Goal: Task Accomplishment & Management: Manage account settings

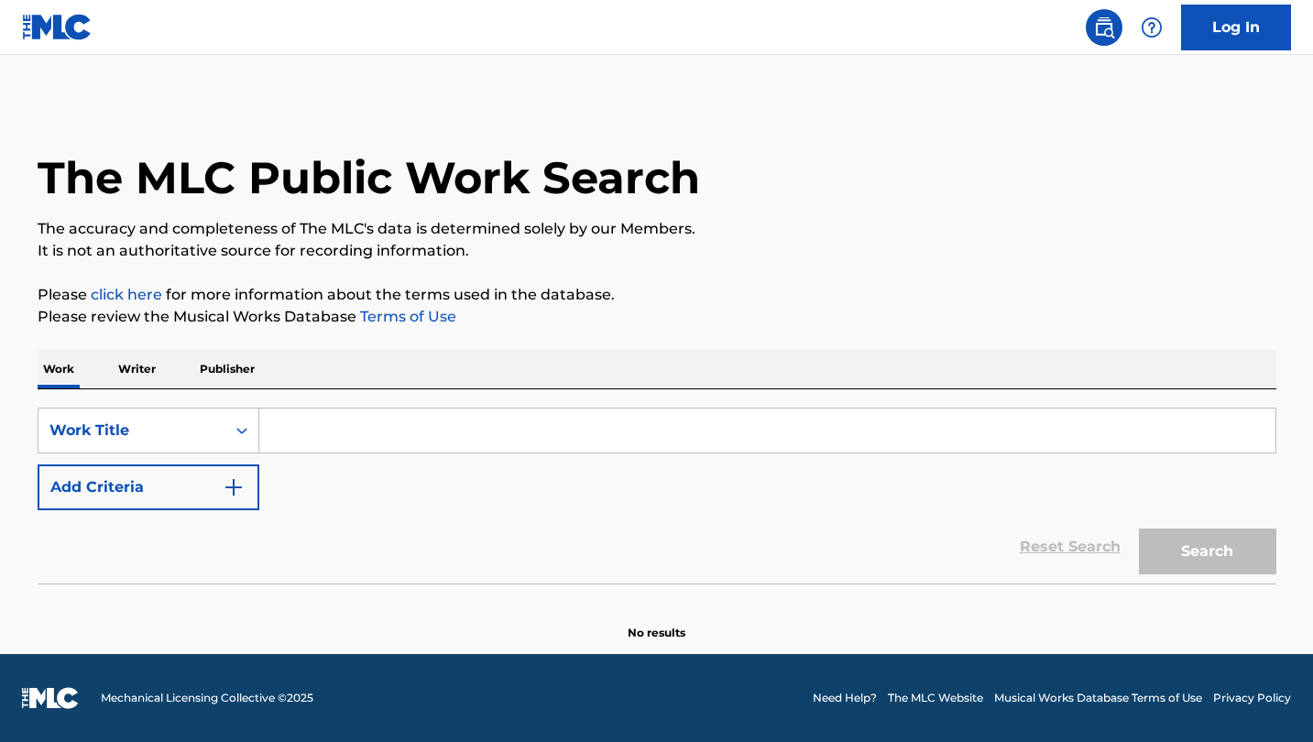
click at [319, 436] on input "Search Form" at bounding box center [767, 431] width 1016 height 44
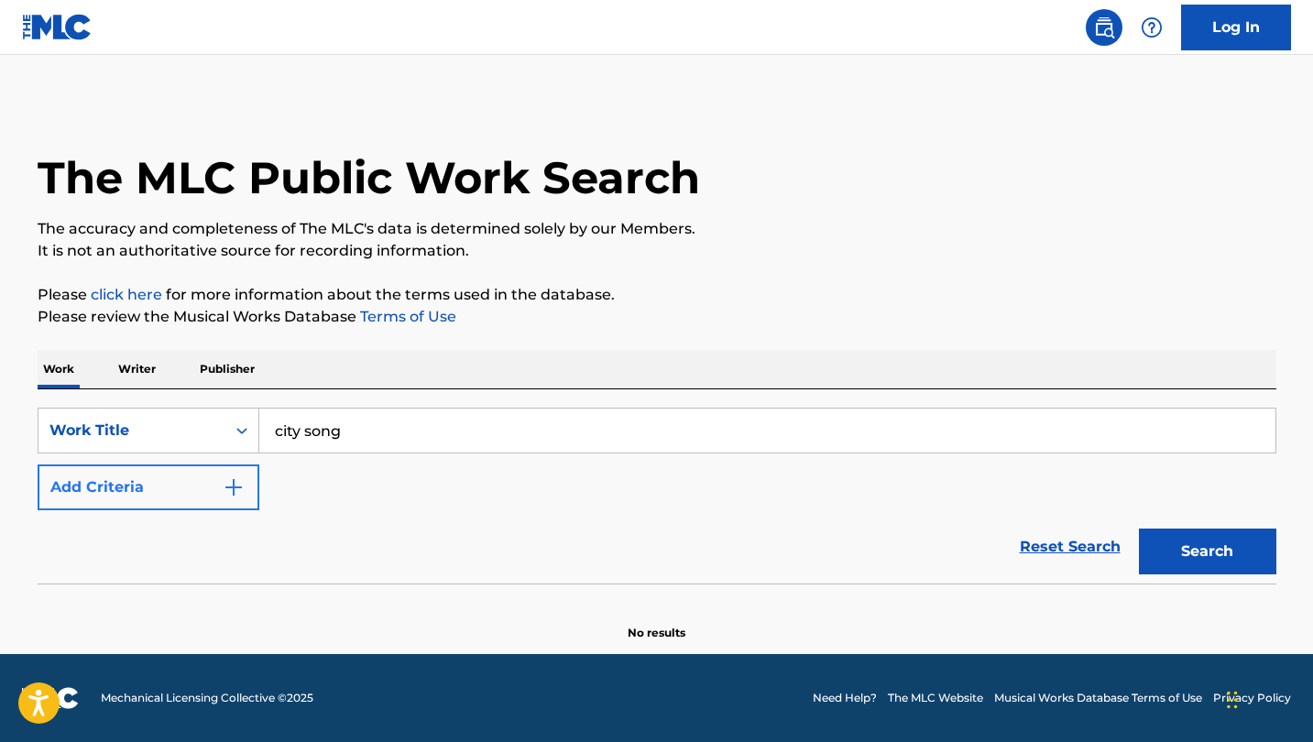
type input "city song"
click at [159, 484] on button "Add Criteria" at bounding box center [149, 488] width 222 height 46
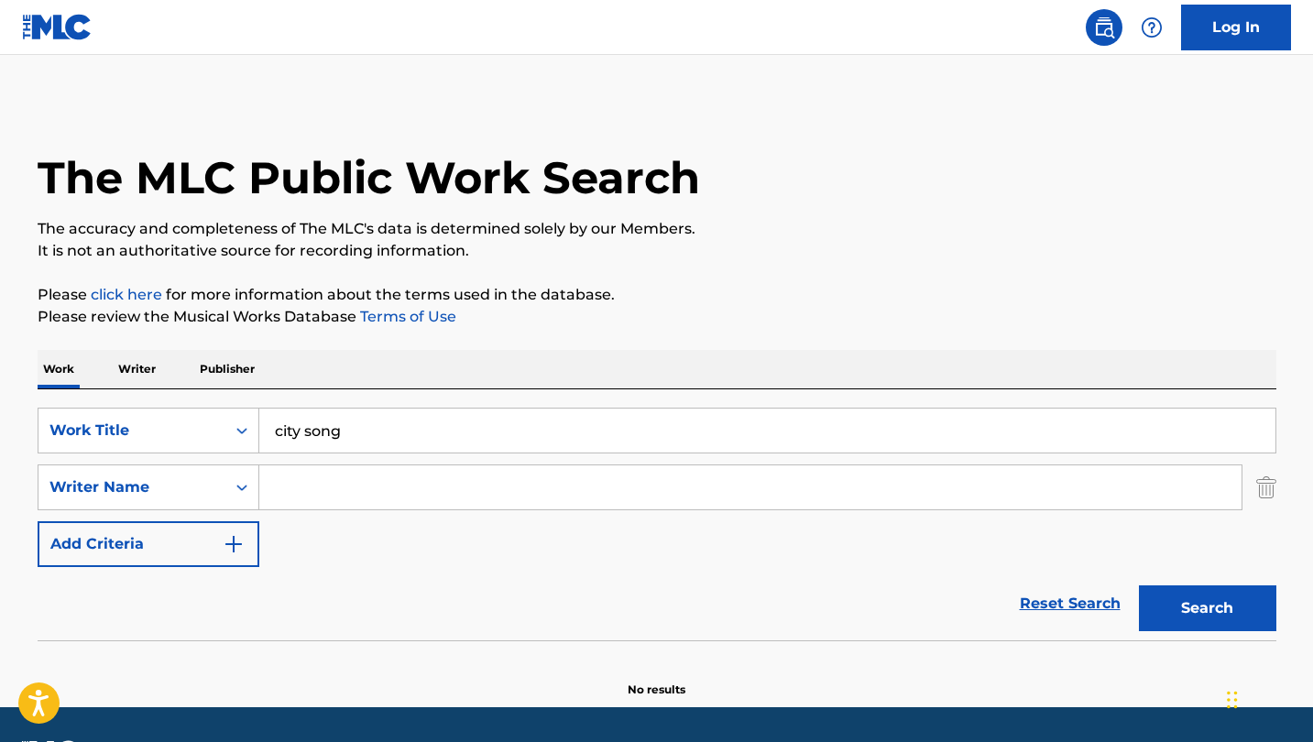
click at [337, 500] on input "Search Form" at bounding box center [750, 488] width 982 height 44
type input "wattenberg"
click at [1207, 609] on button "Search" at bounding box center [1207, 609] width 137 height 46
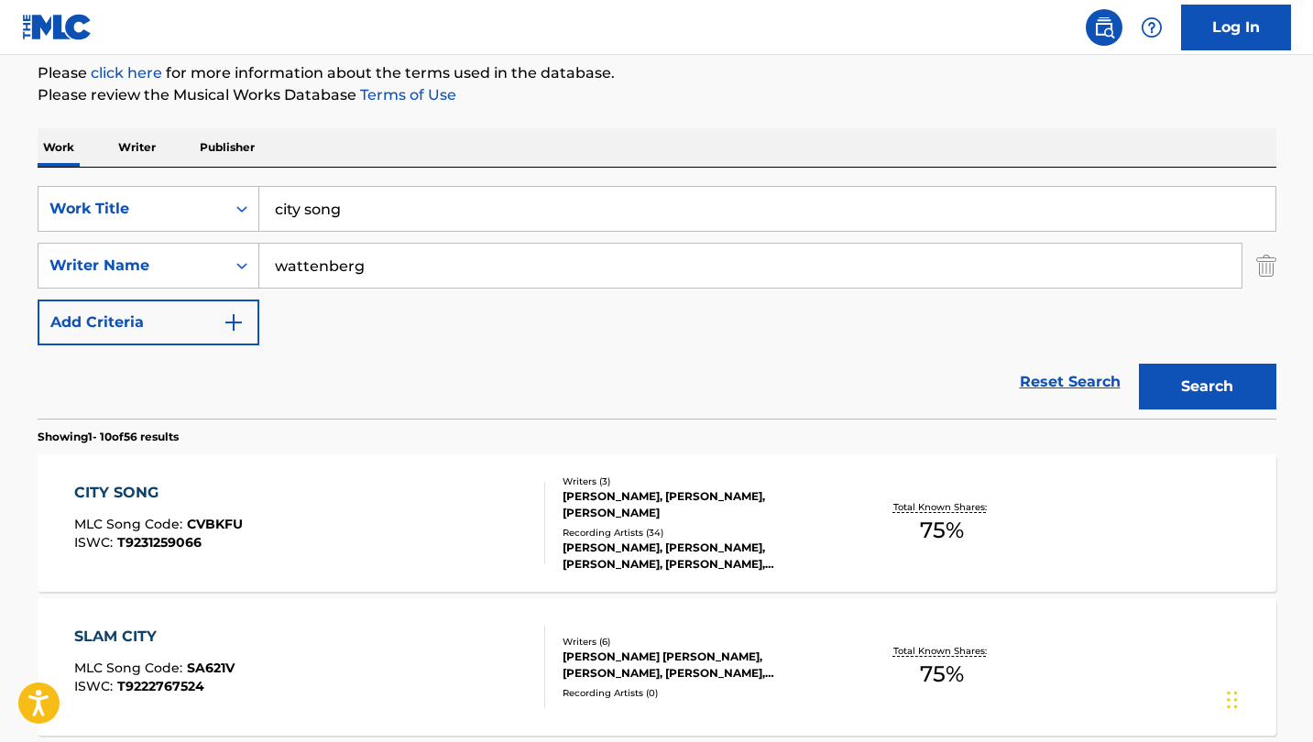
scroll to position [230, 0]
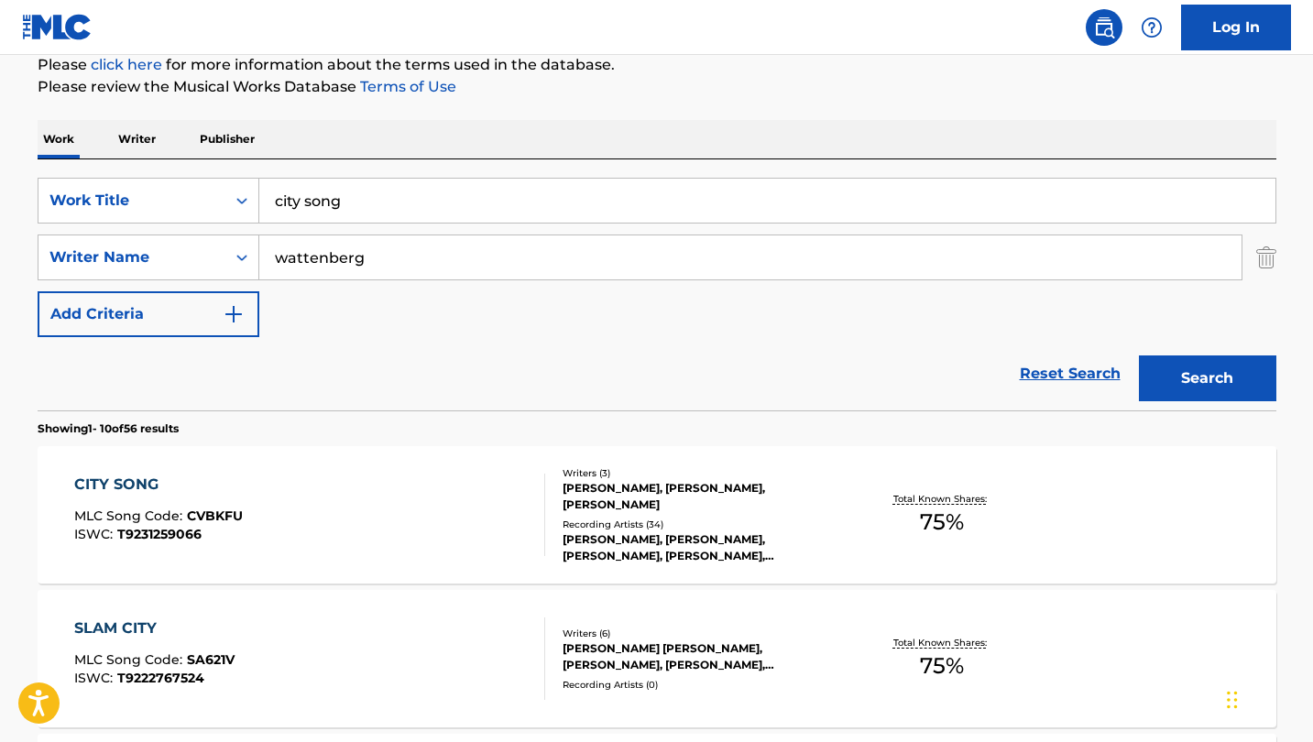
click at [96, 479] on div "CITY SONG" at bounding box center [158, 485] width 169 height 22
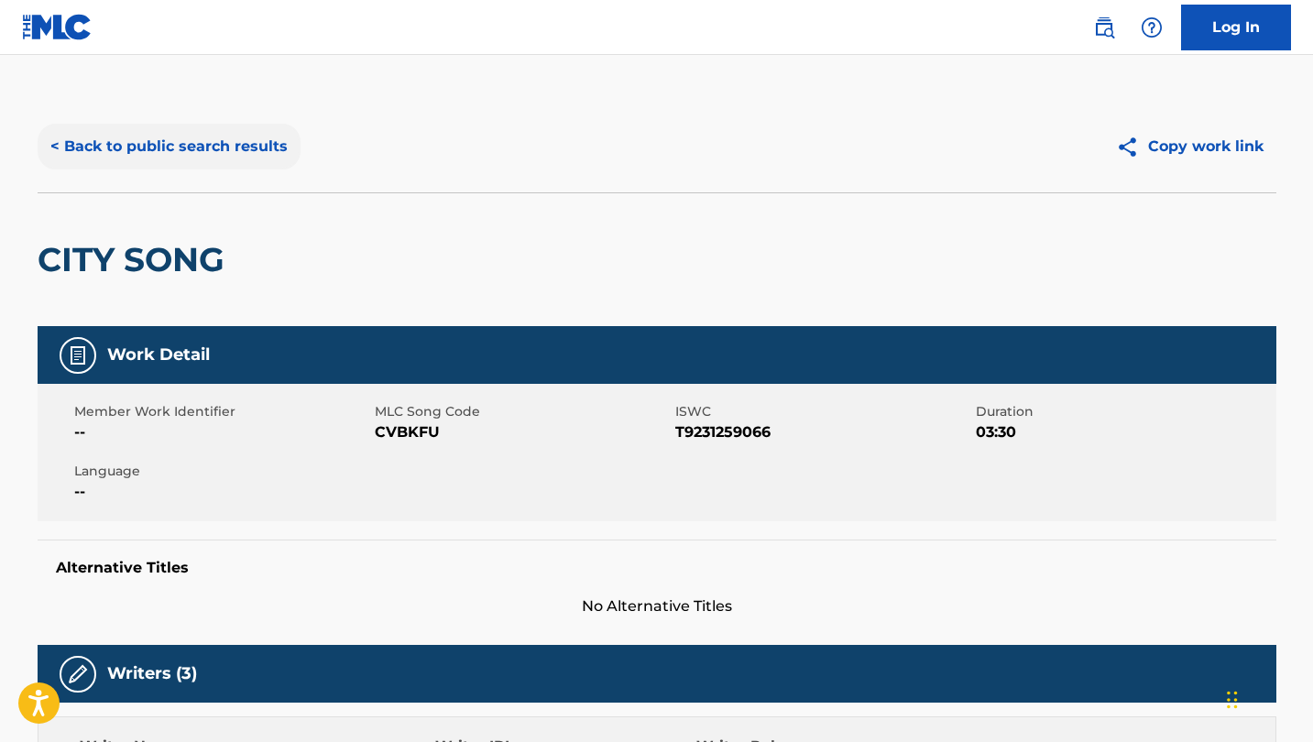
click at [151, 144] on button "< Back to public search results" at bounding box center [169, 147] width 263 height 46
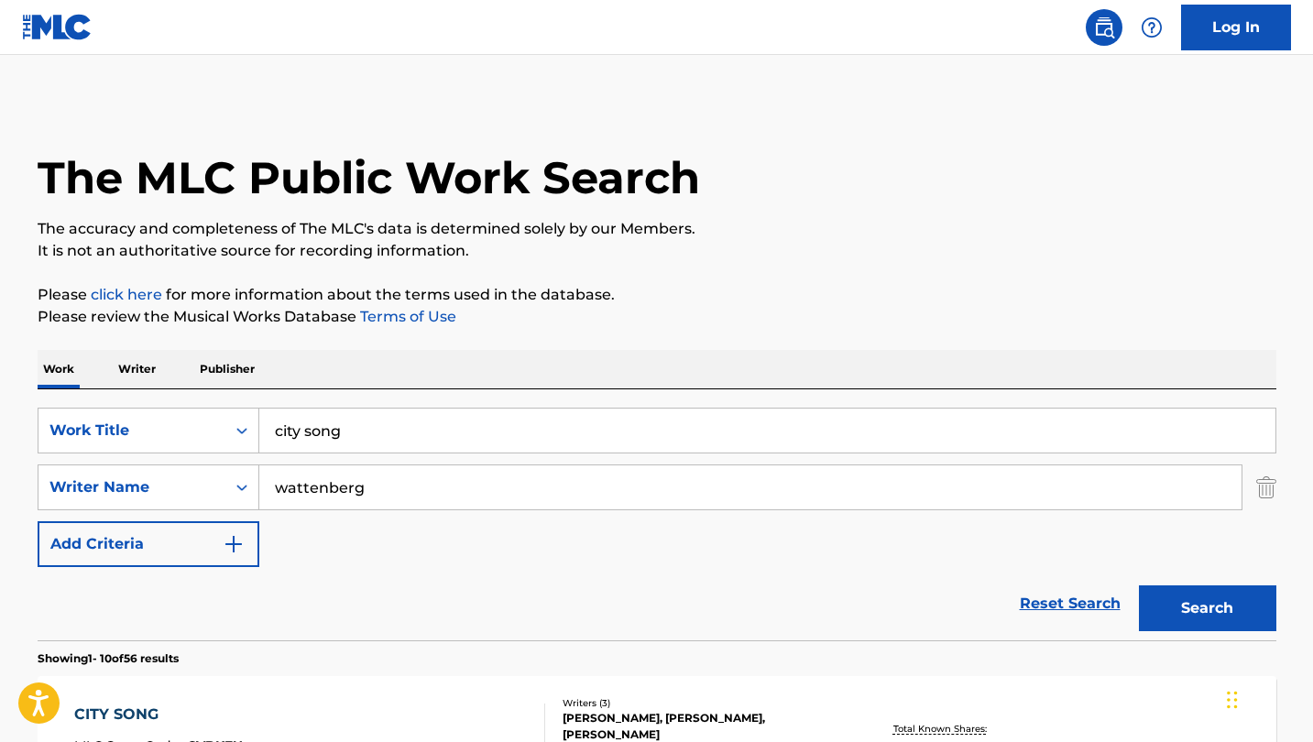
scroll to position [230, 0]
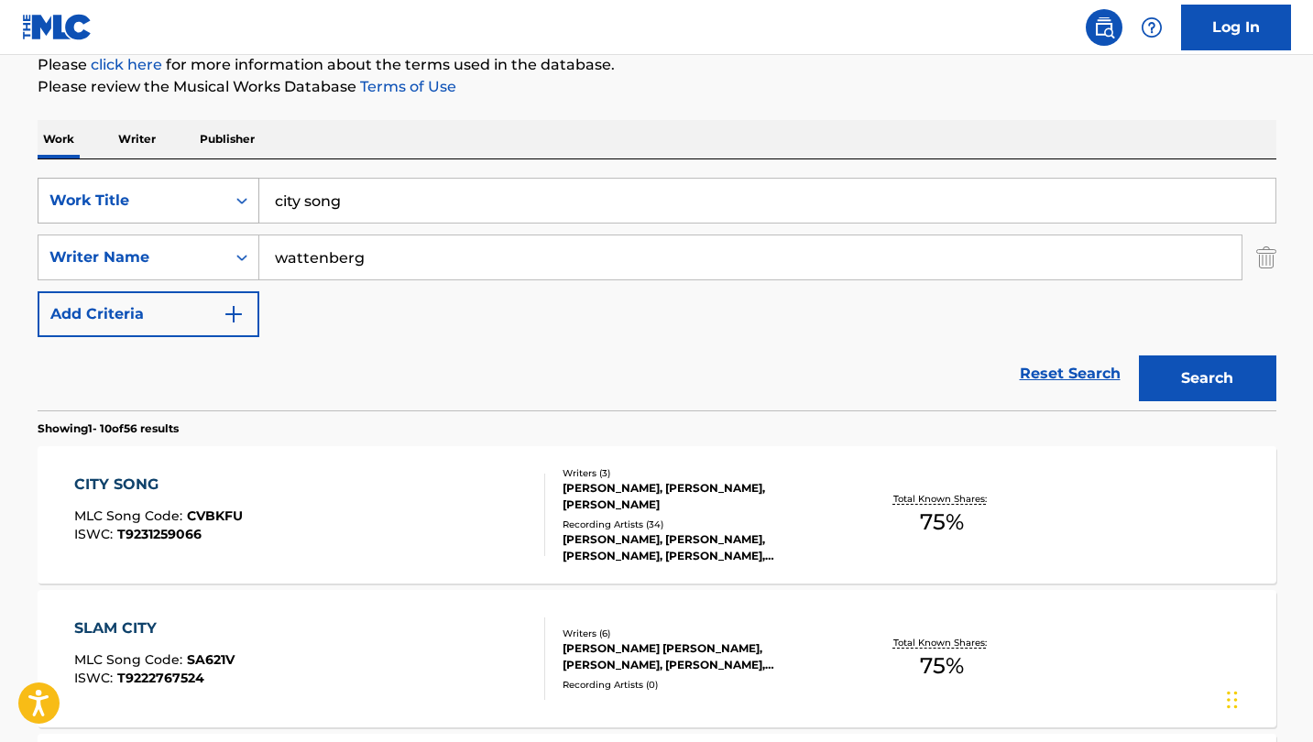
drag, startPoint x: 368, startPoint y: 212, endPoint x: 234, endPoint y: 182, distance: 137.0
click at [234, 182] on div "SearchWithCriteria92038503-f87b-4786-9b0f-6bfb9c996db8 Work Title city song" at bounding box center [657, 201] width 1239 height 46
type input "all because of you"
click at [1207, 379] on button "Search" at bounding box center [1207, 379] width 137 height 46
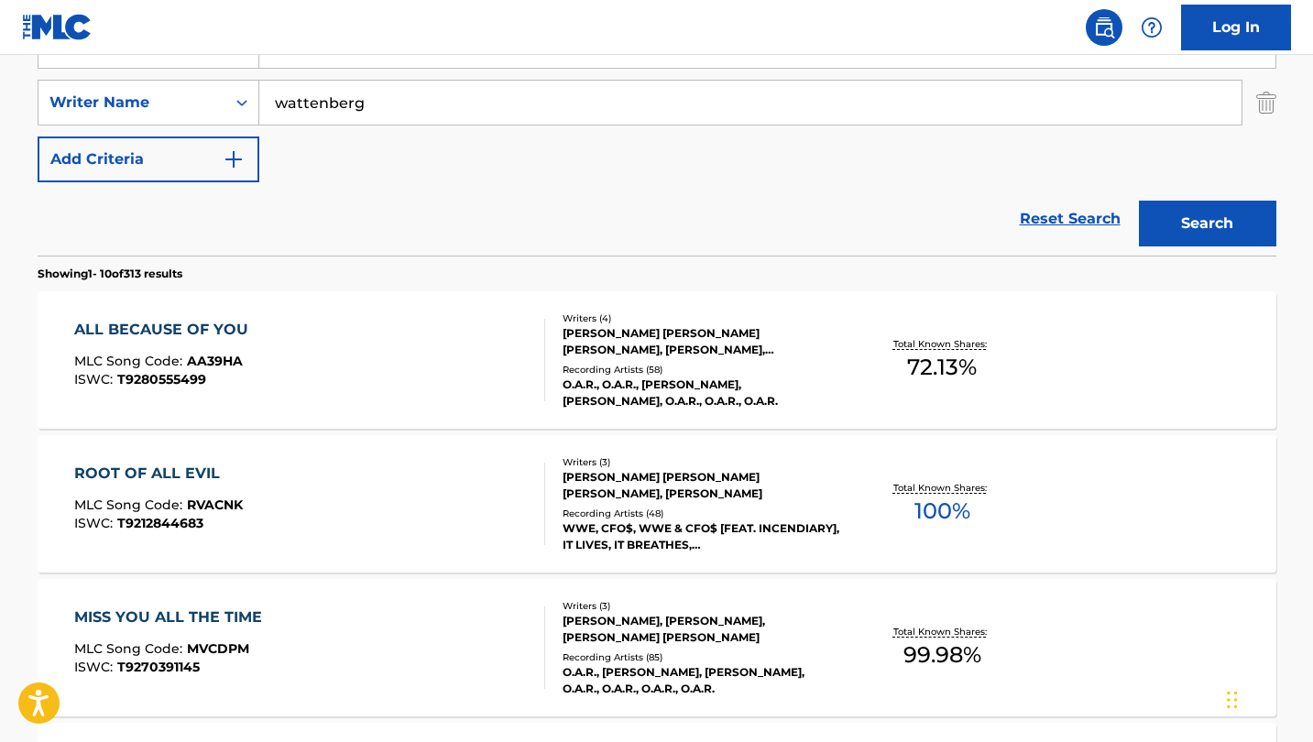
scroll to position [388, 0]
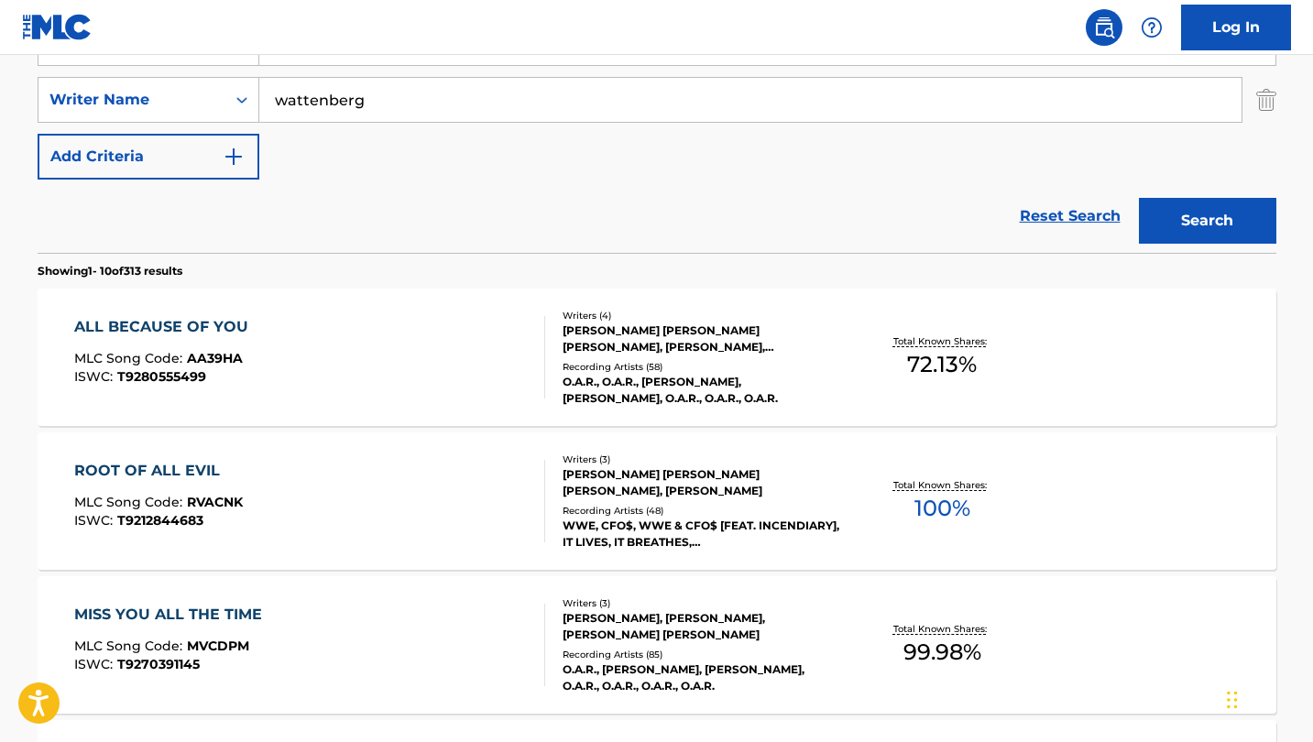
click at [172, 320] on div "ALL BECAUSE OF YOU" at bounding box center [165, 327] width 183 height 22
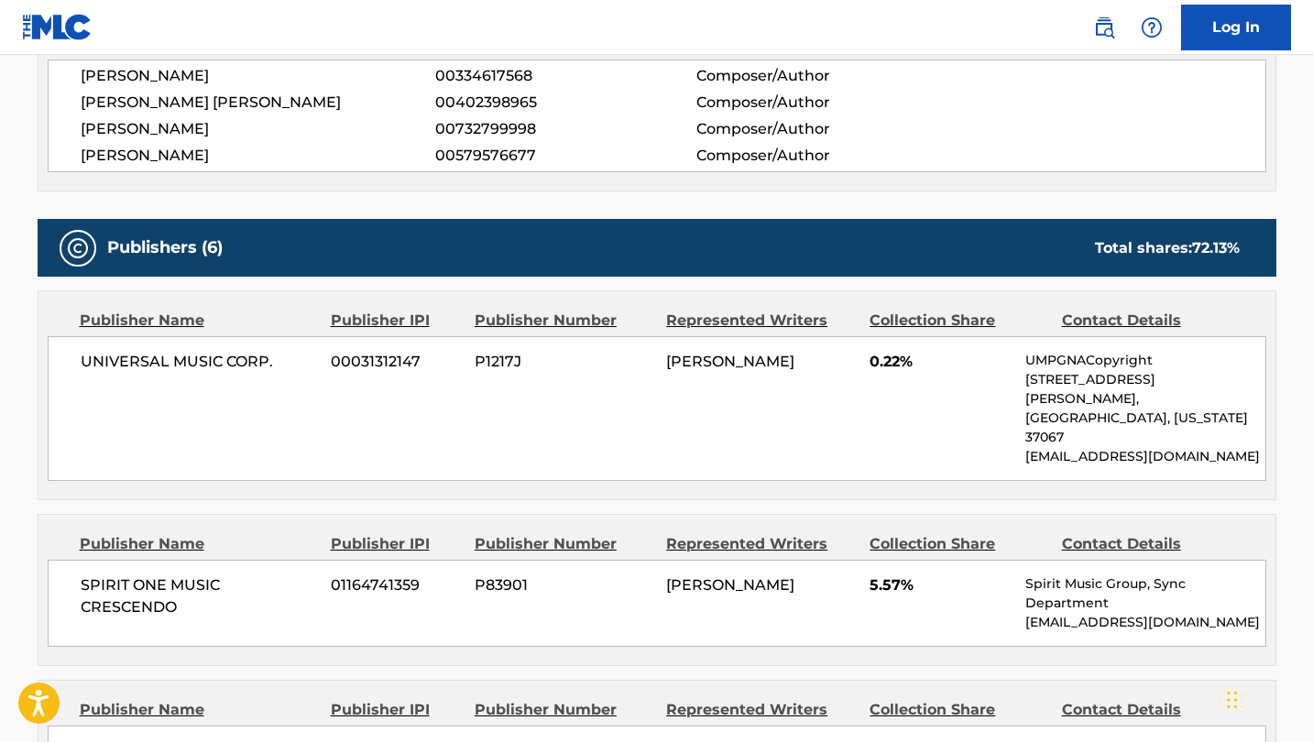
scroll to position [706, 0]
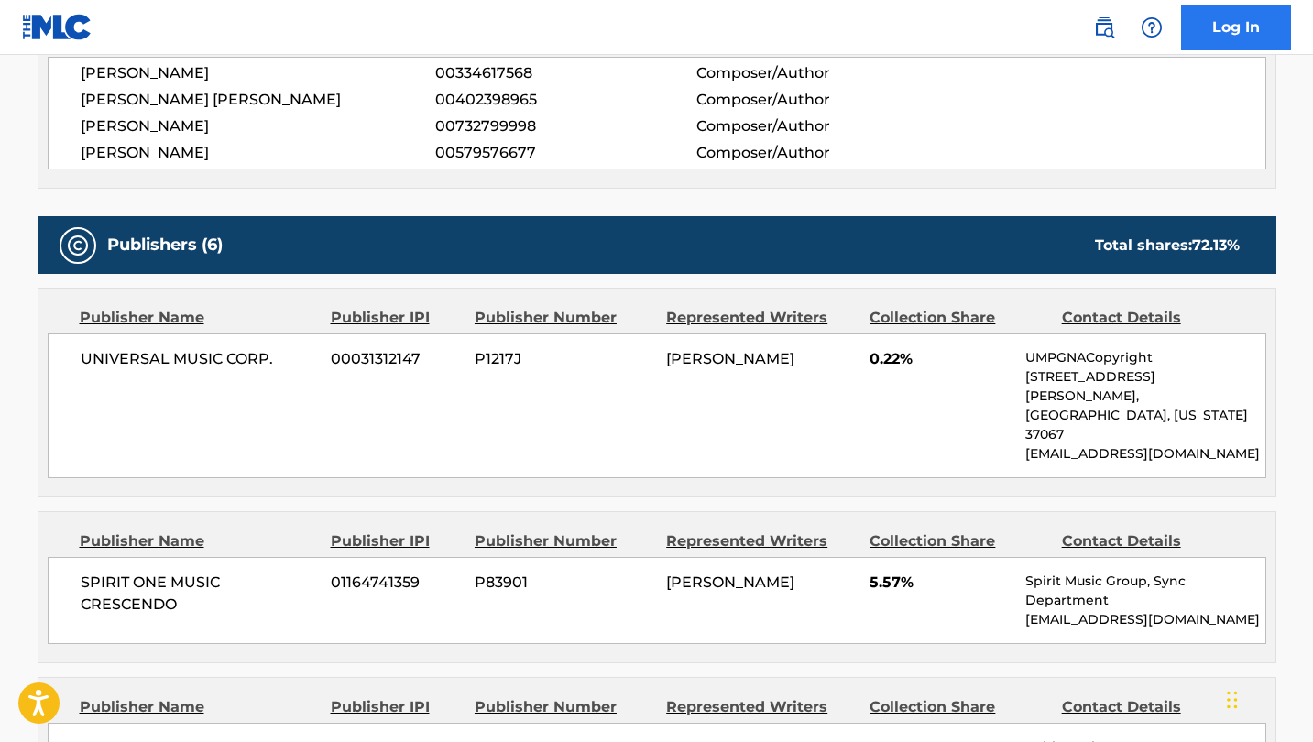
click at [1245, 25] on link "Log In" at bounding box center [1236, 28] width 110 height 46
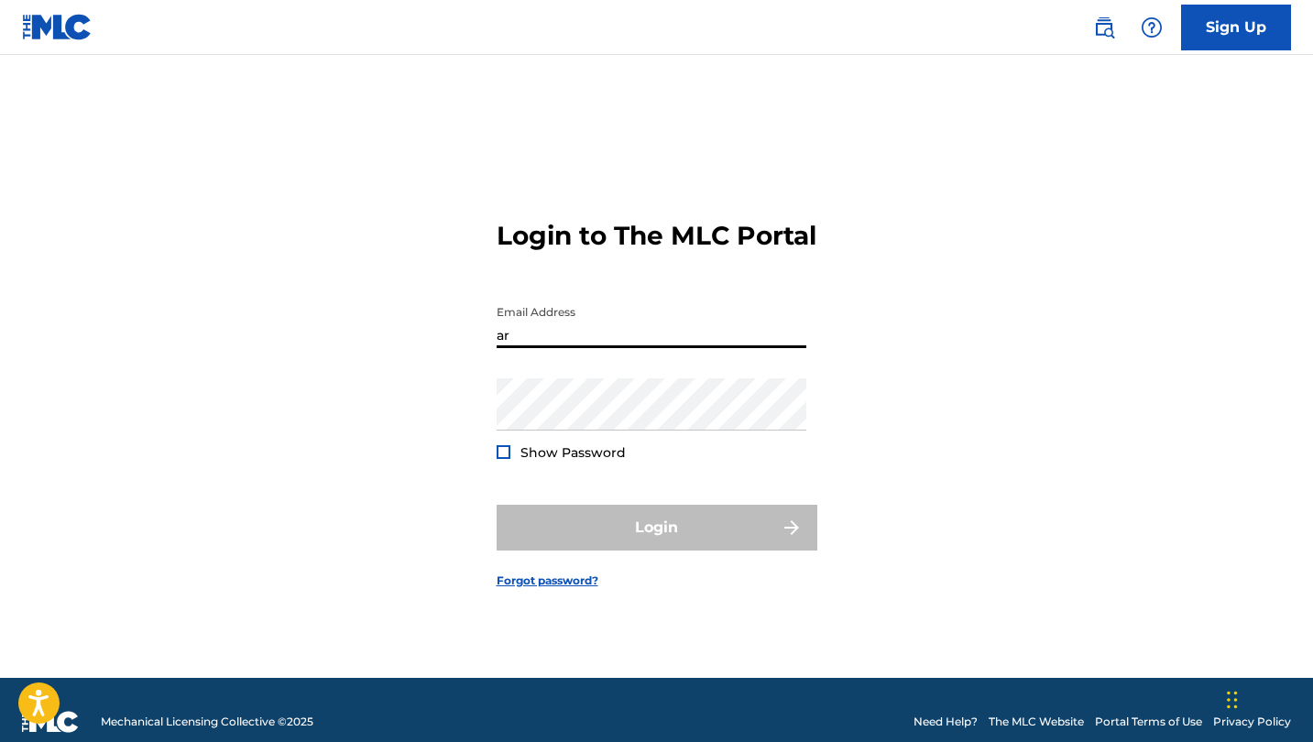
type input "a"
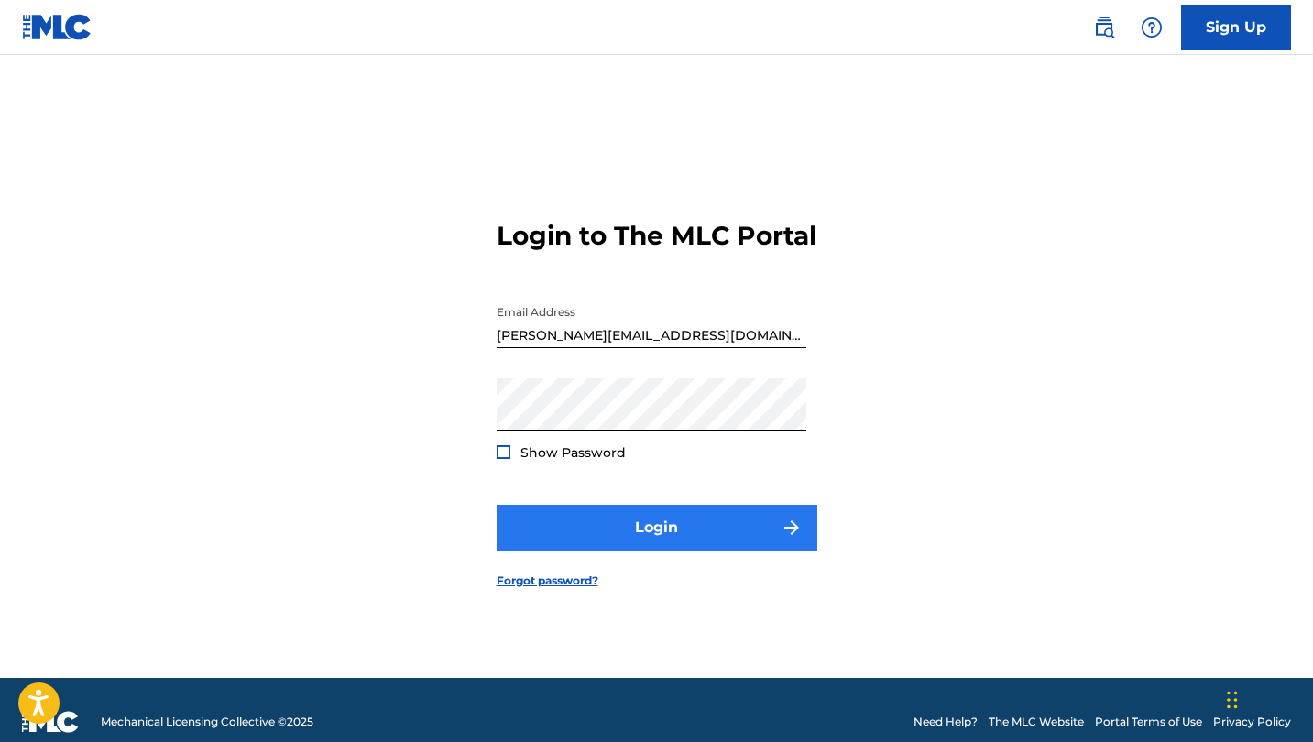
click at [646, 544] on button "Login" at bounding box center [657, 528] width 321 height 46
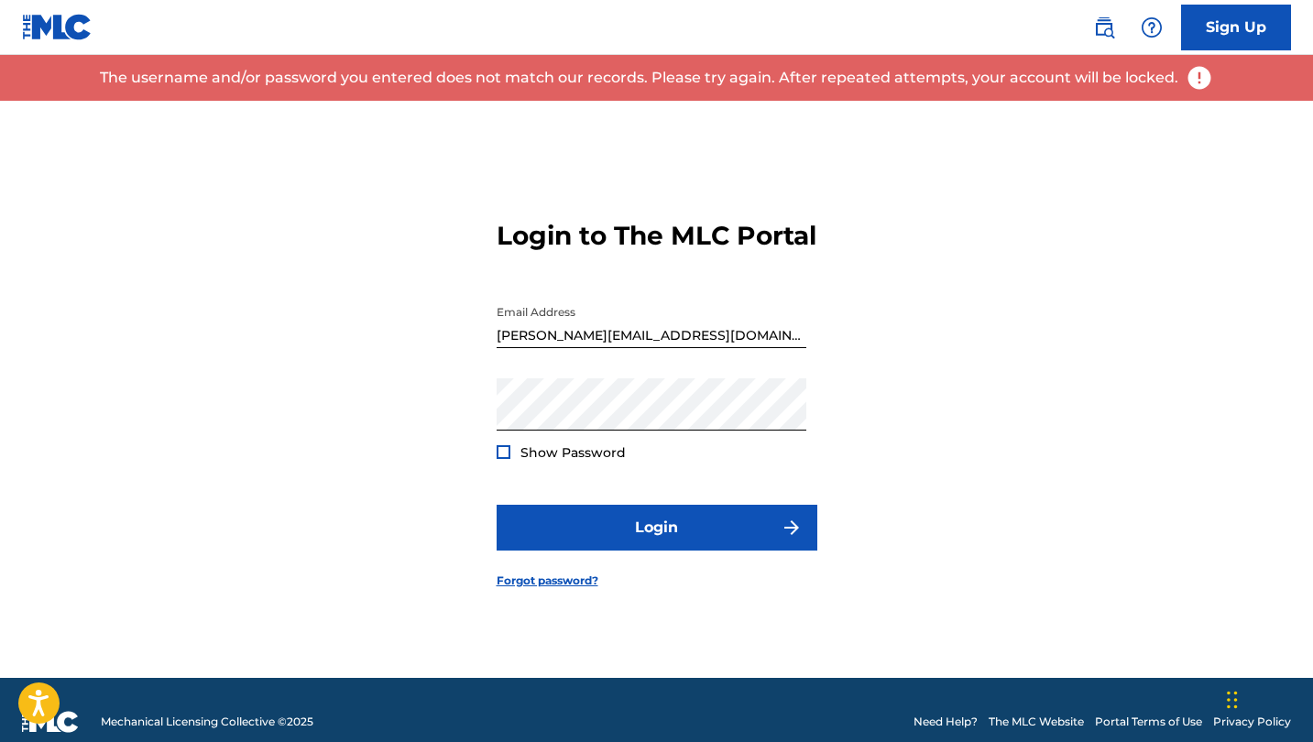
click at [703, 348] on input "heather@aritsthouse.world" at bounding box center [652, 322] width 310 height 52
click at [582, 348] on input "heather@aritsthouse.world" at bounding box center [652, 322] width 310 height 52
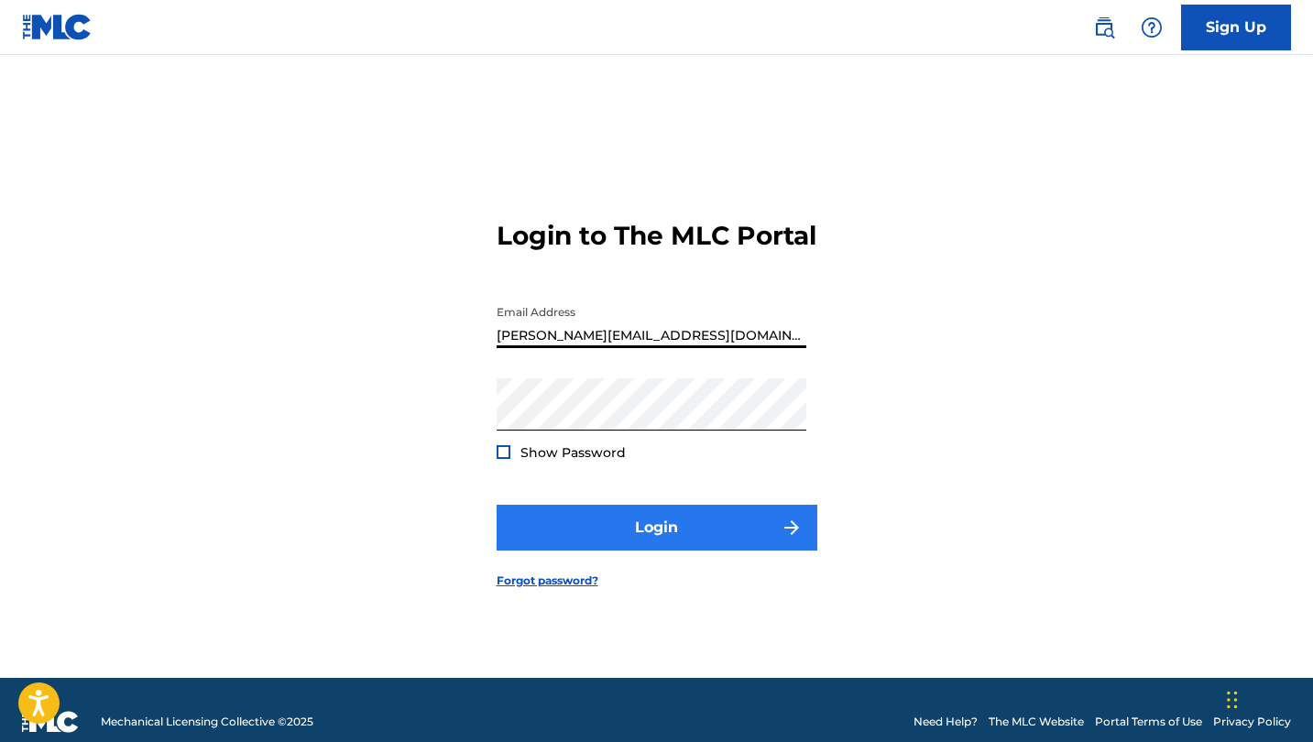
click at [664, 551] on button "Login" at bounding box center [657, 528] width 321 height 46
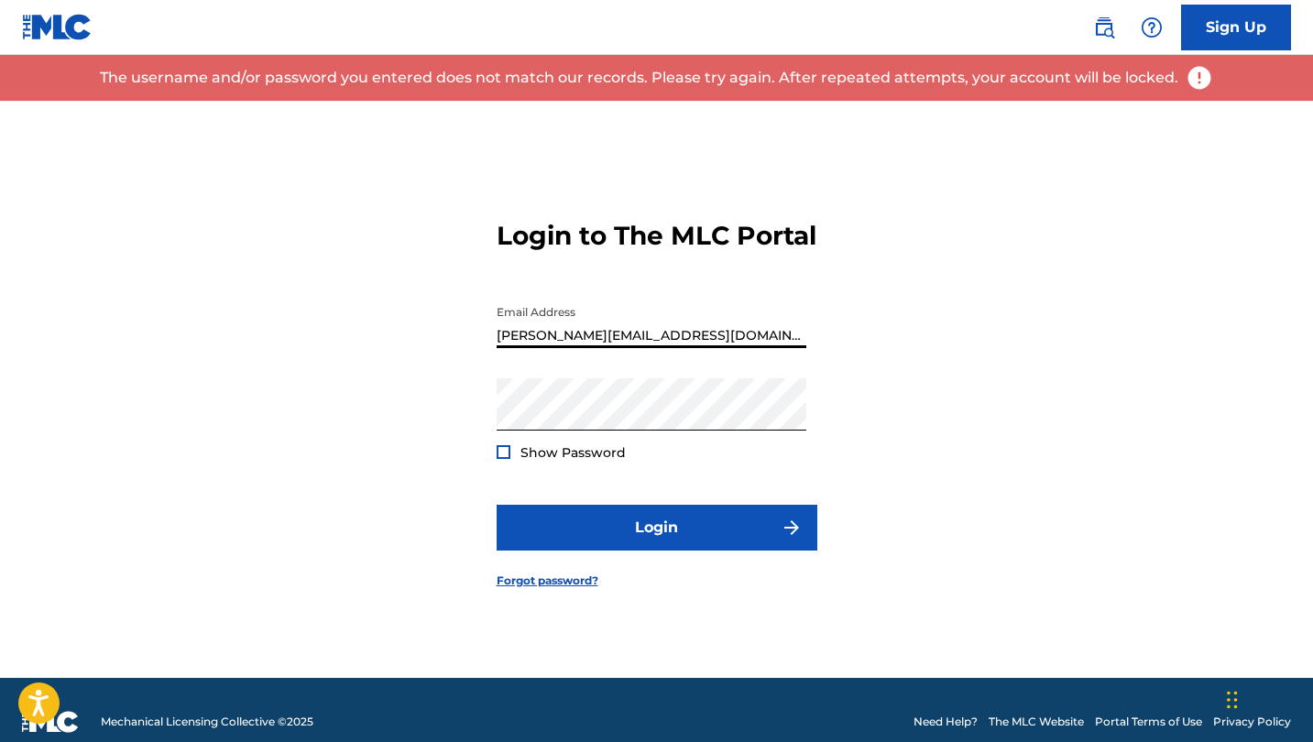
drag, startPoint x: 683, startPoint y: 356, endPoint x: 421, endPoint y: 354, distance: 262.1
click at [421, 354] on div "Login to The MLC Portal Email Address heather@artisthouse.world Password Show P…" at bounding box center [657, 389] width 1283 height 577
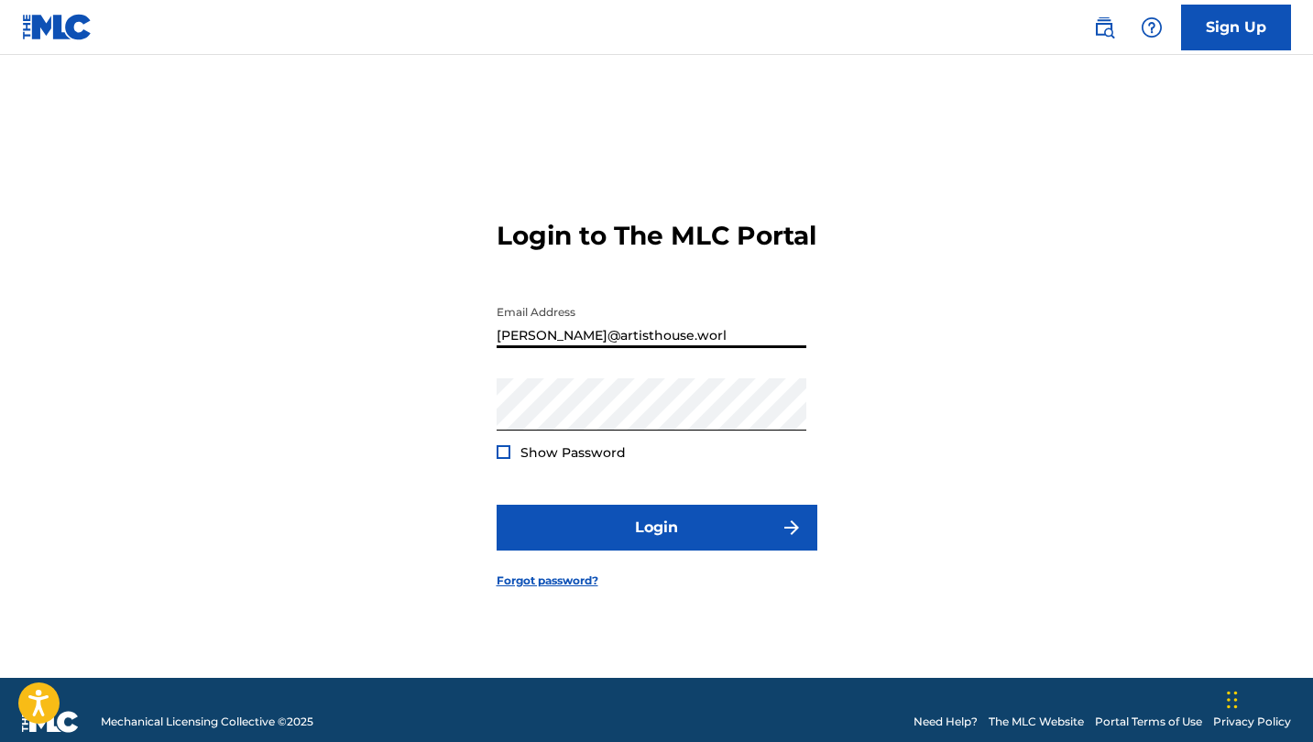
type input "[PERSON_NAME][EMAIL_ADDRESS][DOMAIN_NAME]"
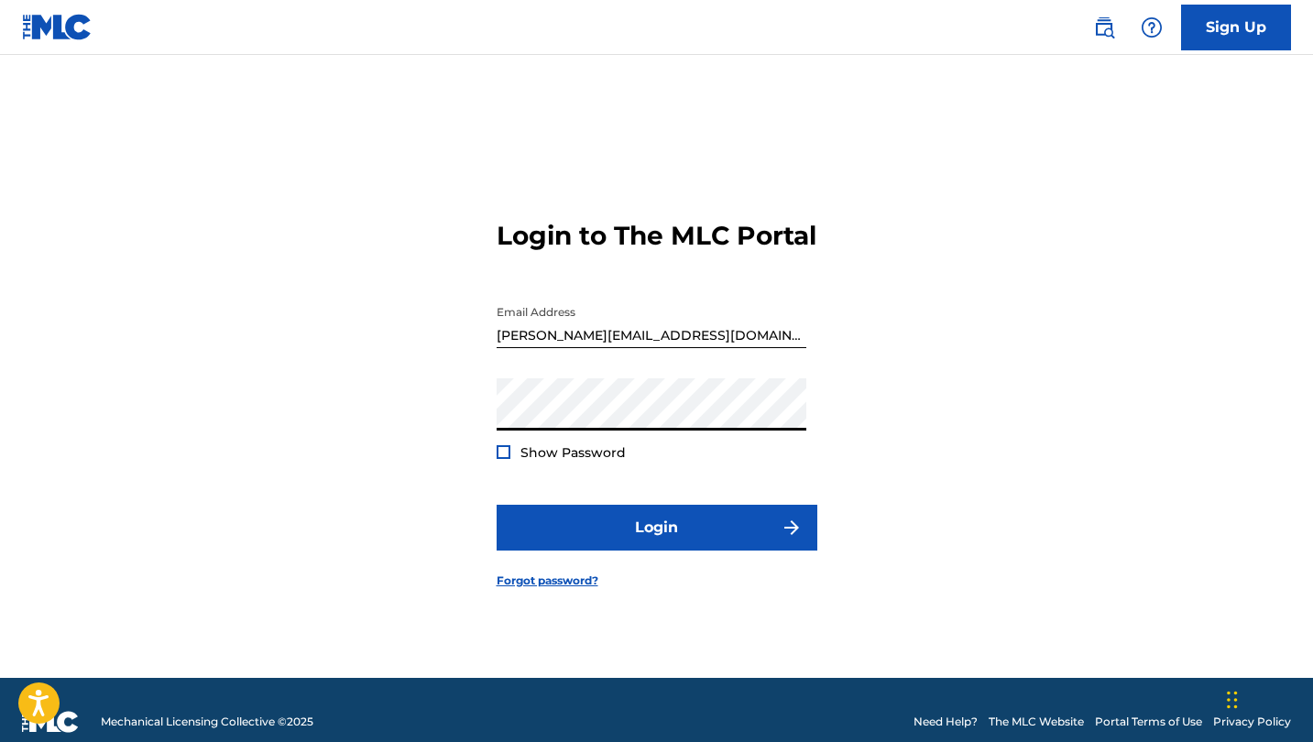
click at [511, 462] on div "Show Password" at bounding box center [561, 453] width 129 height 18
click at [504, 459] on div at bounding box center [504, 452] width 14 height 14
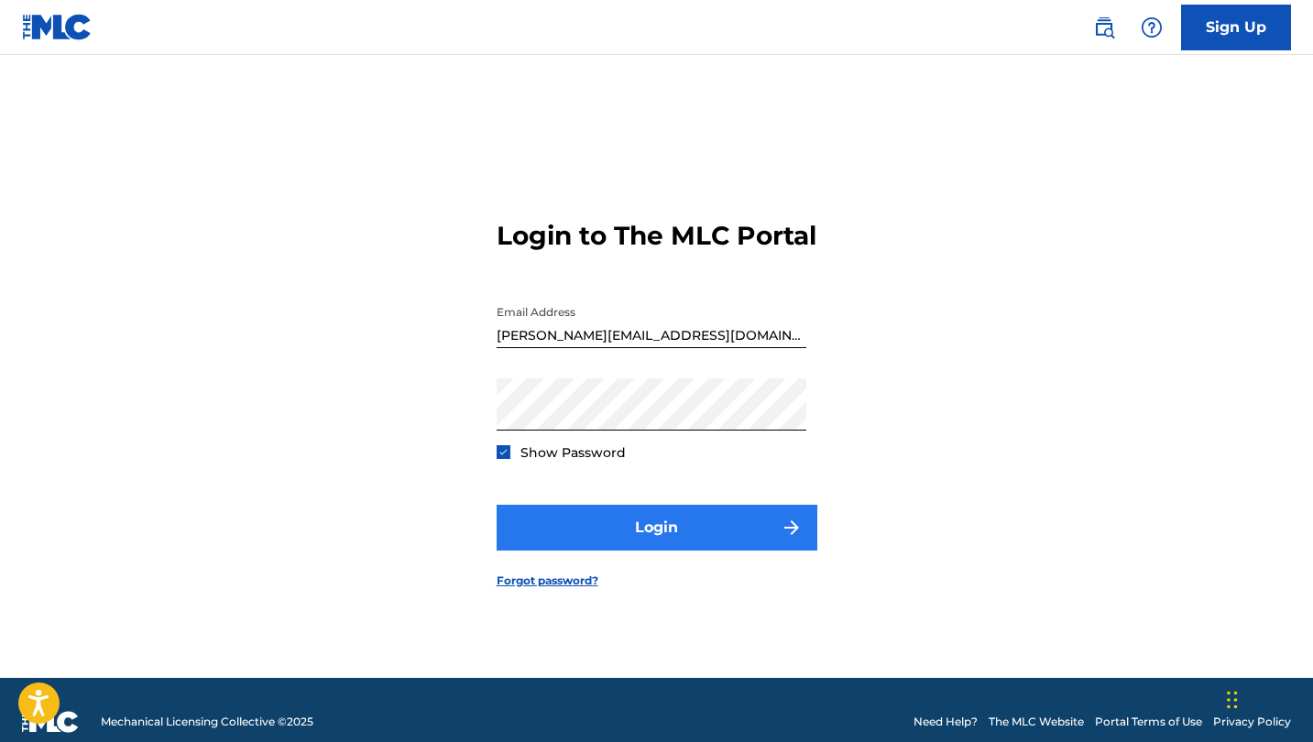
click at [648, 545] on button "Login" at bounding box center [657, 528] width 321 height 46
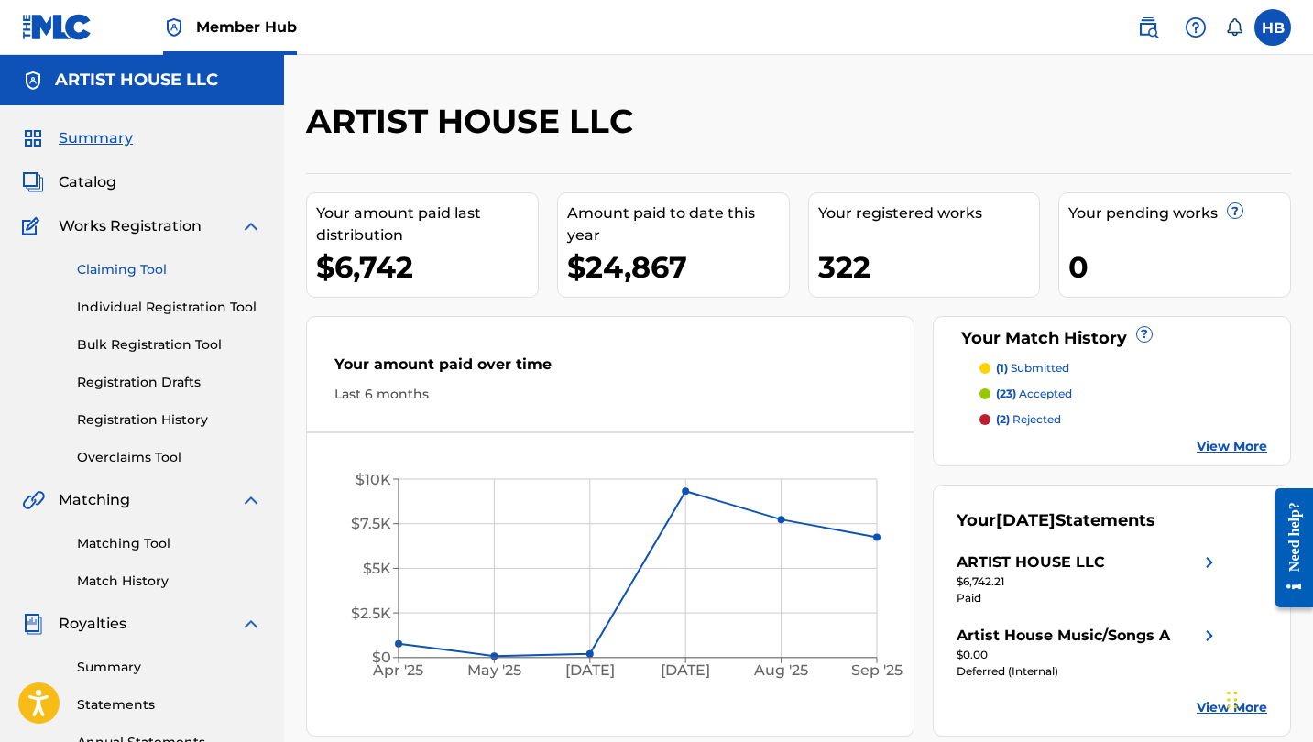
click at [142, 268] on link "Claiming Tool" at bounding box center [169, 269] width 185 height 19
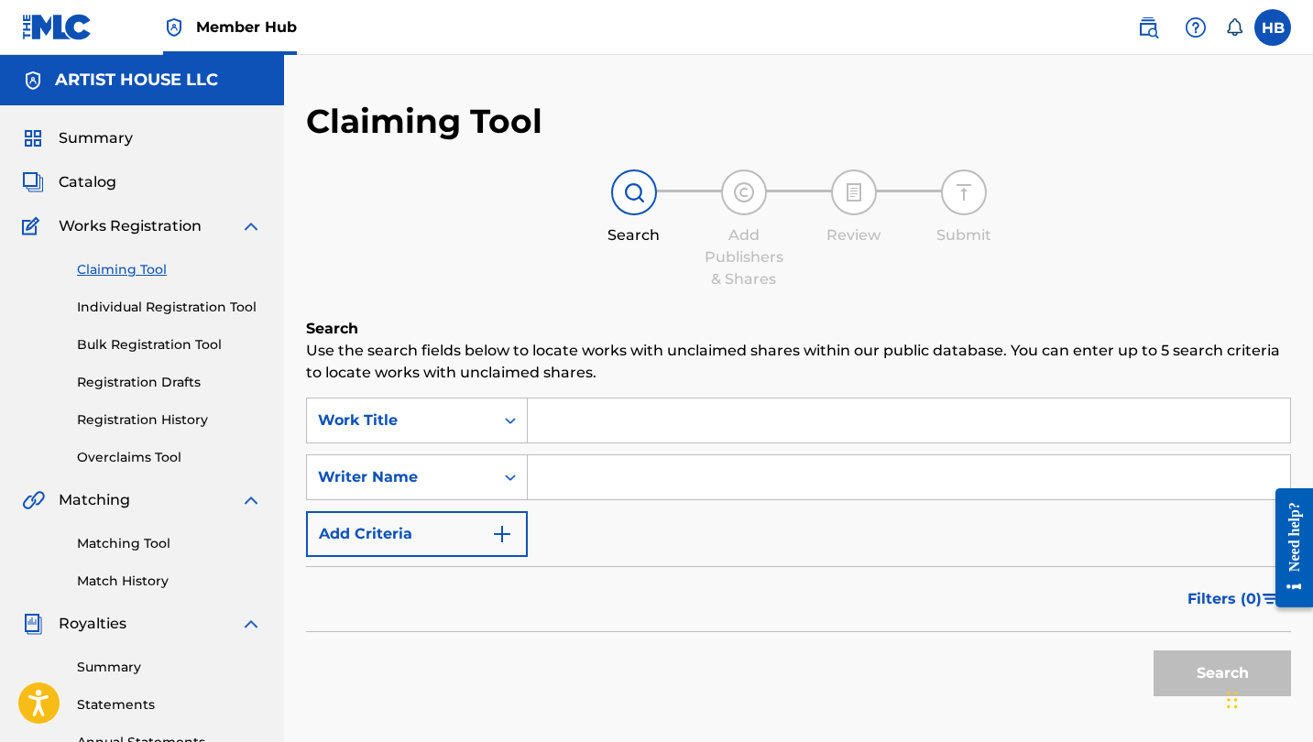
click at [623, 419] on input "Search Form" at bounding box center [909, 421] width 763 height 44
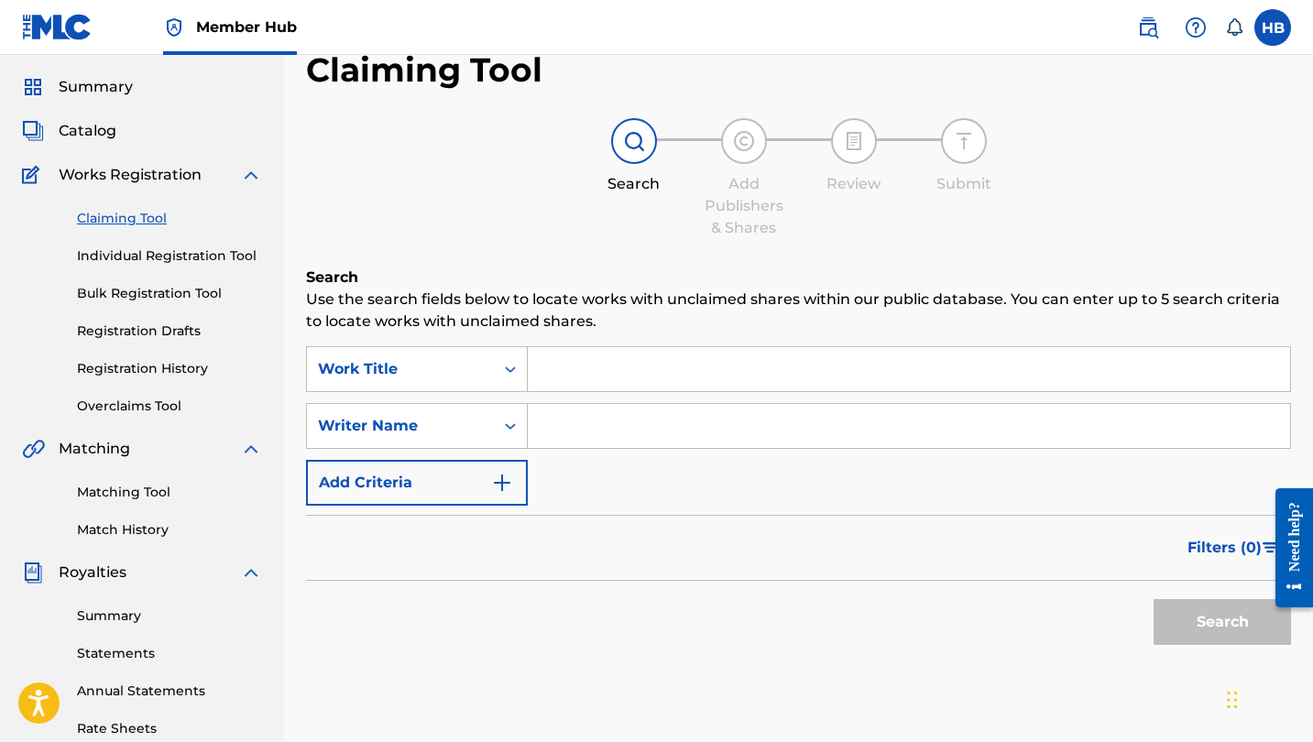
scroll to position [53, 0]
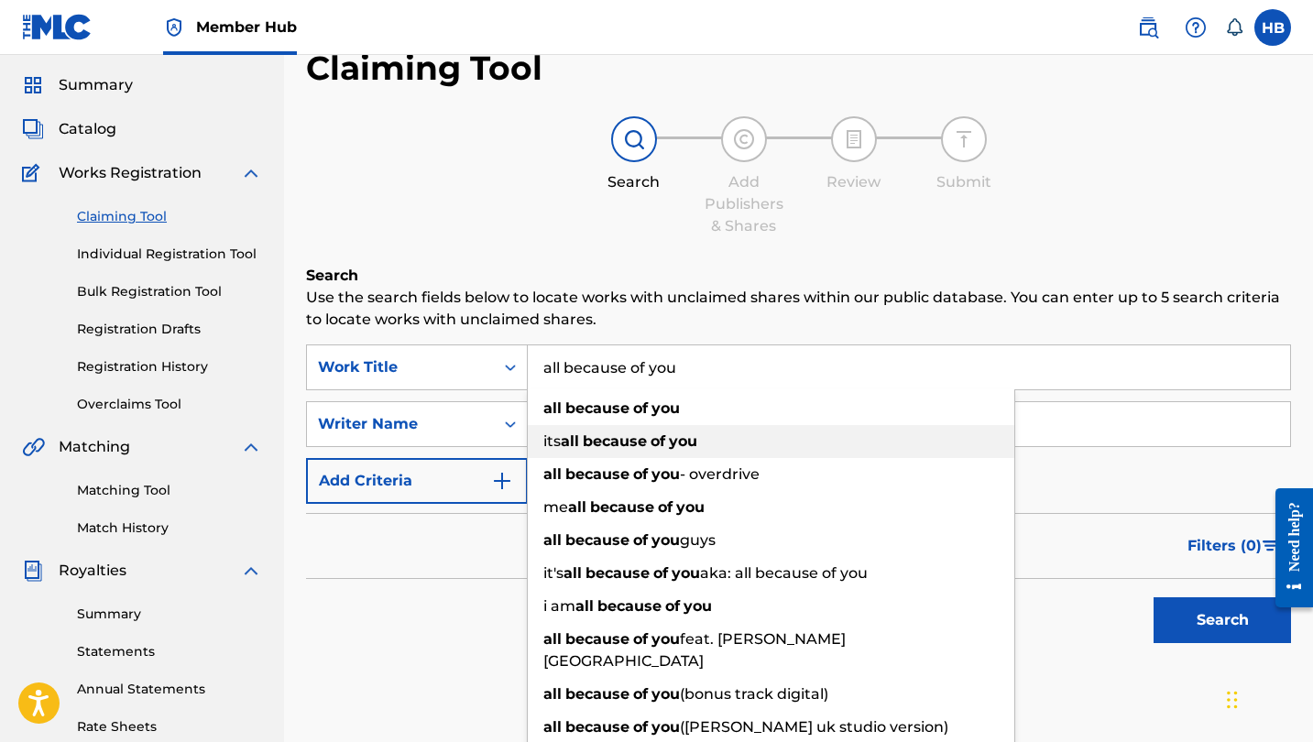
type input "all because of you"
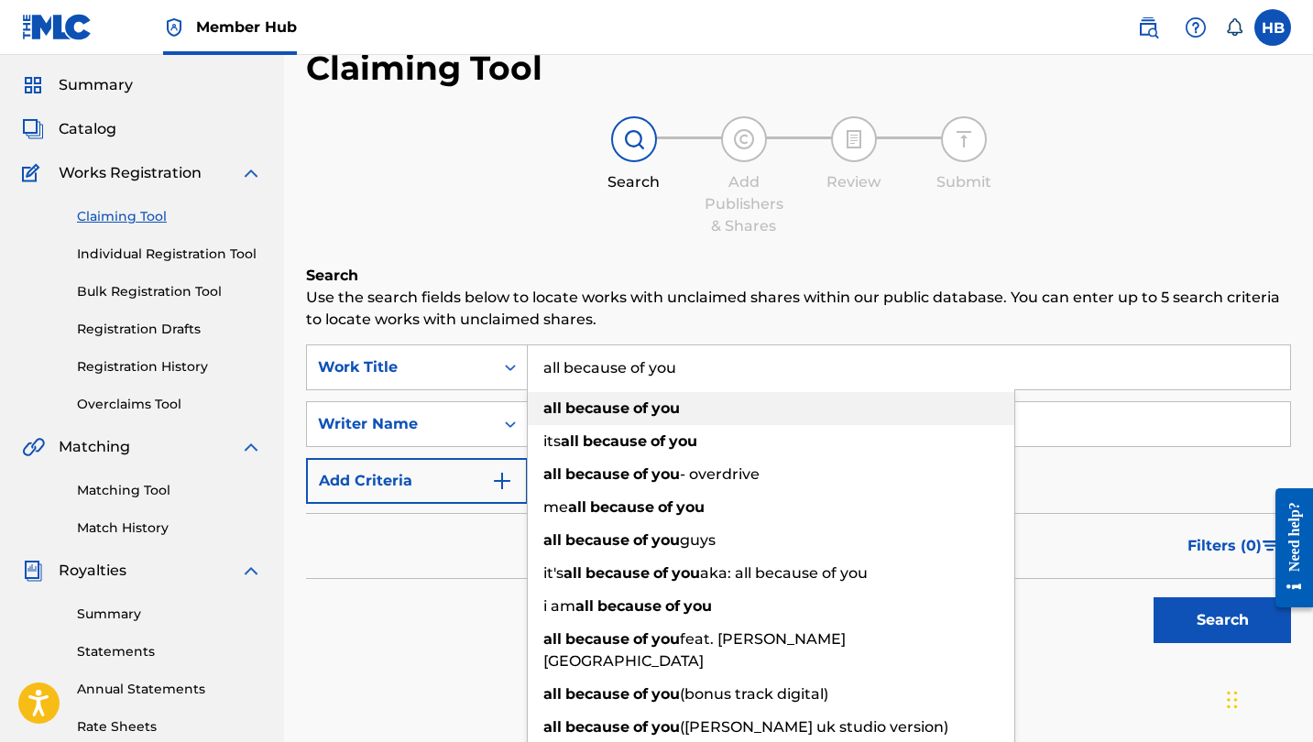
click at [635, 416] on strong "of" at bounding box center [640, 408] width 15 height 17
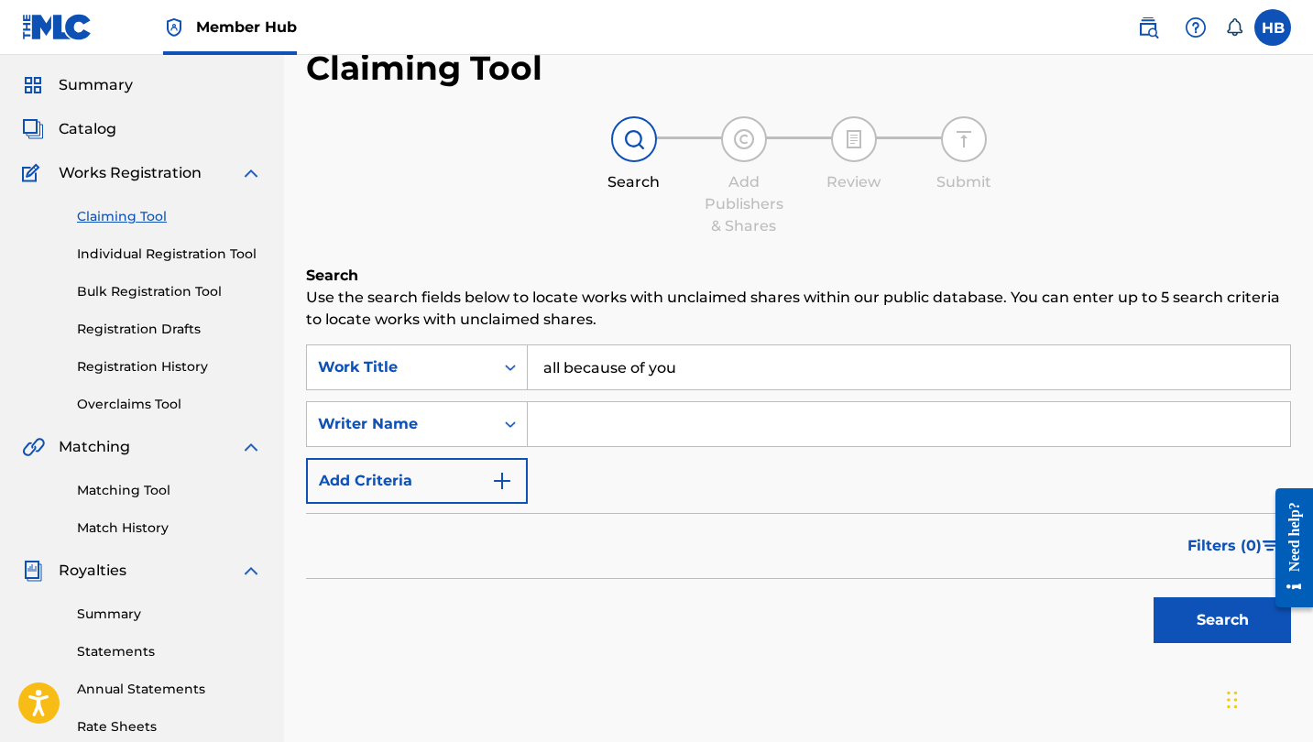
click at [623, 426] on input "Search Form" at bounding box center [909, 424] width 763 height 44
type input "pomeranz"
click at [1223, 620] on button "Search" at bounding box center [1222, 621] width 137 height 46
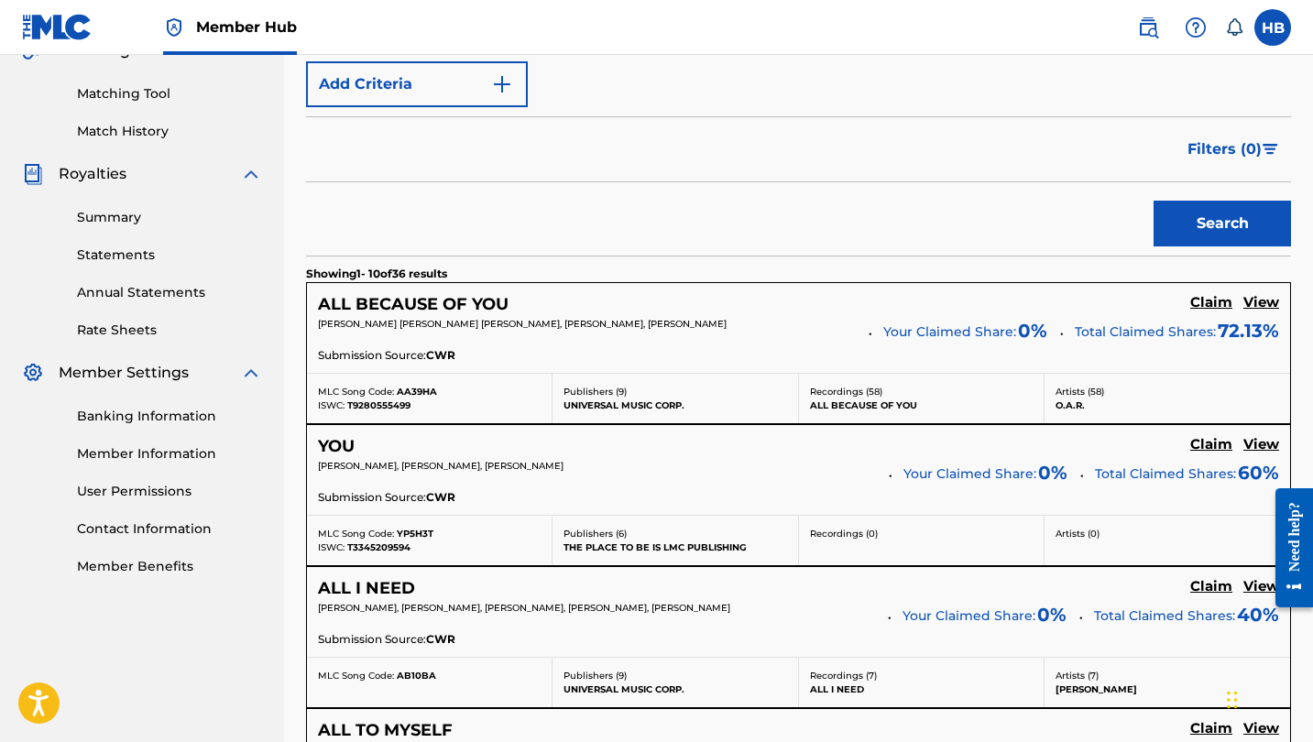
scroll to position [457, 0]
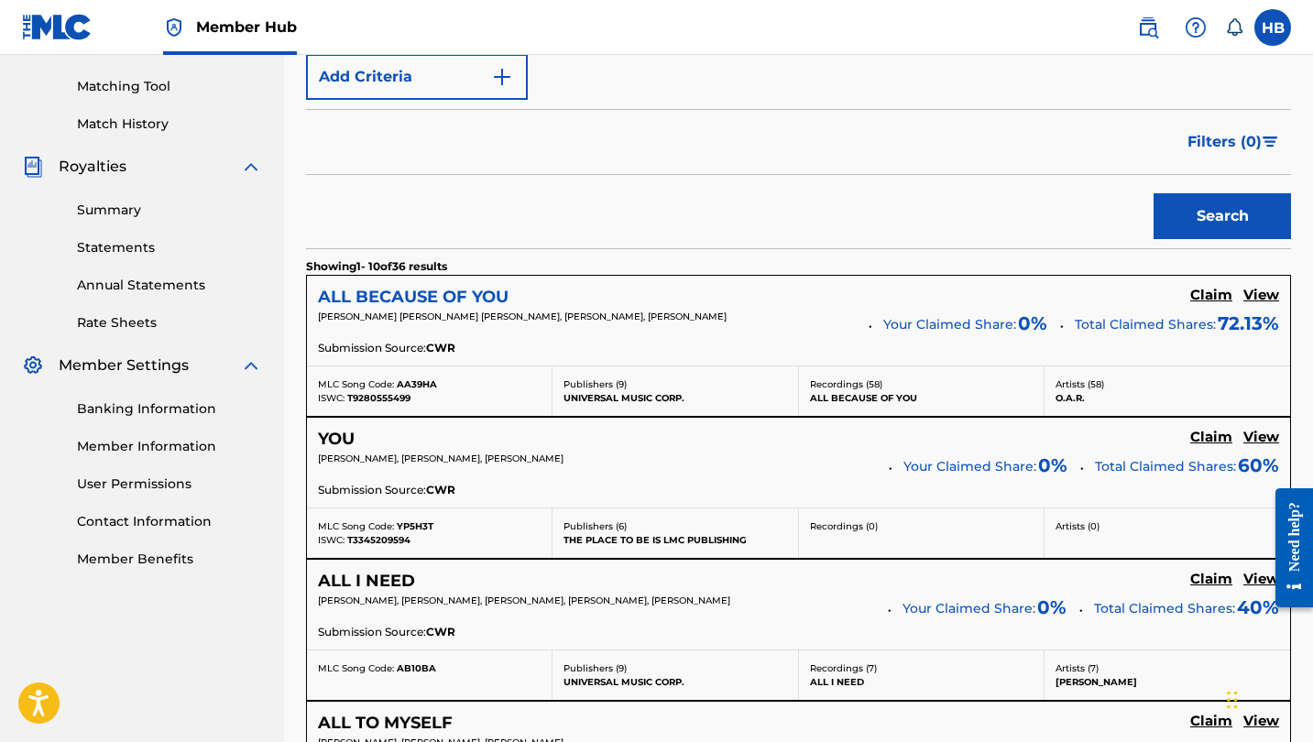
click at [443, 292] on h5 "ALL BECAUSE OF YOU" at bounding box center [413, 297] width 191 height 21
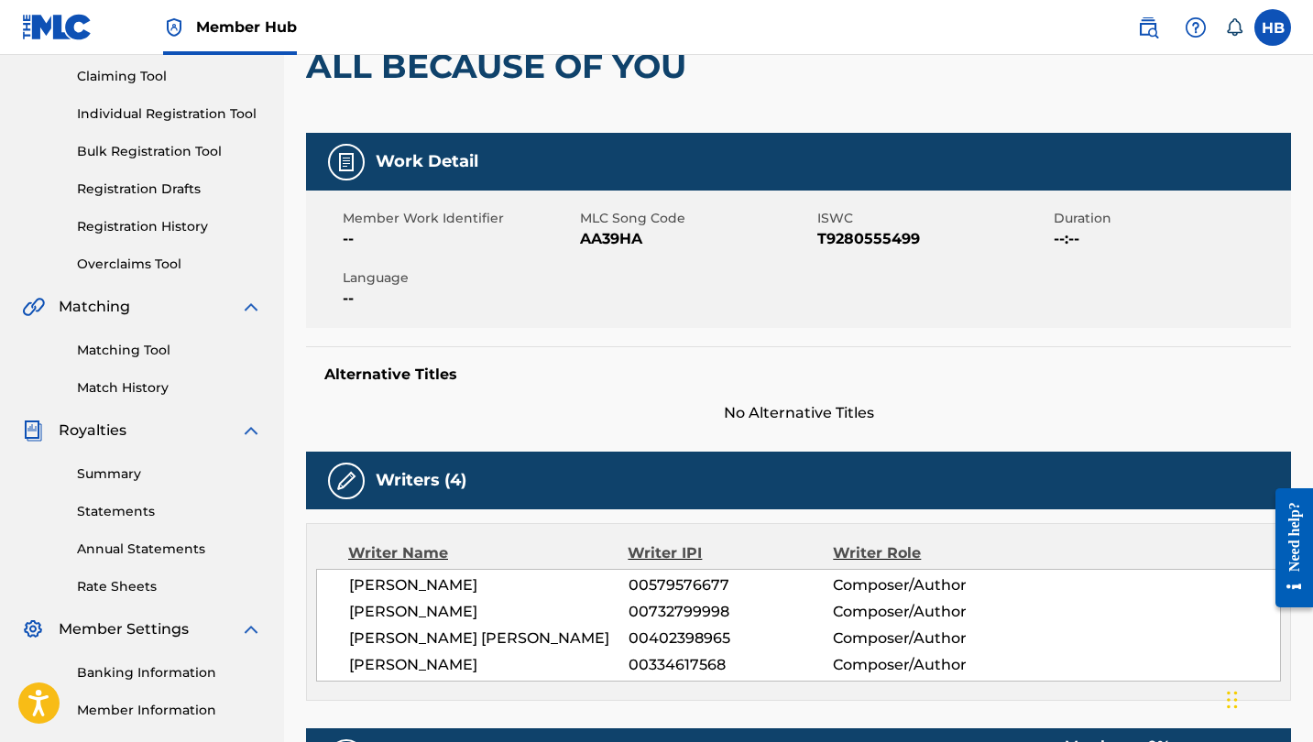
scroll to position [33, 0]
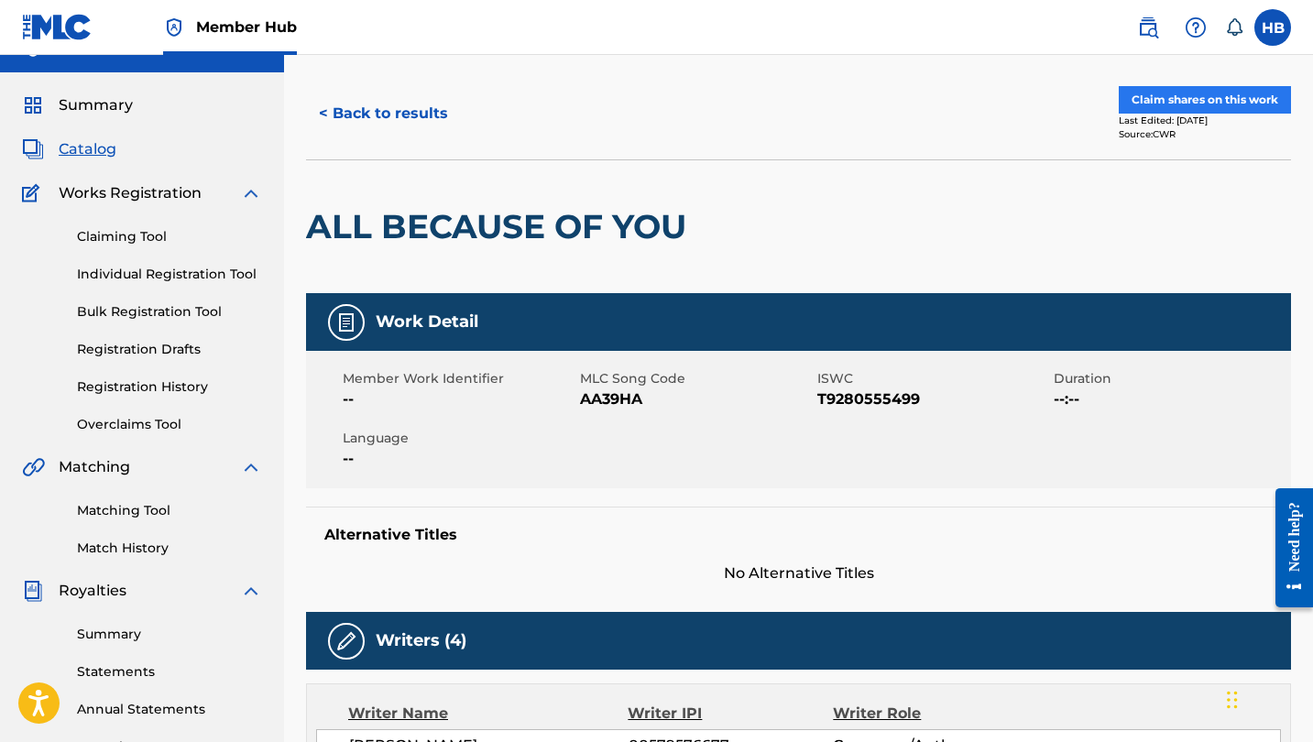
click at [1186, 93] on button "Claim shares on this work" at bounding box center [1205, 99] width 172 height 27
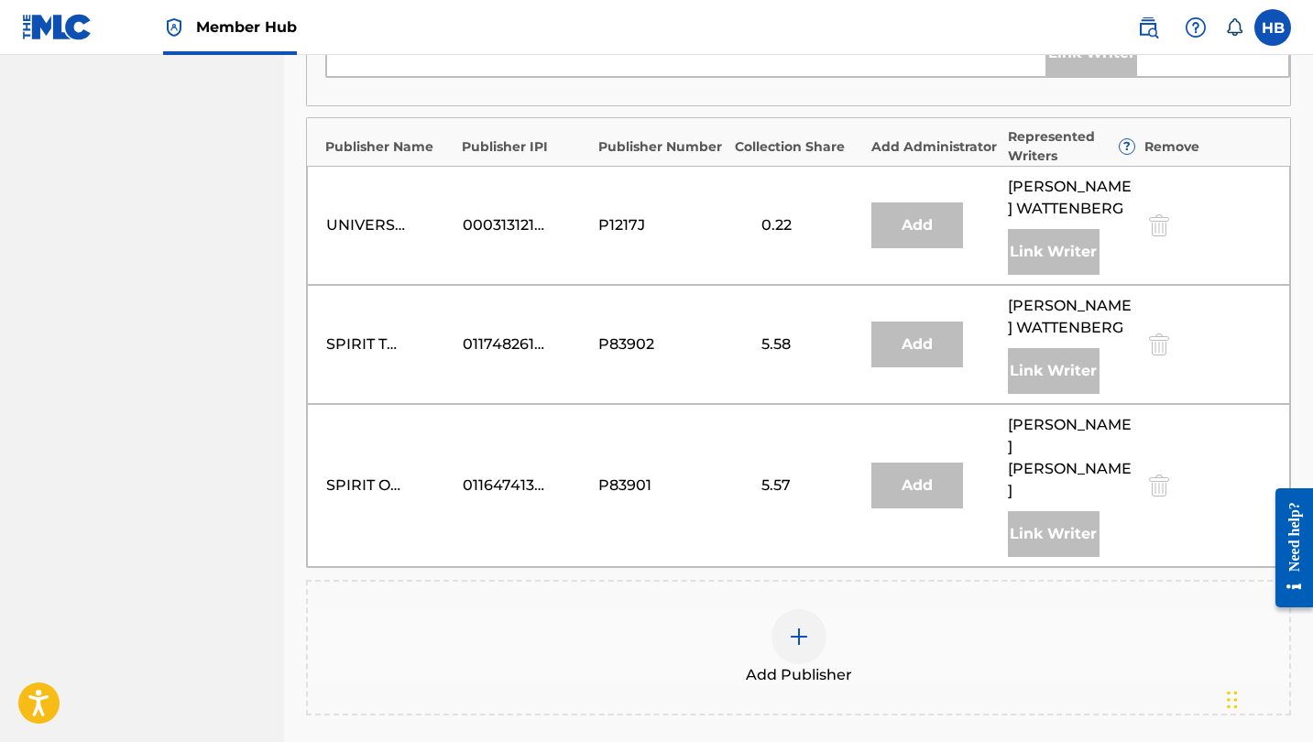
scroll to position [1280, 0]
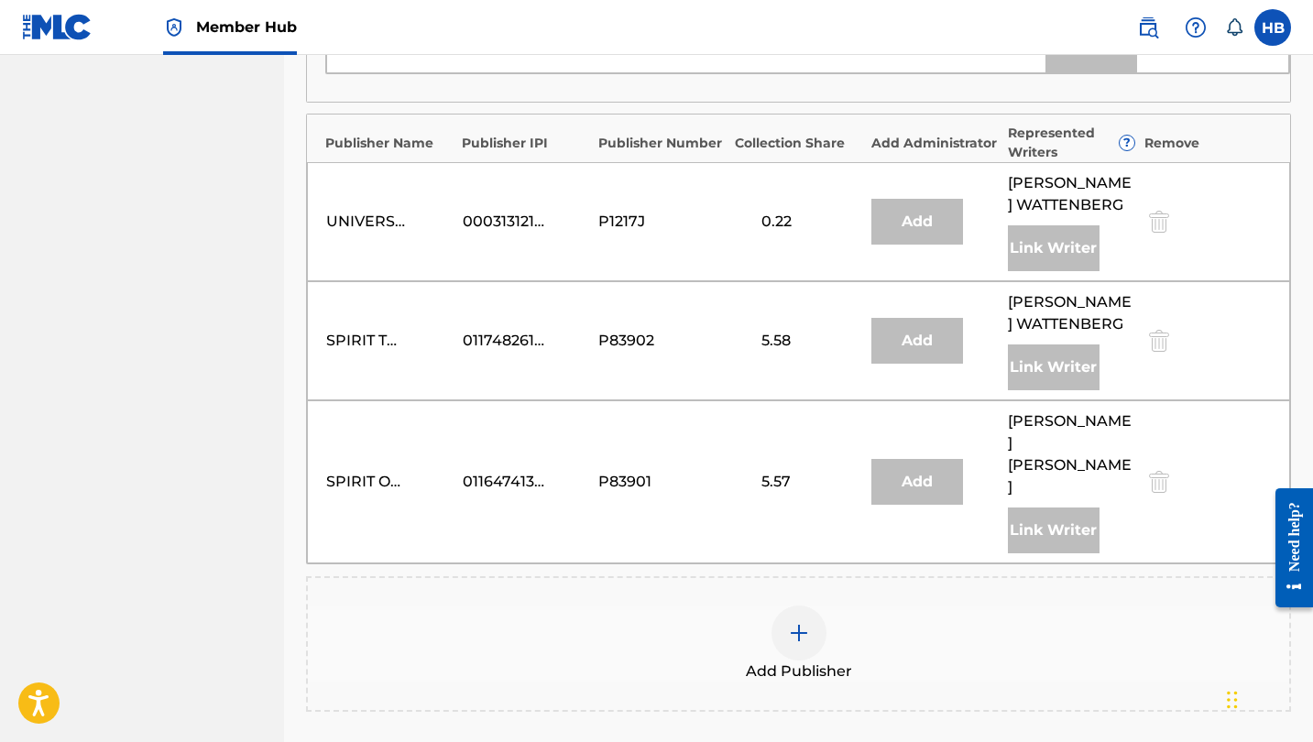
click at [805, 622] on img at bounding box center [799, 633] width 22 height 22
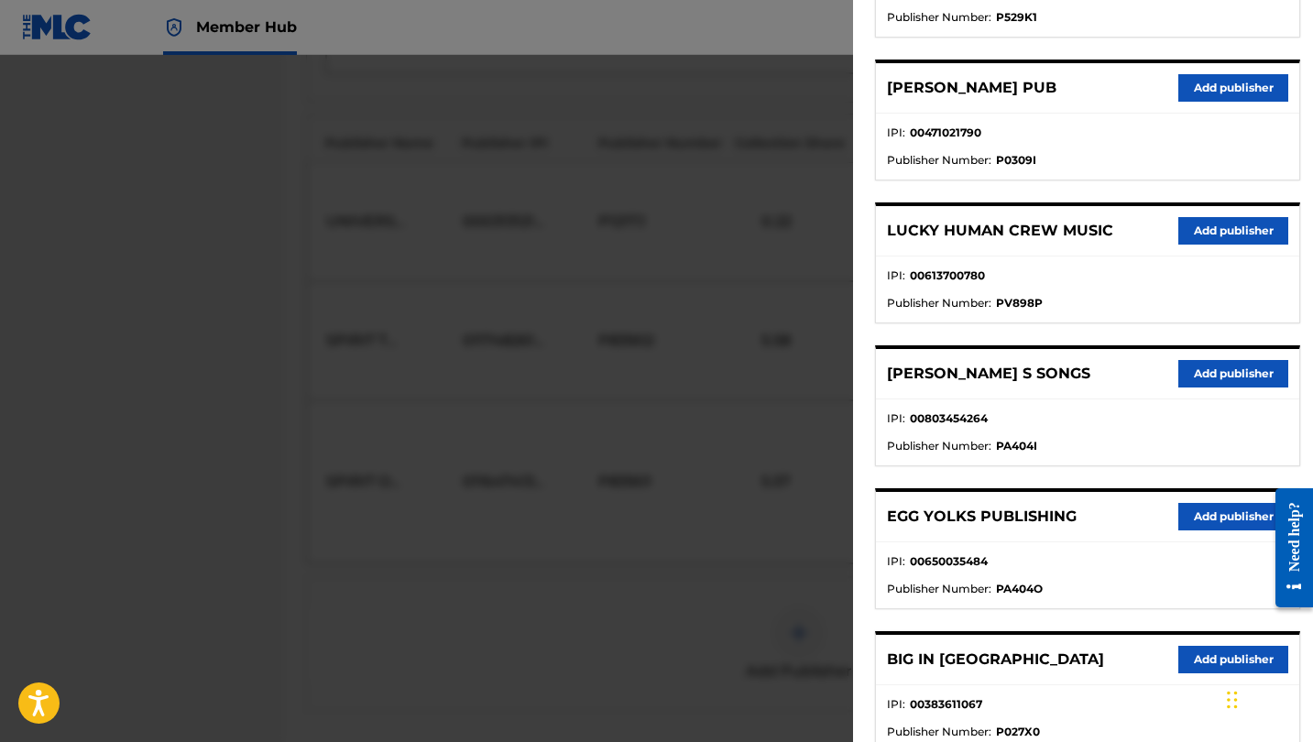
scroll to position [357, 0]
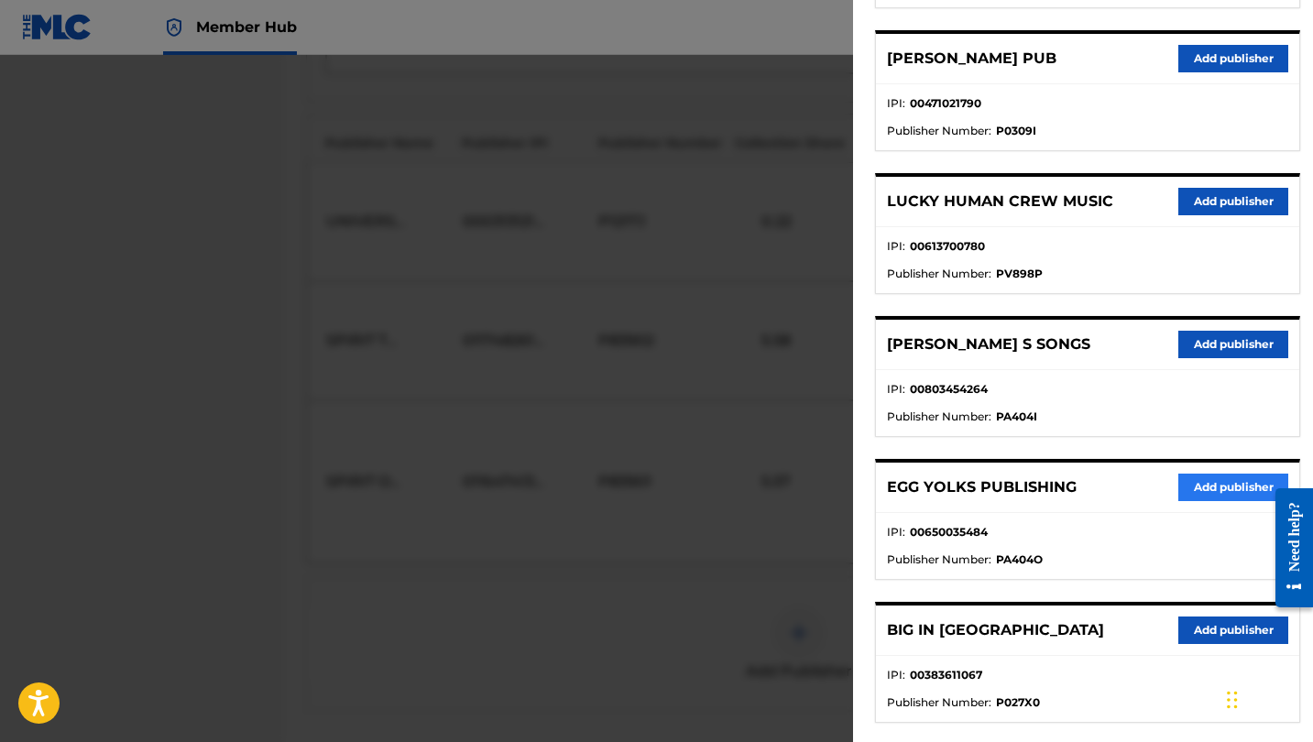
click at [1224, 484] on button "Add publisher" at bounding box center [1234, 487] width 110 height 27
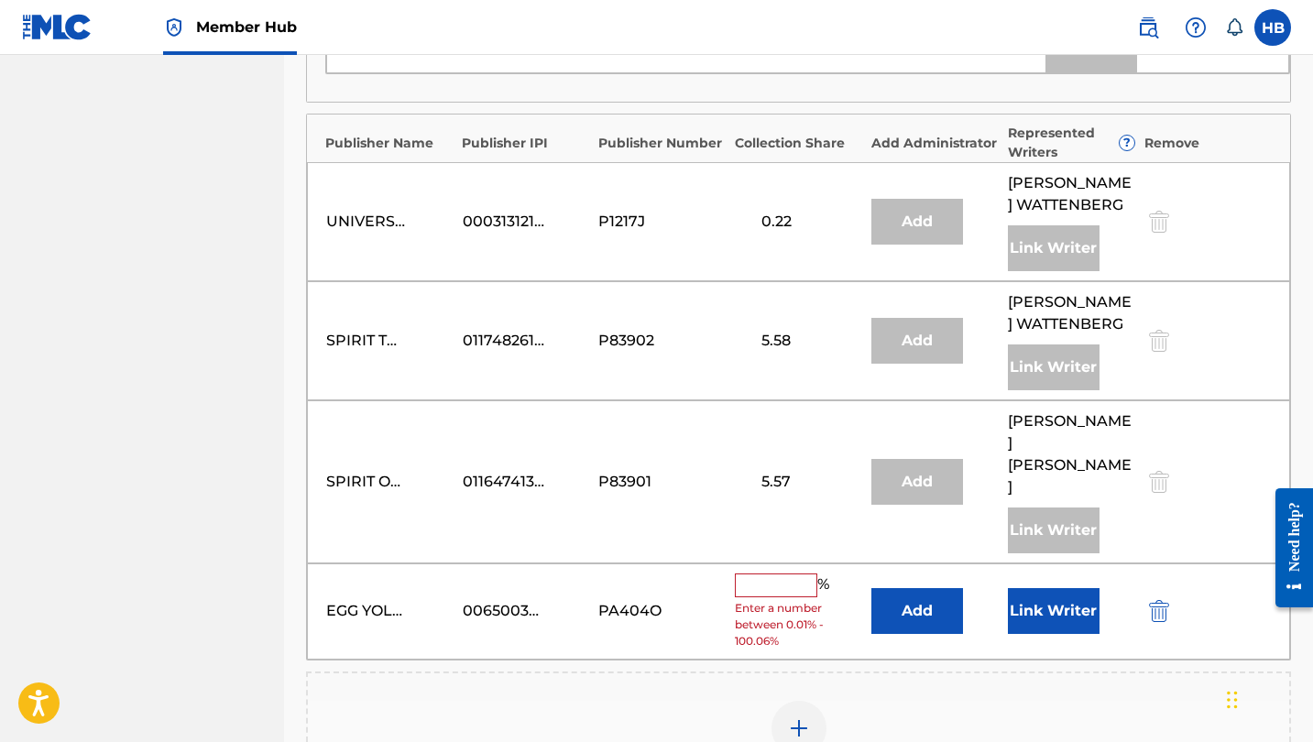
click at [778, 574] on input "text" at bounding box center [776, 586] width 82 height 24
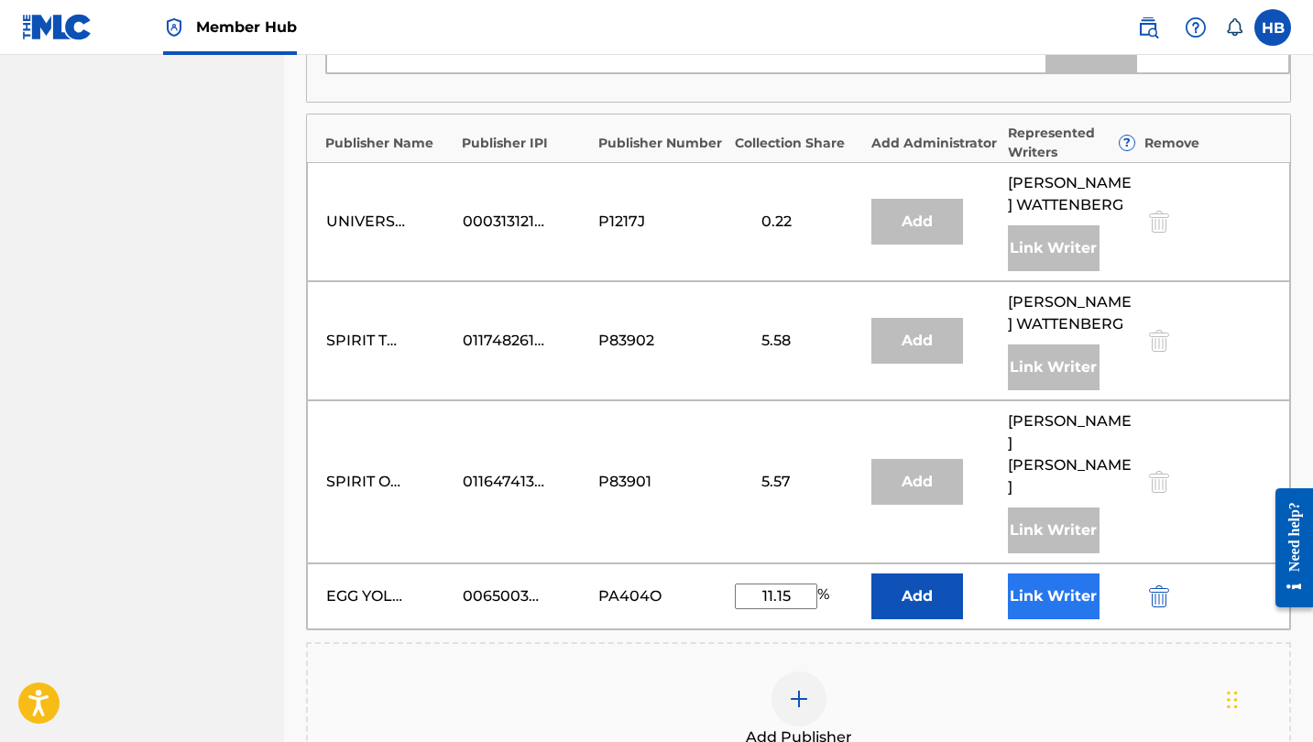
type input "11.15"
click at [1053, 574] on button "Link Writer" at bounding box center [1054, 597] width 92 height 46
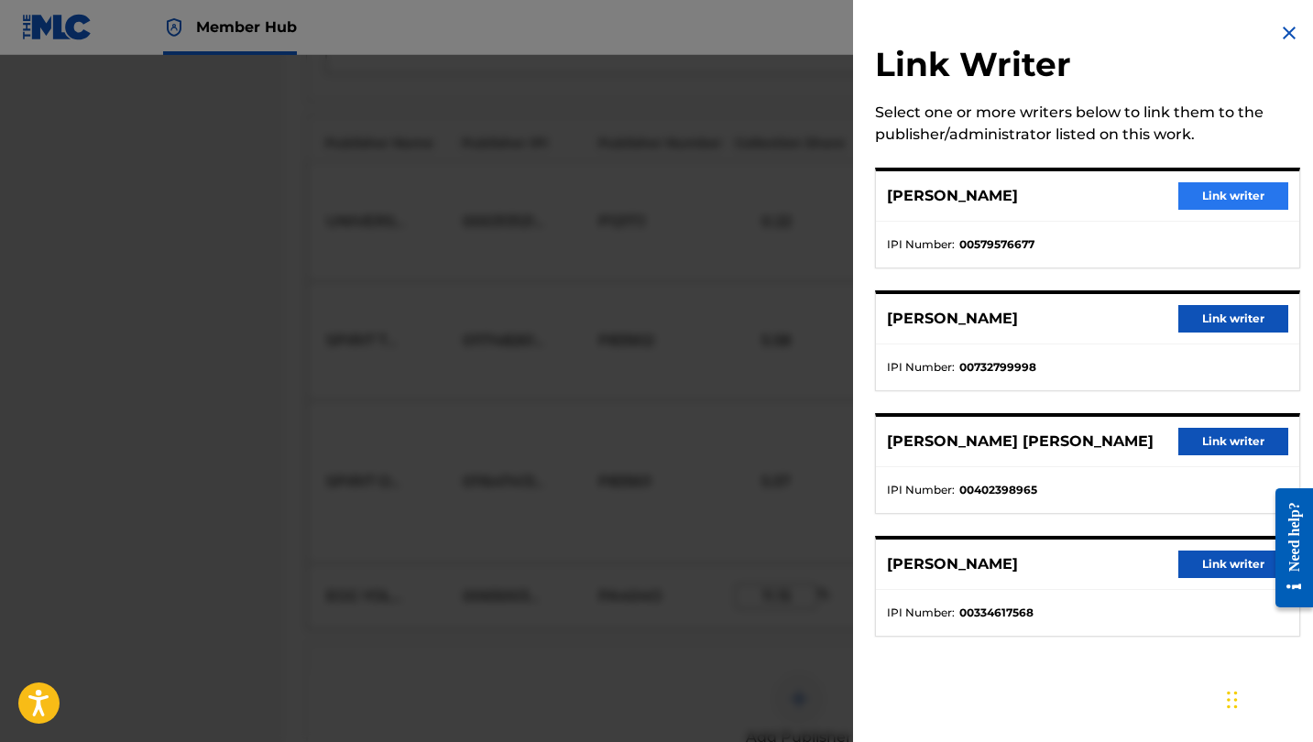
click at [1226, 196] on button "Link writer" at bounding box center [1234, 195] width 110 height 27
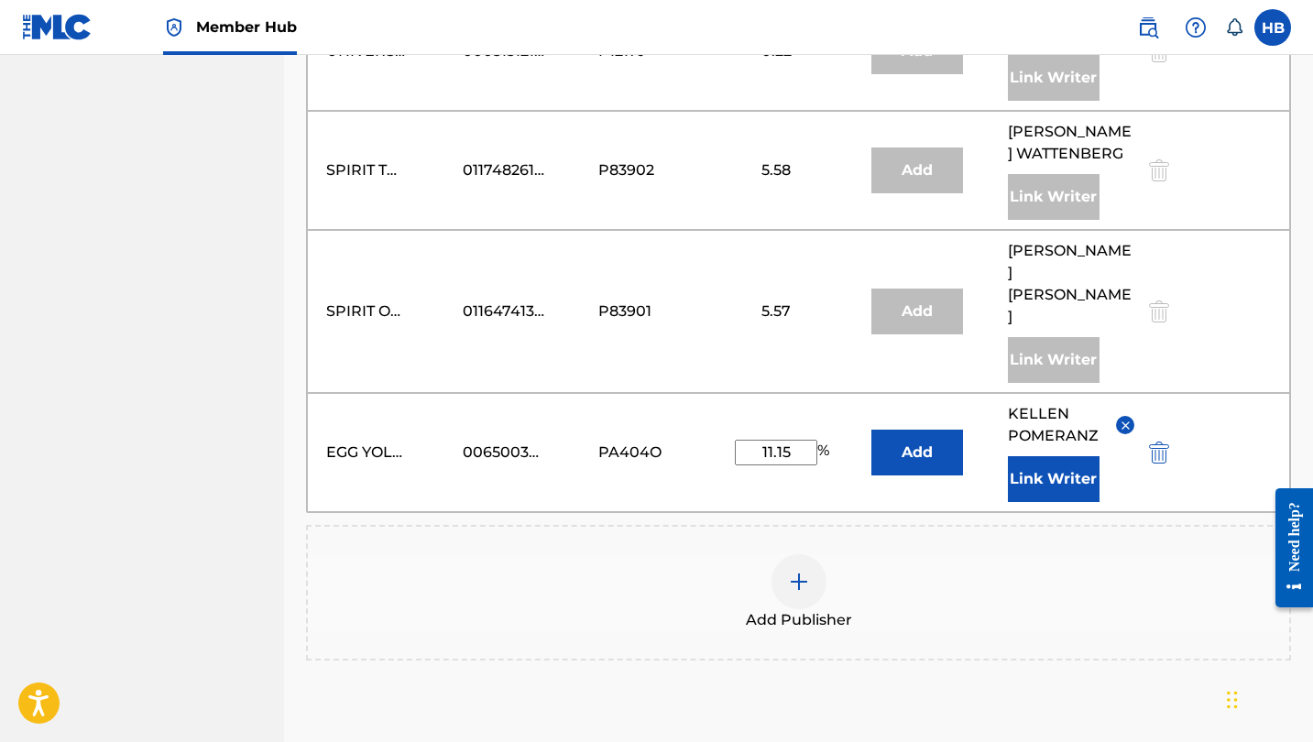
scroll to position [1458, 0]
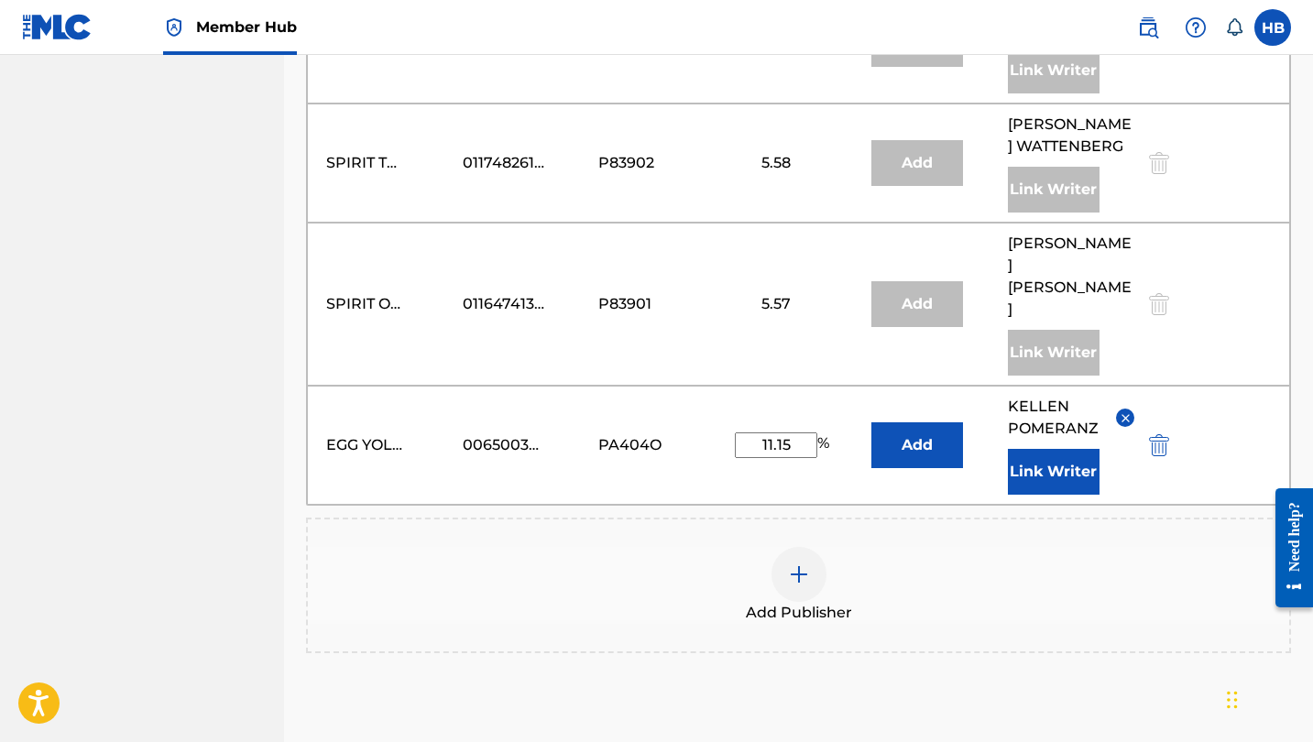
click at [796, 564] on img at bounding box center [799, 575] width 22 height 22
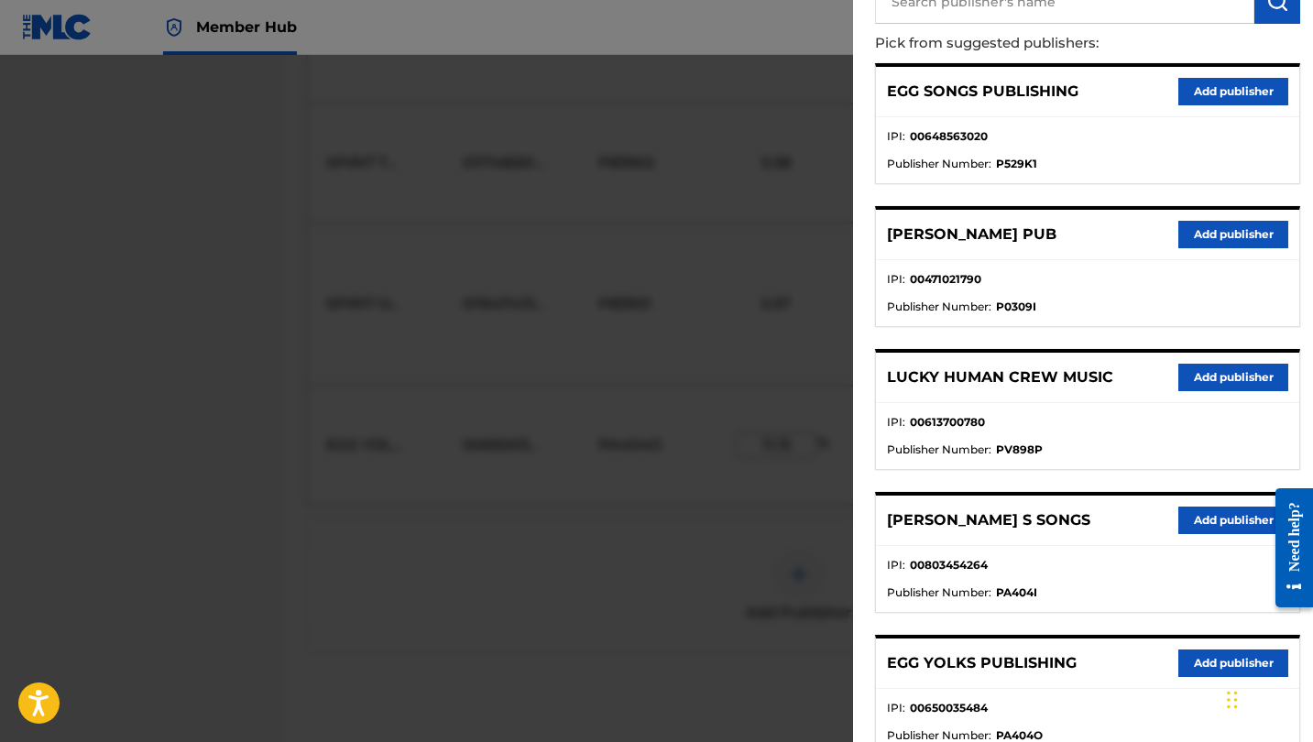
scroll to position [207, 0]
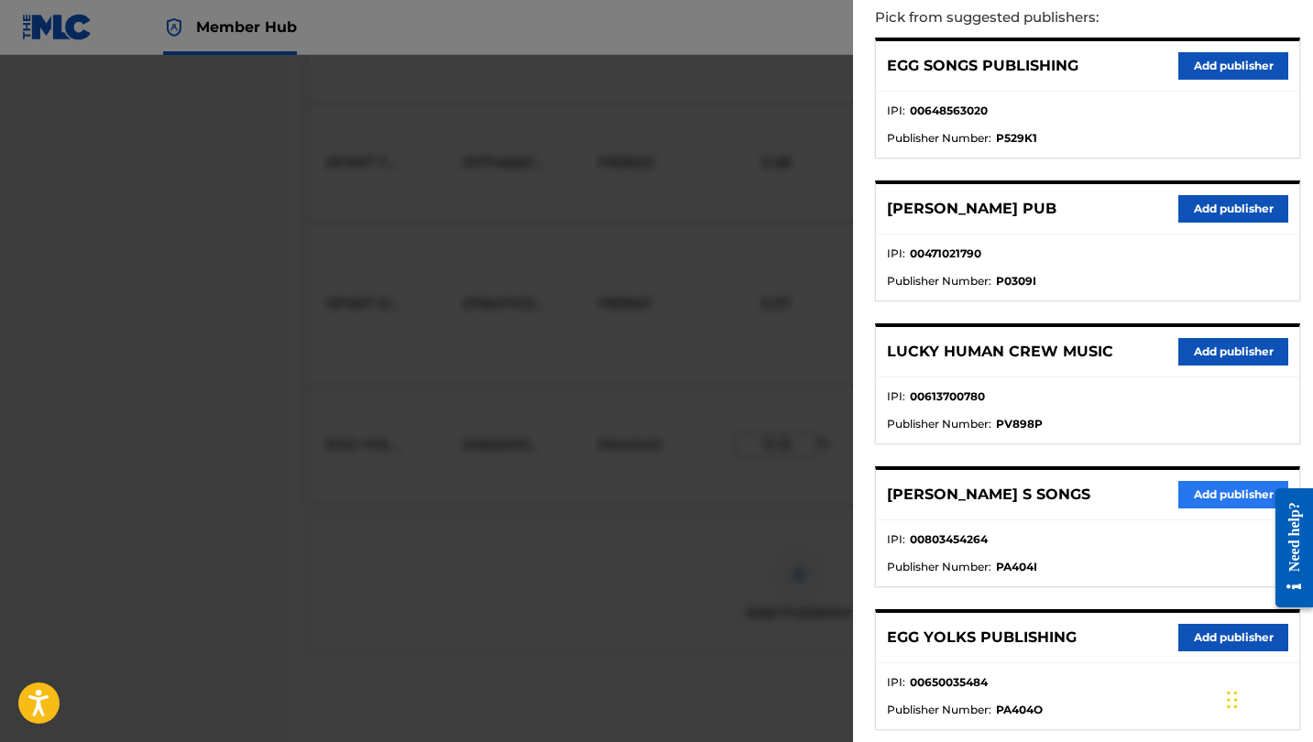
click at [1224, 492] on button "Add publisher" at bounding box center [1234, 494] width 110 height 27
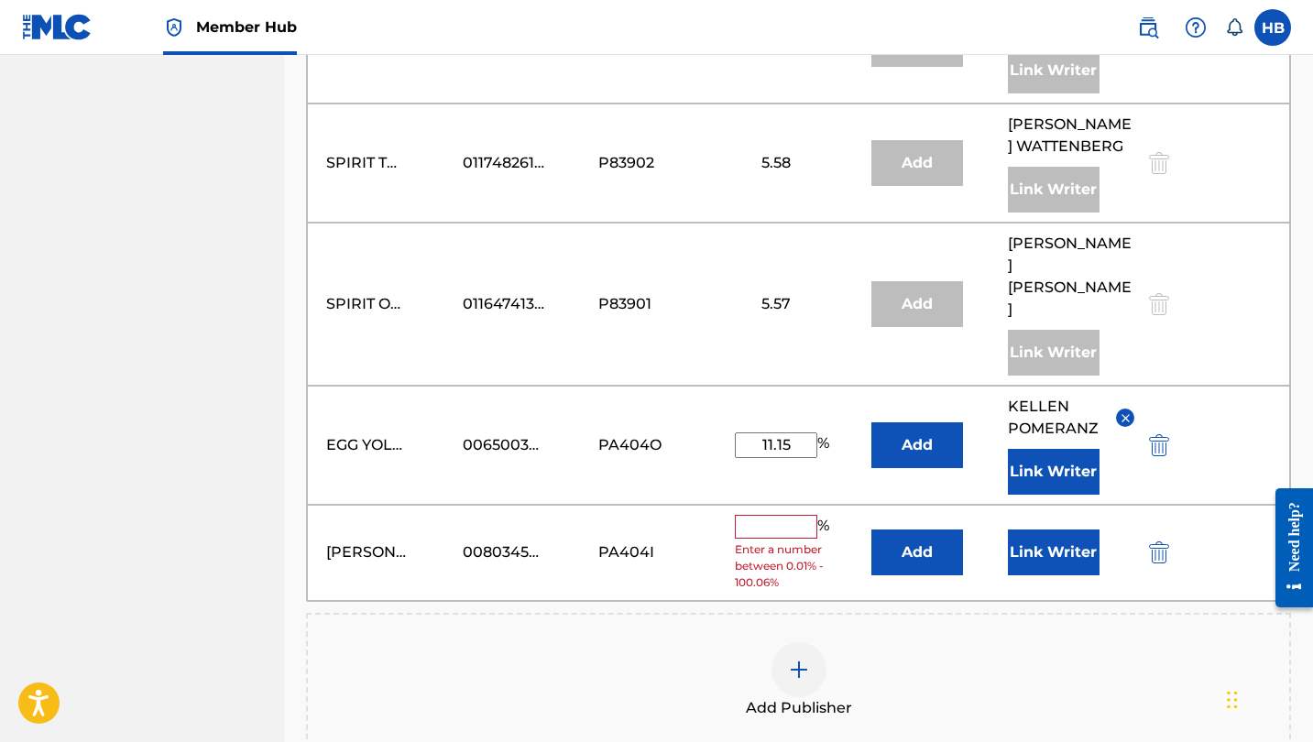
click at [789, 515] on input "text" at bounding box center [776, 527] width 82 height 24
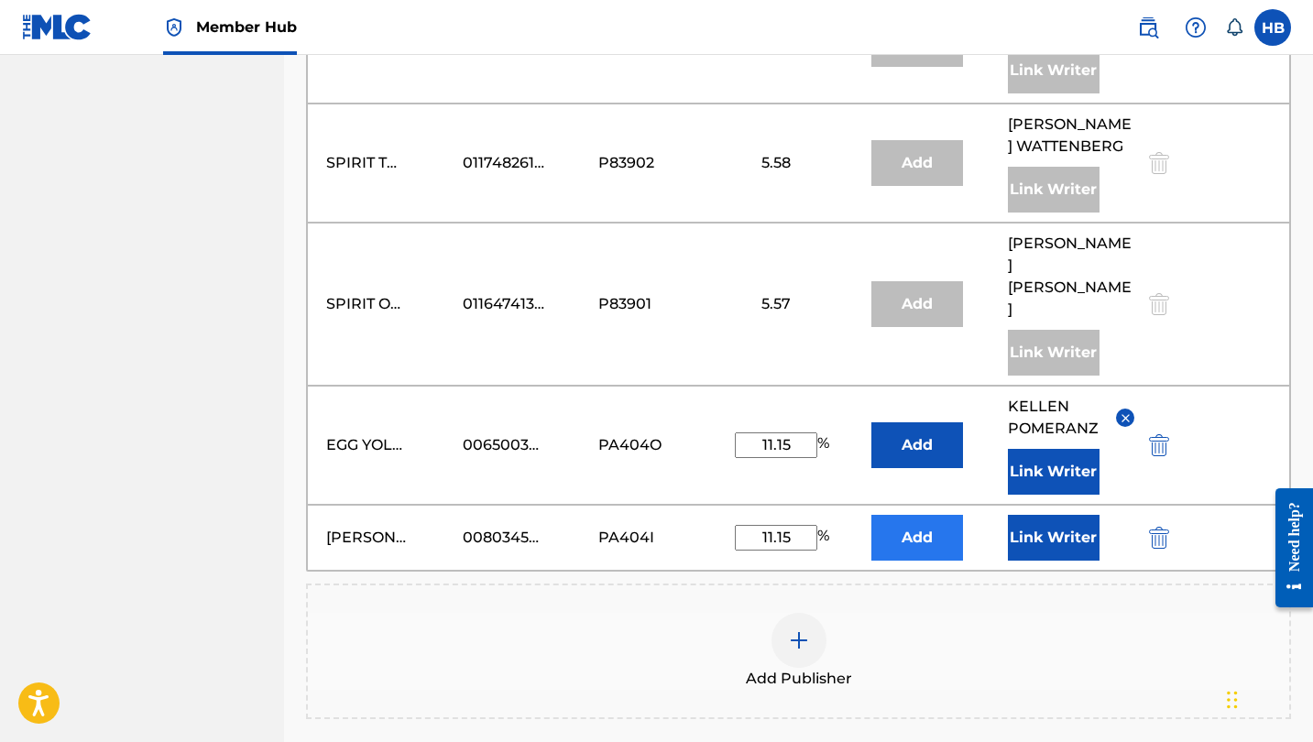
type input "11.15"
click at [905, 515] on button "Add" at bounding box center [918, 538] width 92 height 46
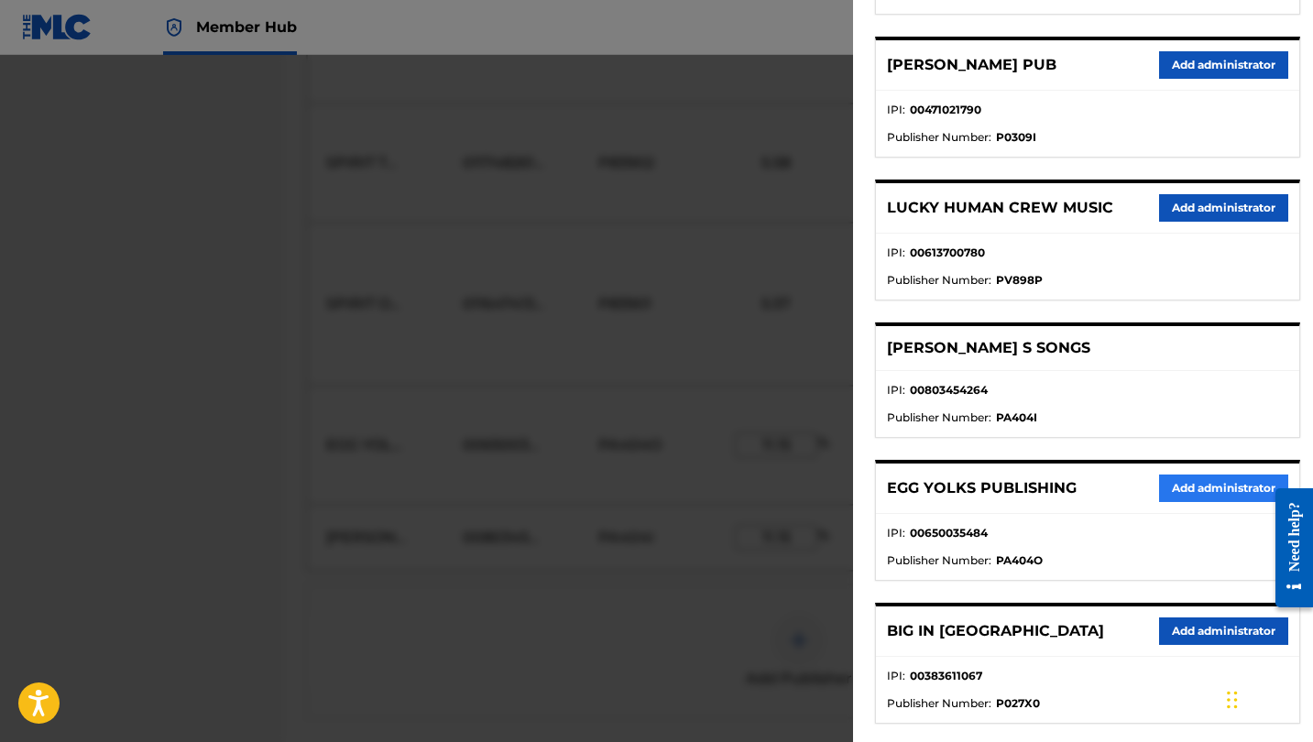
scroll to position [354, 0]
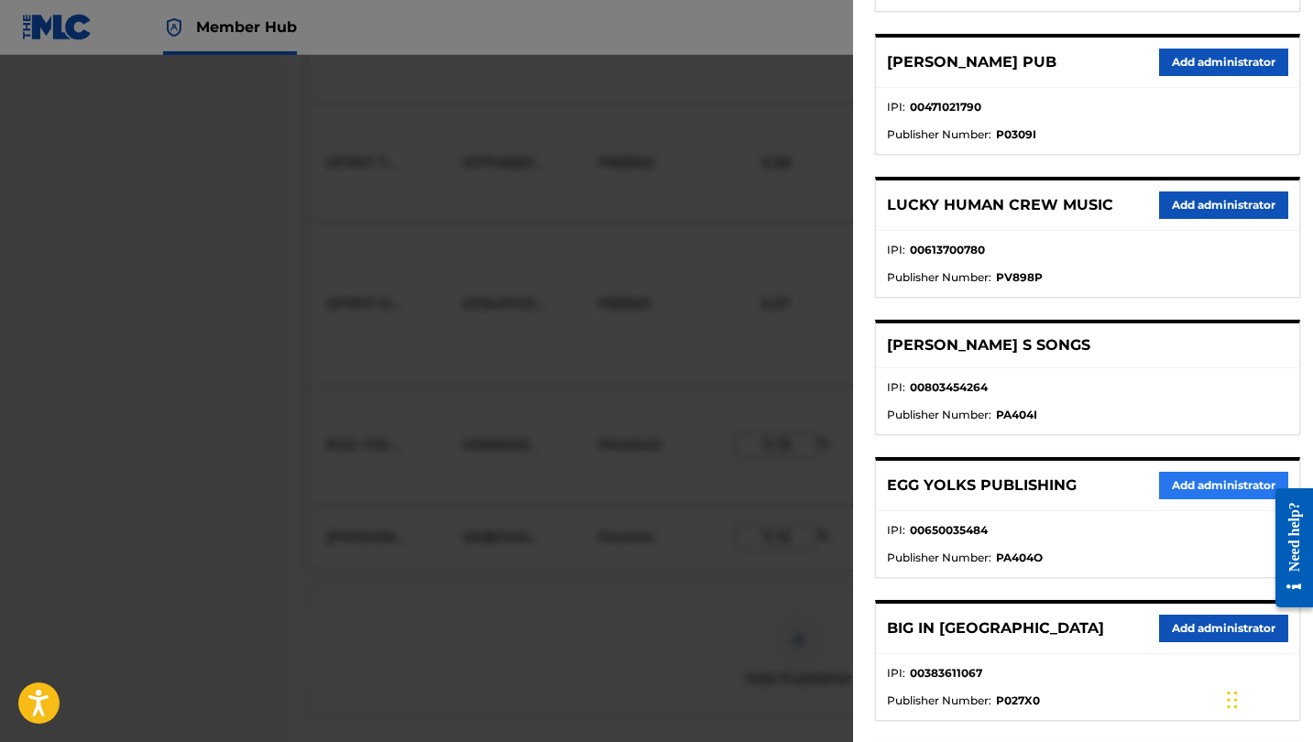
click at [1208, 484] on button "Add administrator" at bounding box center [1223, 485] width 129 height 27
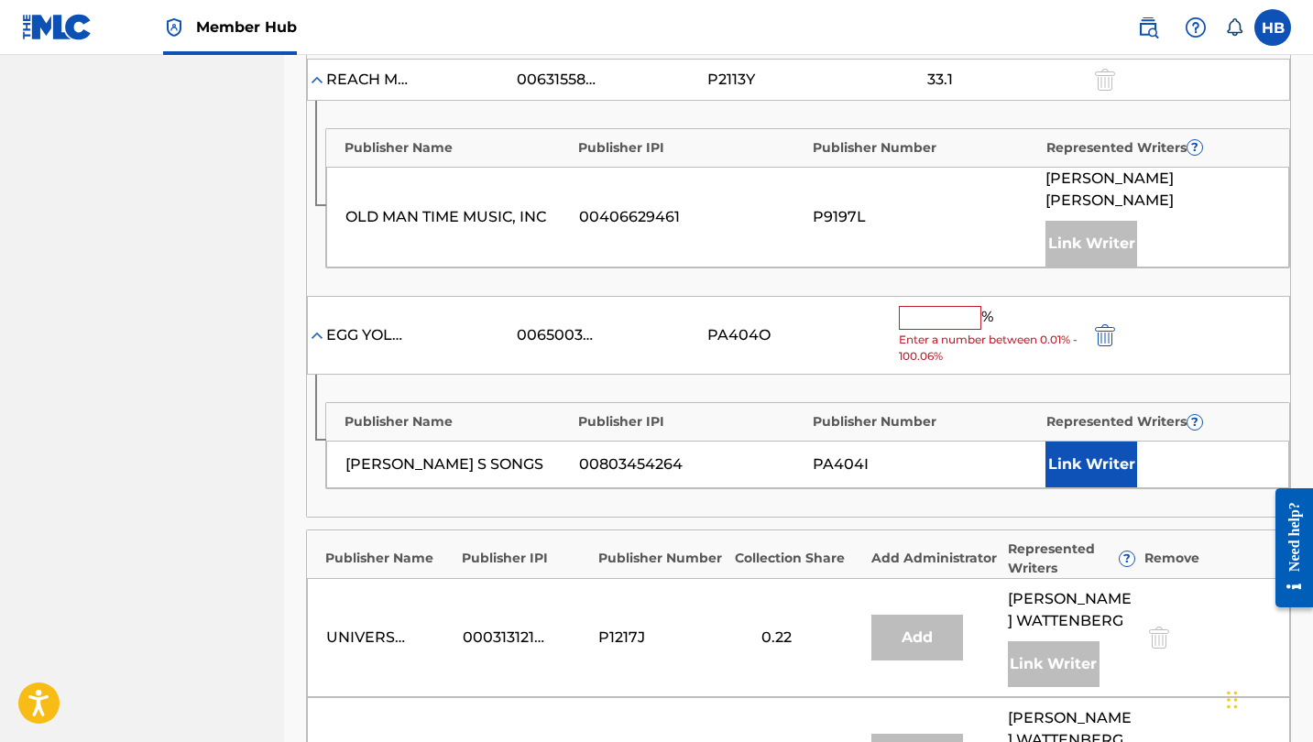
scroll to position [1070, 0]
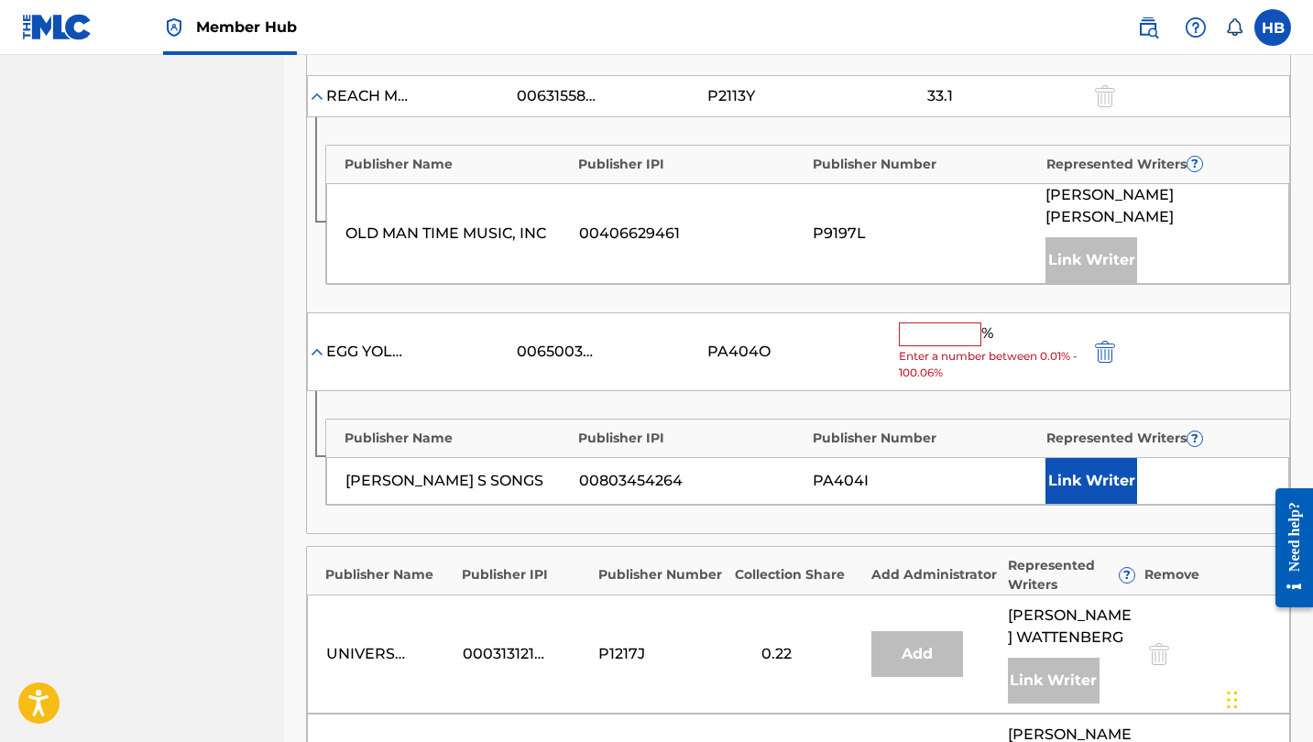
click at [937, 323] on input "text" at bounding box center [940, 335] width 82 height 24
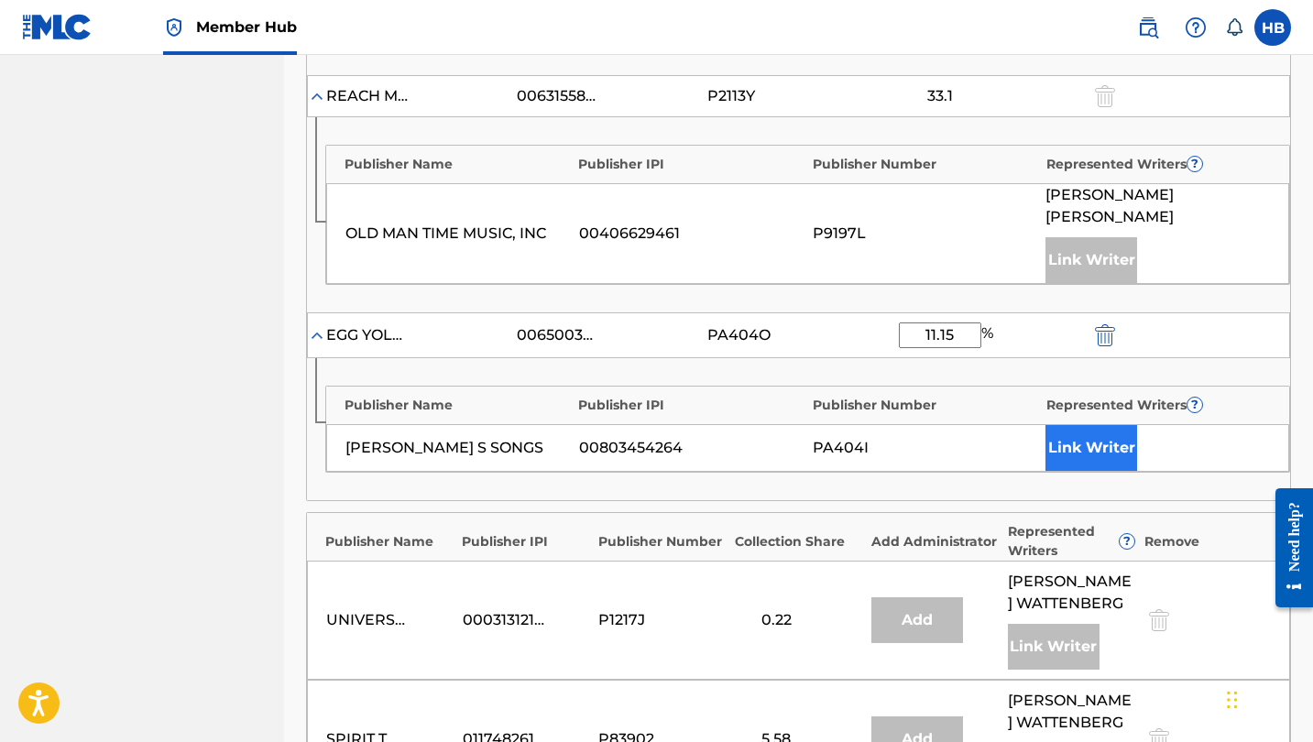
type input "11.15"
click at [1104, 425] on button "Link Writer" at bounding box center [1092, 448] width 92 height 46
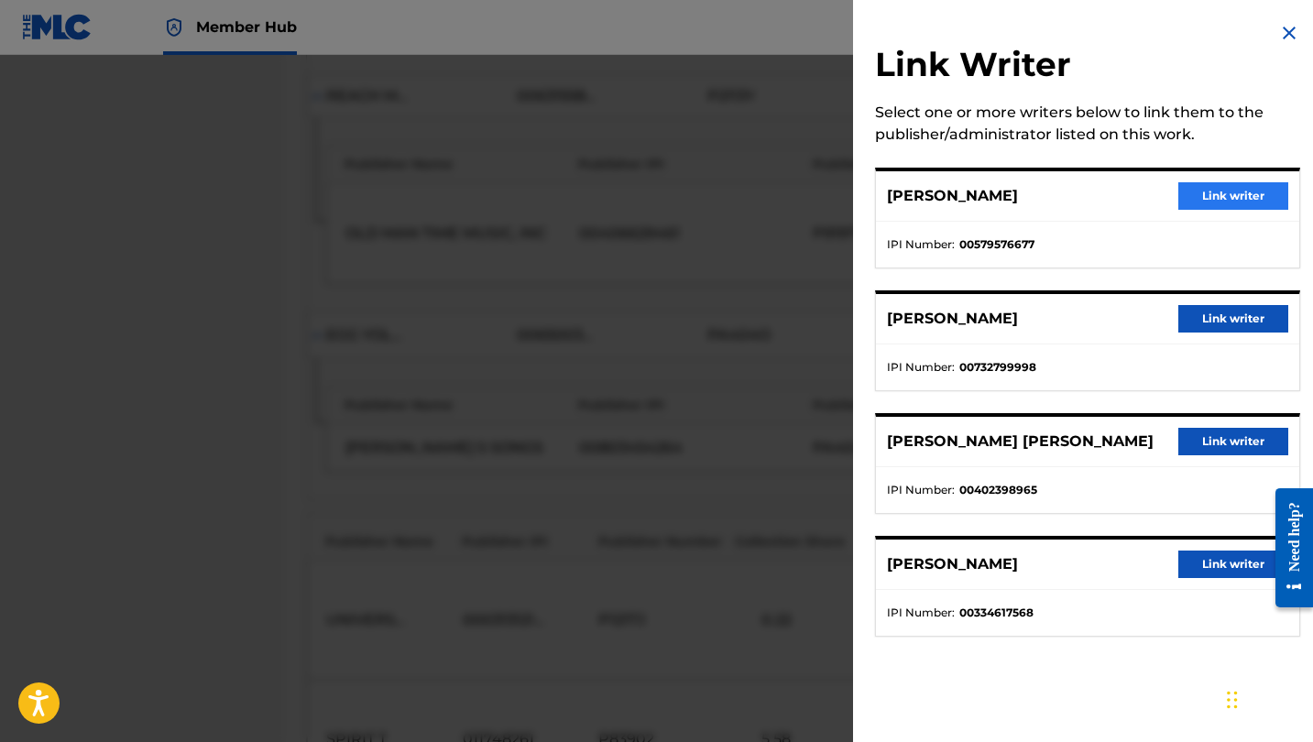
click at [1239, 195] on button "Link writer" at bounding box center [1234, 195] width 110 height 27
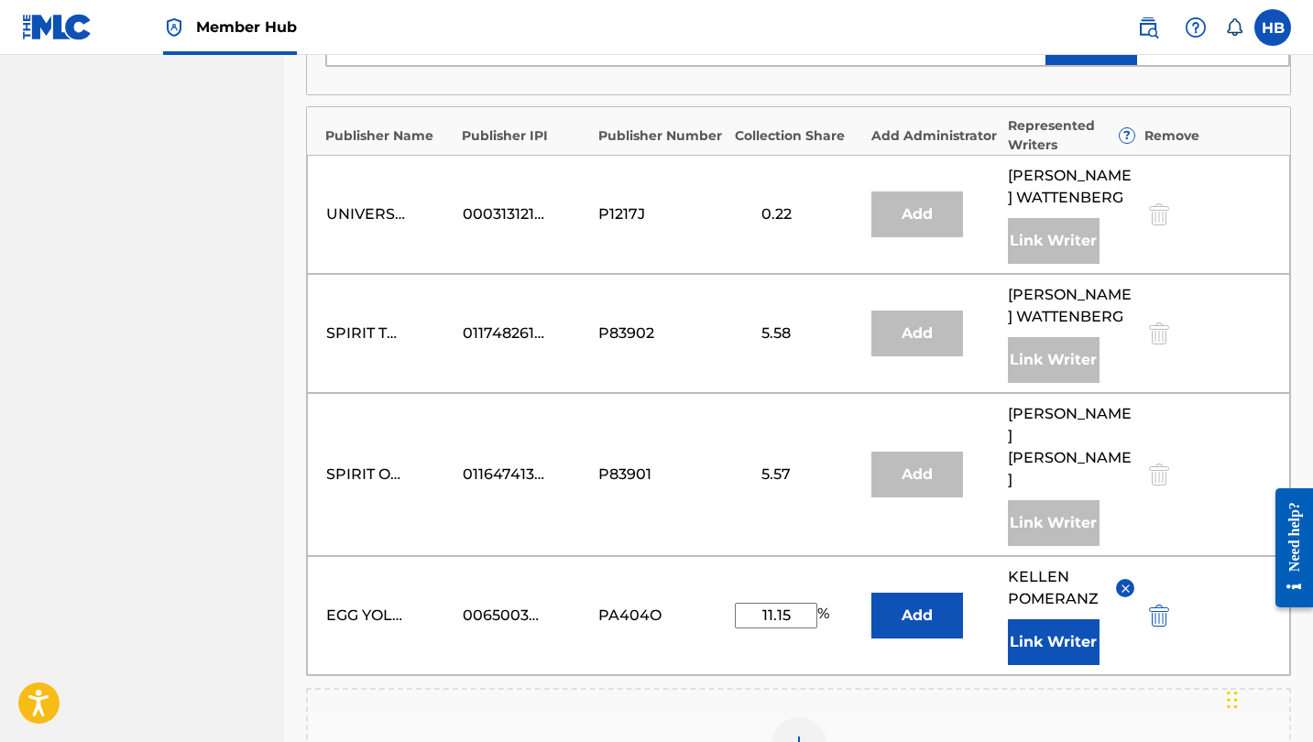
scroll to position [1518, 0]
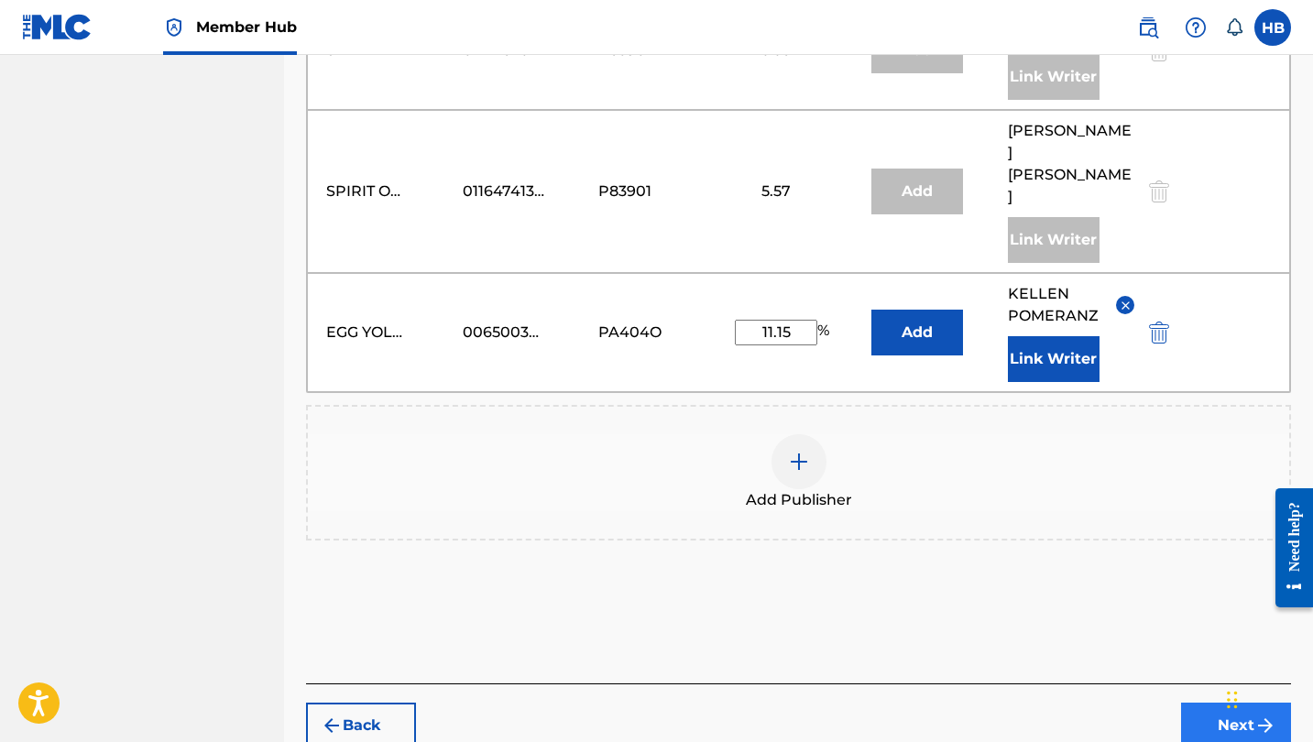
click at [1235, 703] on button "Next" at bounding box center [1236, 726] width 110 height 46
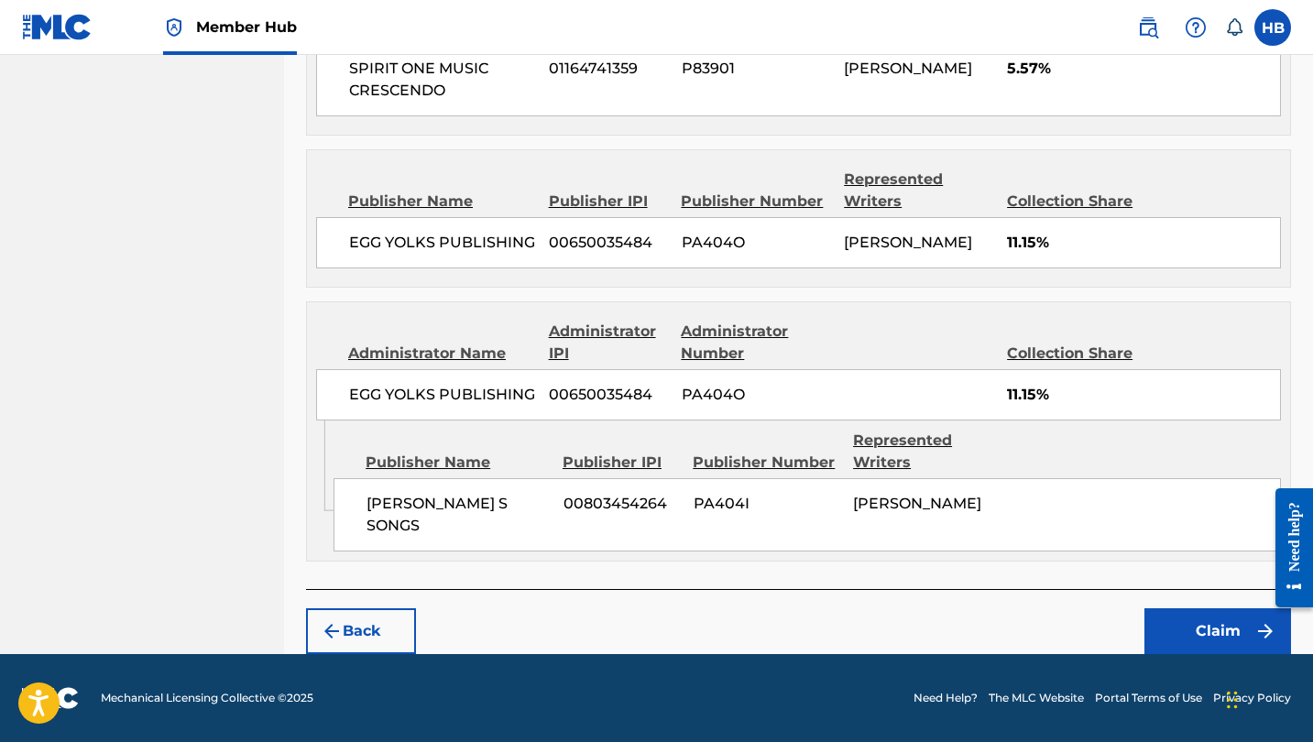
scroll to position [2127, 0]
click at [1194, 629] on button "Claim" at bounding box center [1218, 632] width 147 height 46
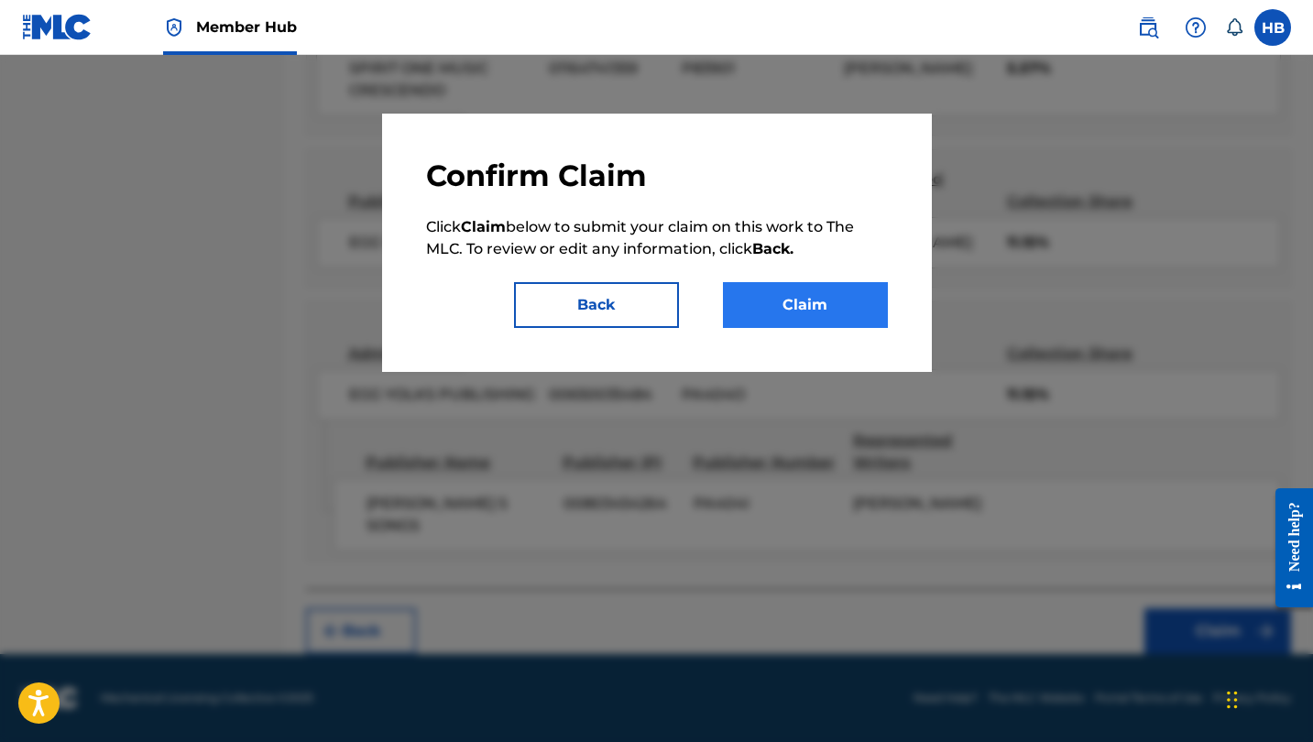
click at [824, 300] on button "Claim" at bounding box center [805, 305] width 165 height 46
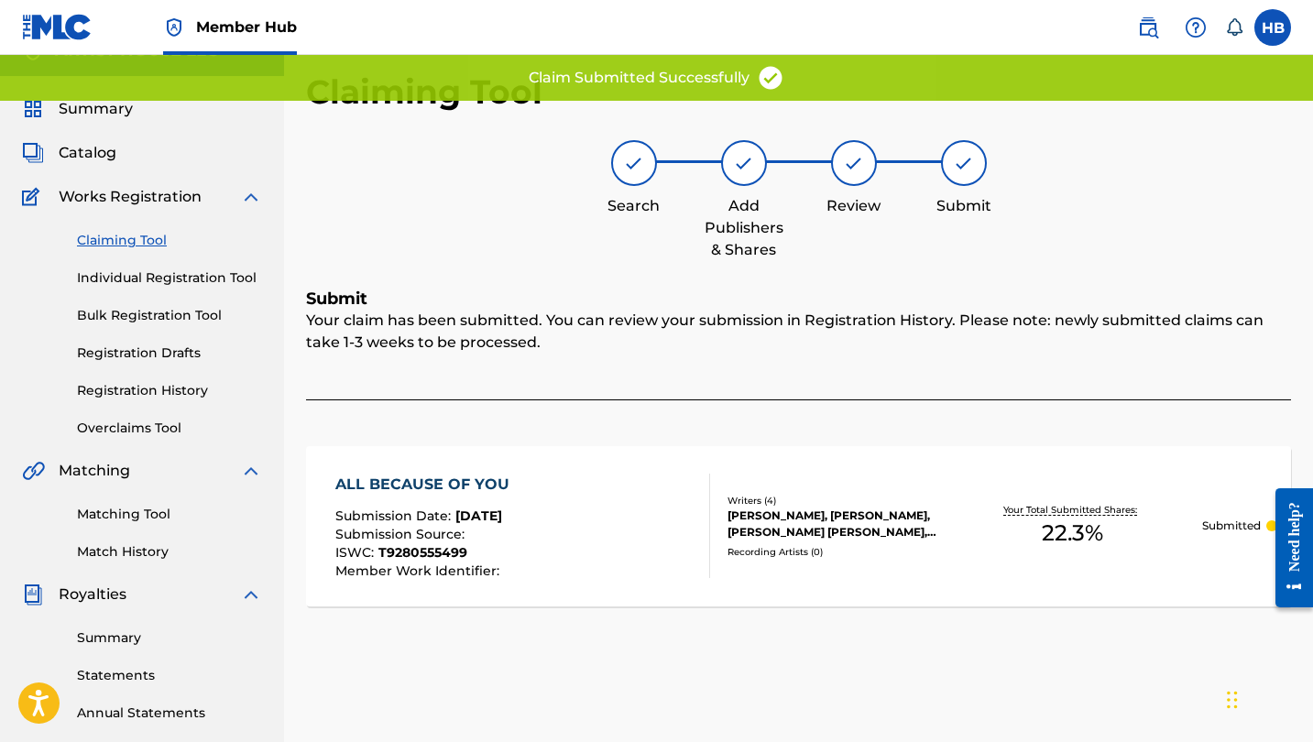
scroll to position [24, 0]
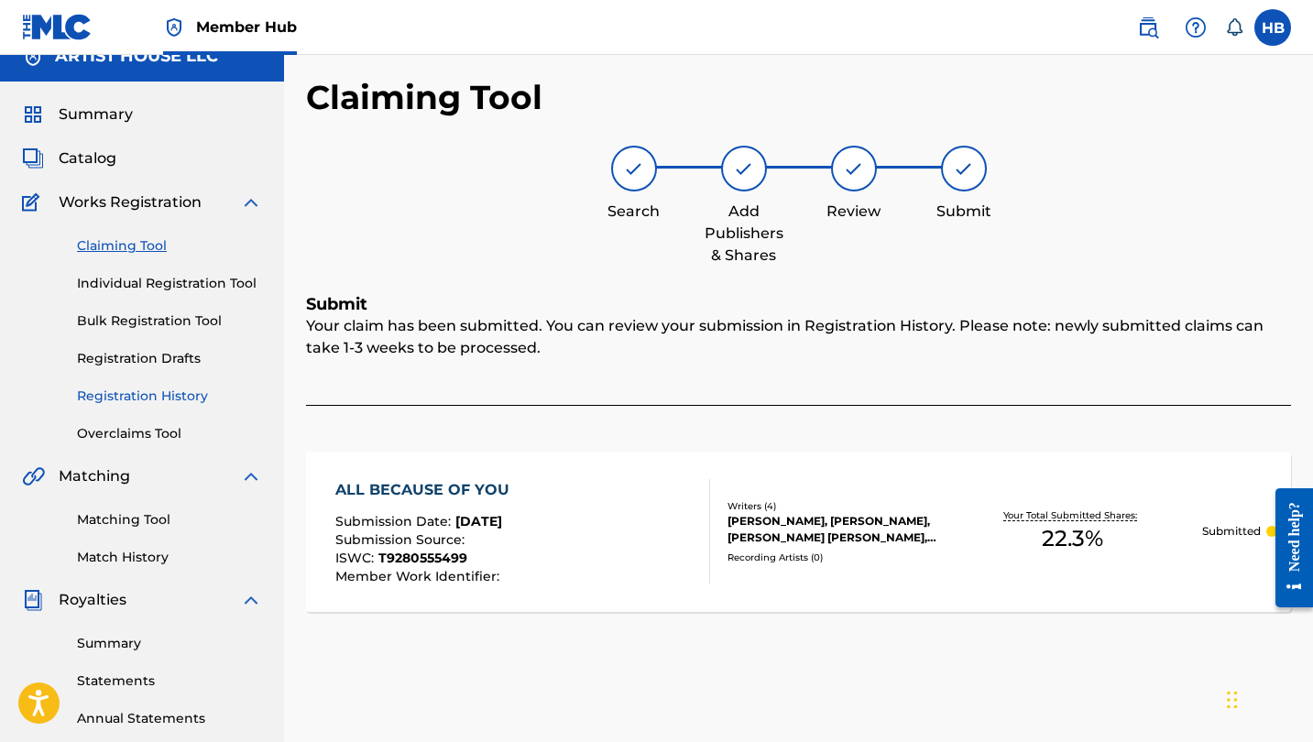
click at [173, 400] on link "Registration History" at bounding box center [169, 396] width 185 height 19
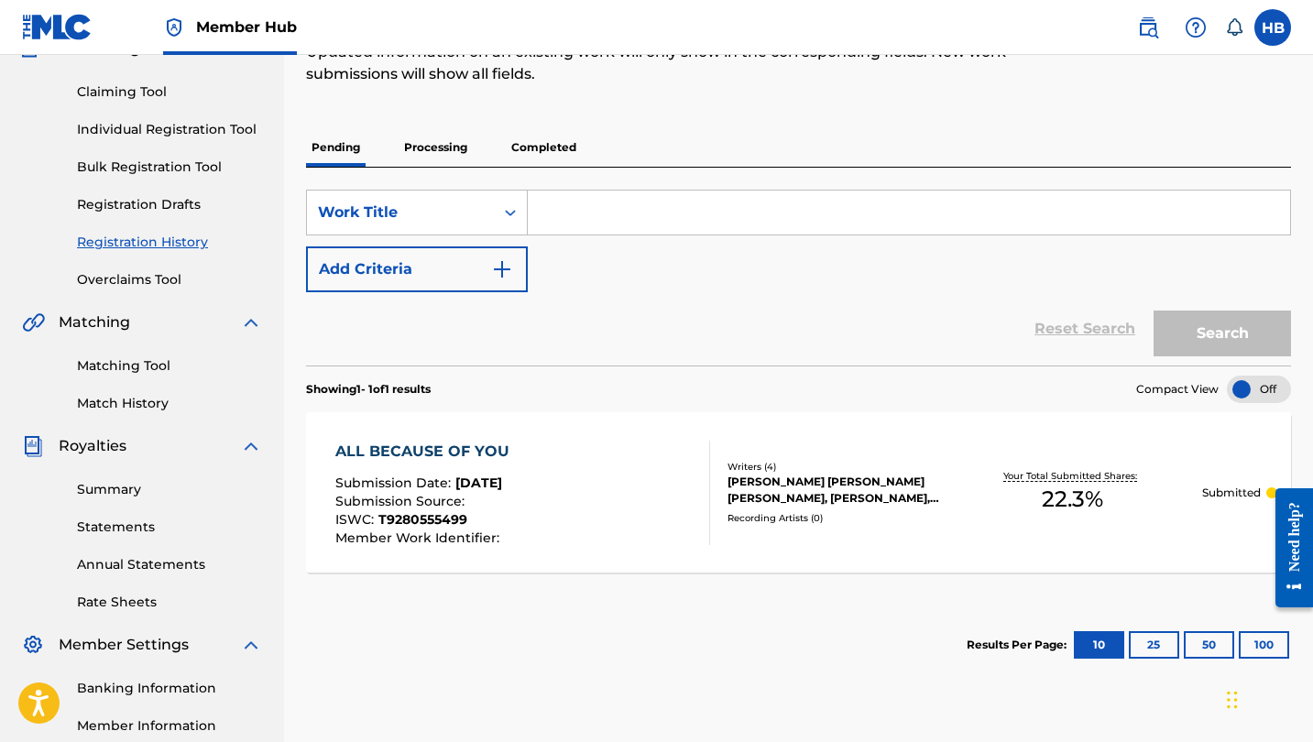
scroll to position [174, 0]
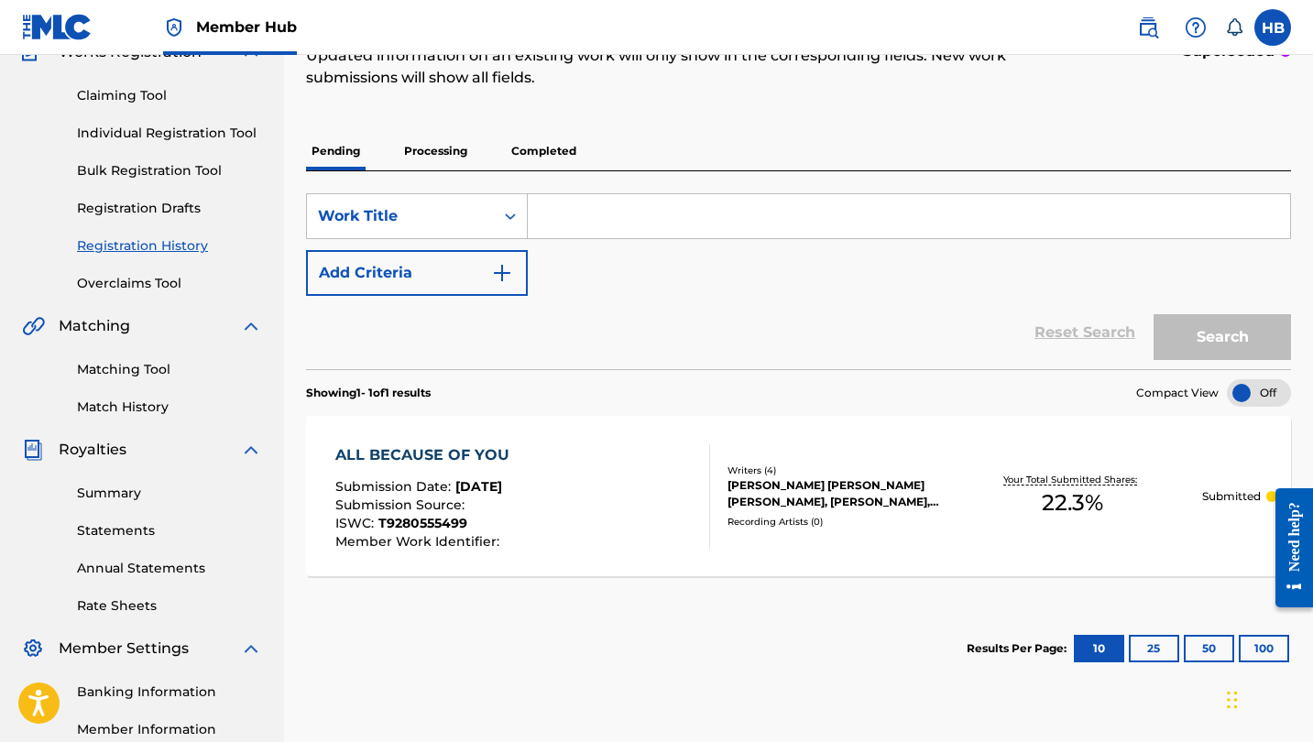
click at [439, 153] on p "Processing" at bounding box center [436, 151] width 74 height 38
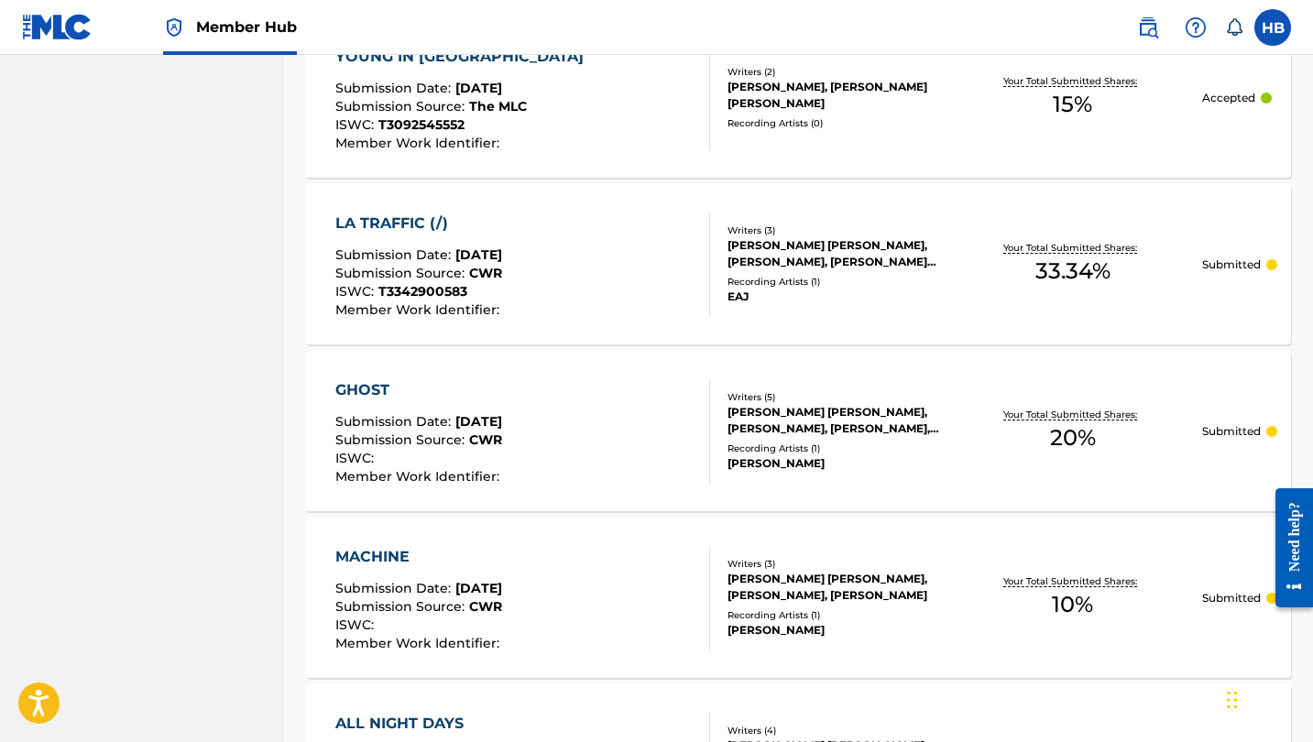
scroll to position [1244, 0]
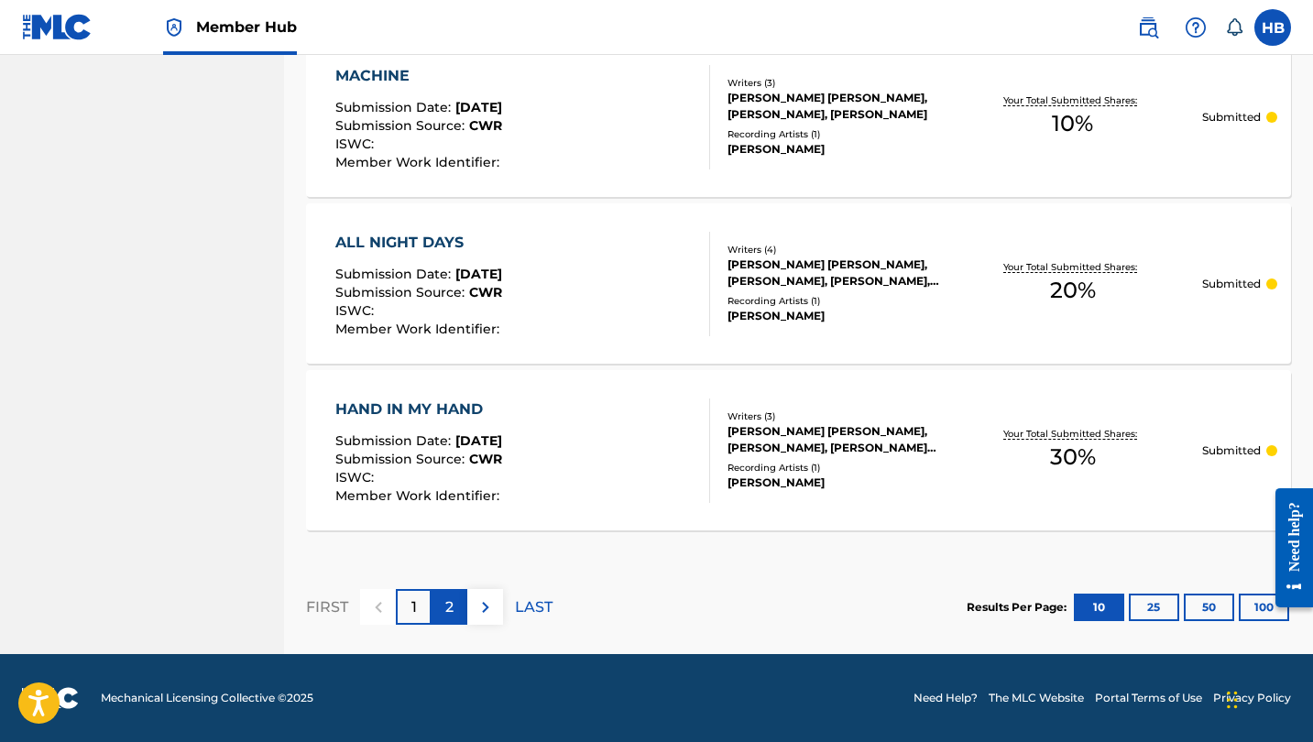
click at [451, 603] on p "2" at bounding box center [449, 608] width 8 height 22
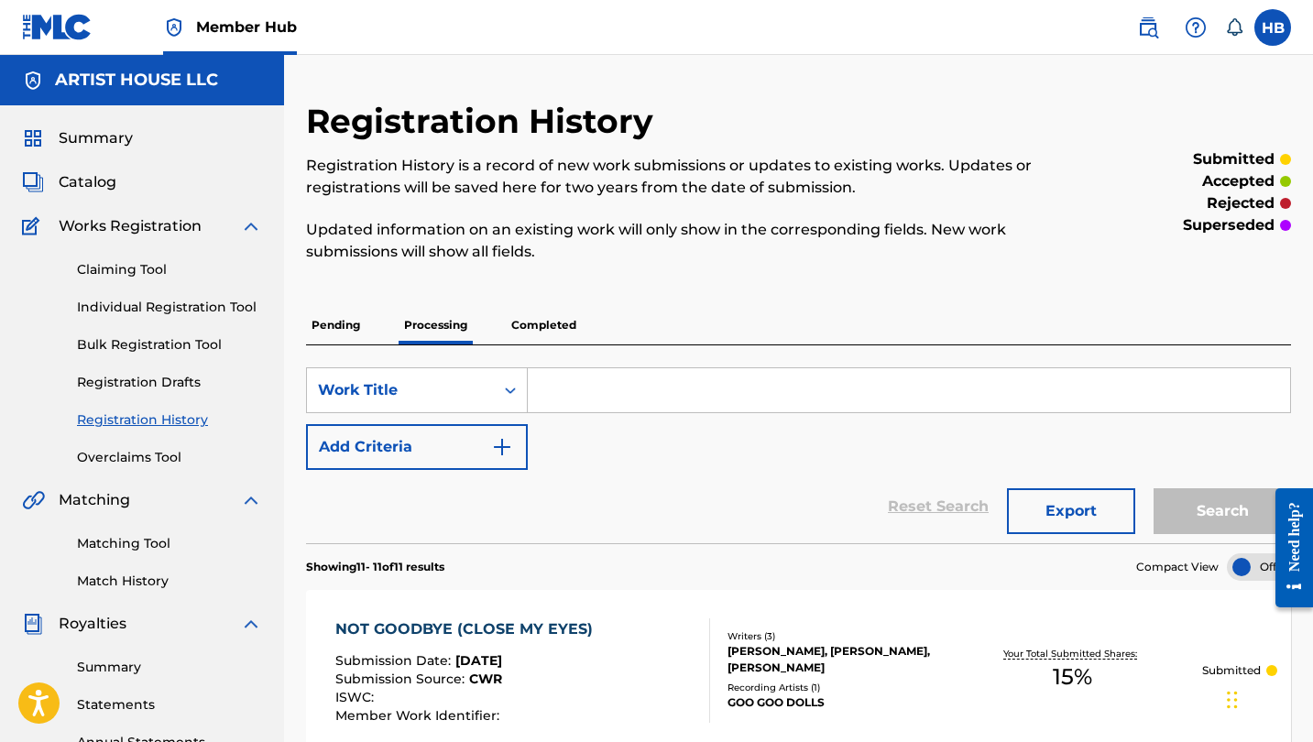
scroll to position [0, 0]
click at [542, 313] on p "Completed" at bounding box center [544, 325] width 76 height 38
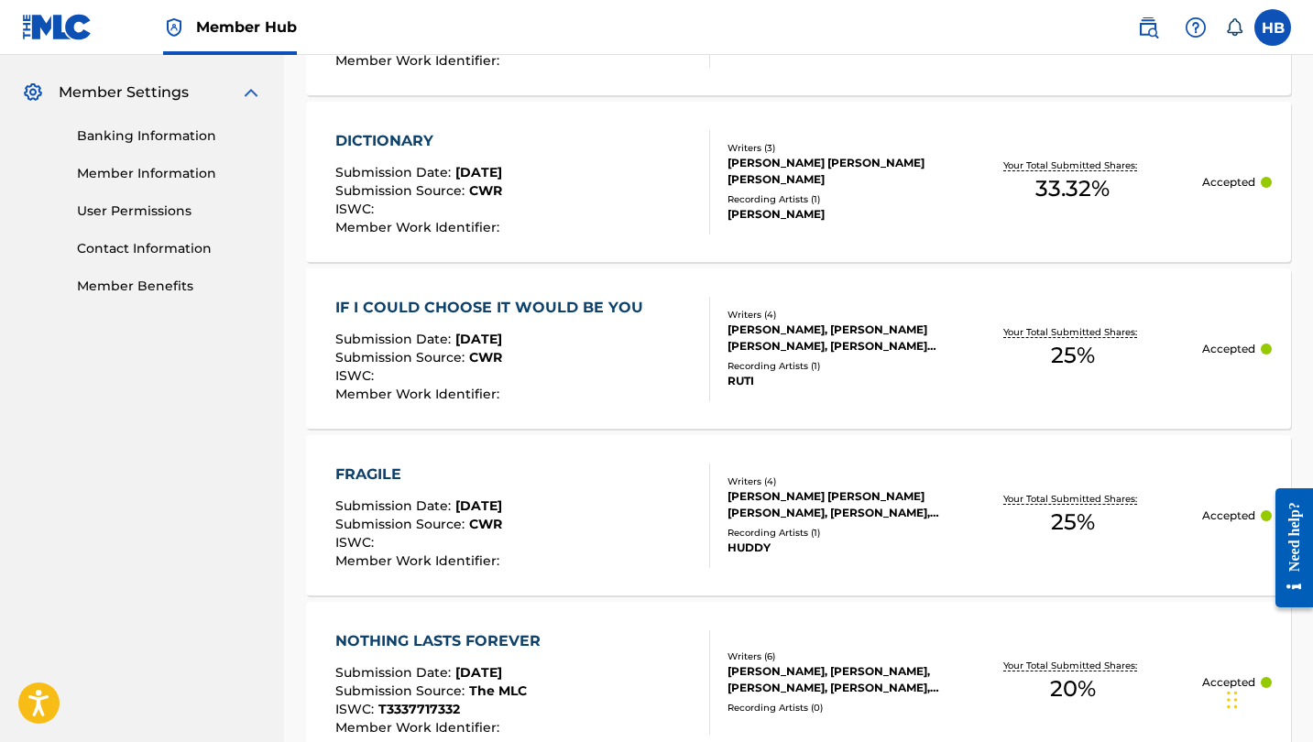
scroll to position [731, 0]
click at [518, 311] on div "IF I COULD CHOOSE IT WOULD BE YOU" at bounding box center [493, 307] width 317 height 22
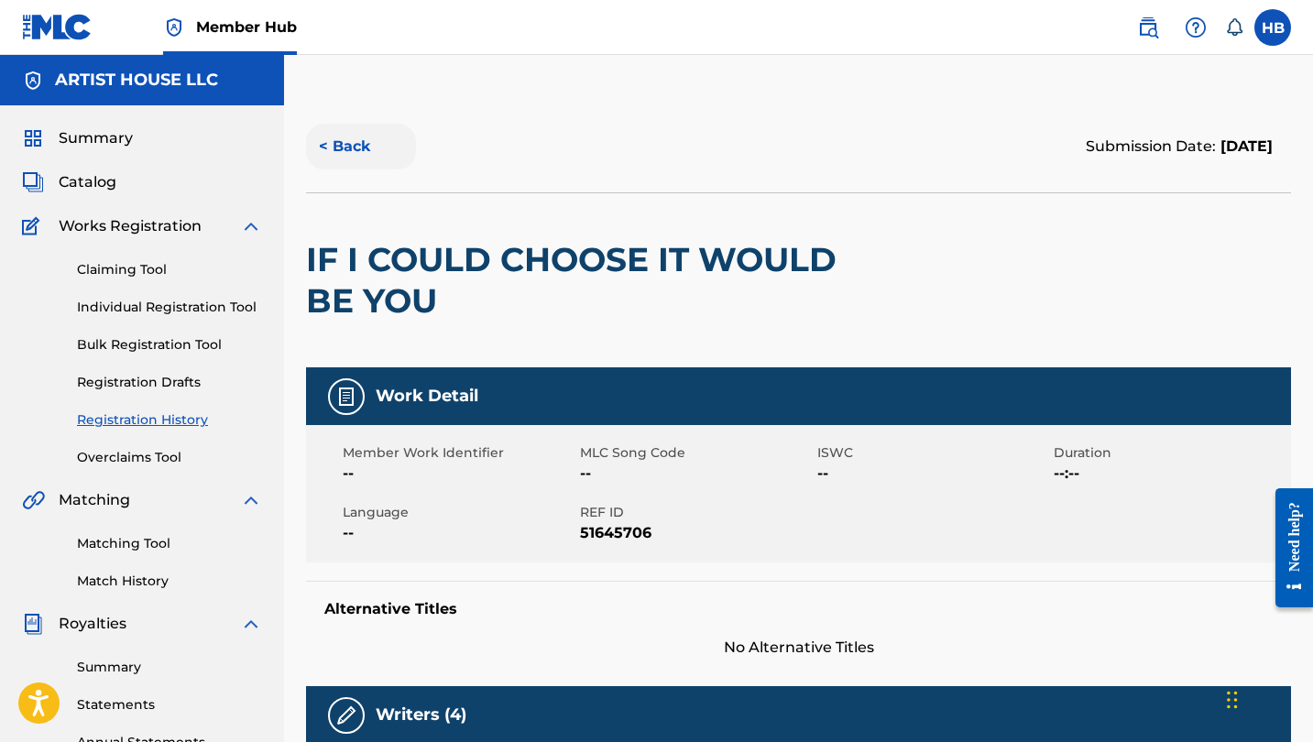
click at [363, 155] on button "< Back" at bounding box center [361, 147] width 110 height 46
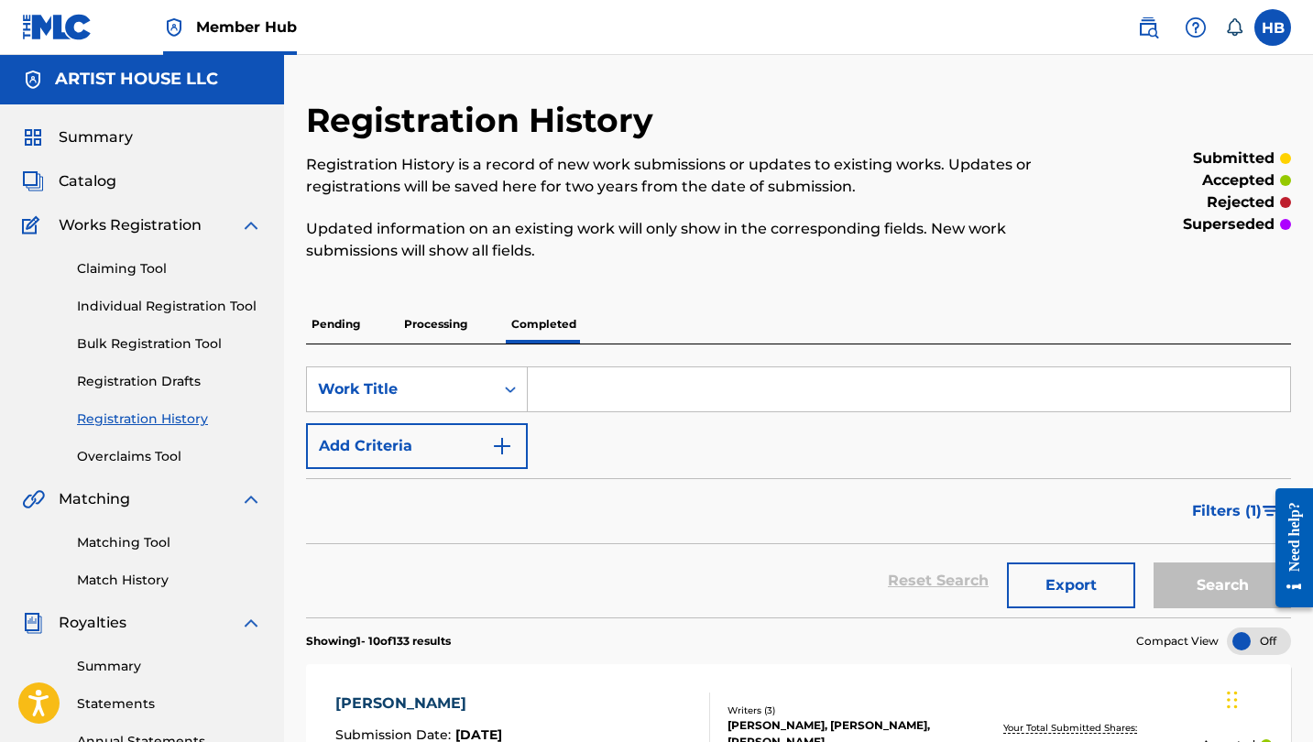
scroll to position [4, 0]
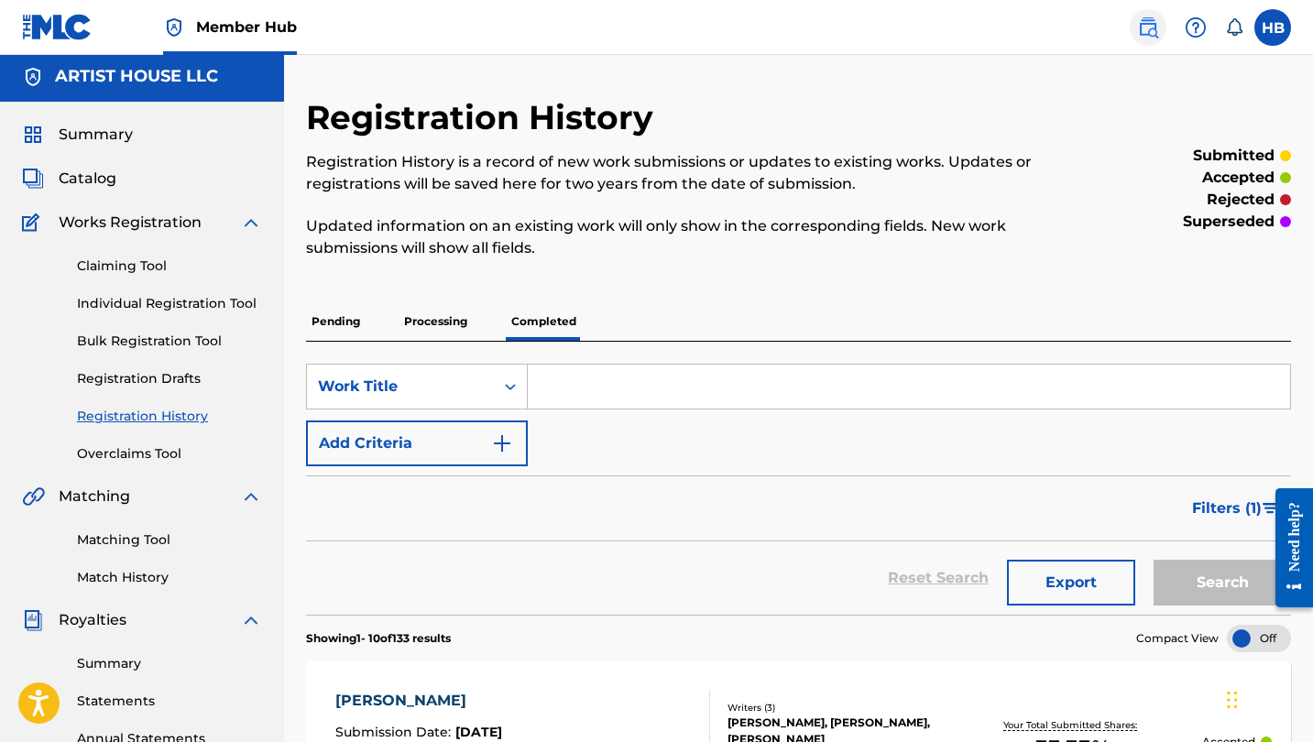
click at [1151, 27] on img at bounding box center [1148, 27] width 22 height 22
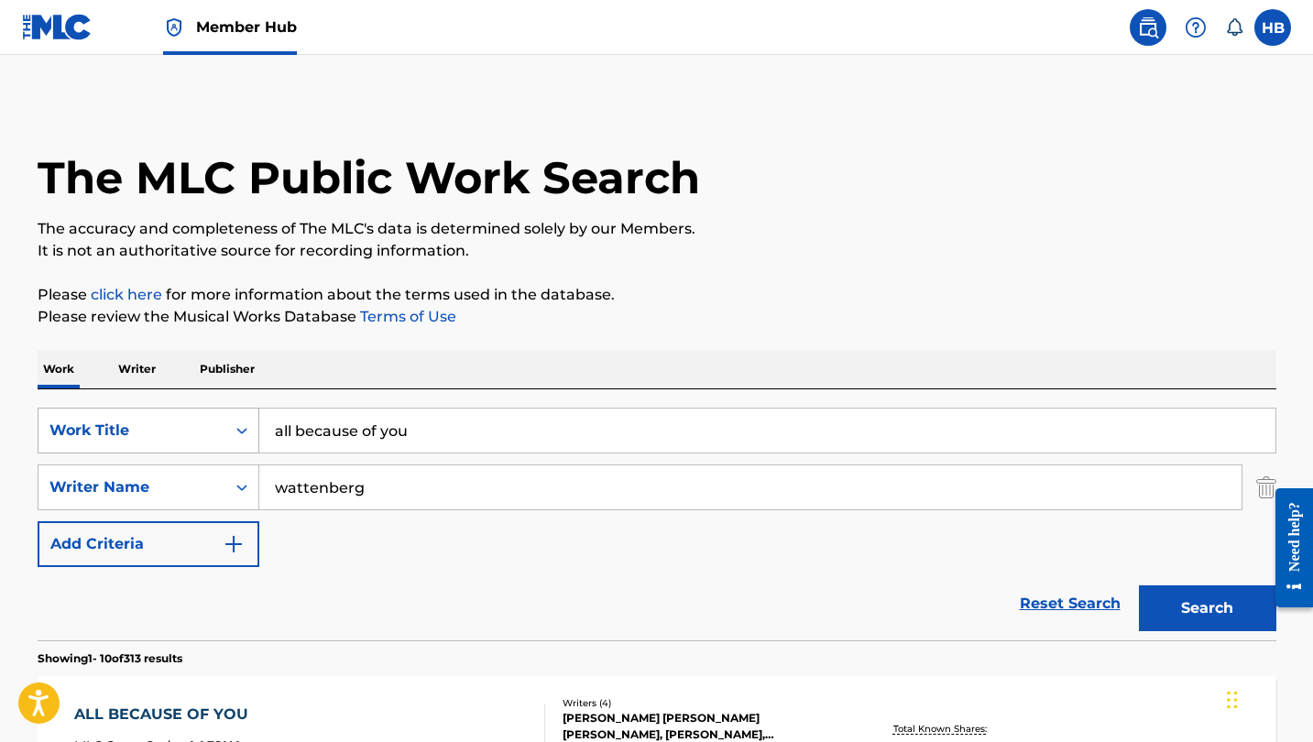
drag, startPoint x: 439, startPoint y: 439, endPoint x: 237, endPoint y: 415, distance: 203.0
click at [238, 416] on div "SearchWithCriteria92038503-f87b-4786-9b0f-6bfb9c996db8 Work Title all because o…" at bounding box center [657, 431] width 1239 height 46
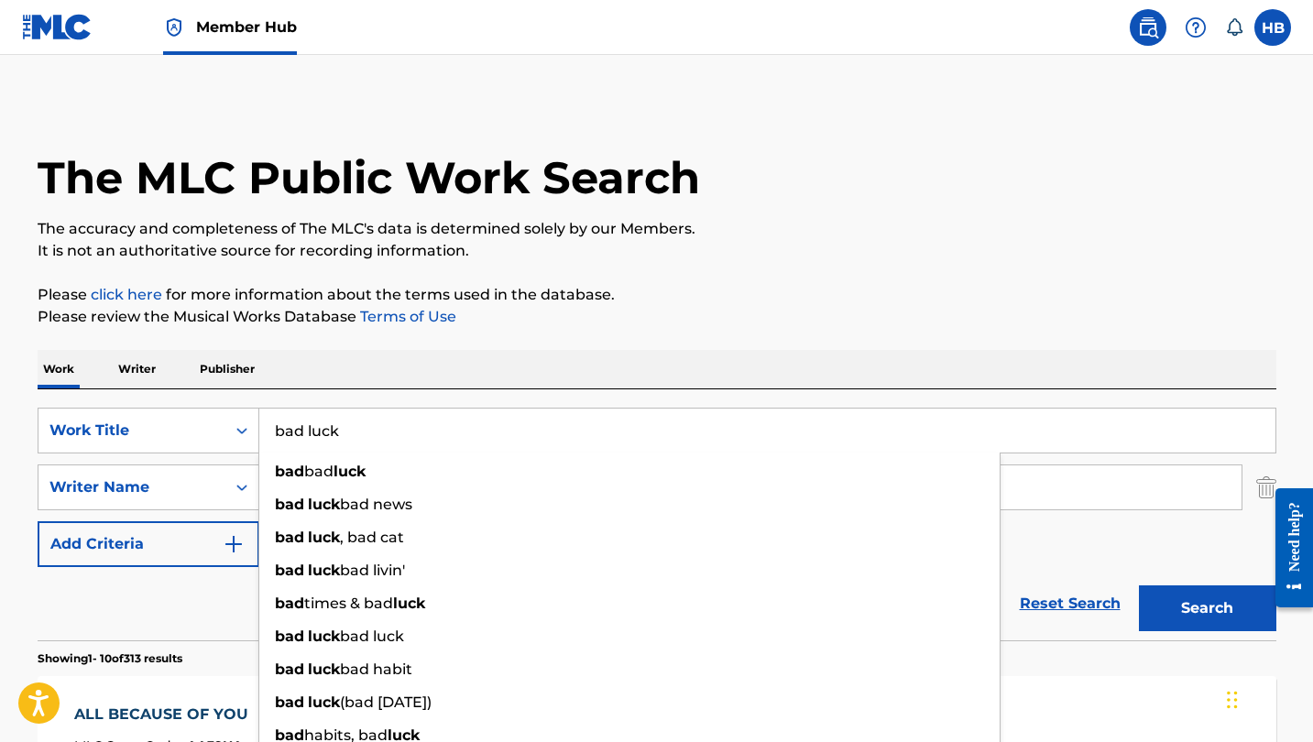
type input "bad luck"
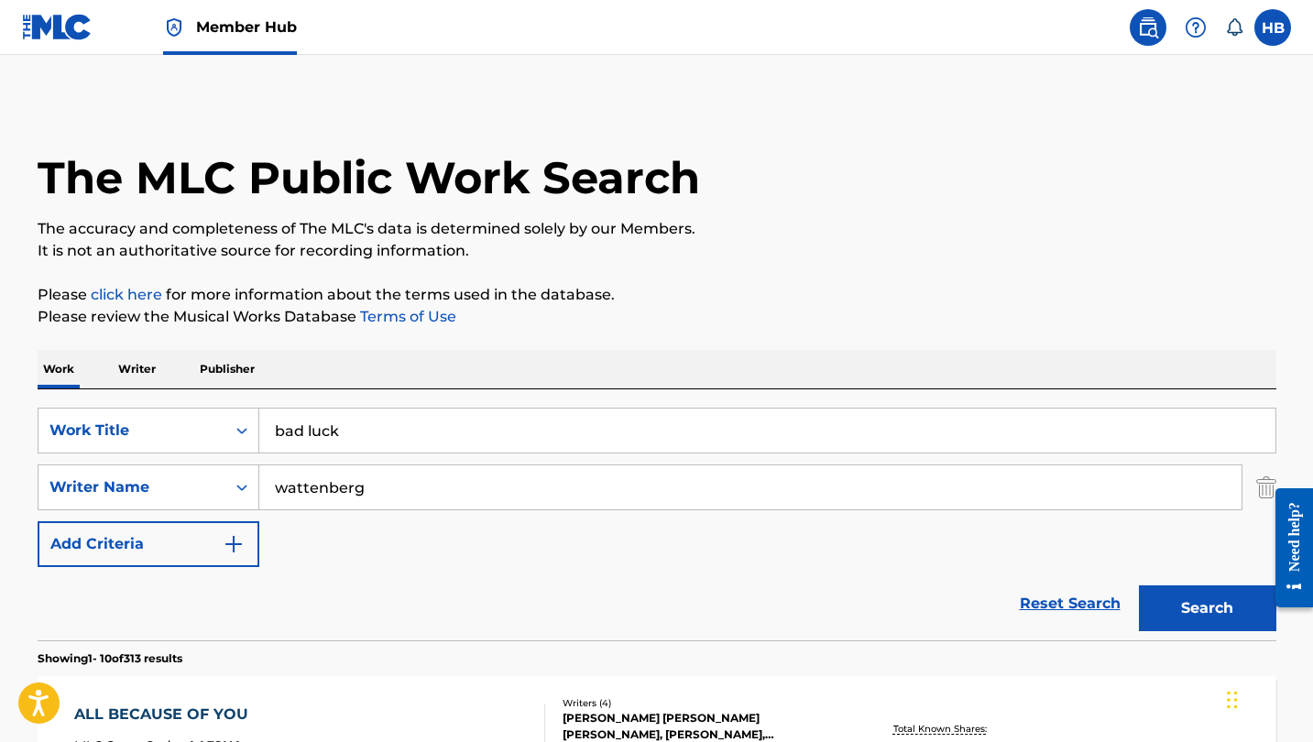
click at [475, 366] on div "Work Writer Publisher" at bounding box center [657, 369] width 1239 height 38
click at [340, 494] on input "wattenberg" at bounding box center [750, 488] width 982 height 44
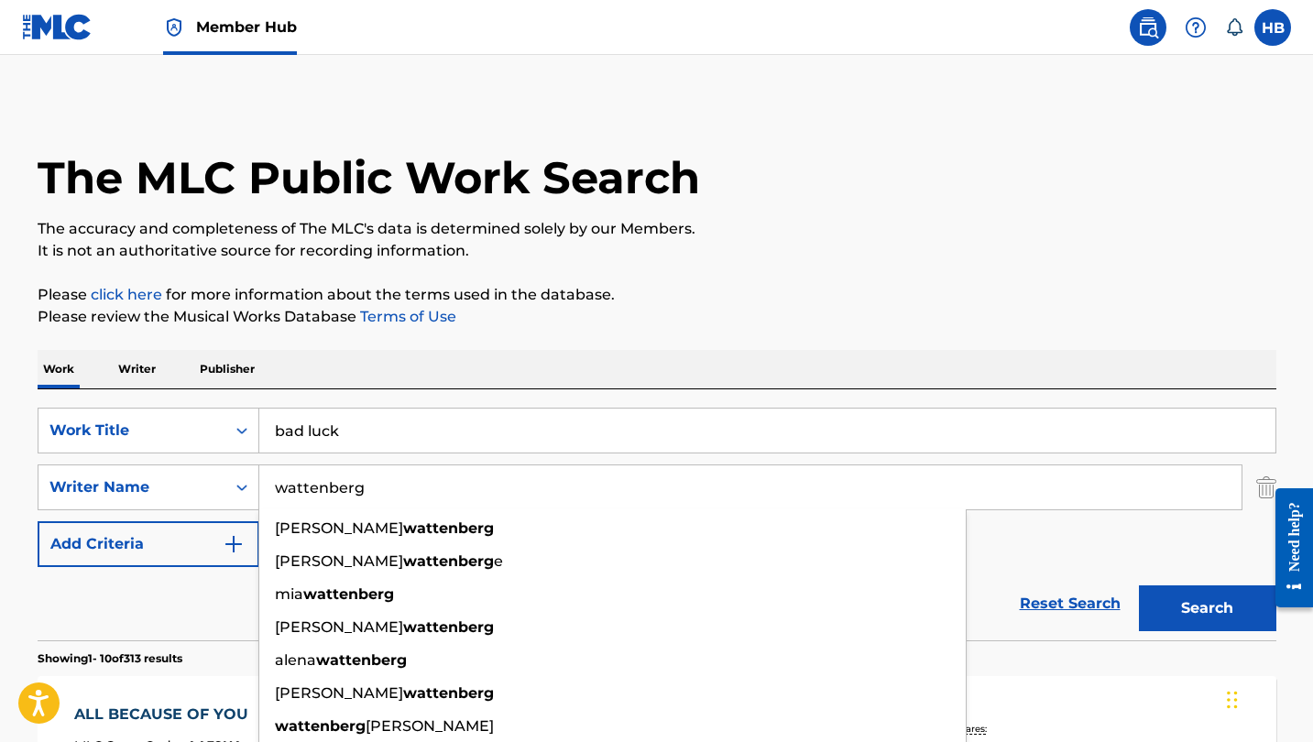
click at [1207, 609] on button "Search" at bounding box center [1207, 609] width 137 height 46
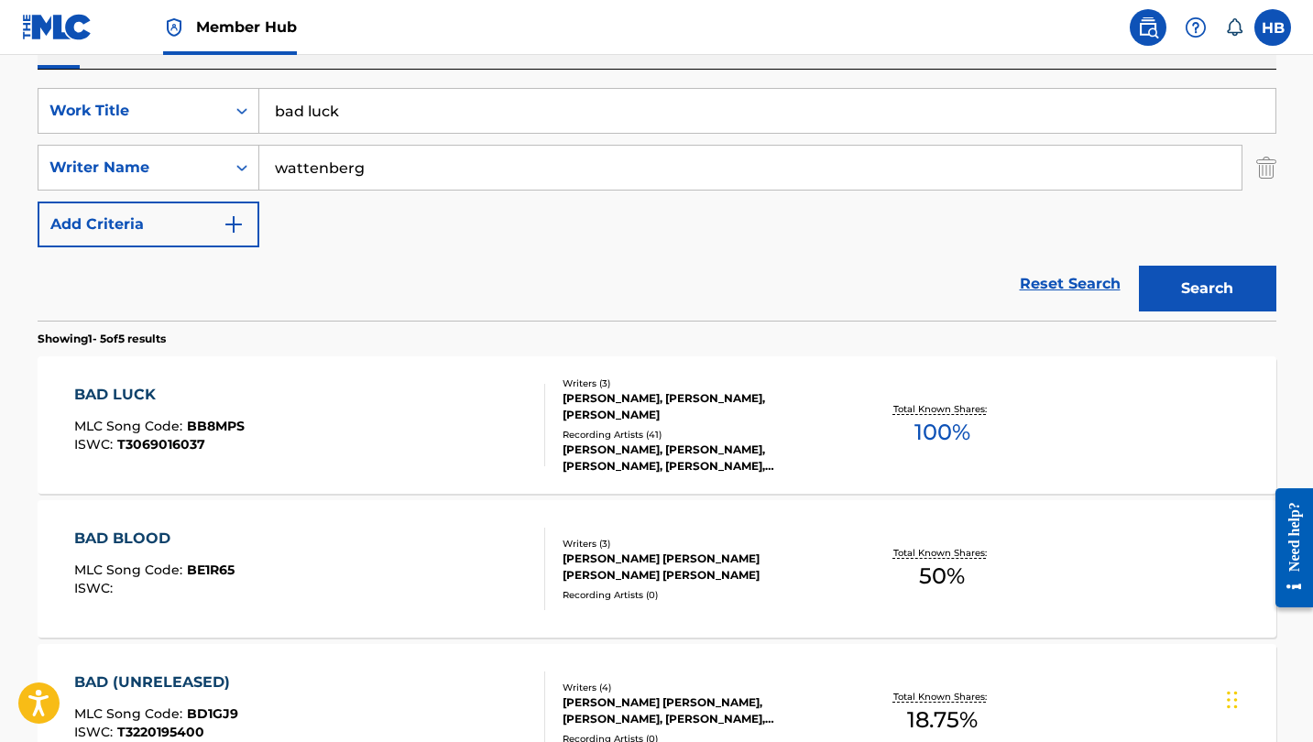
scroll to position [322, 0]
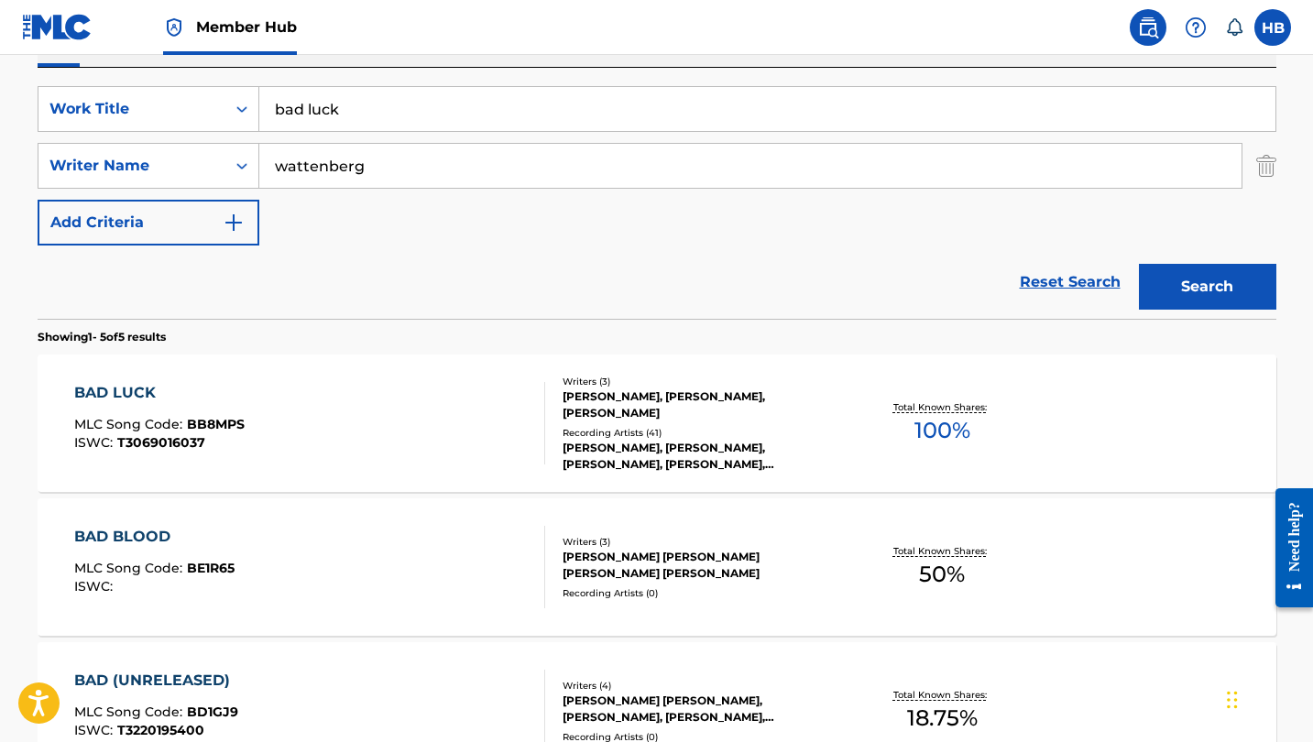
click at [109, 389] on div "BAD LUCK" at bounding box center [159, 393] width 170 height 22
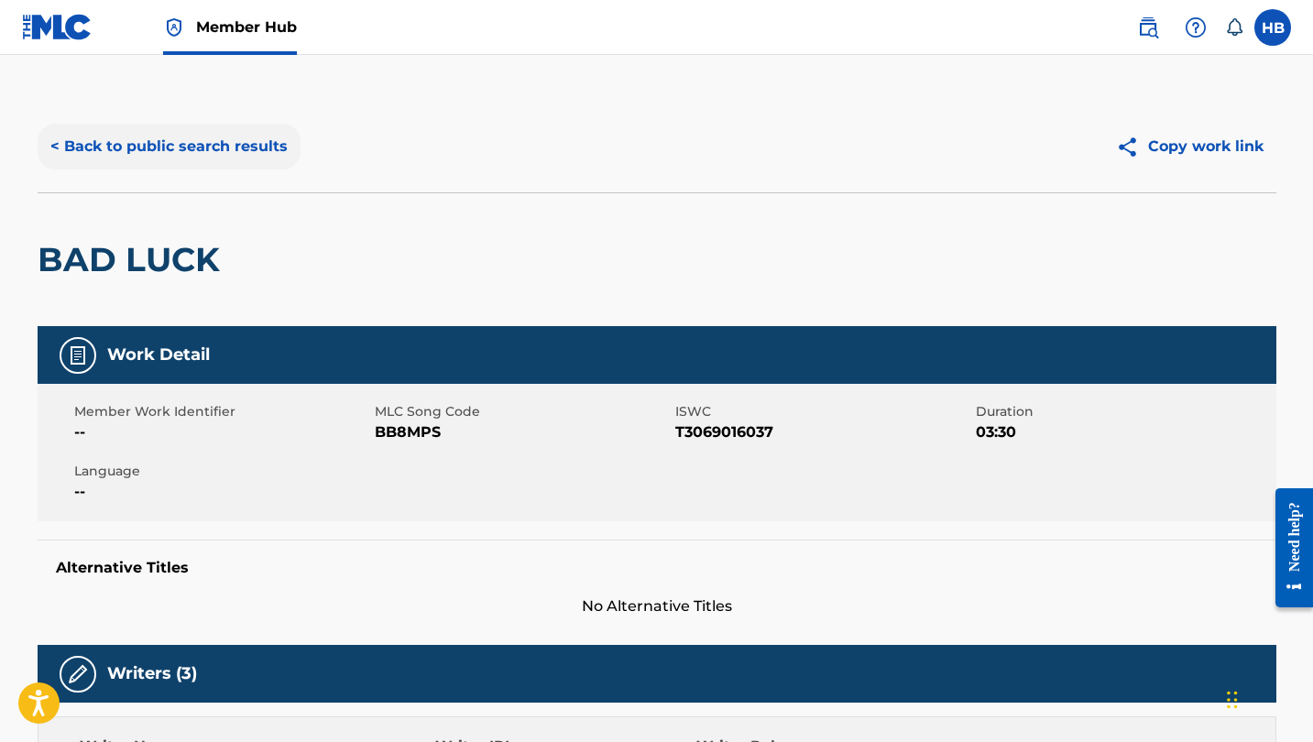
click at [258, 140] on button "< Back to public search results" at bounding box center [169, 147] width 263 height 46
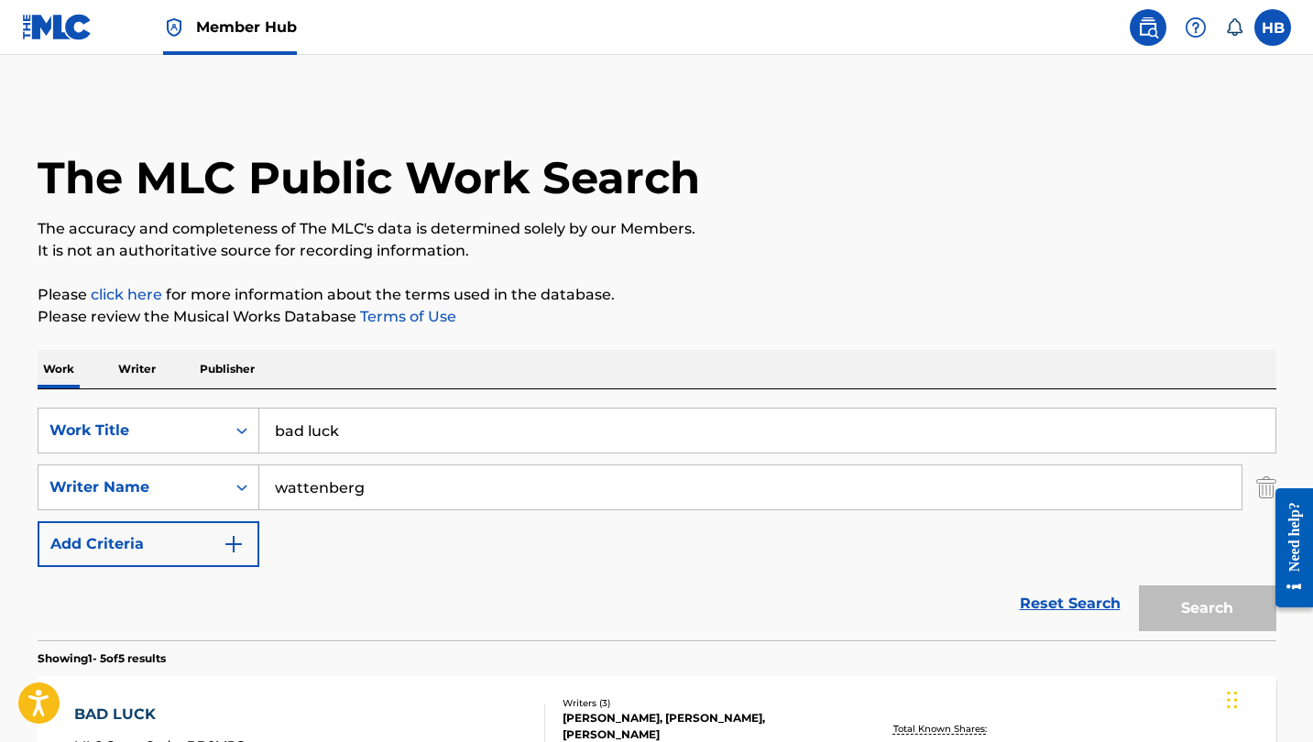
scroll to position [322, 0]
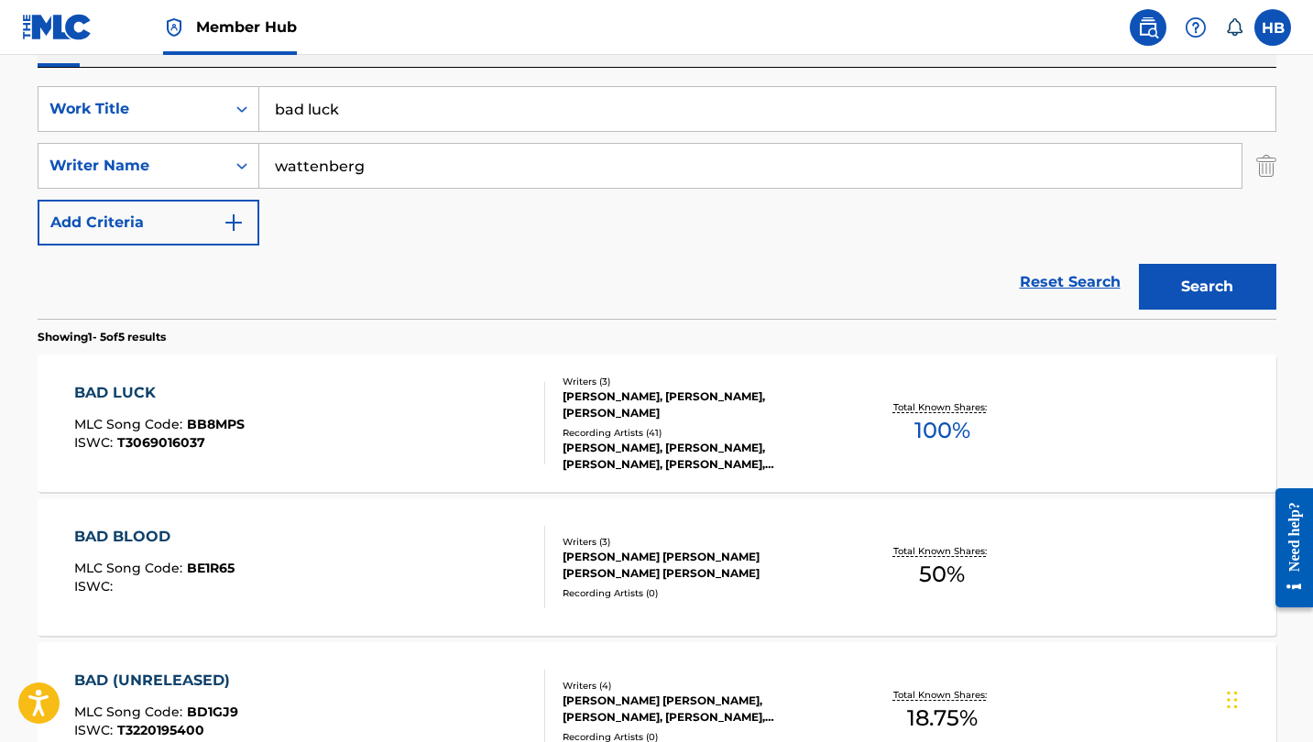
drag, startPoint x: 417, startPoint y: 112, endPoint x: 271, endPoint y: 108, distance: 145.8
click at [271, 108] on input "bad luck" at bounding box center [767, 109] width 1016 height 44
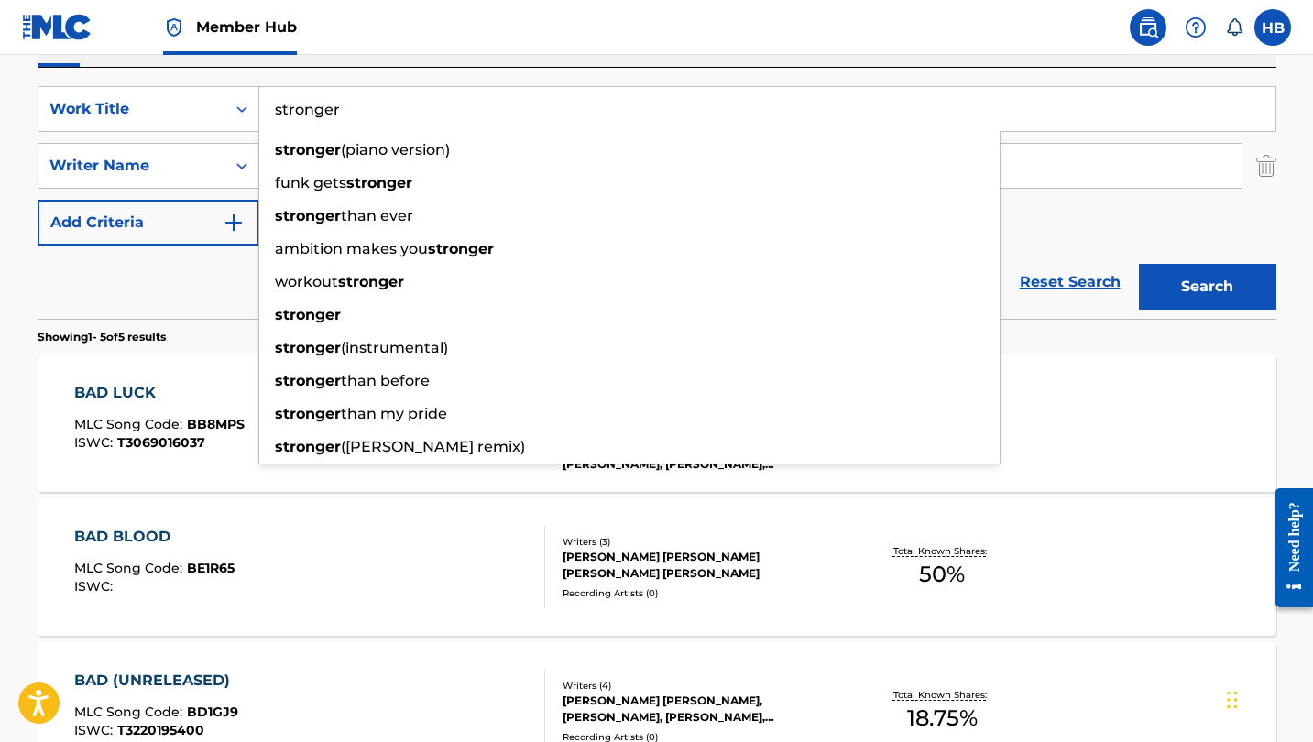
type input "stronger"
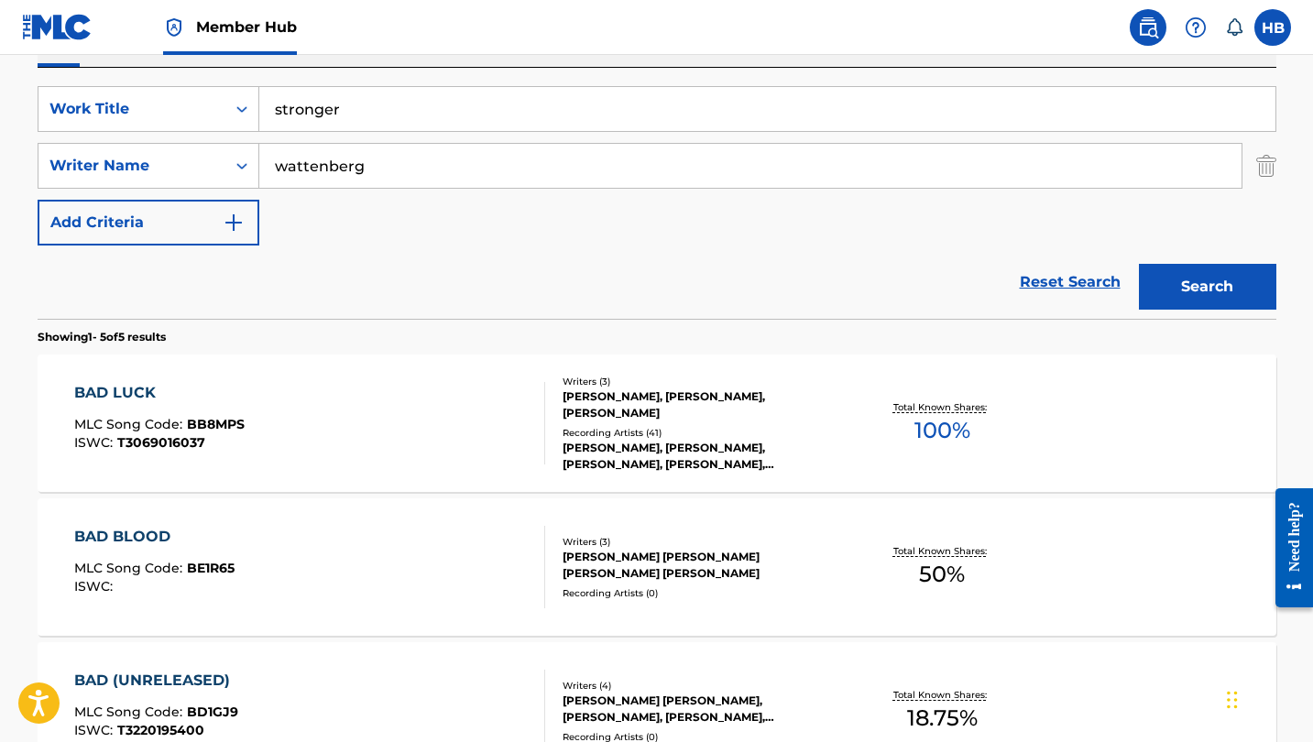
click at [1110, 172] on input "wattenberg" at bounding box center [750, 166] width 982 height 44
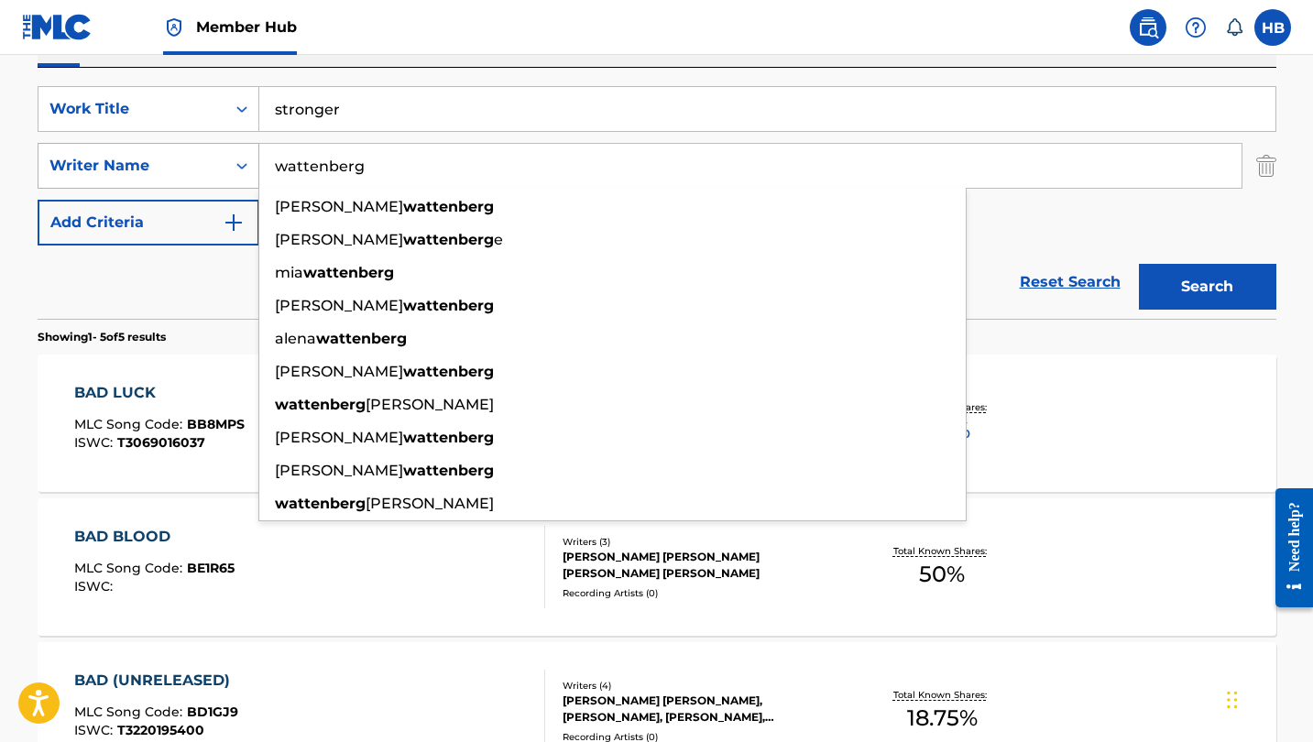
drag, startPoint x: 385, startPoint y: 172, endPoint x: 245, endPoint y: 156, distance: 141.2
click at [245, 156] on div "SearchWithCriteria764cbaa3-6c39-436e-aaaa-e35f15abe9bb Writer Name wattenberg g…" at bounding box center [657, 166] width 1239 height 46
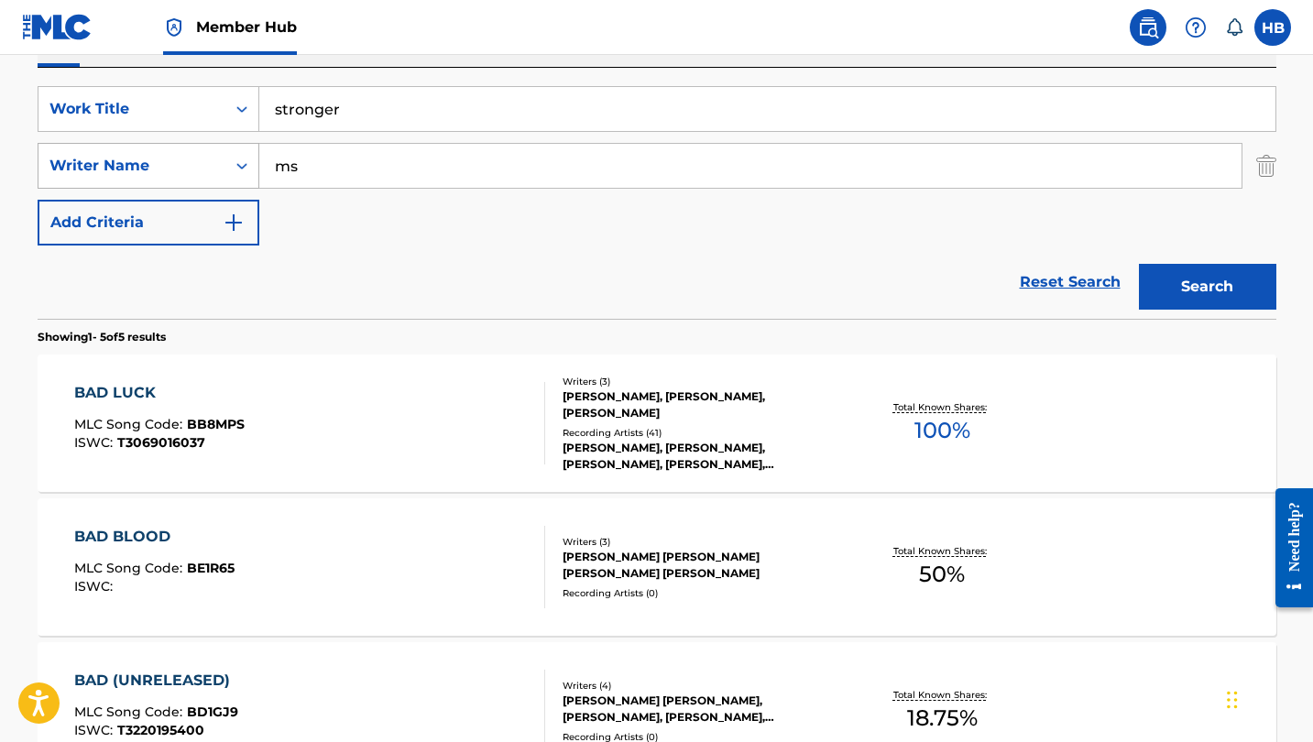
type input "m"
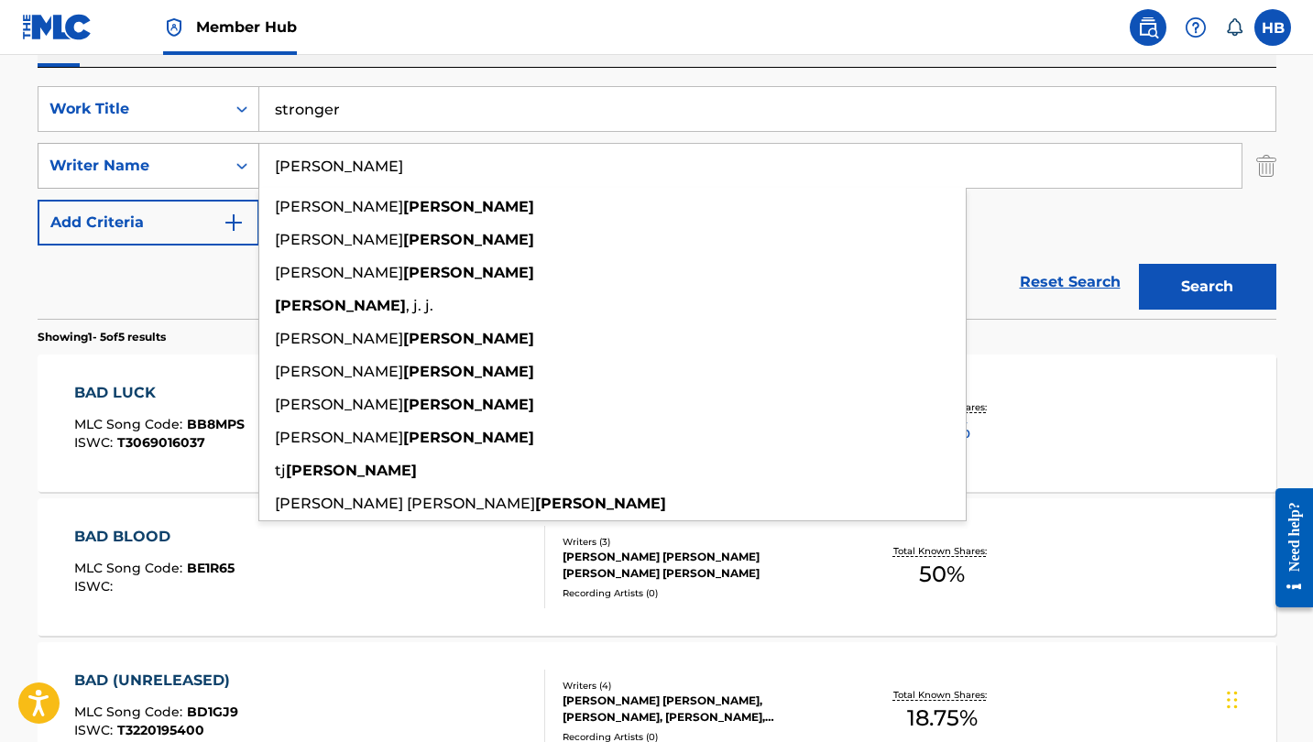
type input "miller"
click at [1207, 287] on button "Search" at bounding box center [1207, 287] width 137 height 46
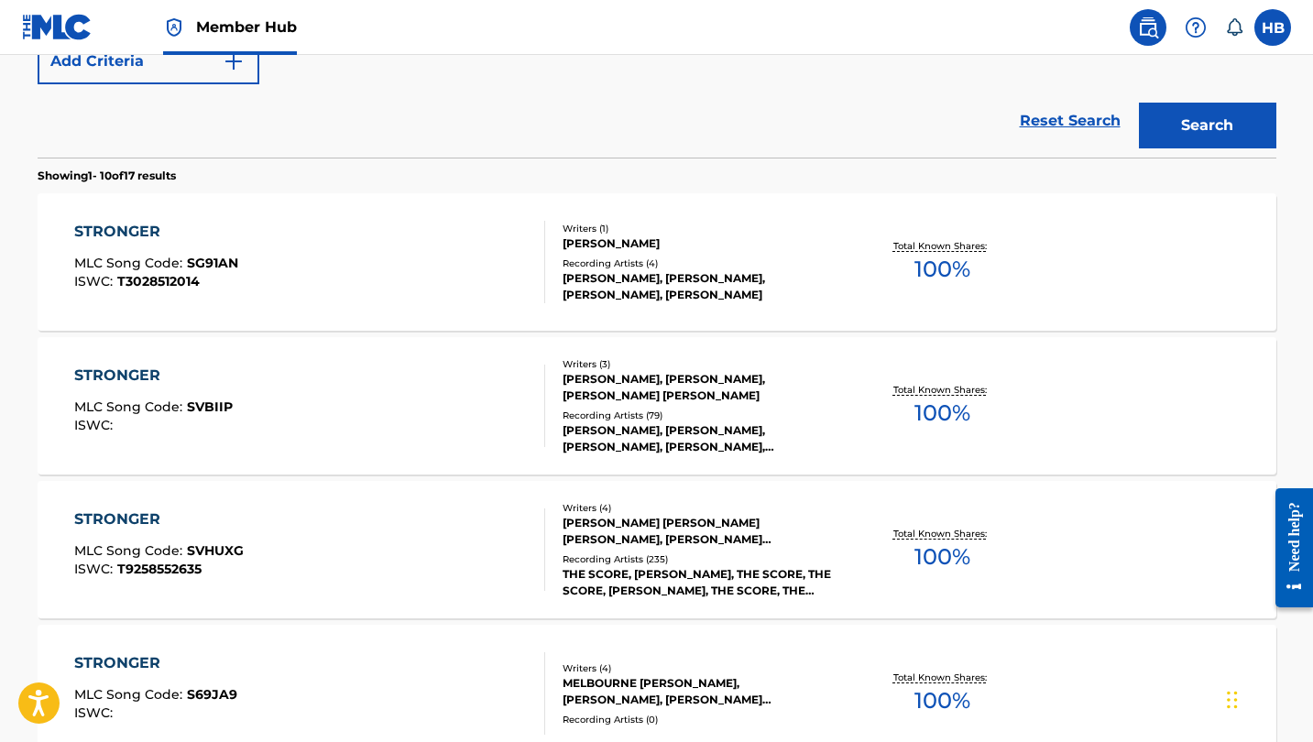
scroll to position [488, 0]
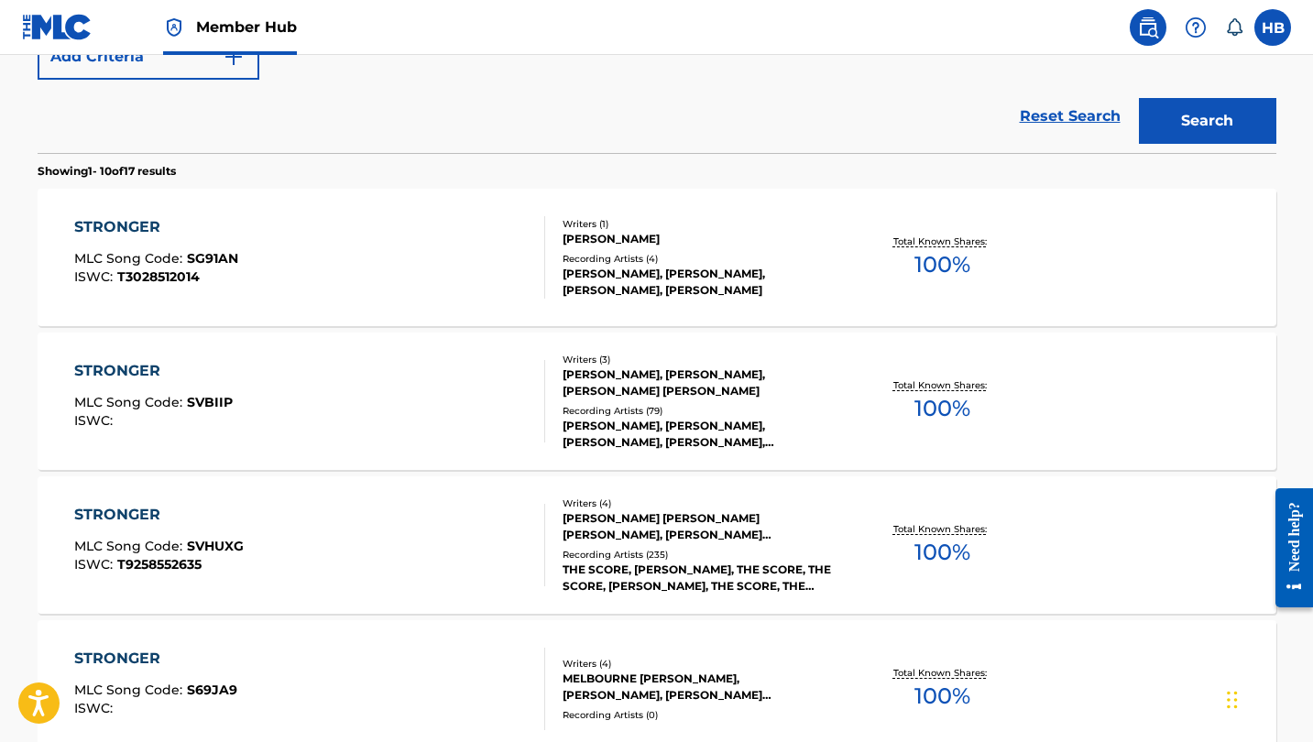
click at [127, 505] on div "STRONGER" at bounding box center [159, 515] width 170 height 22
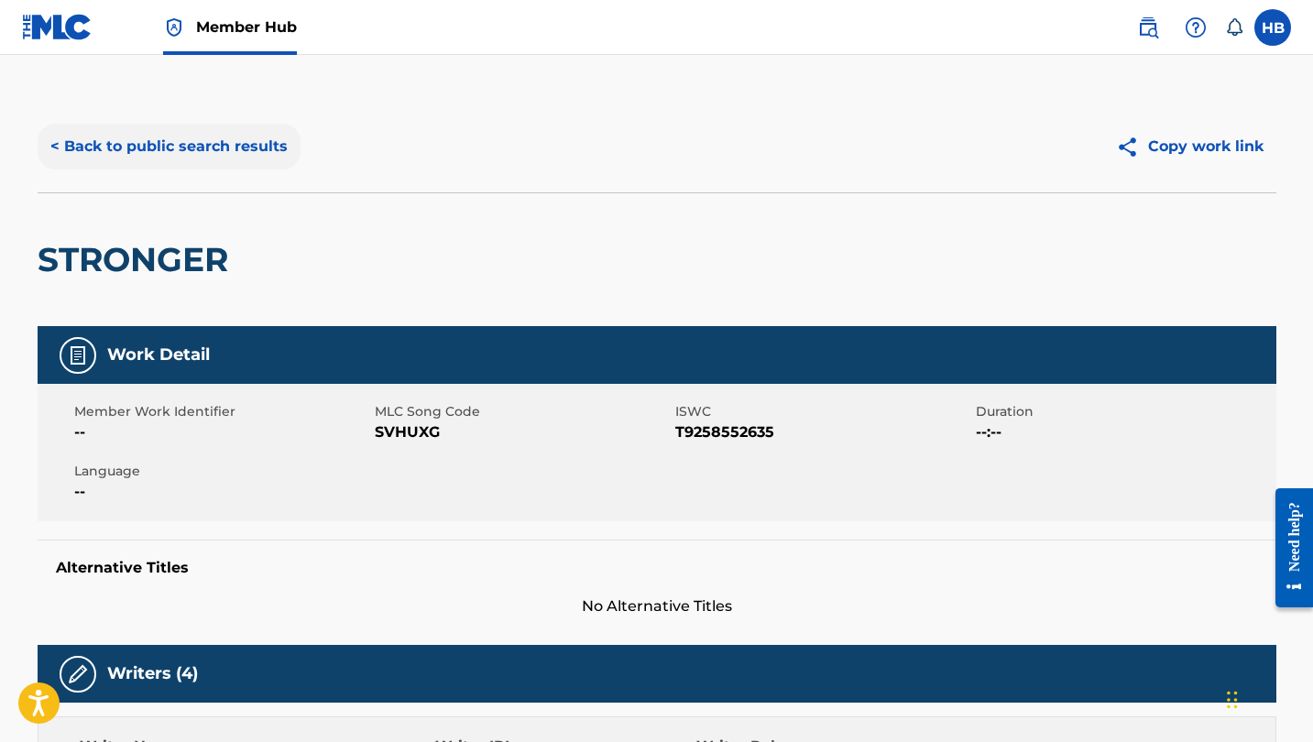
click at [141, 149] on button "< Back to public search results" at bounding box center [169, 147] width 263 height 46
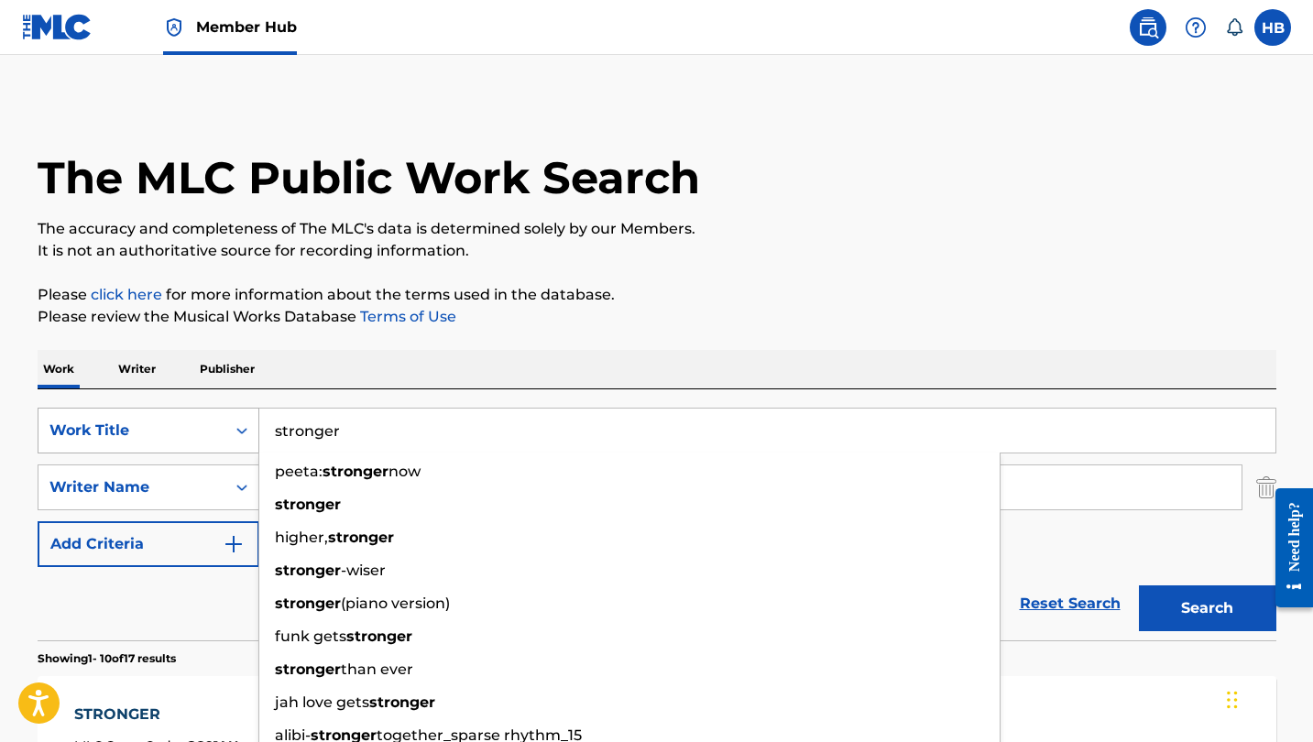
drag, startPoint x: 360, startPoint y: 439, endPoint x: 209, endPoint y: 419, distance: 152.6
click at [209, 419] on div "SearchWithCriteria92038503-f87b-4786-9b0f-6bfb9c996db8 Work Title stronger peet…" at bounding box center [657, 431] width 1239 height 46
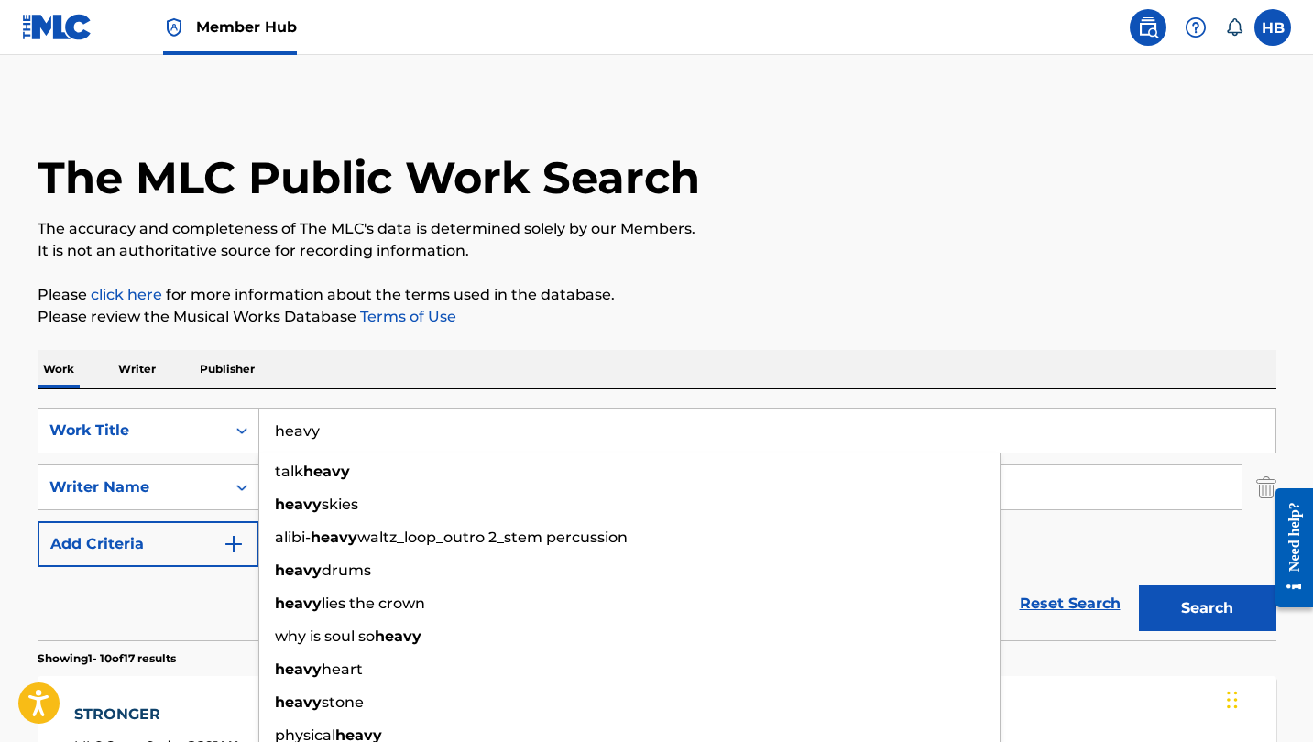
type input "heavy"
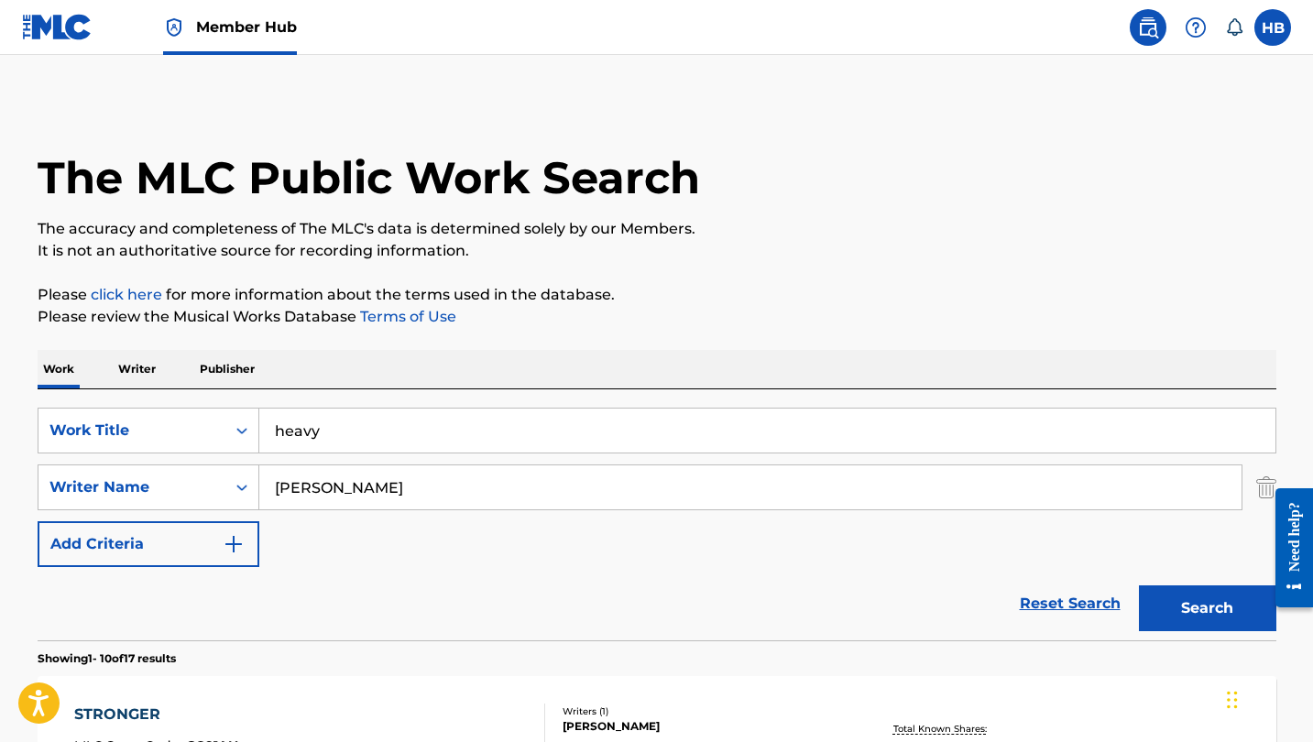
click at [161, 603] on div "Reset Search Search" at bounding box center [657, 603] width 1239 height 73
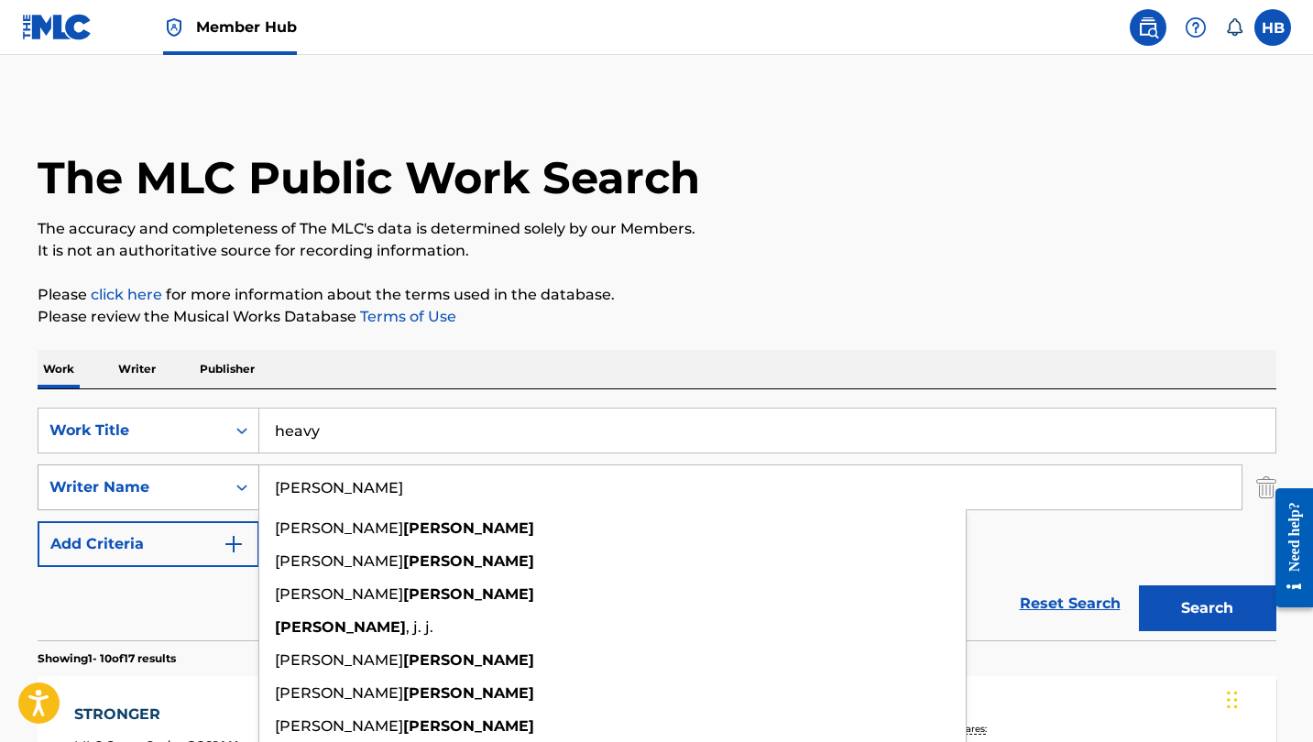
drag, startPoint x: 342, startPoint y: 489, endPoint x: 253, endPoint y: 479, distance: 89.5
click at [253, 479] on div "SearchWithCriteria764cbaa3-6c39-436e-aaaa-e35f15abe9bb Writer Name miller josep…" at bounding box center [657, 488] width 1239 height 46
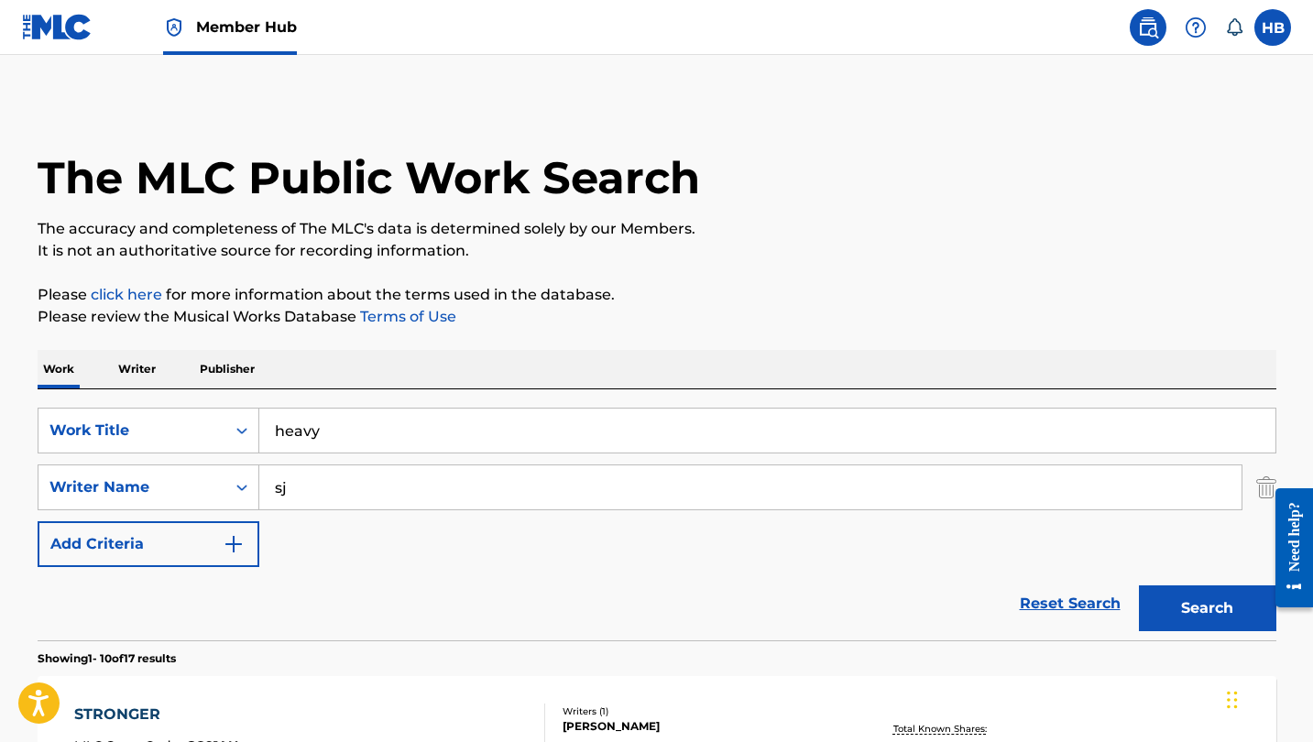
type input "s"
type input "h"
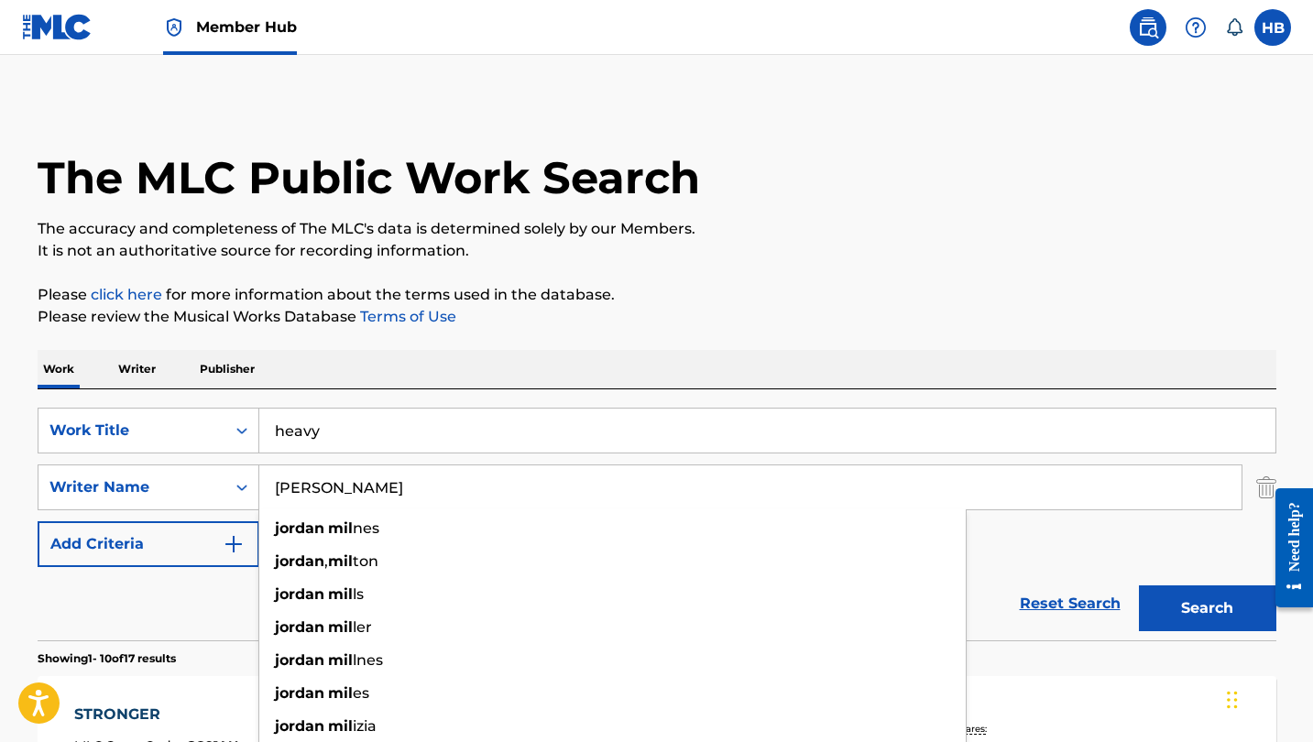
type input "jordan miller"
click at [1207, 609] on button "Search" at bounding box center [1207, 609] width 137 height 46
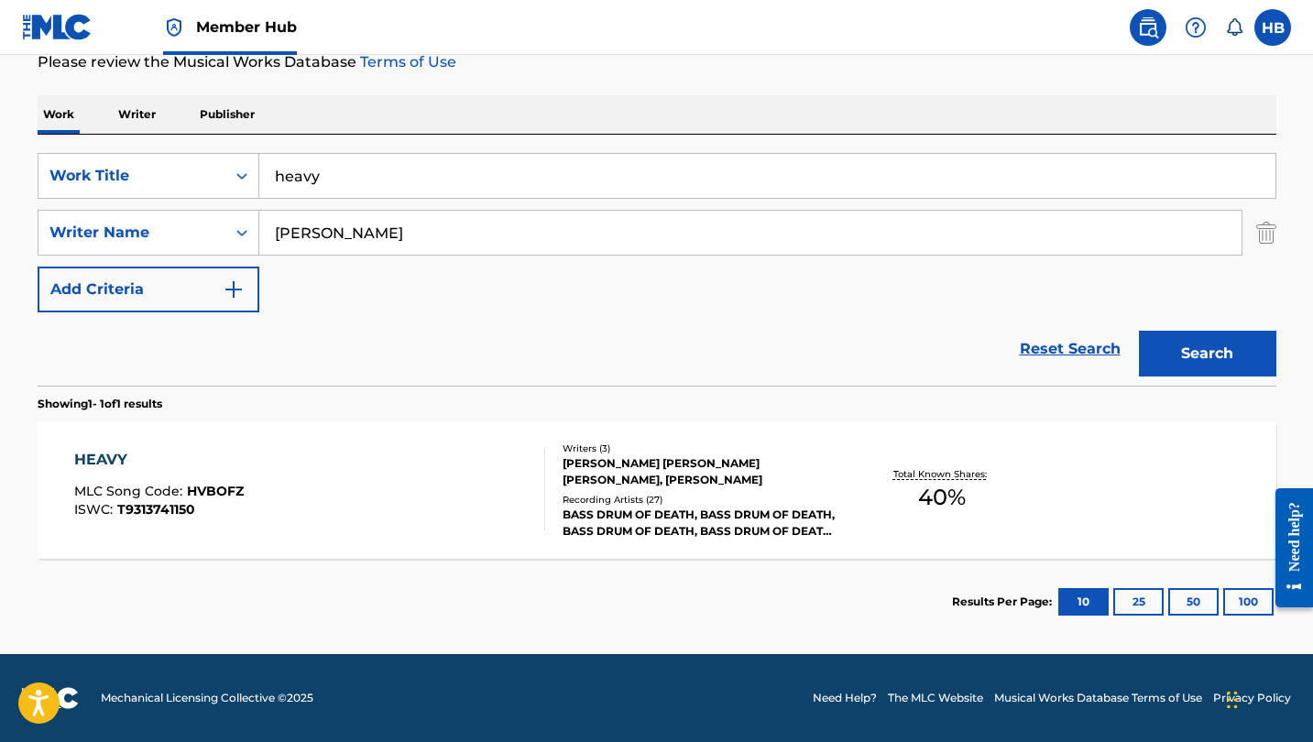
scroll to position [255, 0]
click at [106, 452] on div "HEAVY" at bounding box center [159, 460] width 170 height 22
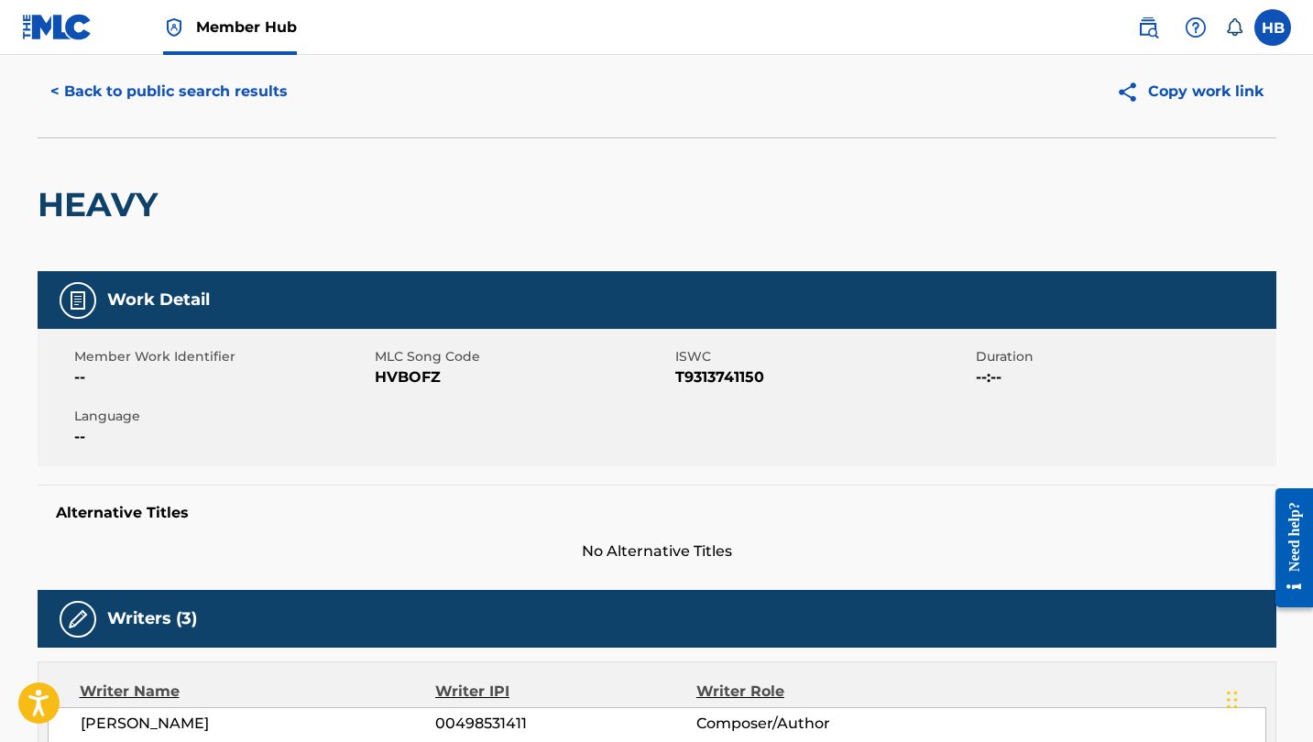
scroll to position [63, 0]
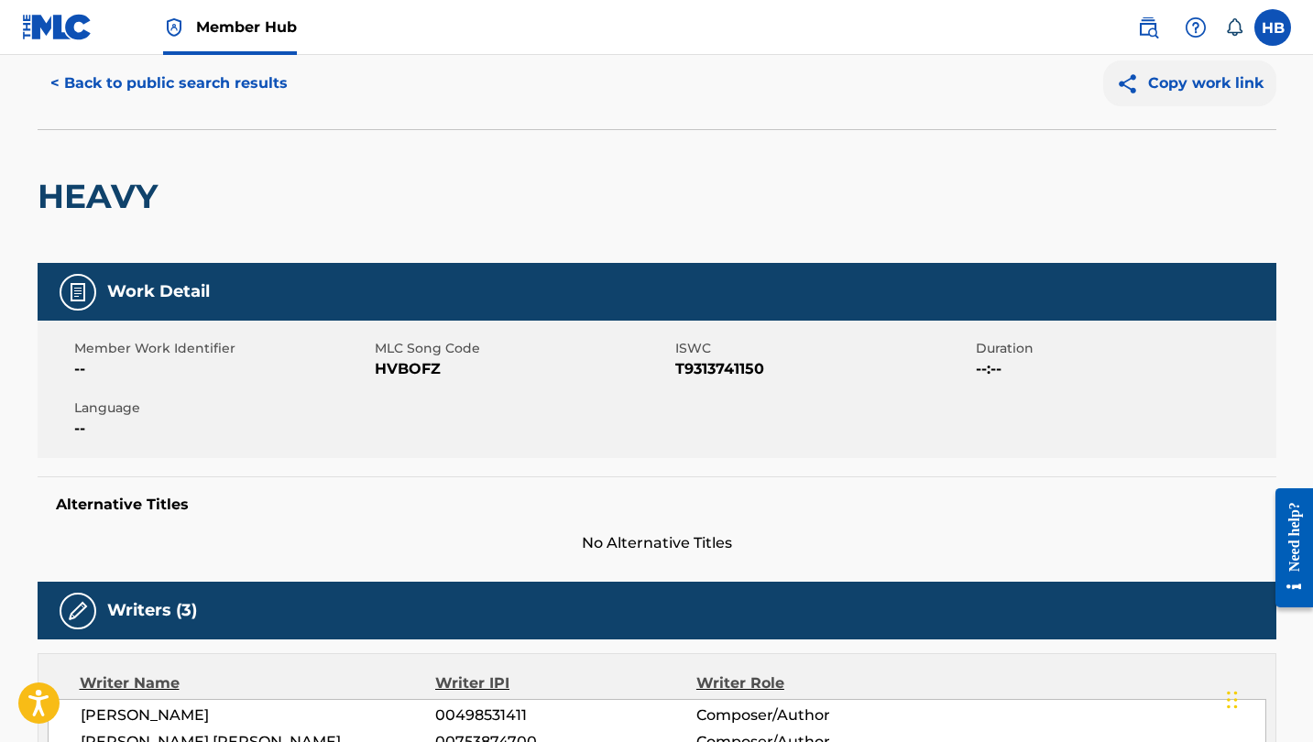
click at [1200, 82] on button "Copy work link" at bounding box center [1189, 83] width 173 height 46
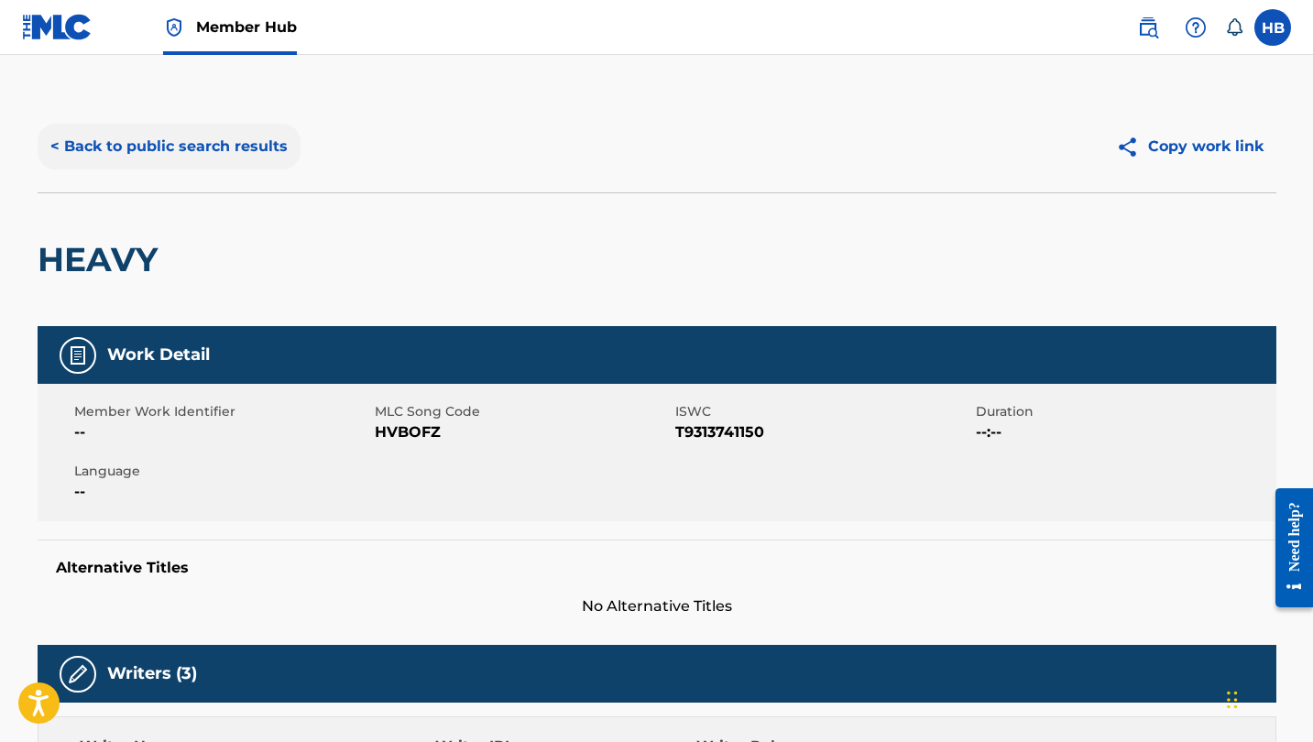
scroll to position [0, 0]
click at [210, 147] on button "< Back to public search results" at bounding box center [169, 147] width 263 height 46
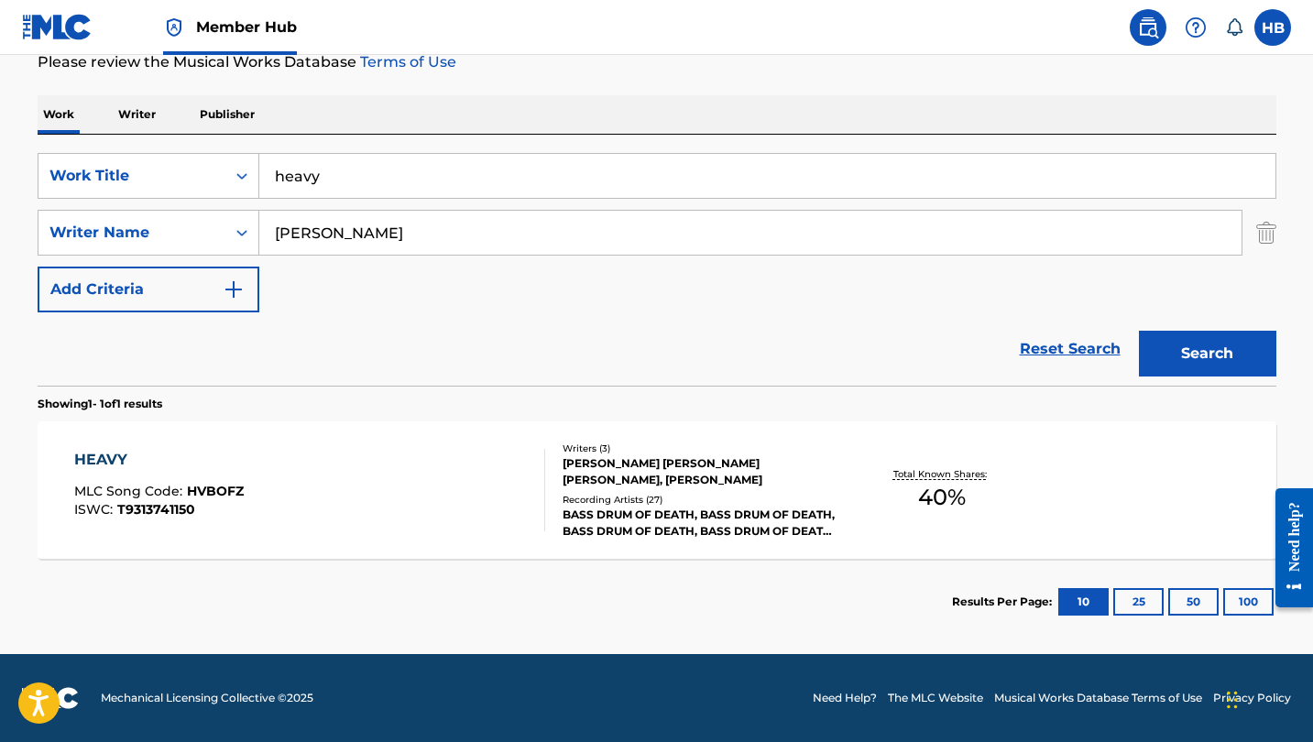
scroll to position [255, 0]
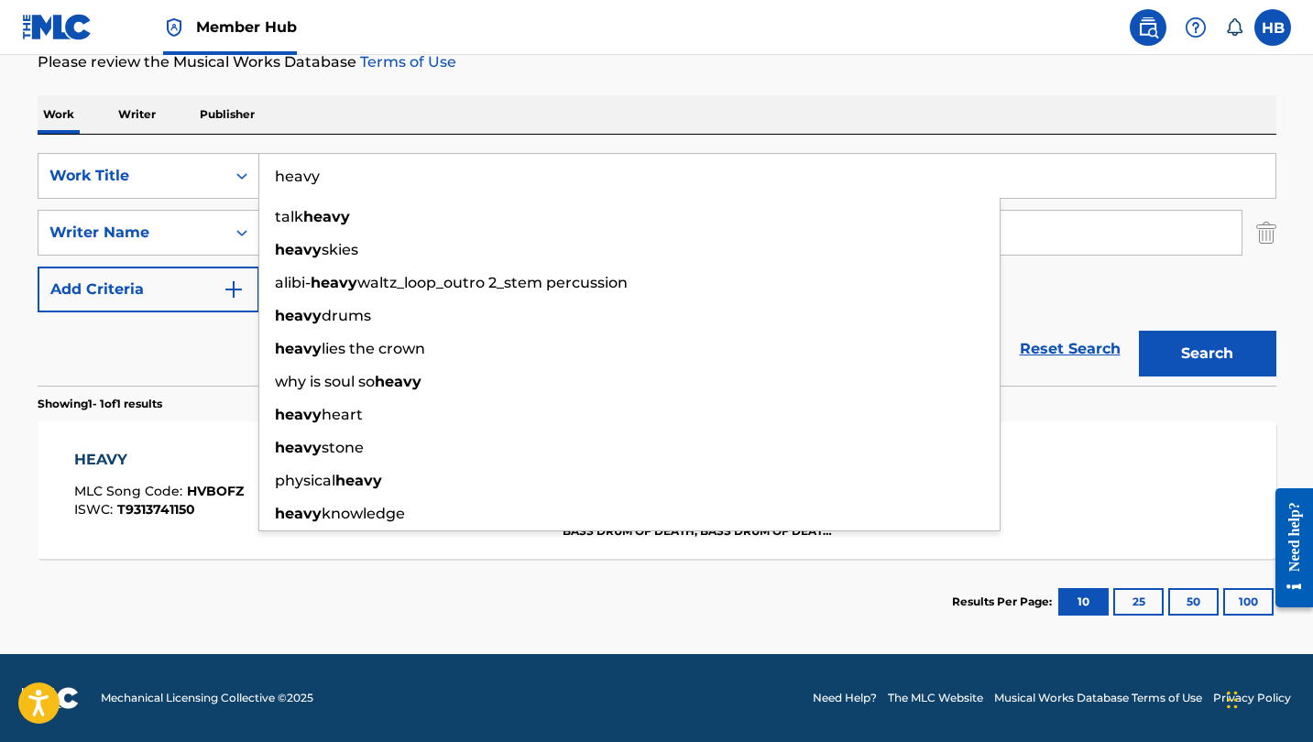
drag, startPoint x: 378, startPoint y: 168, endPoint x: 273, endPoint y: 165, distance: 104.5
click at [273, 165] on input "heavy" at bounding box center [767, 176] width 1016 height 44
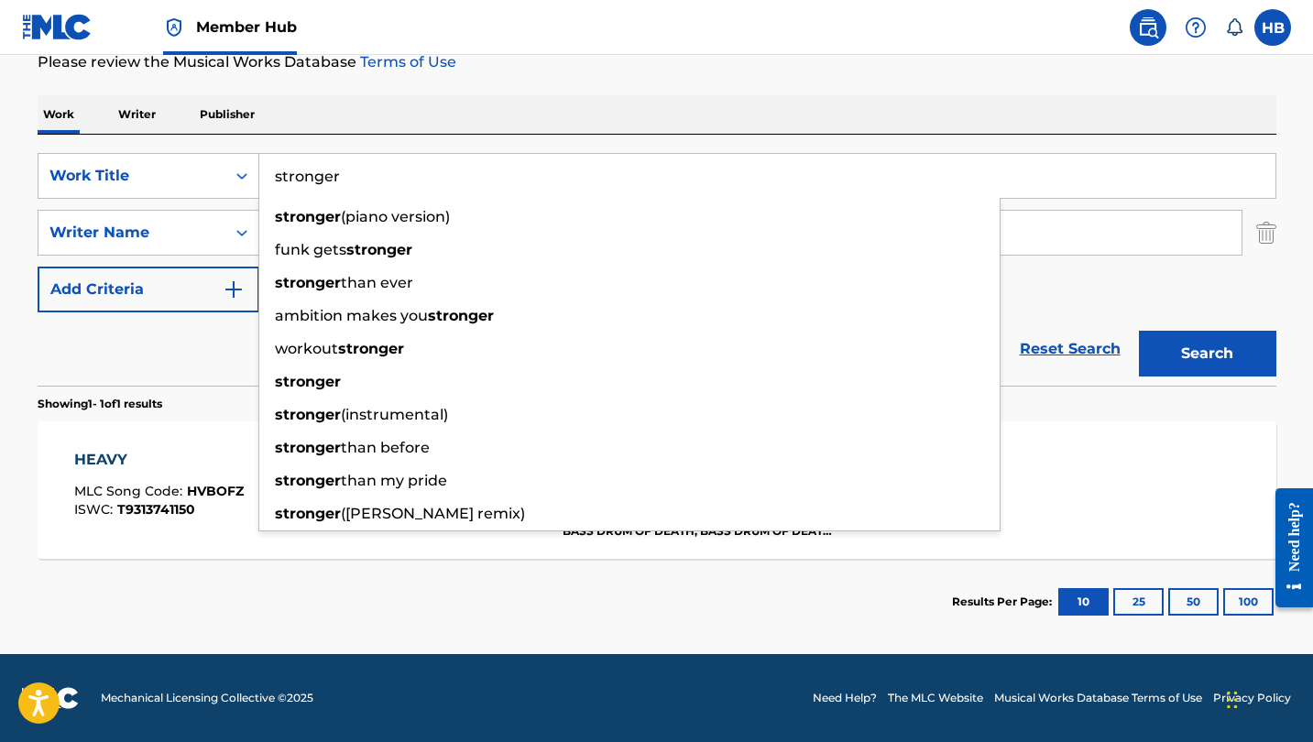
type input "stronger"
click at [192, 353] on div "Reset Search Search" at bounding box center [657, 349] width 1239 height 73
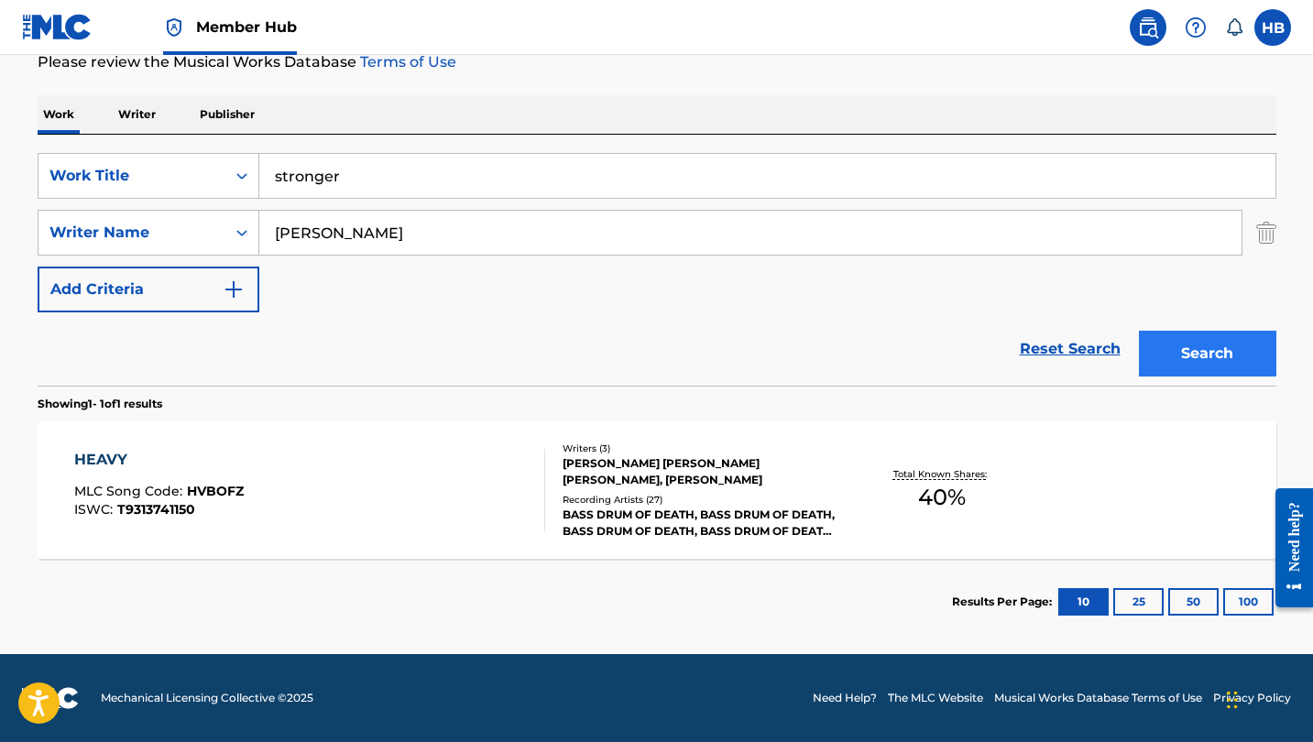
click at [1180, 358] on button "Search" at bounding box center [1207, 354] width 137 height 46
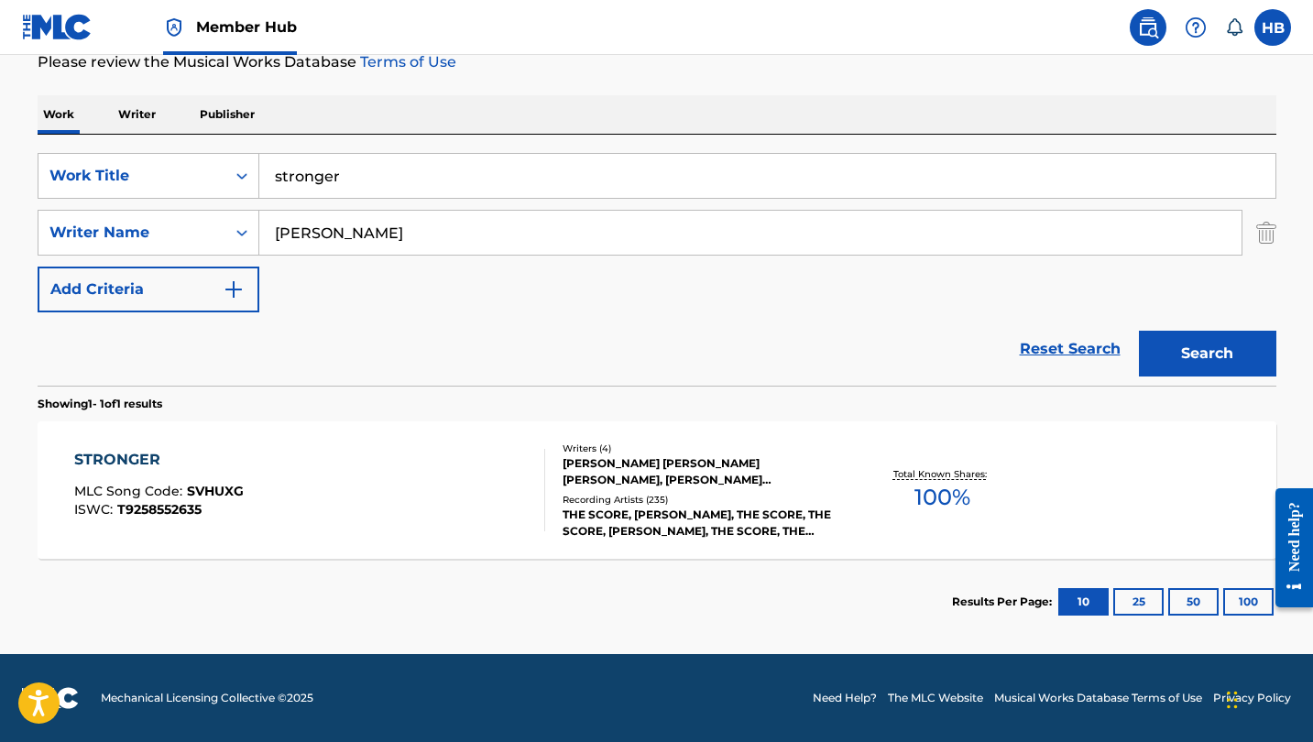
click at [116, 456] on div "STRONGER" at bounding box center [159, 460] width 170 height 22
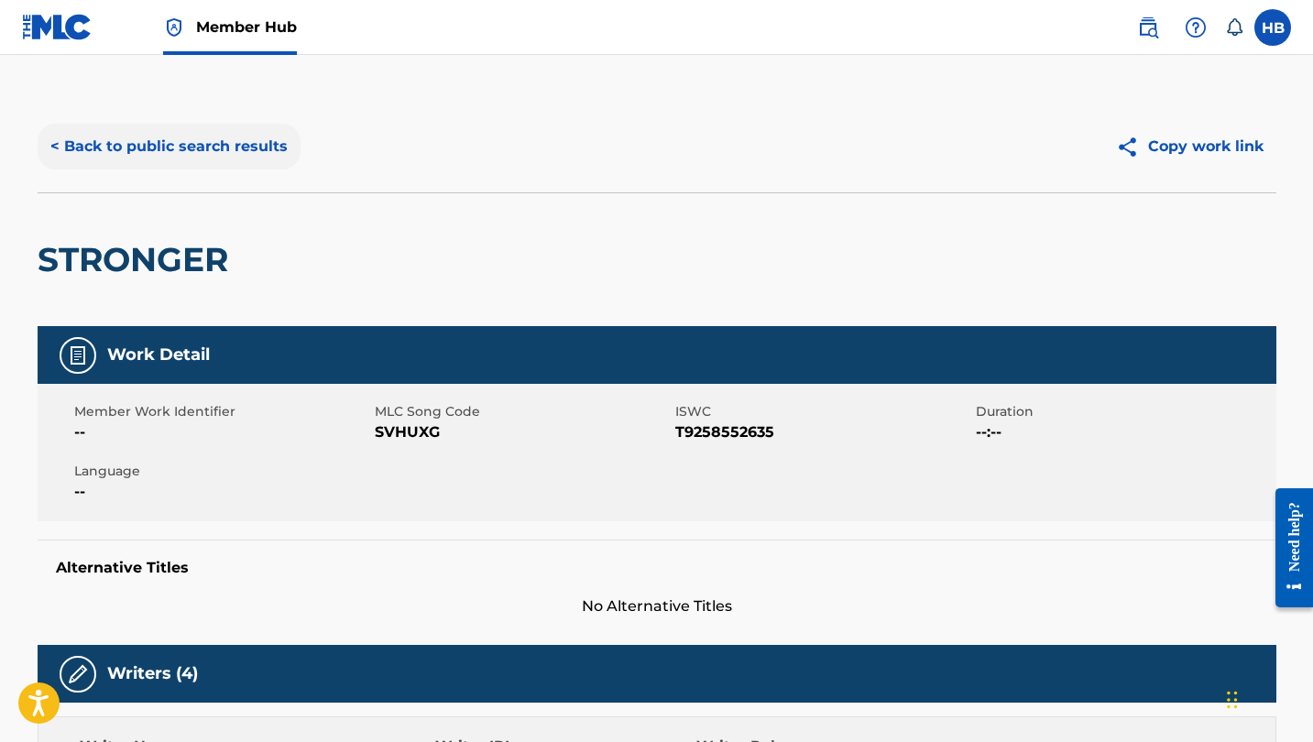
click at [185, 146] on button "< Back to public search results" at bounding box center [169, 147] width 263 height 46
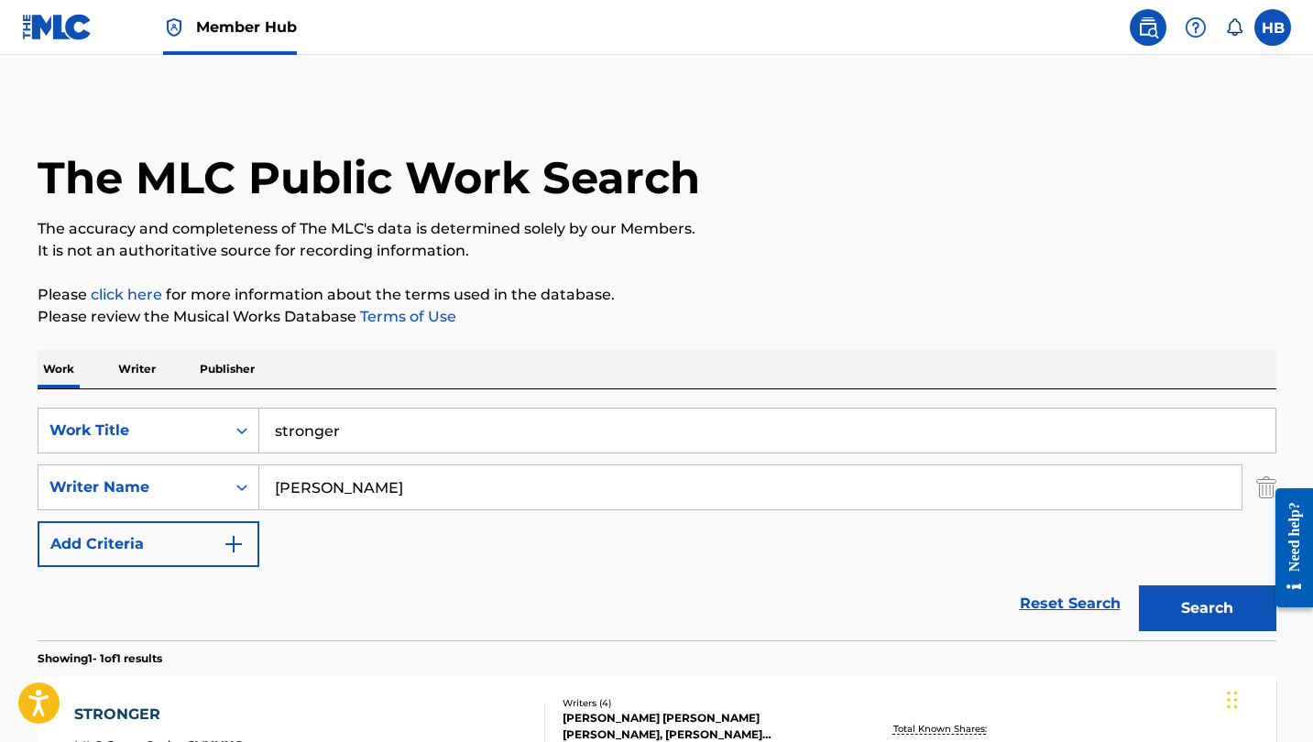
scroll to position [150, 0]
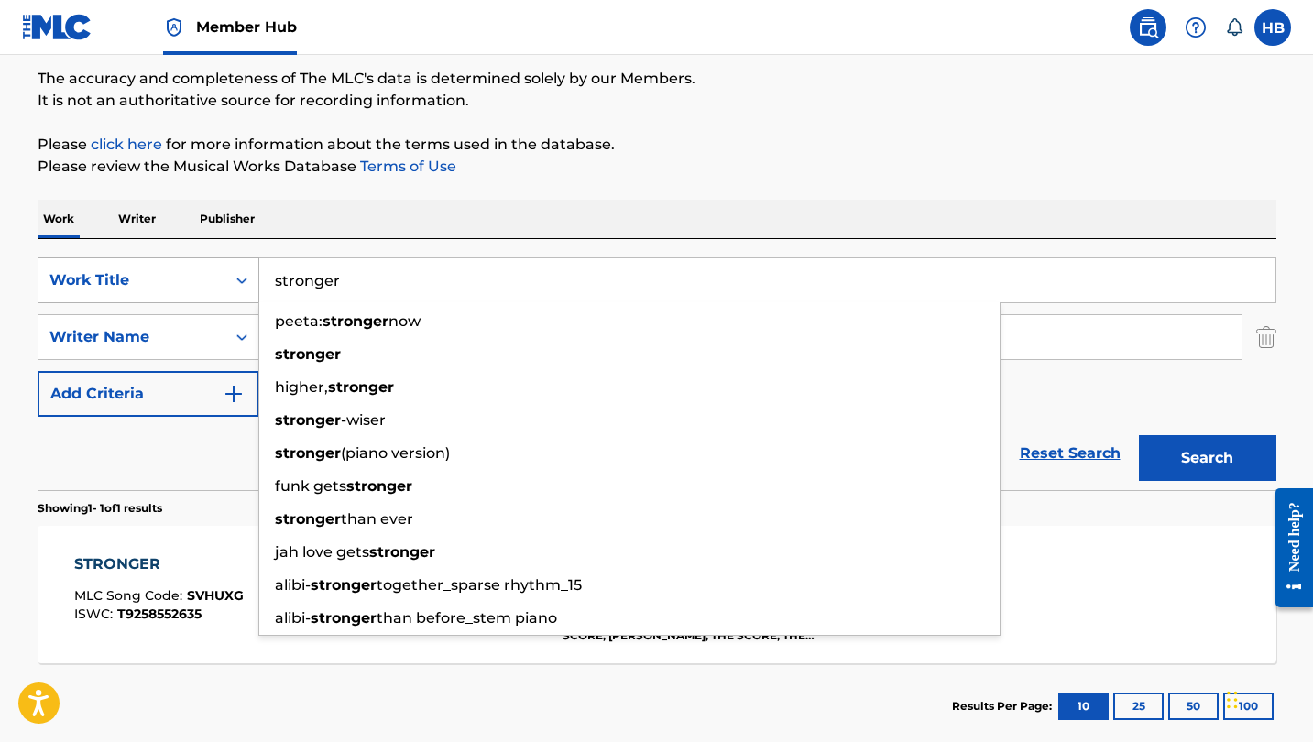
drag, startPoint x: 364, startPoint y: 282, endPoint x: 203, endPoint y: 265, distance: 161.3
click at [203, 265] on div "SearchWithCriteria92038503-f87b-4786-9b0f-6bfb9c996db8 Work Title stronger peet…" at bounding box center [657, 281] width 1239 height 46
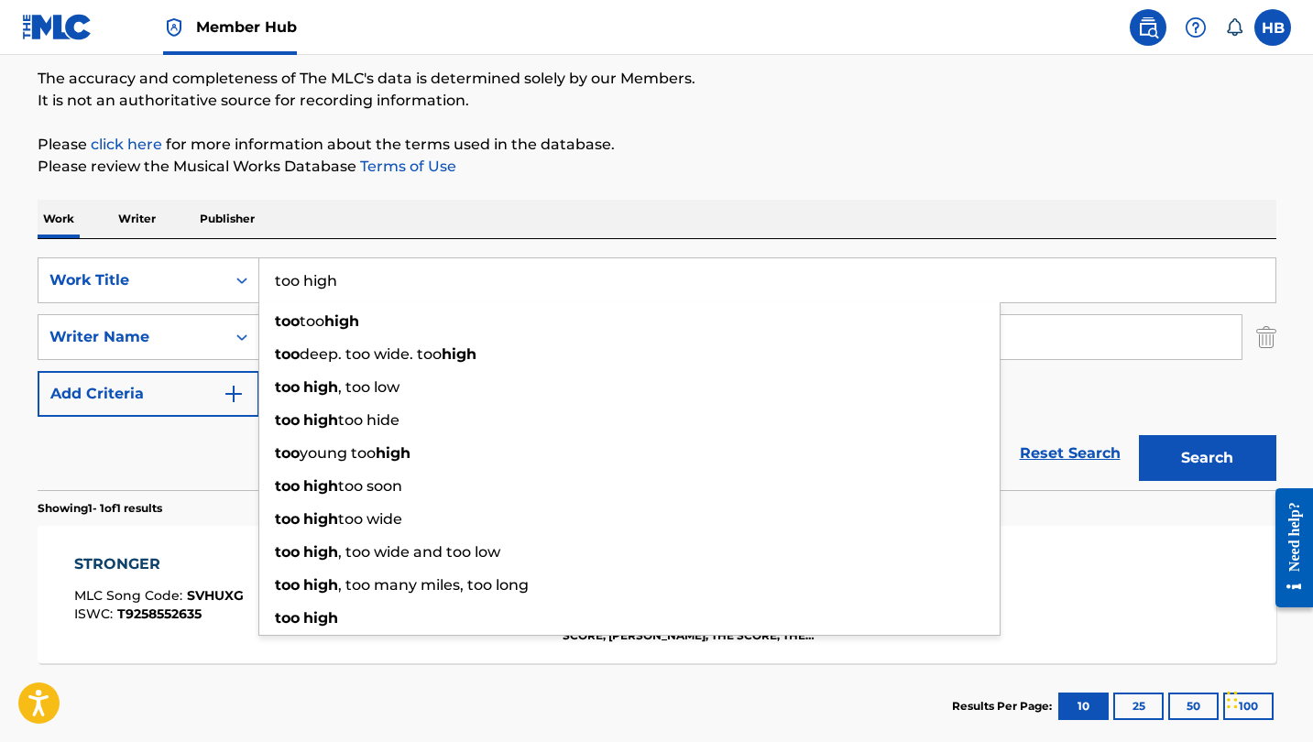
type input "too high"
click at [209, 456] on div "Reset Search Search" at bounding box center [657, 453] width 1239 height 73
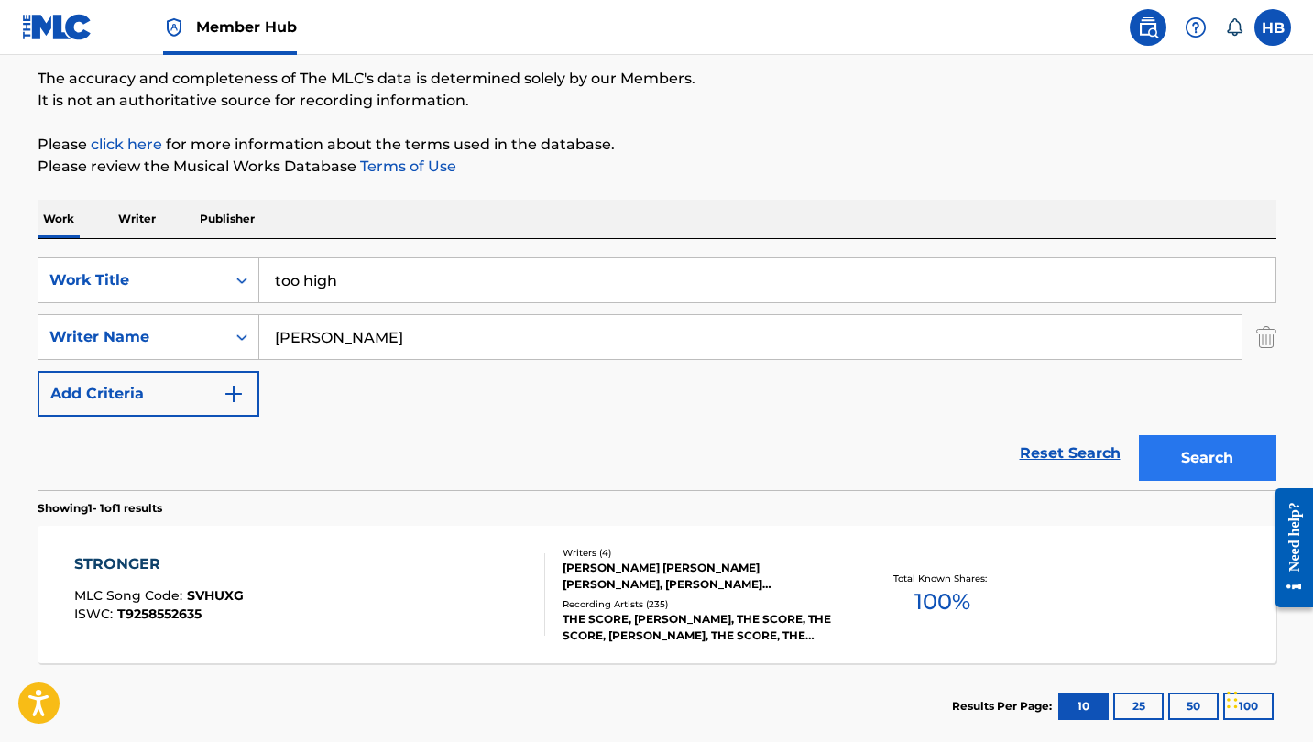
click at [1222, 462] on button "Search" at bounding box center [1207, 458] width 137 height 46
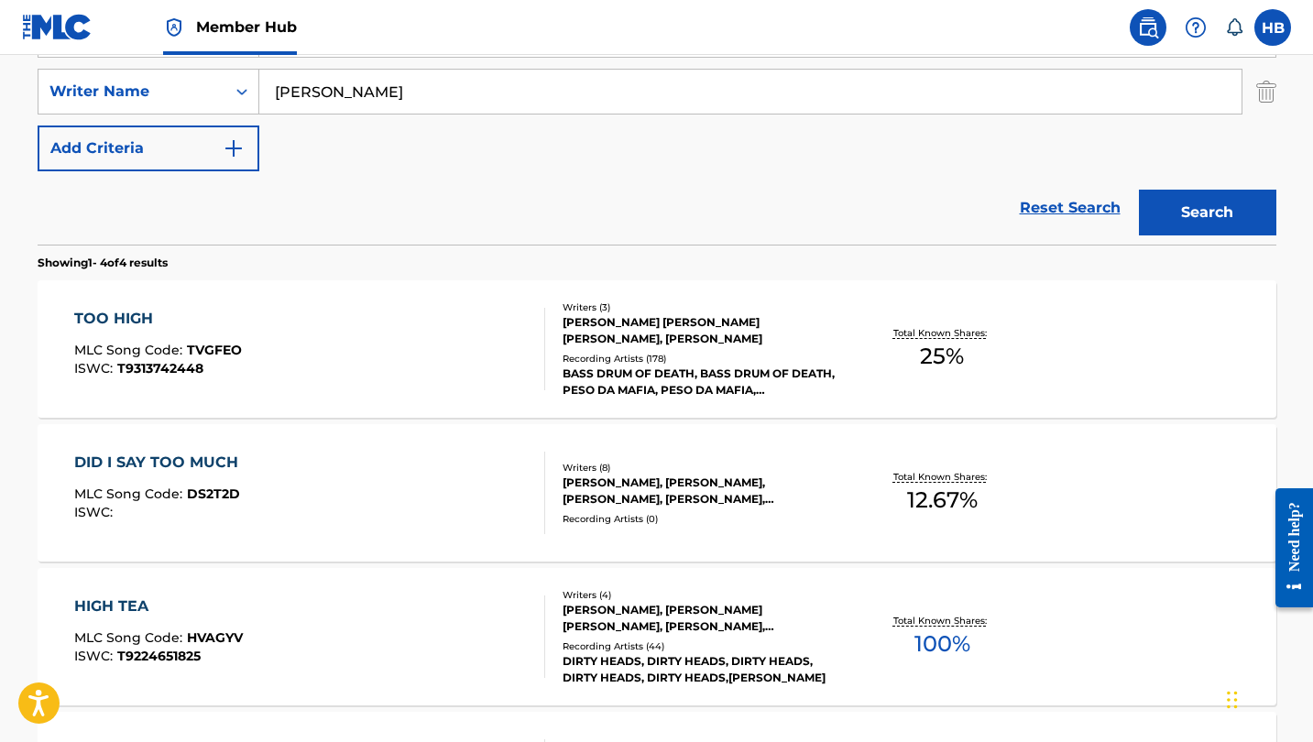
scroll to position [412, 0]
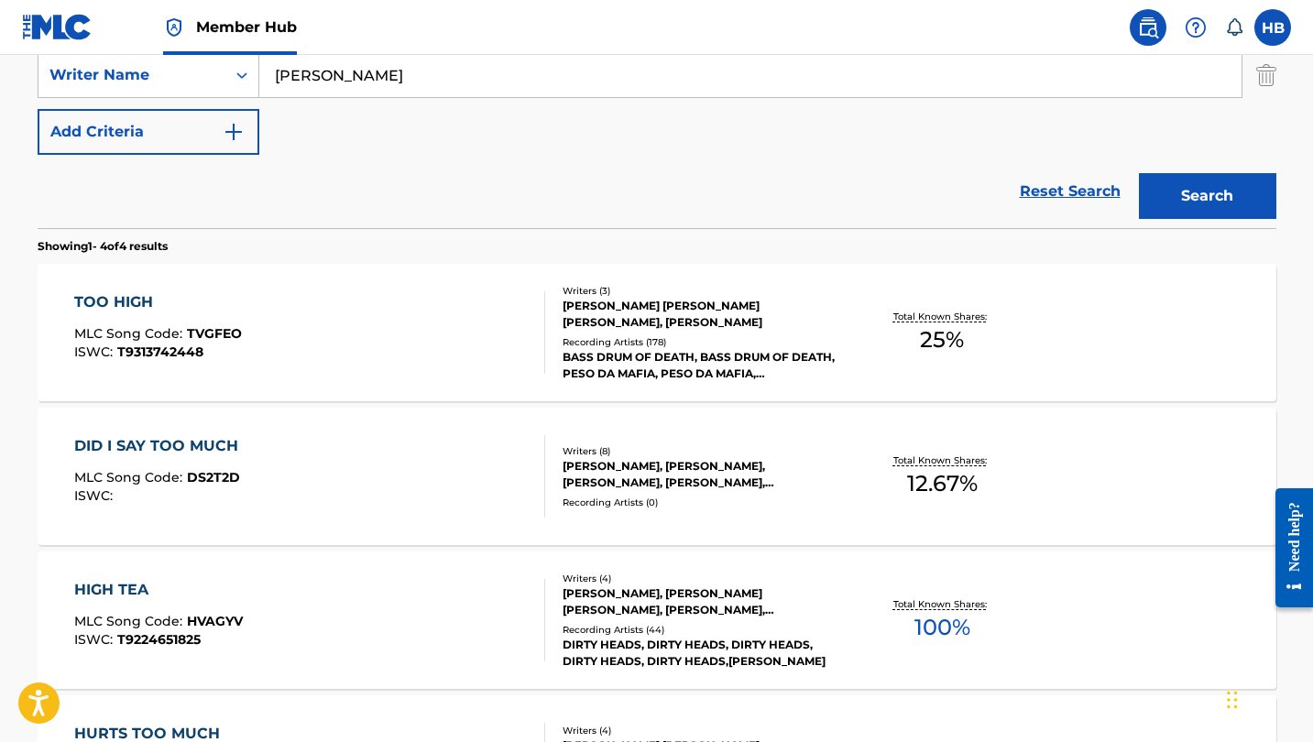
click at [128, 298] on div "TOO HIGH" at bounding box center [158, 302] width 168 height 22
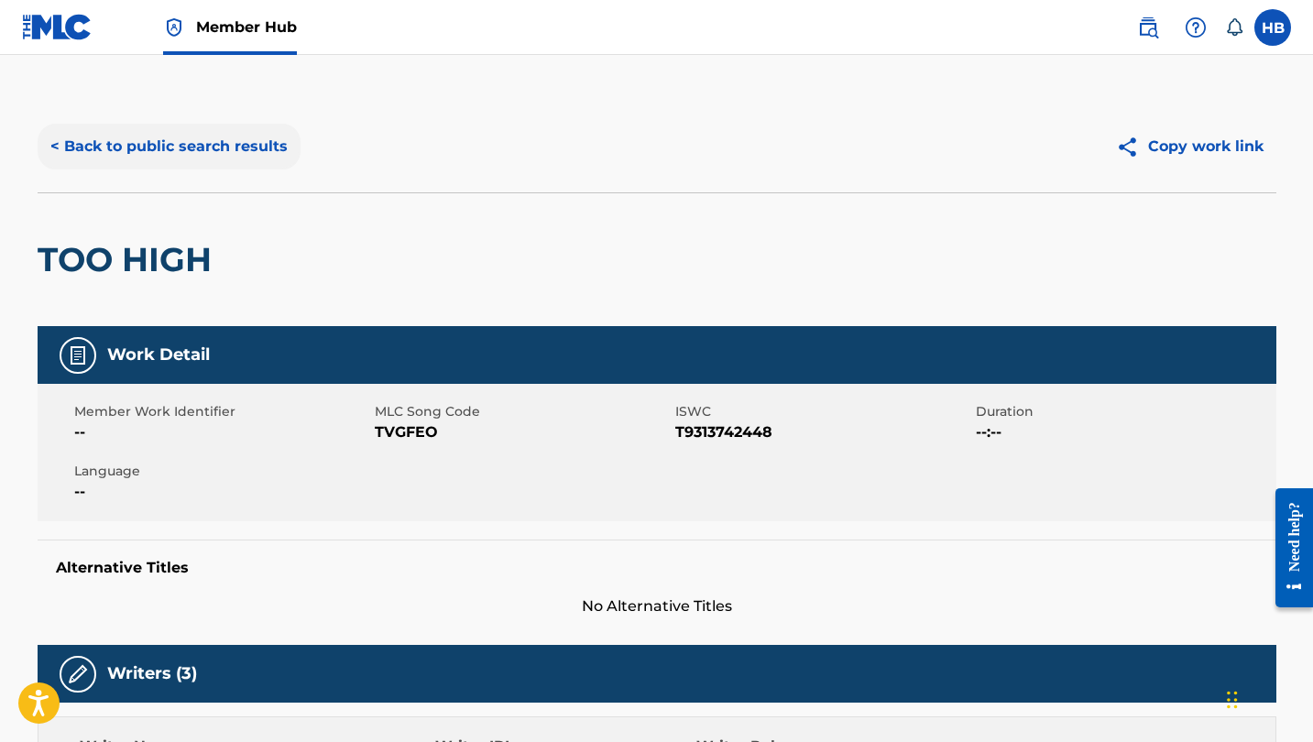
click at [176, 139] on button "< Back to public search results" at bounding box center [169, 147] width 263 height 46
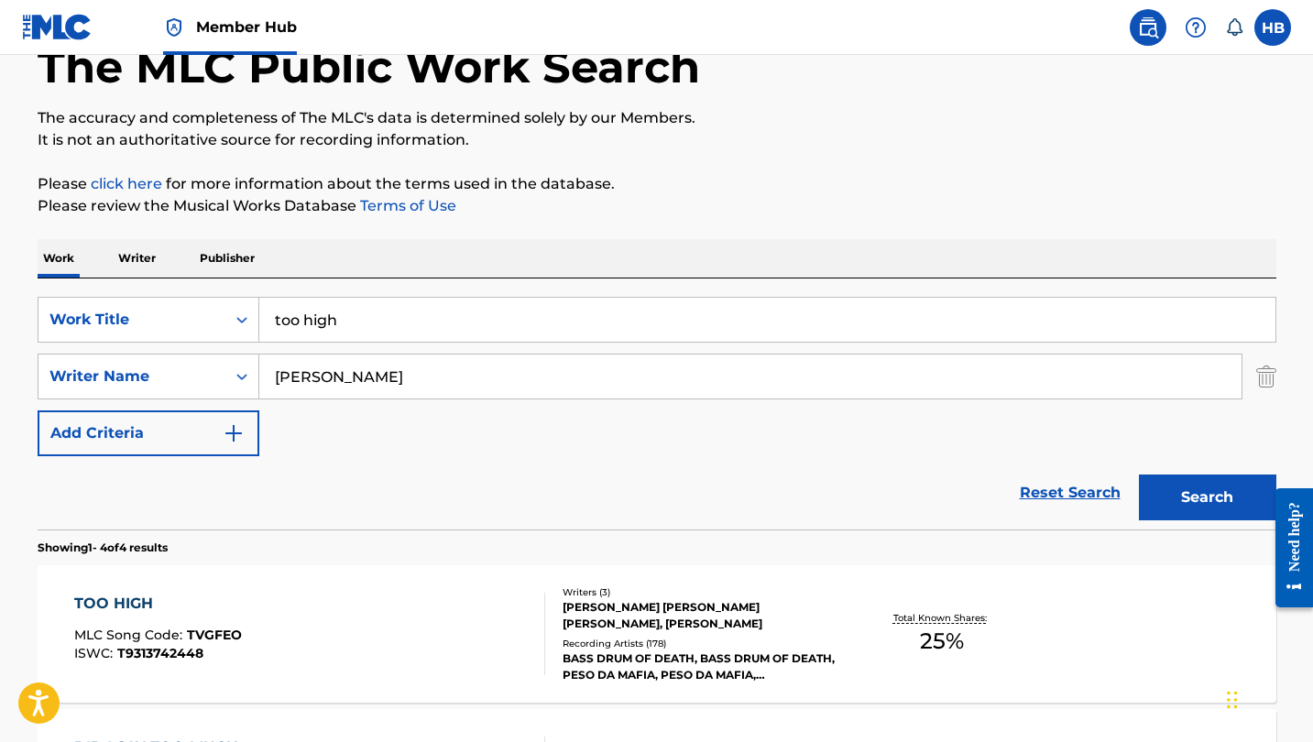
scroll to position [86, 0]
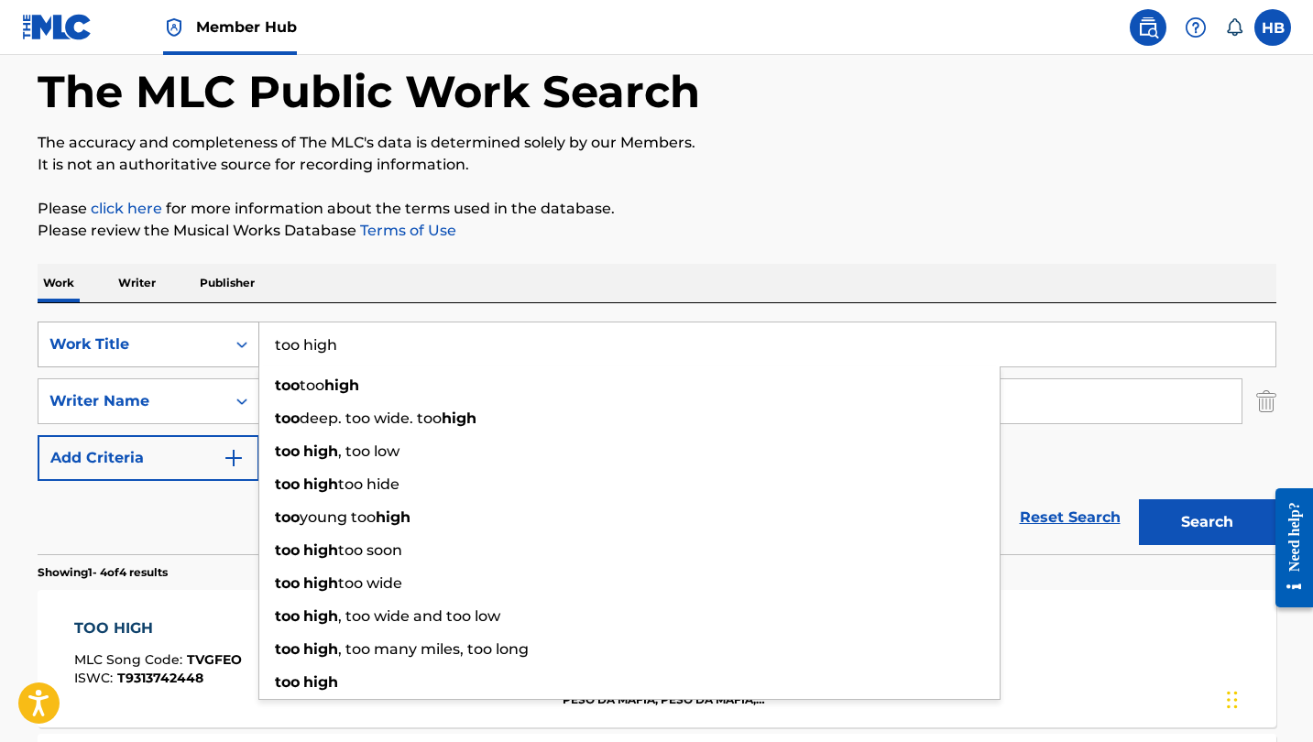
drag, startPoint x: 347, startPoint y: 348, endPoint x: 226, endPoint y: 348, distance: 121.0
click at [226, 348] on div "SearchWithCriteria92038503-f87b-4786-9b0f-6bfb9c996db8 Work Title too high too …" at bounding box center [657, 345] width 1239 height 46
paste input "FAKE IT"
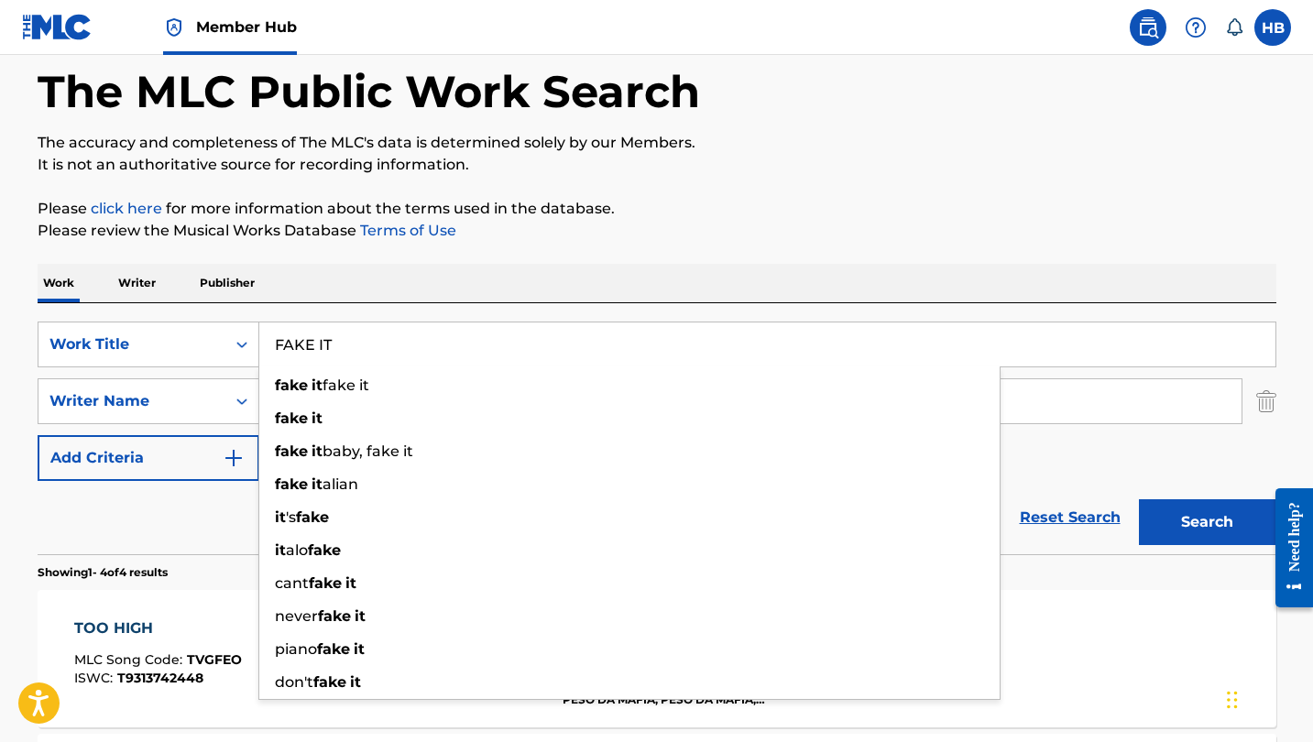
type input "FAKE IT"
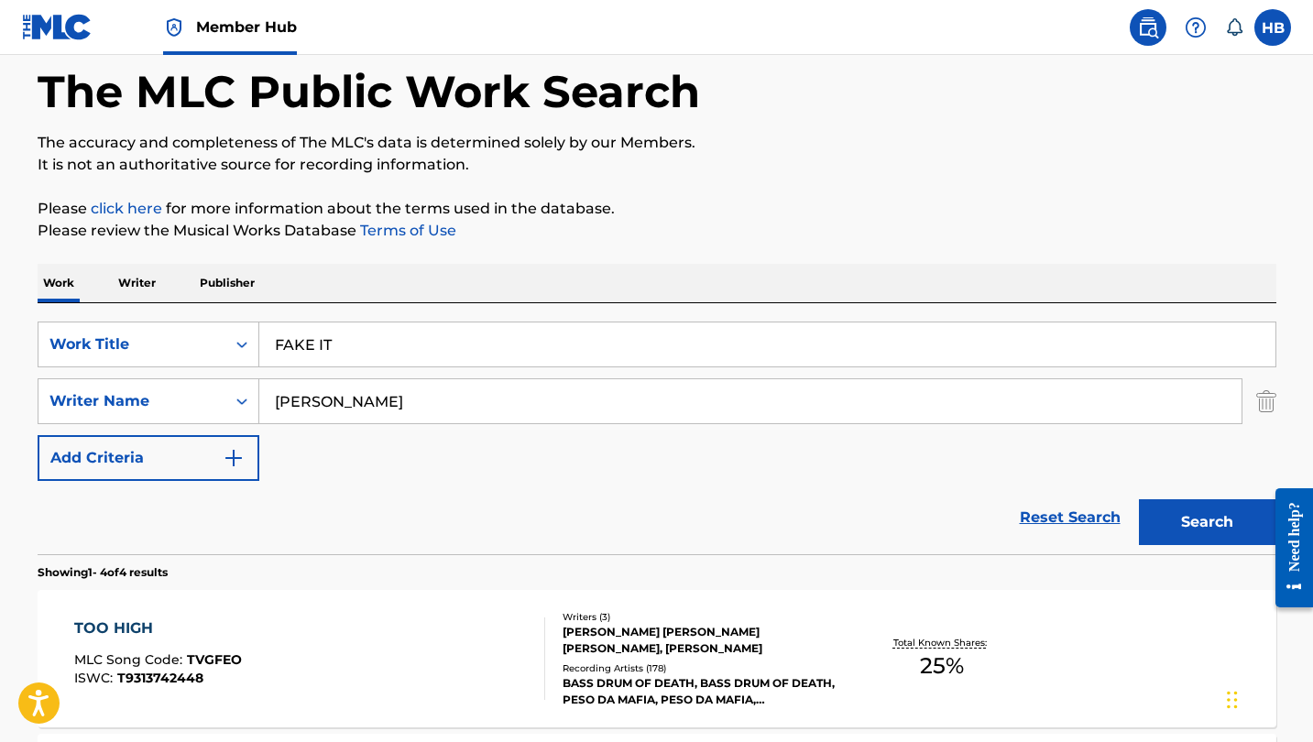
click at [699, 213] on p "Please click here for more information about the terms used in the database." at bounding box center [657, 209] width 1239 height 22
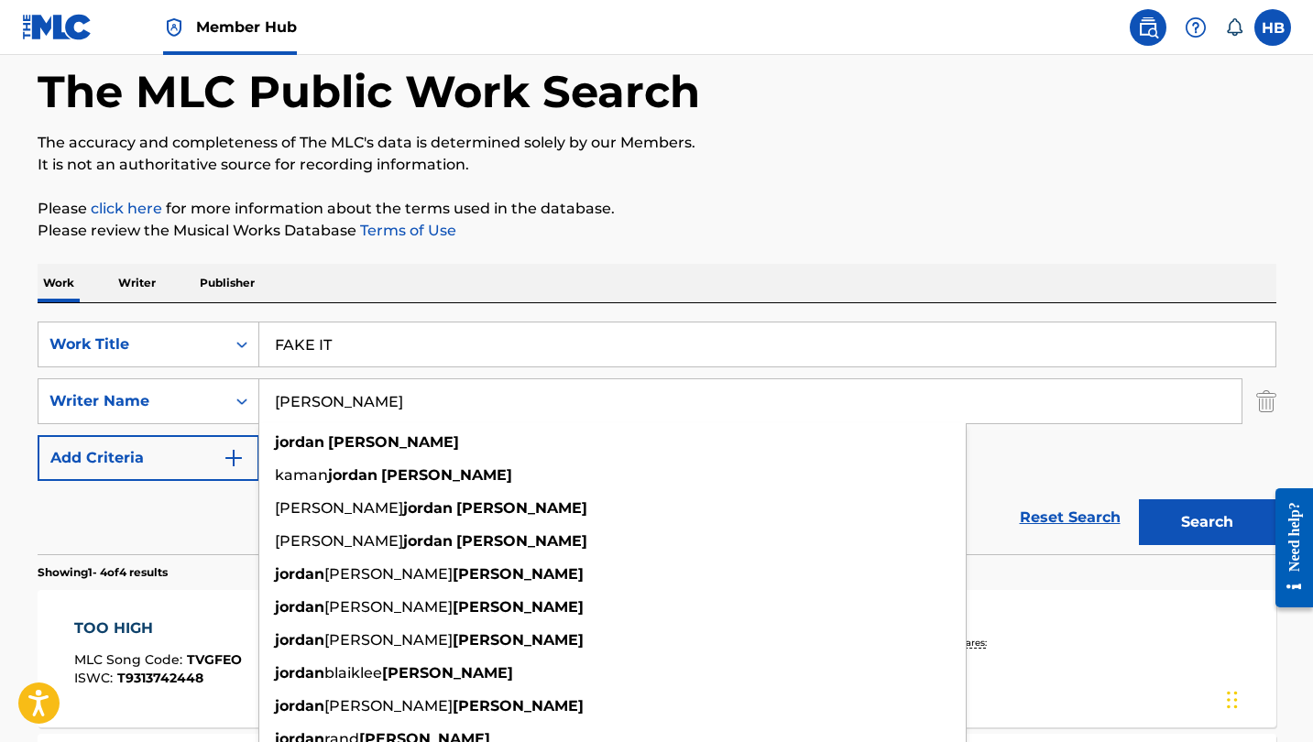
drag, startPoint x: 398, startPoint y: 418, endPoint x: 211, endPoint y: 373, distance: 192.3
click at [211, 373] on div "SearchWithCriteria92038503-f87b-4786-9b0f-6bfb9c996db8 Work Title FAKE IT Searc…" at bounding box center [657, 401] width 1239 height 159
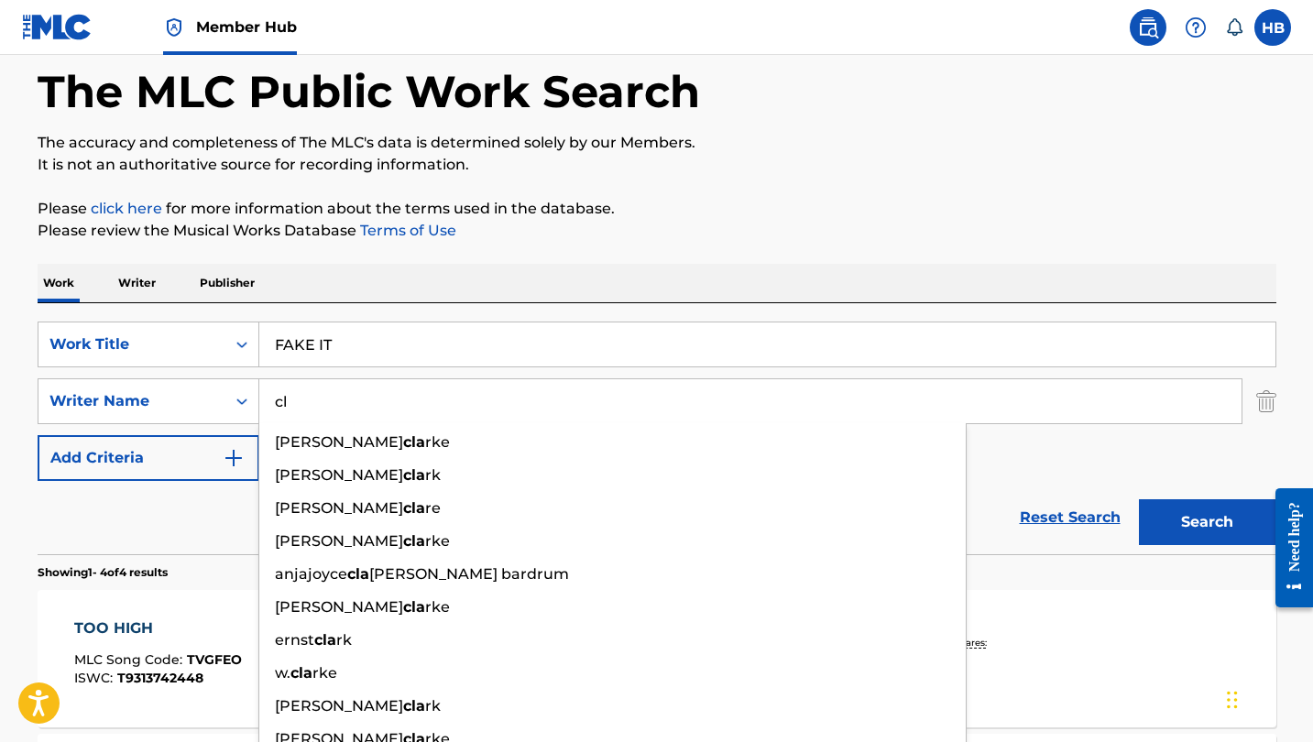
type input "c"
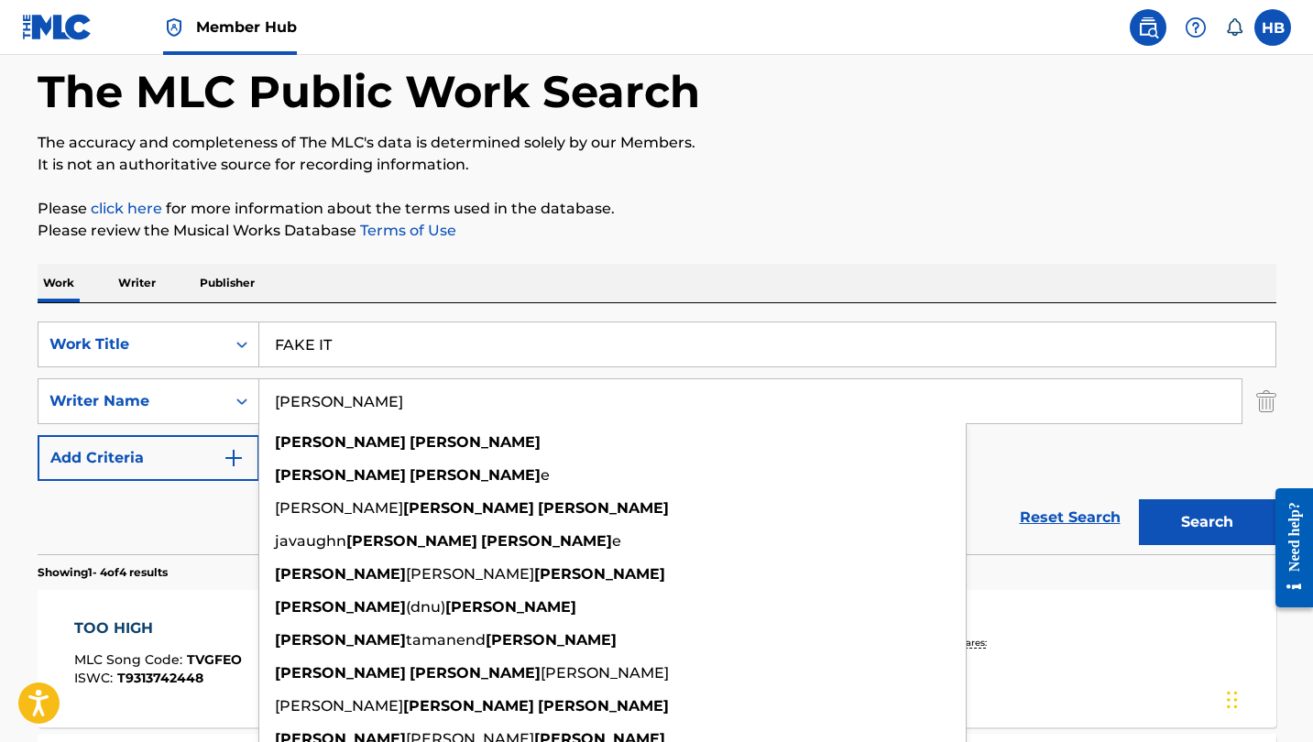
type input "todd clark"
click at [1207, 522] on button "Search" at bounding box center [1207, 522] width 137 height 46
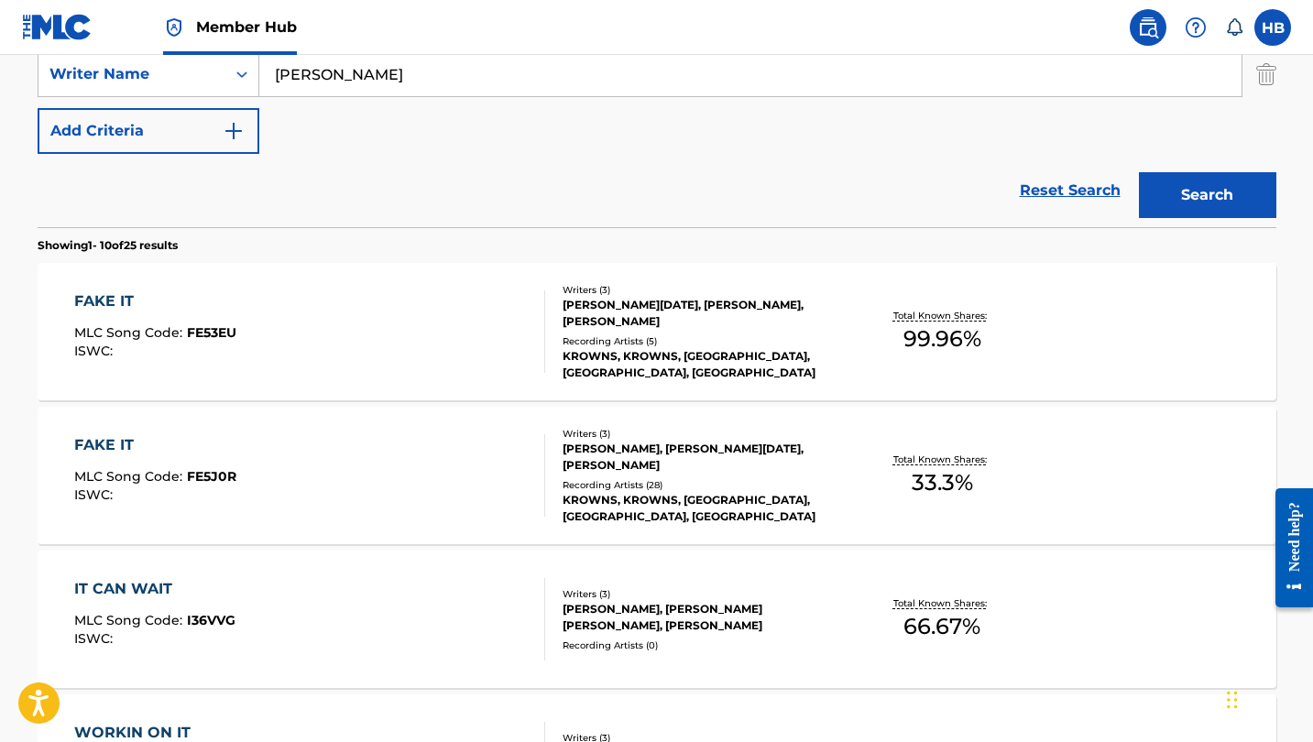
scroll to position [420, 0]
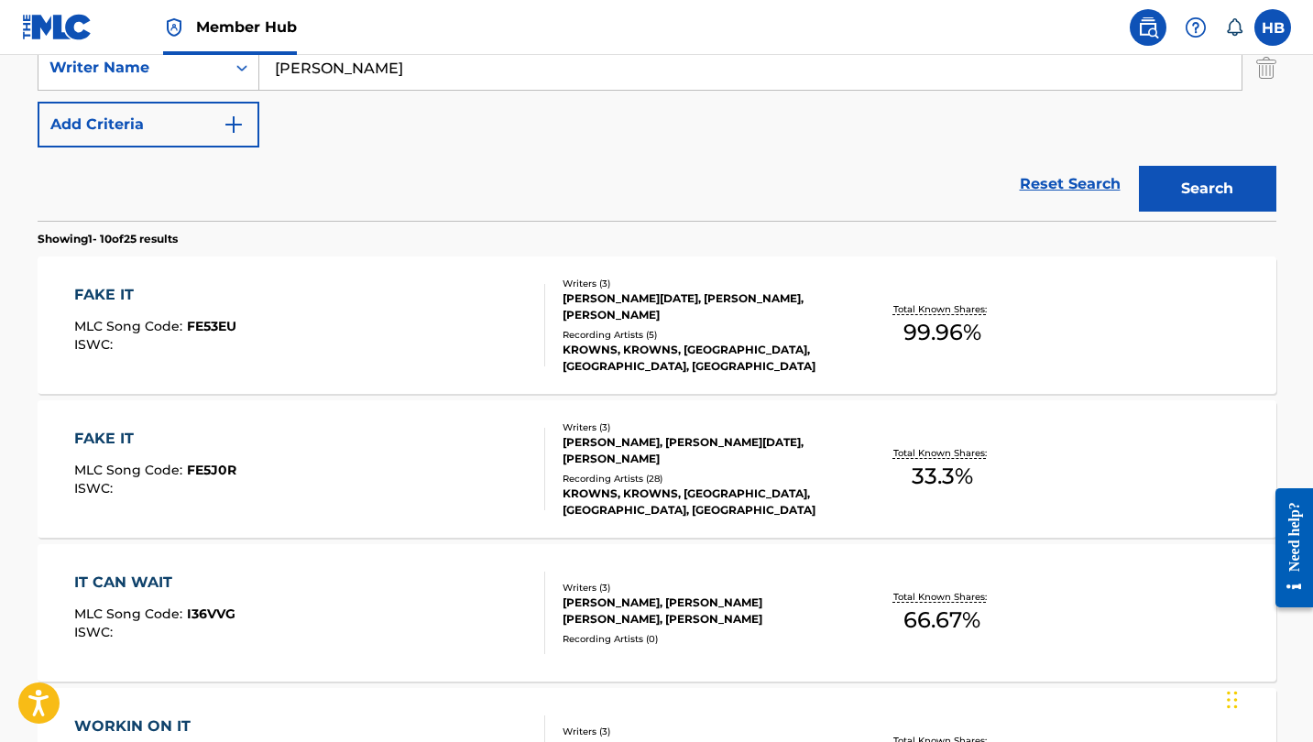
click at [98, 294] on div "FAKE IT" at bounding box center [155, 295] width 162 height 22
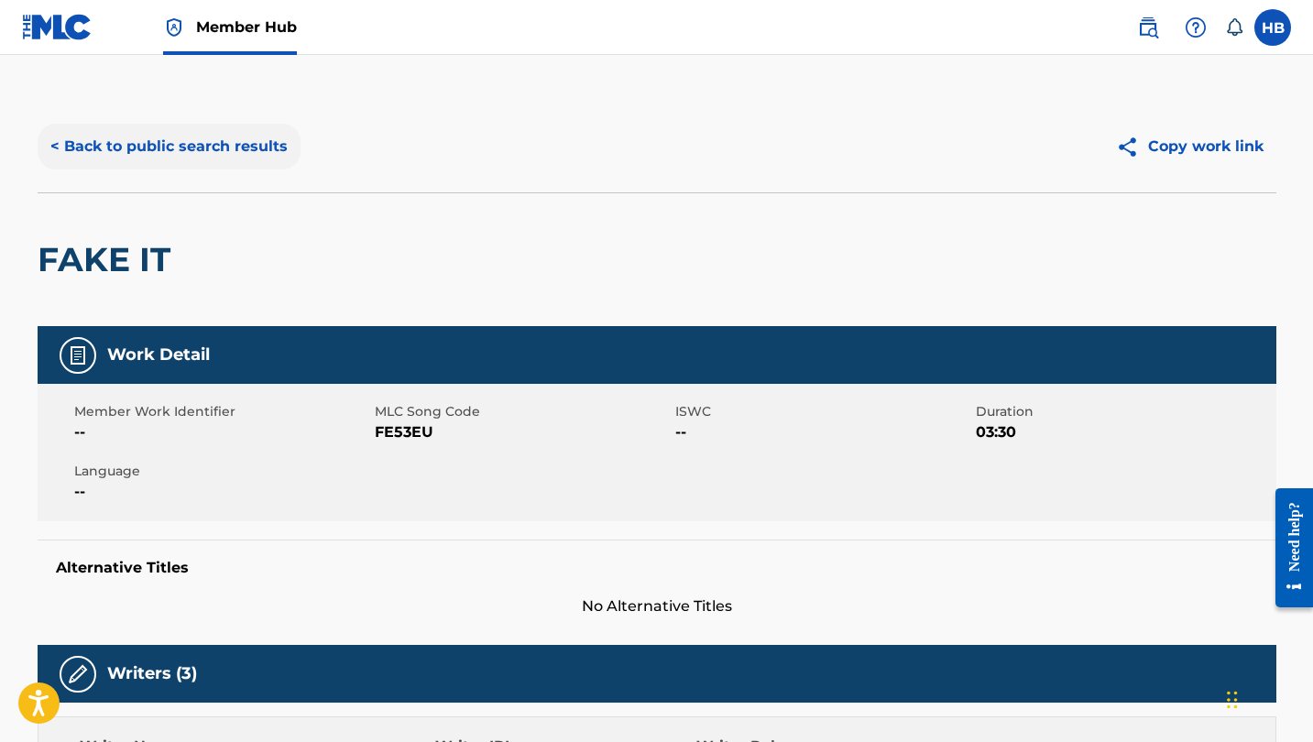
click at [182, 148] on button "< Back to public search results" at bounding box center [169, 147] width 263 height 46
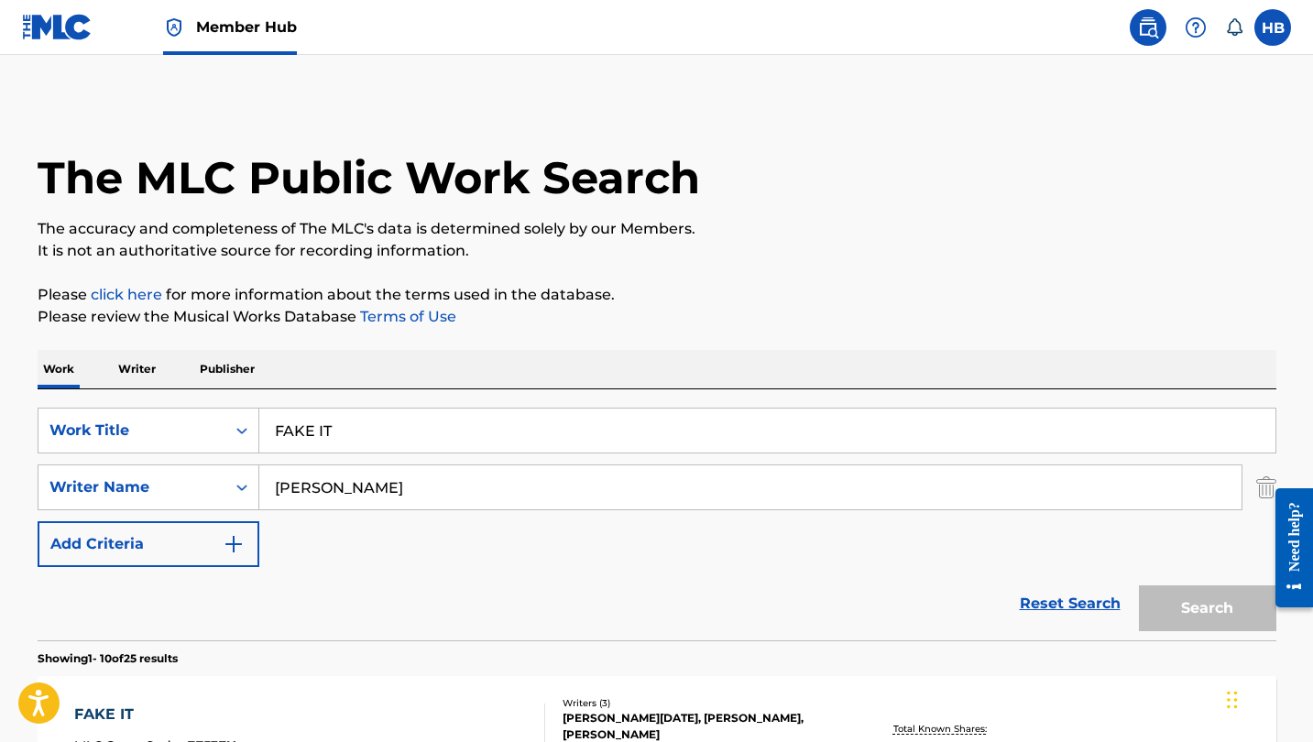
scroll to position [420, 0]
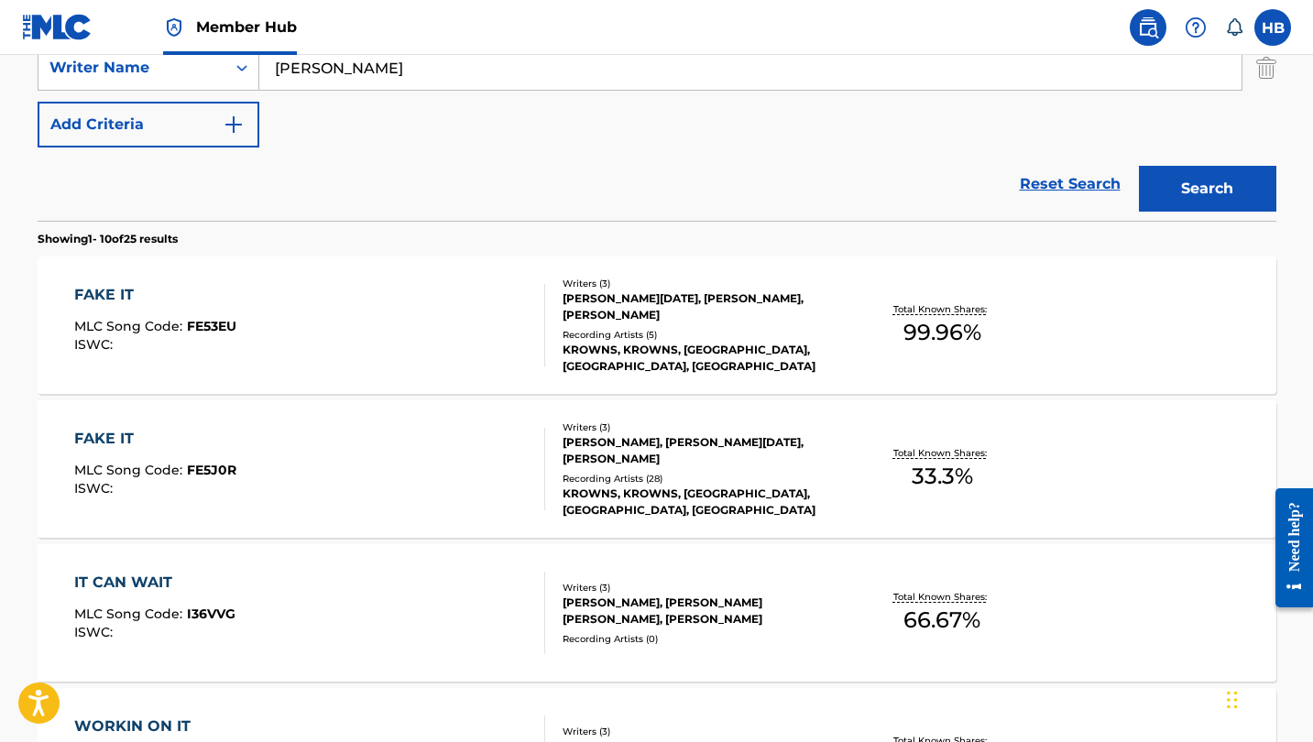
click at [99, 444] on div "FAKE IT" at bounding box center [155, 439] width 162 height 22
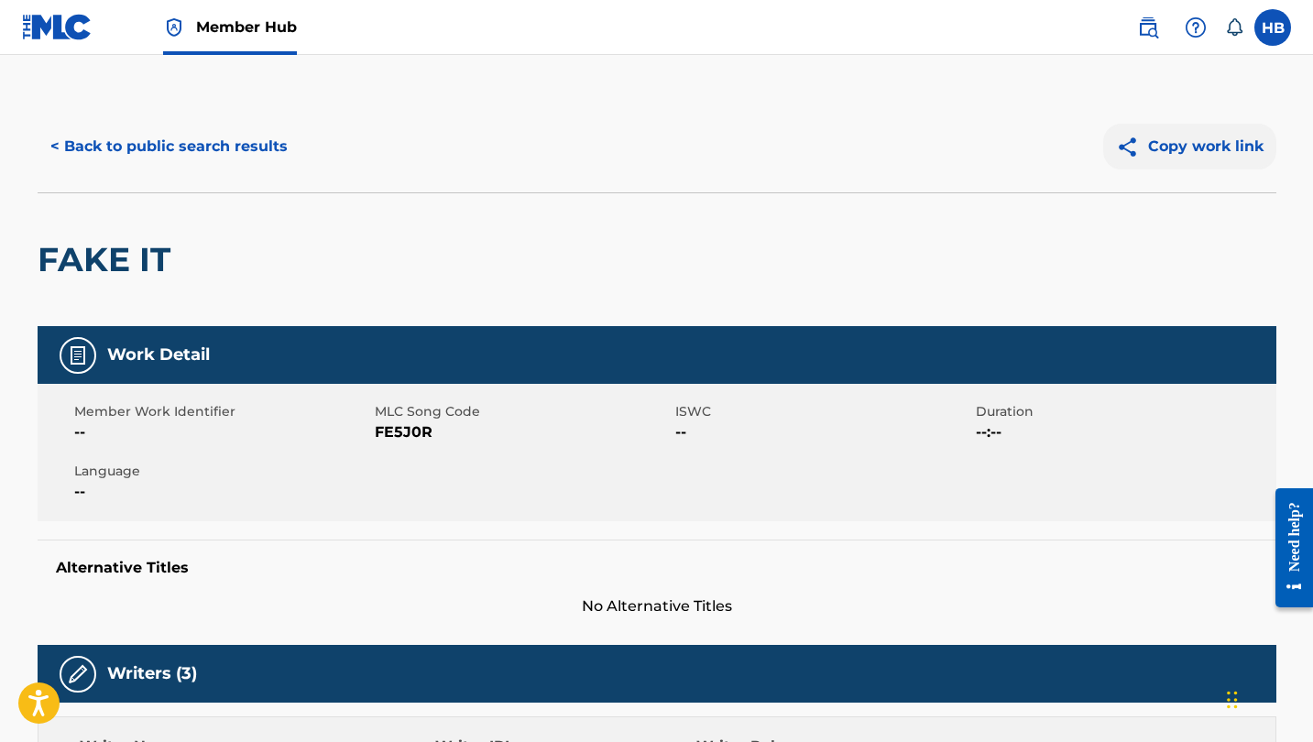
click at [1181, 144] on button "Copy work link" at bounding box center [1189, 147] width 173 height 46
click at [232, 145] on button "< Back to public search results" at bounding box center [169, 147] width 263 height 46
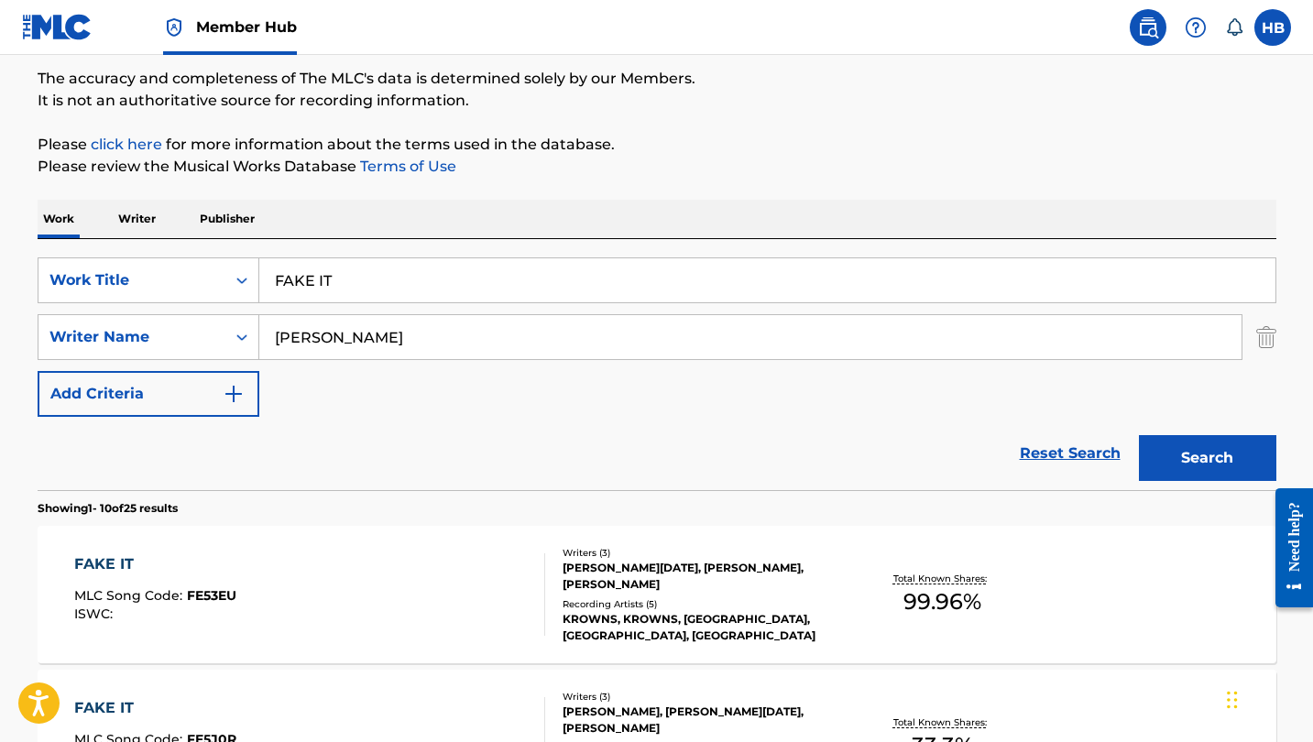
scroll to position [107, 0]
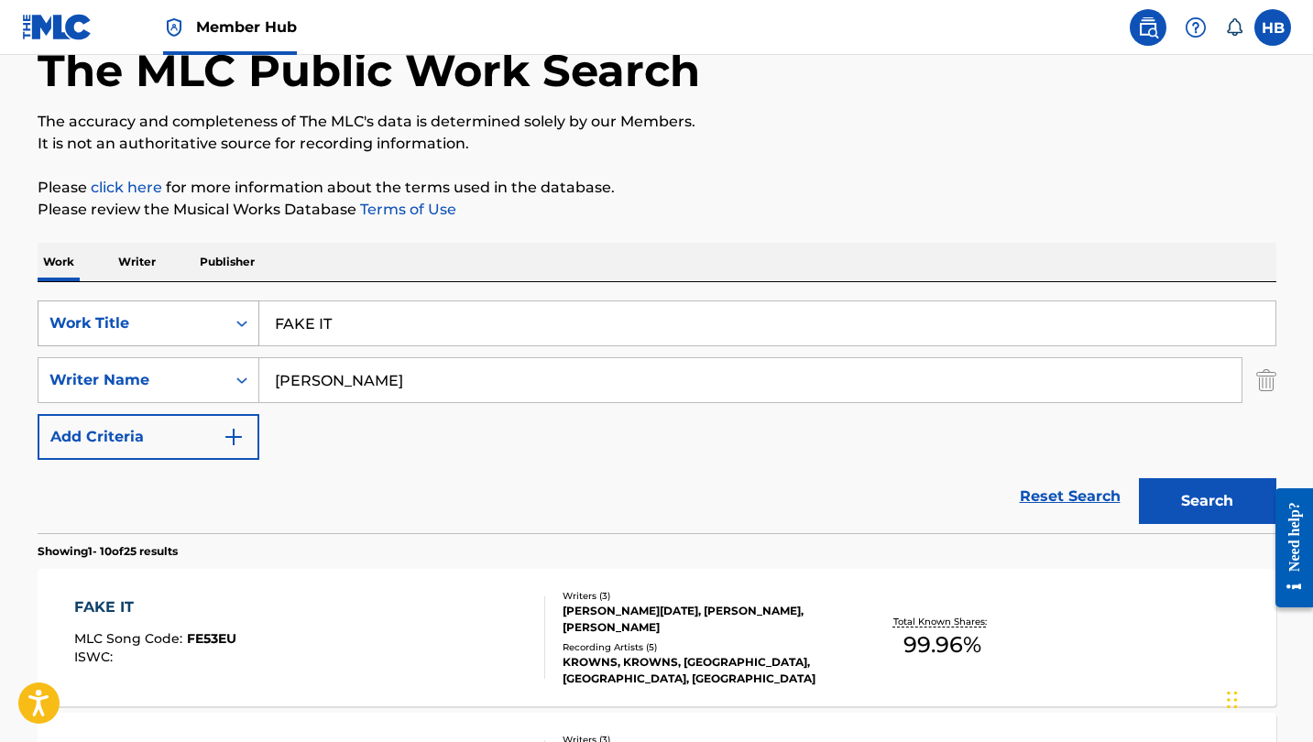
drag, startPoint x: 348, startPoint y: 324, endPoint x: 227, endPoint y: 317, distance: 121.1
click at [227, 317] on div "SearchWithCriteria92038503-f87b-4786-9b0f-6bfb9c996db8 Work Title FAKE IT" at bounding box center [657, 324] width 1239 height 46
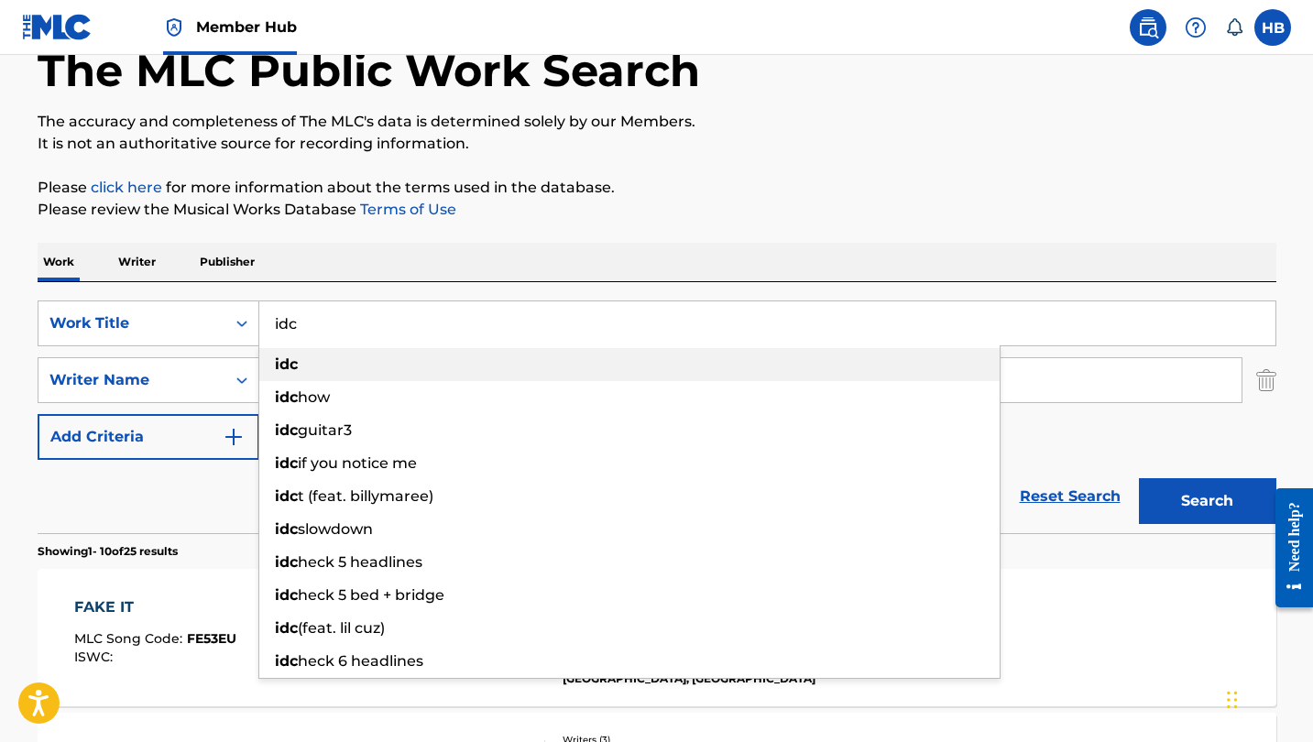
type input "idc"
click at [300, 357] on div "idc" at bounding box center [629, 364] width 741 height 33
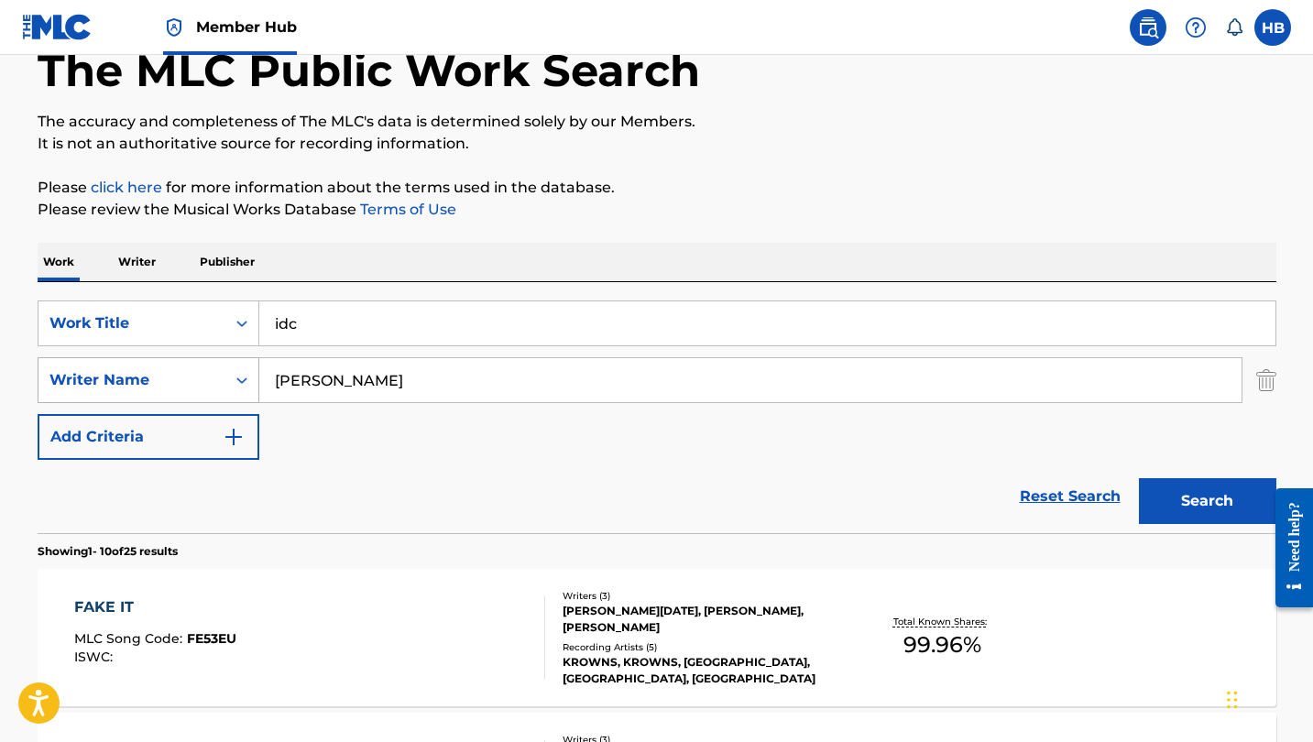
drag, startPoint x: 401, startPoint y: 382, endPoint x: 225, endPoint y: 370, distance: 175.5
click at [225, 370] on div "SearchWithCriteria764cbaa3-6c39-436e-aaaa-e35f15abe9bb Writer Name todd clark" at bounding box center [657, 380] width 1239 height 46
type input ";"
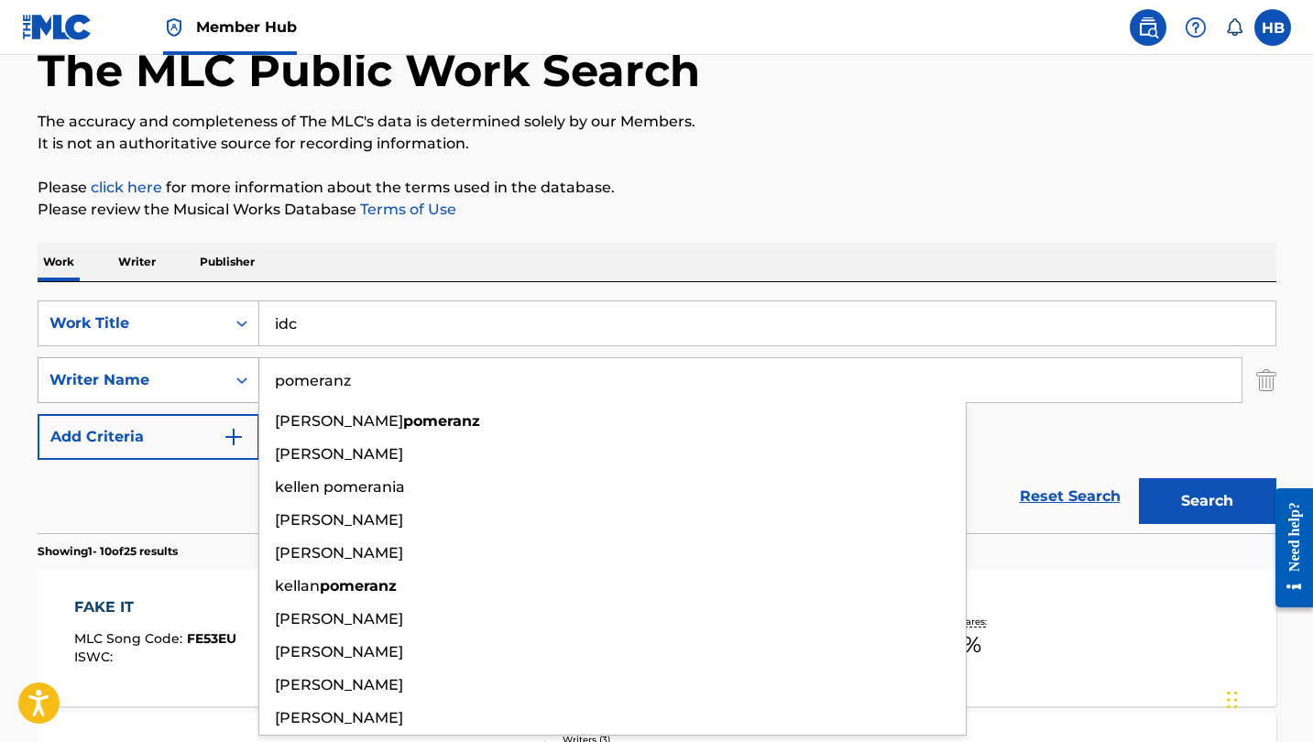
type input "pomeranz"
click at [1207, 501] on button "Search" at bounding box center [1207, 501] width 137 height 46
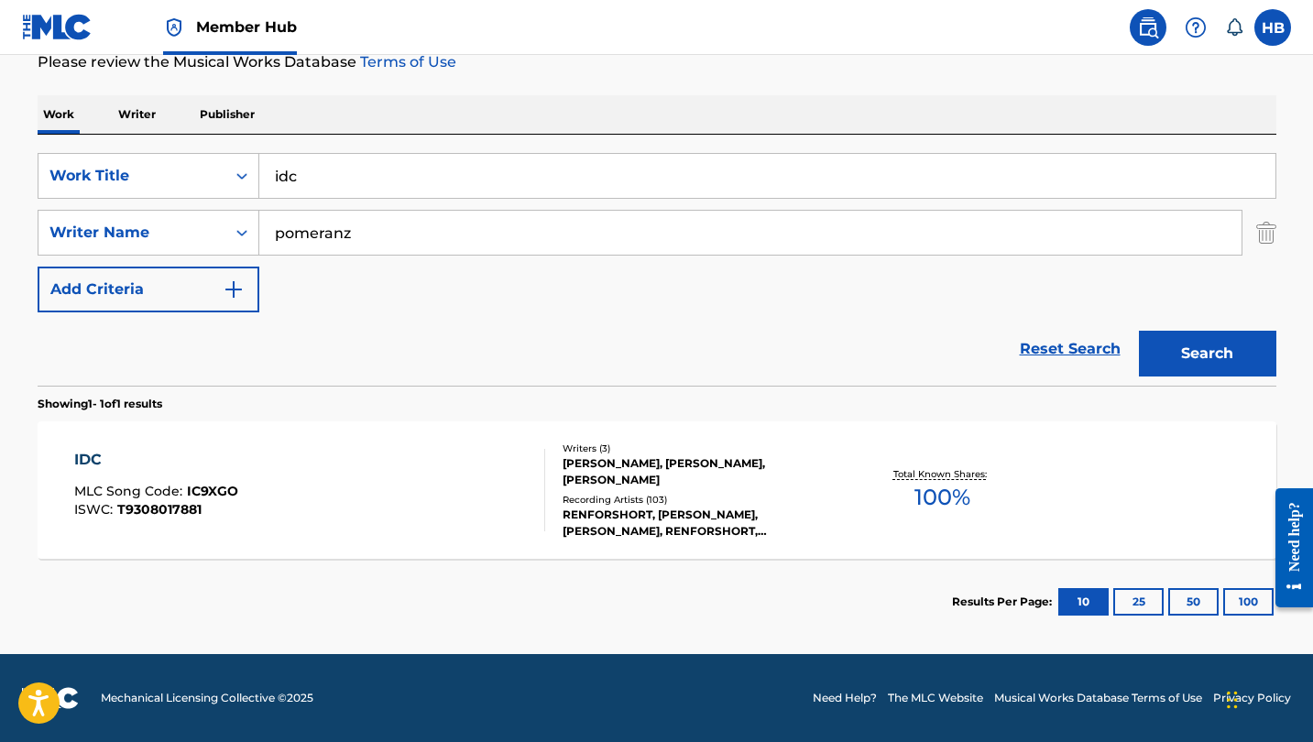
scroll to position [255, 0]
click at [84, 460] on div "IDC" at bounding box center [156, 460] width 164 height 22
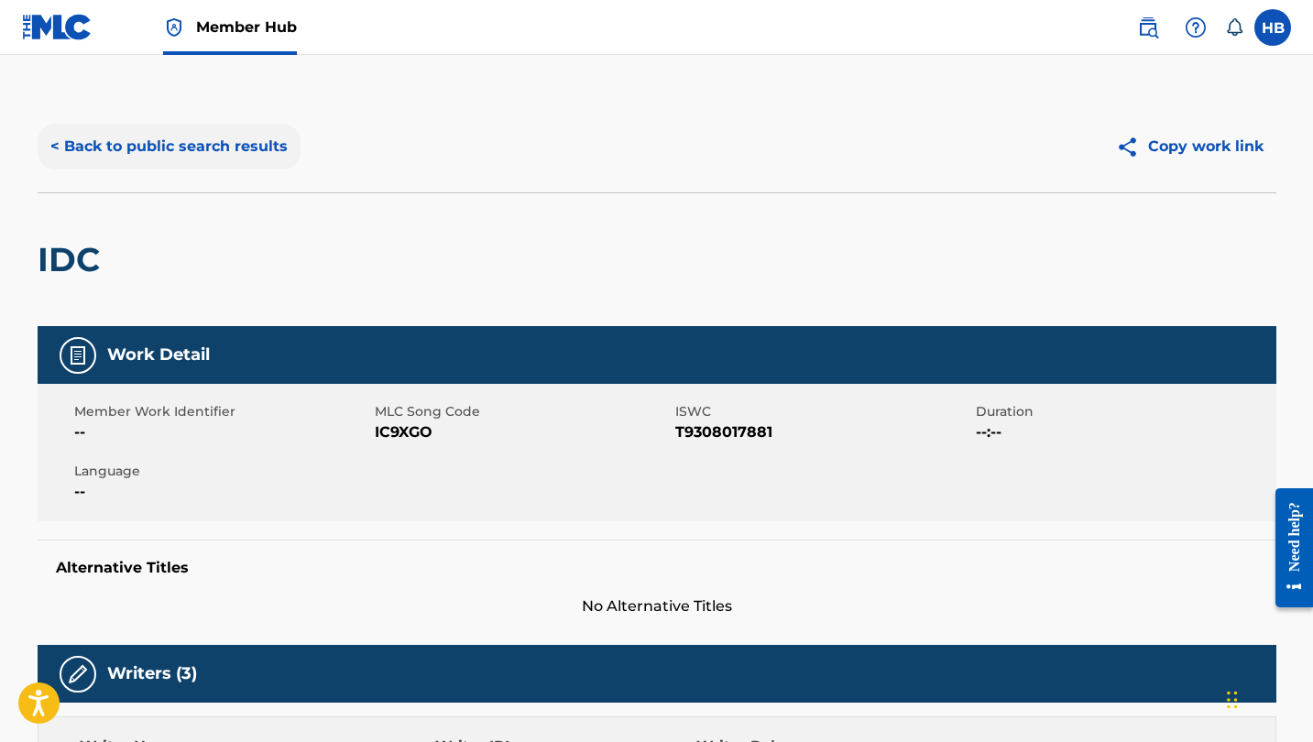
click at [215, 142] on button "< Back to public search results" at bounding box center [169, 147] width 263 height 46
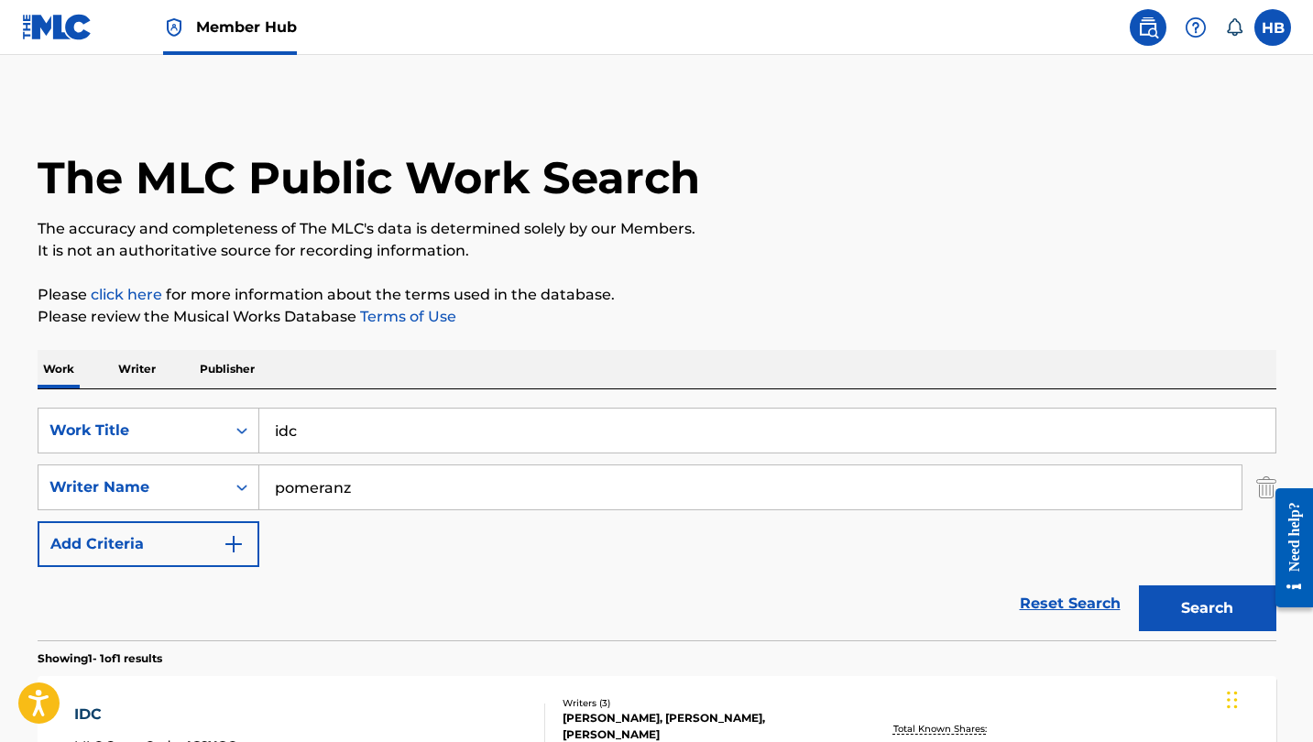
scroll to position [150, 0]
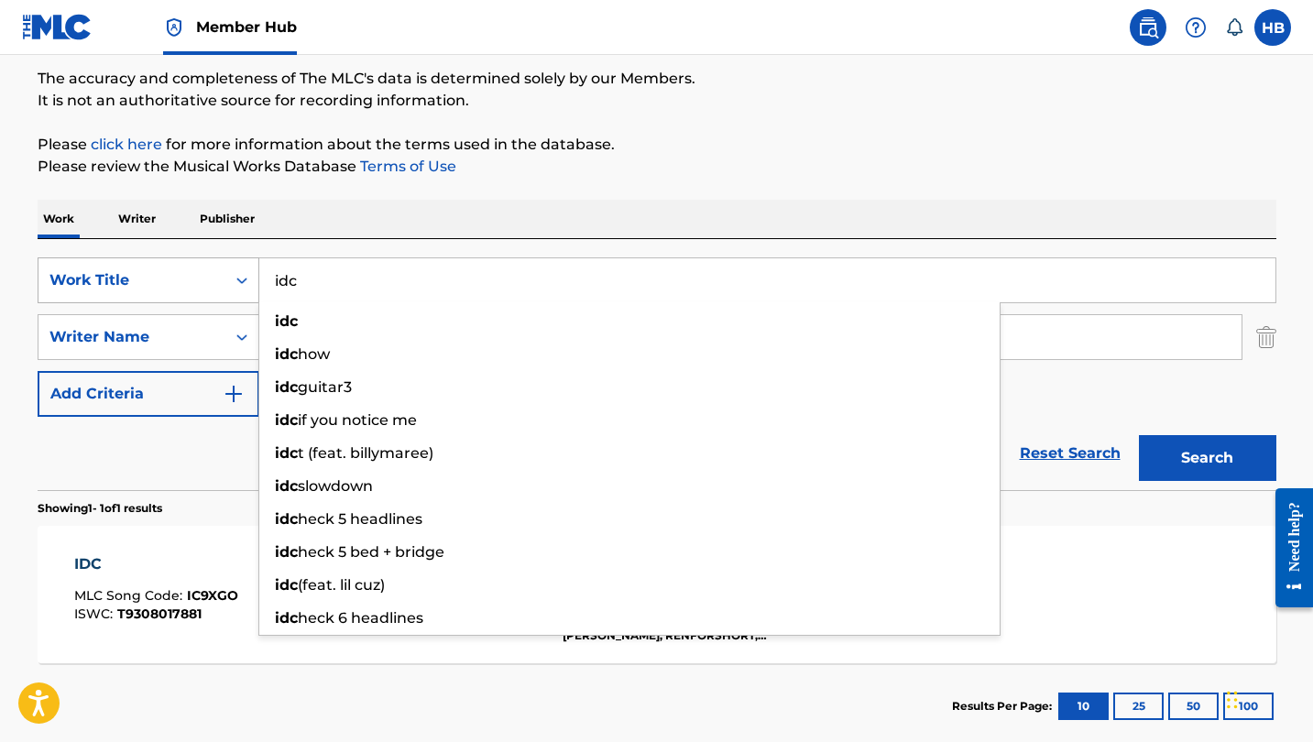
drag, startPoint x: 316, startPoint y: 288, endPoint x: 249, endPoint y: 274, distance: 68.3
click at [249, 274] on div "SearchWithCriteria92038503-f87b-4786-9b0f-6bfb9c996db8 Work Title idc idc idc h…" at bounding box center [657, 281] width 1239 height 46
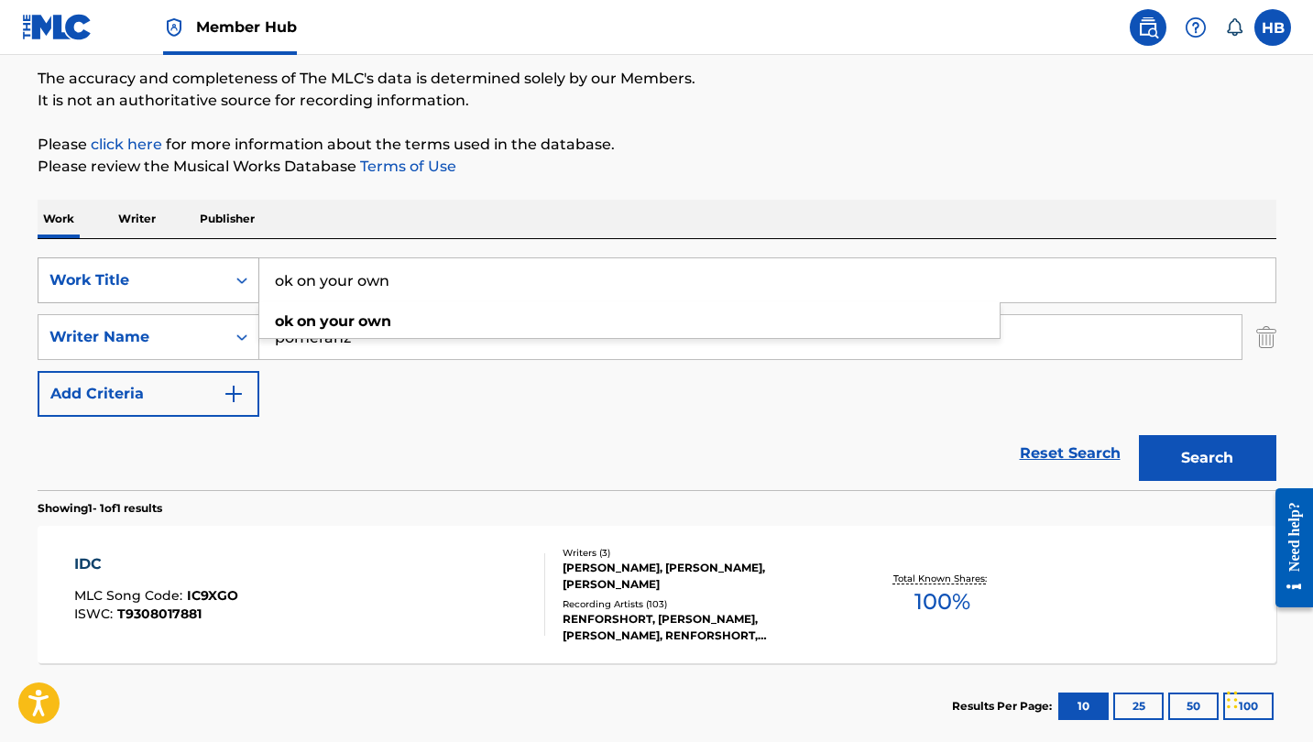
type input "ok on your own"
click at [1207, 458] on button "Search" at bounding box center [1207, 458] width 137 height 46
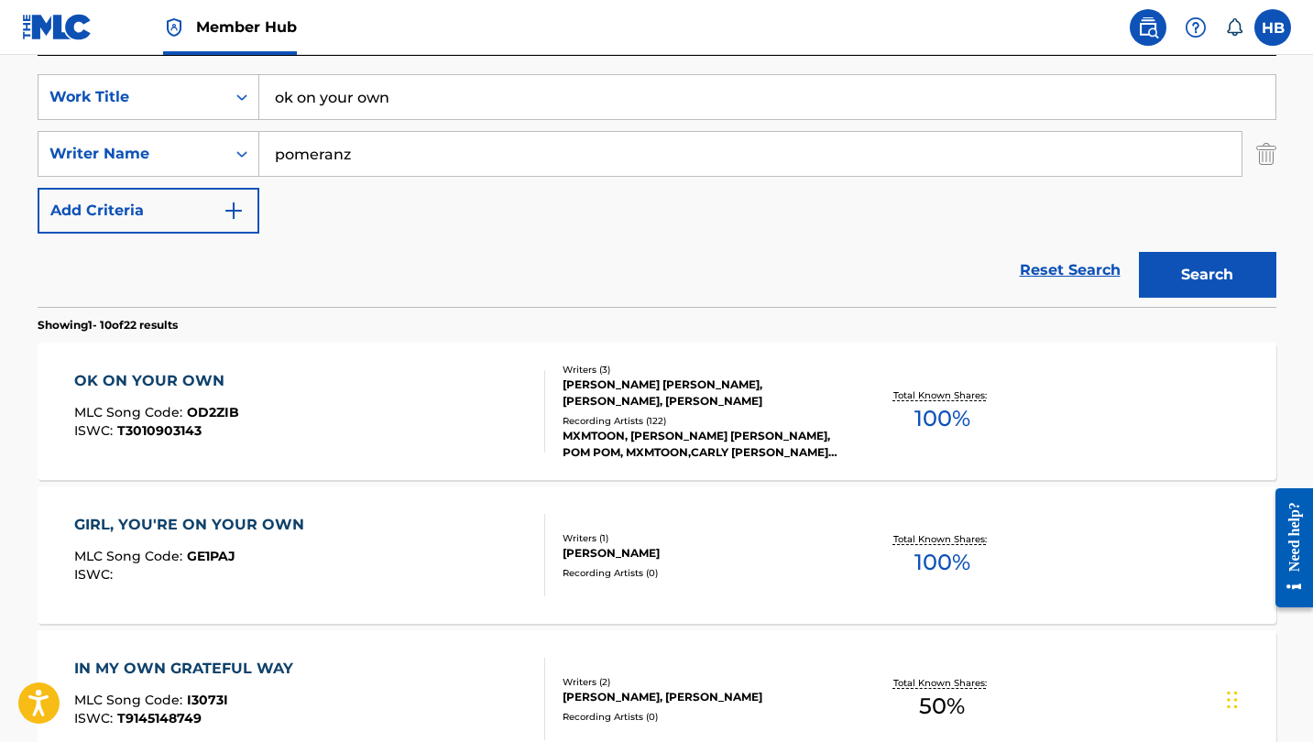
scroll to position [342, 0]
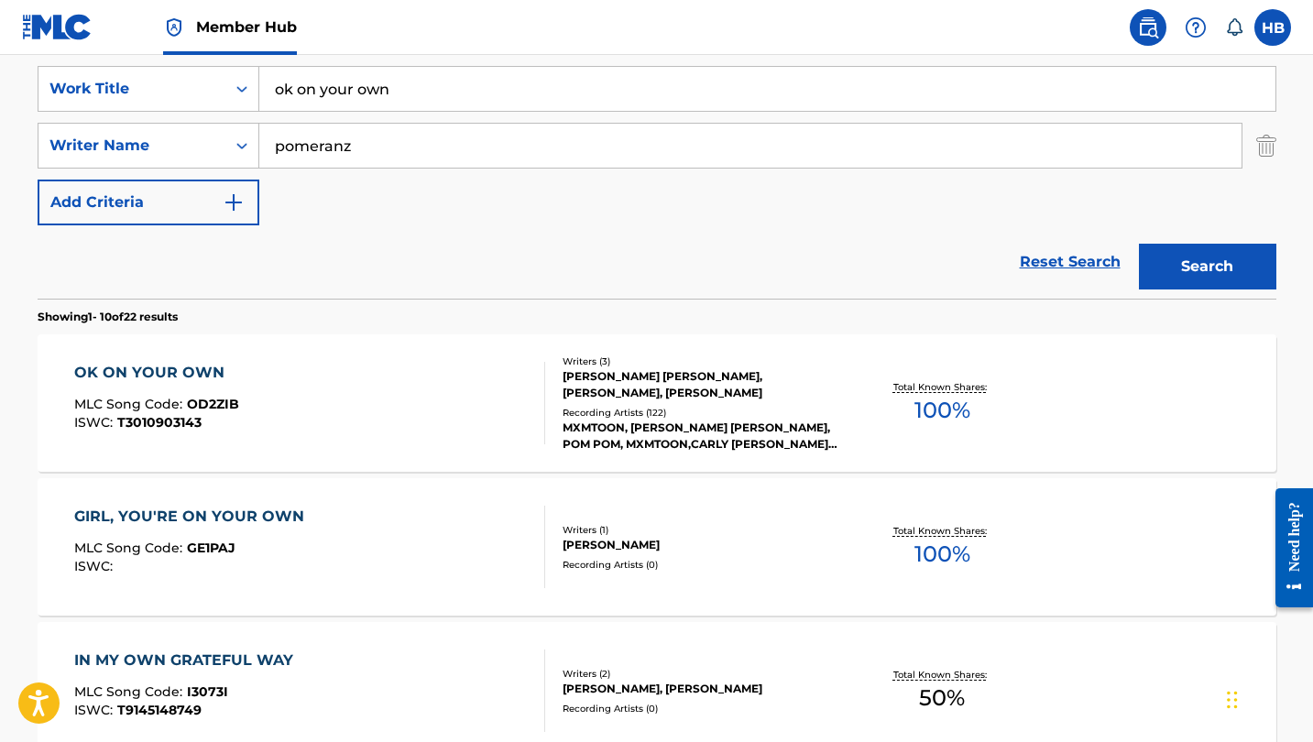
click at [174, 370] on div "OK ON YOUR OWN" at bounding box center [156, 373] width 165 height 22
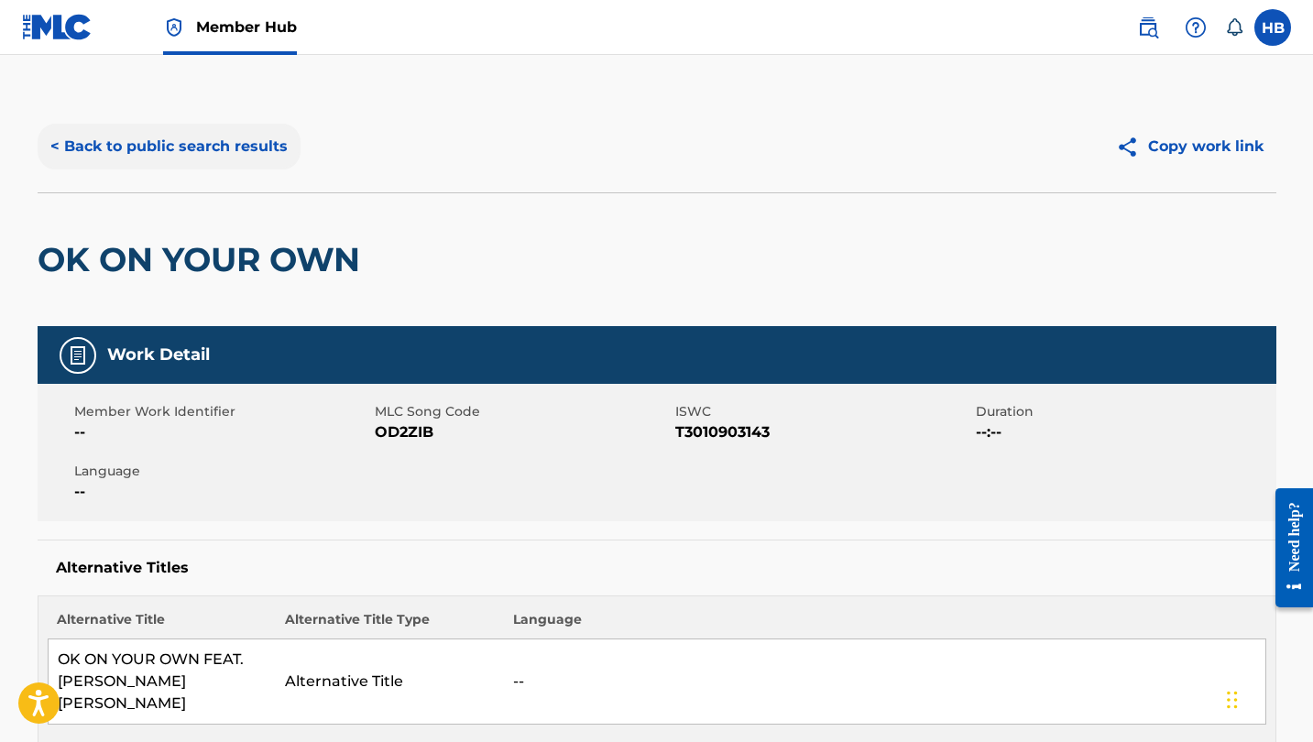
click at [198, 148] on button "< Back to public search results" at bounding box center [169, 147] width 263 height 46
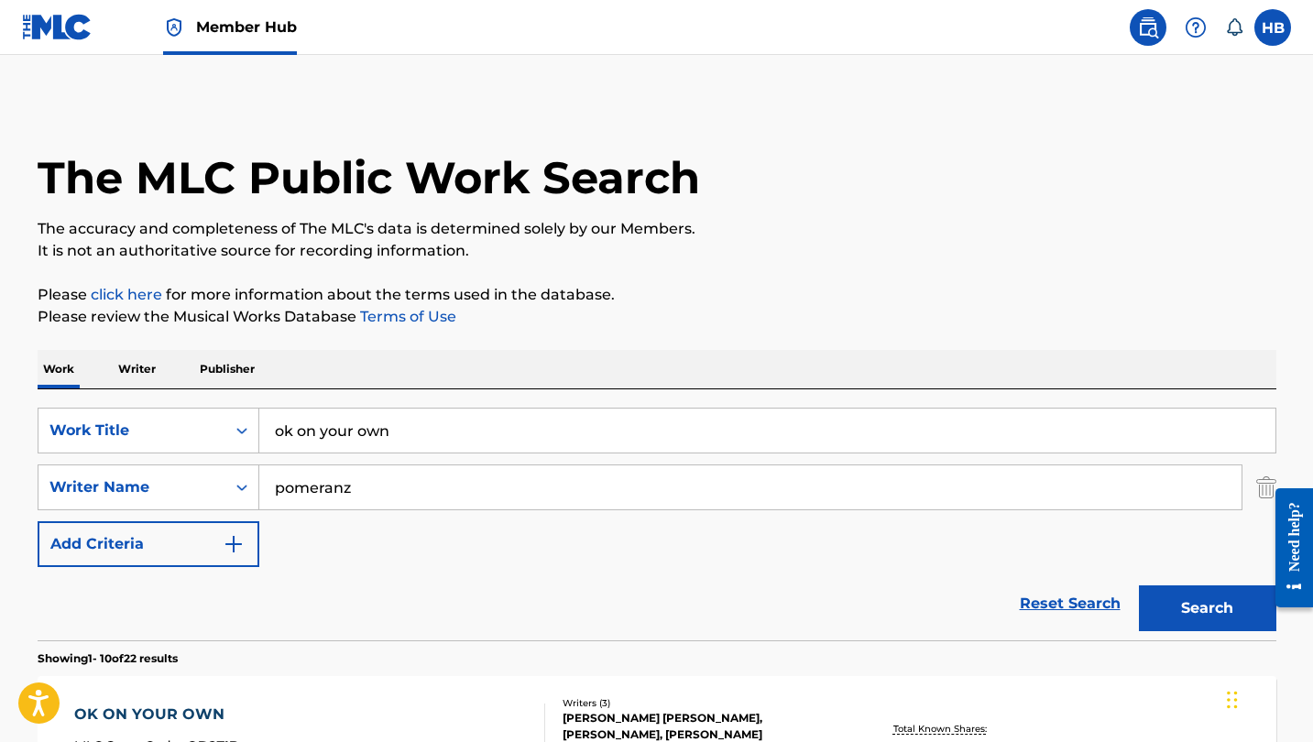
scroll to position [342, 0]
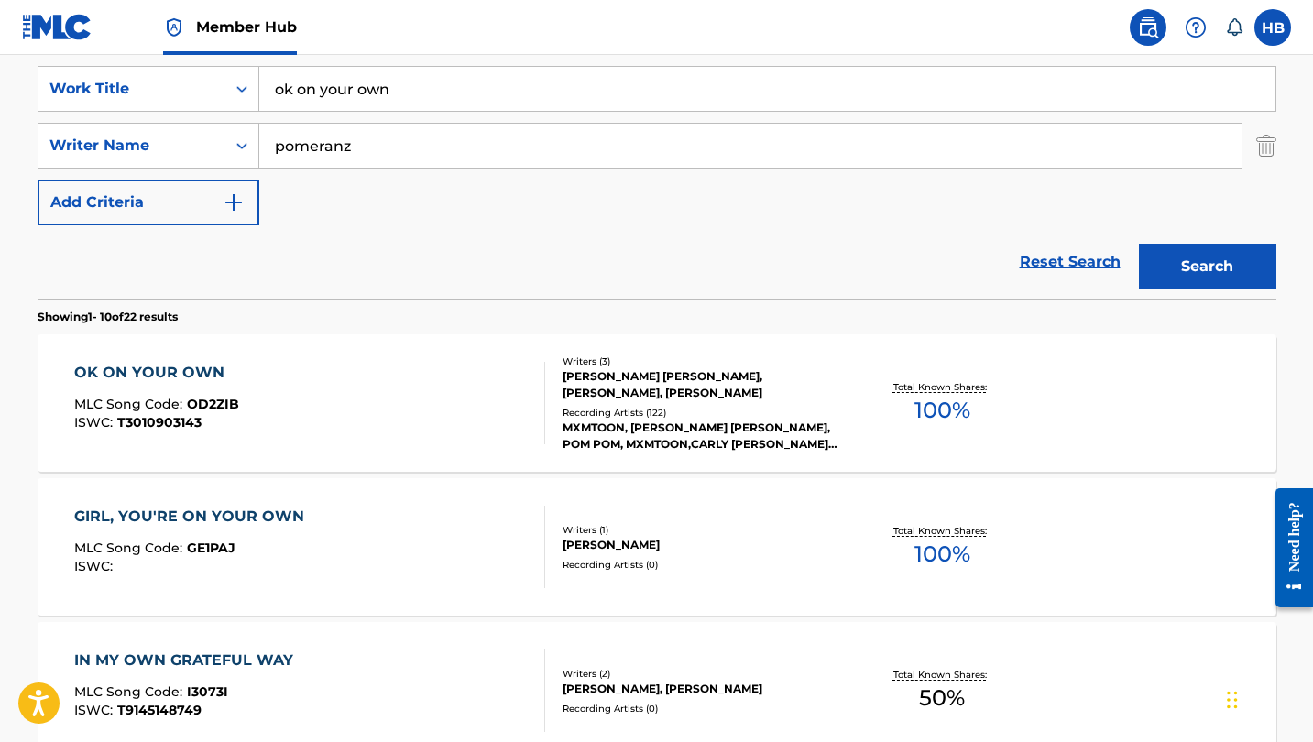
drag, startPoint x: 415, startPoint y: 88, endPoint x: 272, endPoint y: 89, distance: 143.0
click at [272, 89] on input "ok on your own" at bounding box center [767, 89] width 1016 height 44
type input "rules"
click at [1207, 267] on button "Search" at bounding box center [1207, 267] width 137 height 46
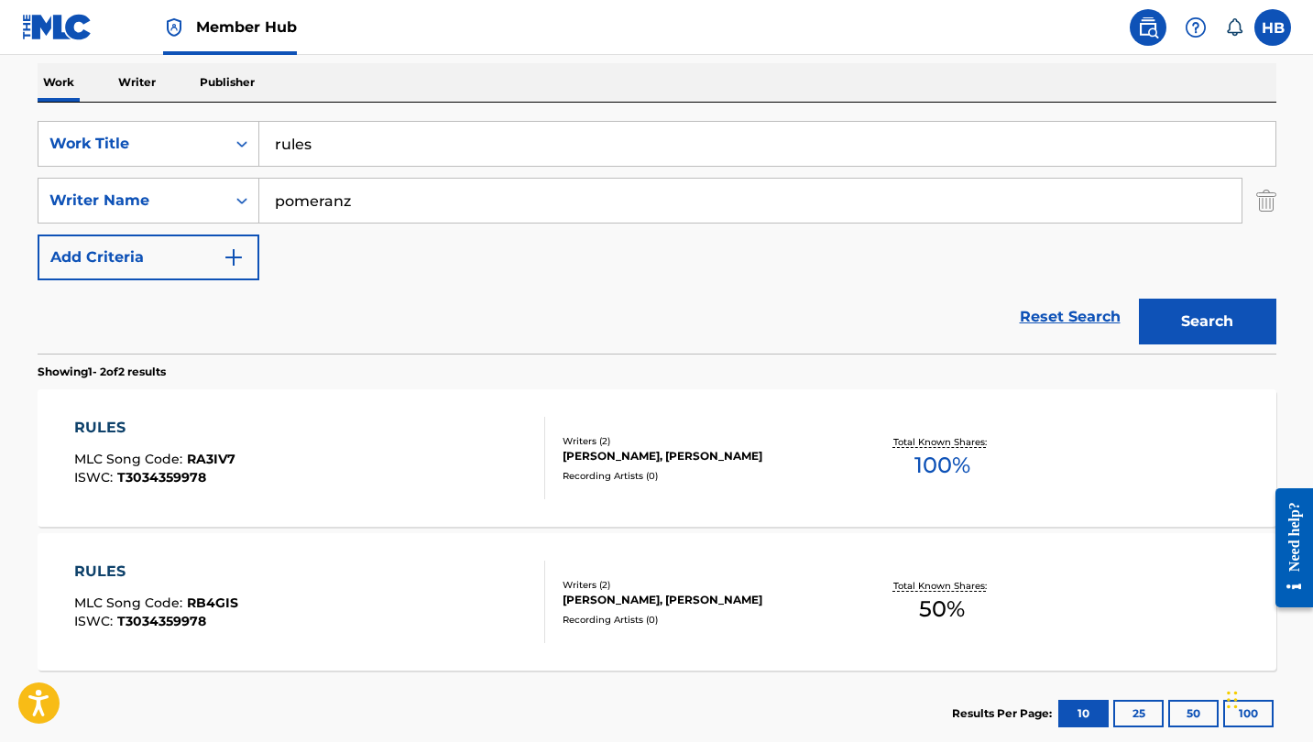
scroll to position [292, 0]
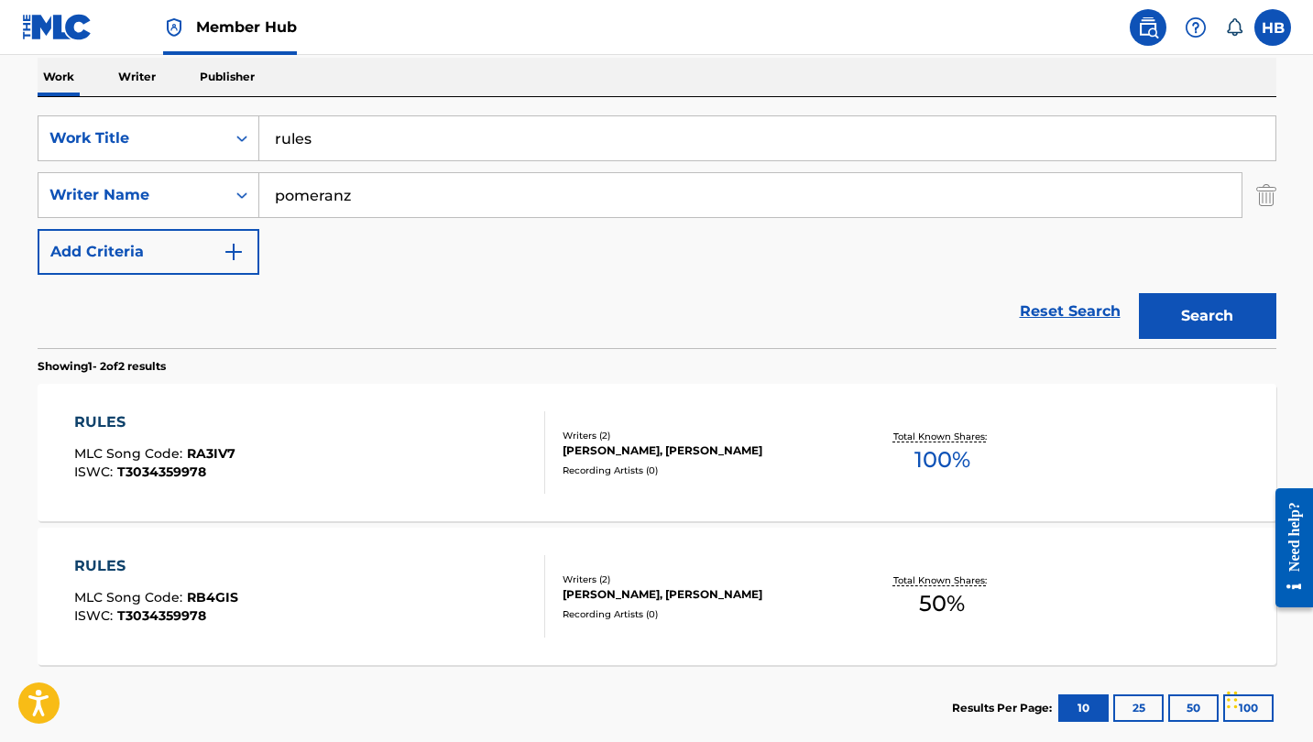
click at [94, 422] on div "RULES" at bounding box center [154, 423] width 161 height 22
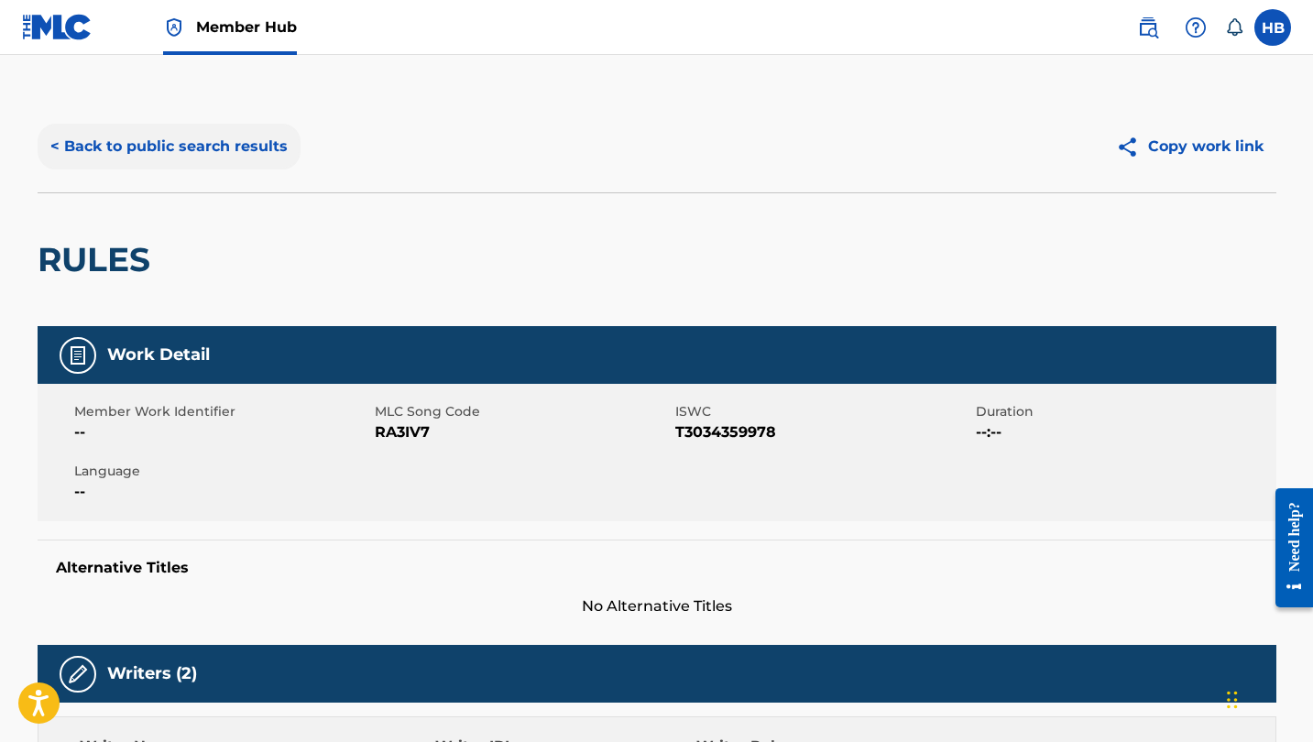
click at [226, 141] on button "< Back to public search results" at bounding box center [169, 147] width 263 height 46
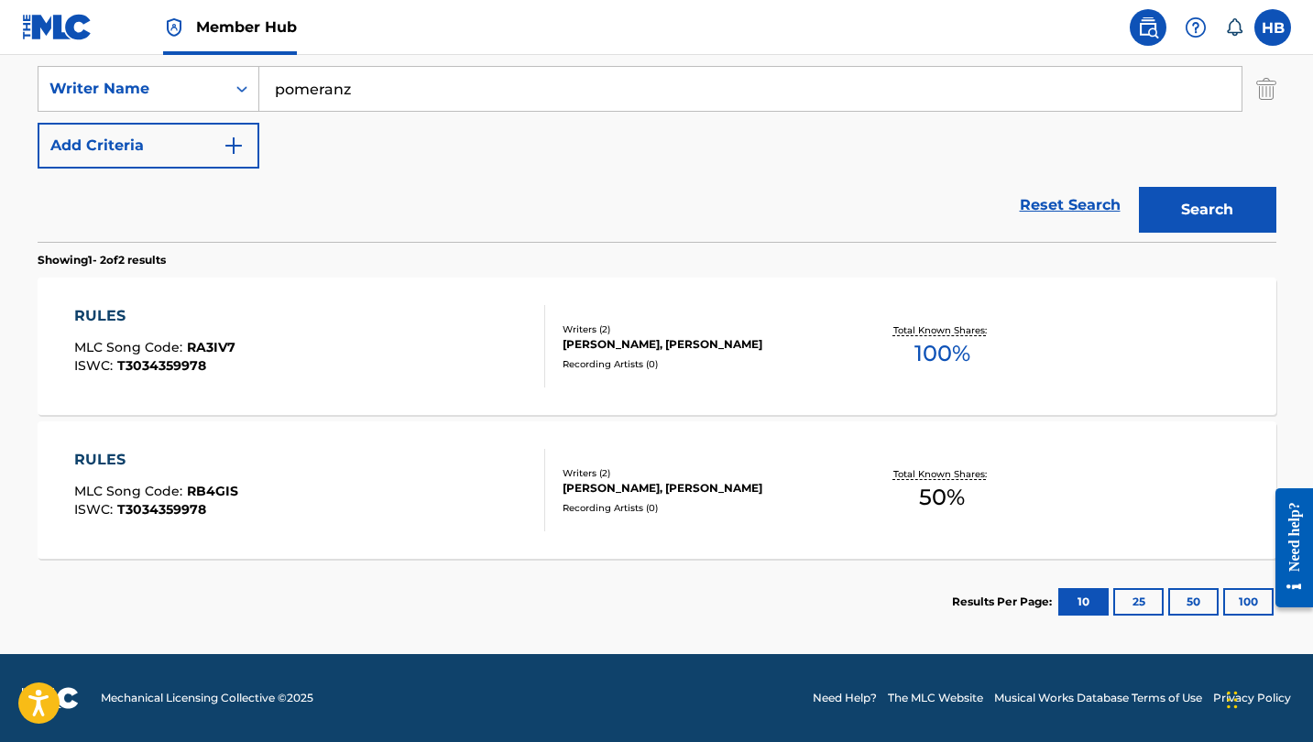
scroll to position [399, 0]
click at [110, 460] on div "RULES" at bounding box center [156, 460] width 164 height 22
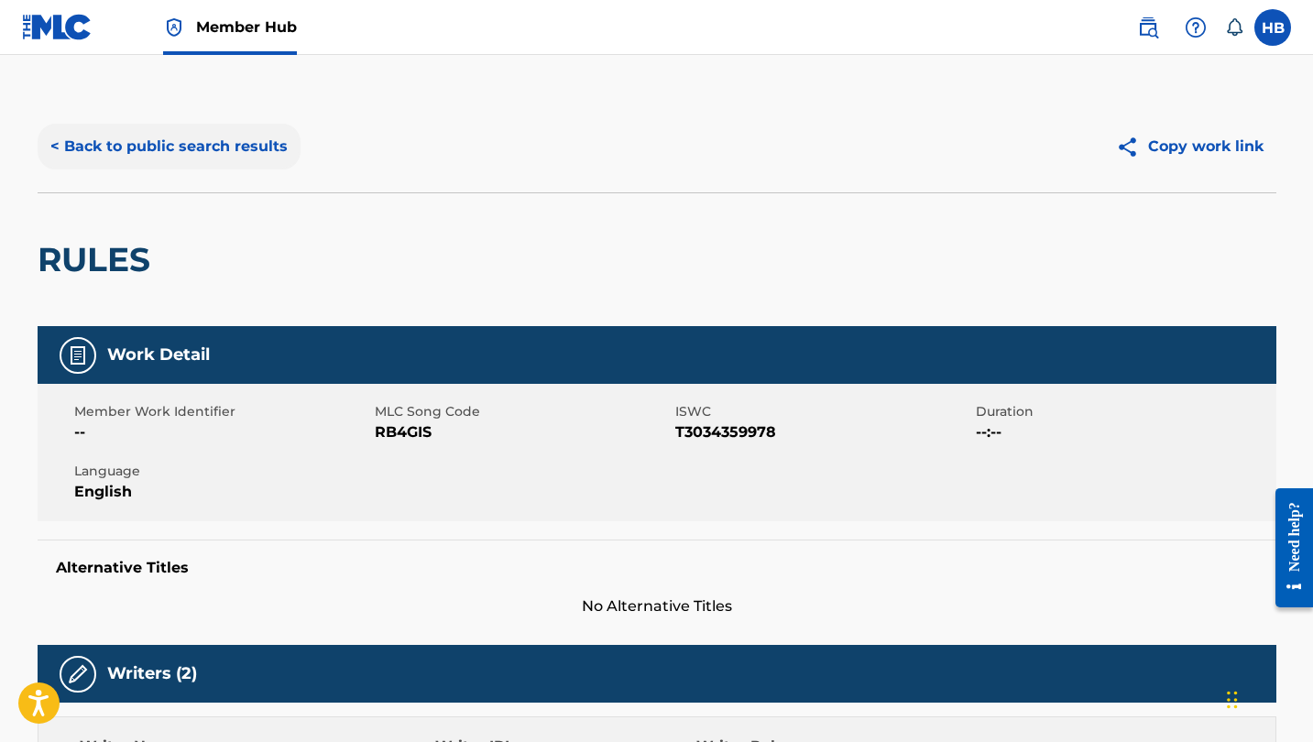
click at [180, 148] on button "< Back to public search results" at bounding box center [169, 147] width 263 height 46
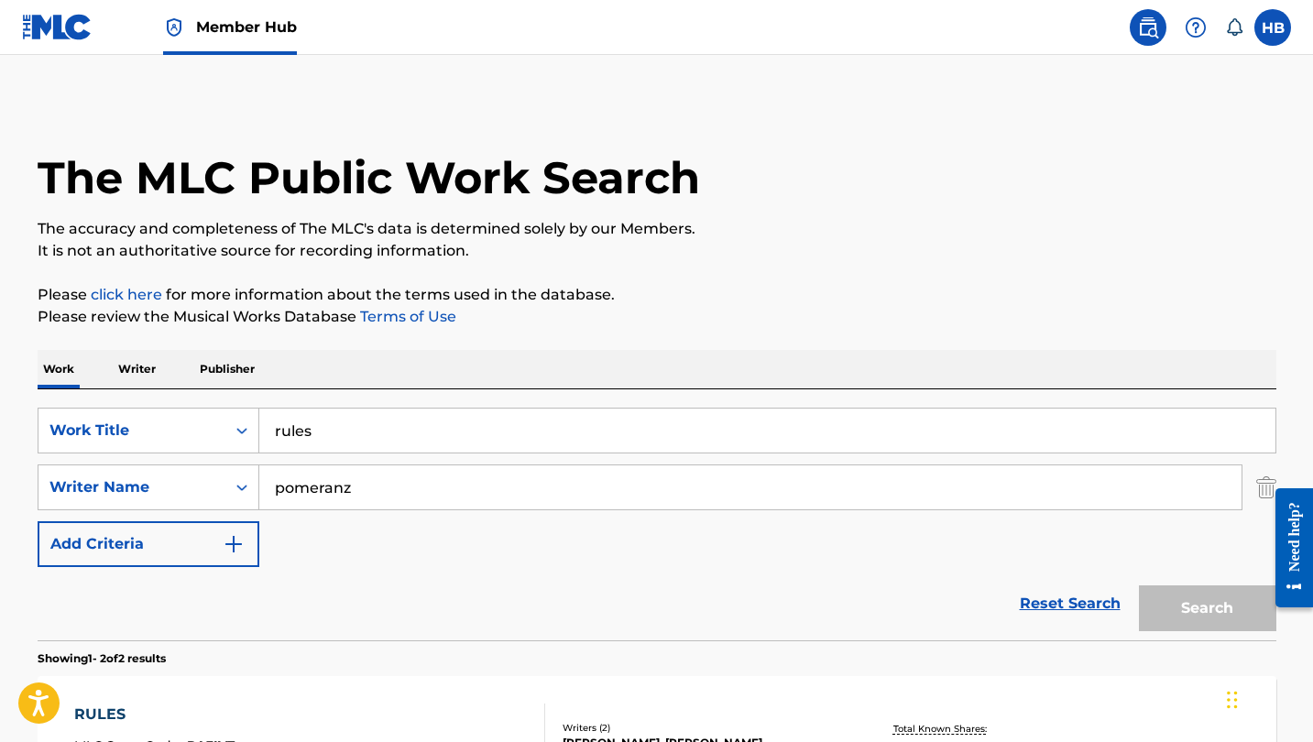
scroll to position [294, 0]
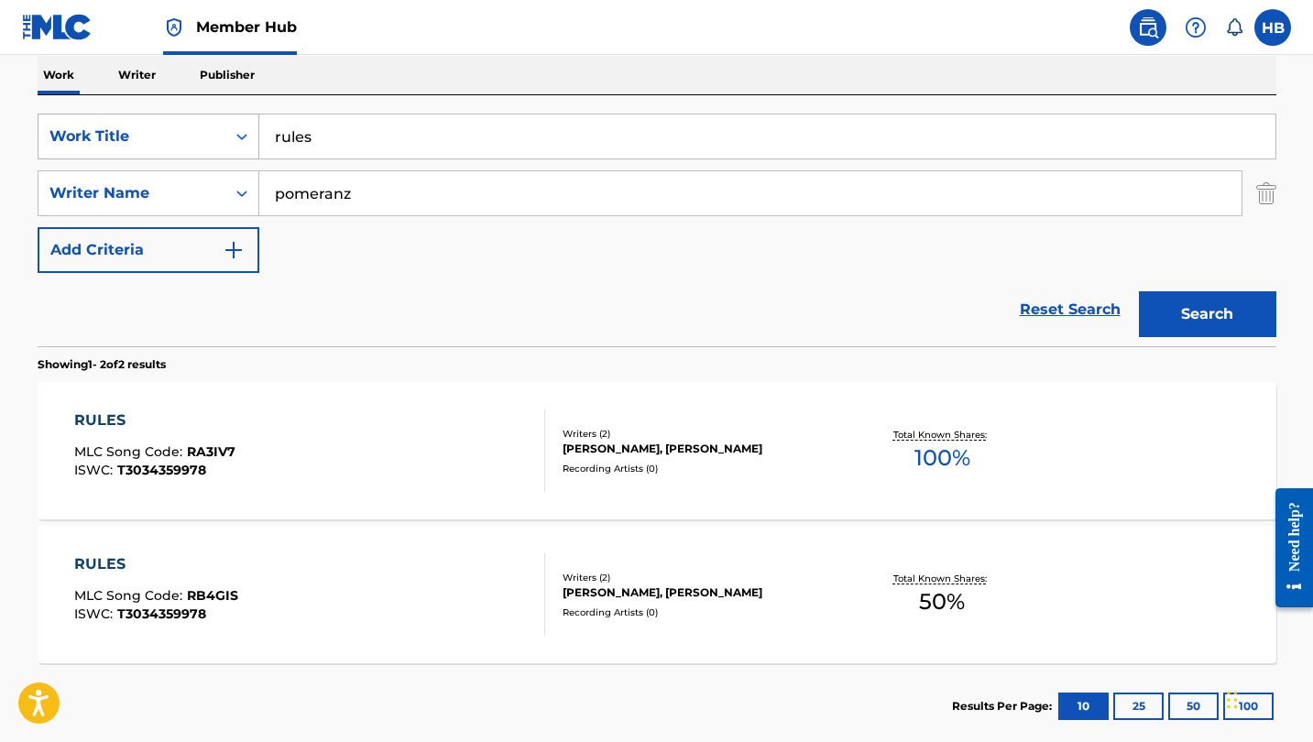
drag, startPoint x: 348, startPoint y: 140, endPoint x: 214, endPoint y: 130, distance: 134.2
click at [214, 131] on div "SearchWithCriteria92038503-f87b-4786-9b0f-6bfb9c996db8 Work Title rules" at bounding box center [657, 137] width 1239 height 46
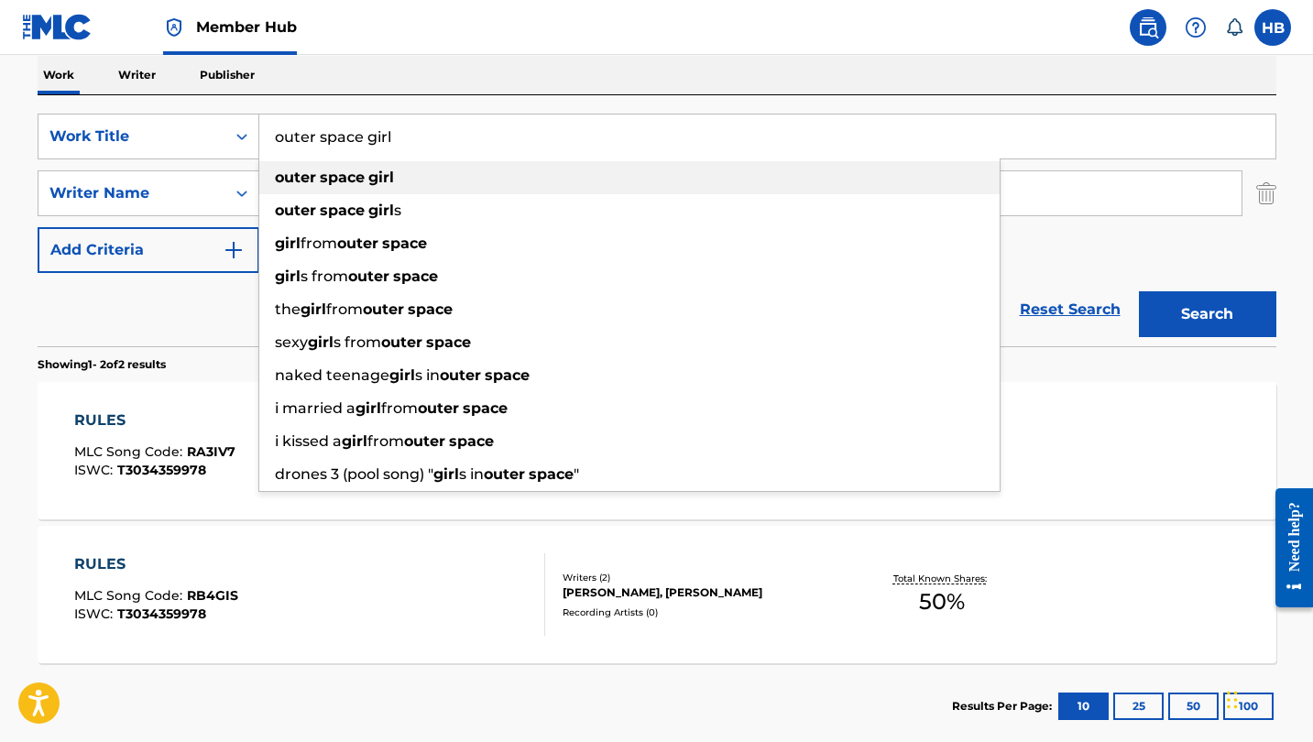
type input "outer space girl"
click at [359, 173] on strong "space" at bounding box center [342, 177] width 45 height 17
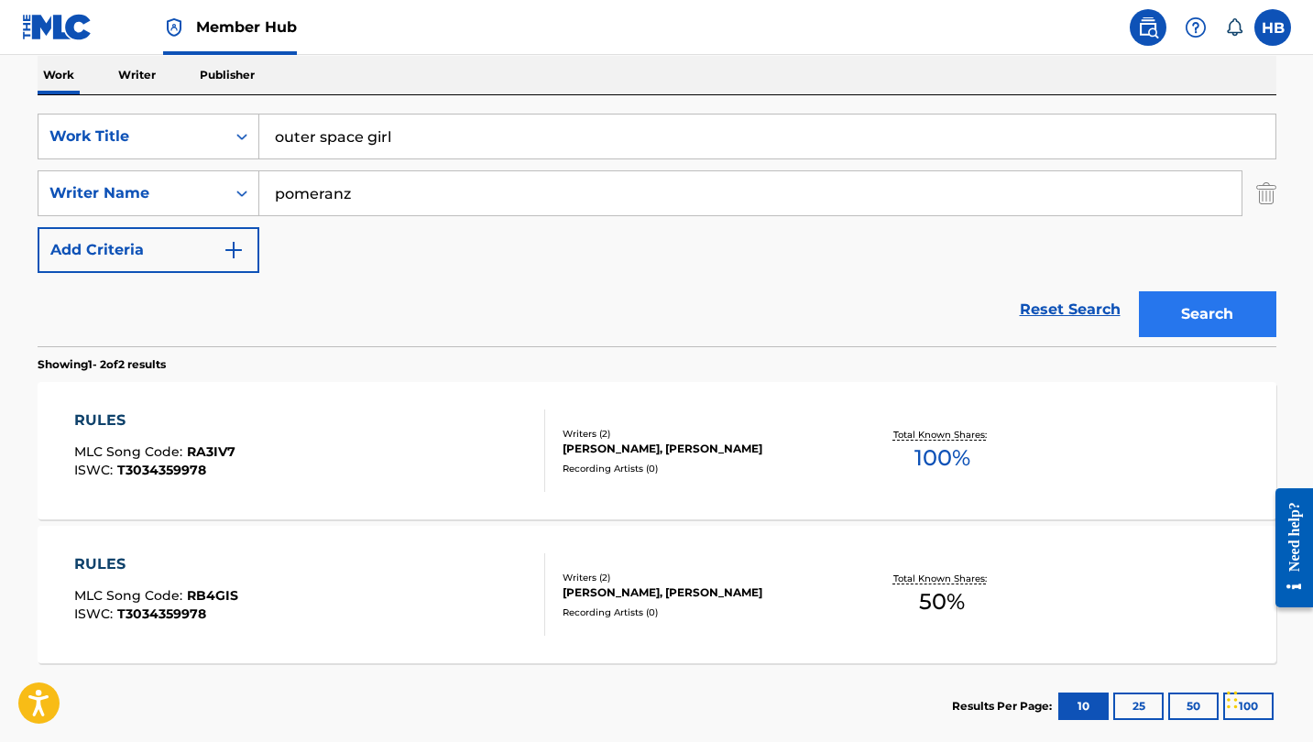
click at [1205, 327] on button "Search" at bounding box center [1207, 314] width 137 height 46
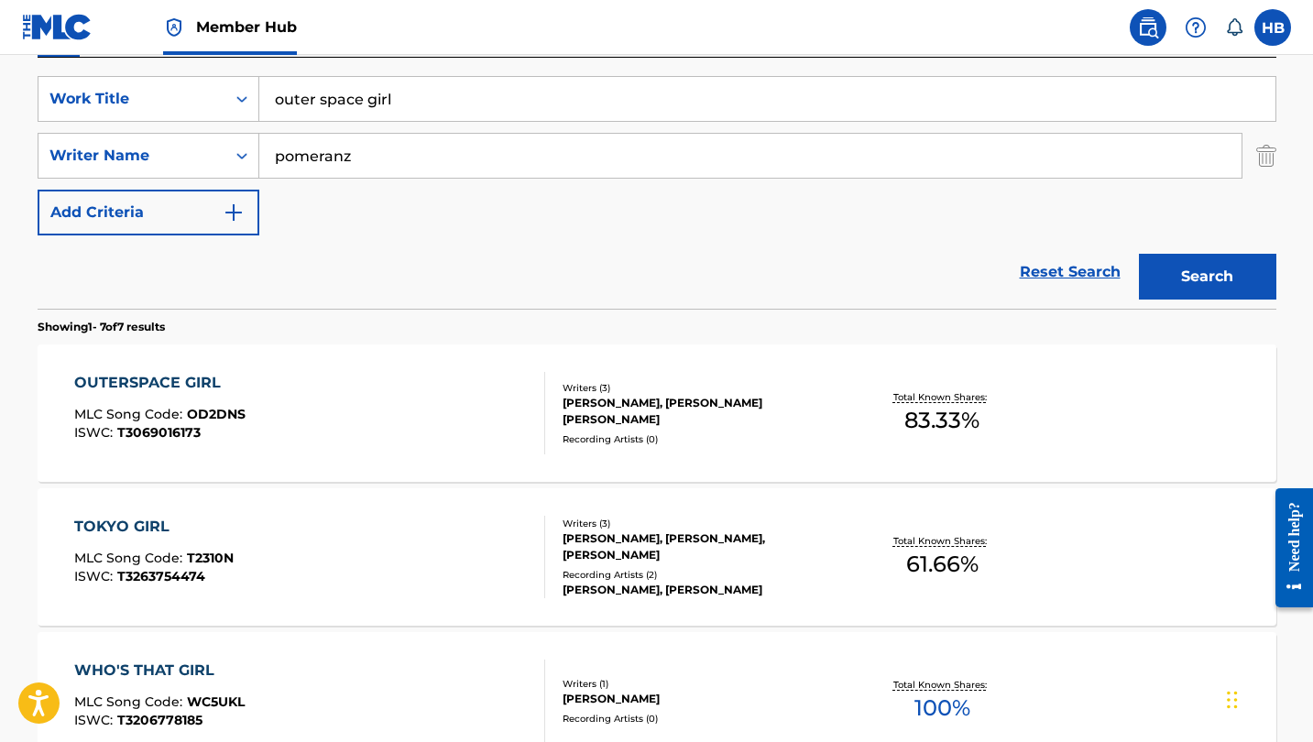
scroll to position [337, 0]
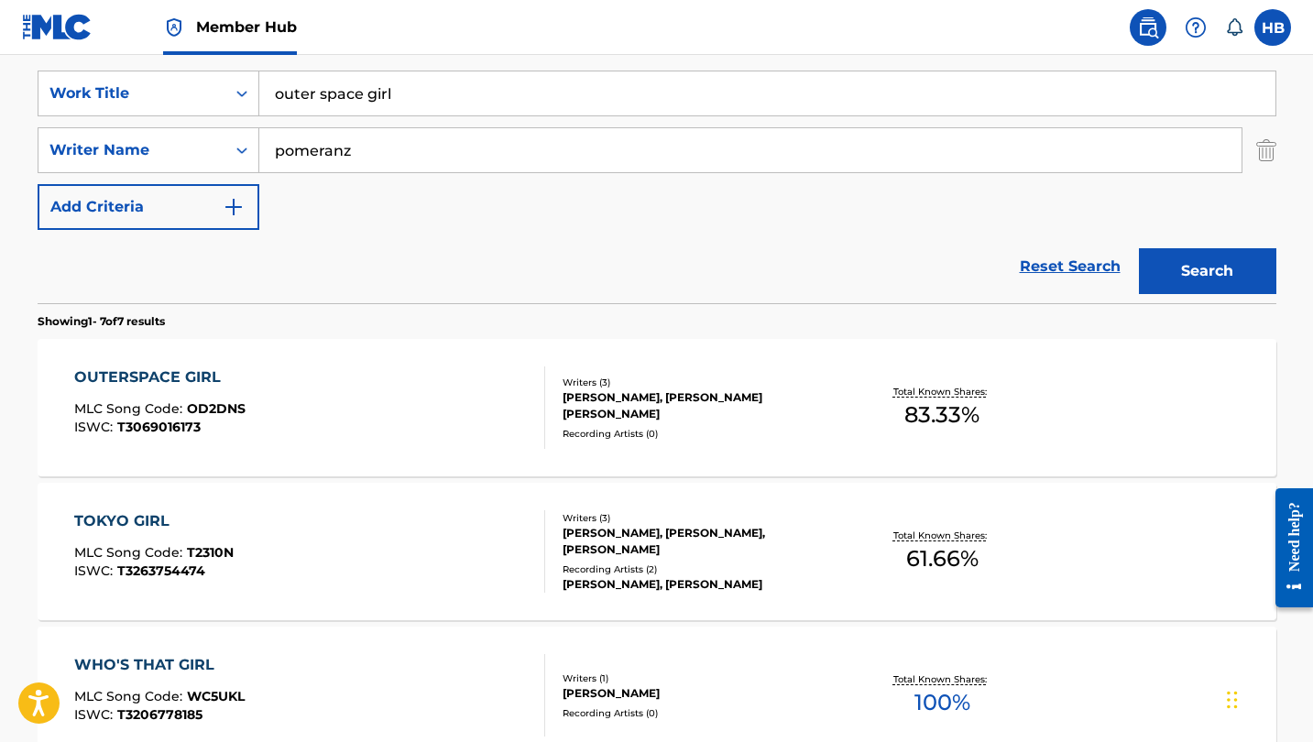
click at [164, 371] on div "OUTERSPACE GIRL" at bounding box center [159, 378] width 171 height 22
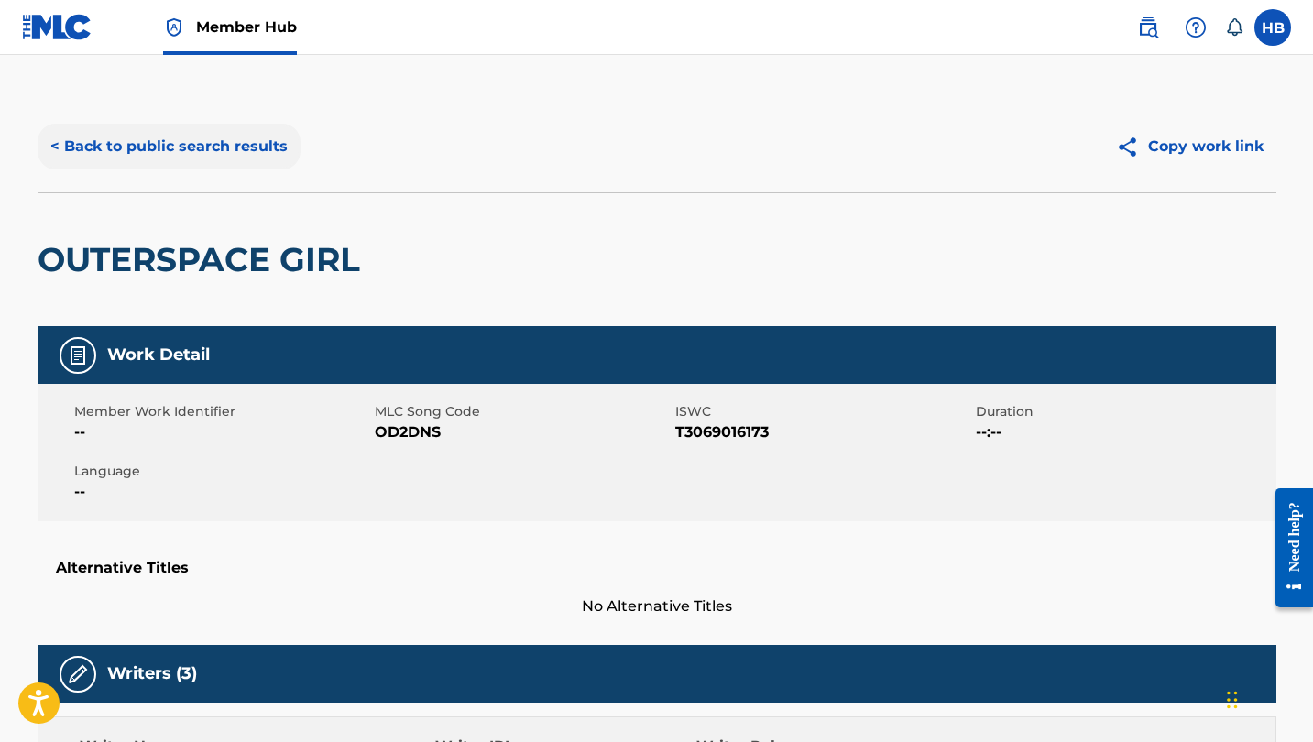
click at [252, 145] on button "< Back to public search results" at bounding box center [169, 147] width 263 height 46
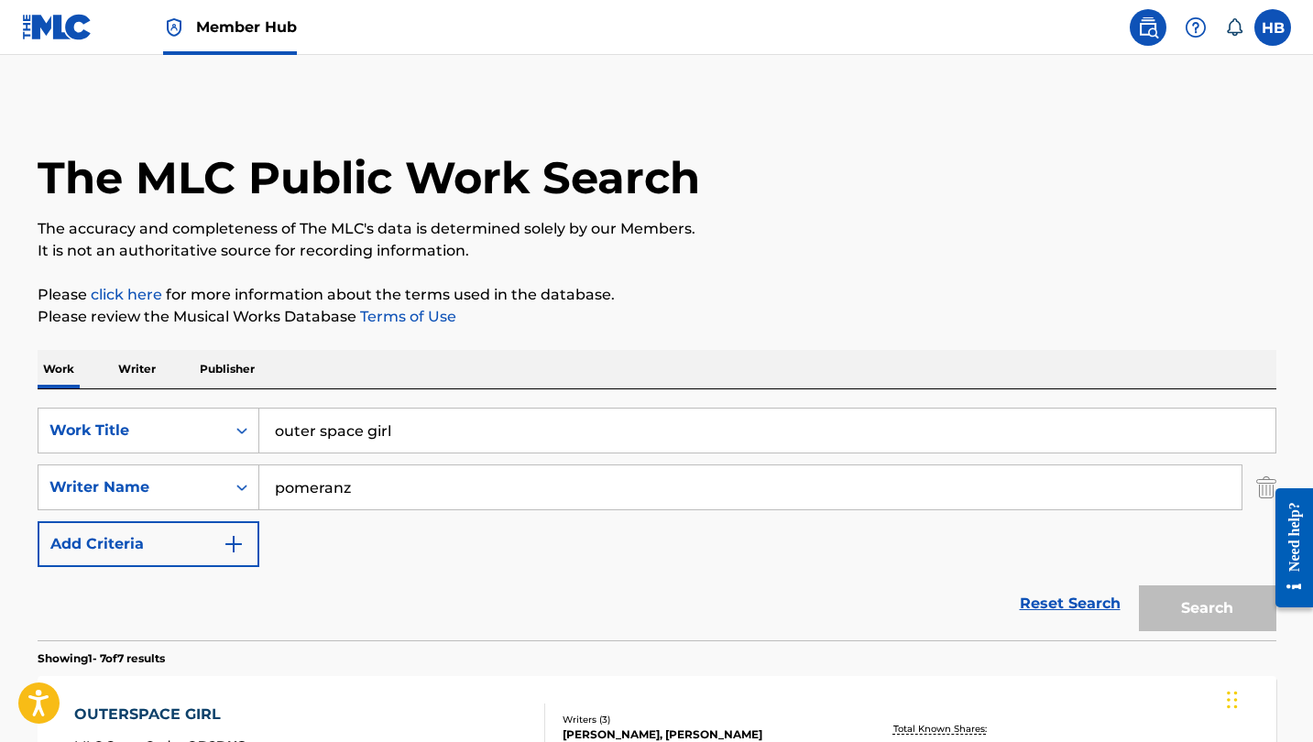
scroll to position [337, 0]
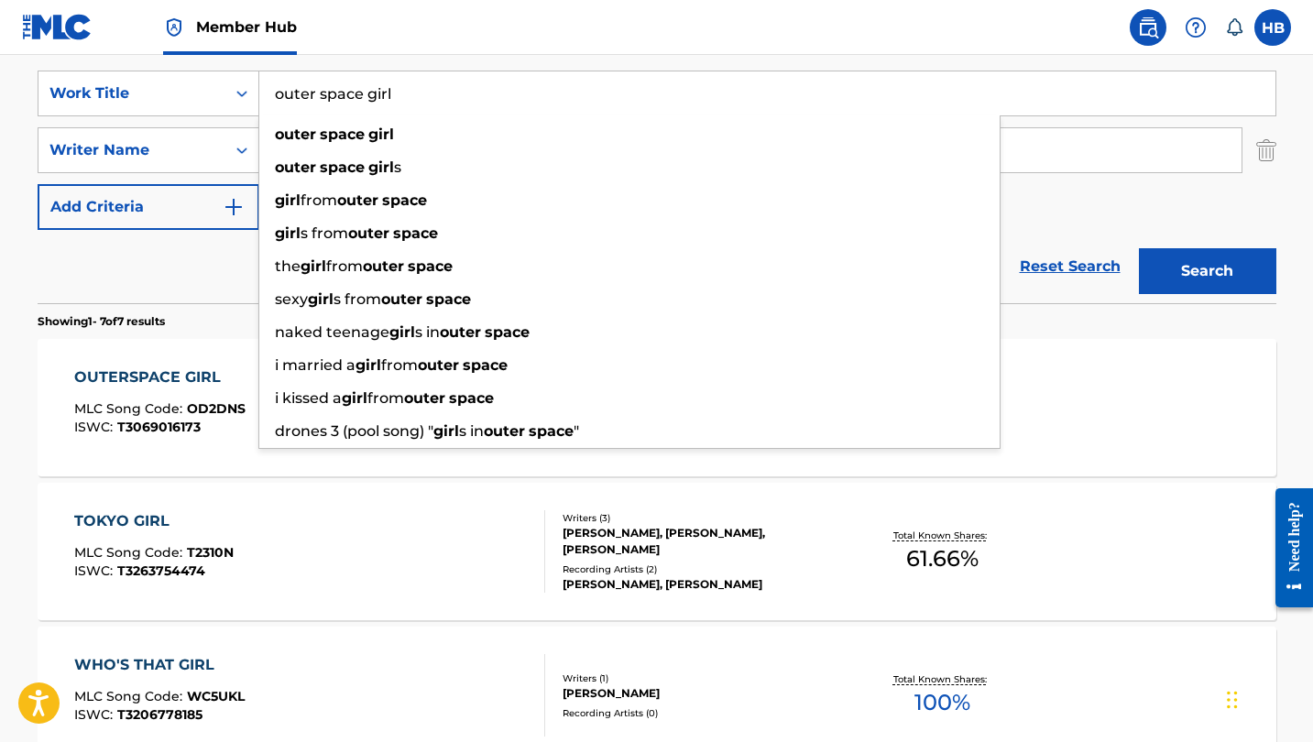
drag, startPoint x: 425, startPoint y: 93, endPoint x: 269, endPoint y: 75, distance: 157.7
click at [269, 75] on input "outer space girl" at bounding box center [767, 93] width 1016 height 44
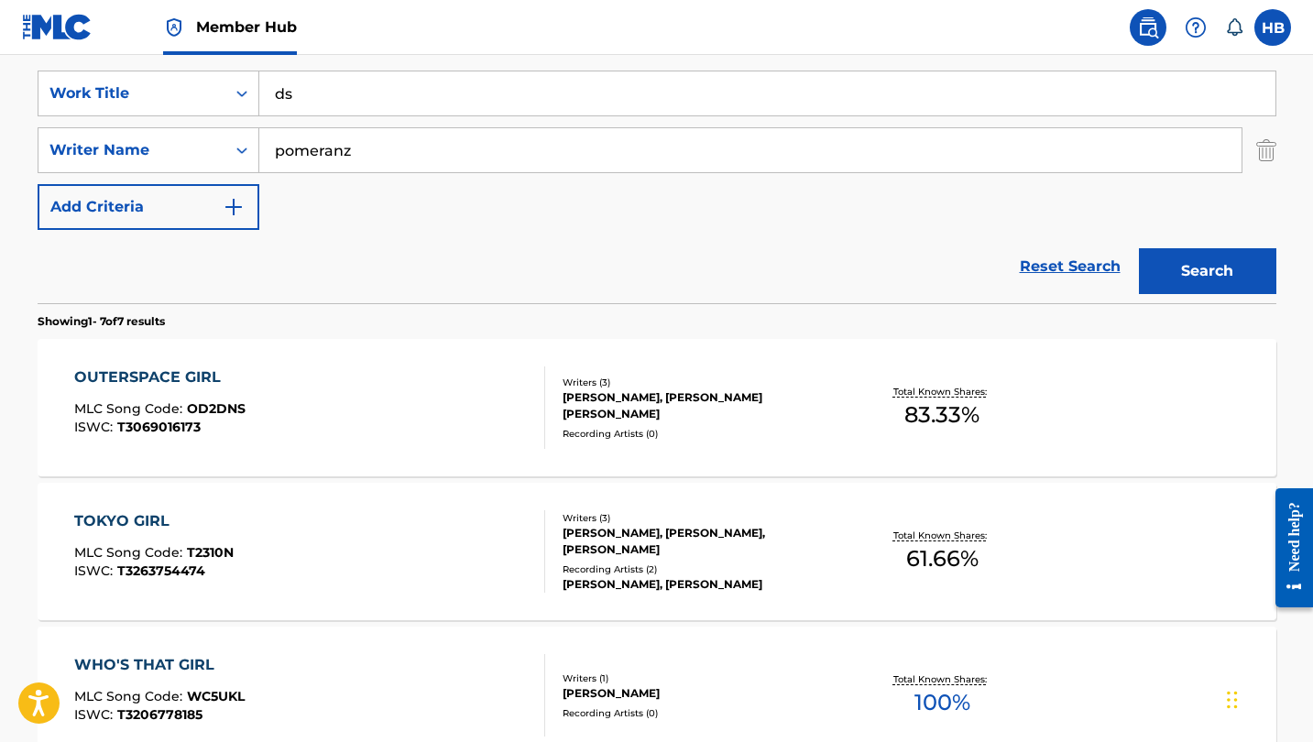
type input "d"
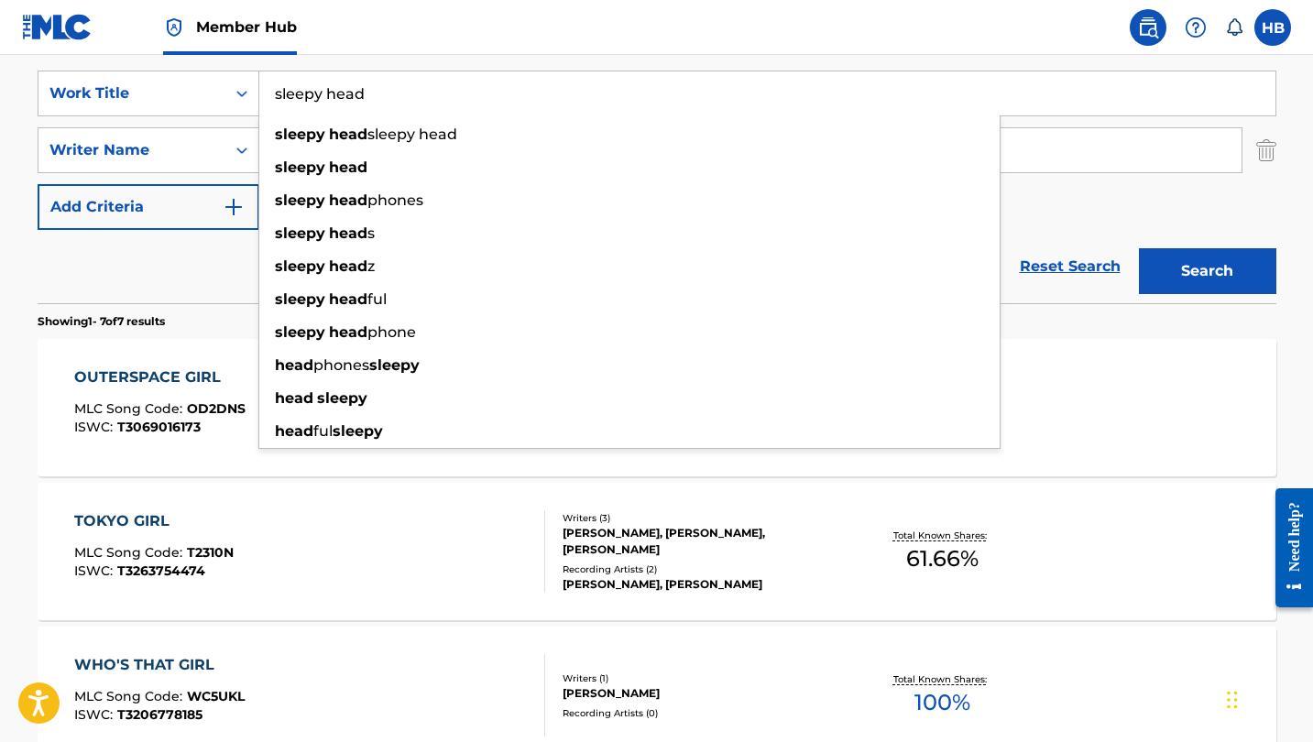
click at [1207, 271] on button "Search" at bounding box center [1207, 271] width 137 height 46
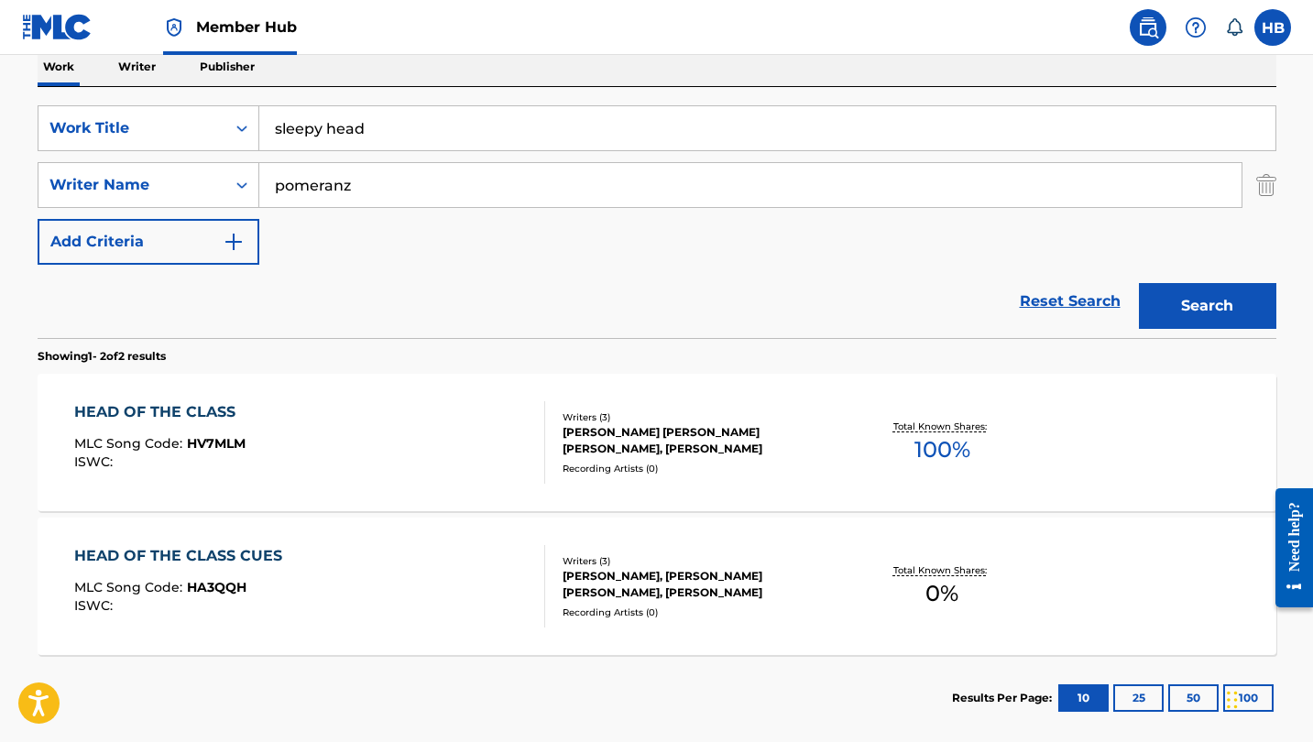
scroll to position [304, 0]
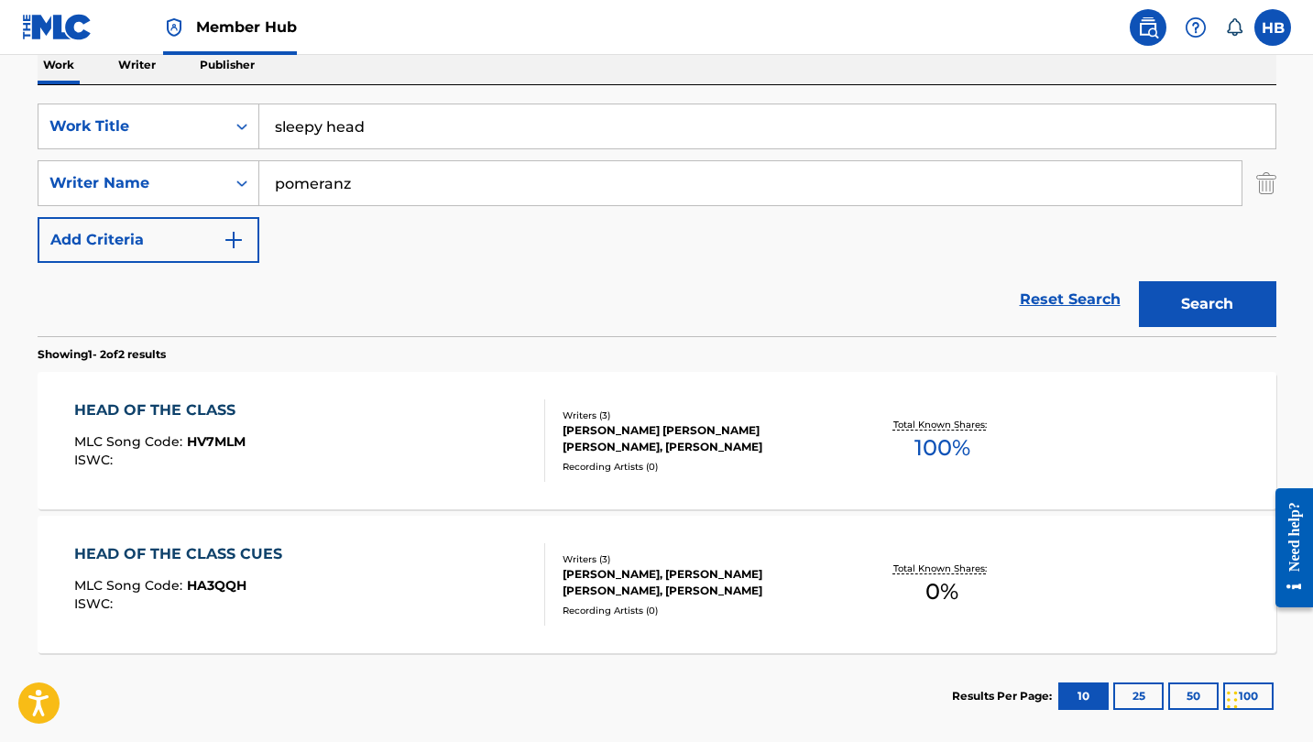
click at [335, 126] on input "sleepy head" at bounding box center [767, 126] width 1016 height 44
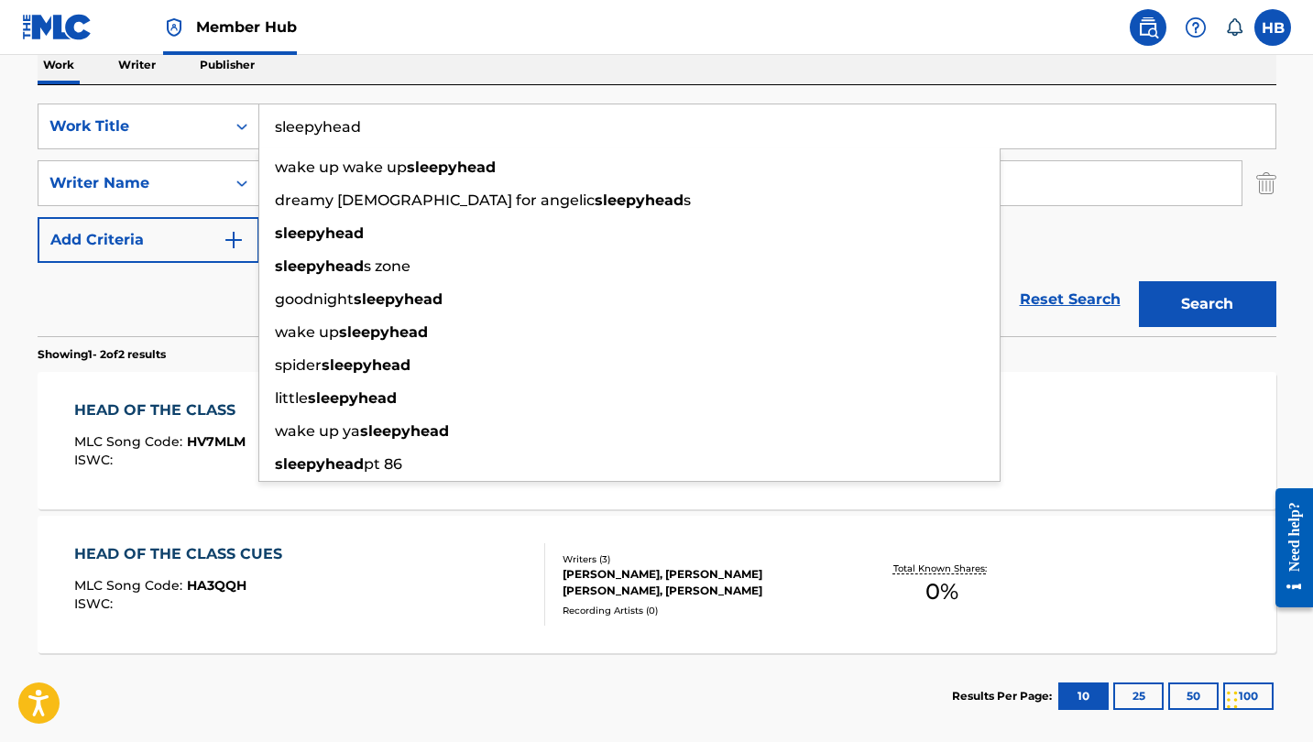
type input "sleepyhead"
click at [1207, 304] on button "Search" at bounding box center [1207, 304] width 137 height 46
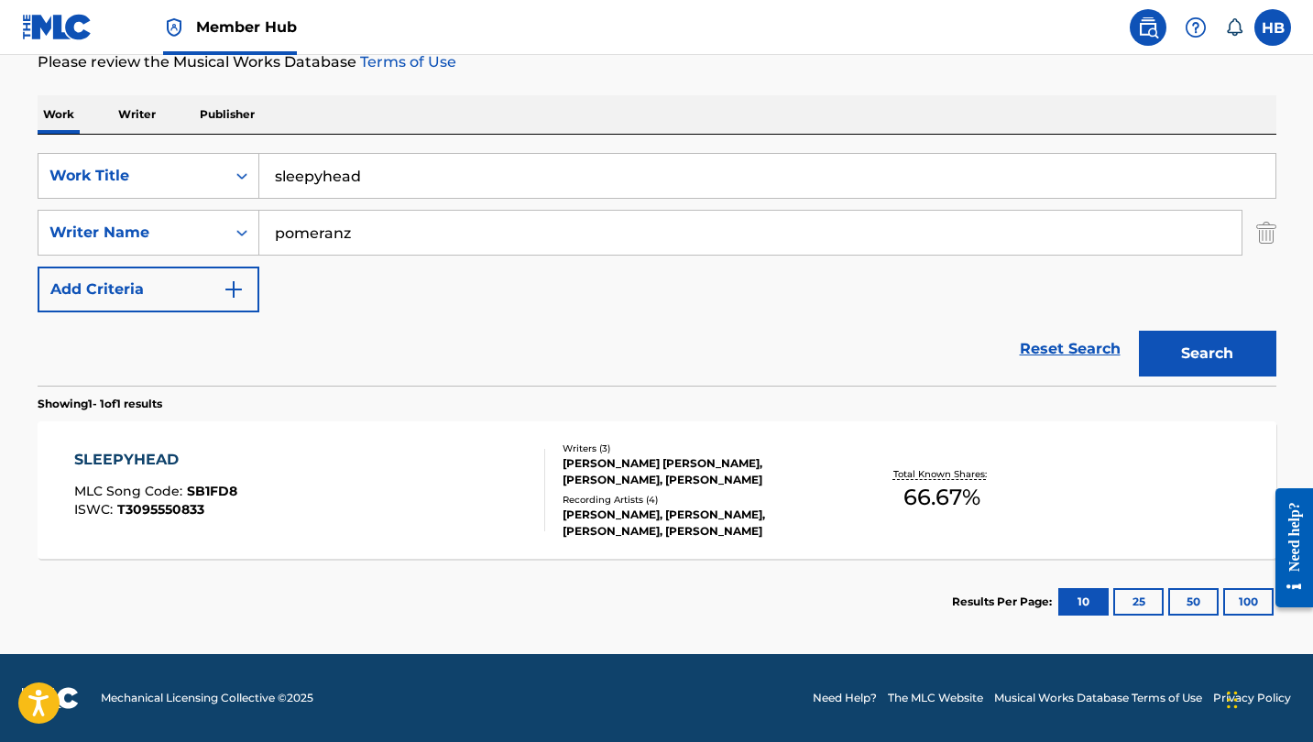
scroll to position [255, 0]
click at [106, 460] on div "SLEEPYHEAD" at bounding box center [155, 460] width 163 height 22
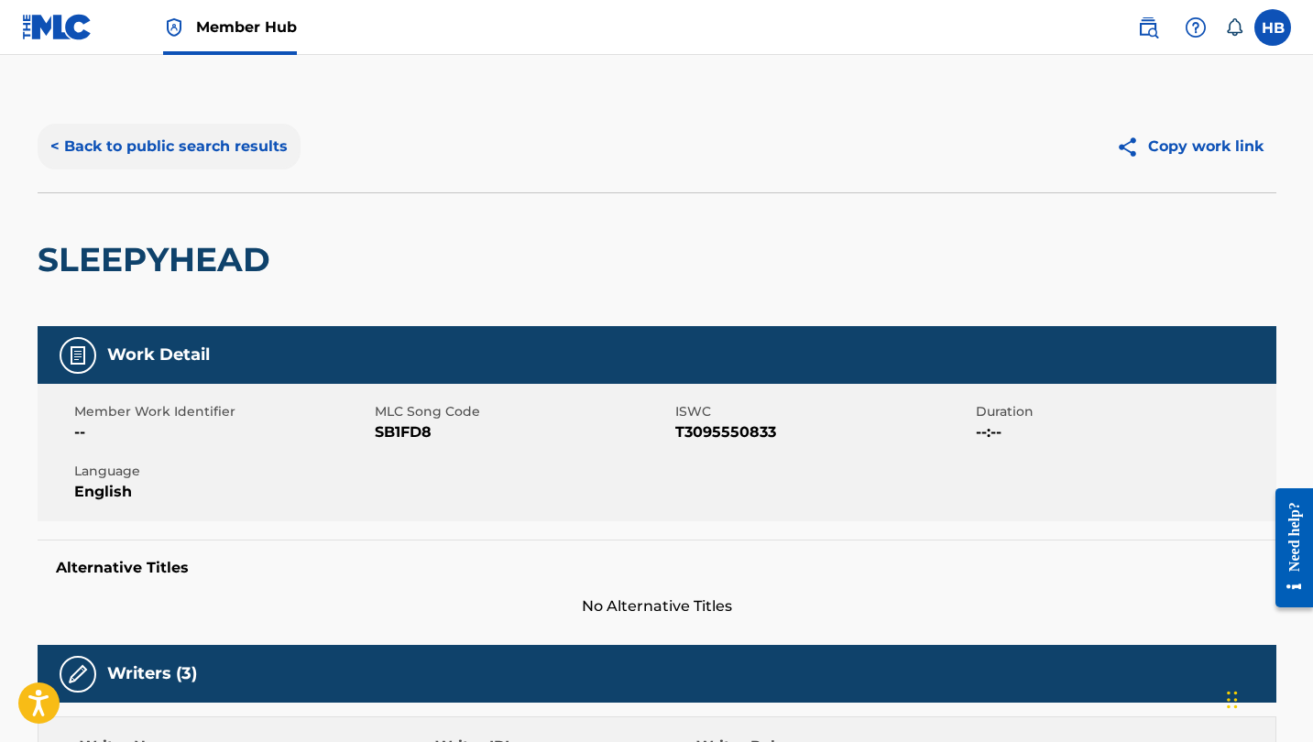
click at [249, 145] on button "< Back to public search results" at bounding box center [169, 147] width 263 height 46
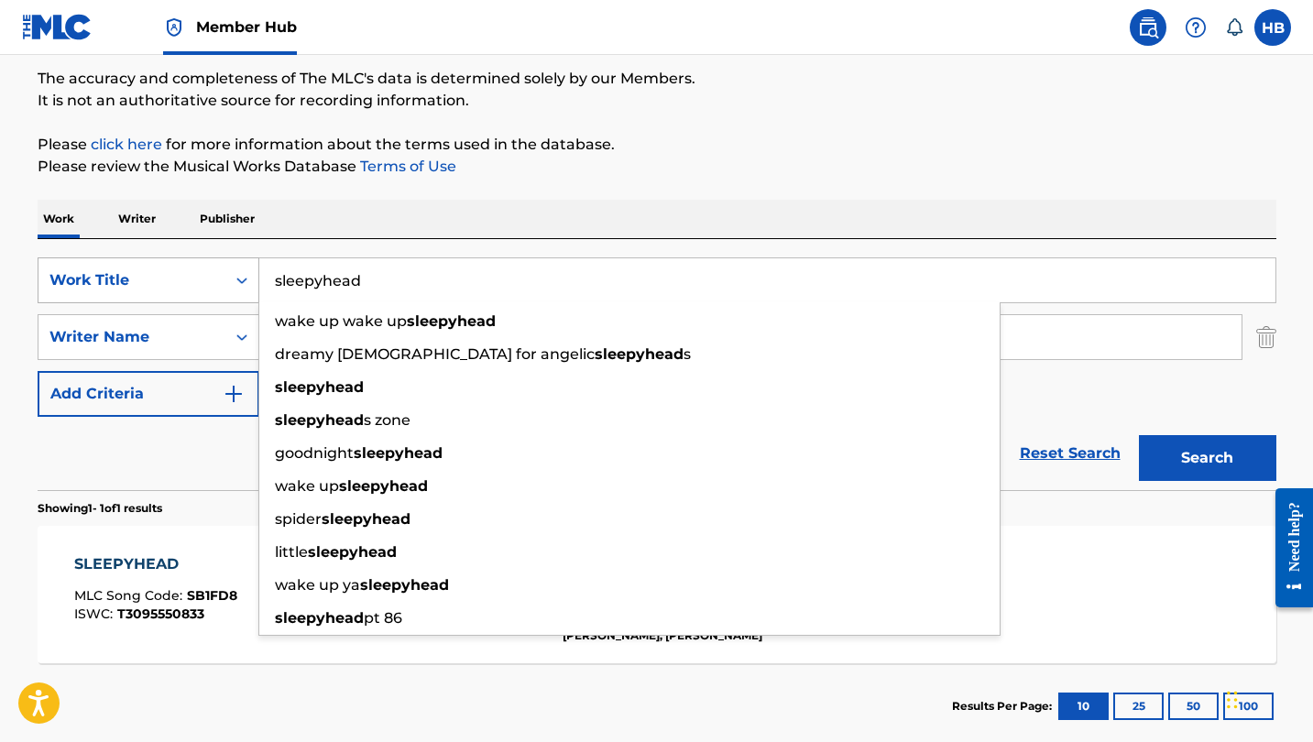
drag, startPoint x: 368, startPoint y: 283, endPoint x: 236, endPoint y: 258, distance: 134.4
click at [236, 258] on div "SearchWithCriteria92038503-f87b-4786-9b0f-6bfb9c996db8 Work Title sleepyhead wa…" at bounding box center [657, 281] width 1239 height 46
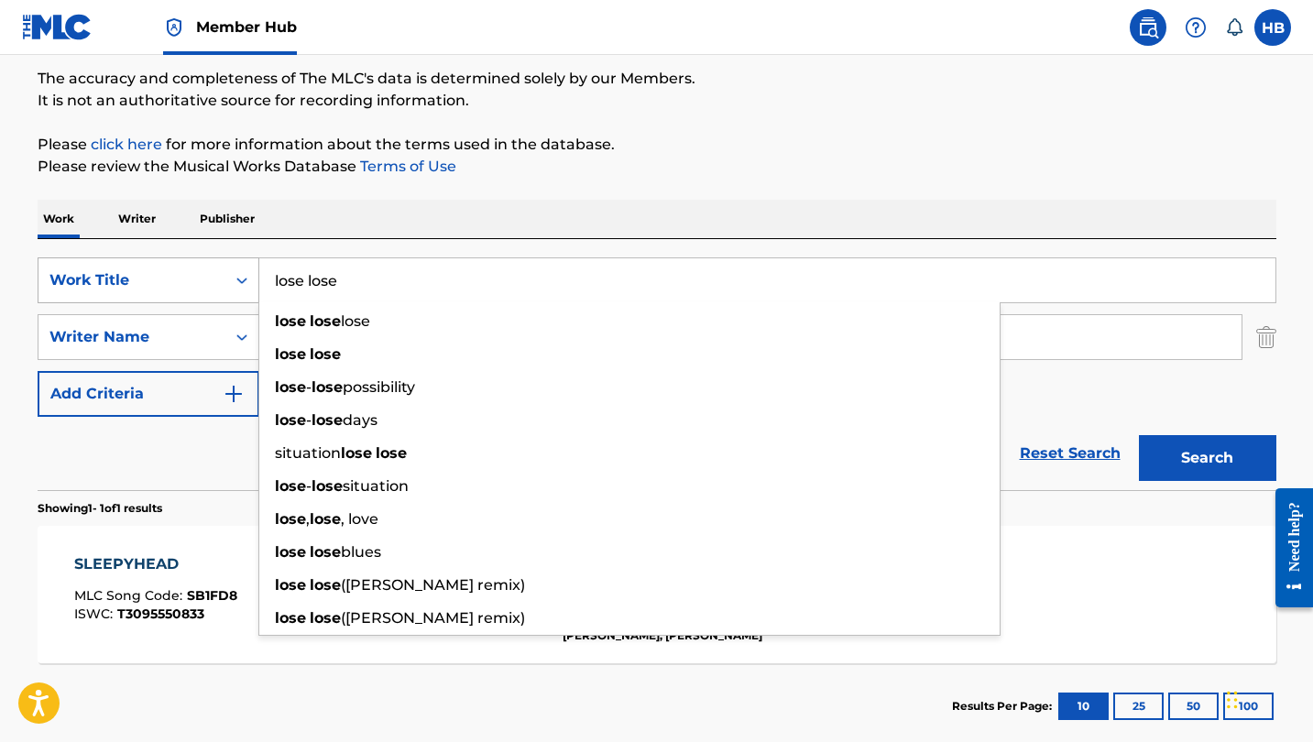
type input "lose lose"
click at [1207, 458] on button "Search" at bounding box center [1207, 458] width 137 height 46
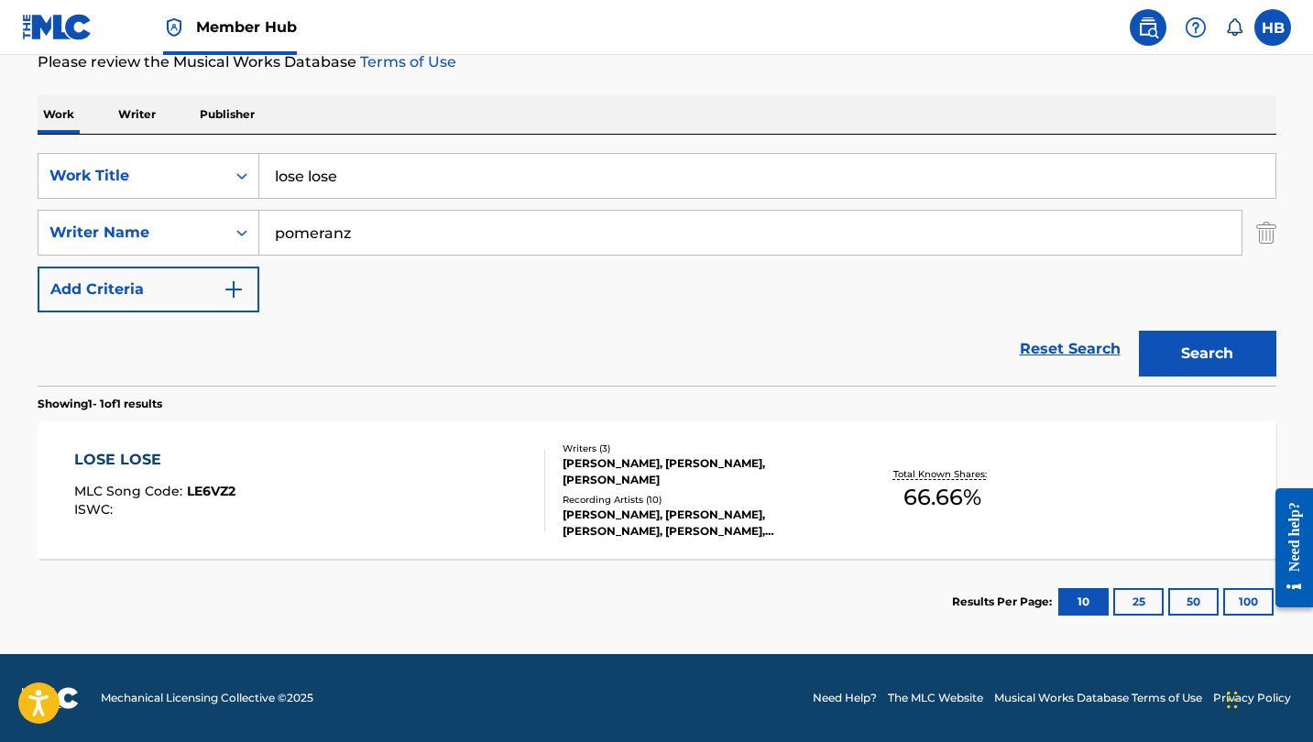
scroll to position [255, 0]
click at [120, 461] on div "LOSE LOSE" at bounding box center [154, 460] width 161 height 22
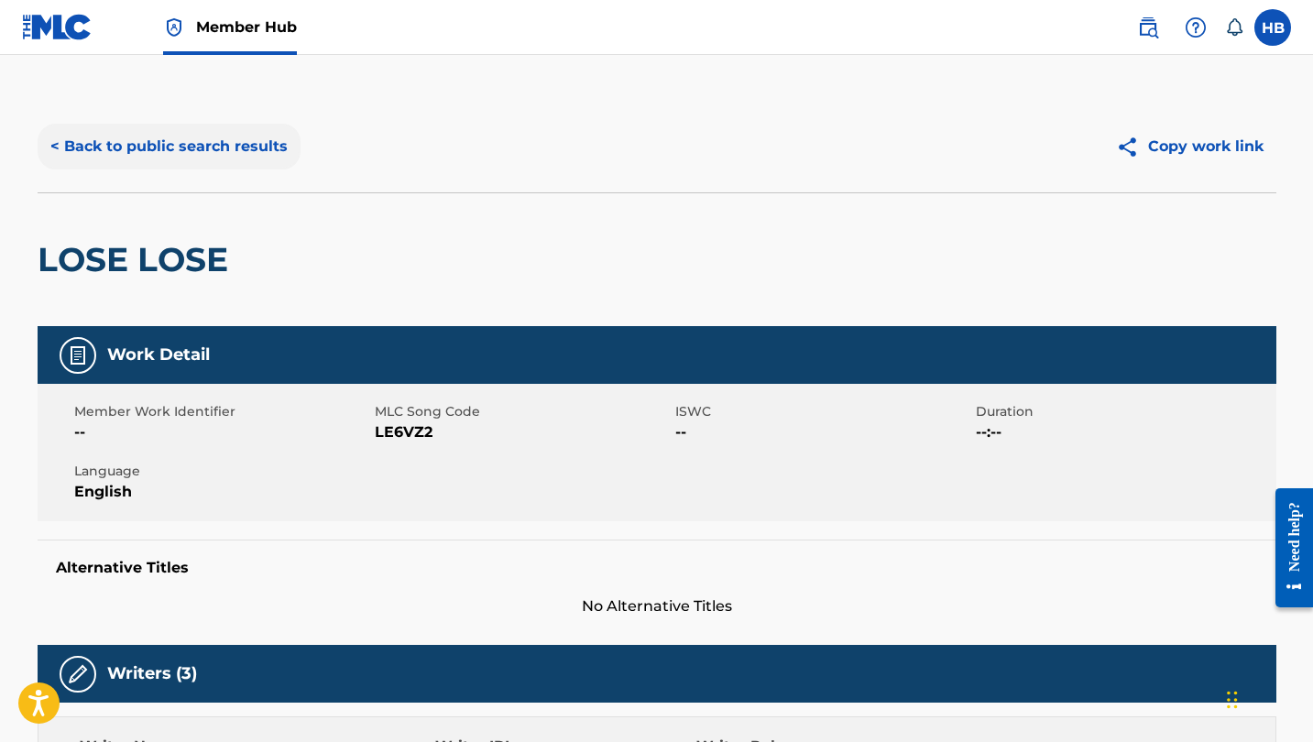
click at [225, 147] on button "< Back to public search results" at bounding box center [169, 147] width 263 height 46
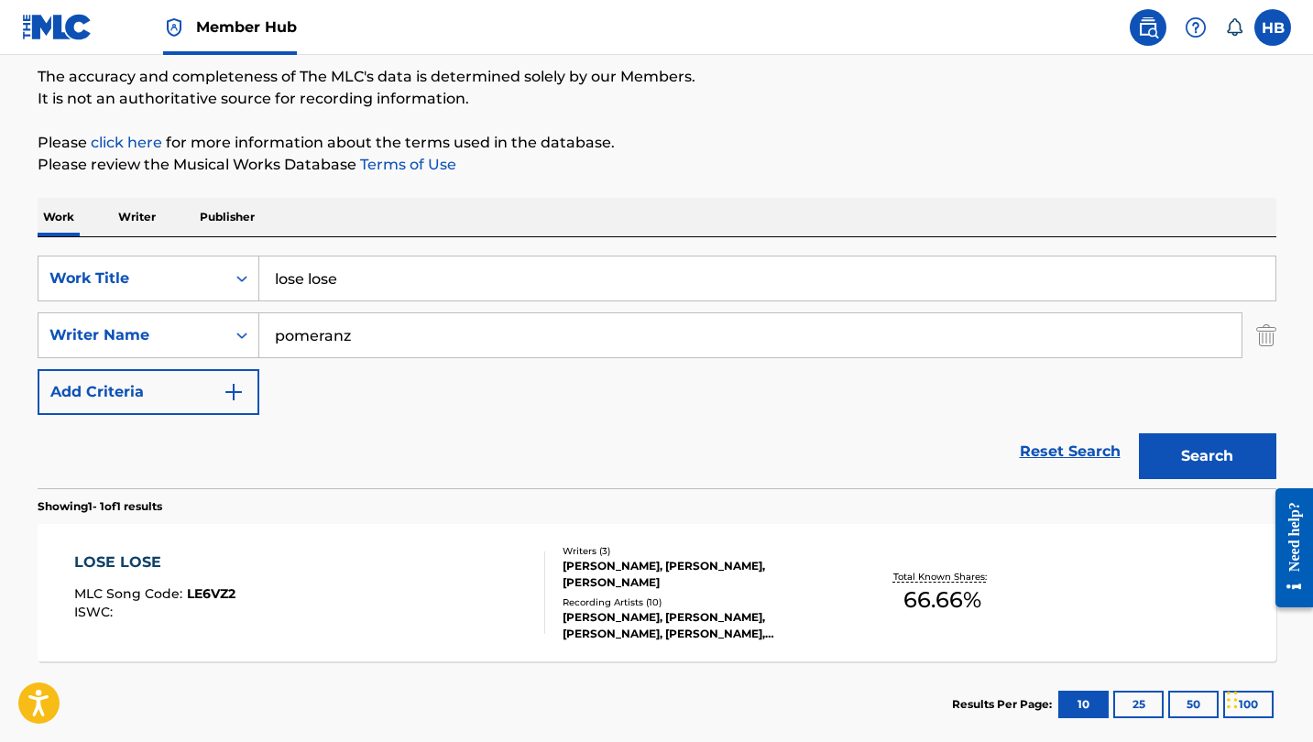
scroll to position [153, 0]
click at [1199, 31] on img at bounding box center [1196, 27] width 22 height 22
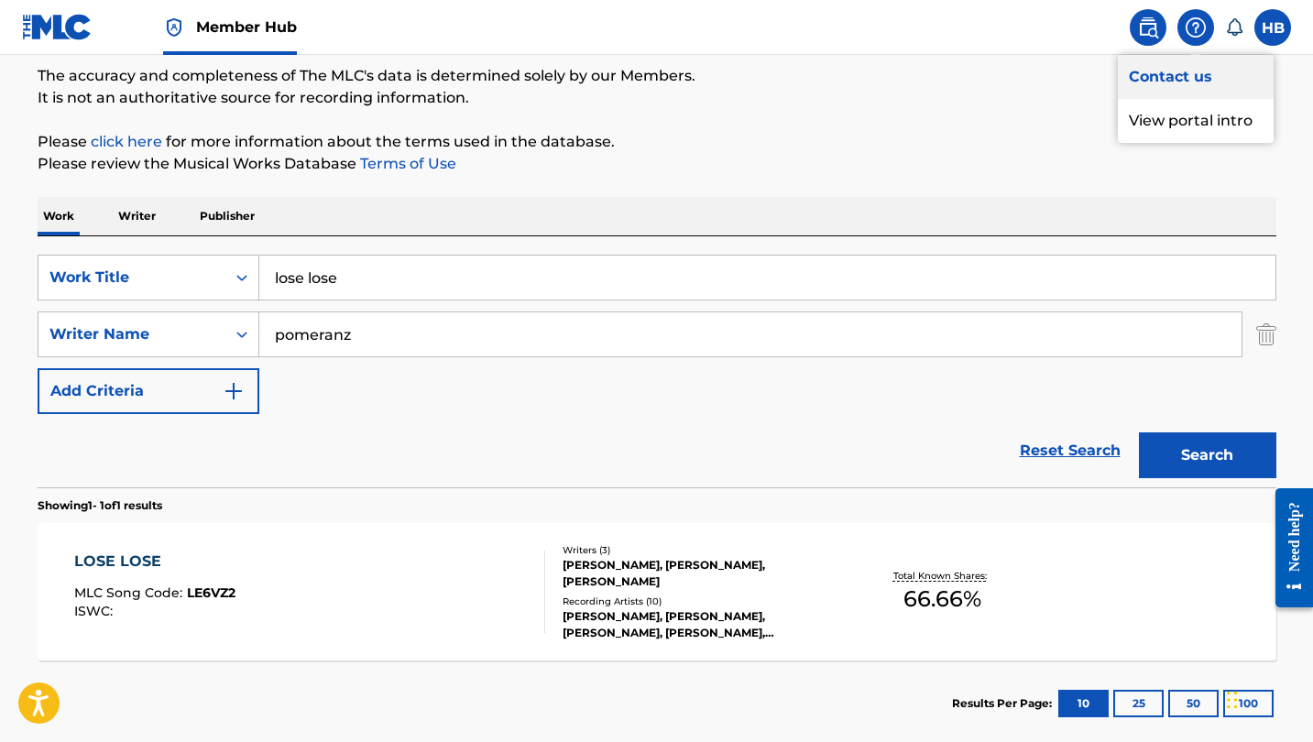
click at [1183, 73] on link "Contact us" at bounding box center [1196, 77] width 156 height 44
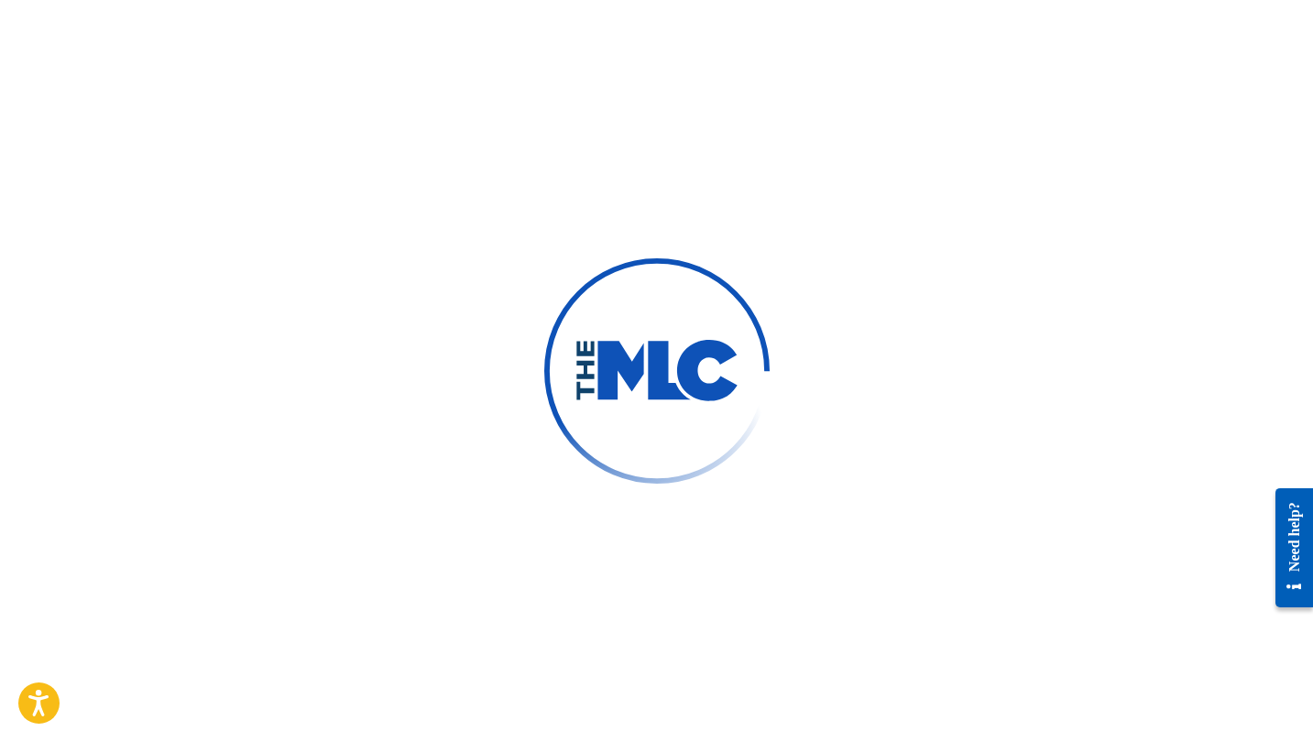
type input "[PERSON_NAME]"
type input "[PERSON_NAME][EMAIL_ADDRESS][DOMAIN_NAME]"
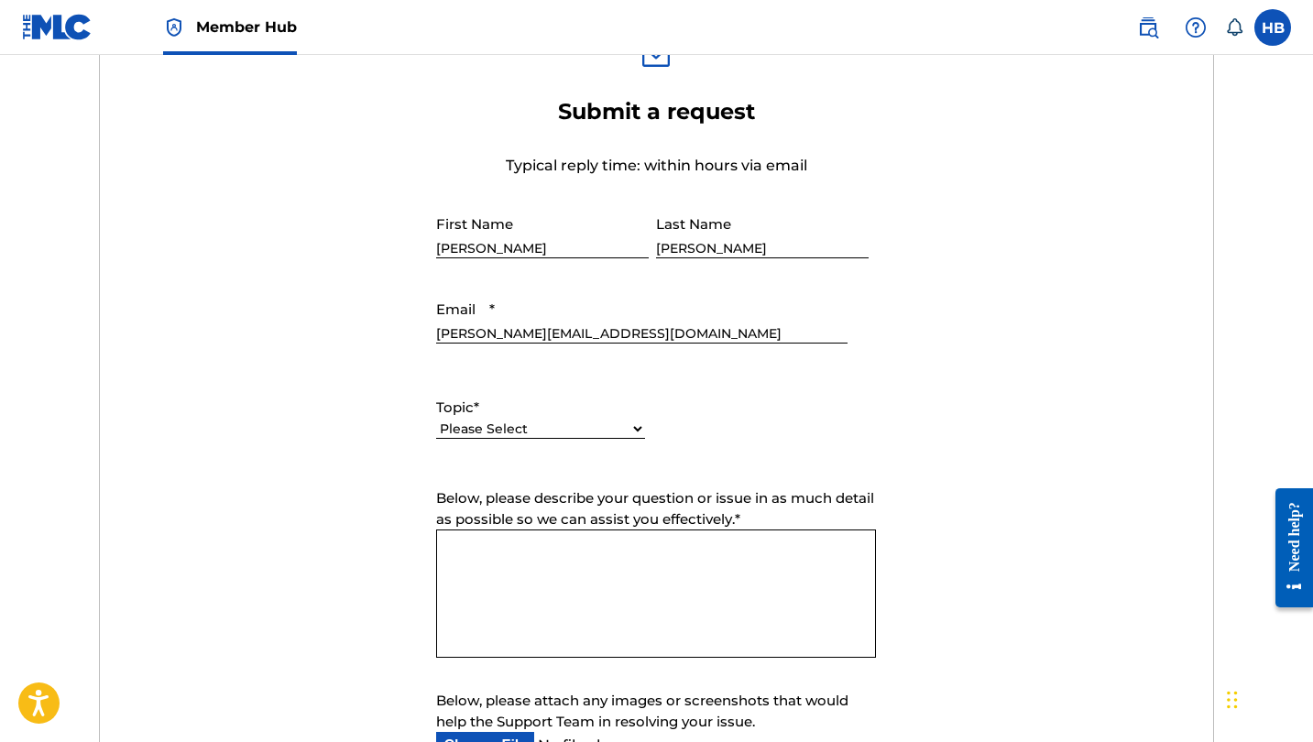
scroll to position [653, 0]
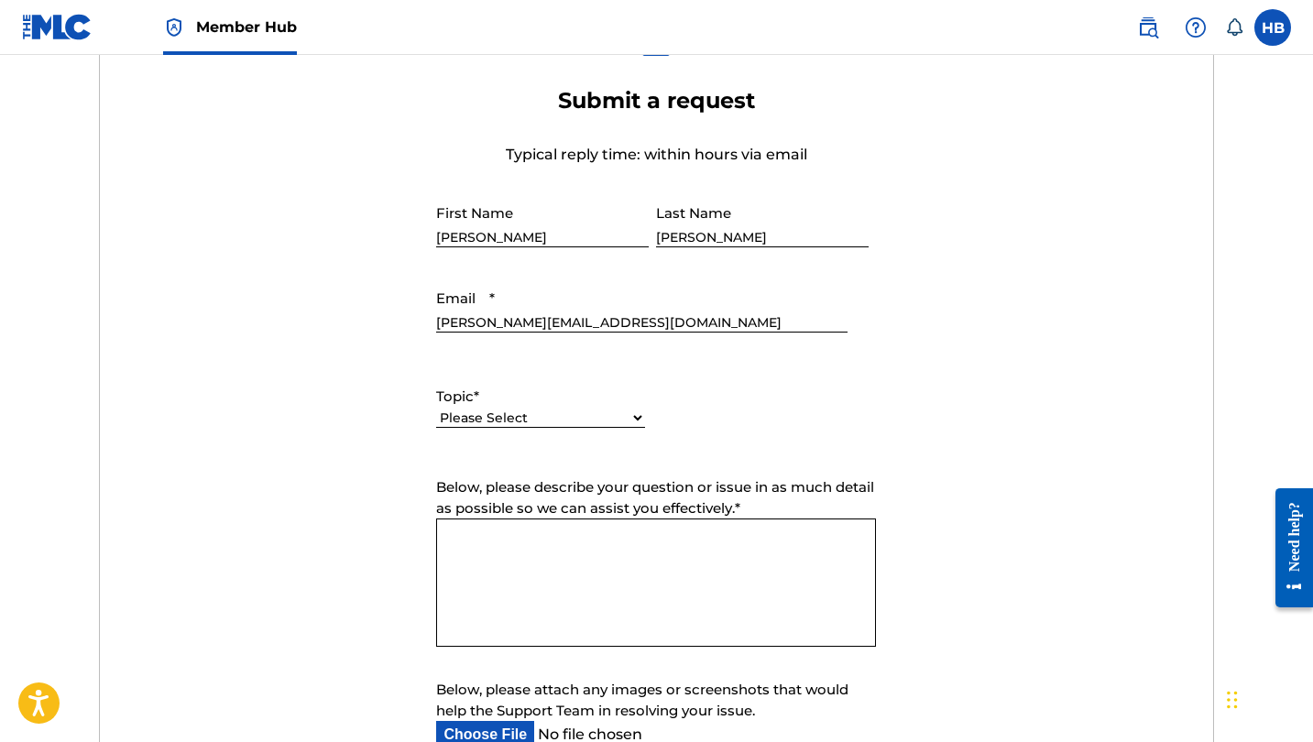
select select "I need help with managing my catalog"
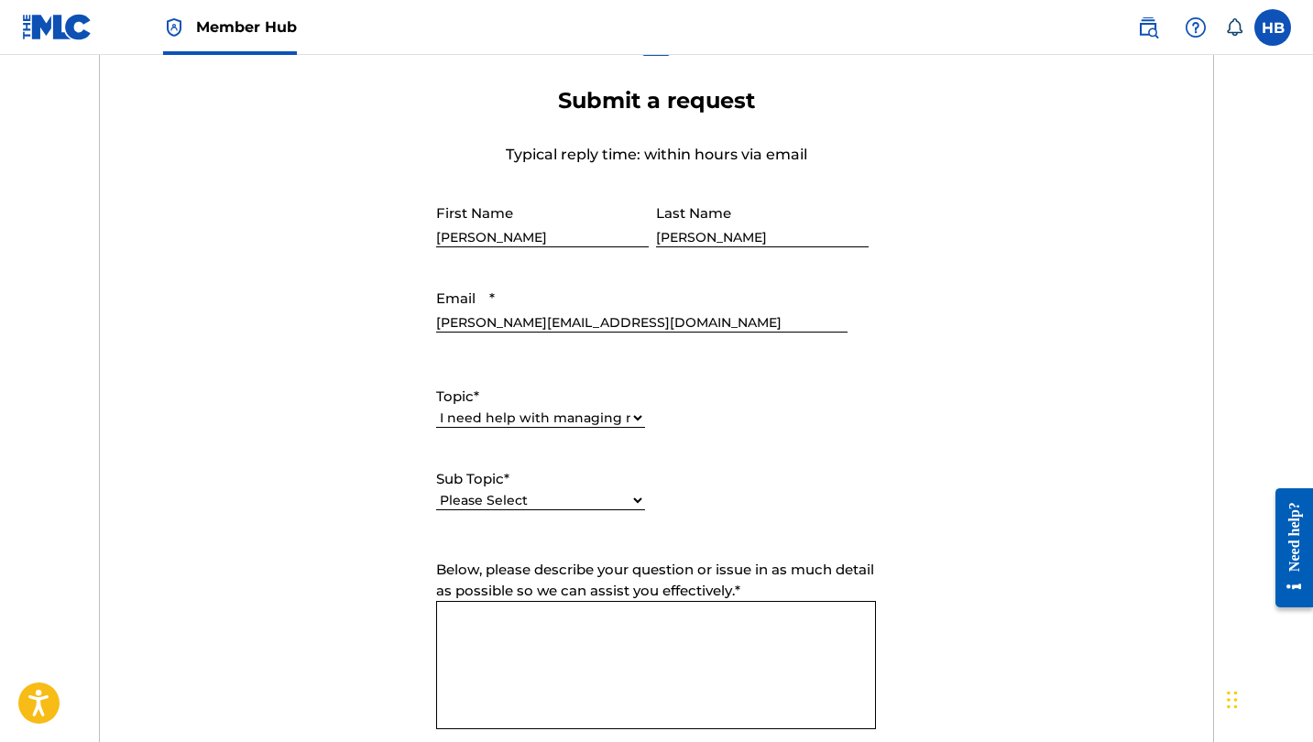
select select "I need help with a conflict or overclaim"
click at [516, 629] on textarea "Below, please describe your question or issue in as much detail as possible so …" at bounding box center [656, 665] width 440 height 128
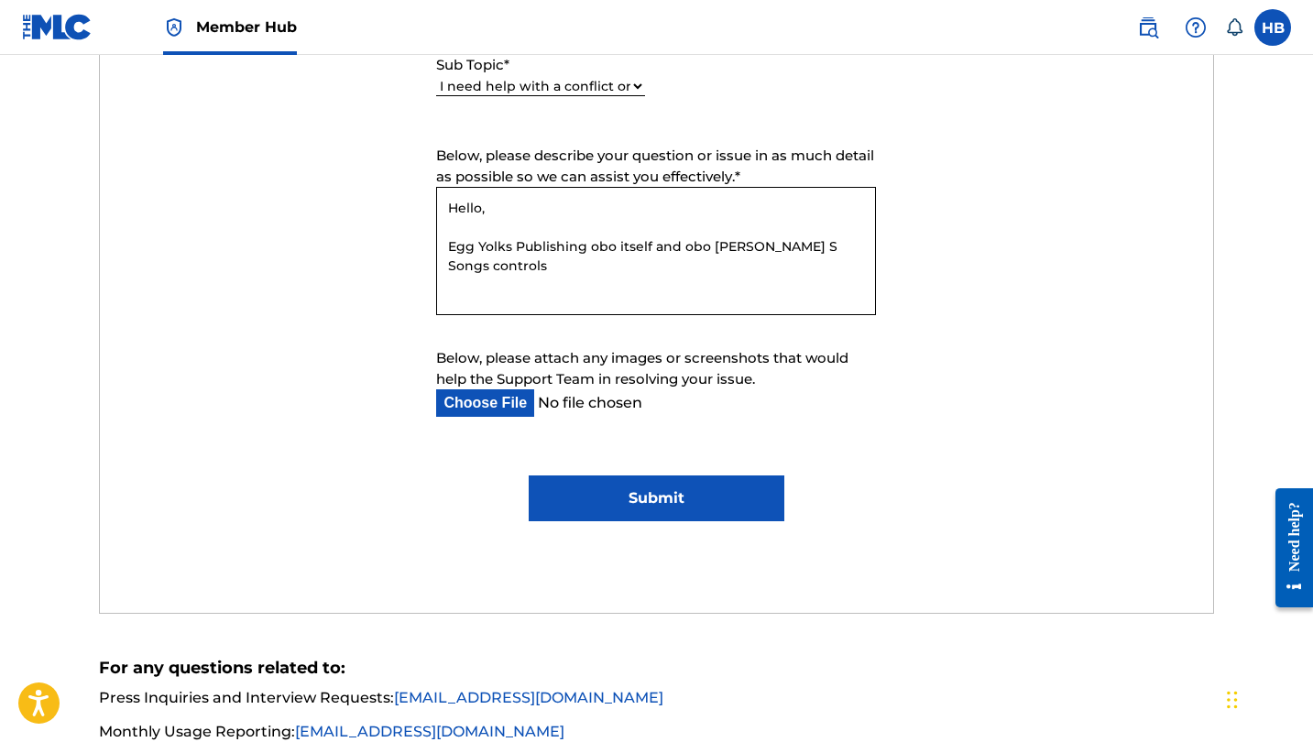
scroll to position [1069, 0]
type textarea "Hello, Egg Yolks Publishing obo itself and obo Penelope S Songs controls 33.33%…"
click at [1147, 28] on img at bounding box center [1148, 27] width 22 height 22
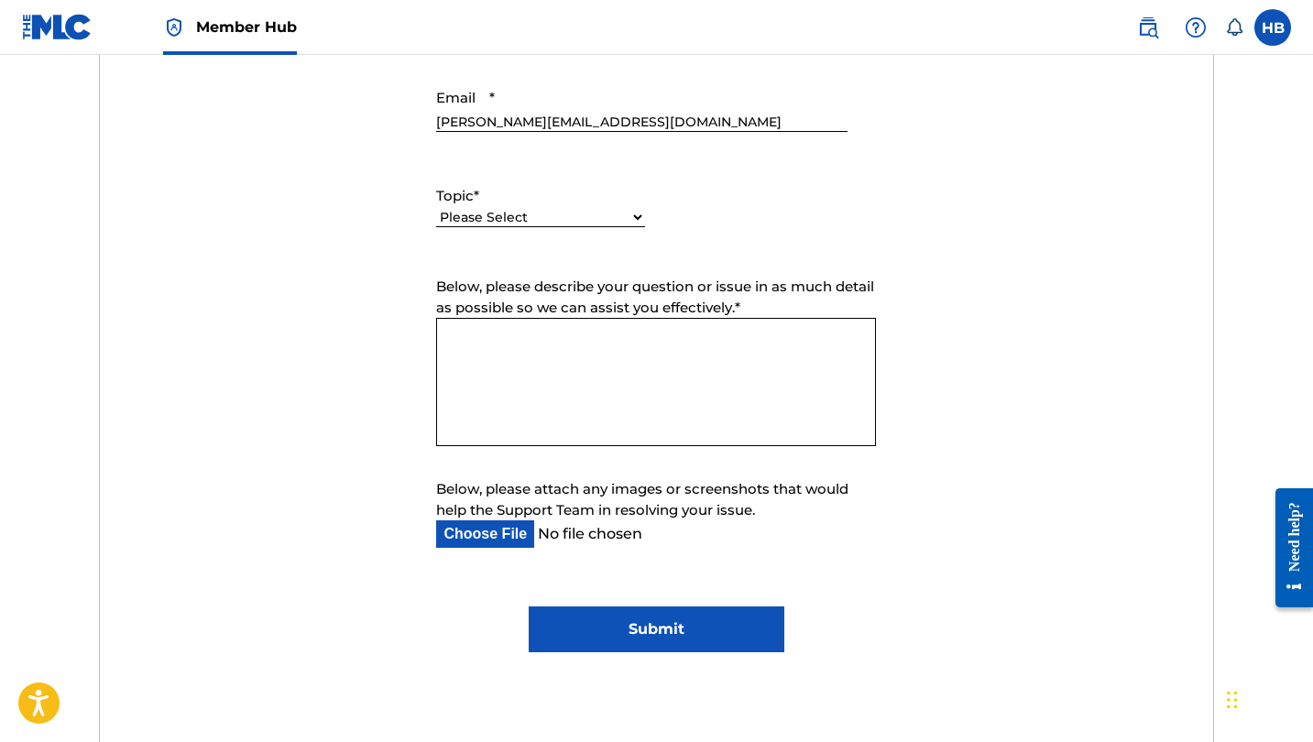
scroll to position [851, 0]
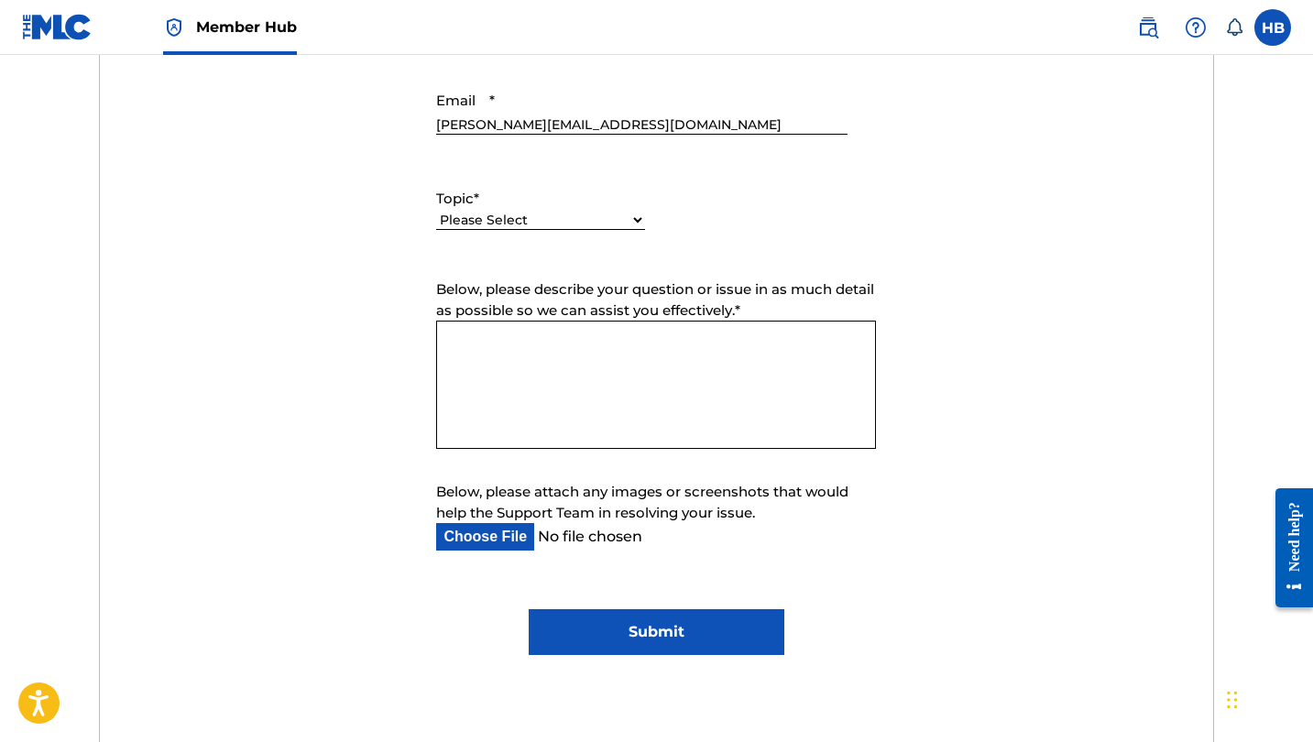
click at [540, 411] on textarea "Below, please describe your question or issue in as much detail as possible so …" at bounding box center [656, 385] width 440 height 128
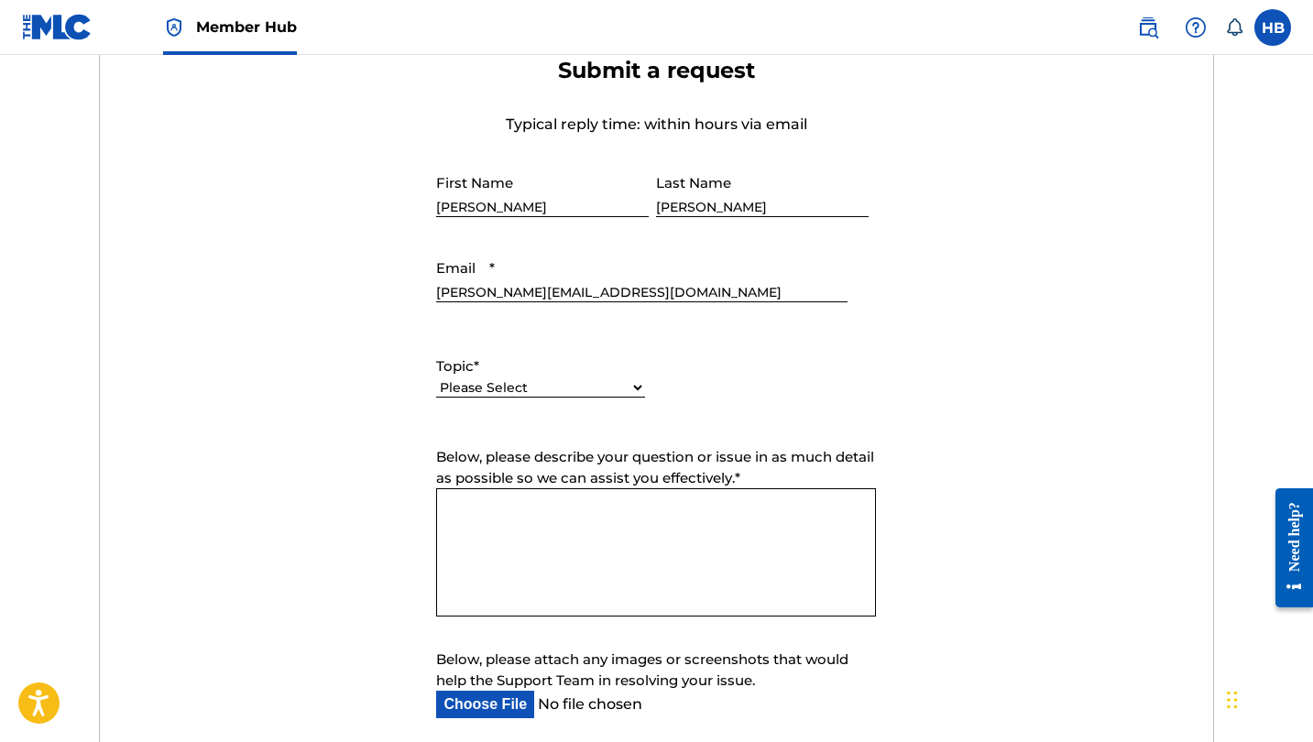
scroll to position [686, 0]
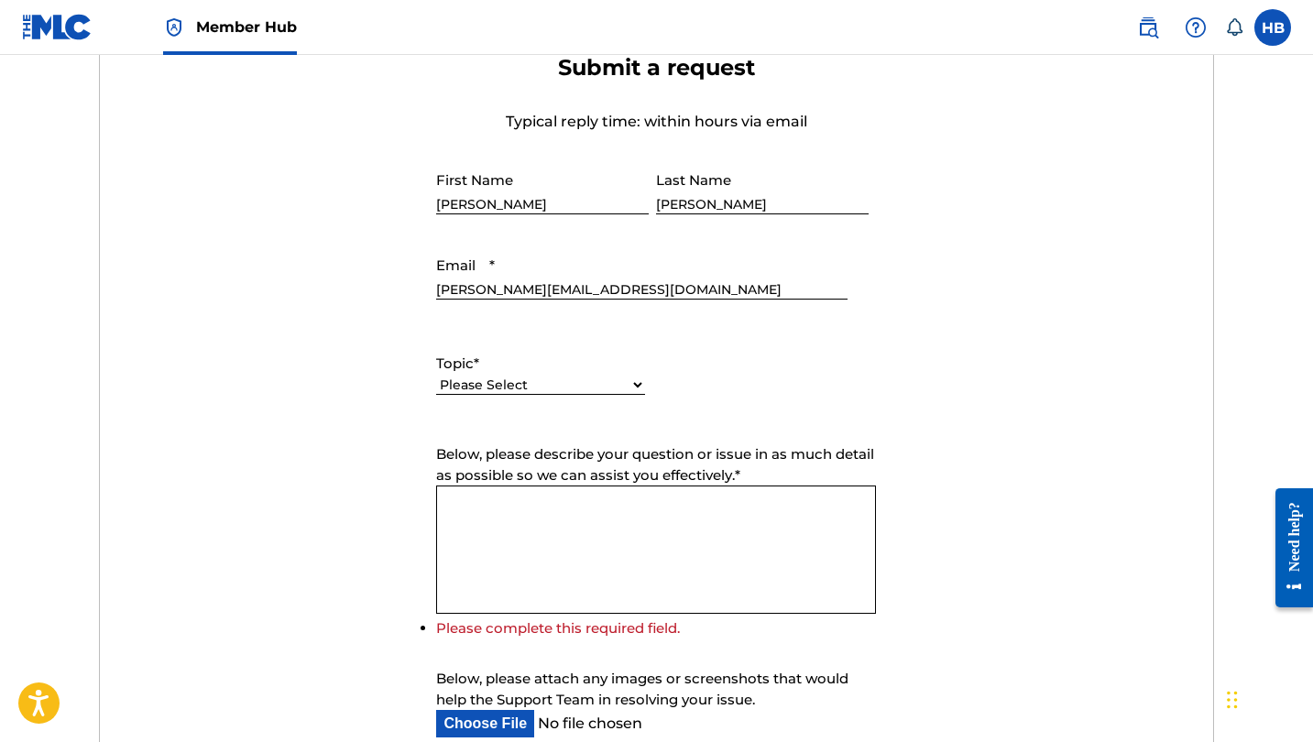
click at [488, 398] on div "Please Select I need help with my account I need help with managing my catalog …" at bounding box center [540, 394] width 209 height 41
select select "I need help with managing my catalog"
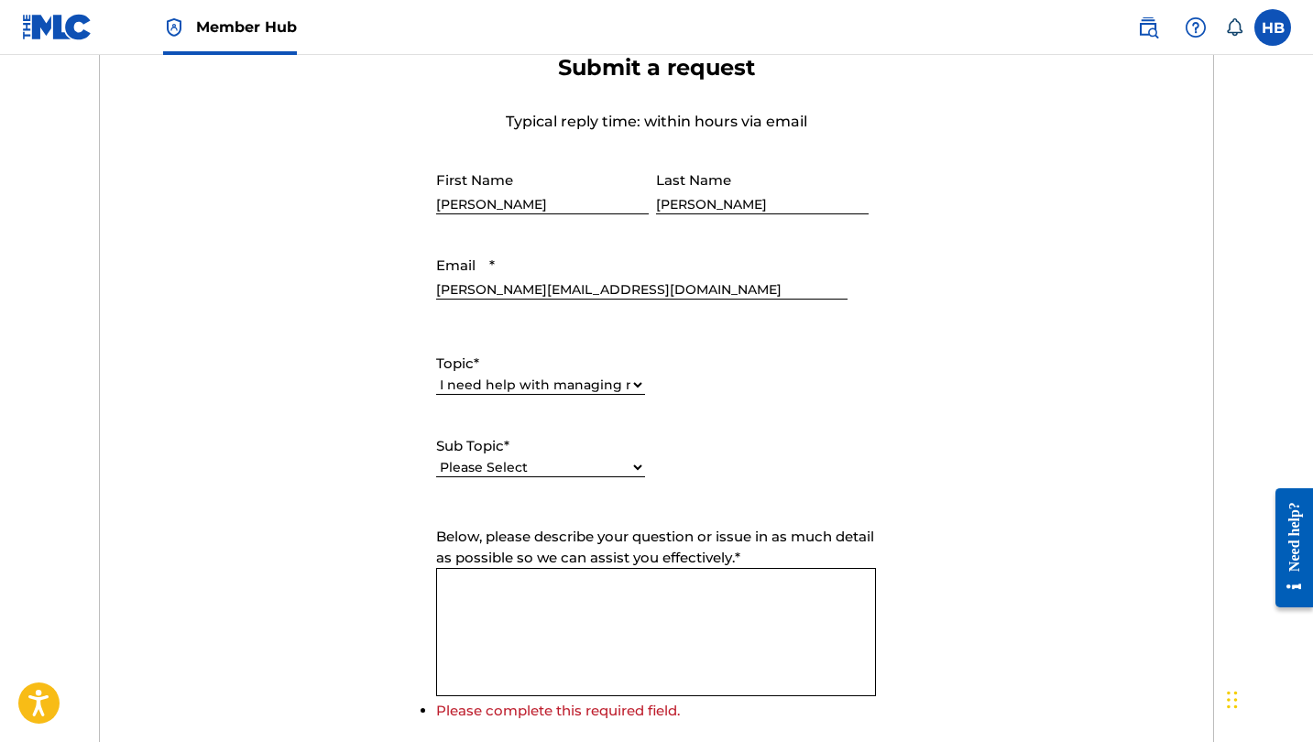
select select "I need help with a conflict or overclaim"
click at [501, 609] on textarea "Below, please describe your question or issue in as much detail as possible so …" at bounding box center [656, 632] width 440 height 128
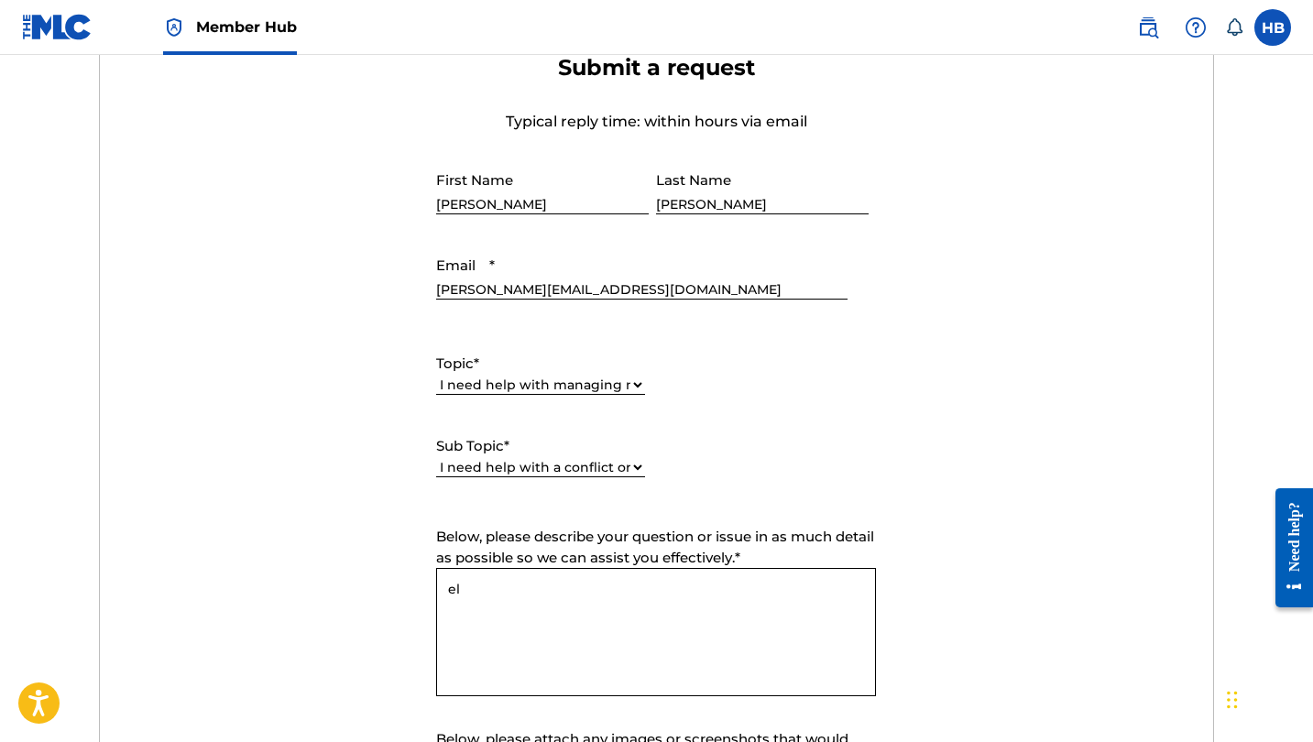
type textarea "e"
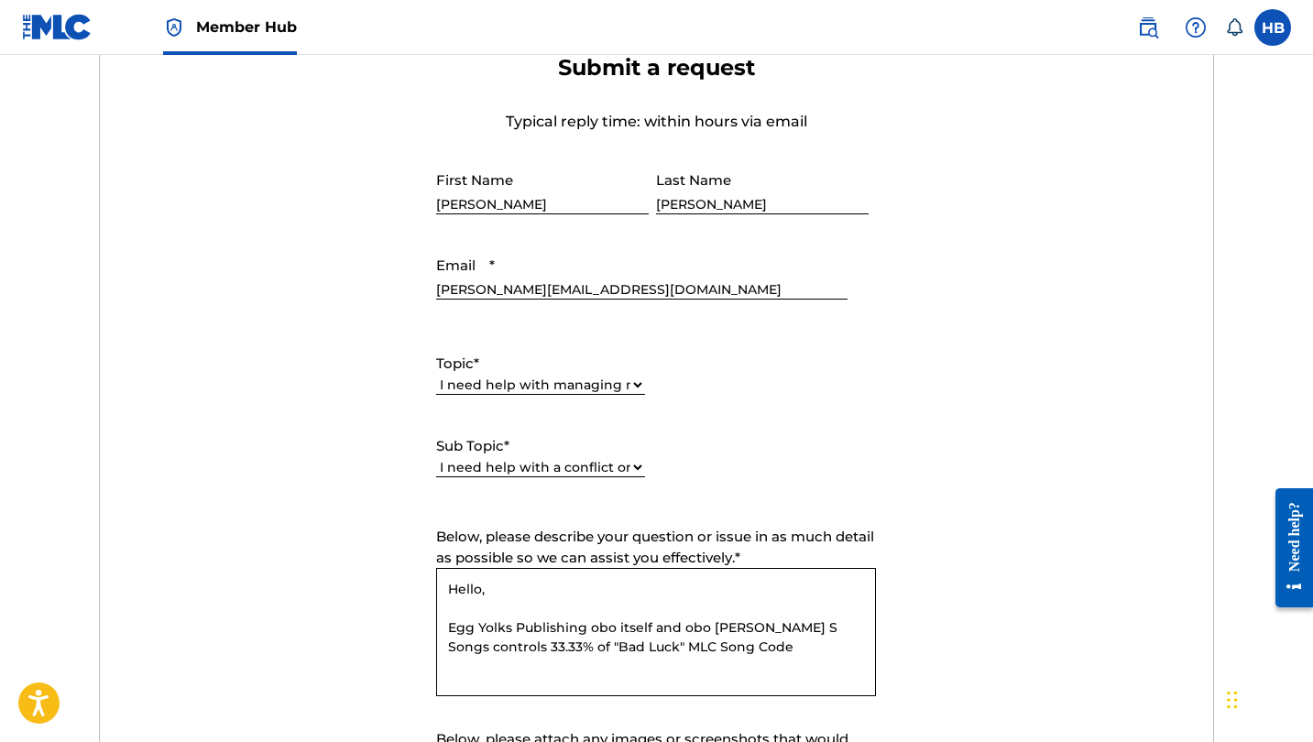
paste textarea "BB8MPS"
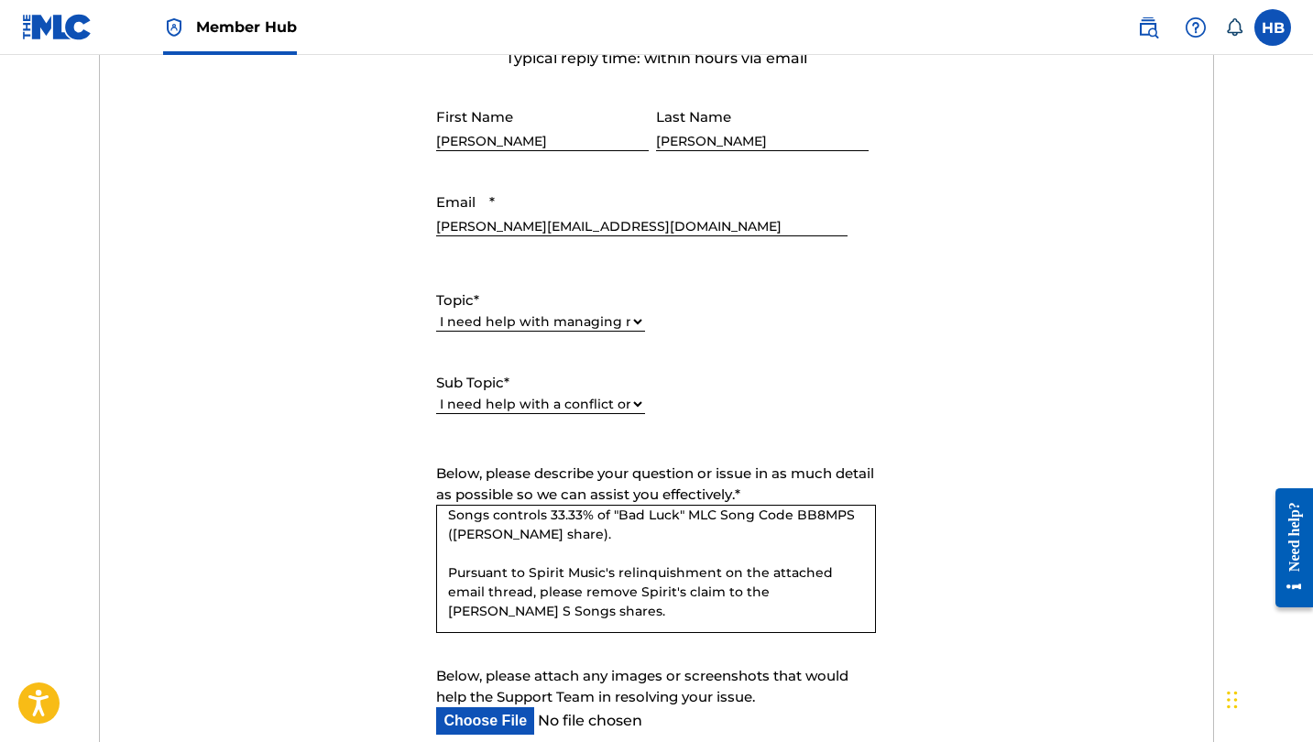
scroll to position [770, 0]
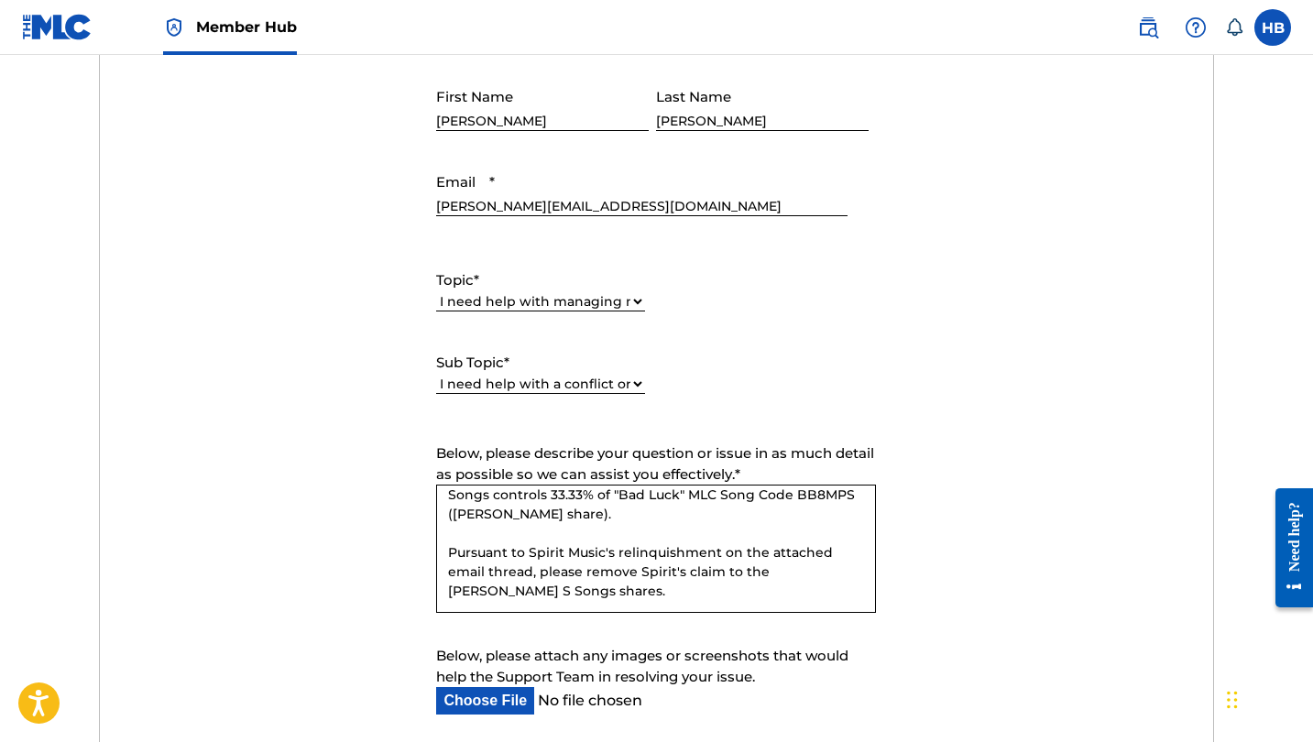
click at [627, 587] on textarea "Hello, Egg Yolks Publishing obo itself and obo Penelope S Songs controls 33.33%…" at bounding box center [656, 549] width 440 height 128
click at [764, 567] on textarea "Hello, Egg Yolks Publishing obo itself and obo Penelope S Songs controls 33.33%…" at bounding box center [656, 549] width 440 height 128
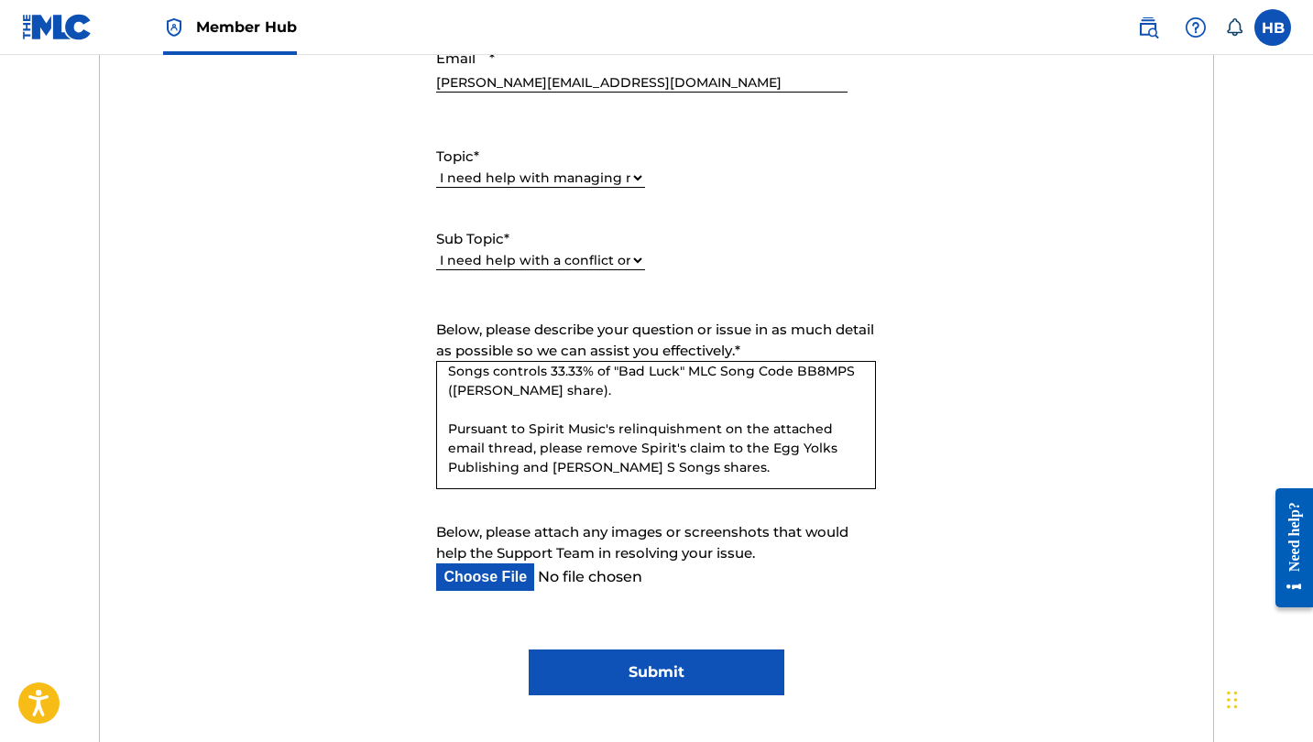
scroll to position [903, 0]
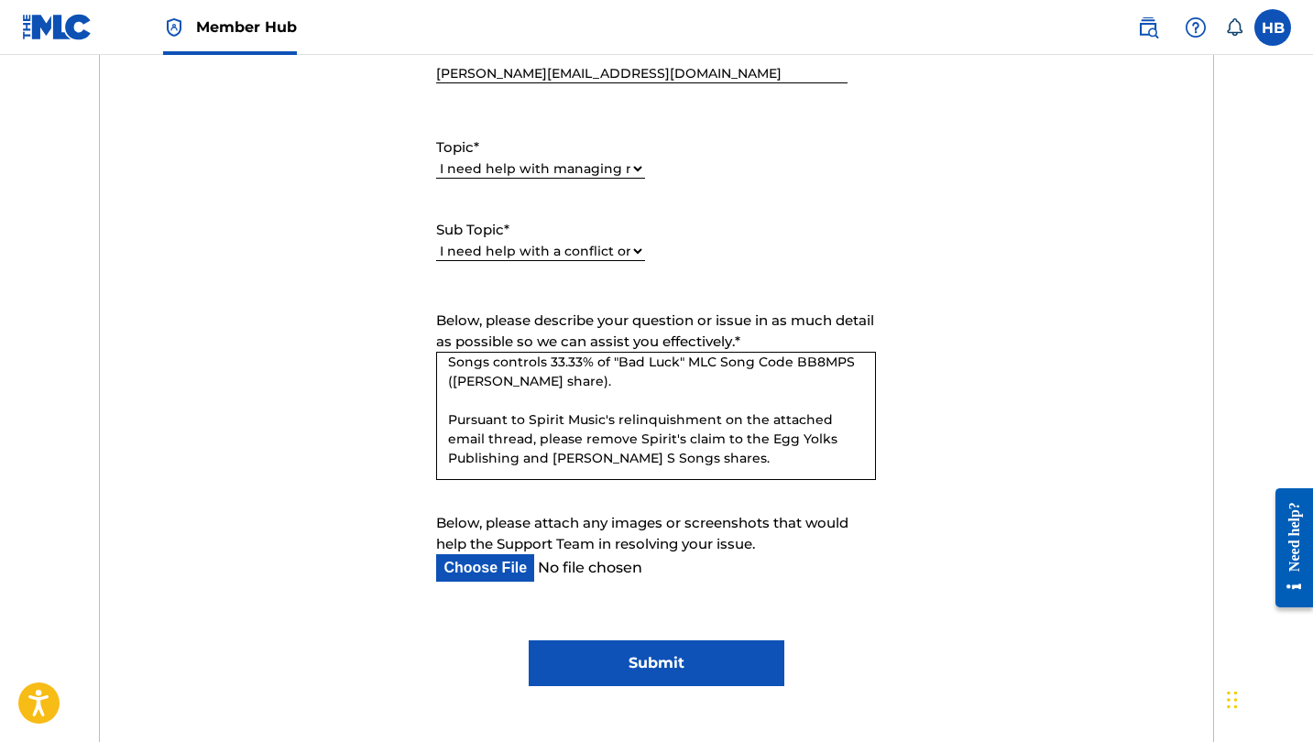
type textarea "Hello, Egg Yolks Publishing obo itself and obo Penelope S Songs controls 33.33%…"
click at [505, 561] on input "Below, please attach any images or screenshots that would help the Support Team…" at bounding box center [641, 567] width 411 height 27
type input "C:\fakepath\Spirit Music_Artist House_Egg Songs_Egg Yolks Work Relinquishments.…"
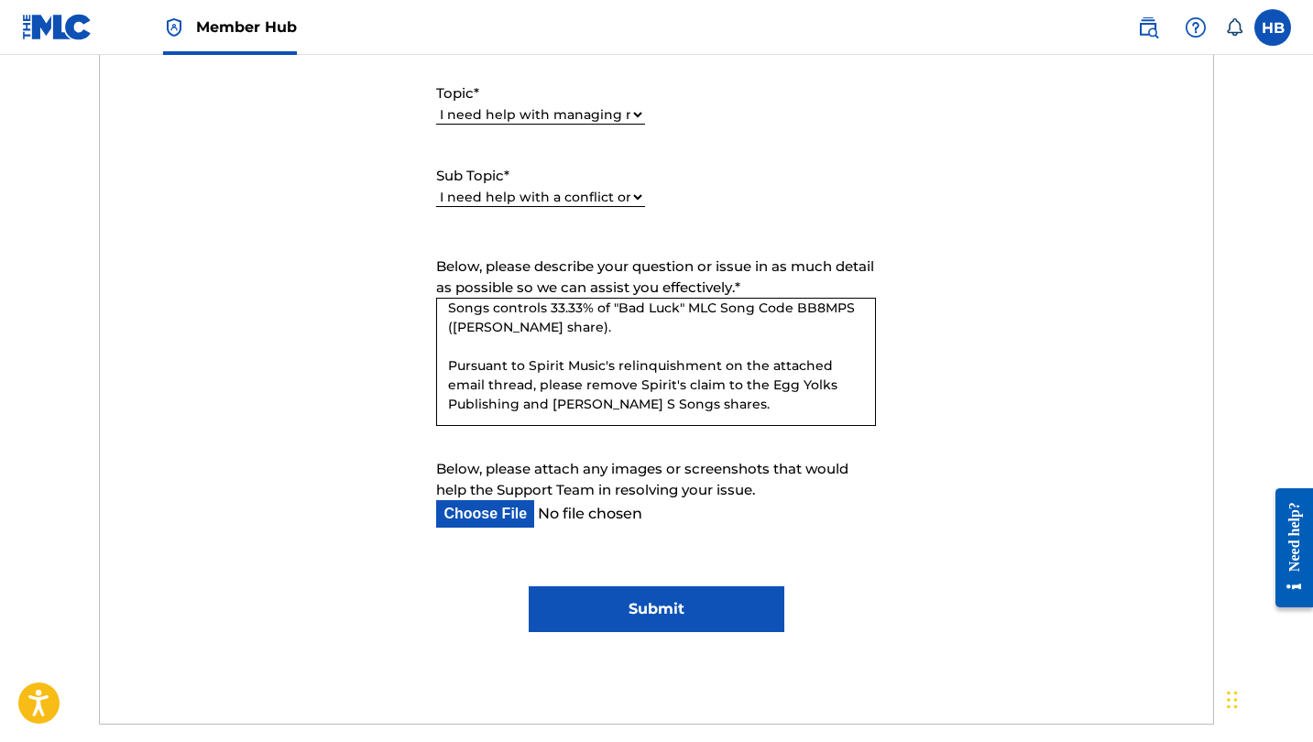
scroll to position [958, 0]
click at [722, 407] on textarea "Hello, Egg Yolks Publishing obo itself and obo Penelope S Songs controls 33.33%…" at bounding box center [656, 361] width 440 height 128
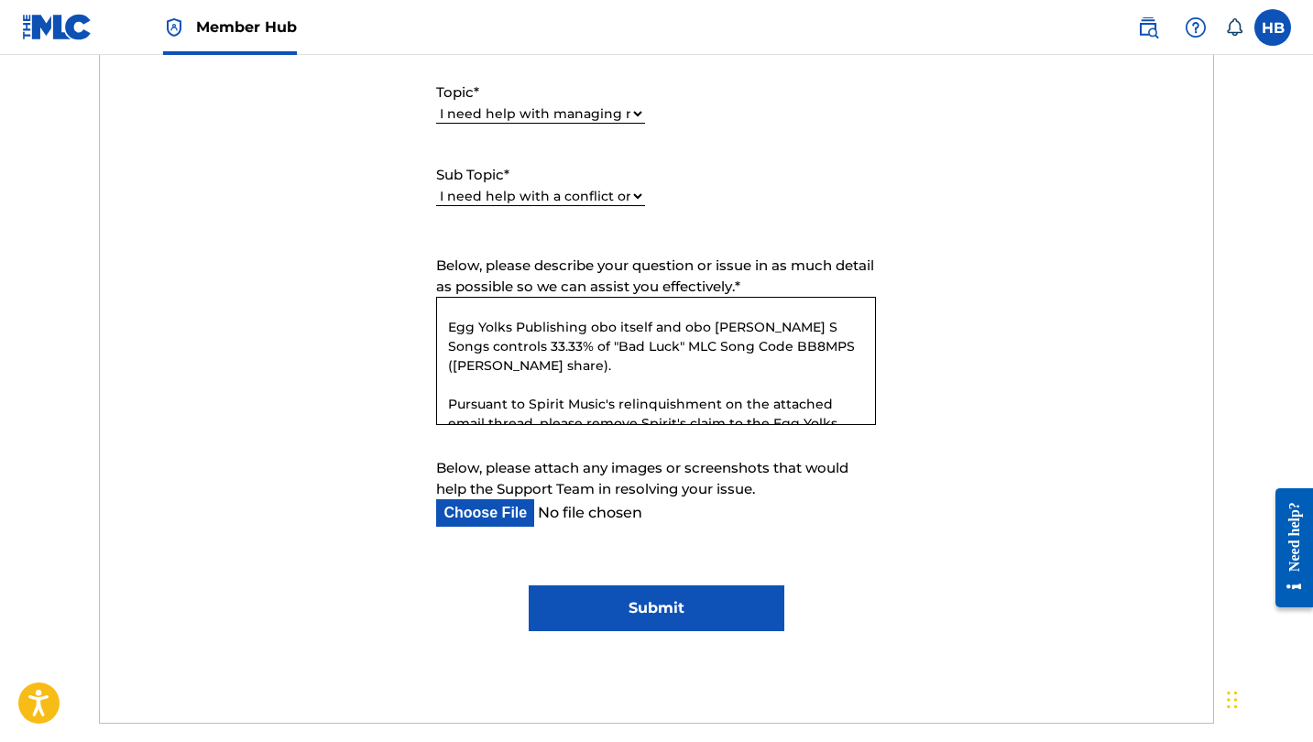
scroll to position [27, 0]
click at [678, 364] on textarea "Hello, Egg Yolks Publishing obo itself and obo Penelope S Songs controls 33.33%…" at bounding box center [656, 361] width 440 height 128
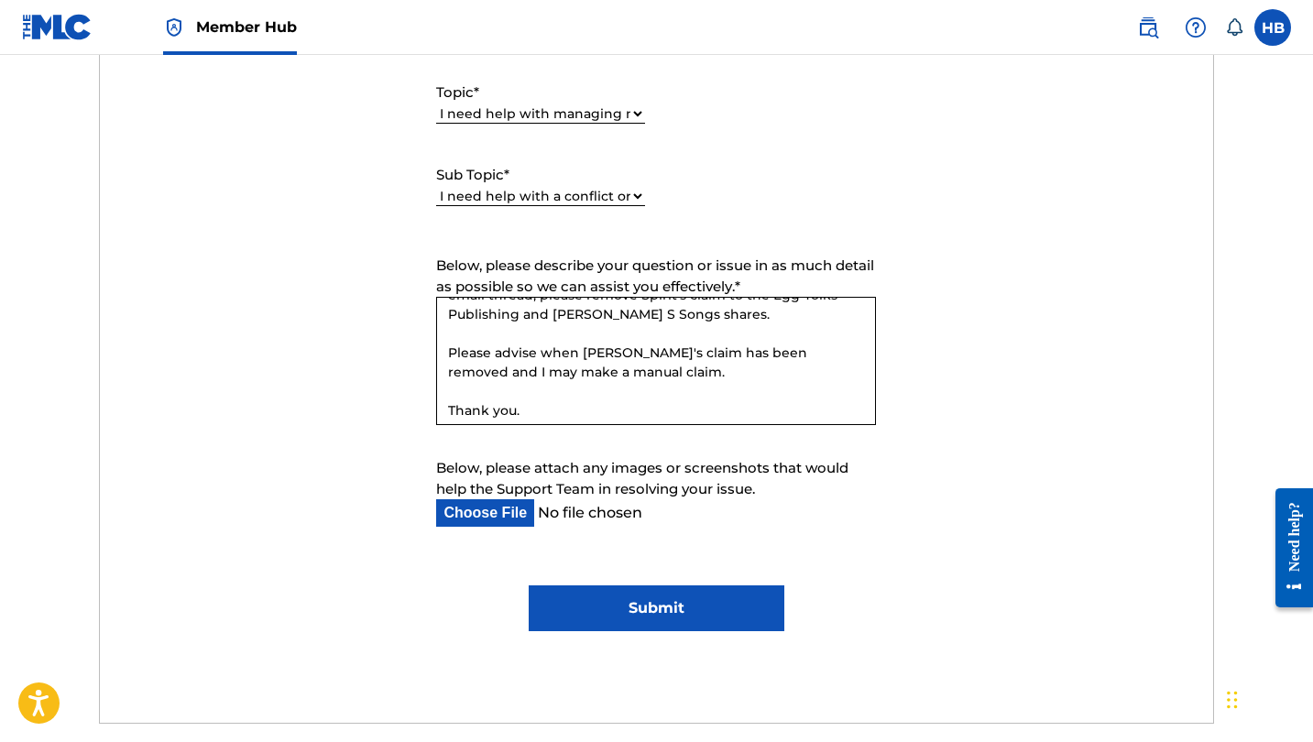
scroll to position [126, 0]
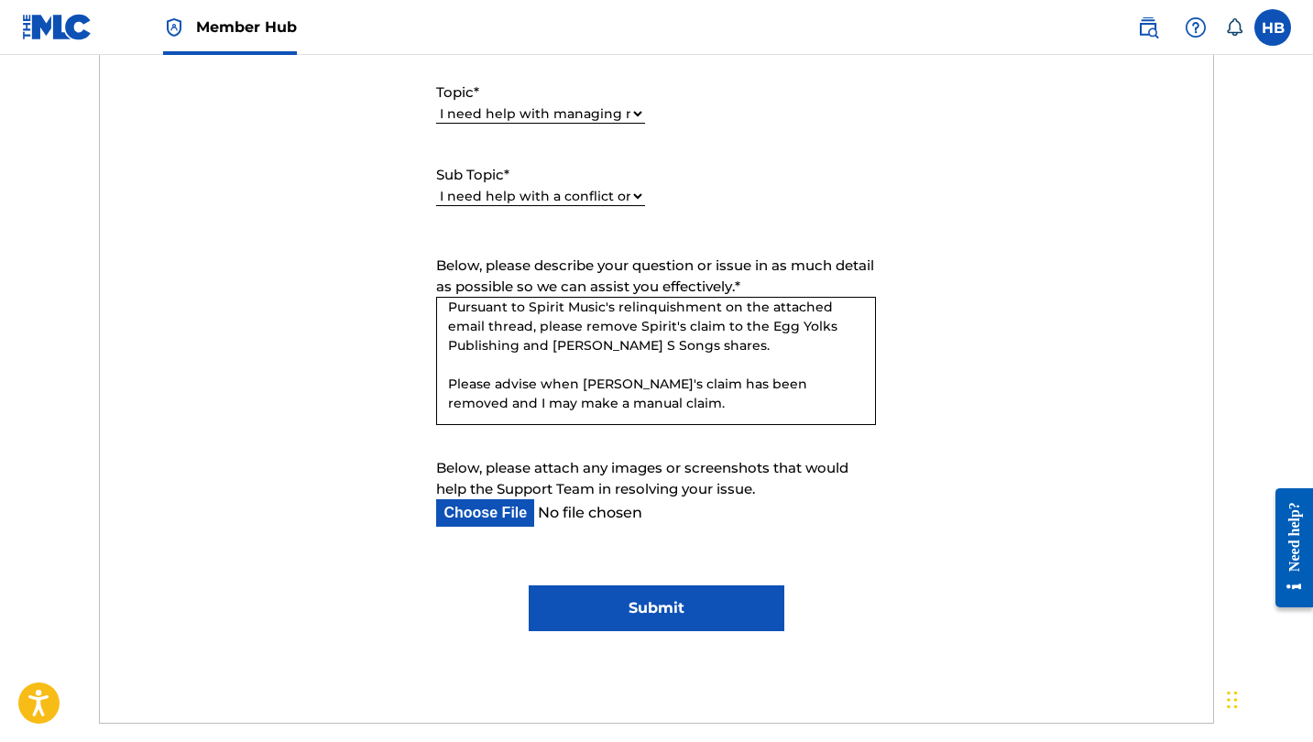
click at [631, 401] on textarea "Hello, Egg Yolks Publishing obo itself and obo Penelope S Songs controls 33.33%…" at bounding box center [656, 361] width 440 height 128
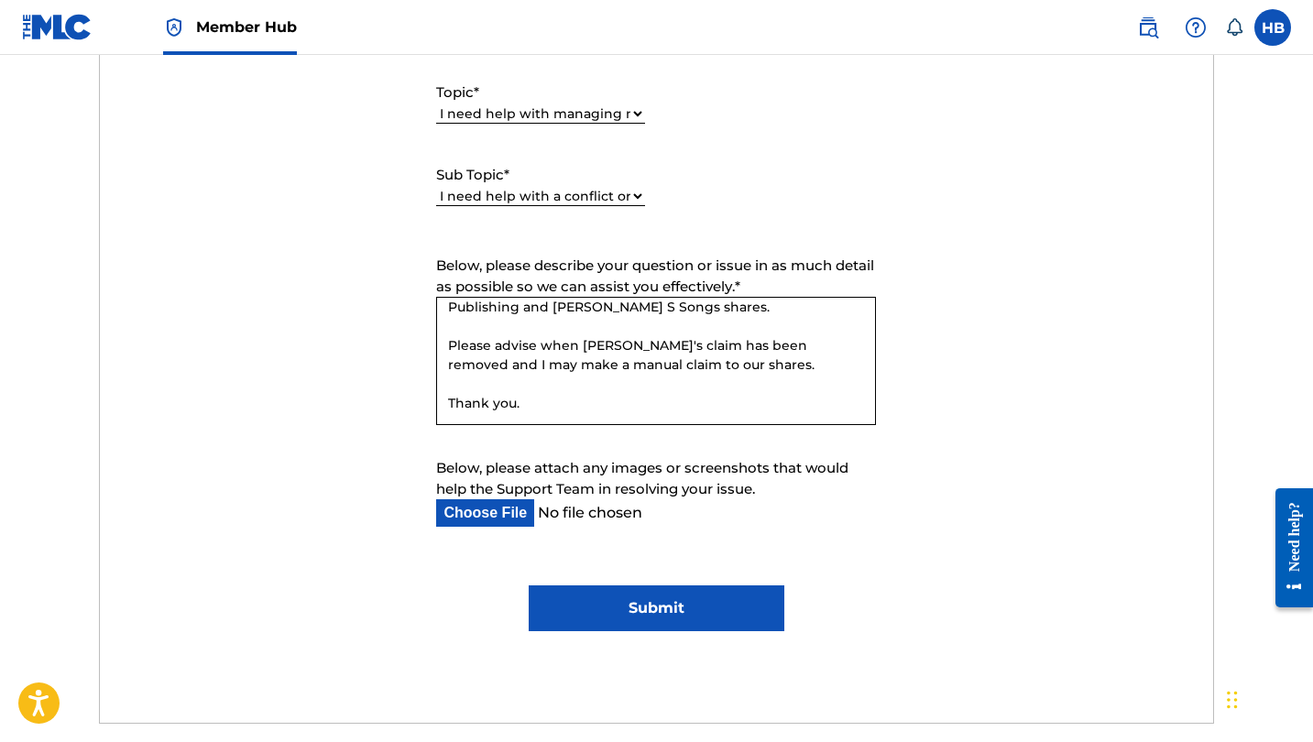
scroll to position [165, 0]
type textarea "Hello, Egg Yolks Publishing obo itself and obo Penelope S Songs controls 33.33%…"
click at [696, 624] on input "Submit" at bounding box center [657, 609] width 256 height 46
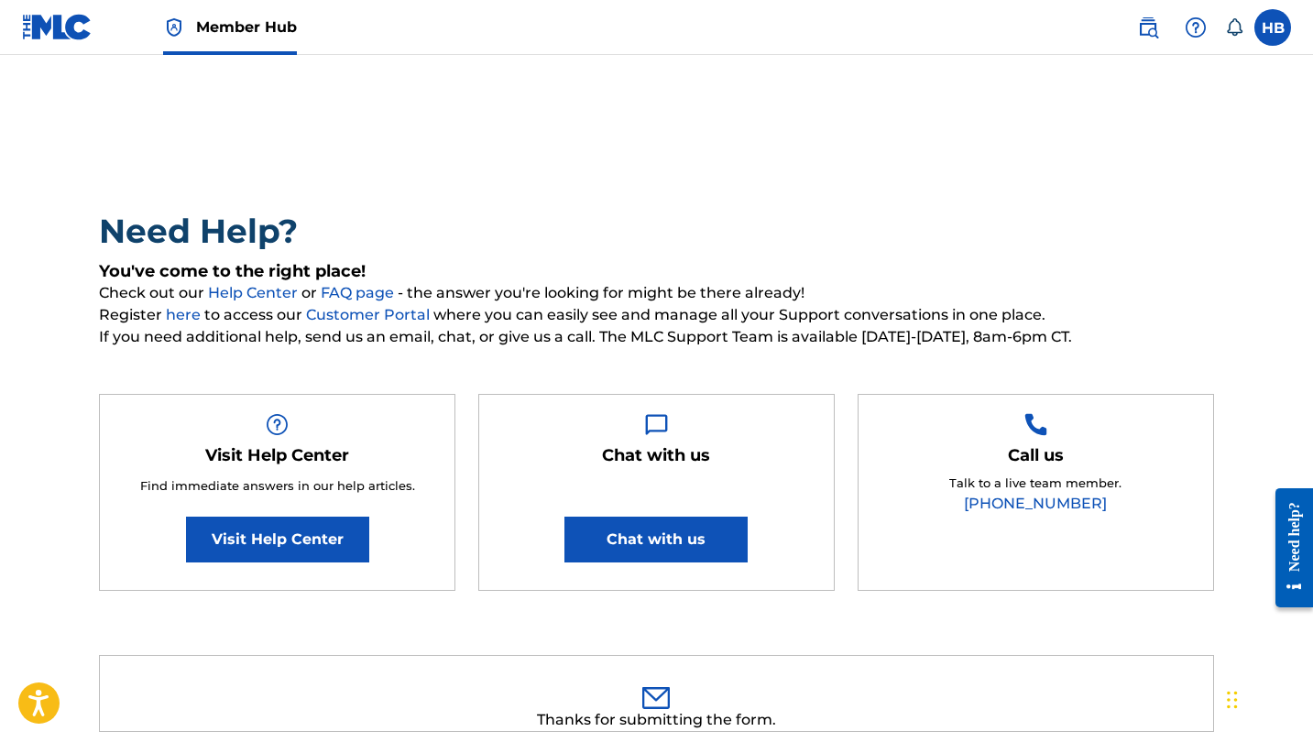
scroll to position [0, 0]
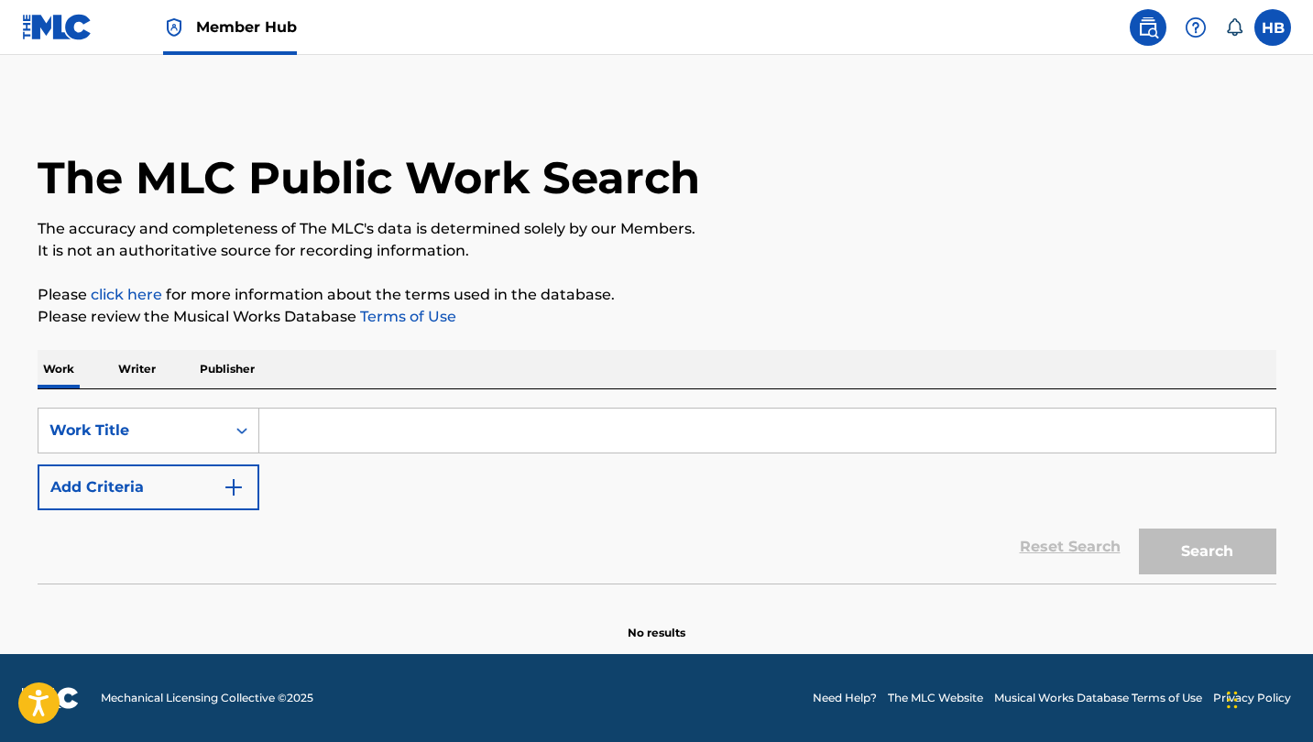
click at [326, 423] on input "Search Form" at bounding box center [767, 431] width 1016 height 44
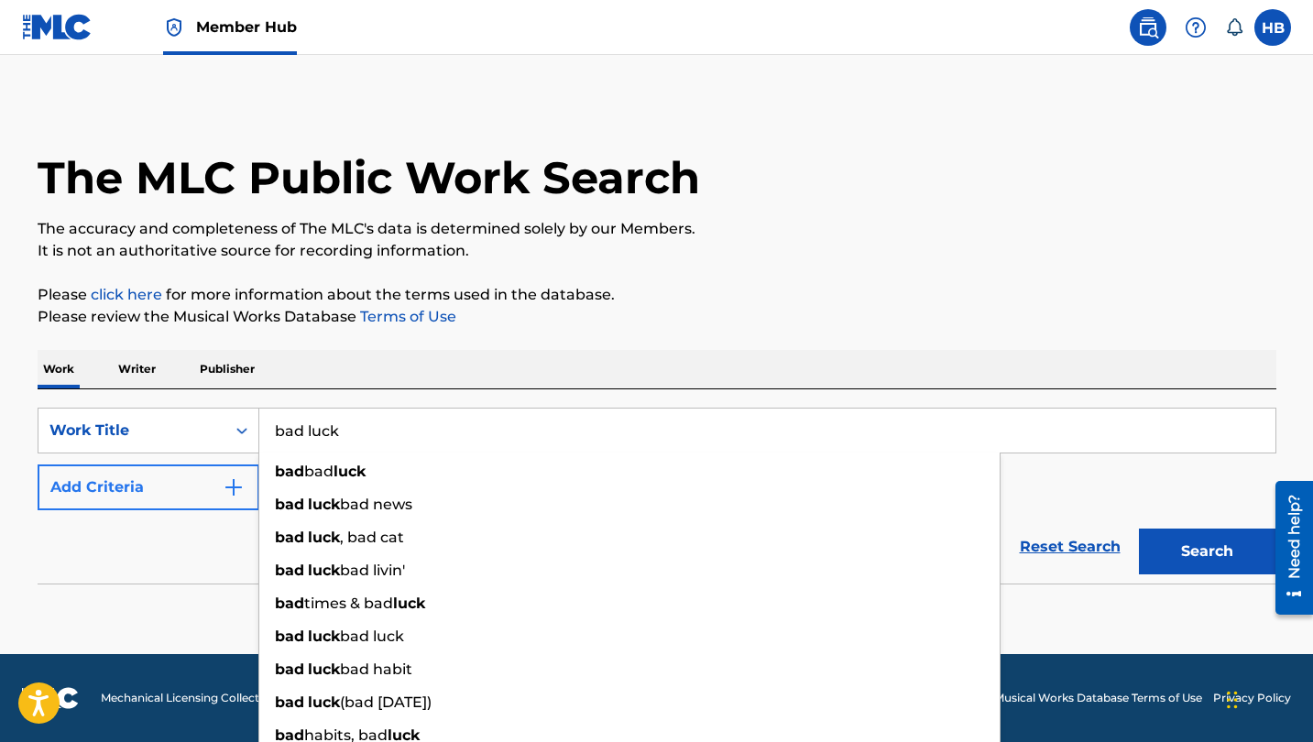
type input "bad luck"
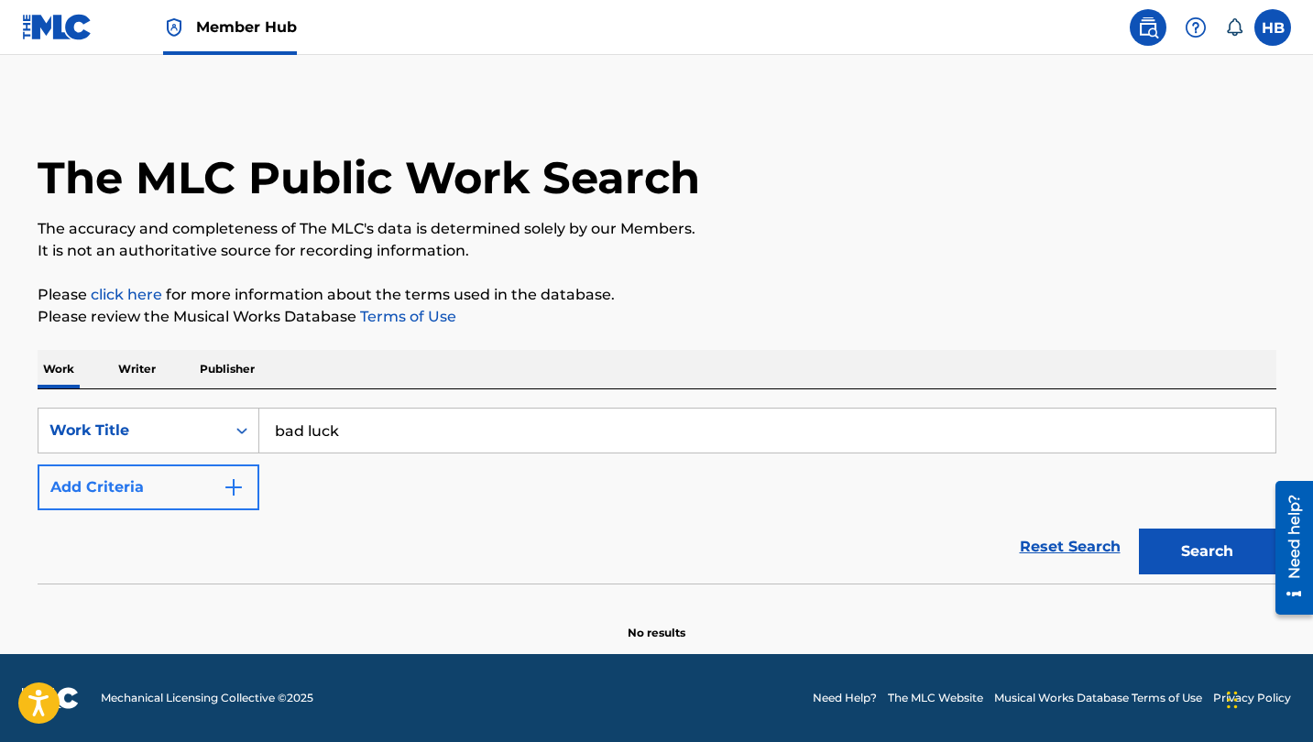
click at [190, 488] on button "Add Criteria" at bounding box center [149, 488] width 222 height 46
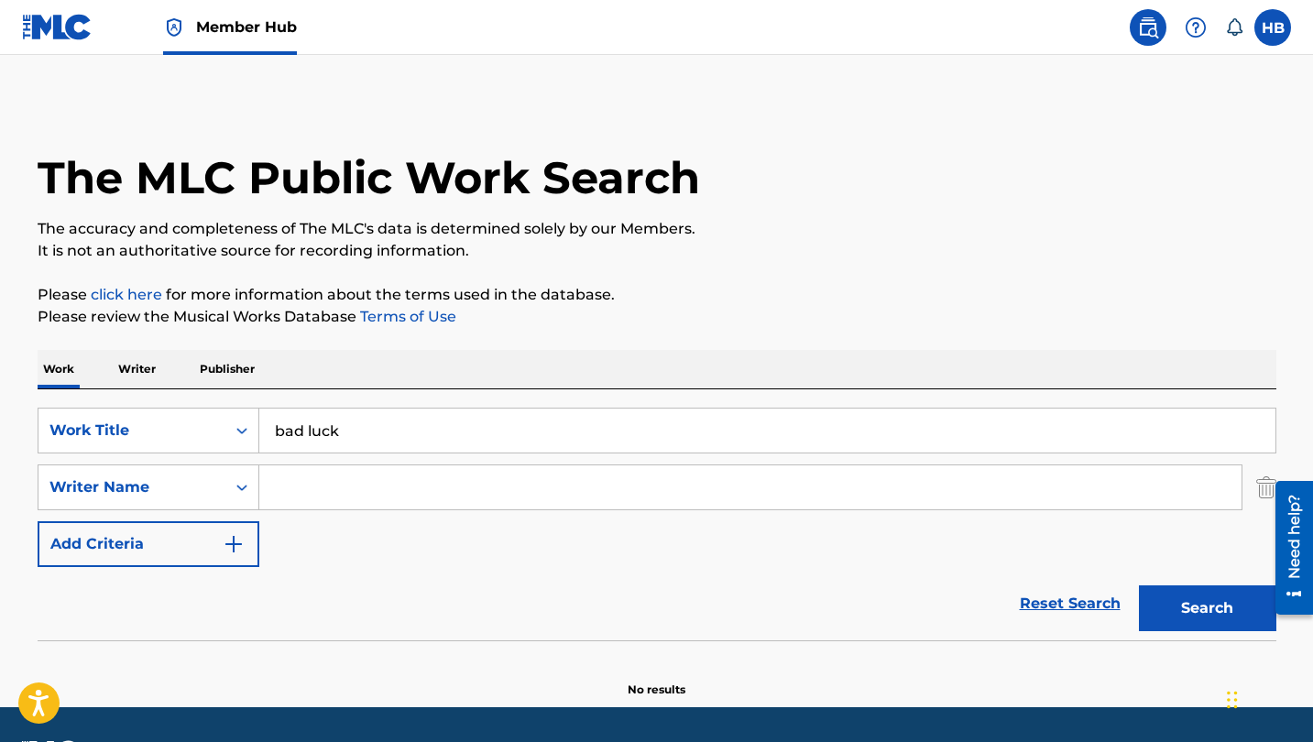
click at [331, 488] on input "Search Form" at bounding box center [750, 488] width 982 height 44
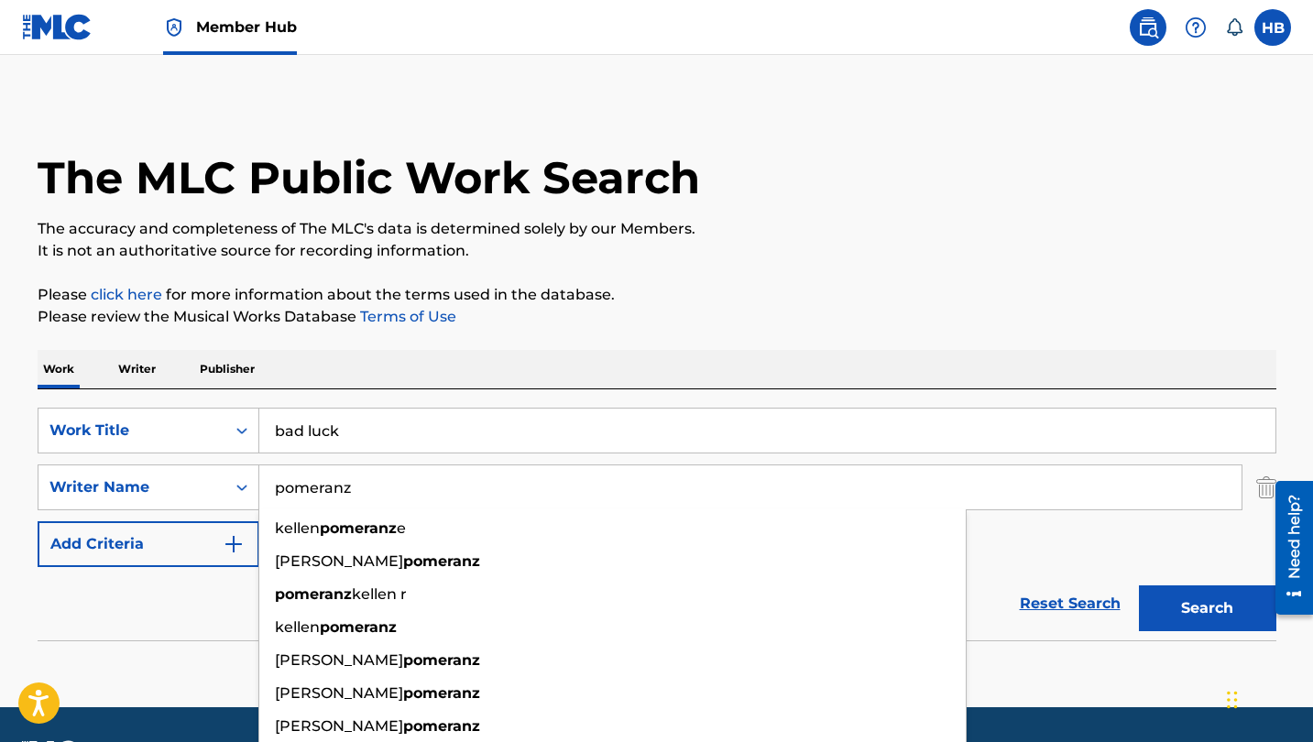
type input "pomeranz"
click at [1207, 609] on button "Search" at bounding box center [1207, 609] width 137 height 46
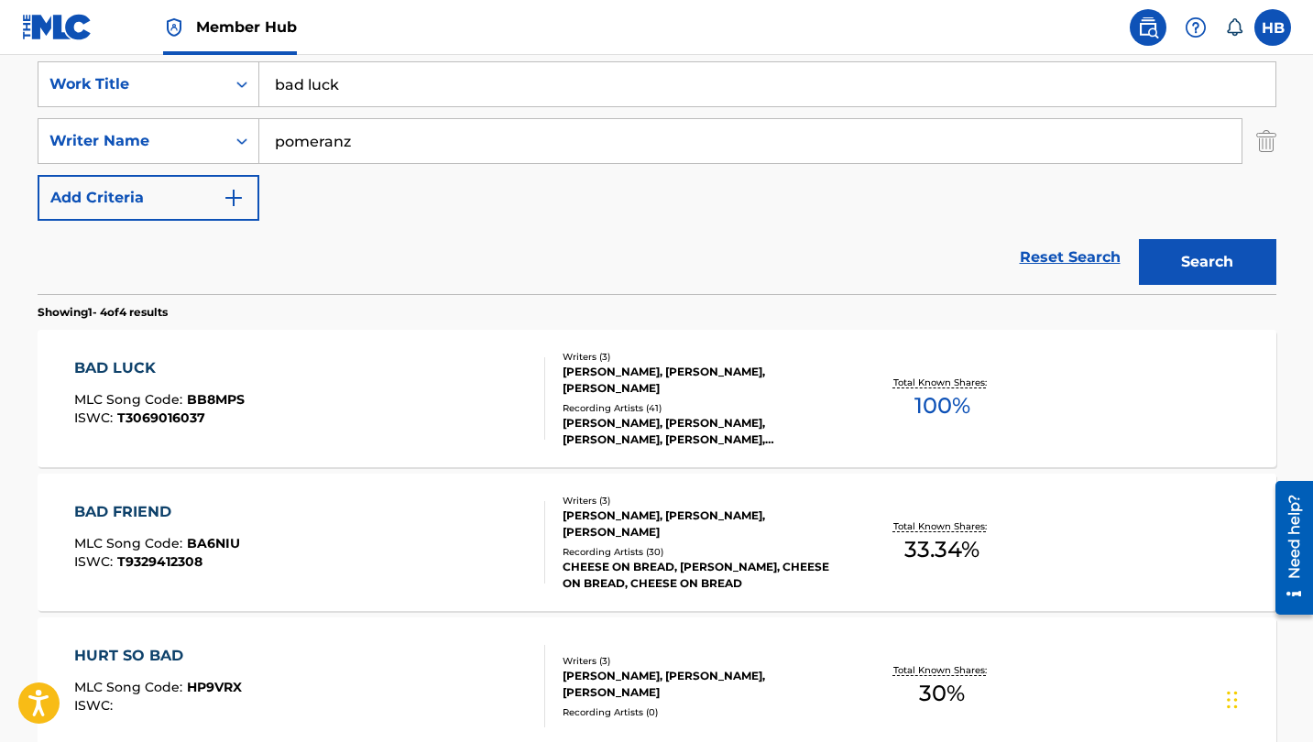
scroll to position [351, 0]
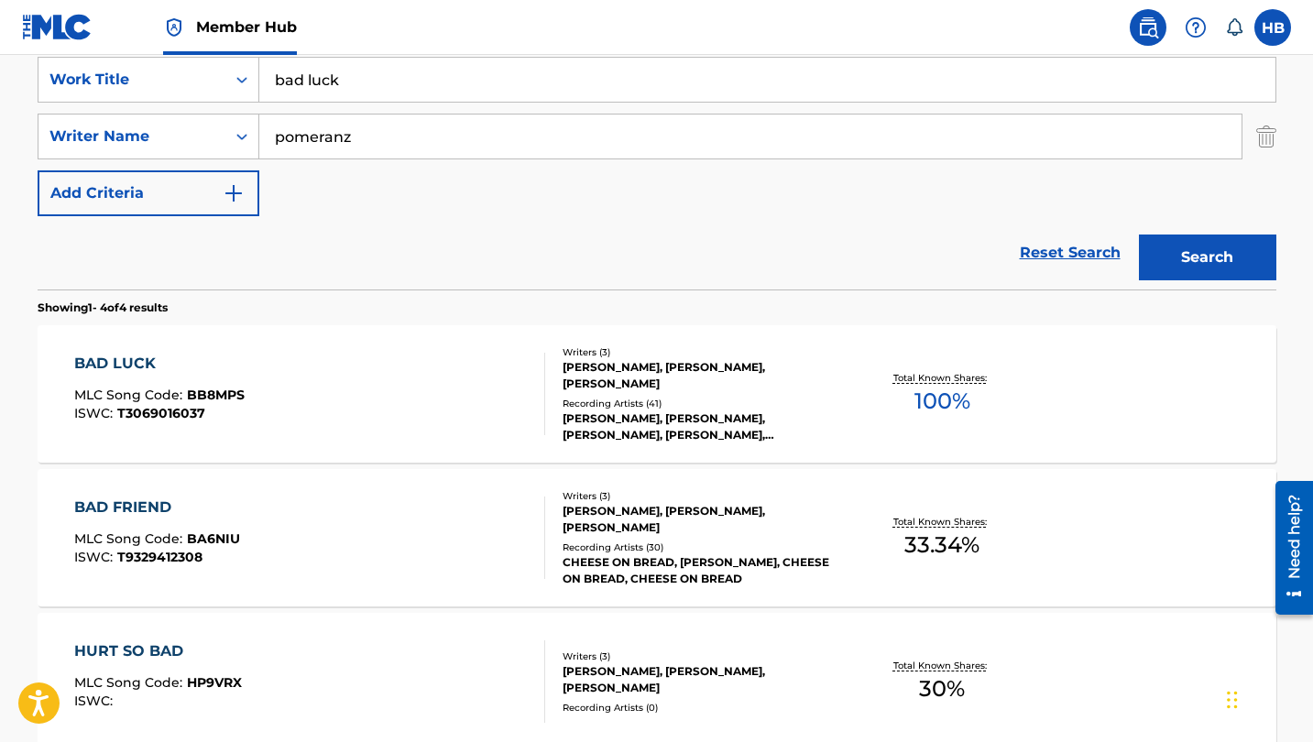
click at [136, 364] on div "BAD LUCK" at bounding box center [159, 364] width 170 height 22
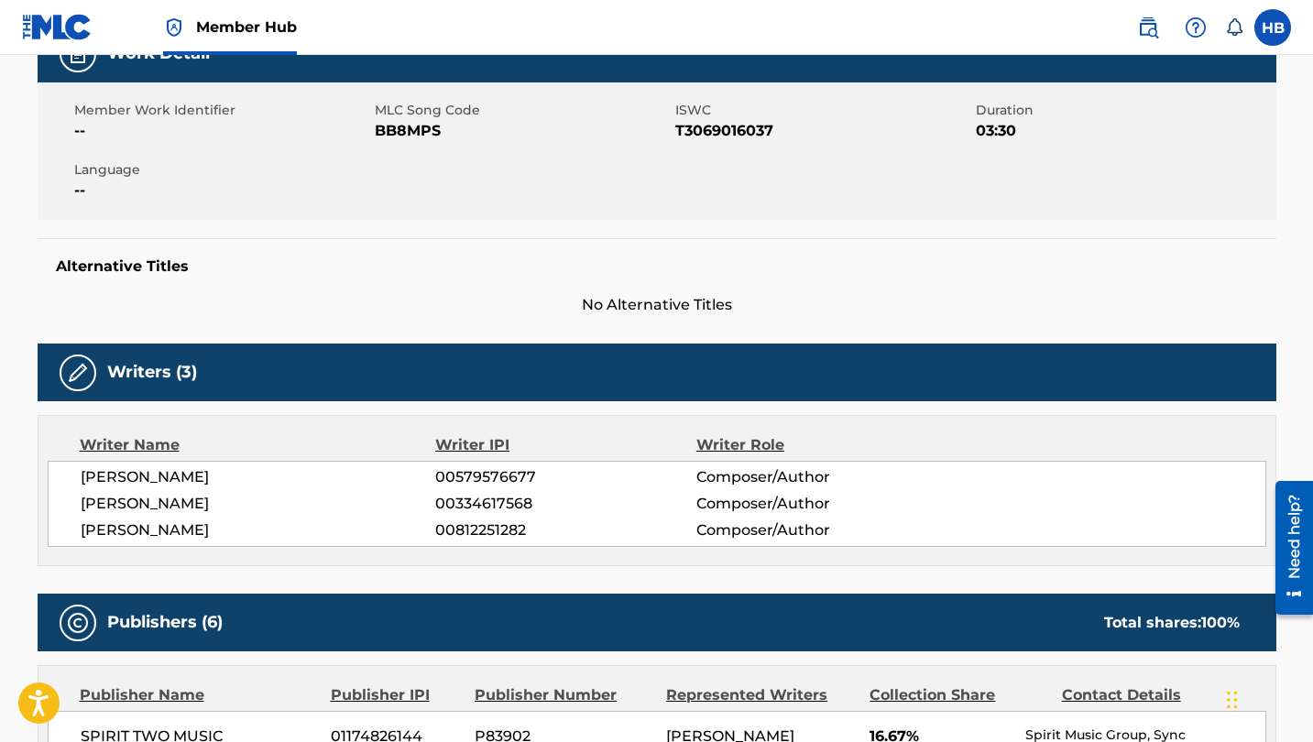
scroll to position [302, 0]
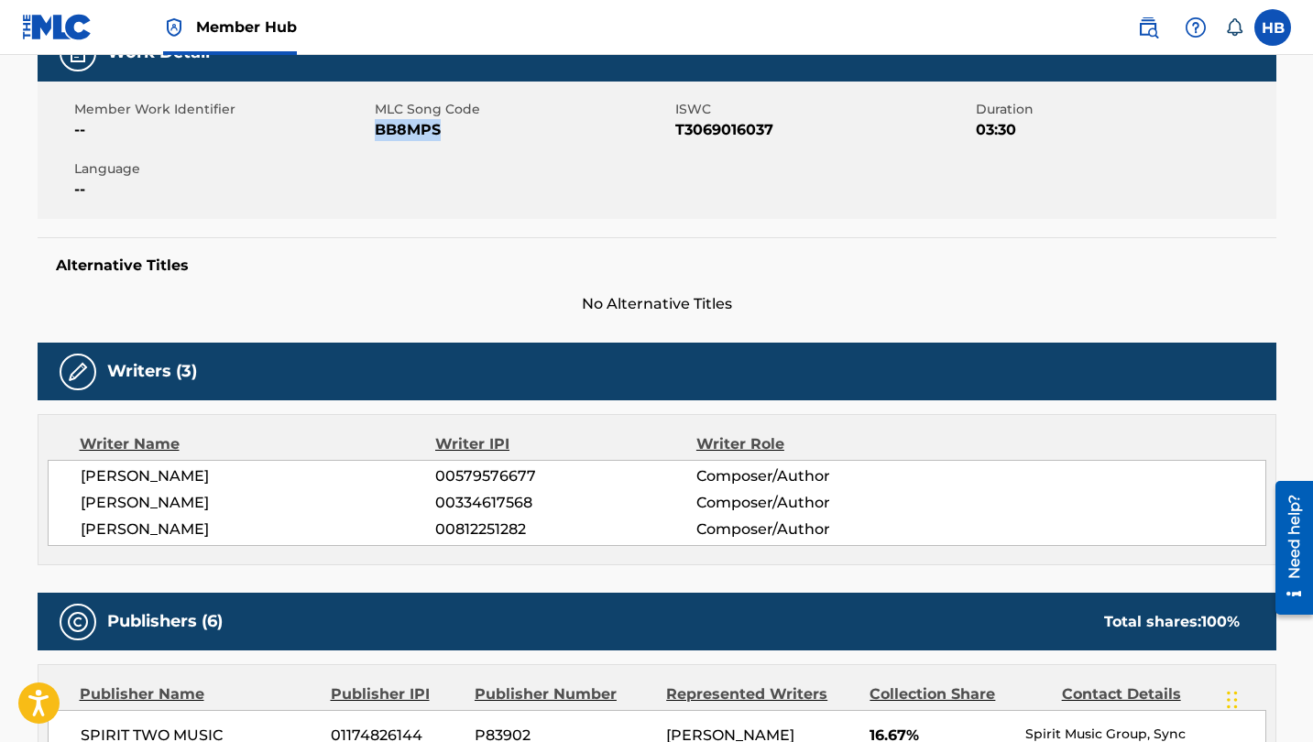
drag, startPoint x: 377, startPoint y: 122, endPoint x: 456, endPoint y: 122, distance: 79.7
click at [456, 122] on span "BB8MPS" at bounding box center [523, 130] width 296 height 22
copy span "BB8MPS"
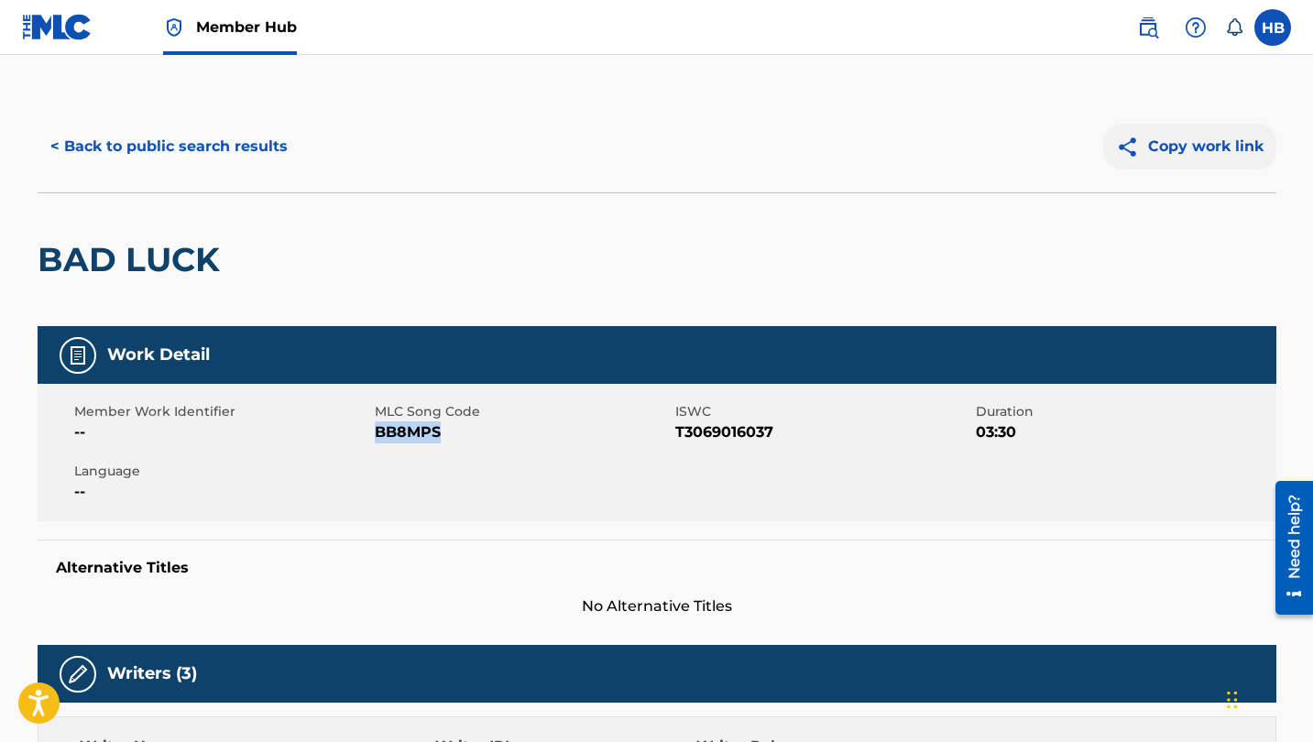
scroll to position [0, 0]
click at [1193, 151] on button "Copy work link" at bounding box center [1189, 147] width 173 height 46
click at [1182, 146] on button "Copy work link" at bounding box center [1189, 147] width 173 height 46
click at [199, 148] on button "< Back to public search results" at bounding box center [169, 147] width 263 height 46
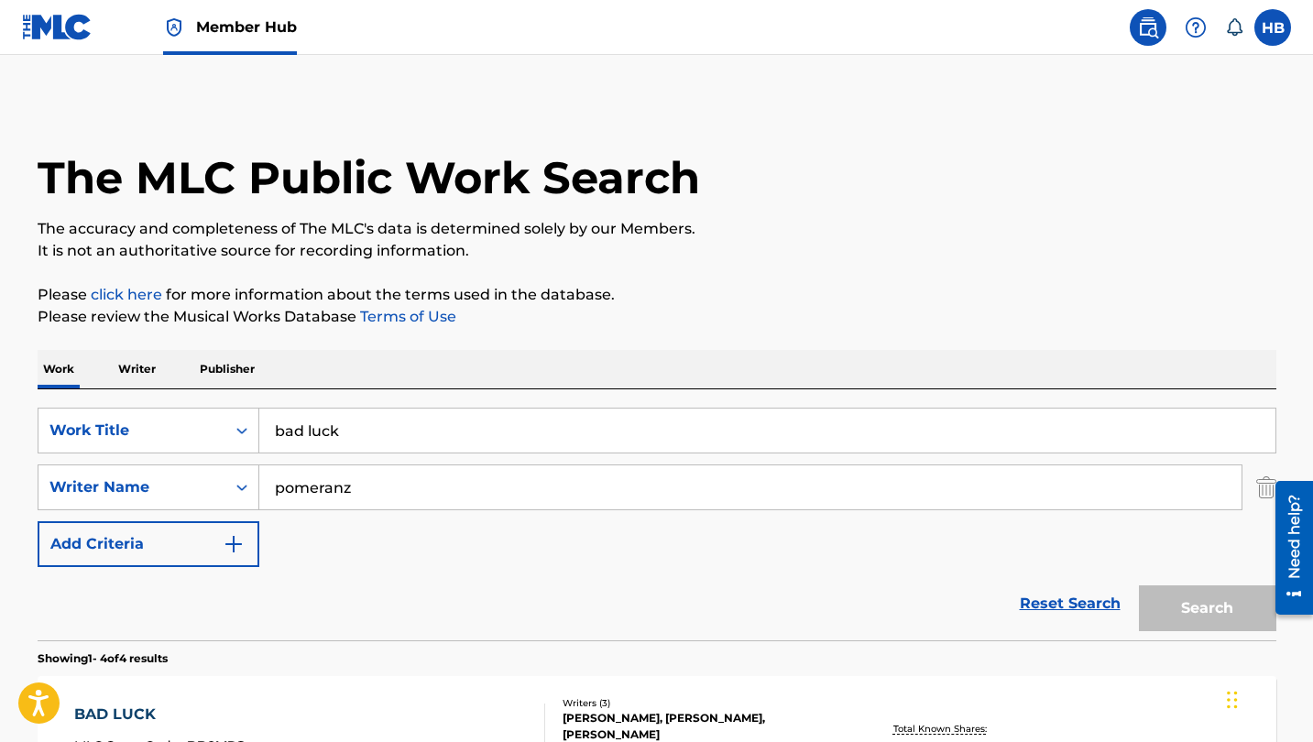
scroll to position [351, 0]
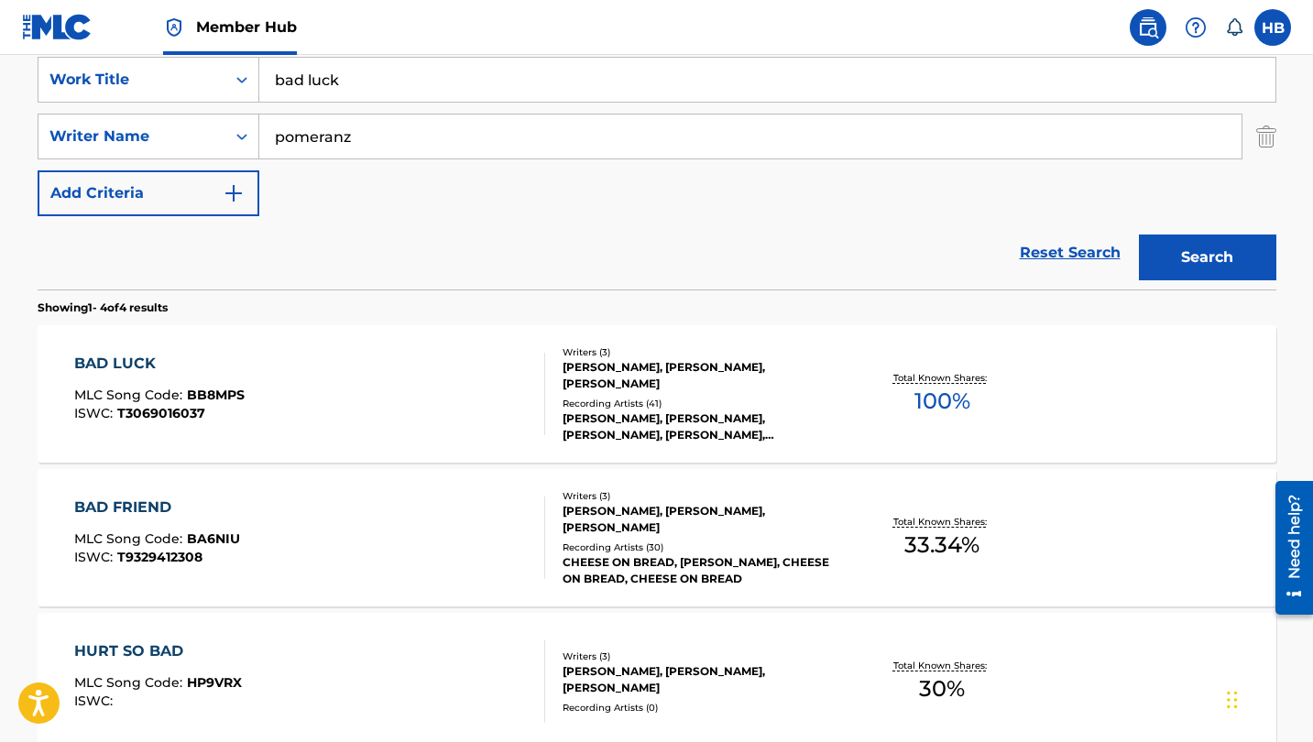
drag, startPoint x: 373, startPoint y: 88, endPoint x: 284, endPoint y: 88, distance: 88.9
click at [284, 88] on input "bad luck" at bounding box center [767, 80] width 1016 height 44
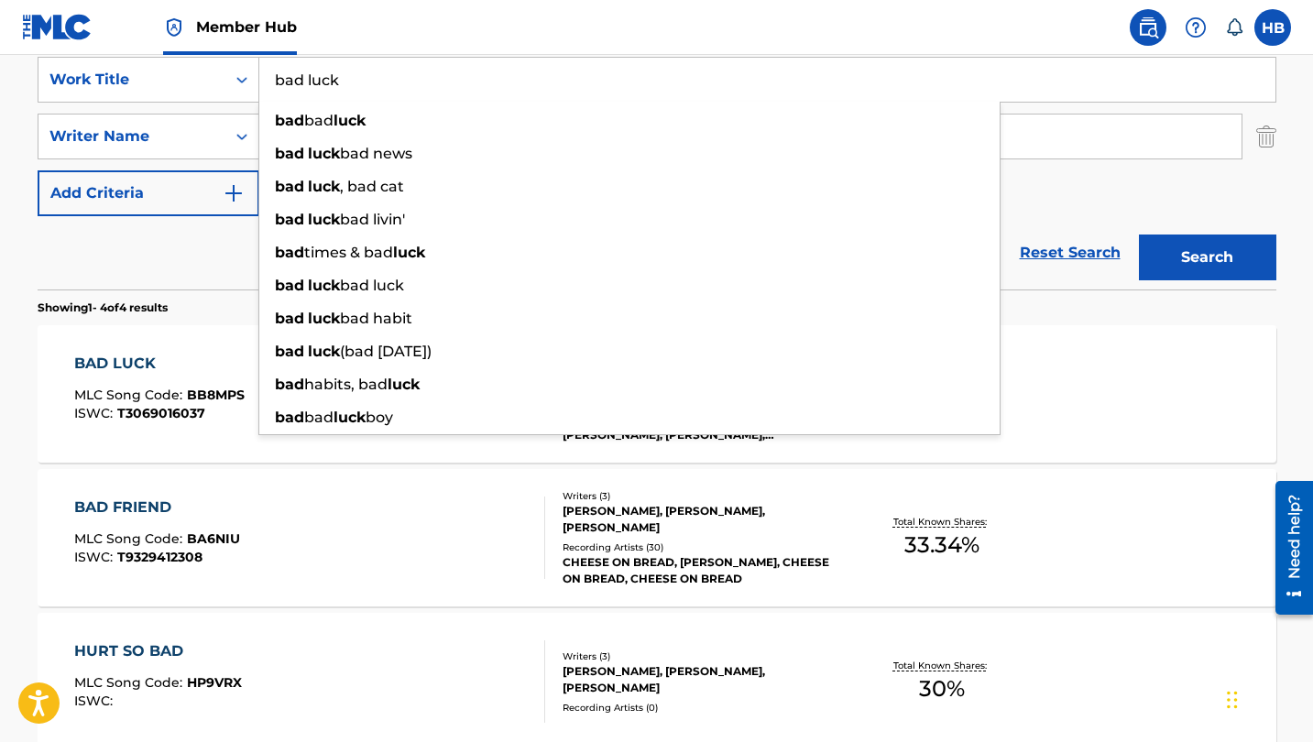
type input "b"
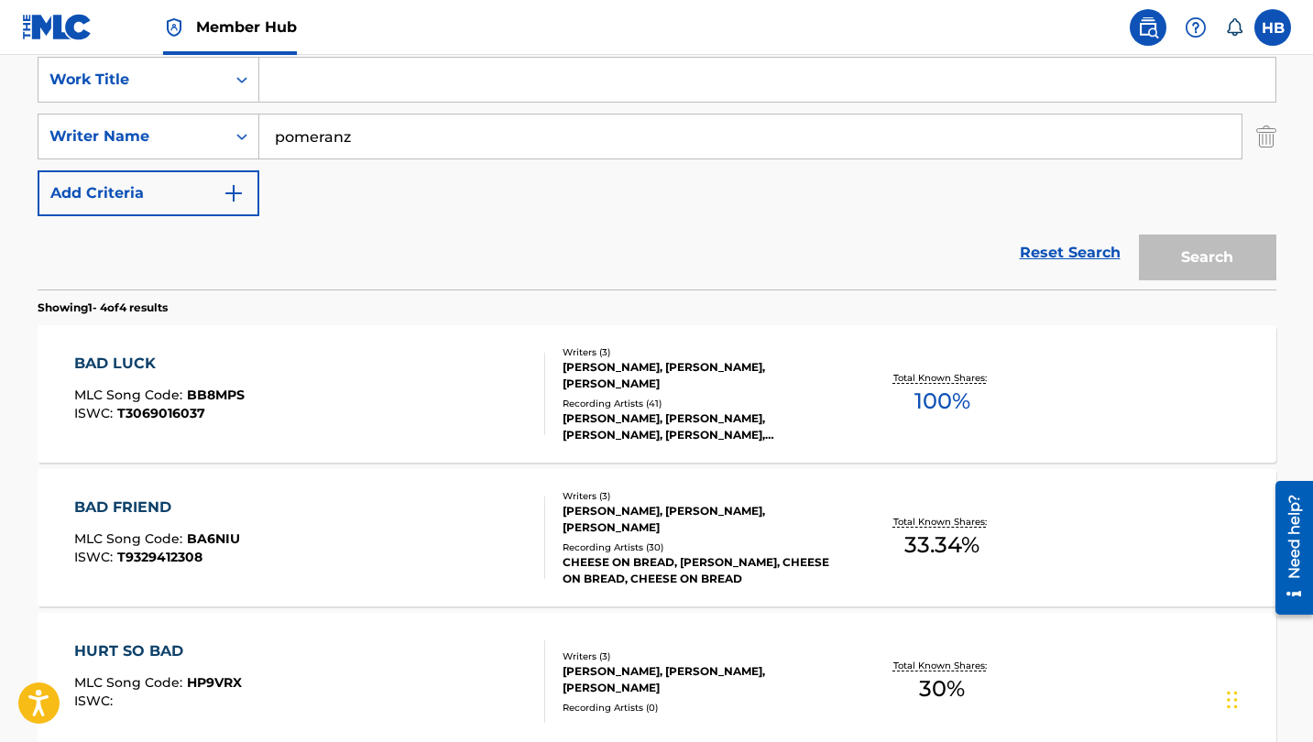
paste input "HUNGER"
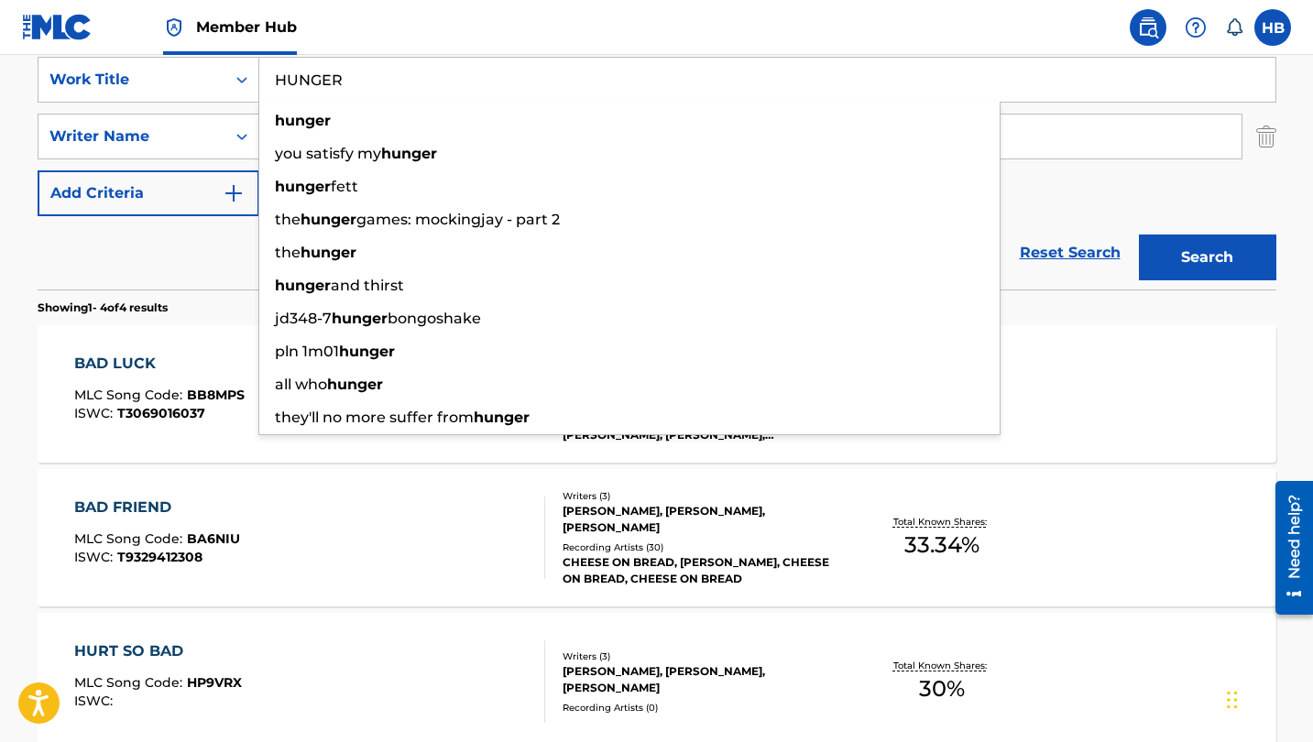
type input "HUNGER"
click at [215, 244] on div "Reset Search Search" at bounding box center [657, 252] width 1239 height 73
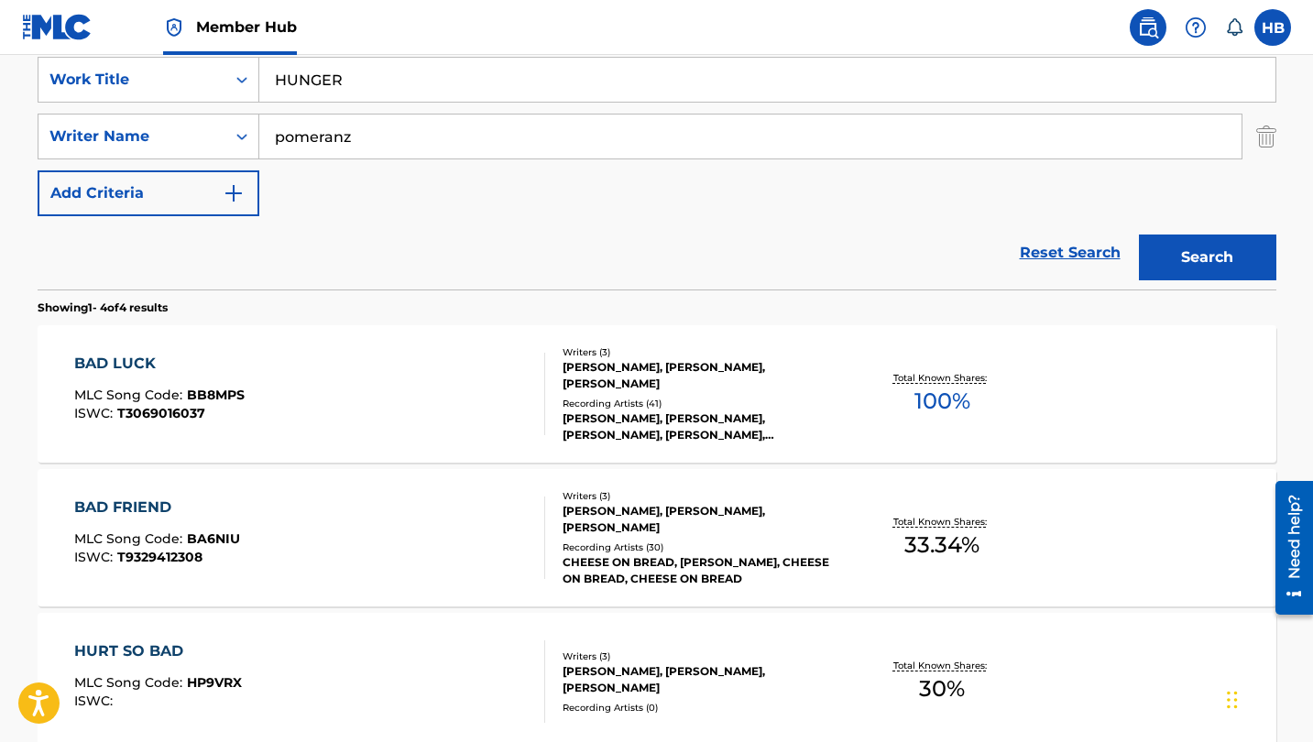
drag, startPoint x: 378, startPoint y: 143, endPoint x: 170, endPoint y: 110, distance: 209.7
click at [170, 110] on div "SearchWithCriteria8230fe05-124a-4a69-9f66-c4f1aaa931d5 Work Title HUNGER Search…" at bounding box center [657, 136] width 1239 height 159
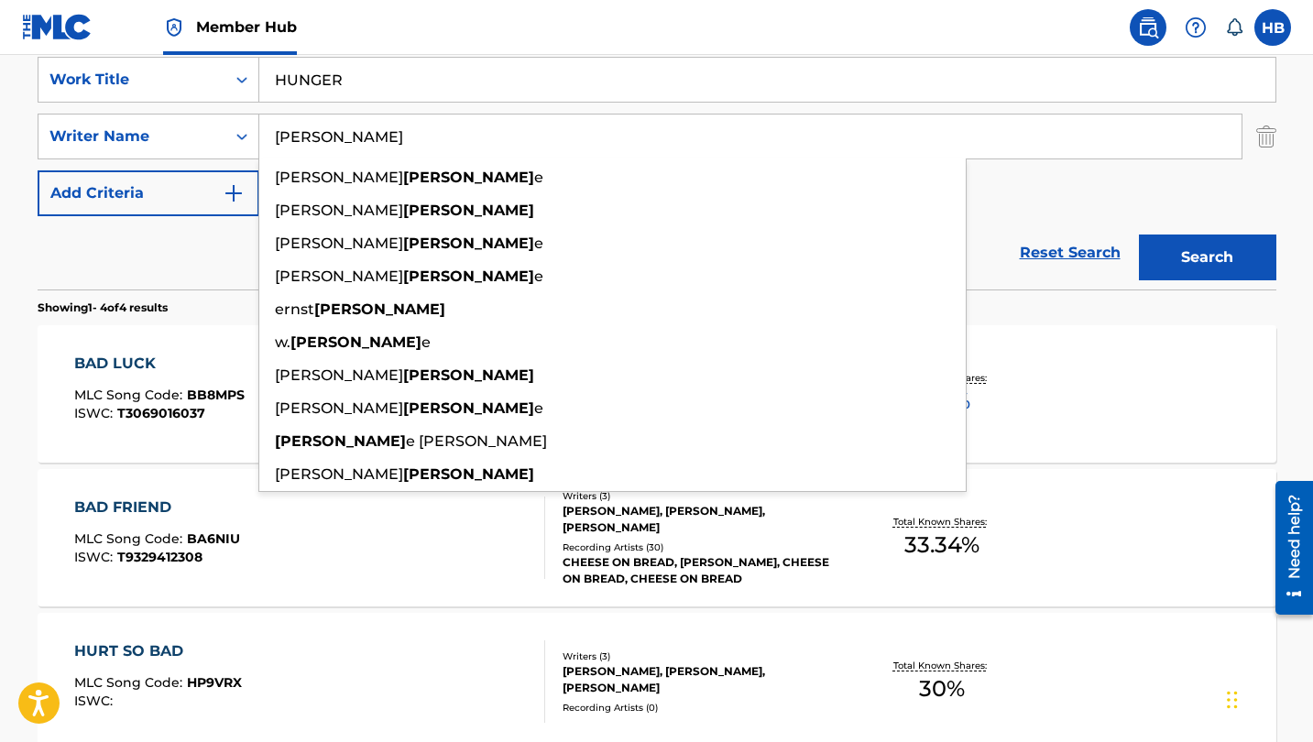
type input "clark"
click at [1207, 258] on button "Search" at bounding box center [1207, 258] width 137 height 46
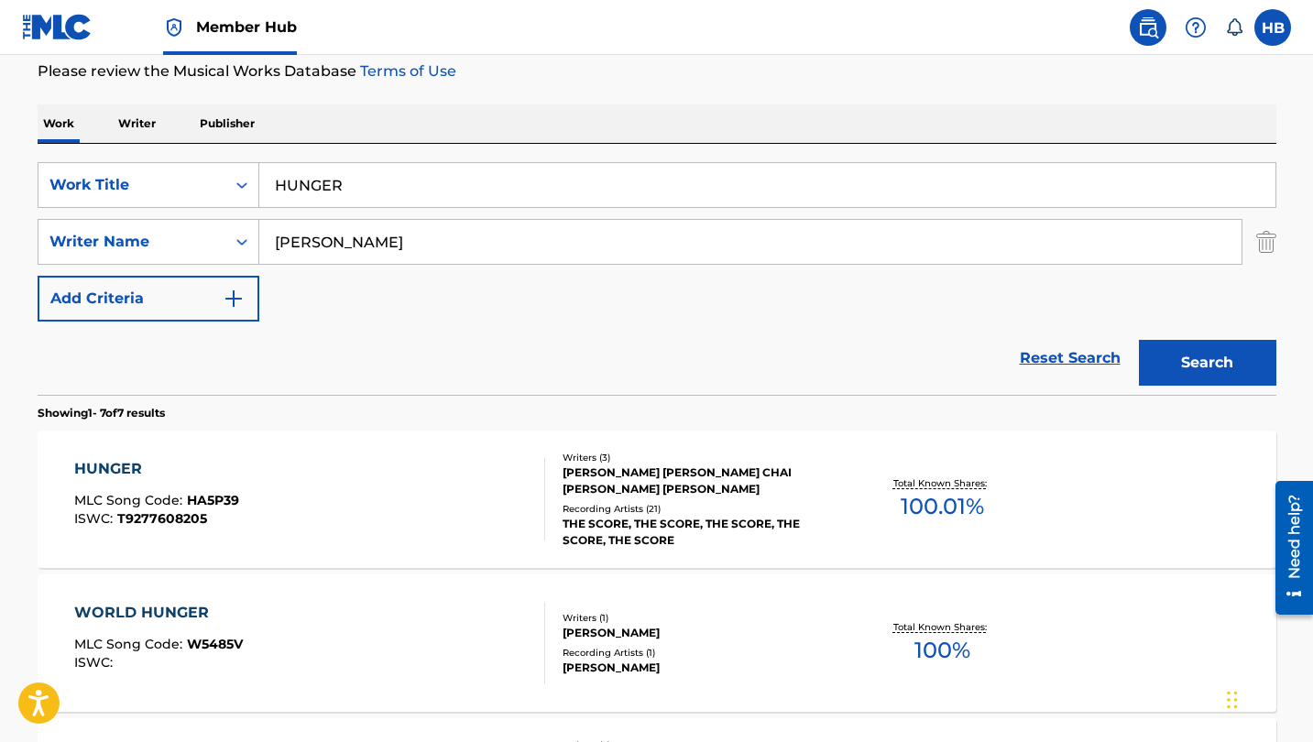
scroll to position [259, 0]
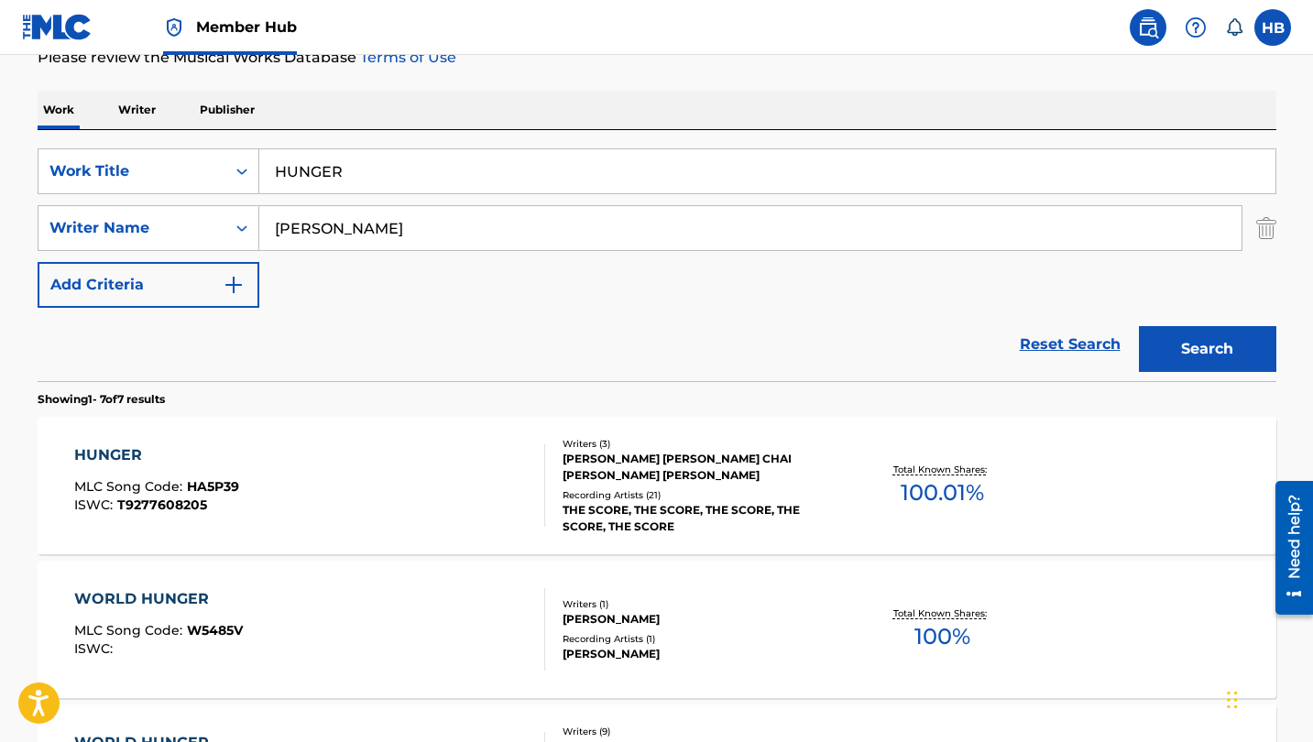
click at [126, 451] on div "HUNGER" at bounding box center [156, 455] width 165 height 22
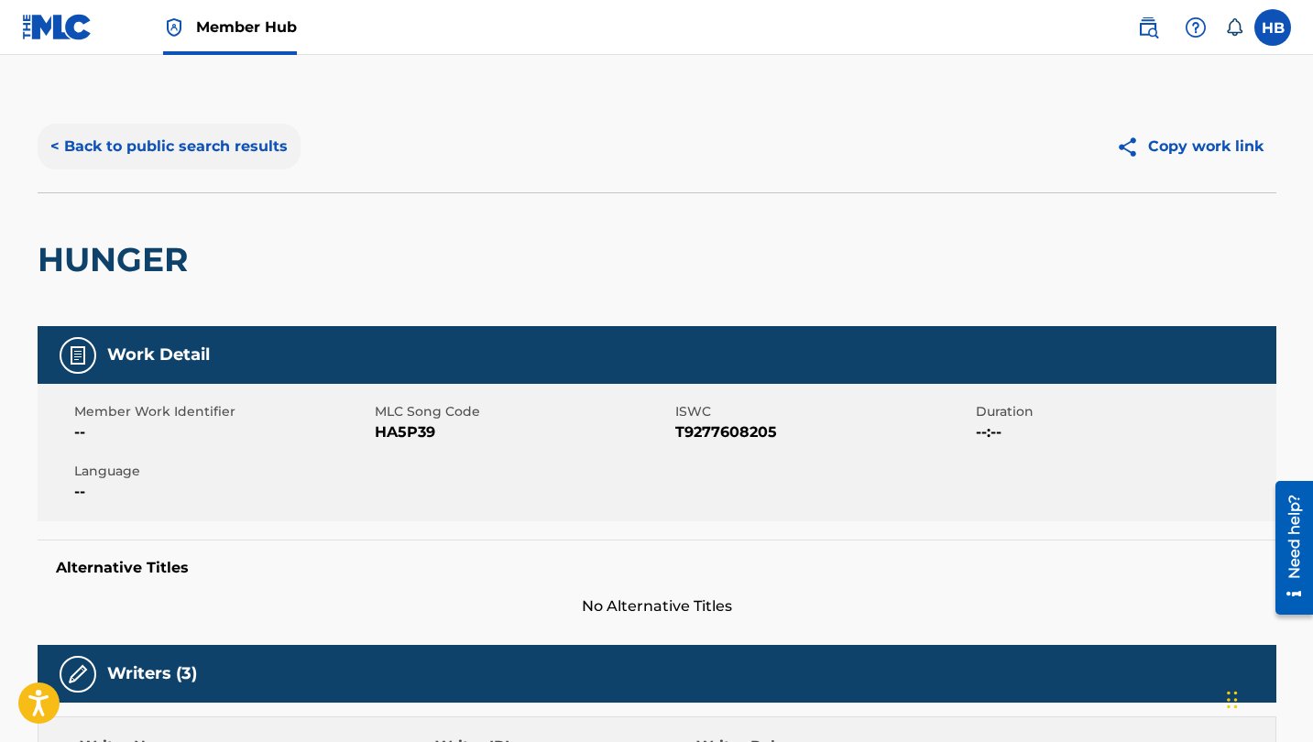
click at [167, 144] on button "< Back to public search results" at bounding box center [169, 147] width 263 height 46
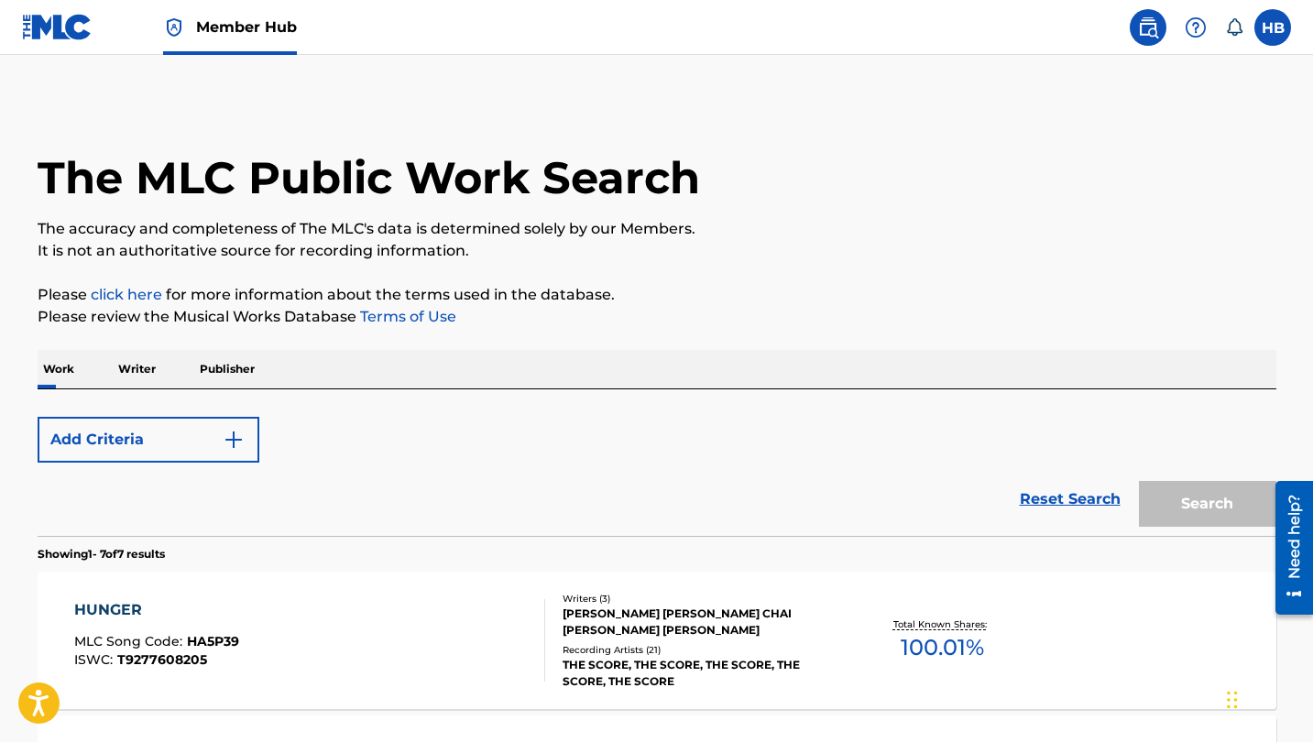
scroll to position [259, 0]
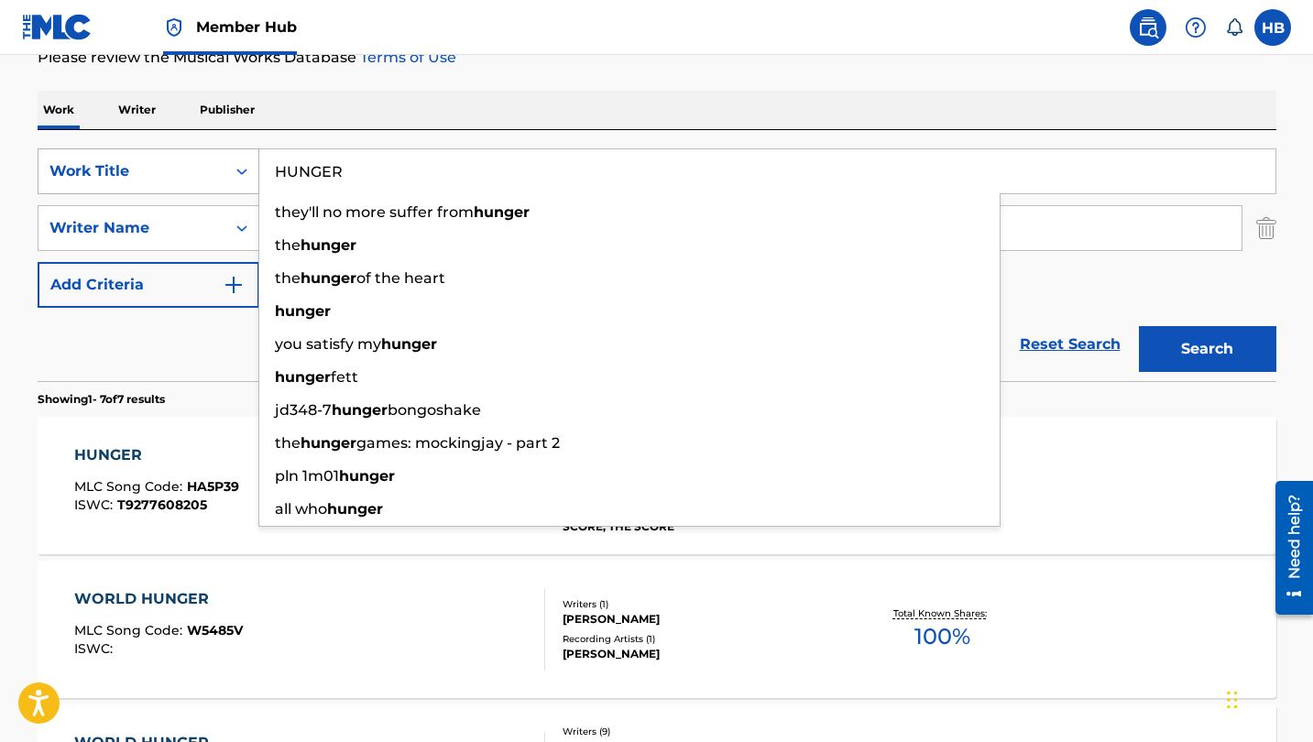
drag, startPoint x: 366, startPoint y: 176, endPoint x: 234, endPoint y: 174, distance: 132.0
click at [234, 174] on div "SearchWithCriteria8230fe05-124a-4a69-9f66-c4f1aaa931d5 Work Title HUNGER they'l…" at bounding box center [657, 171] width 1239 height 46
paste input "STAND OUT FIT IN"
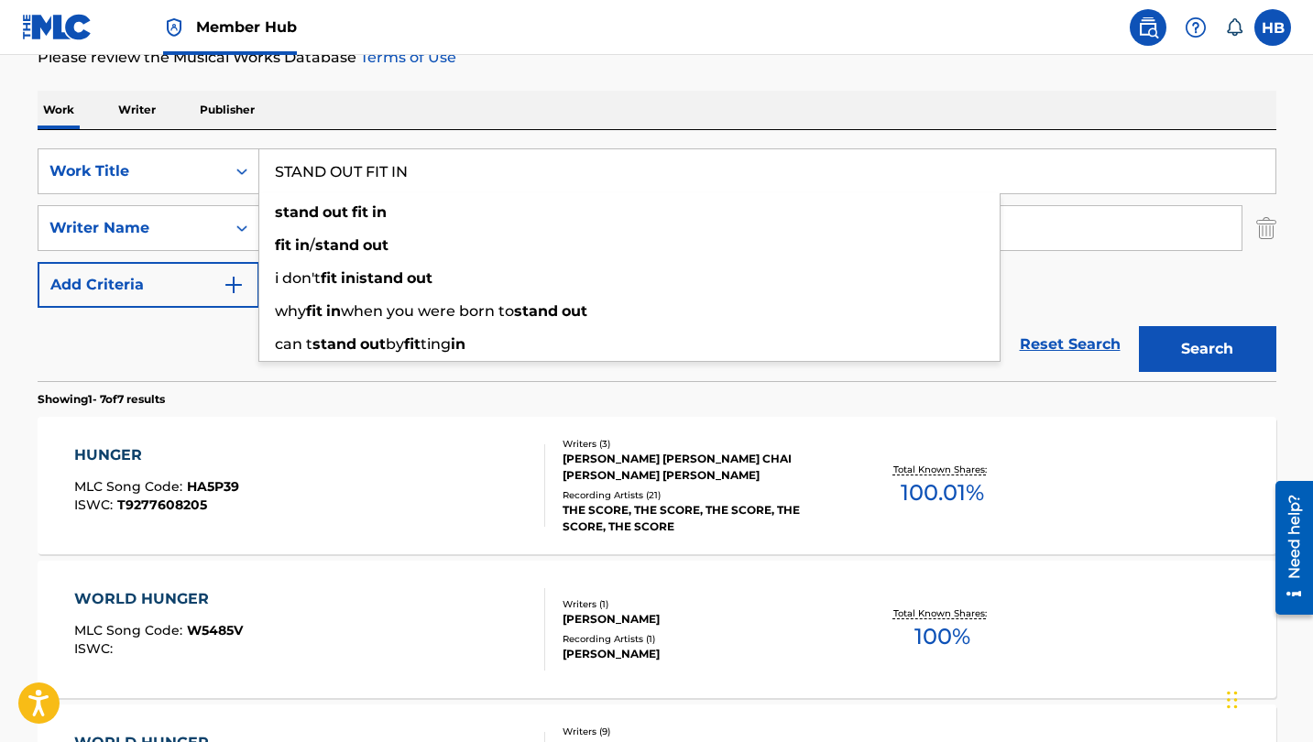
type input "STAND OUT FIT IN"
click at [163, 350] on div "Reset Search Search" at bounding box center [657, 344] width 1239 height 73
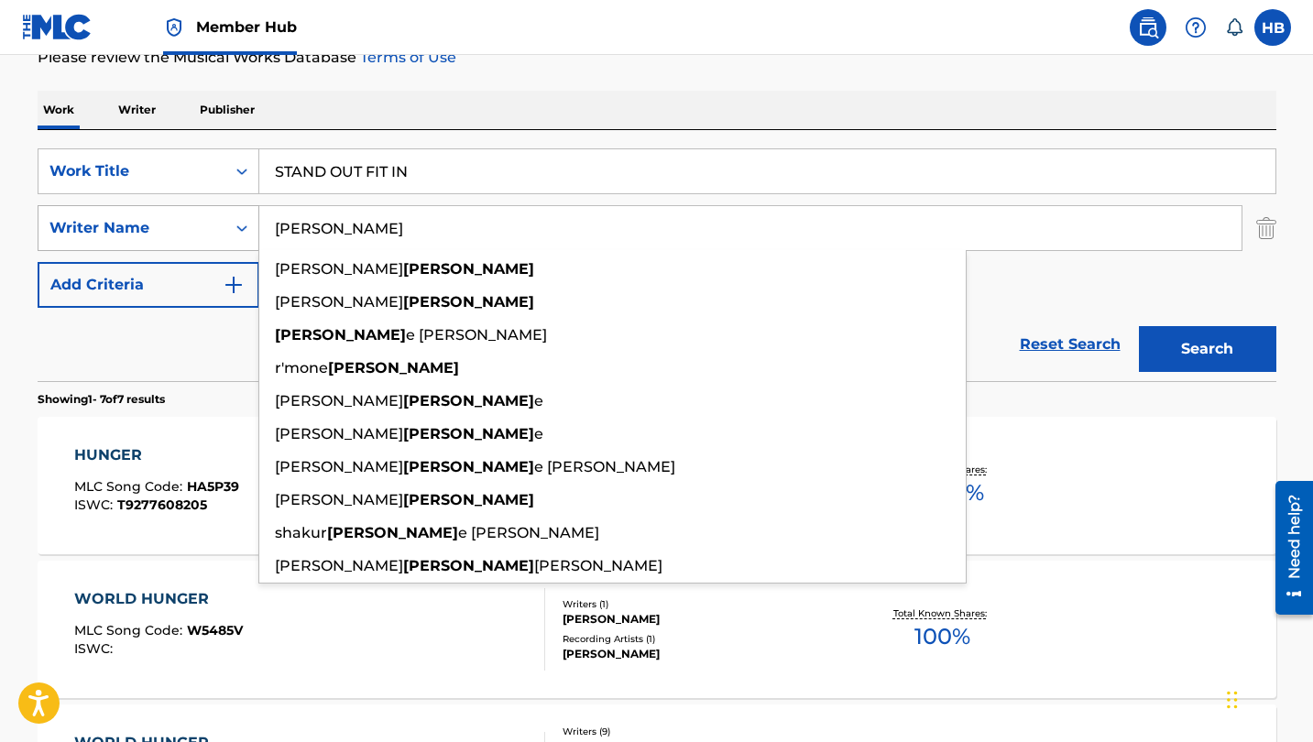
drag, startPoint x: 337, startPoint y: 241, endPoint x: 247, endPoint y: 225, distance: 92.1
click at [247, 225] on div "SearchWithCriteria636f6c22-4c75-4f05-9e1d-3455a779655f Writer Name clark michae…" at bounding box center [657, 228] width 1239 height 46
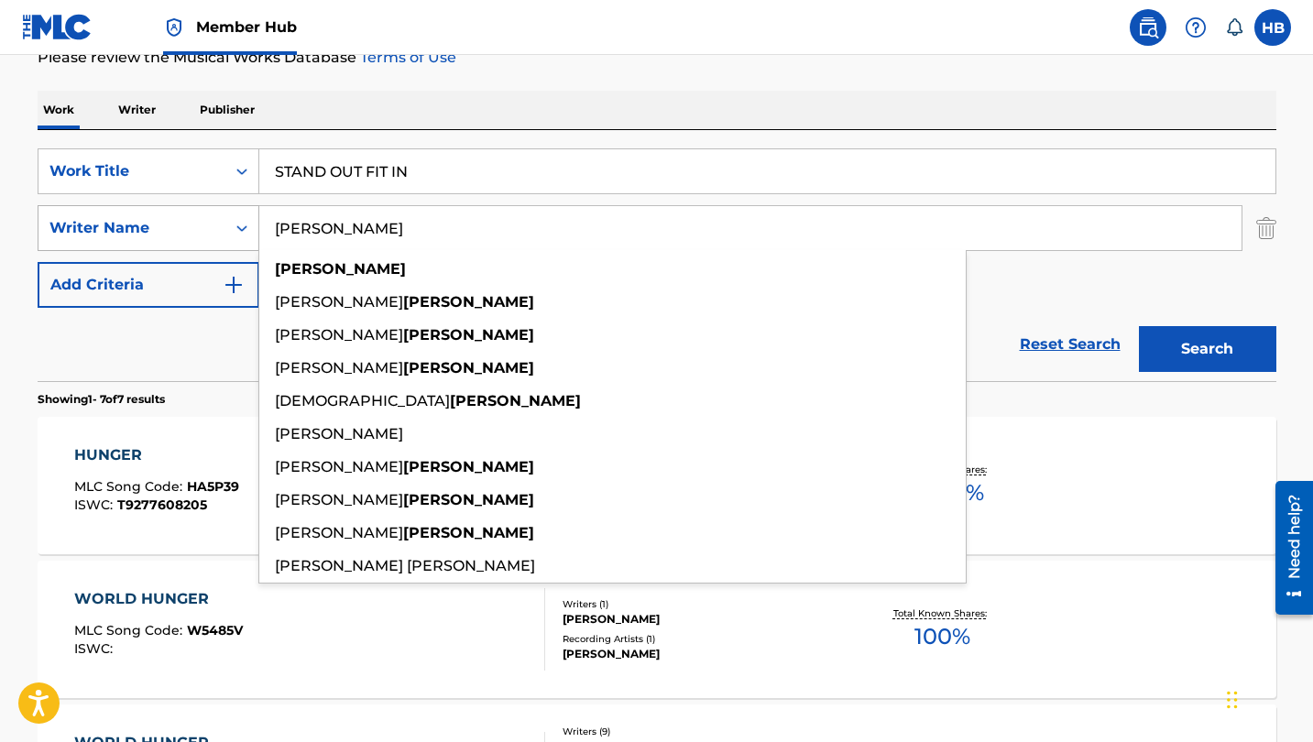
type input "fuhrmann"
click at [1207, 349] on button "Search" at bounding box center [1207, 349] width 137 height 46
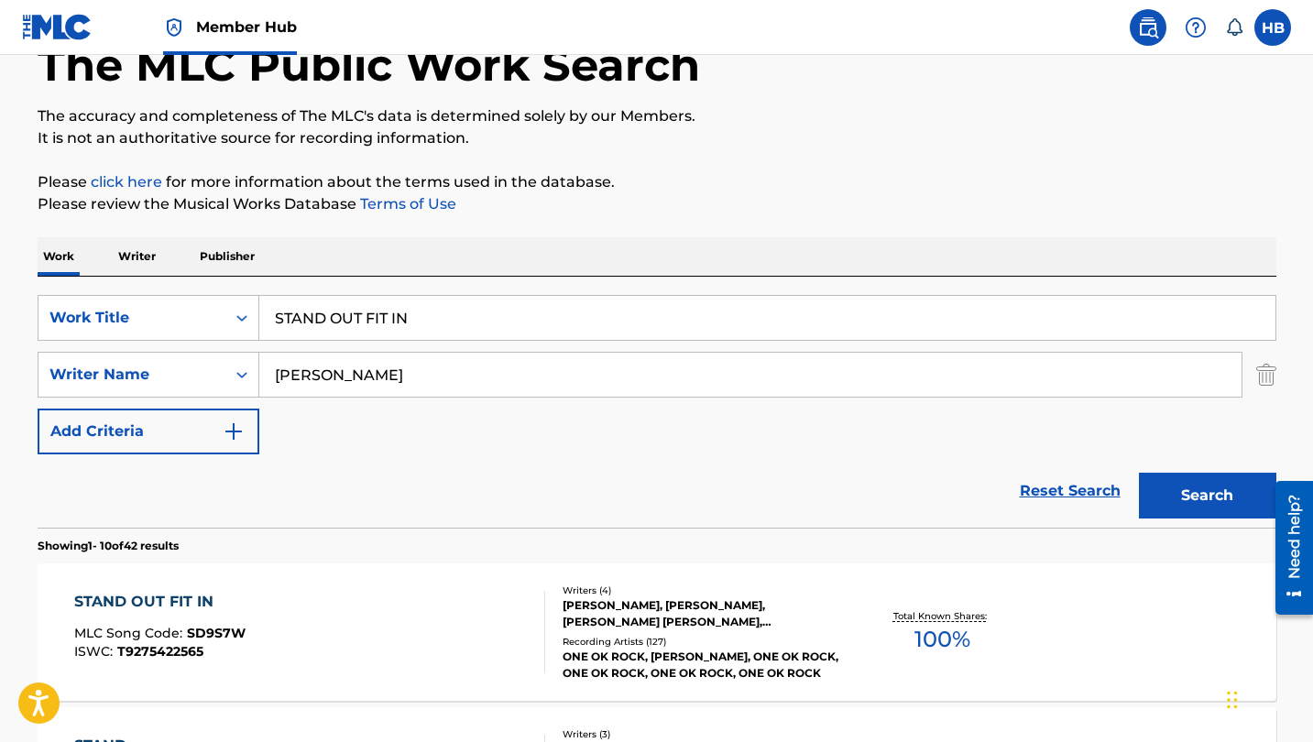
click at [159, 603] on div "STAND OUT FIT IN" at bounding box center [159, 602] width 171 height 22
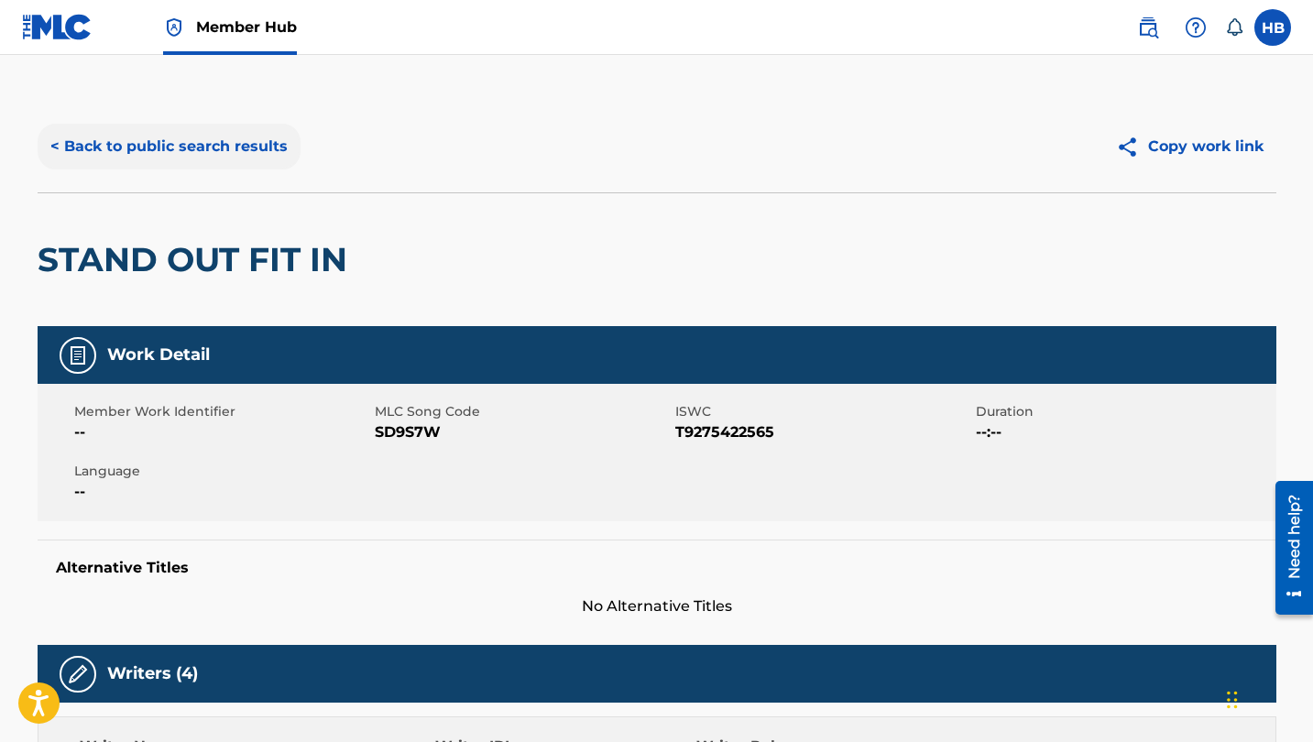
click at [216, 147] on button "< Back to public search results" at bounding box center [169, 147] width 263 height 46
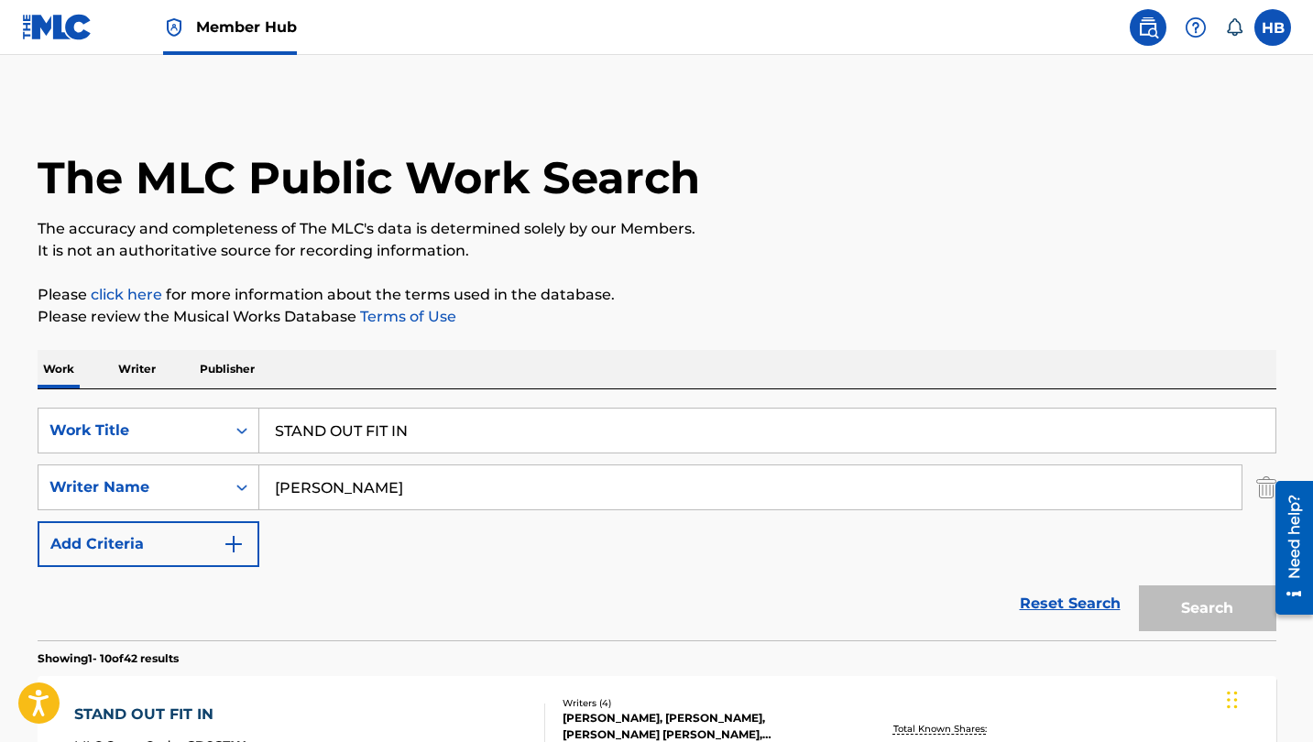
scroll to position [113, 0]
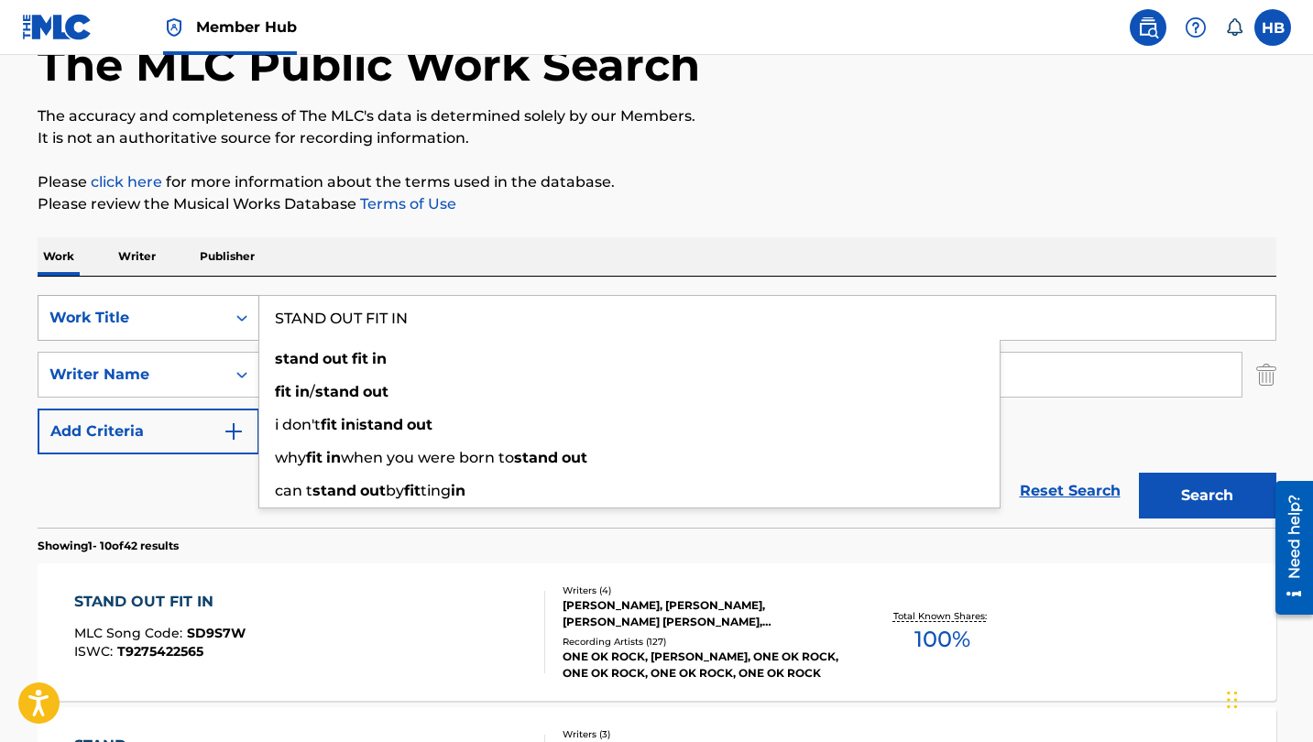
drag, startPoint x: 444, startPoint y: 320, endPoint x: 228, endPoint y: 312, distance: 216.4
click at [228, 313] on div "SearchWithCriteria8230fe05-124a-4a69-9f66-c4f1aaa931d5 Work Title STAND OUT FIT…" at bounding box center [657, 318] width 1239 height 46
paste input "WE DON'T WANNA GO HOME"
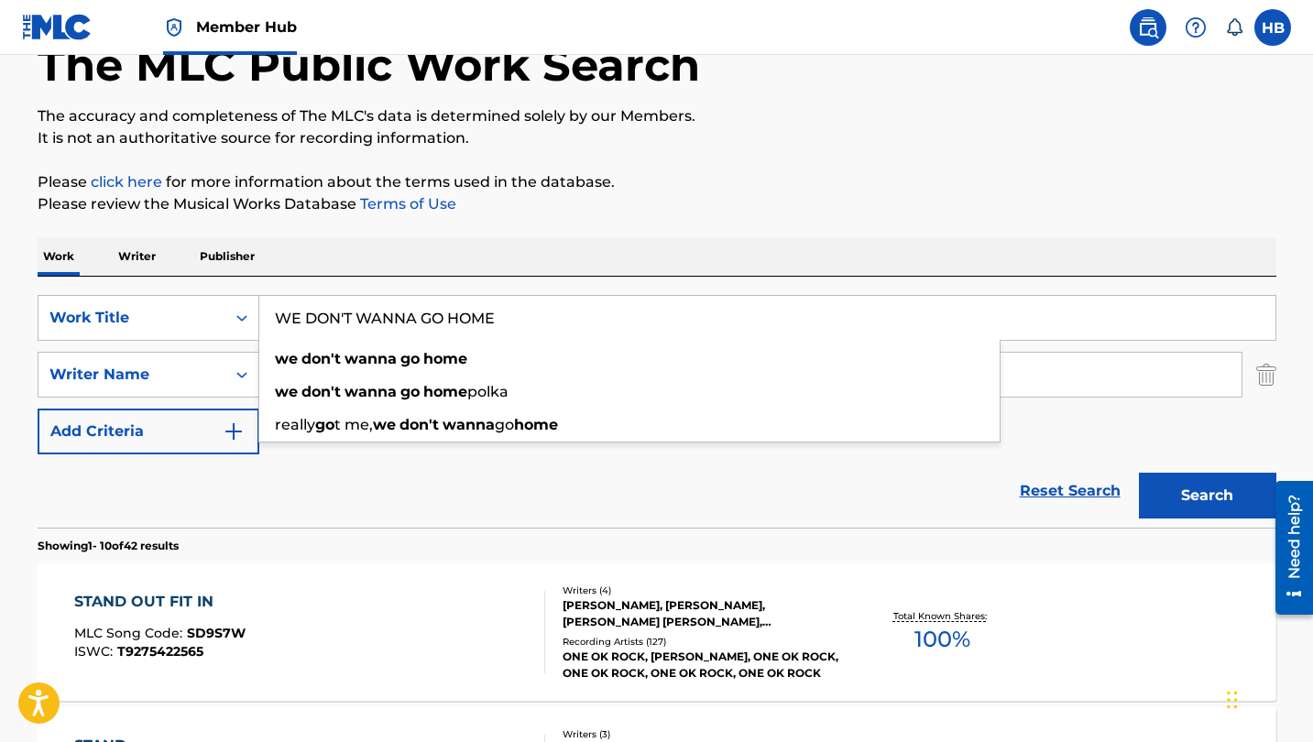
type input "WE DON'T WANNA GO HOME"
click at [278, 473] on div "Reset Search Search" at bounding box center [657, 491] width 1239 height 73
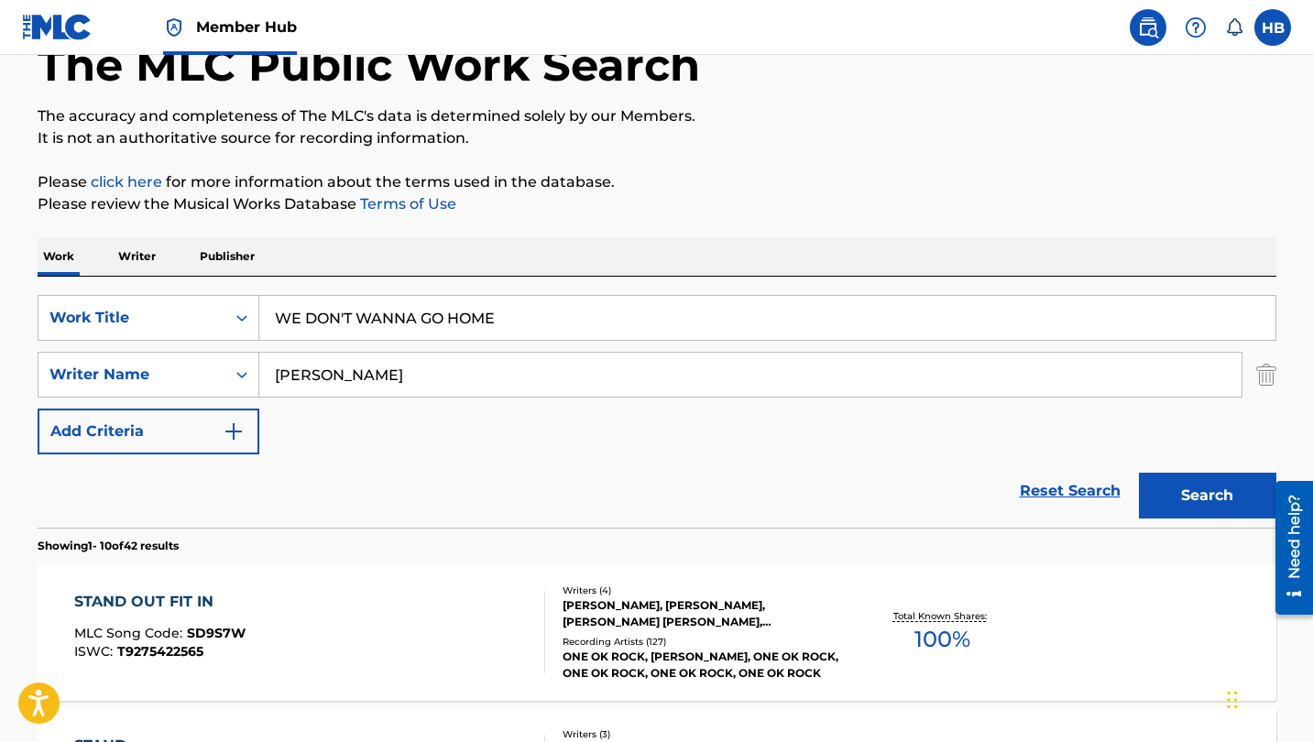
click at [340, 371] on input "fuhrmann" at bounding box center [750, 375] width 982 height 44
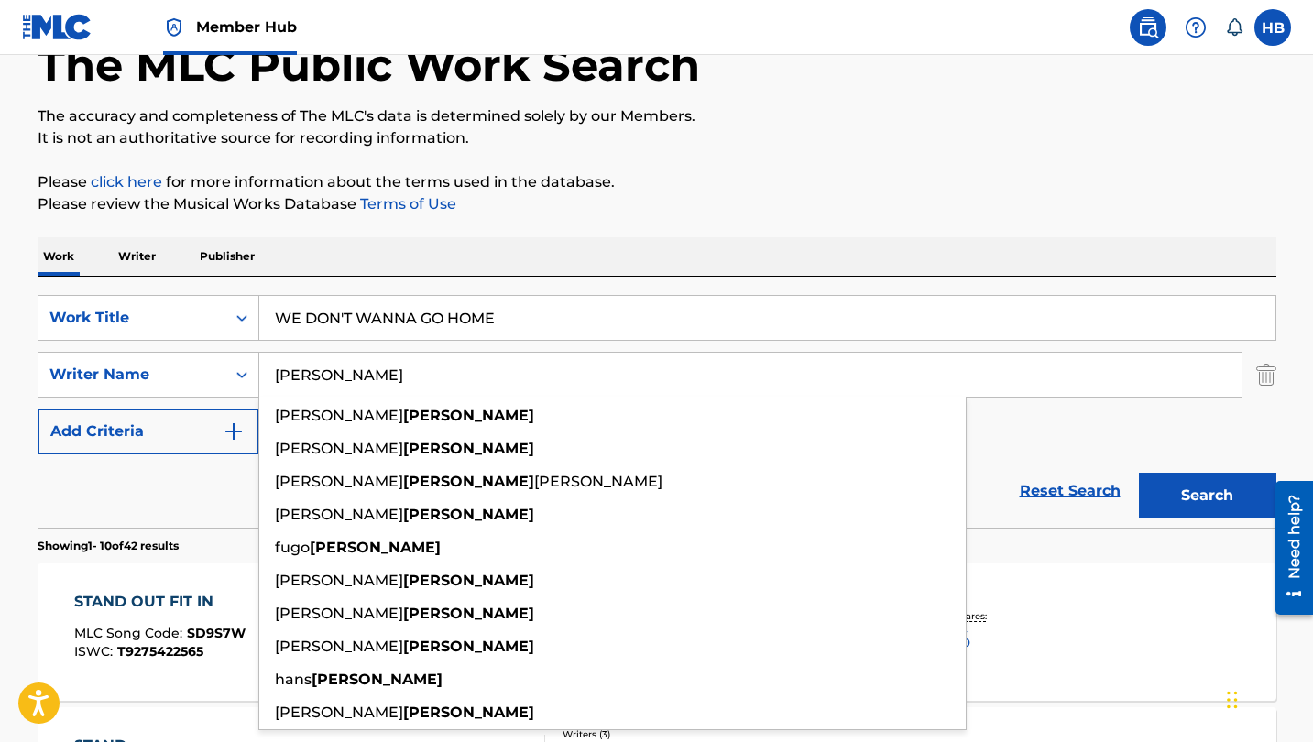
click at [340, 371] on input "fuhrmann" at bounding box center [750, 375] width 982 height 44
type input "c"
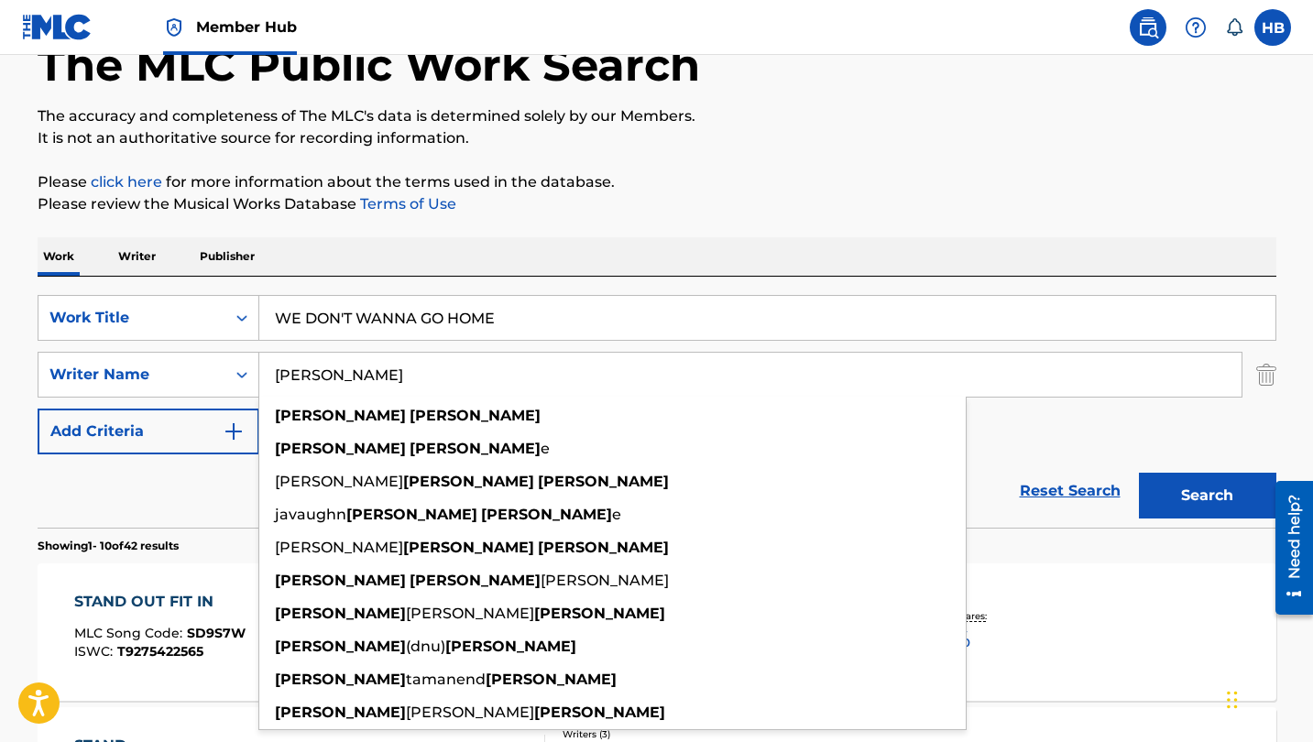
type input "todd clark"
click at [1207, 496] on button "Search" at bounding box center [1207, 496] width 137 height 46
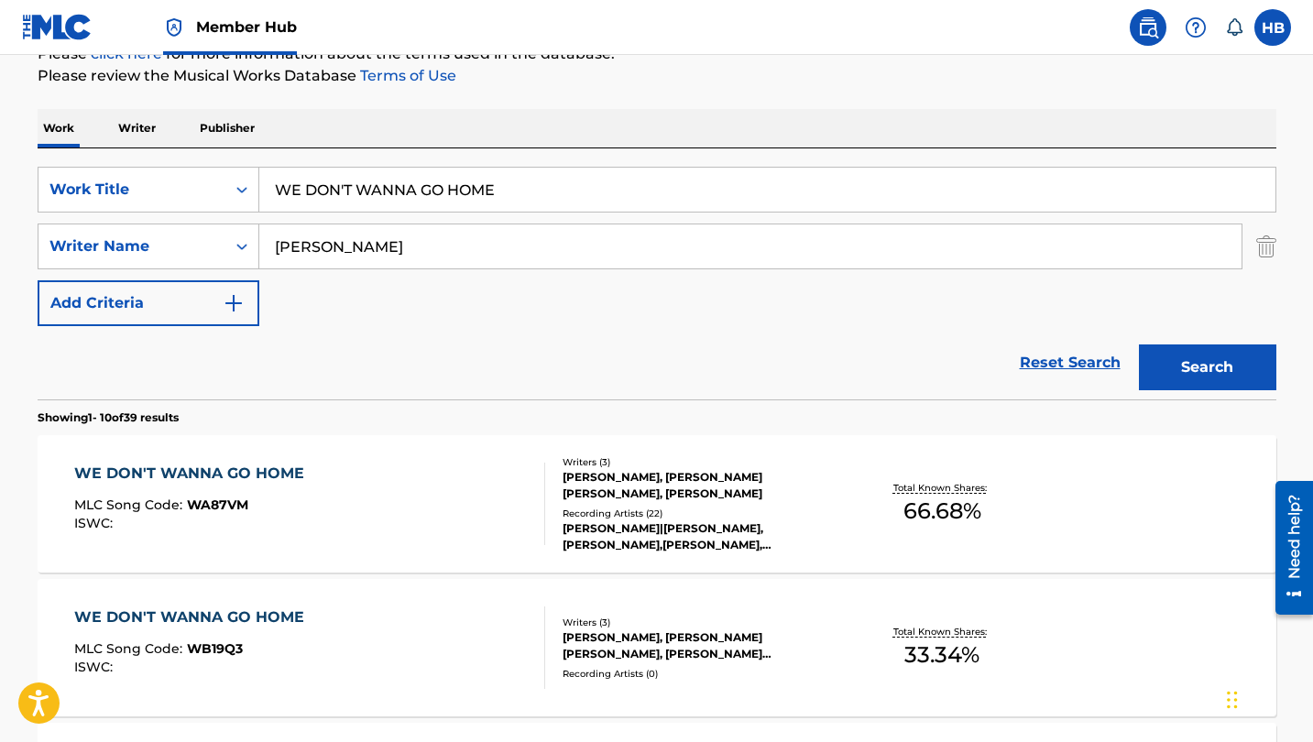
scroll to position [245, 0]
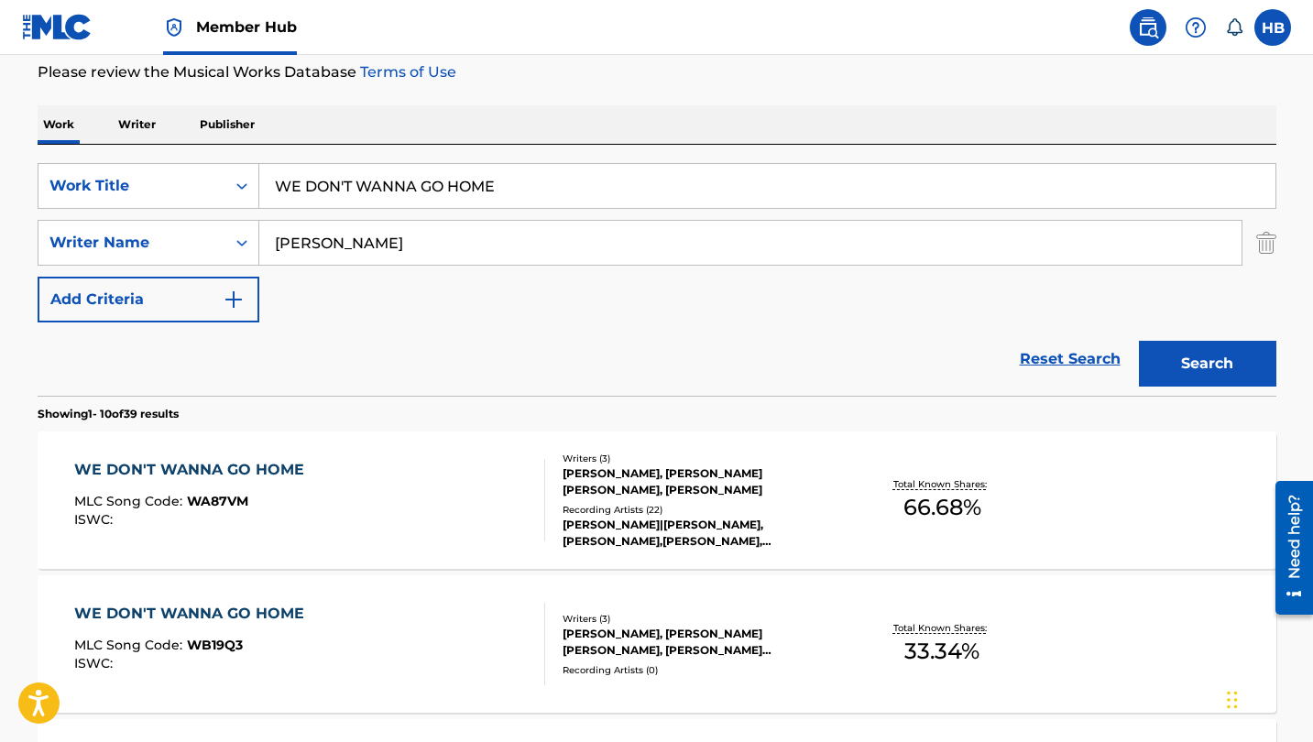
click at [192, 473] on div "WE DON'T WANNA GO HOME" at bounding box center [193, 470] width 239 height 22
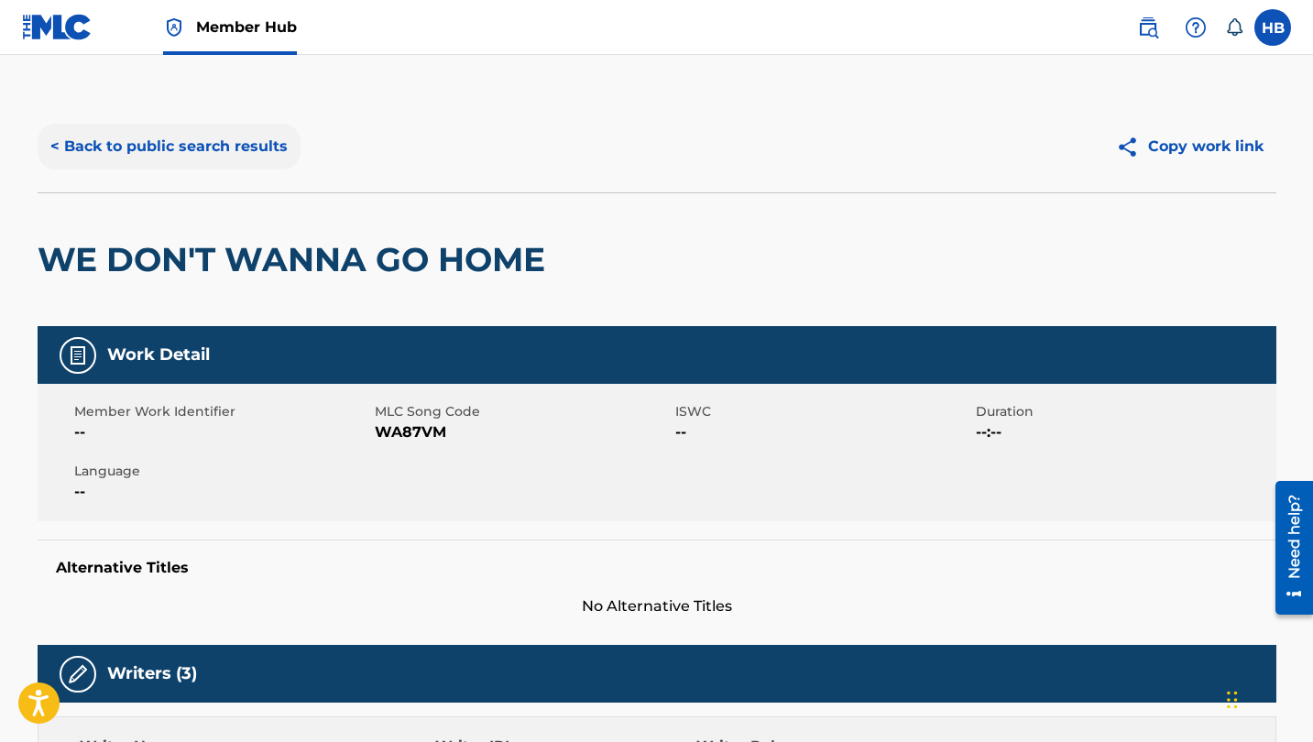
click at [193, 147] on button "< Back to public search results" at bounding box center [169, 147] width 263 height 46
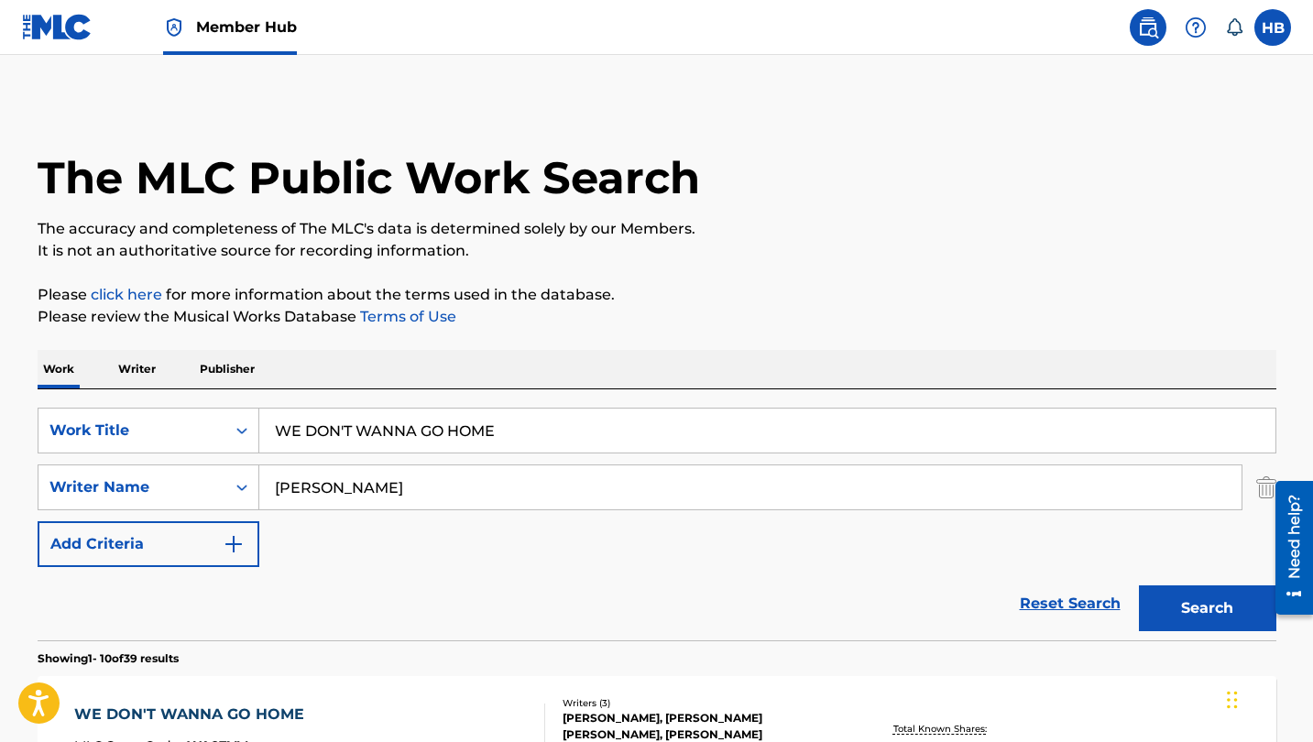
scroll to position [245, 0]
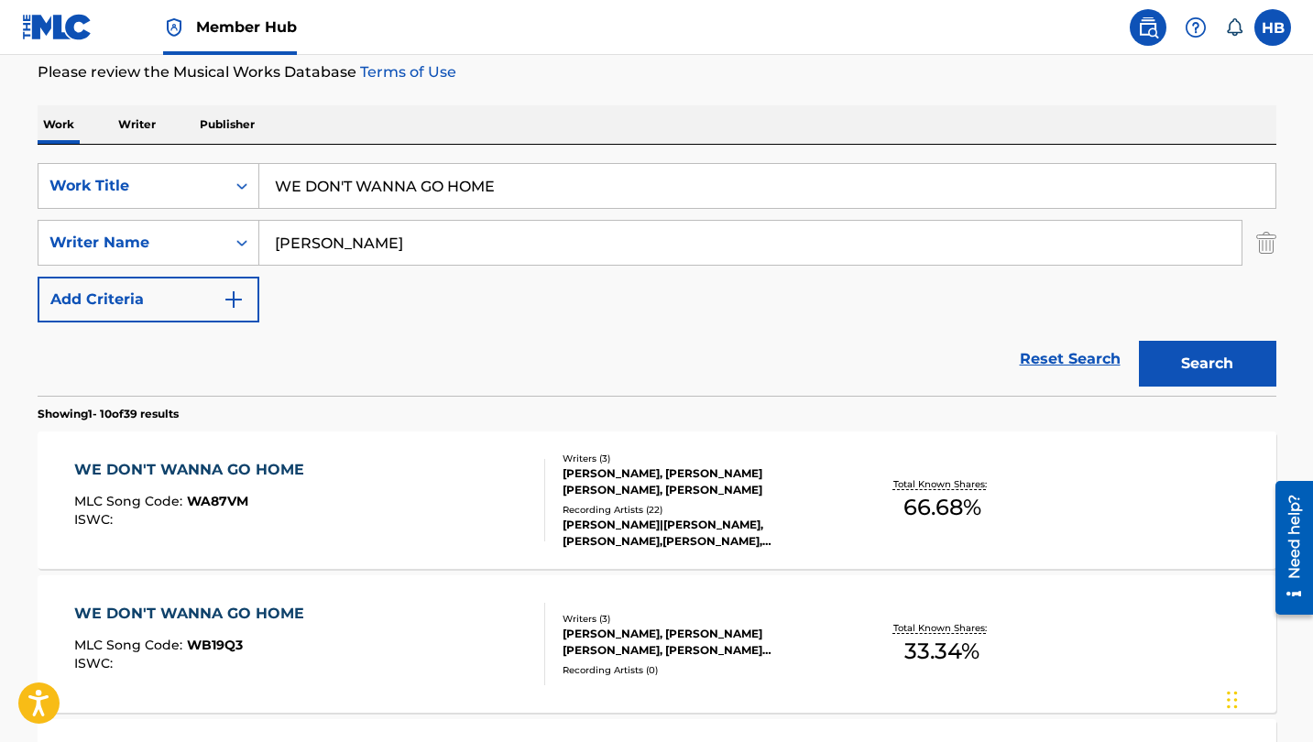
click at [418, 192] on input "WE DON'T WANNA GO HOME" at bounding box center [767, 186] width 1016 height 44
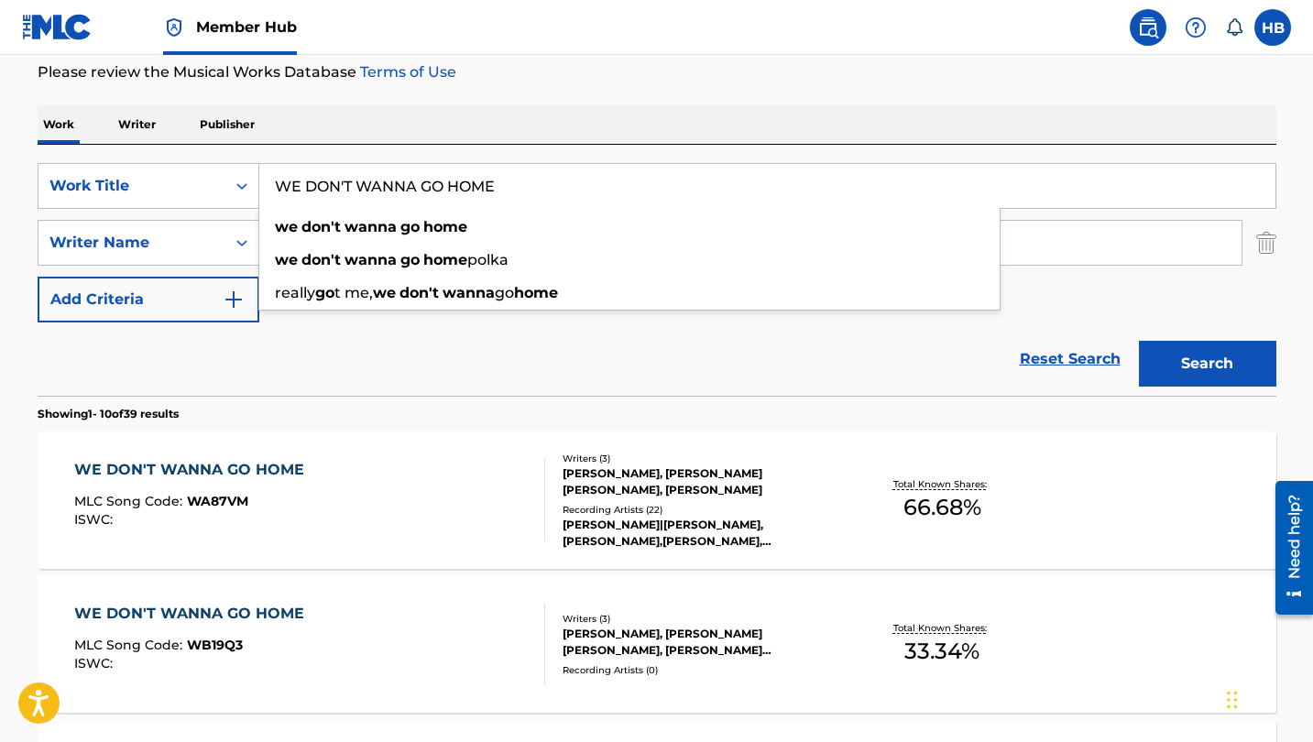
click at [418, 192] on input "WE DON'T WANNA GO HOME" at bounding box center [767, 186] width 1016 height 44
paste input "FAITH IN YOU -"
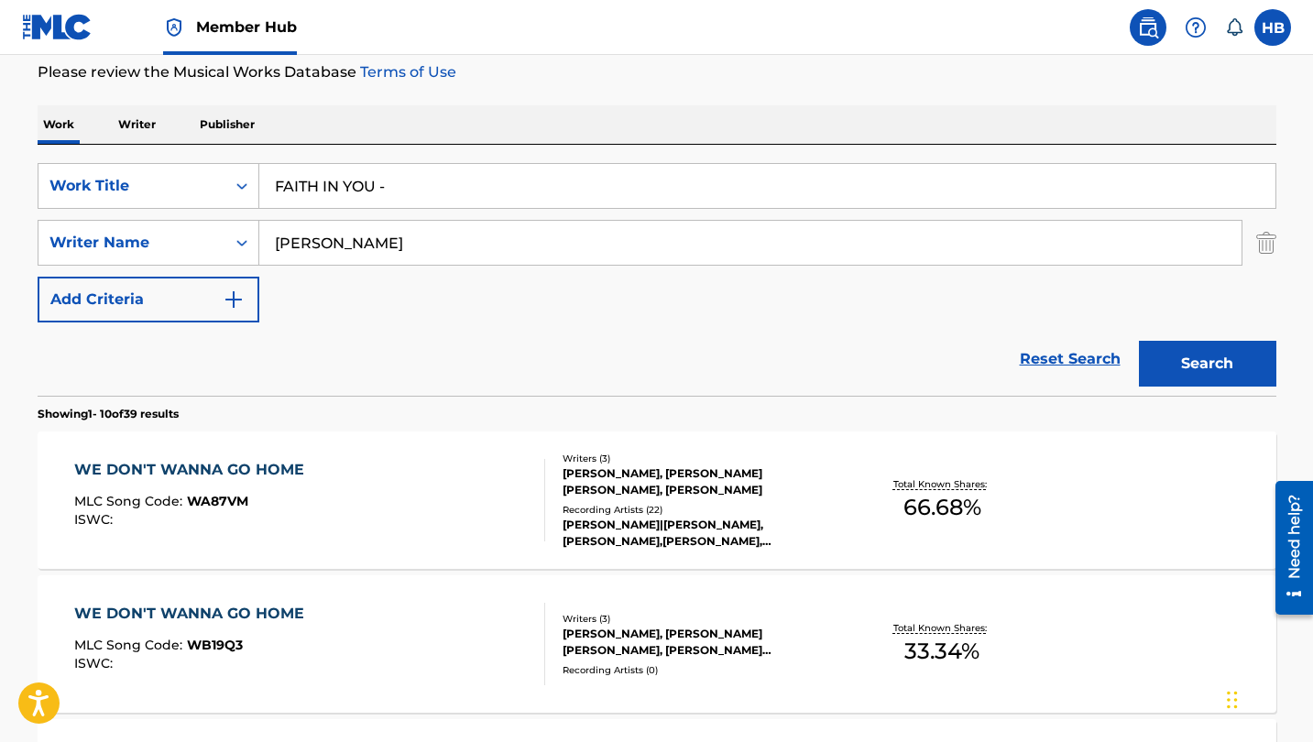
click at [1207, 364] on button "Search" at bounding box center [1207, 364] width 137 height 46
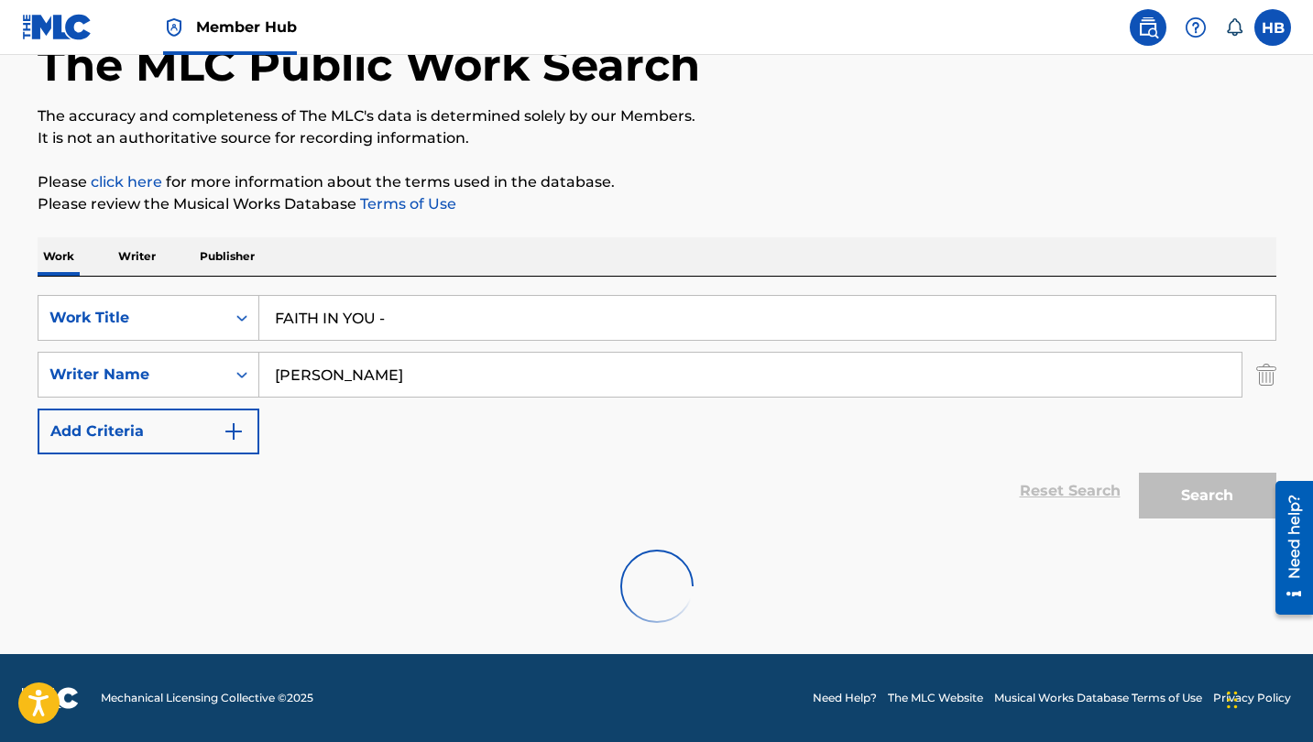
scroll to position [113, 0]
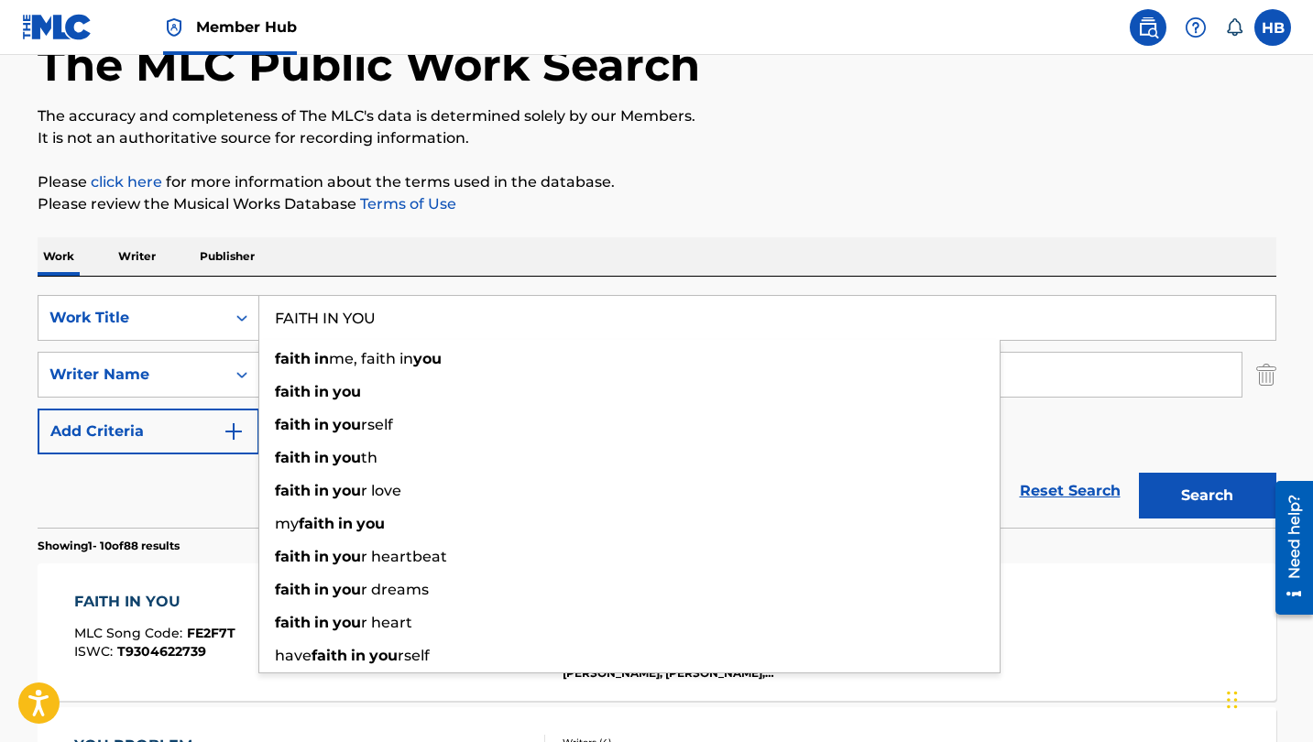
type input "FAITH IN YOU"
click at [1207, 496] on button "Search" at bounding box center [1207, 496] width 137 height 46
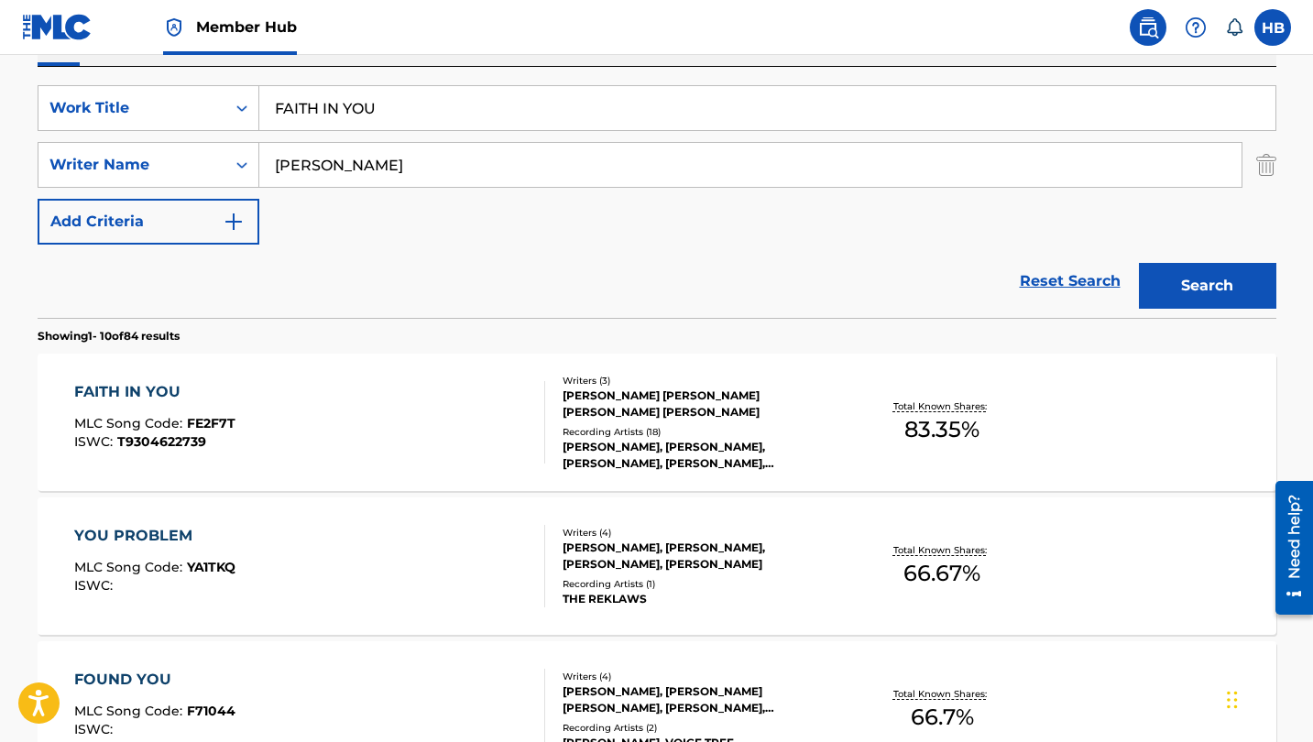
scroll to position [326, 0]
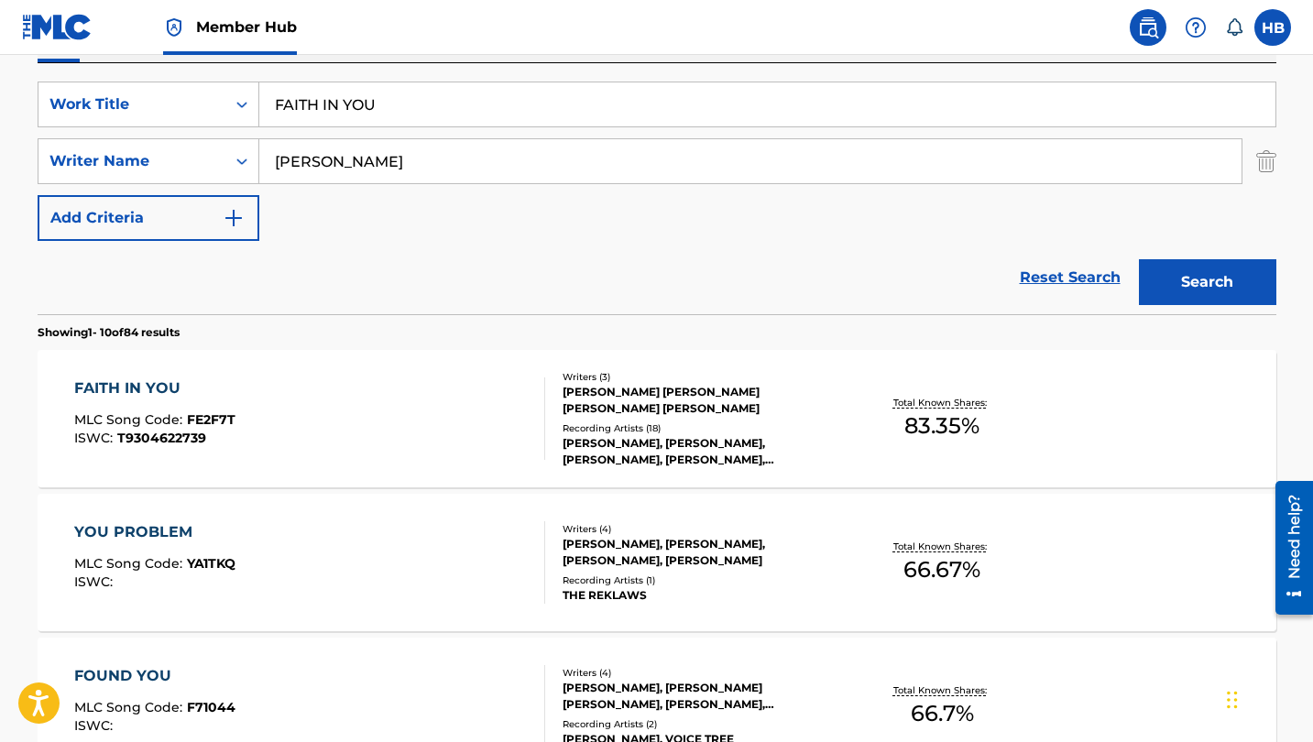
click at [153, 385] on div "FAITH IN YOU" at bounding box center [154, 389] width 161 height 22
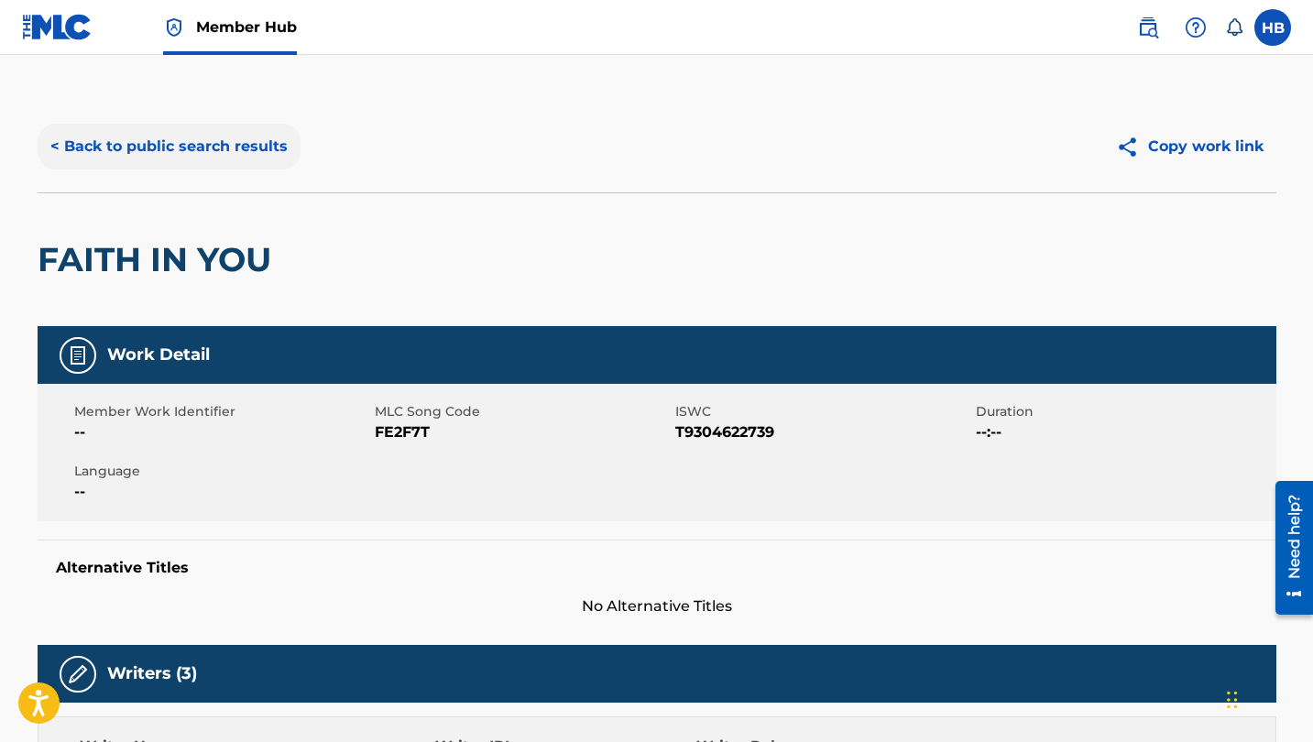
click at [208, 146] on button "< Back to public search results" at bounding box center [169, 147] width 263 height 46
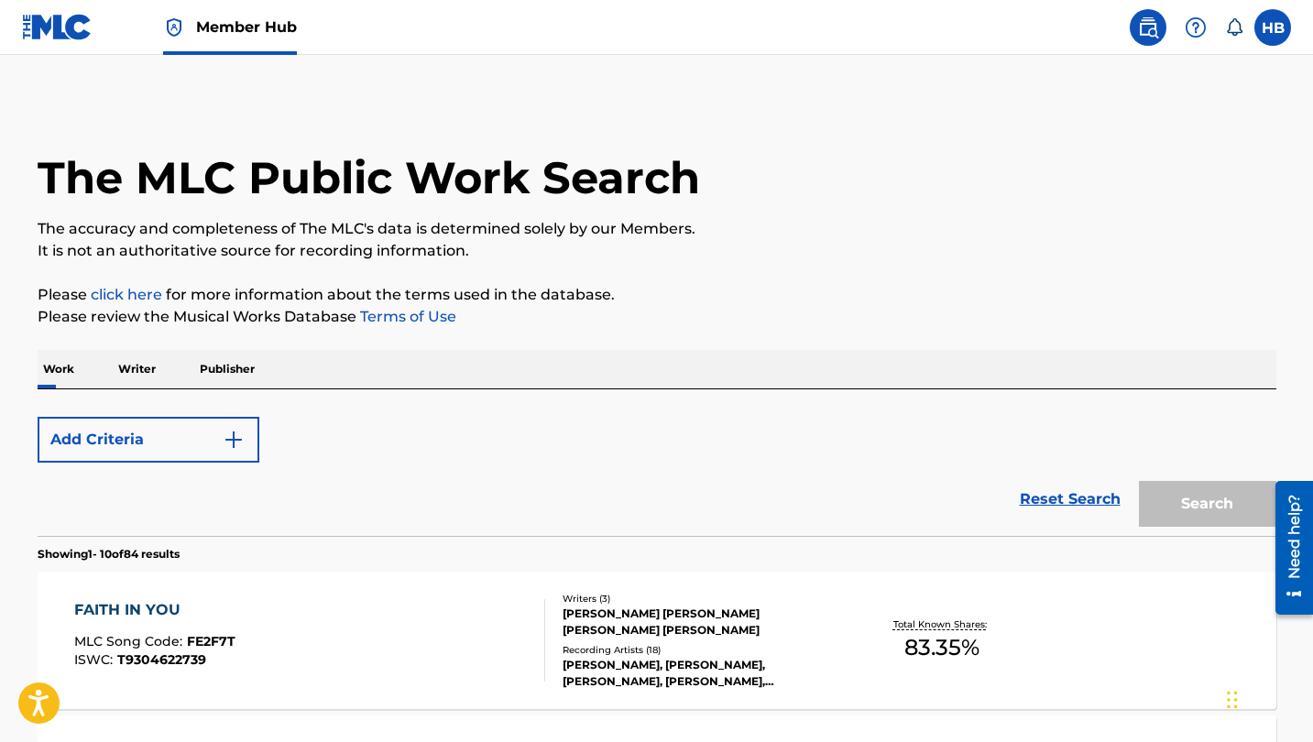
scroll to position [326, 0]
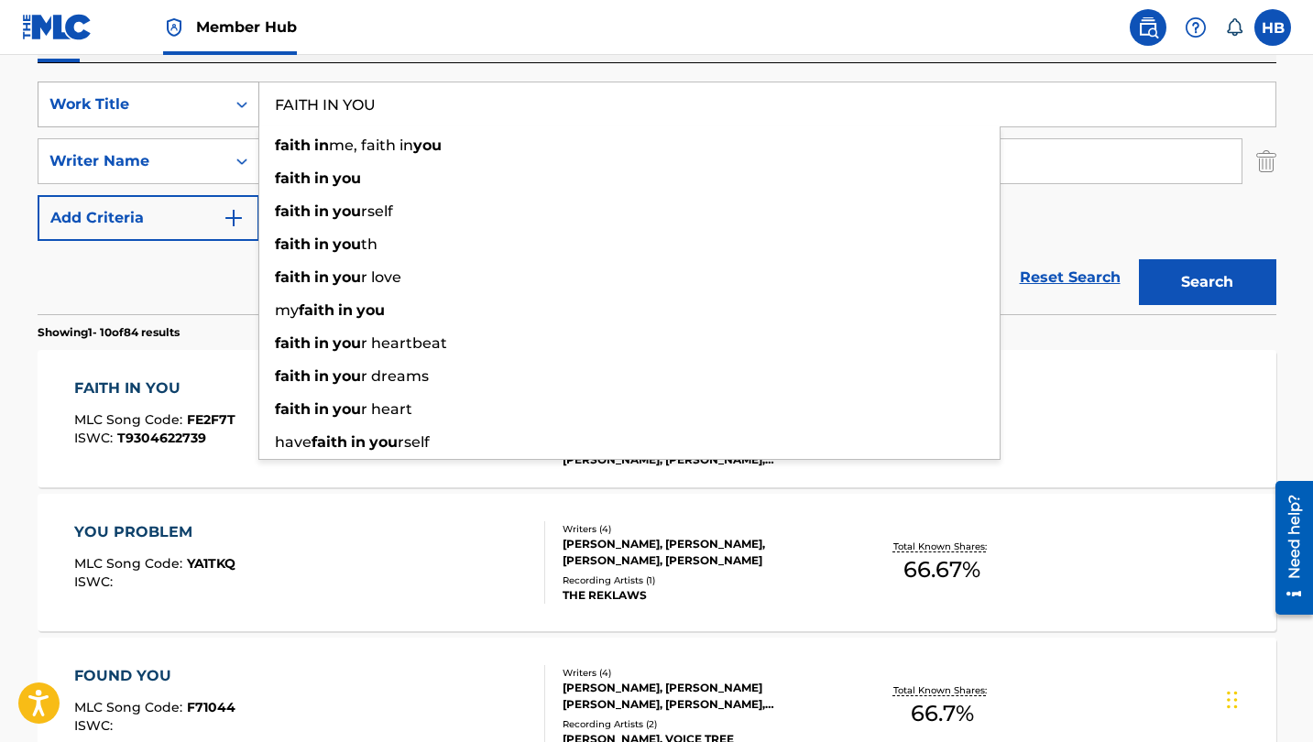
drag, startPoint x: 392, startPoint y: 99, endPoint x: 206, endPoint y: 98, distance: 186.0
click at [206, 98] on div "SearchWithCriteria8230fe05-124a-4a69-9f66-c4f1aaa931d5 Work Title FAITH IN YOU …" at bounding box center [657, 105] width 1239 height 46
paste input "TRIUMPH"
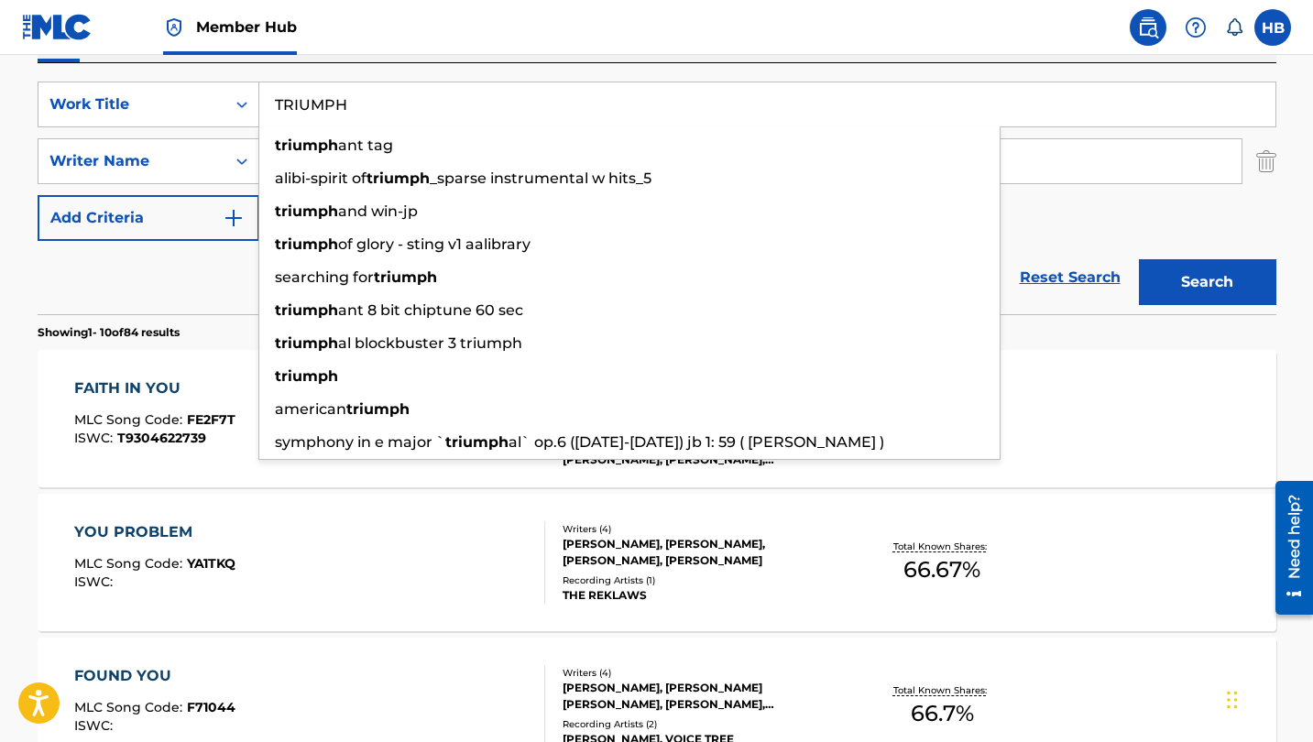
type input "TRIUMPH"
click at [199, 312] on div "Reset Search Search" at bounding box center [657, 277] width 1239 height 73
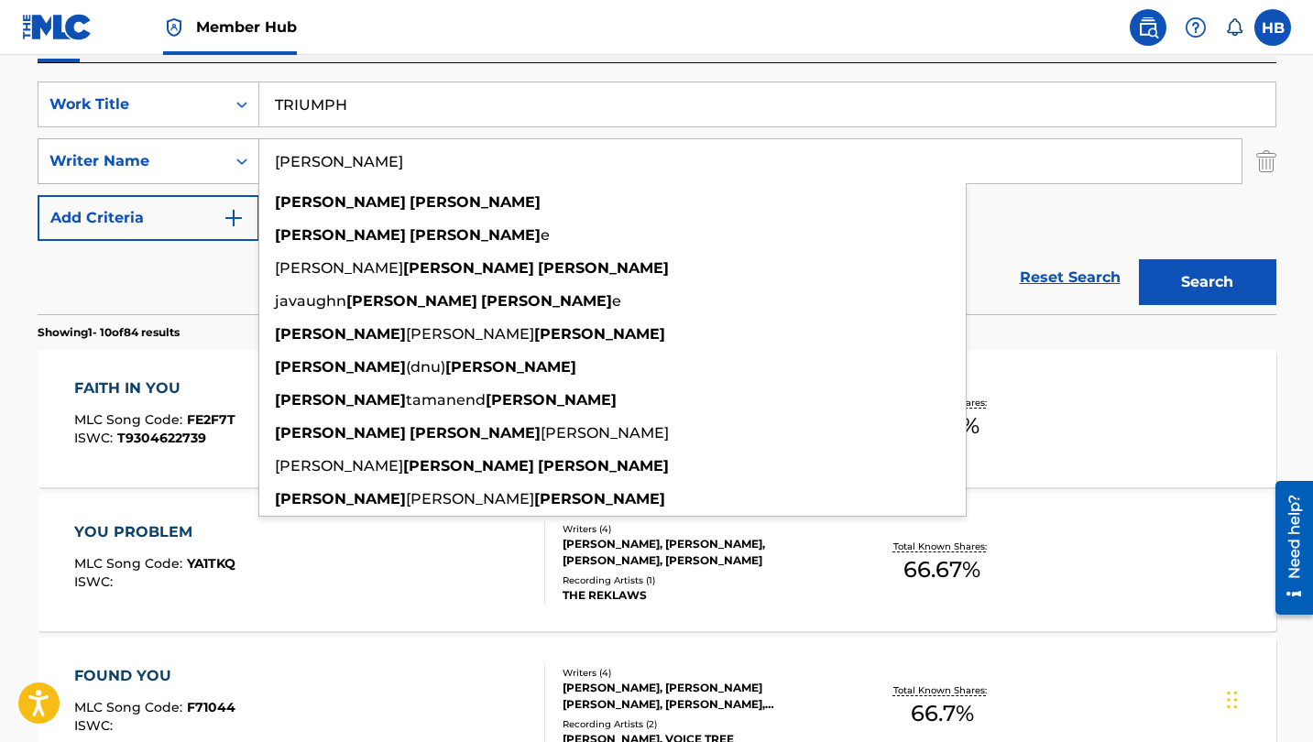
drag, startPoint x: 364, startPoint y: 169, endPoint x: 242, endPoint y: 166, distance: 121.9
click at [242, 166] on div "SearchWithCriteria636f6c22-4c75-4f05-9e1d-3455a779655f Writer Name todd clark t…" at bounding box center [657, 161] width 1239 height 46
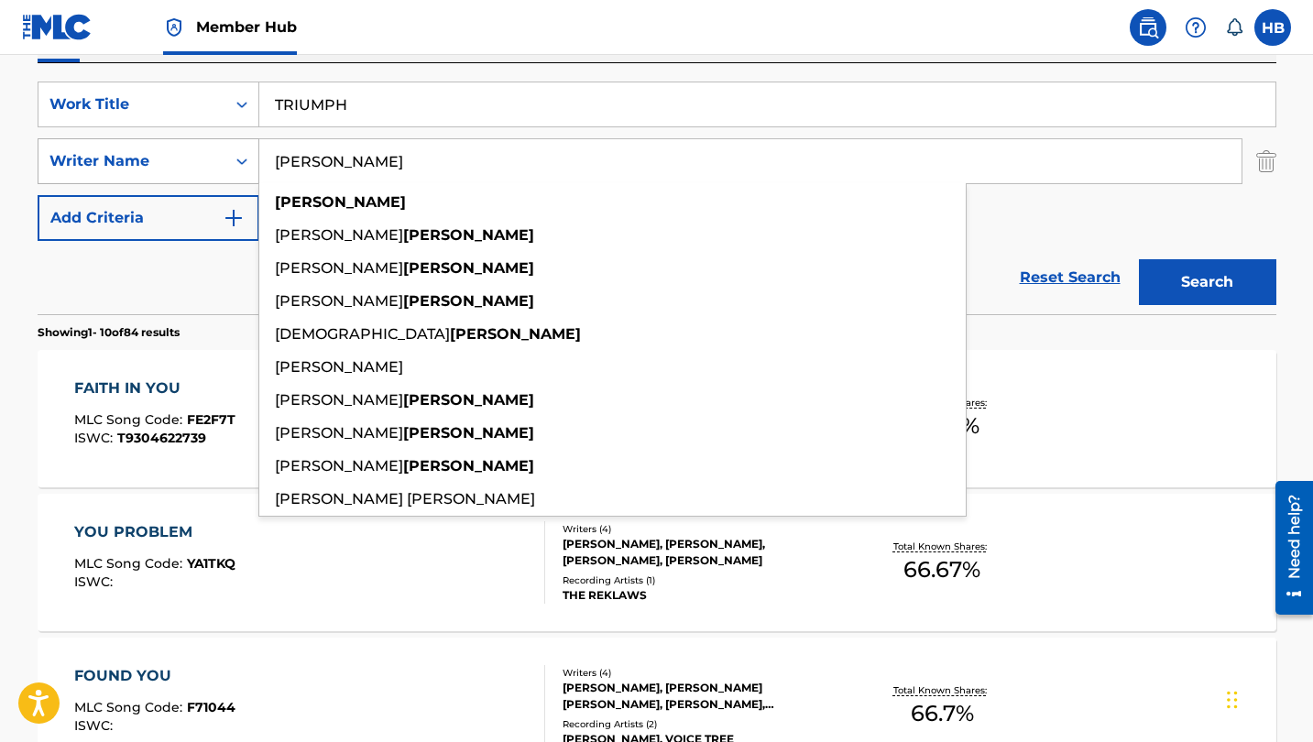
type input "fuhrmann"
click at [1207, 282] on button "Search" at bounding box center [1207, 282] width 137 height 46
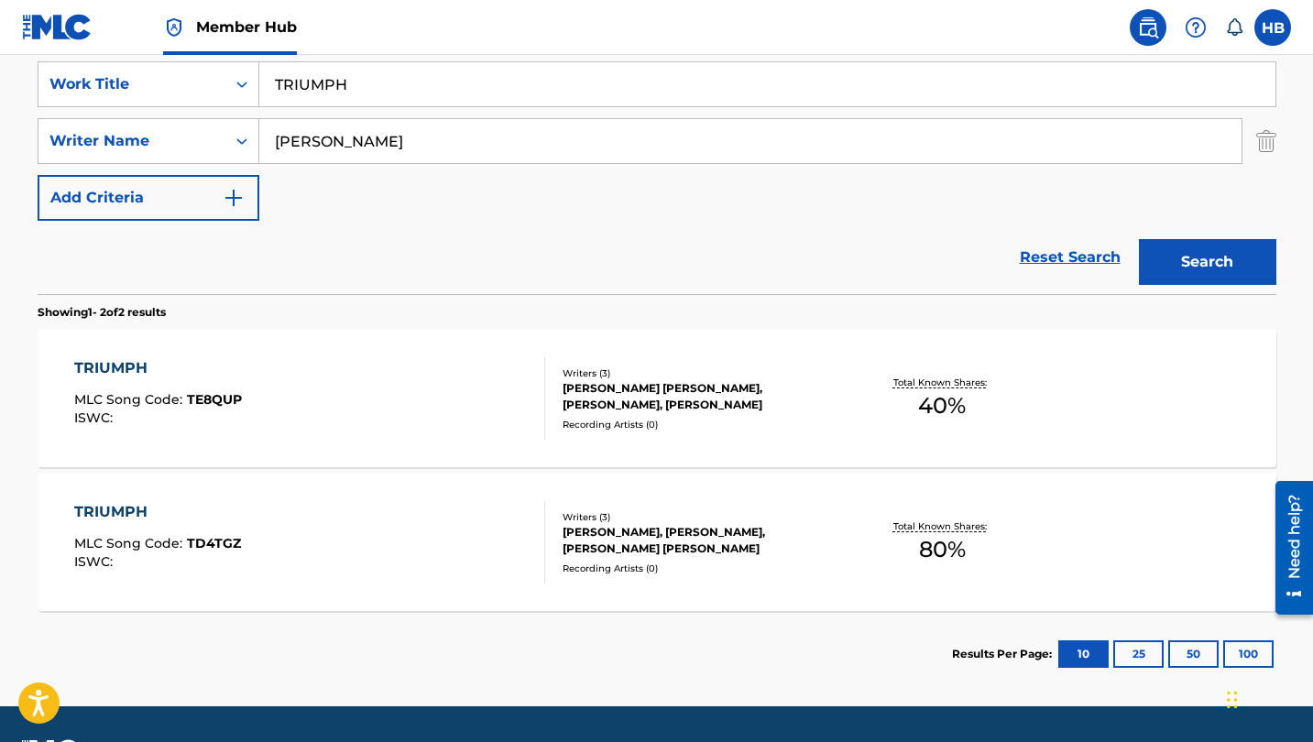
scroll to position [353, 0]
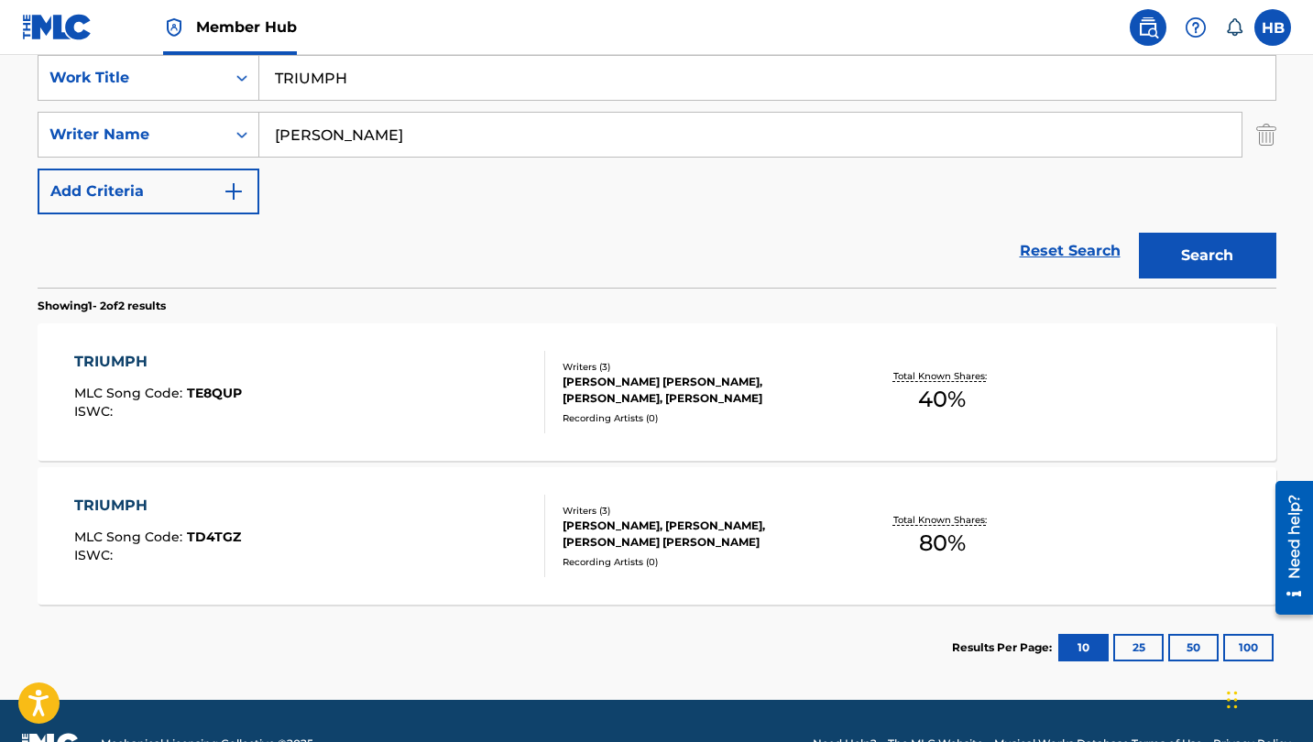
click at [135, 362] on div "TRIUMPH" at bounding box center [158, 362] width 168 height 22
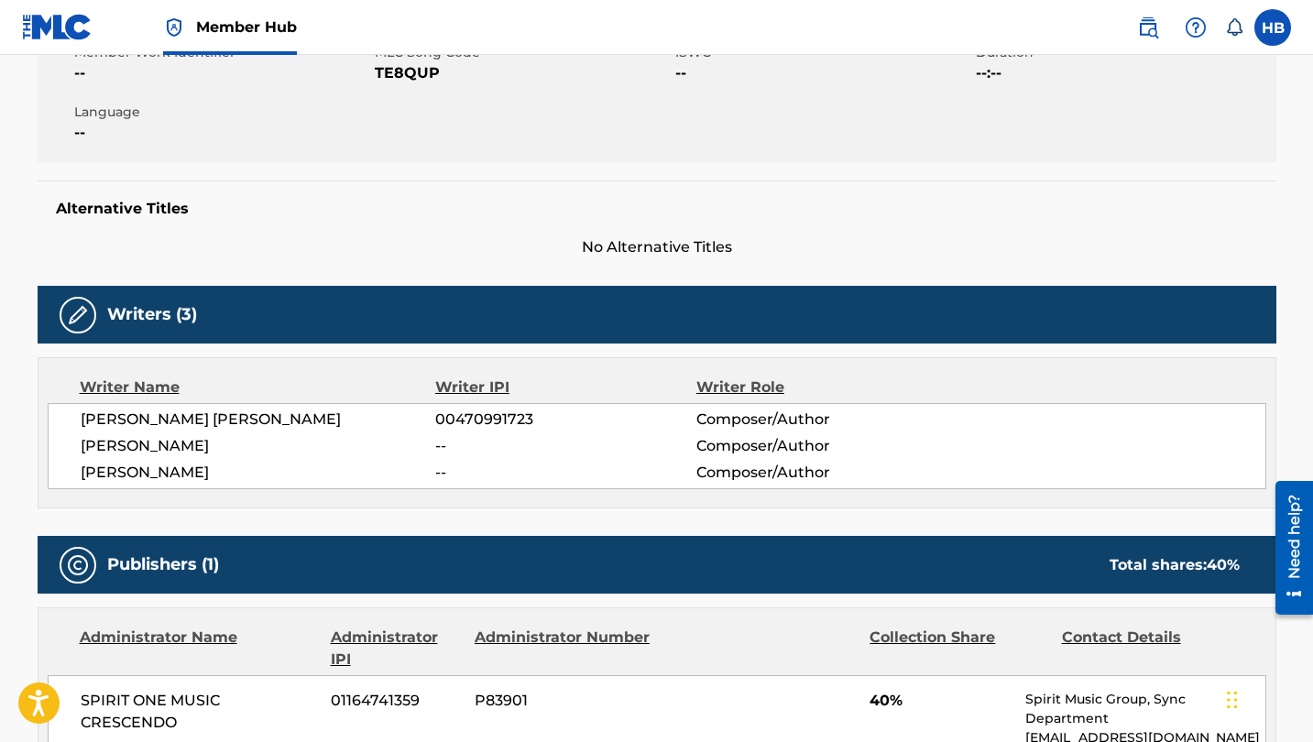
scroll to position [156, 0]
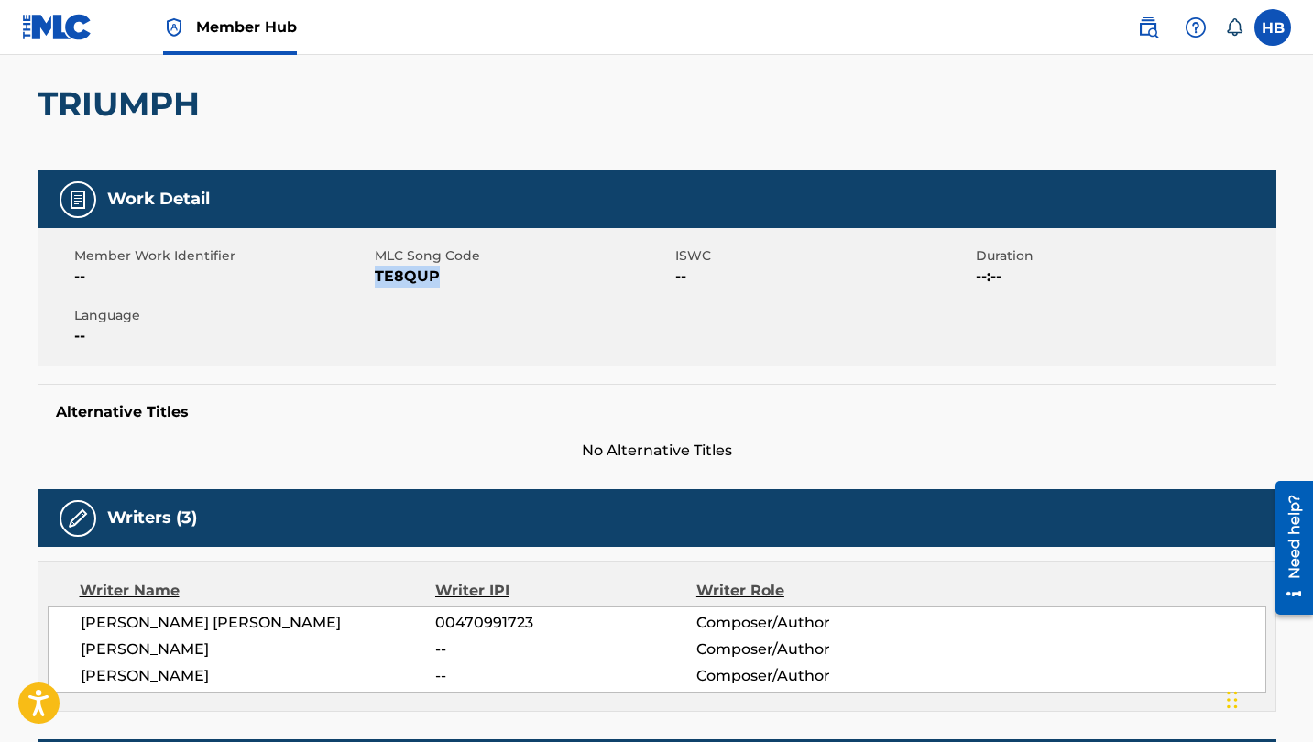
drag, startPoint x: 376, startPoint y: 272, endPoint x: 453, endPoint y: 274, distance: 77.0
click at [453, 273] on span "TE8QUP" at bounding box center [523, 277] width 296 height 22
copy span "TE8QUP"
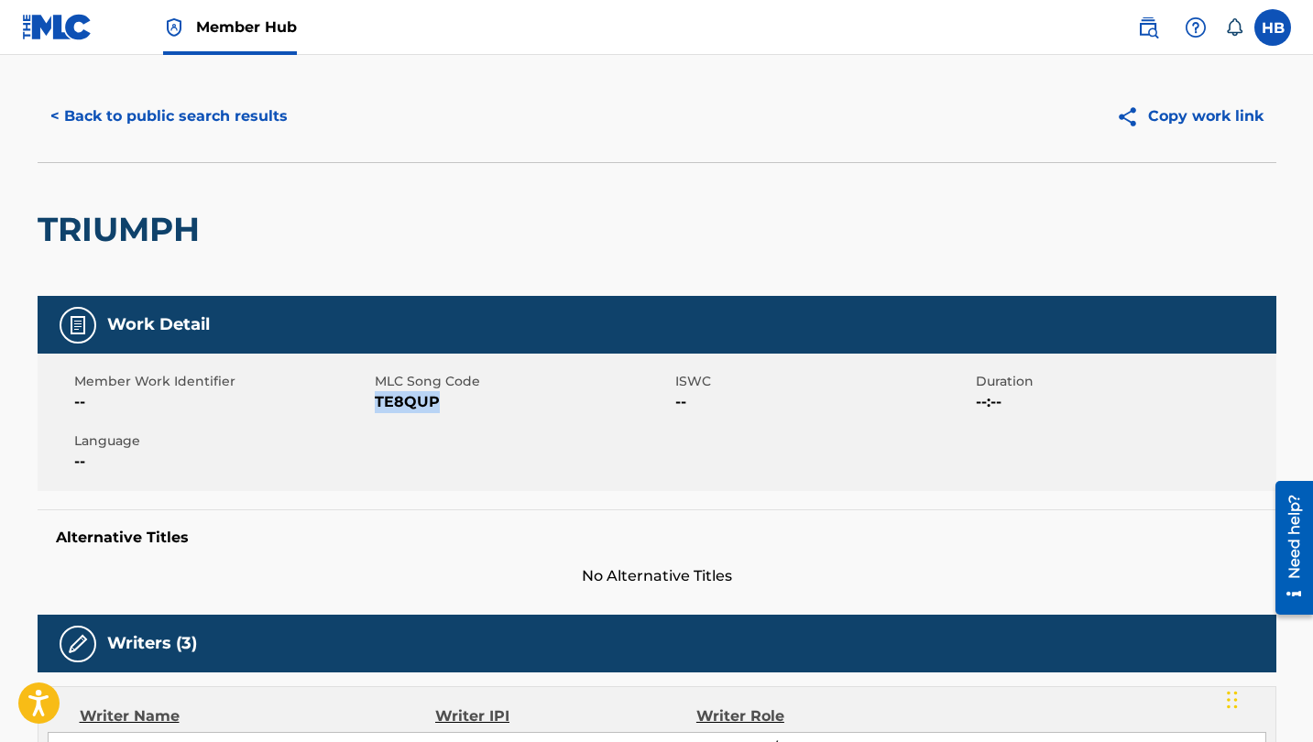
scroll to position [31, 0]
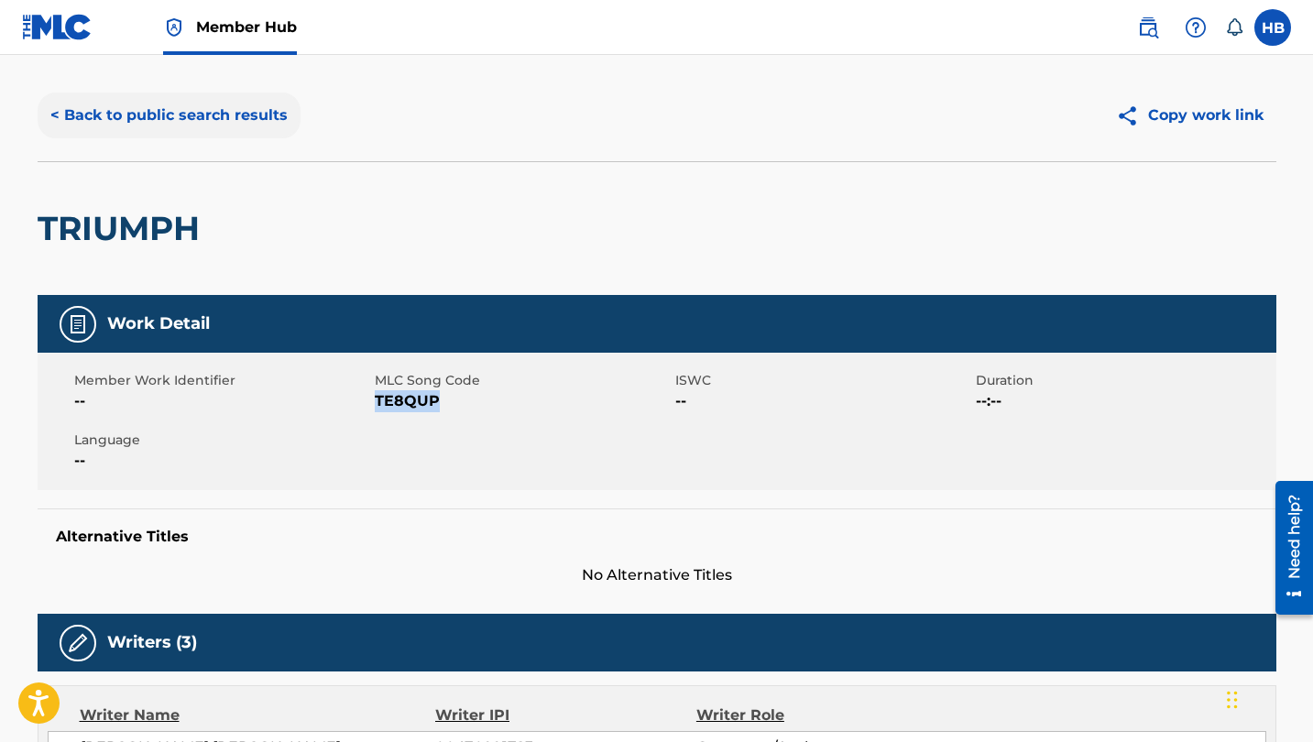
click at [277, 108] on button "< Back to public search results" at bounding box center [169, 116] width 263 height 46
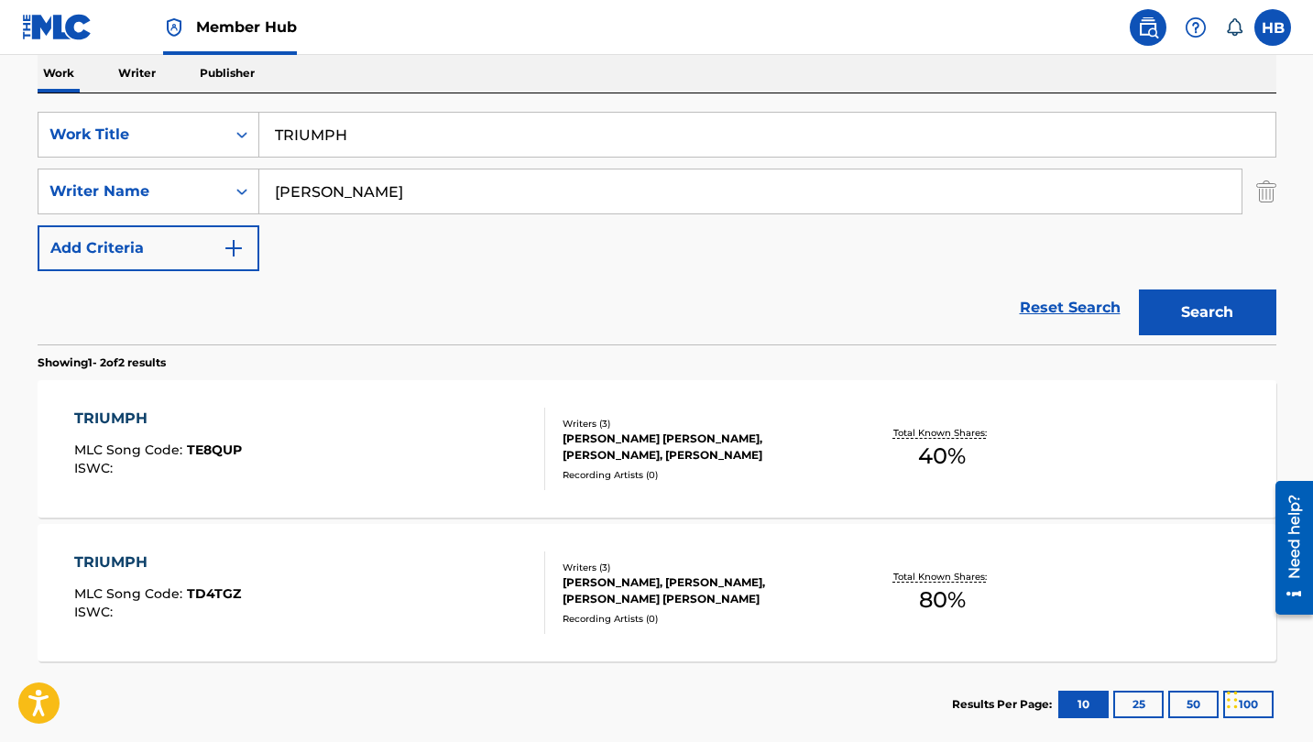
scroll to position [347, 0]
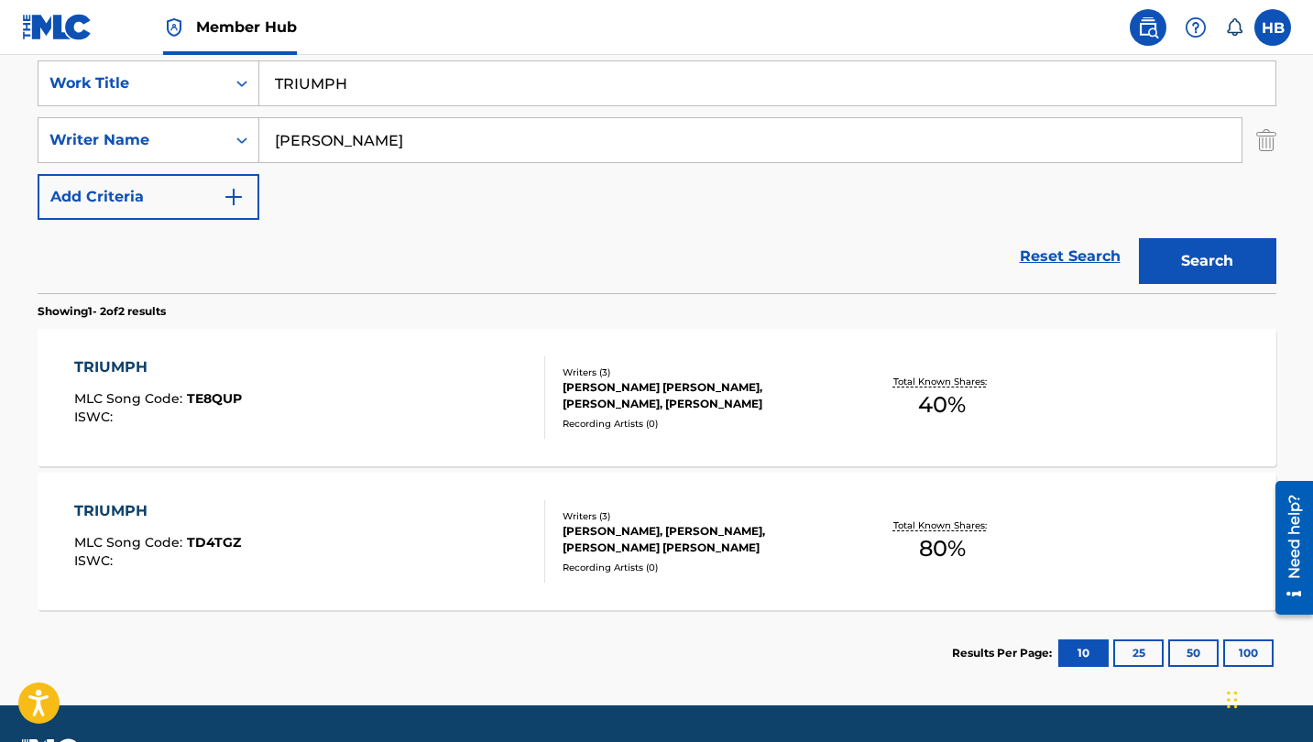
click at [123, 514] on div "TRIUMPH" at bounding box center [157, 511] width 167 height 22
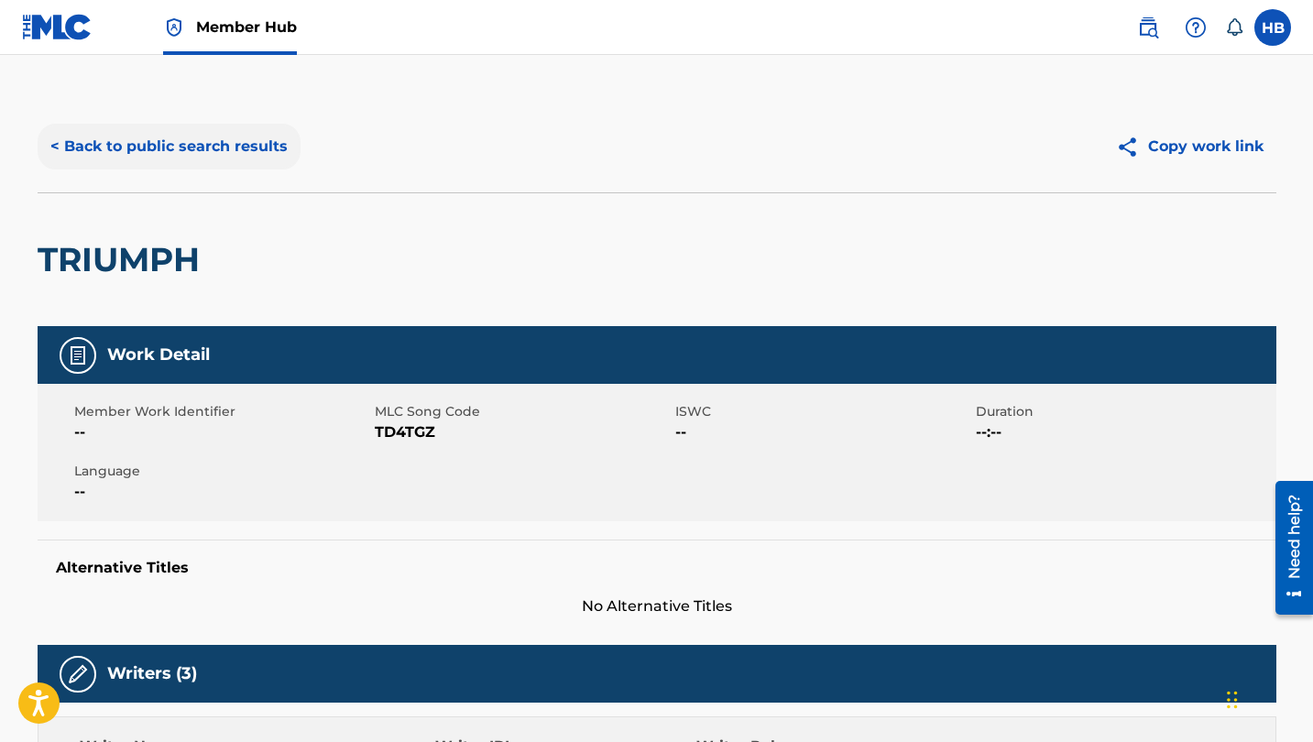
click at [210, 141] on button "< Back to public search results" at bounding box center [169, 147] width 263 height 46
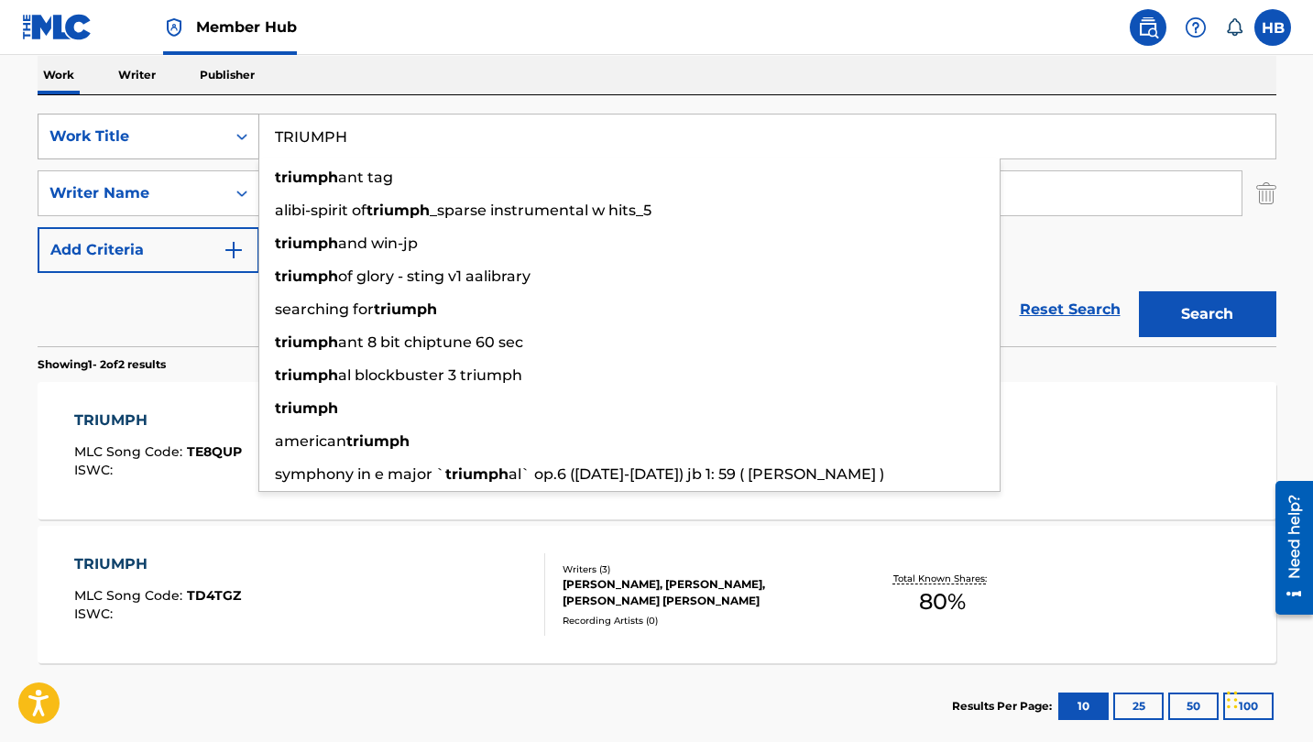
drag, startPoint x: 371, startPoint y: 144, endPoint x: 221, endPoint y: 133, distance: 150.7
click at [221, 133] on div "SearchWithCriteria8230fe05-124a-4a69-9f66-c4f1aaa931d5 Work Title TRIUMPH trium…" at bounding box center [657, 137] width 1239 height 46
paste input "RAISE YOUR FLAG"
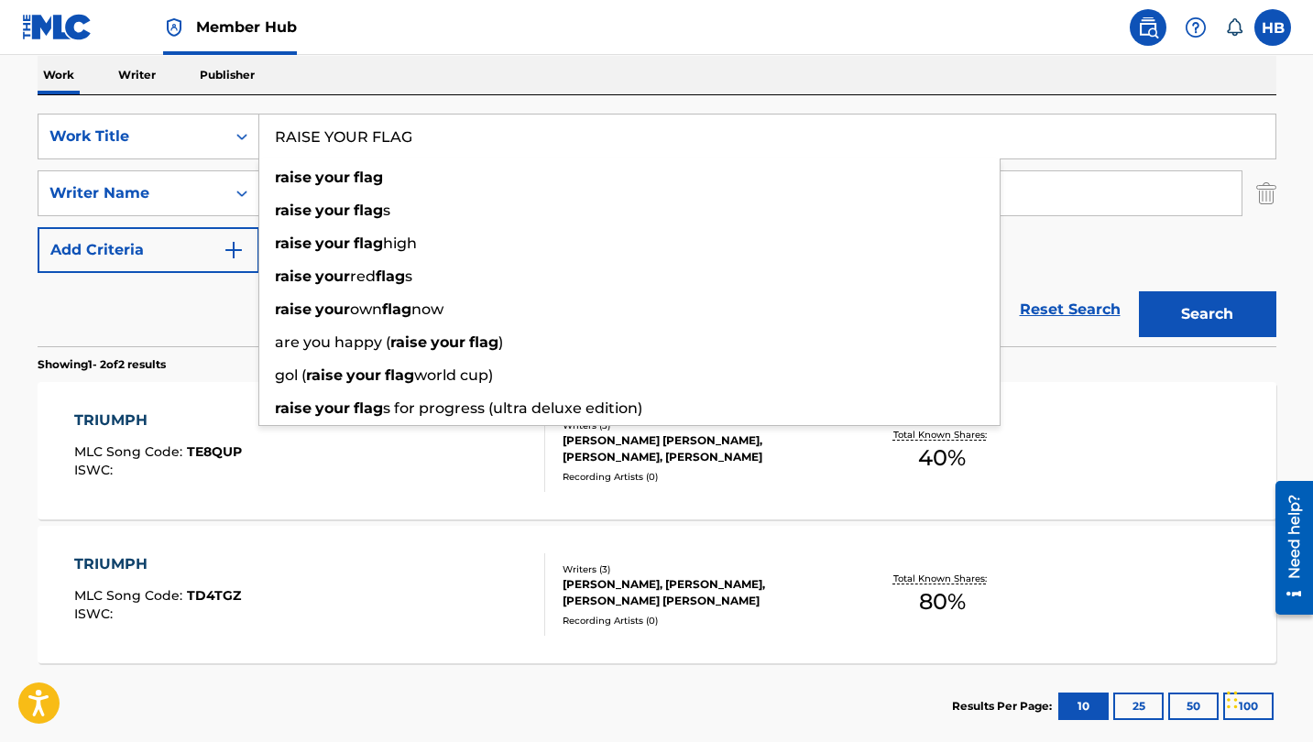
click at [1207, 314] on button "Search" at bounding box center [1207, 314] width 137 height 46
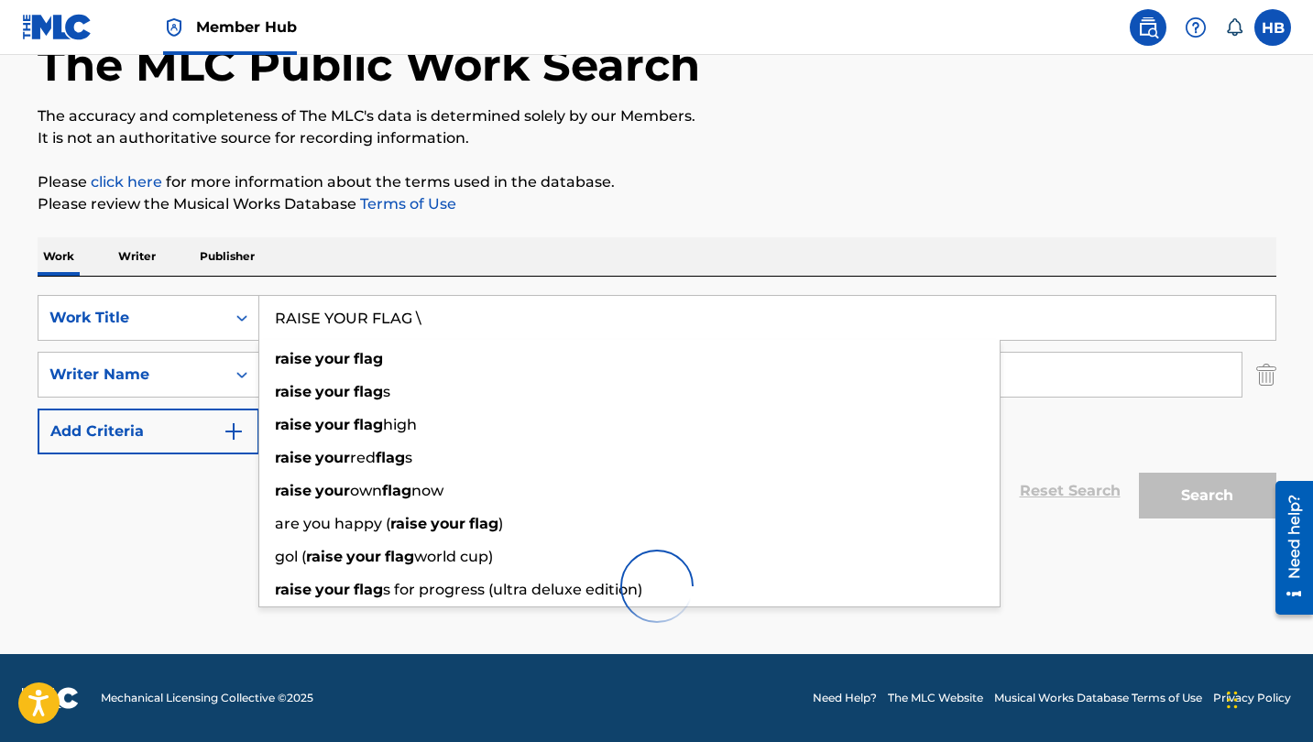
scroll to position [113, 0]
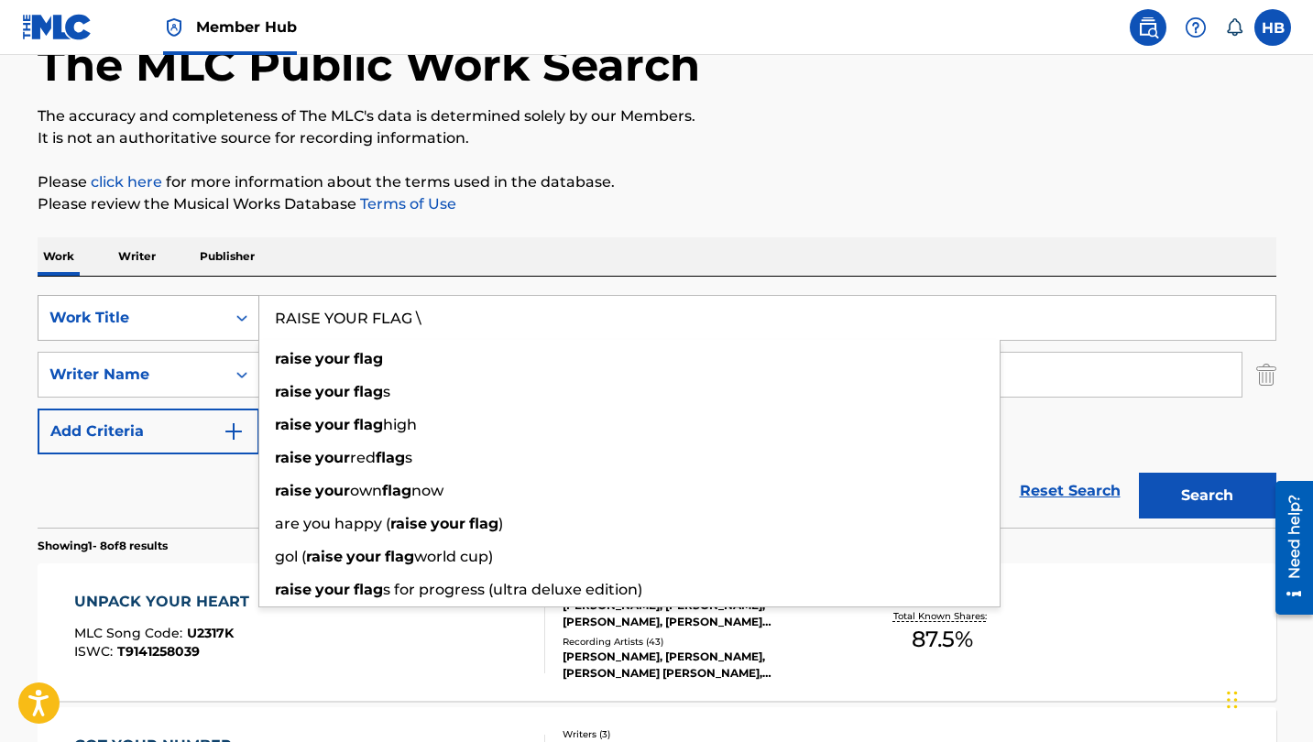
type input "RAISE YOUR FLAG"
click at [1207, 496] on button "Search" at bounding box center [1207, 496] width 137 height 46
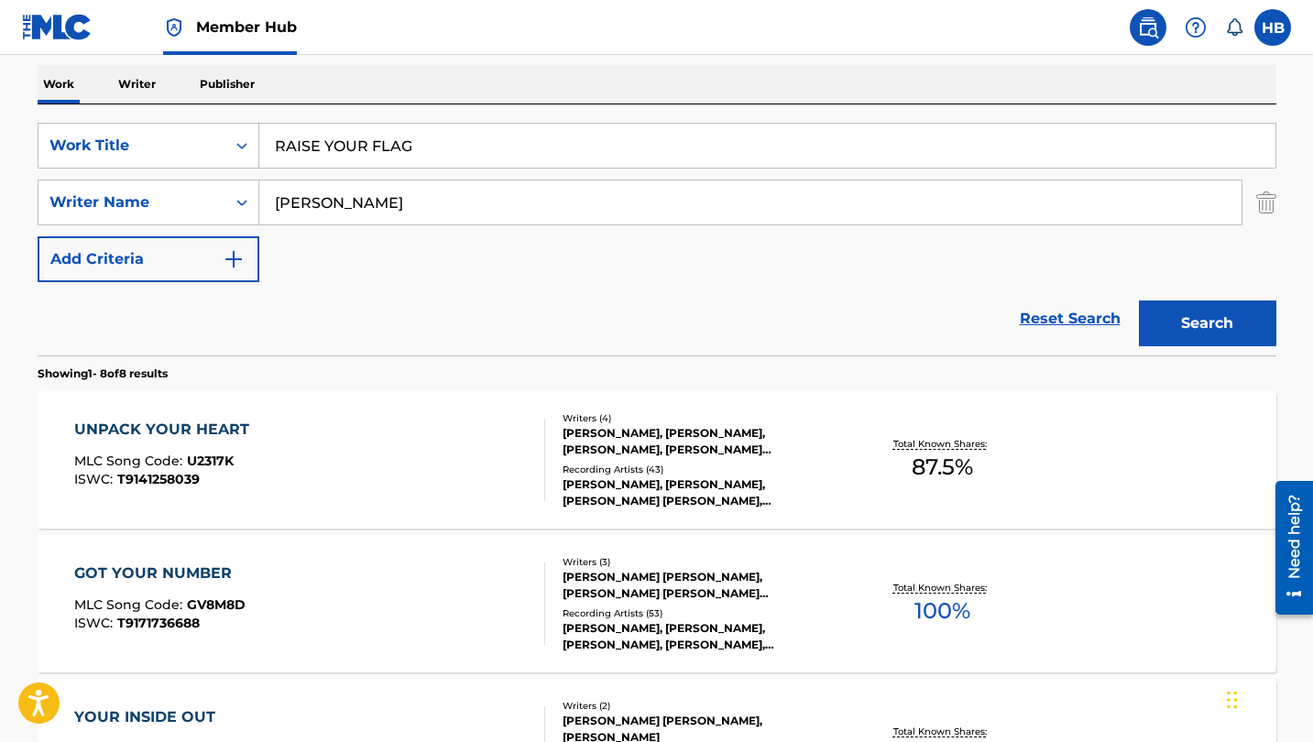
scroll to position [299, 0]
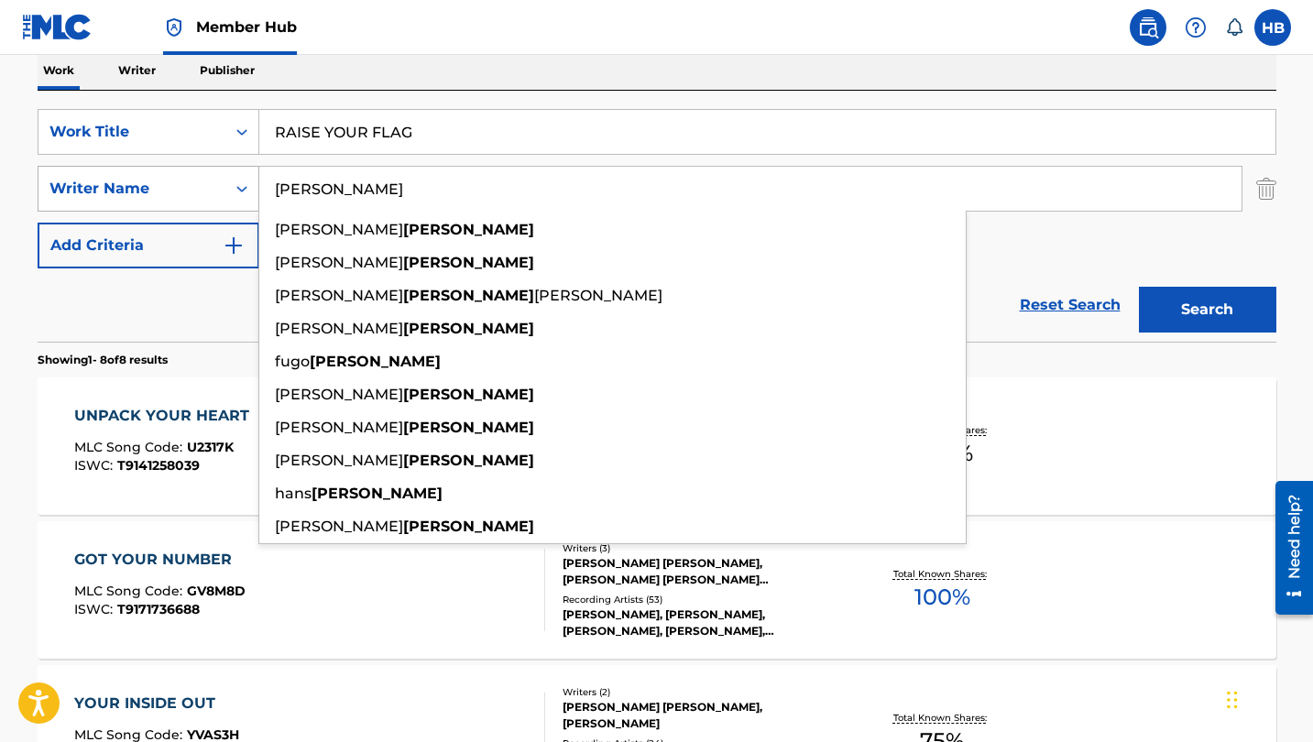
drag, startPoint x: 373, startPoint y: 191, endPoint x: 247, endPoint y: 182, distance: 125.8
click at [247, 182] on div "SearchWithCriteria636f6c22-4c75-4f05-9e1d-3455a779655f Writer Name fuhrmann gar…" at bounding box center [657, 189] width 1239 height 46
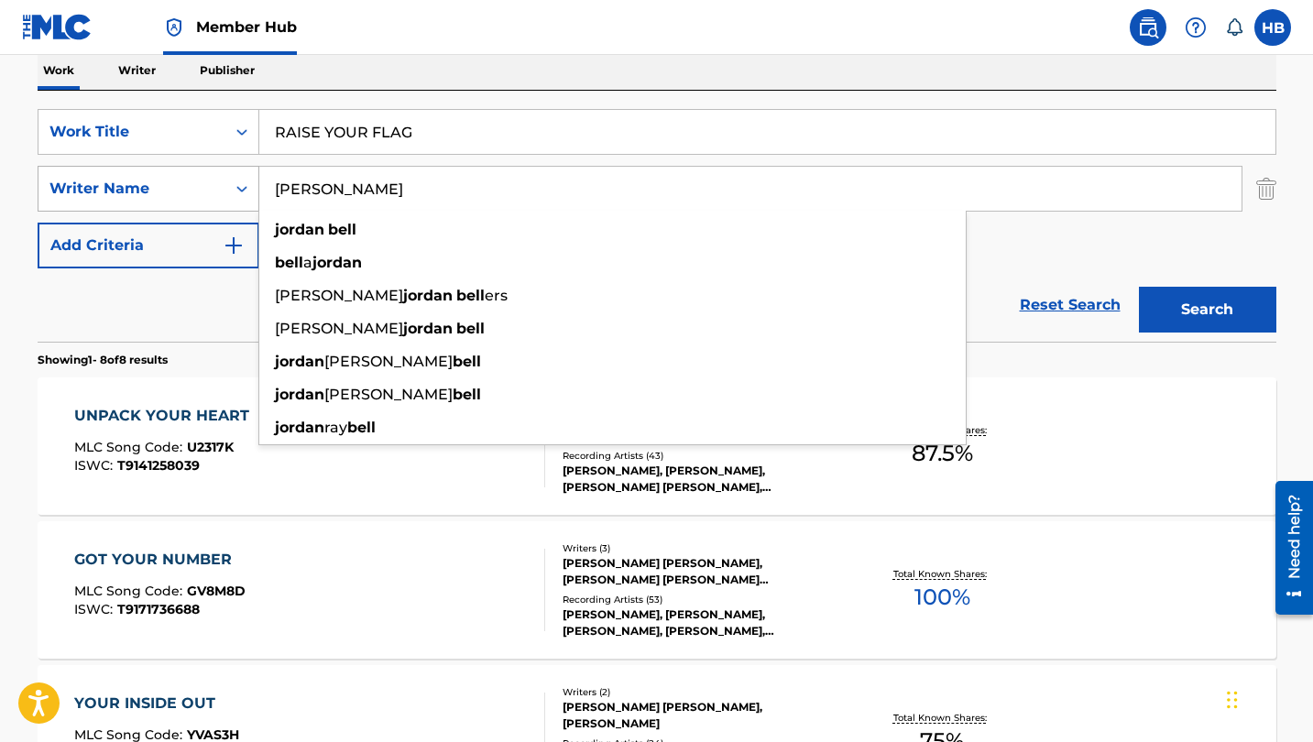
type input "JORDAN BELL"
click at [1207, 310] on button "Search" at bounding box center [1207, 310] width 137 height 46
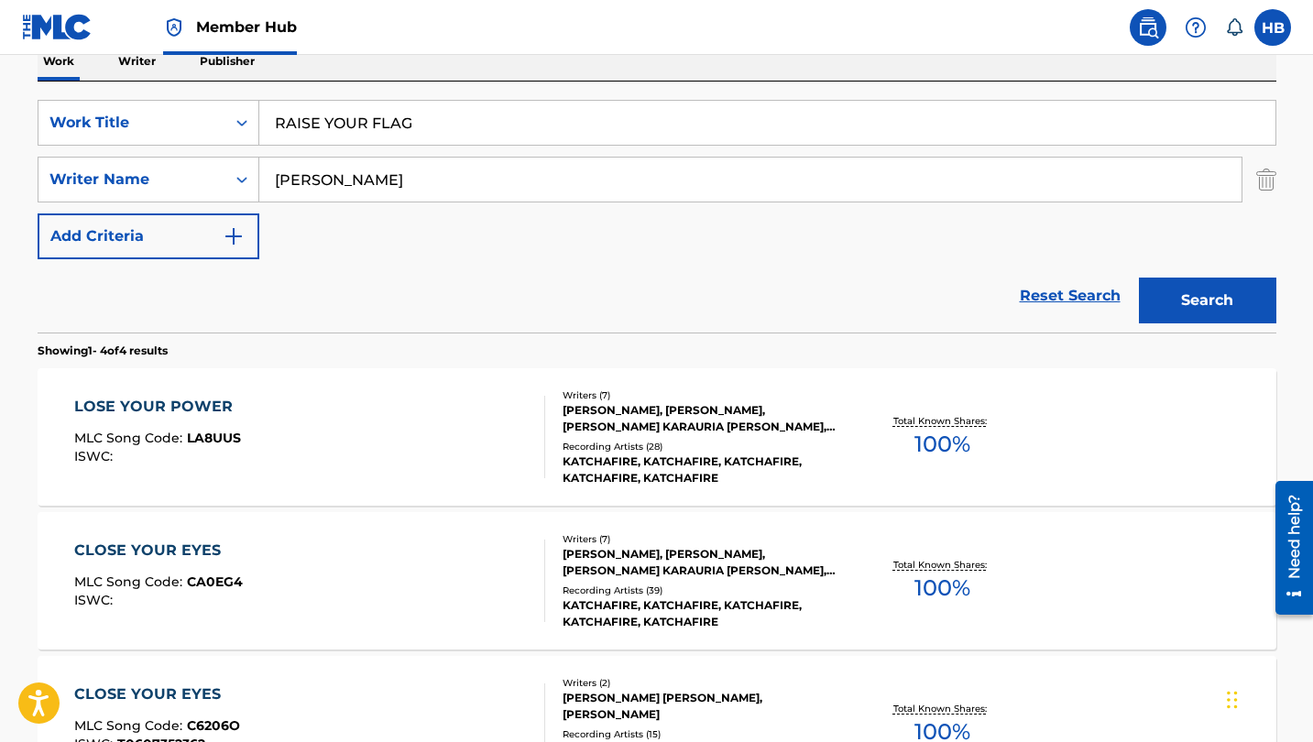
scroll to position [293, 0]
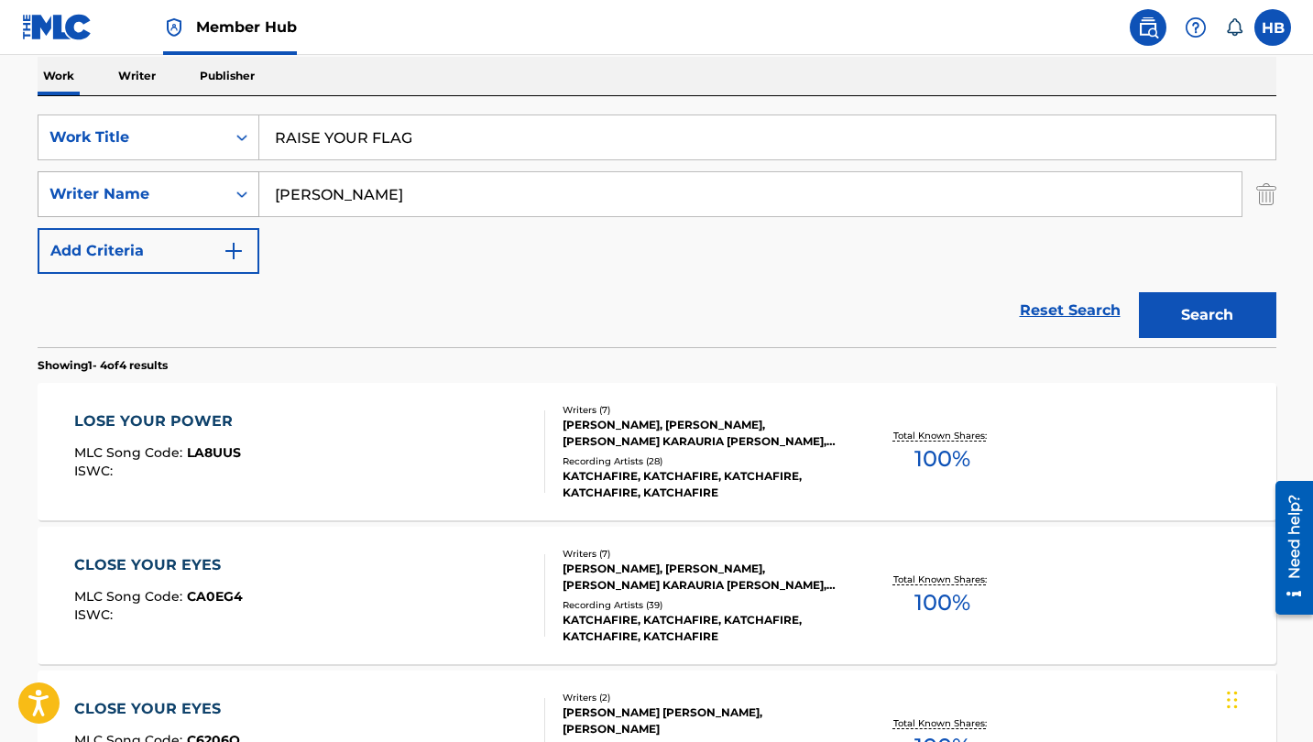
drag, startPoint x: 388, startPoint y: 192, endPoint x: 163, endPoint y: 187, distance: 224.6
click at [163, 187] on div "SearchWithCriteria636f6c22-4c75-4f05-9e1d-3455a779655f Writer Name JORDAN BELL" at bounding box center [657, 194] width 1239 height 46
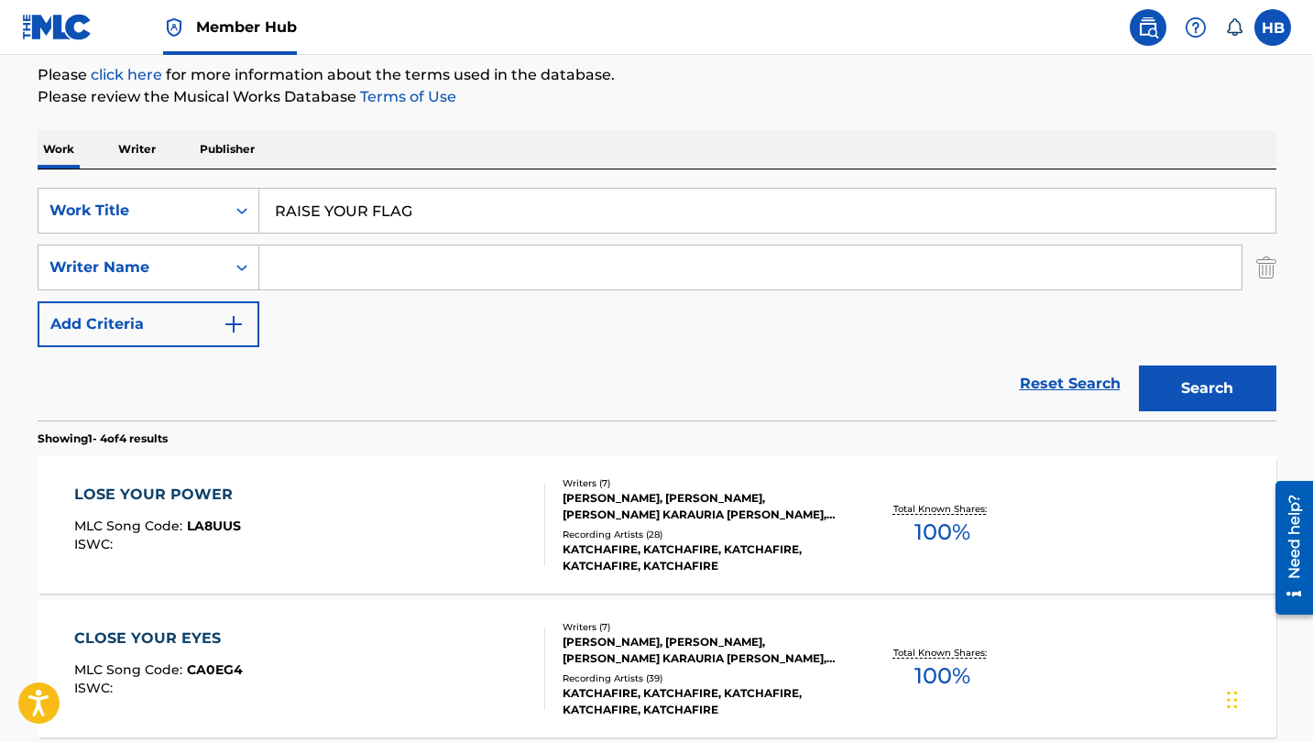
scroll to position [203, 0]
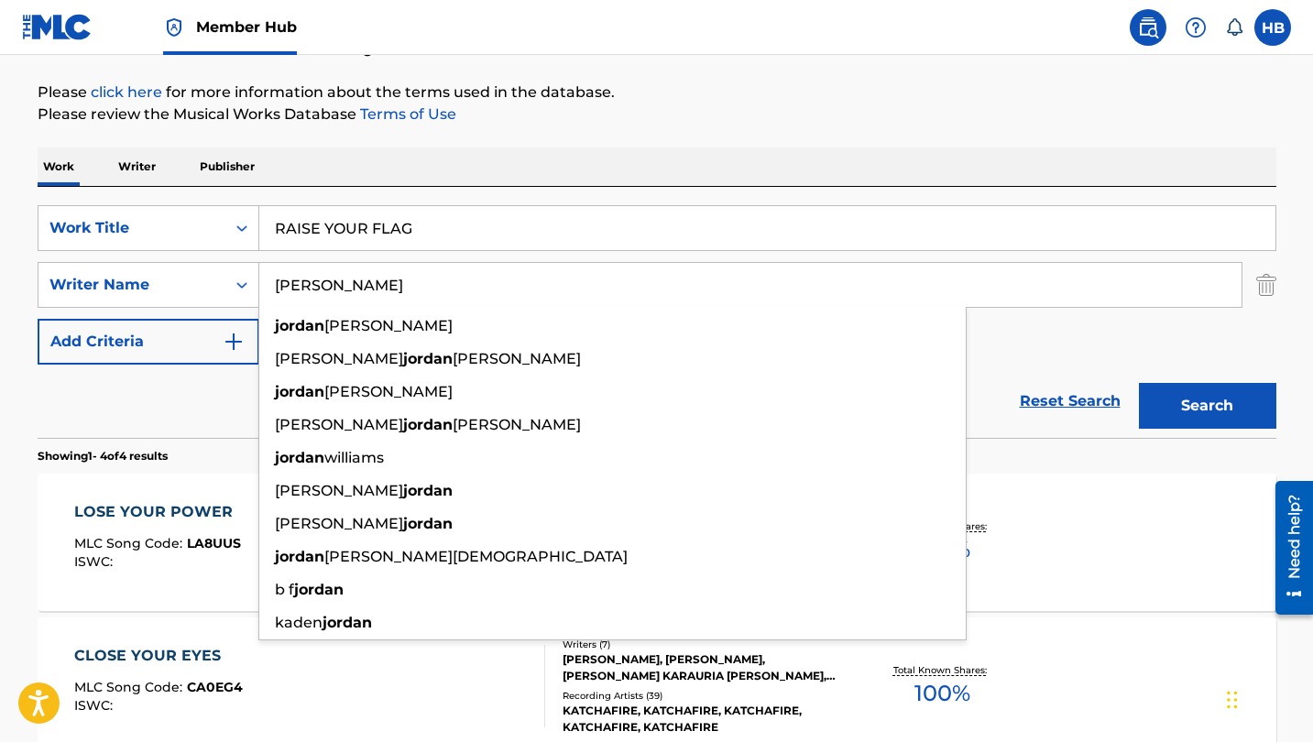
type input "JORDAN BELL"
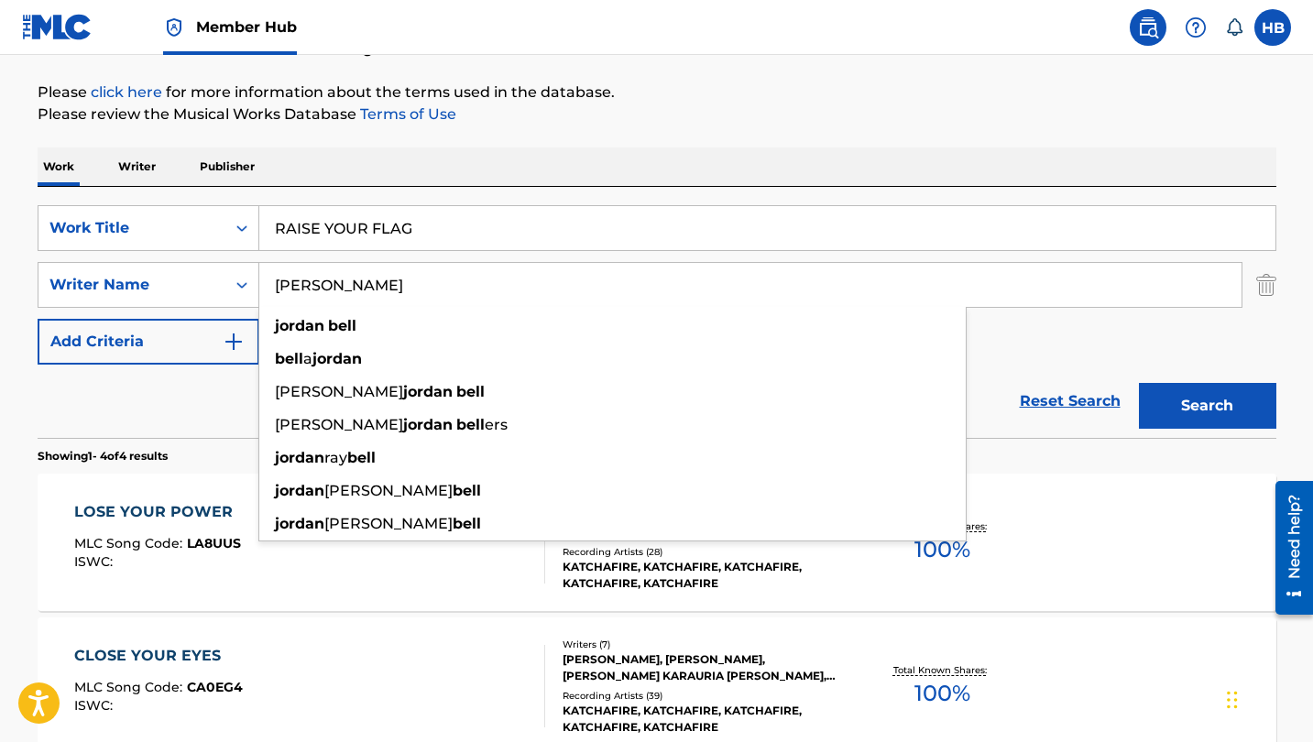
click at [1207, 406] on button "Search" at bounding box center [1207, 406] width 137 height 46
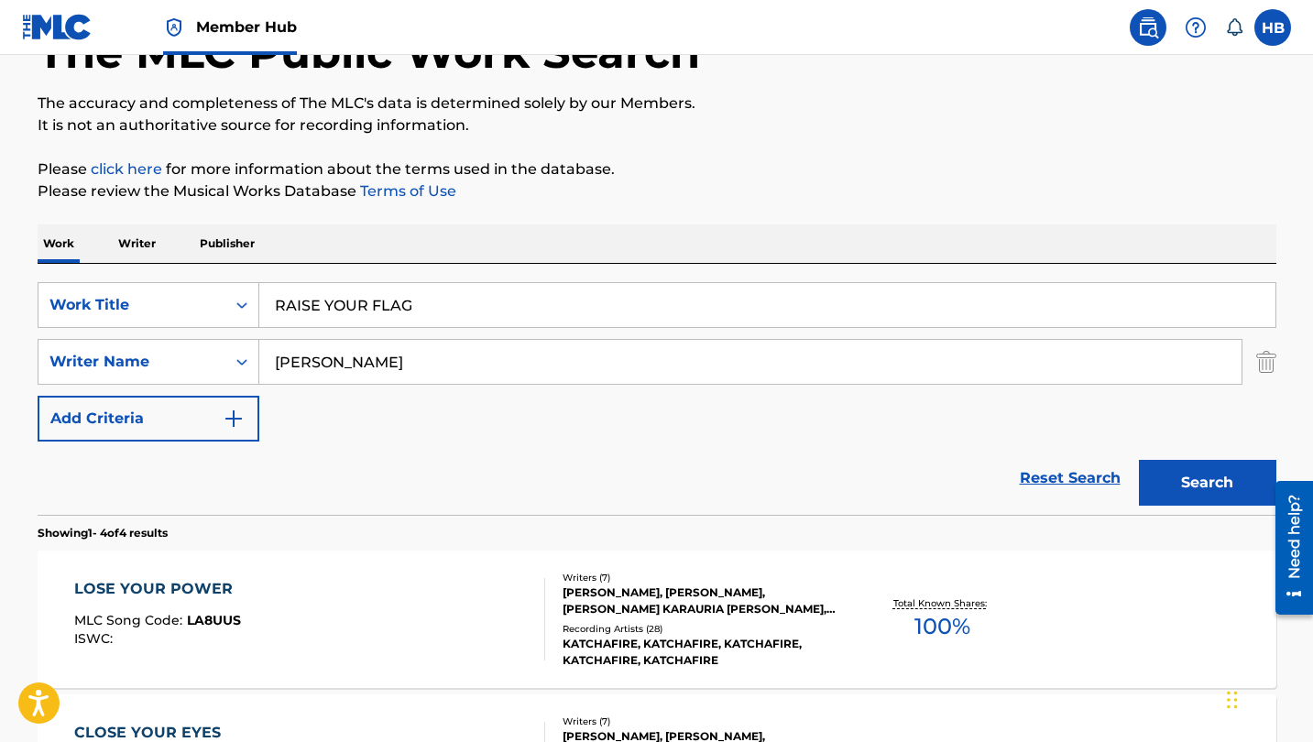
scroll to position [83, 0]
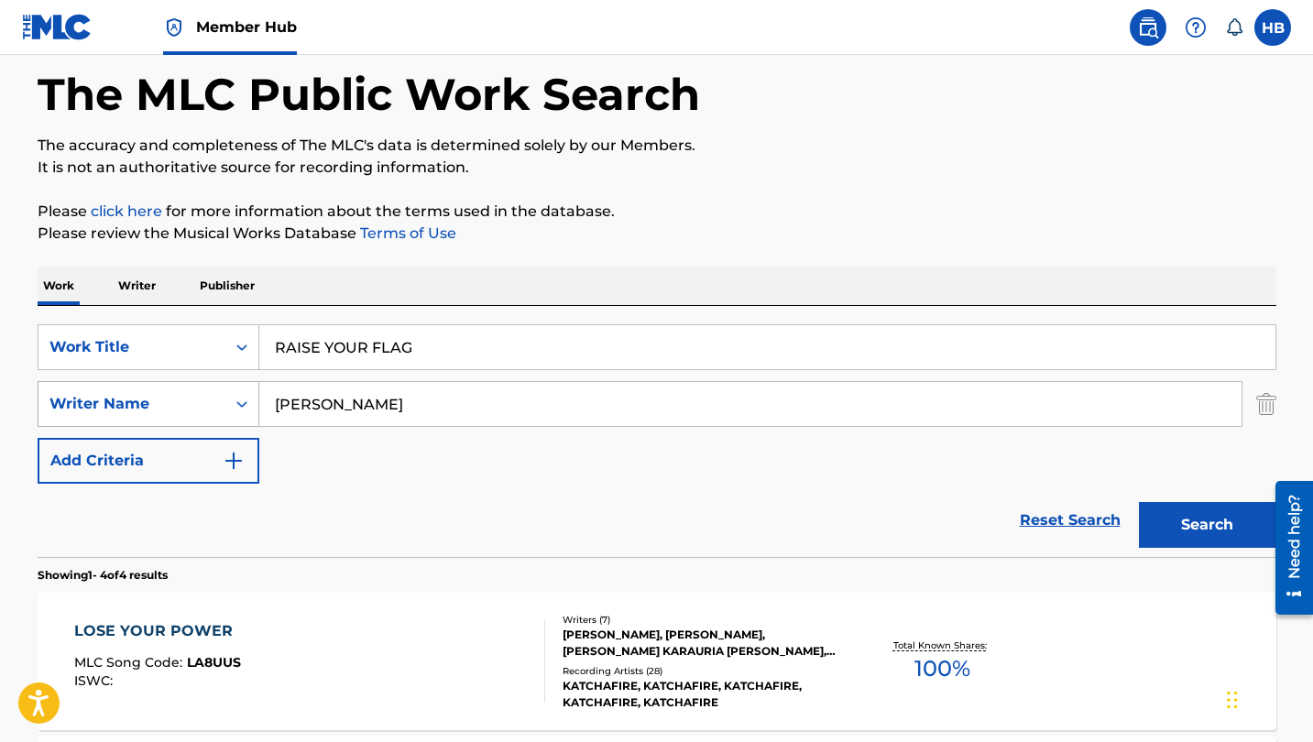
drag, startPoint x: 389, startPoint y: 394, endPoint x: 221, endPoint y: 395, distance: 167.7
click at [221, 395] on div "SearchWithCriteria636f6c22-4c75-4f05-9e1d-3455a779655f Writer Name JORDAN BELL" at bounding box center [657, 404] width 1239 height 46
drag, startPoint x: 402, startPoint y: 407, endPoint x: 116, endPoint y: 391, distance: 286.4
click at [116, 391] on div "SearchWithCriteria636f6c22-4c75-4f05-9e1d-3455a779655f Writer Name JORDAN BELL" at bounding box center [657, 404] width 1239 height 46
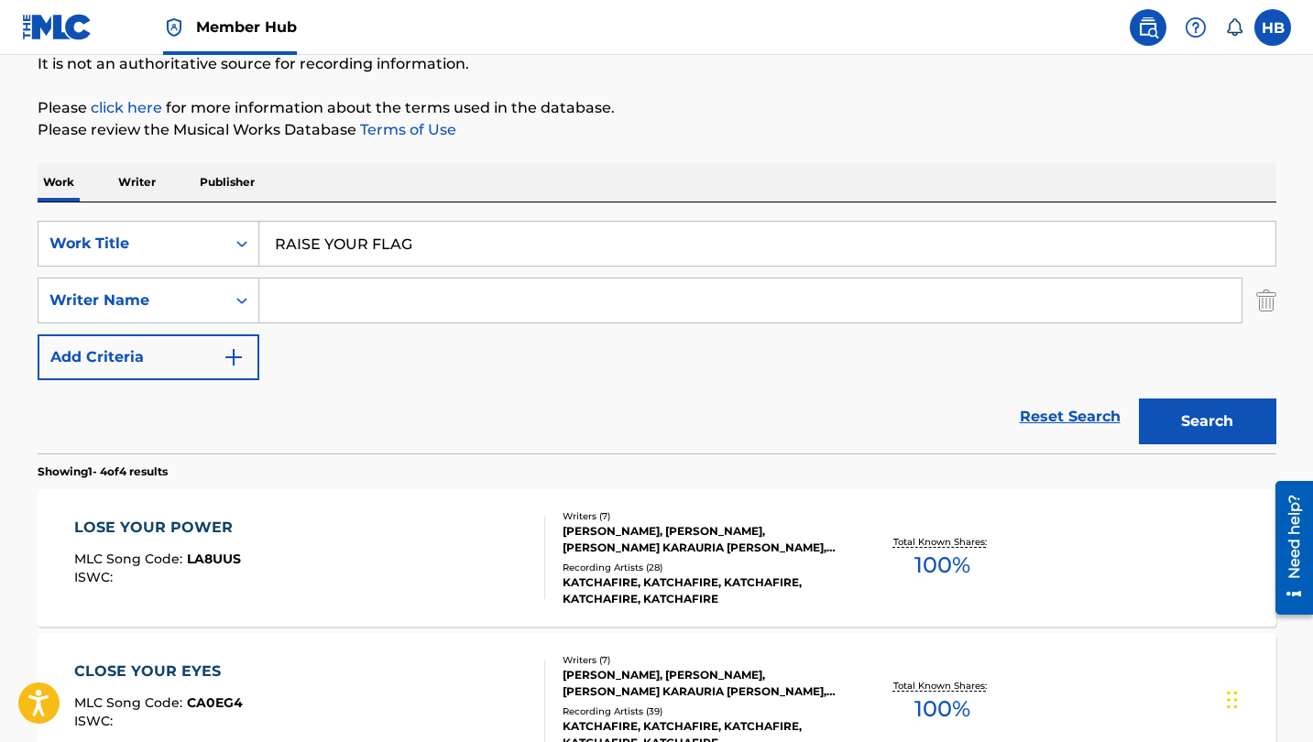
scroll to position [183, 0]
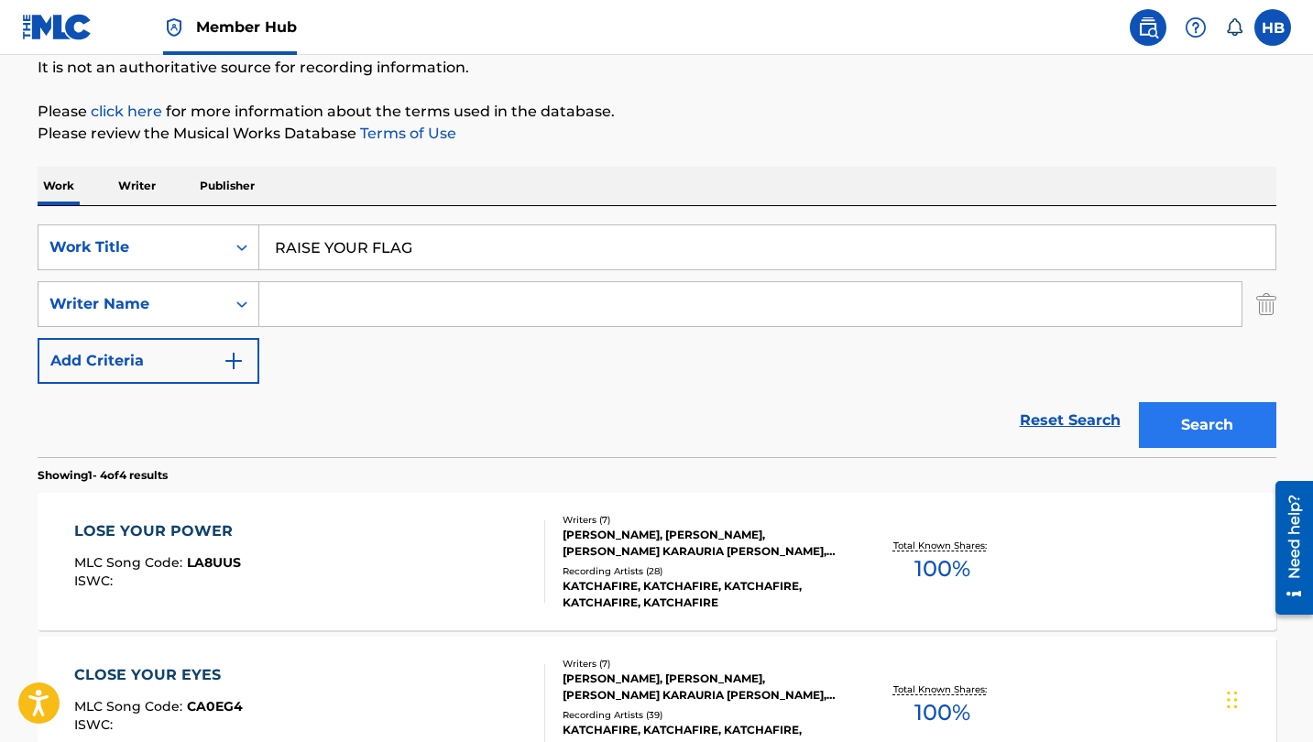
click at [1248, 423] on button "Search" at bounding box center [1207, 425] width 137 height 46
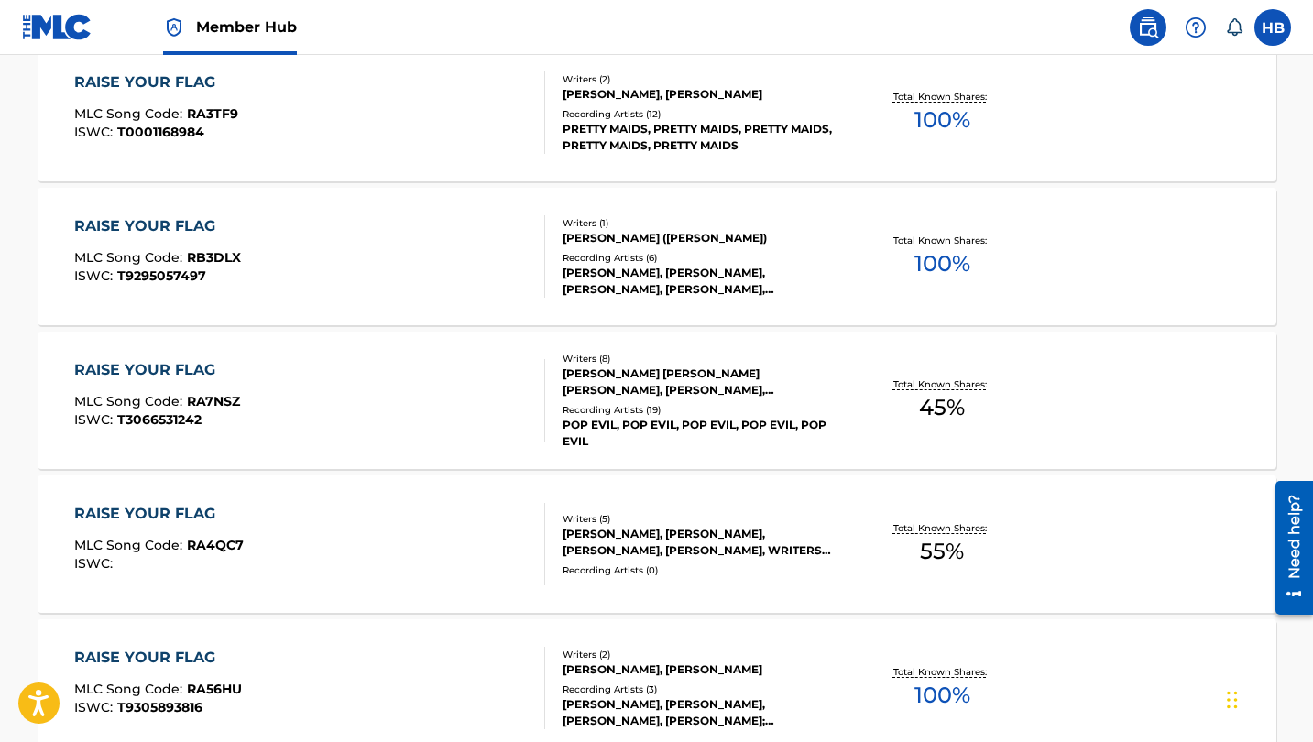
scroll to position [810, 0]
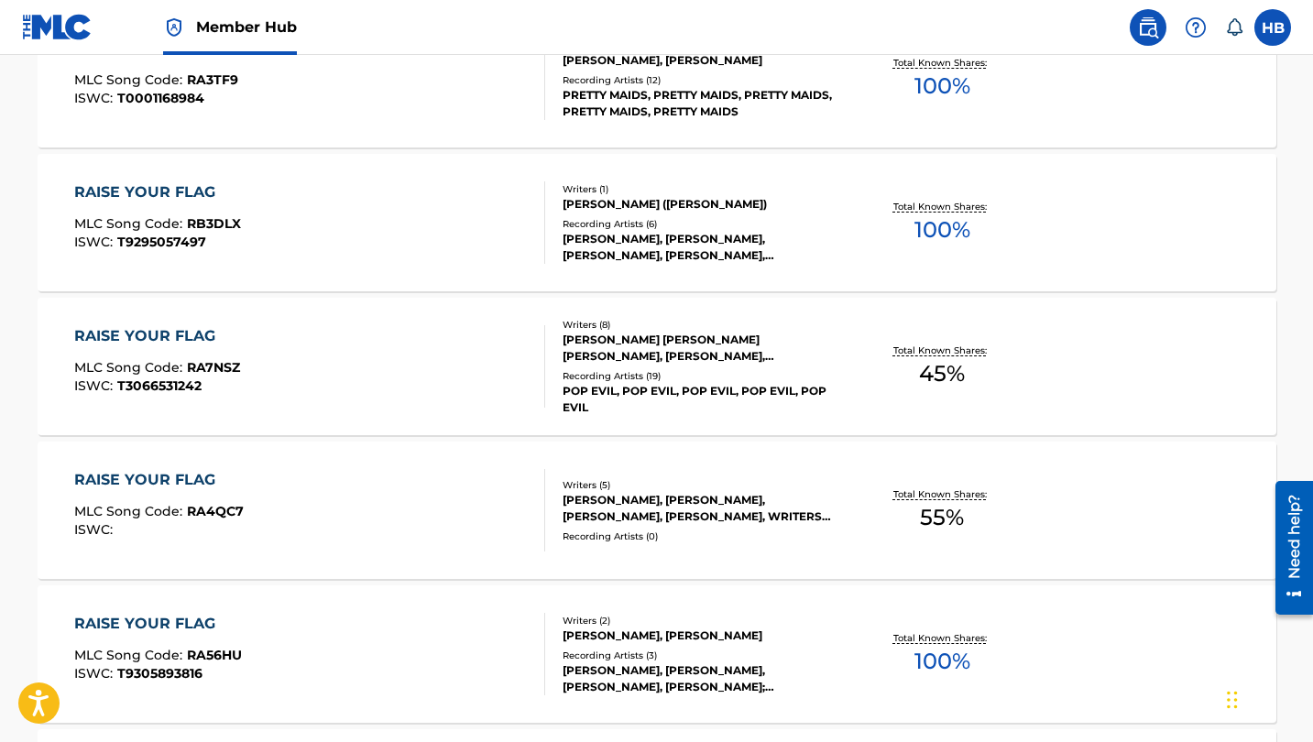
click at [111, 338] on div "RAISE YOUR FLAG" at bounding box center [157, 336] width 166 height 22
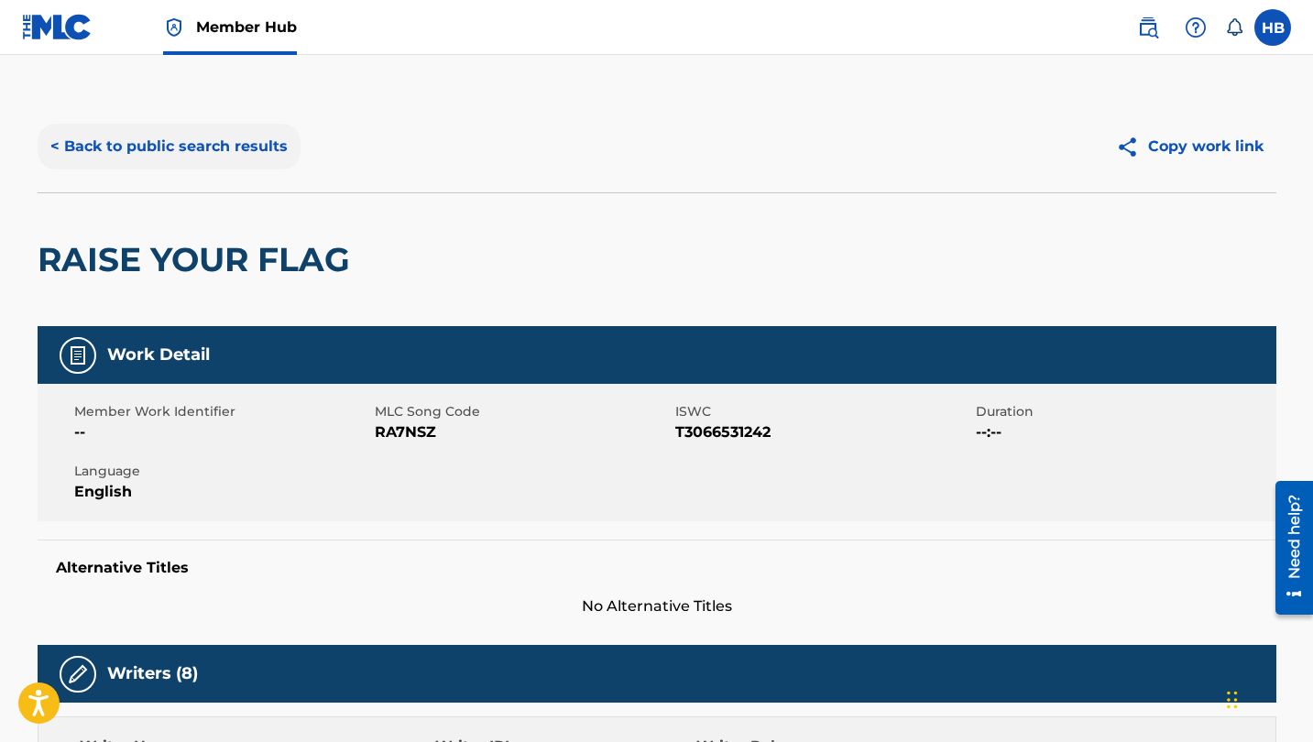
click at [181, 145] on button "< Back to public search results" at bounding box center [169, 147] width 263 height 46
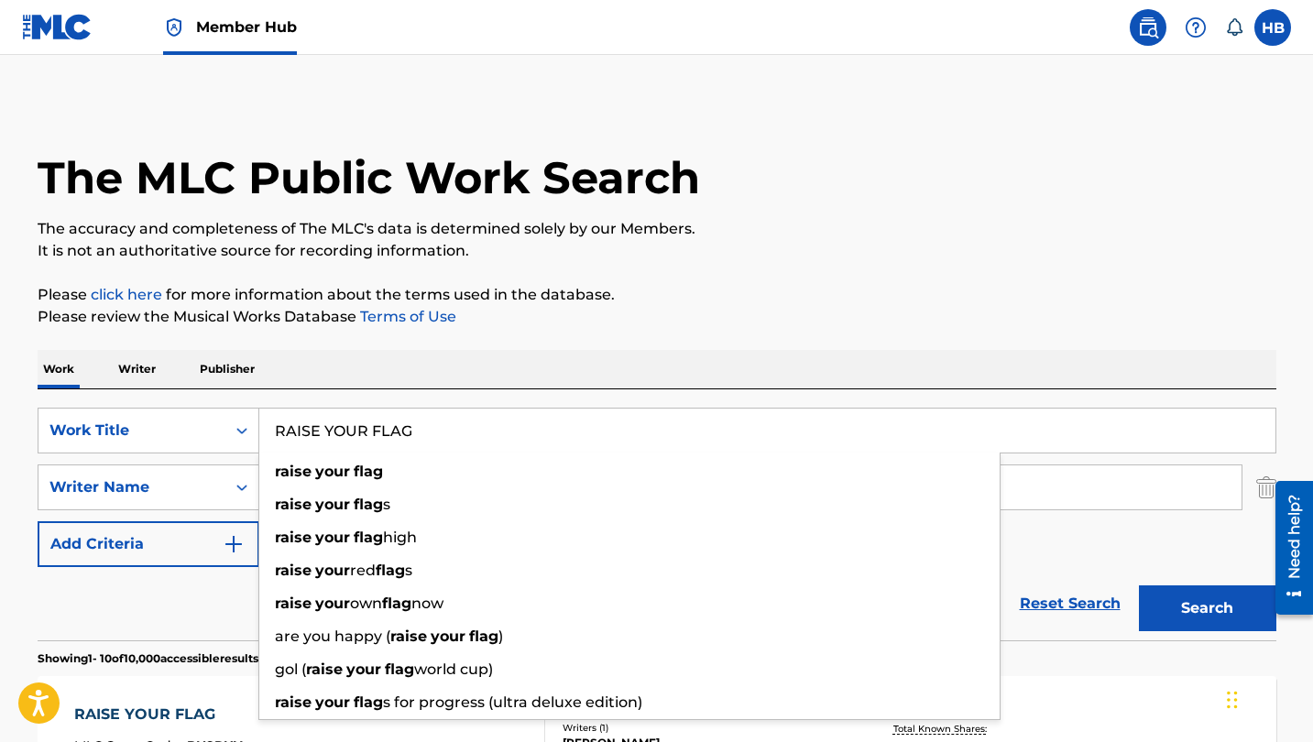
drag, startPoint x: 433, startPoint y: 425, endPoint x: 269, endPoint y: 424, distance: 164.1
click at [269, 424] on input "RAISE YOUR FLAG" at bounding box center [767, 431] width 1016 height 44
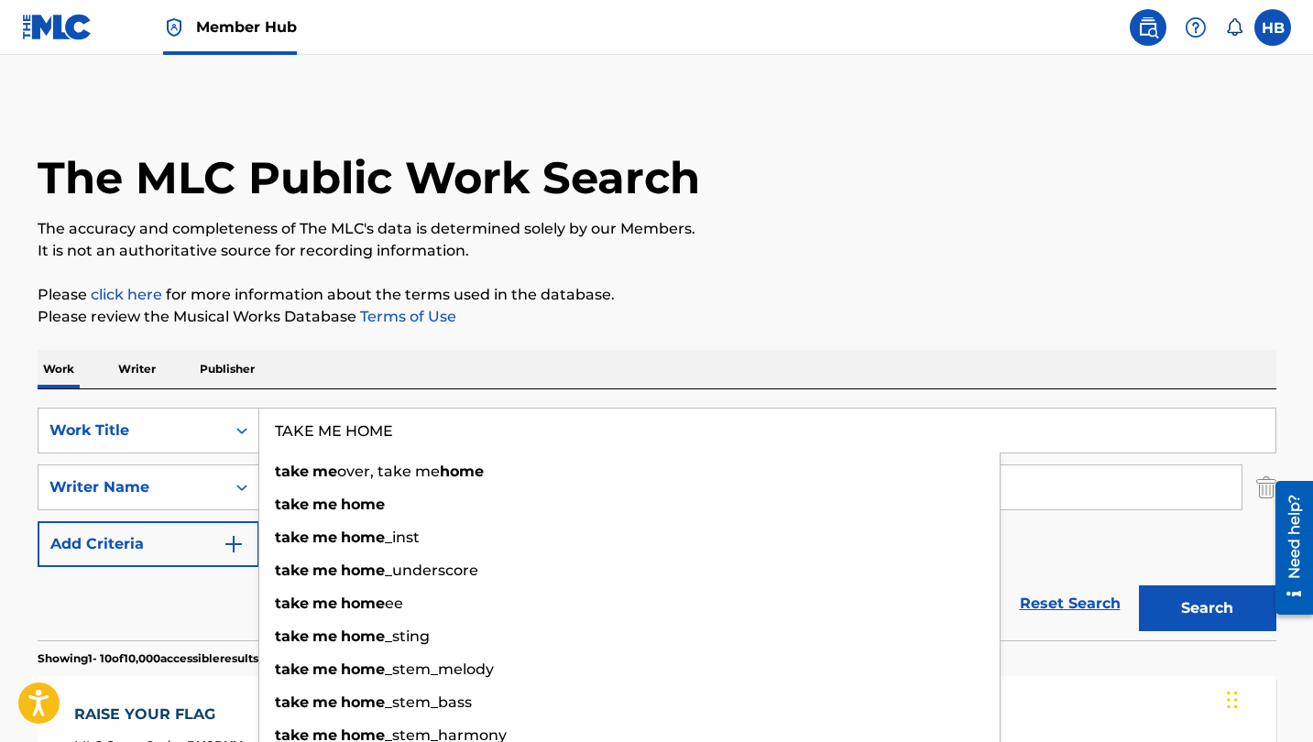
type input "TAKE ME HOME"
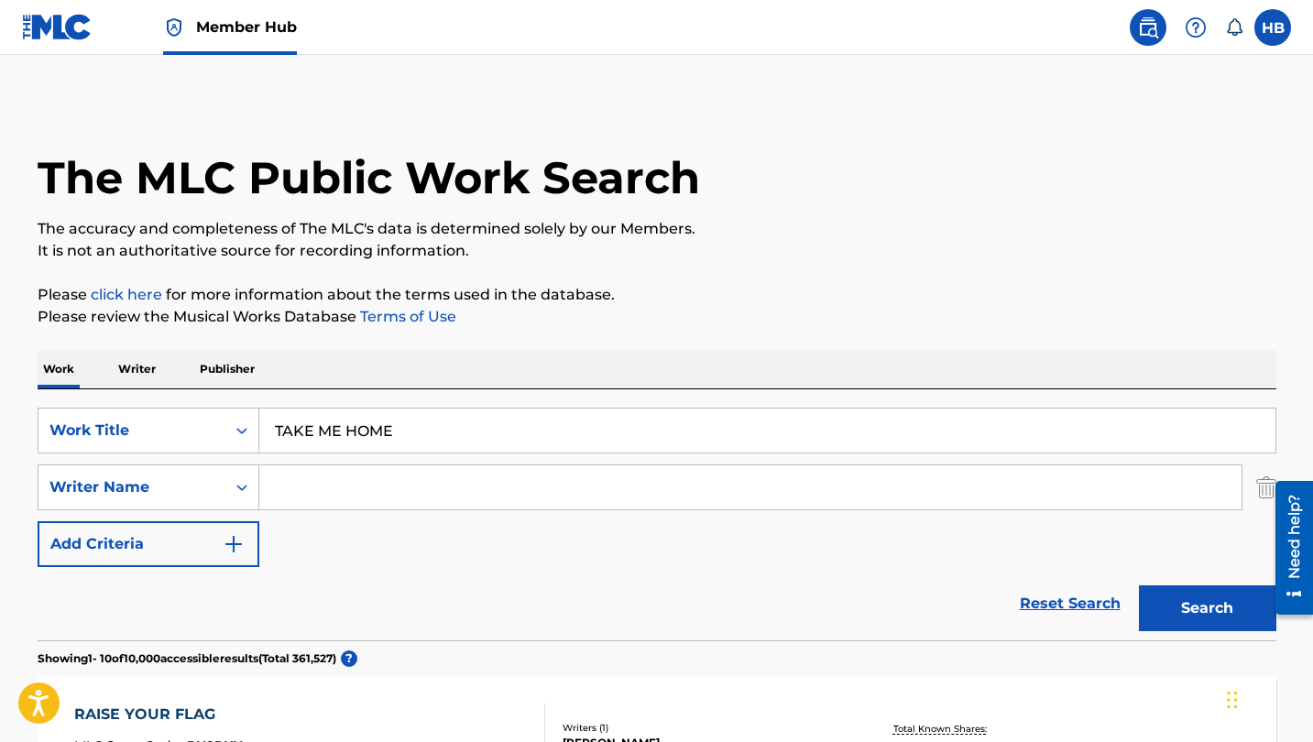
click at [170, 588] on div "Reset Search Search" at bounding box center [657, 603] width 1239 height 73
click at [340, 501] on input "Search Form" at bounding box center [750, 488] width 982 height 44
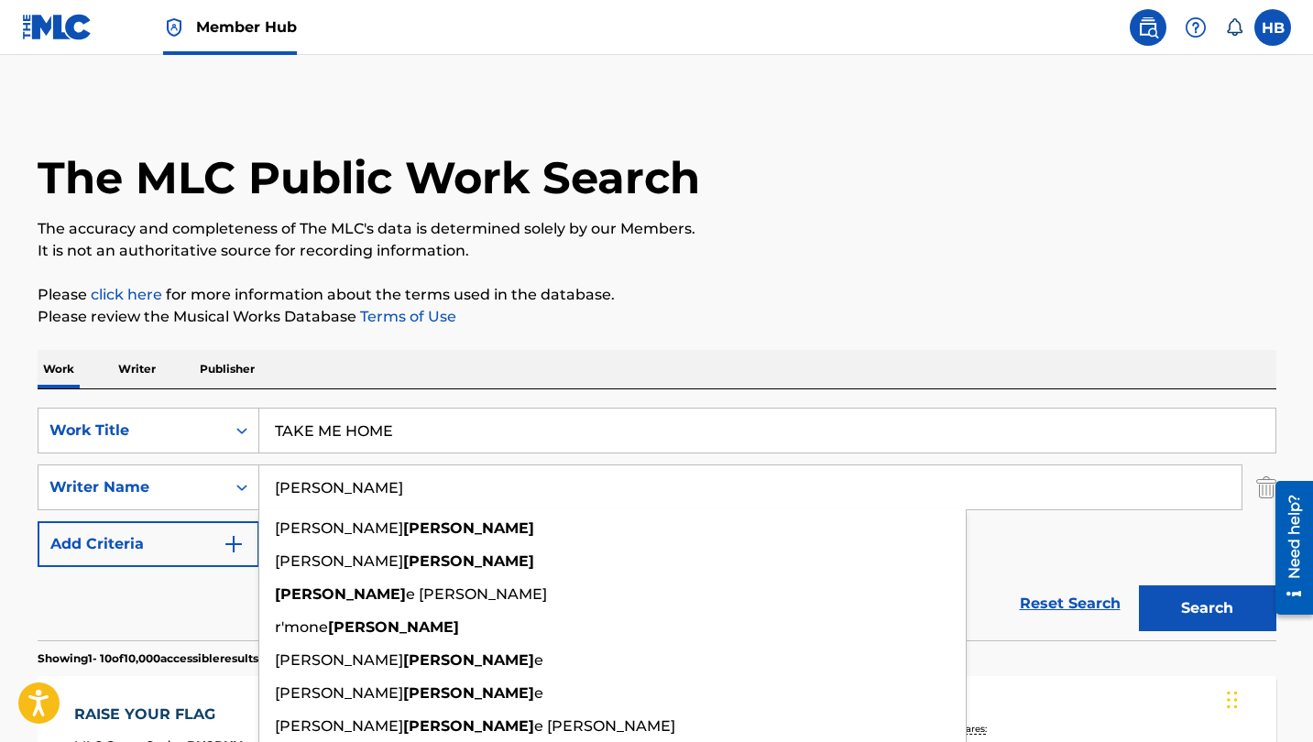
click at [1207, 609] on button "Search" at bounding box center [1207, 609] width 137 height 46
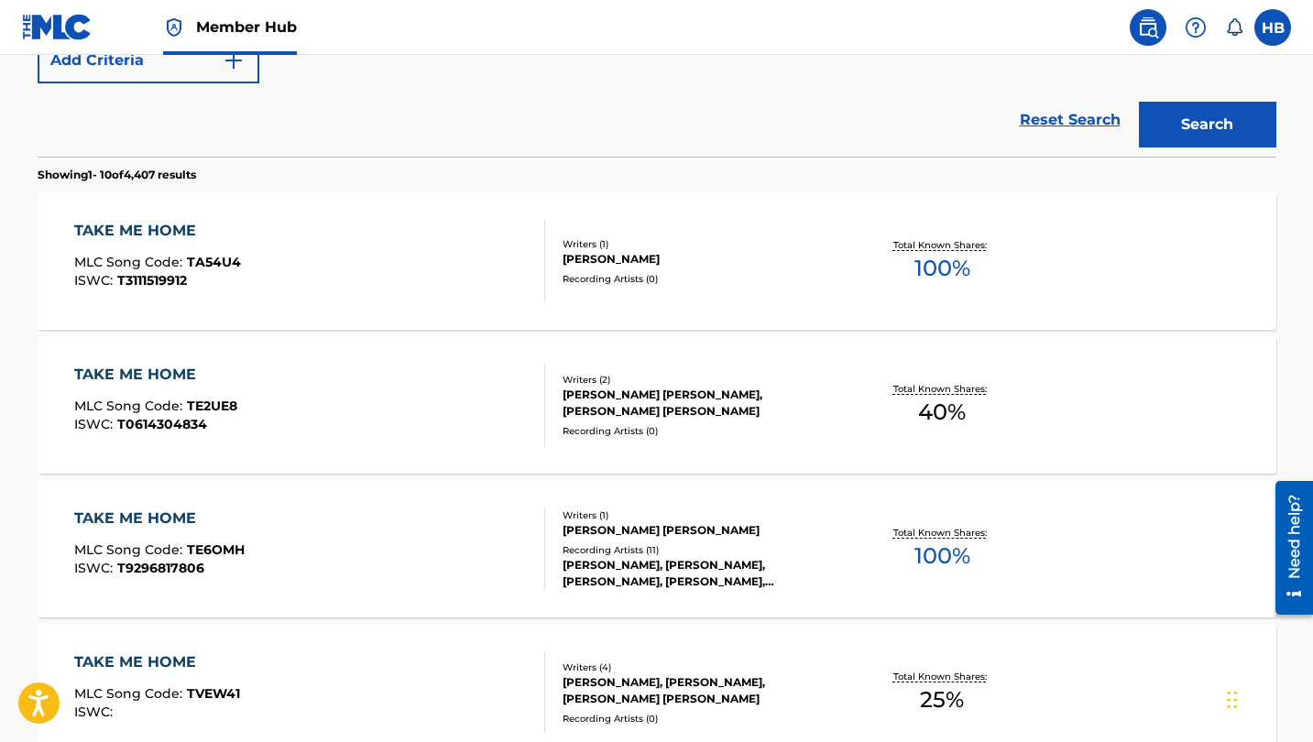
scroll to position [208, 0]
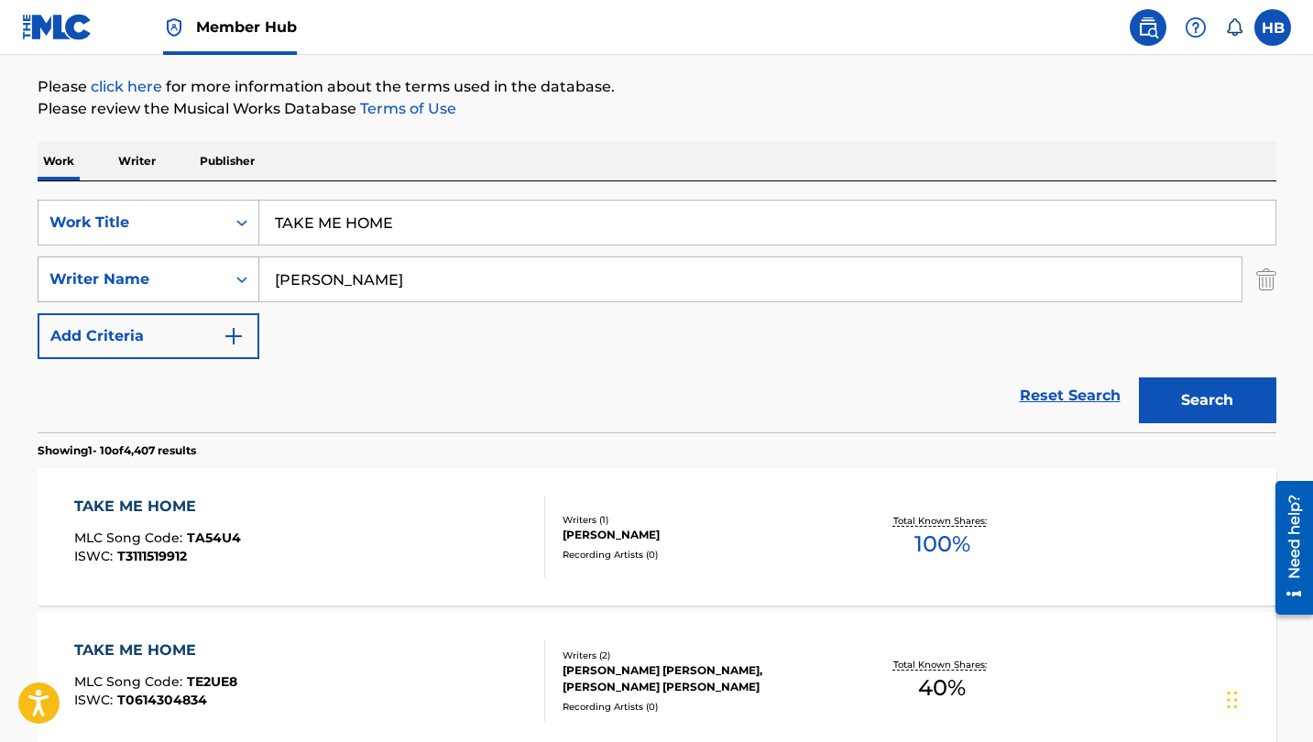
drag, startPoint x: 343, startPoint y: 284, endPoint x: 227, endPoint y: 286, distance: 115.5
click at [227, 287] on div "SearchWithCriteria636f6c22-4c75-4f05-9e1d-3455a779655f Writer Name CLARK" at bounding box center [657, 280] width 1239 height 46
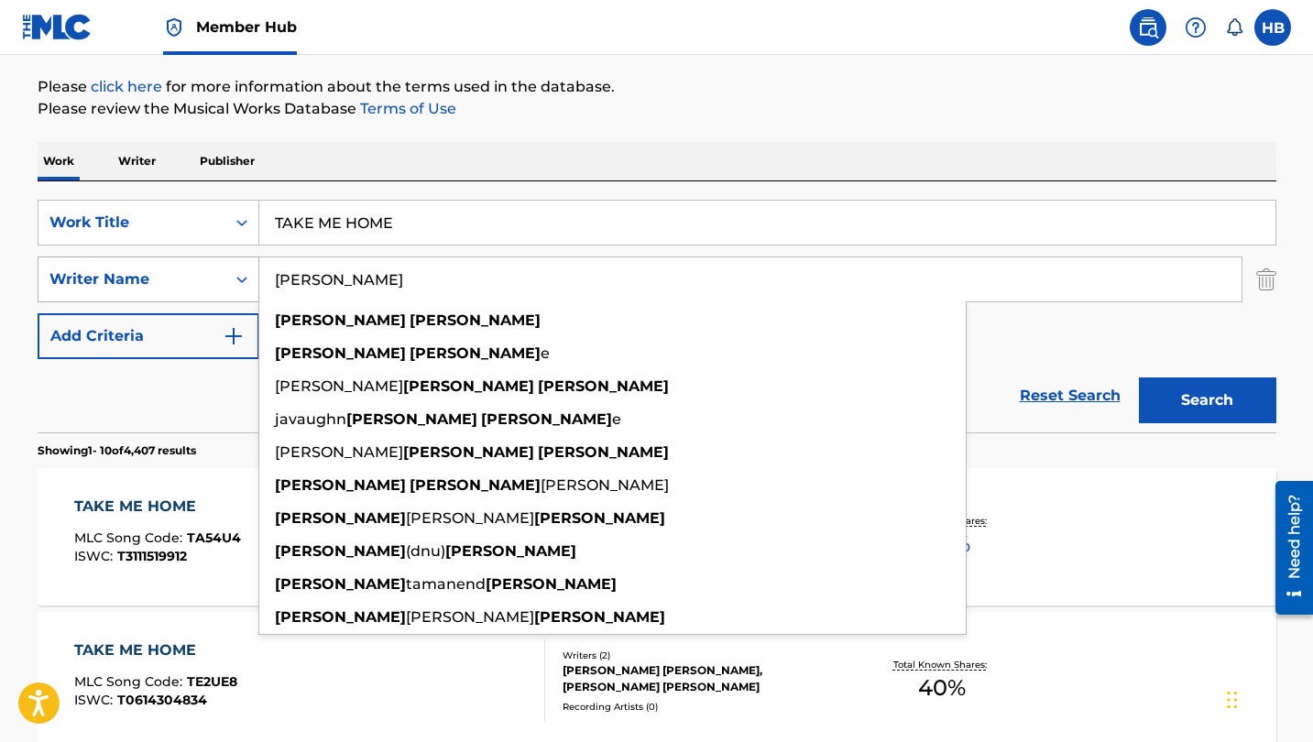
type input "TODD CLARK"
click at [1207, 401] on button "Search" at bounding box center [1207, 401] width 137 height 46
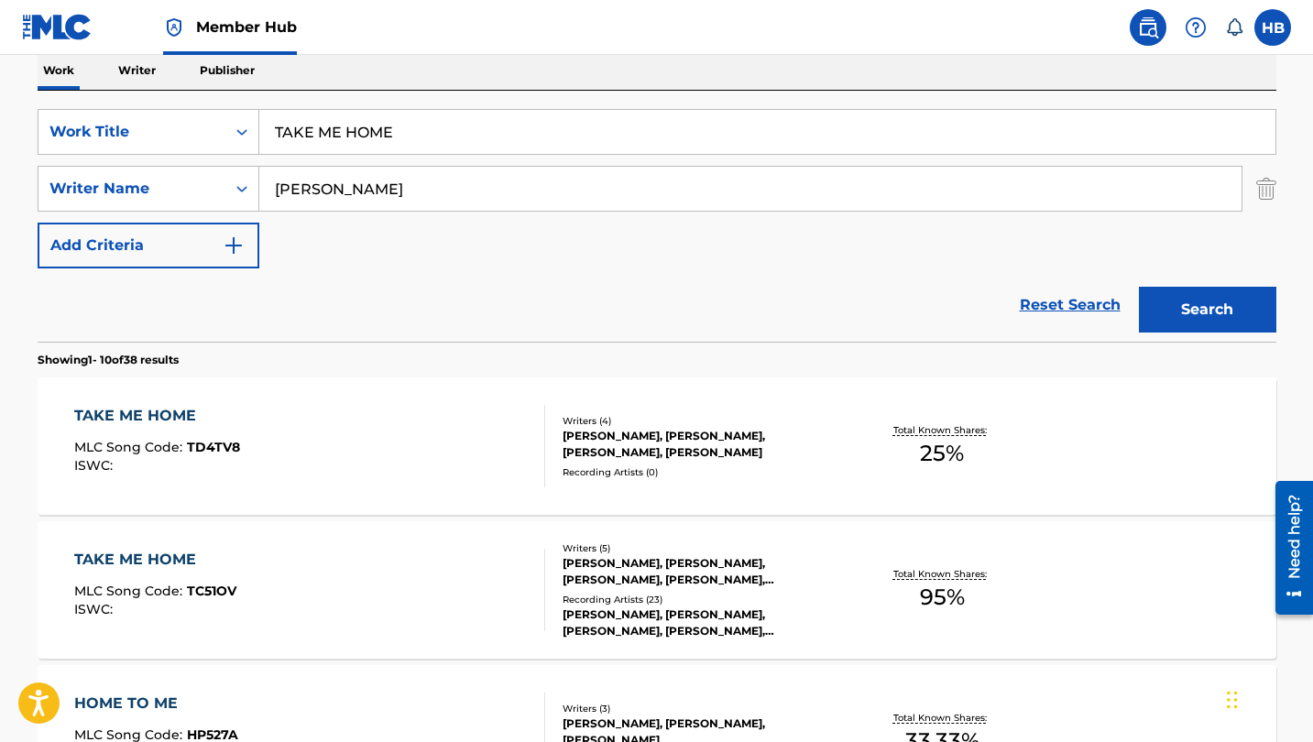
scroll to position [313, 0]
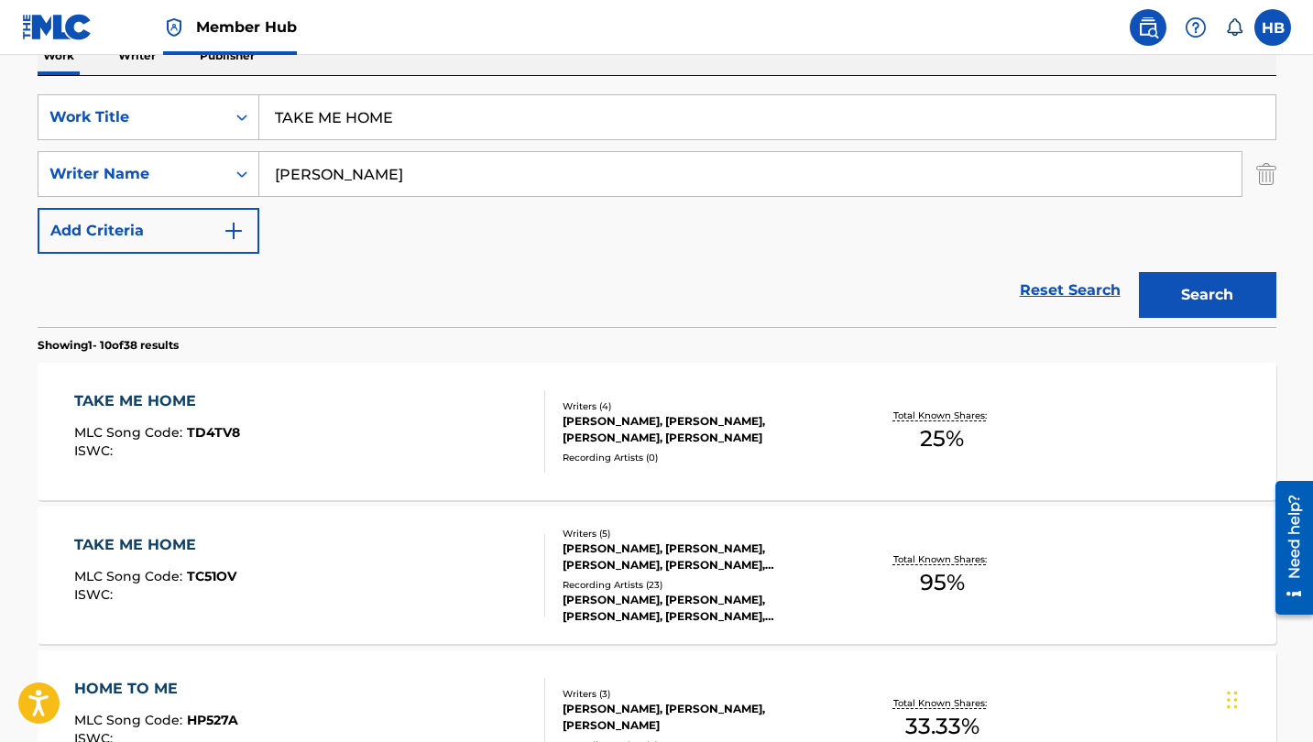
click at [162, 399] on div "TAKE ME HOME" at bounding box center [157, 401] width 166 height 22
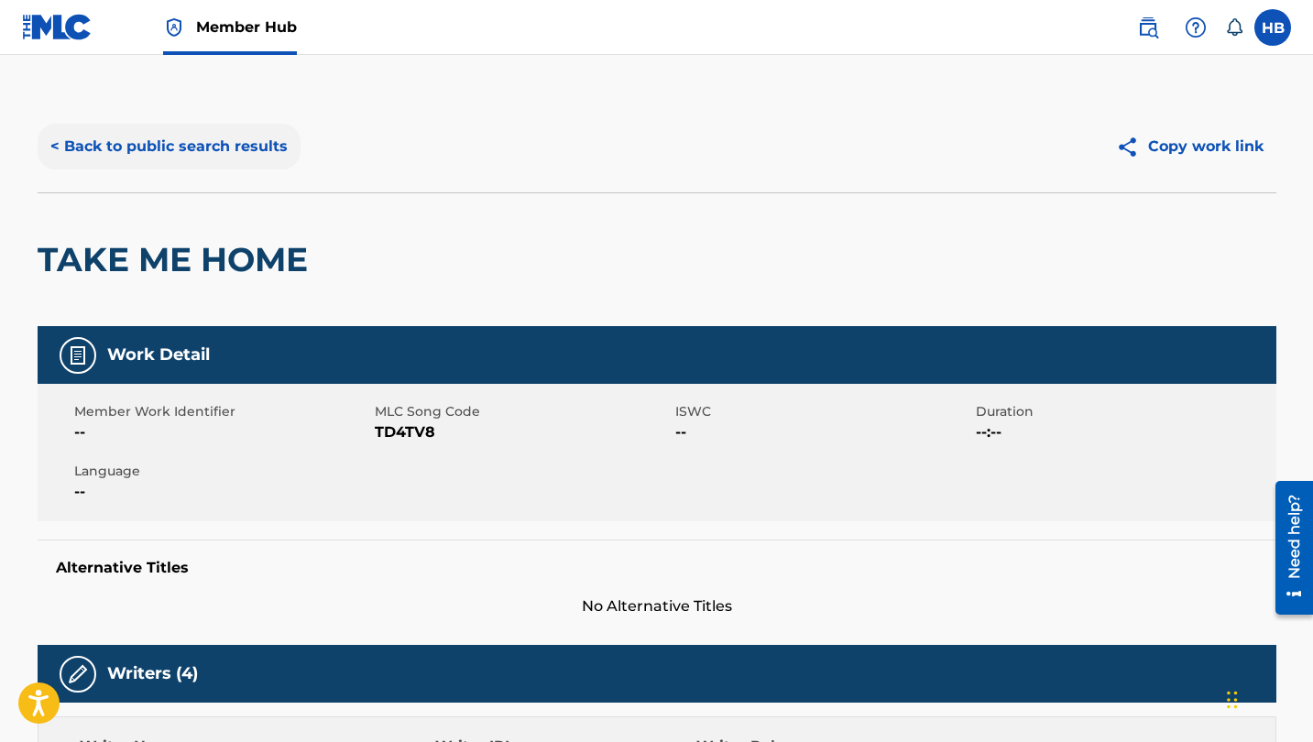
click at [144, 139] on button "< Back to public search results" at bounding box center [169, 147] width 263 height 46
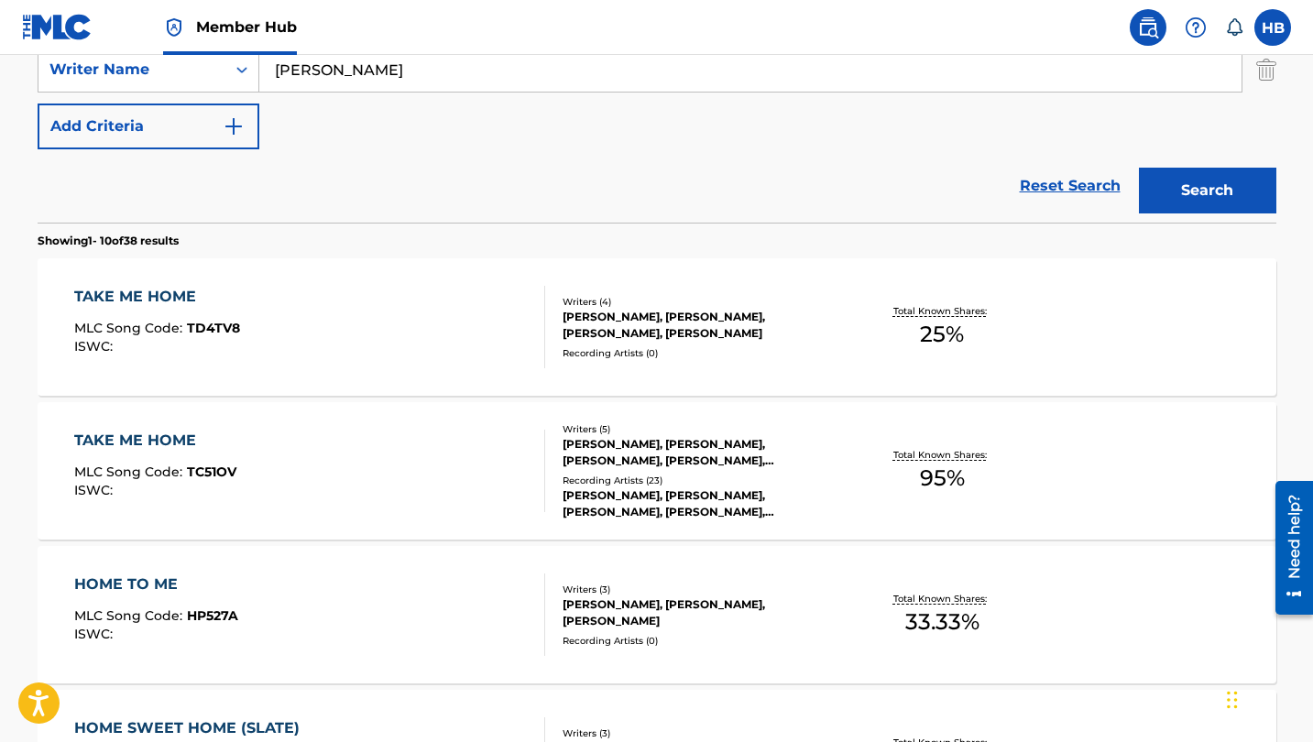
scroll to position [440, 0]
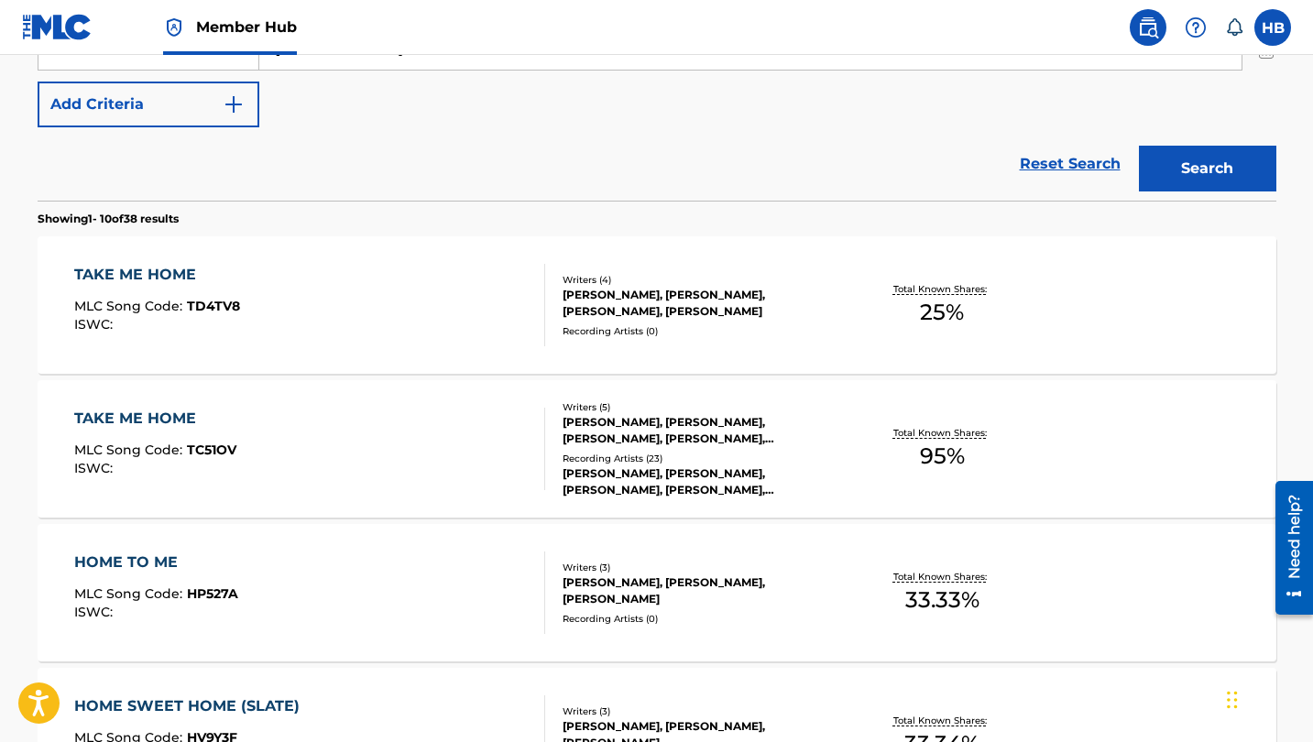
click at [177, 418] on div "TAKE ME HOME" at bounding box center [155, 419] width 162 height 22
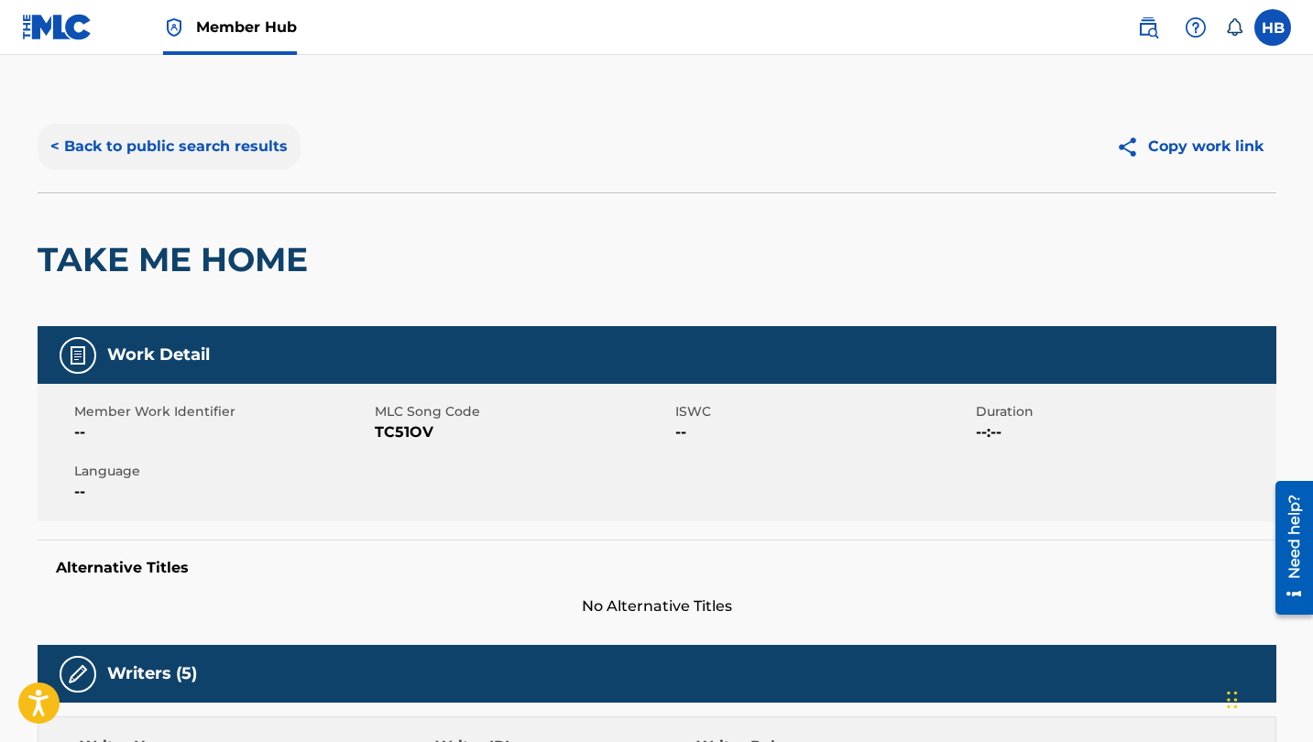
click at [256, 135] on button "< Back to public search results" at bounding box center [169, 147] width 263 height 46
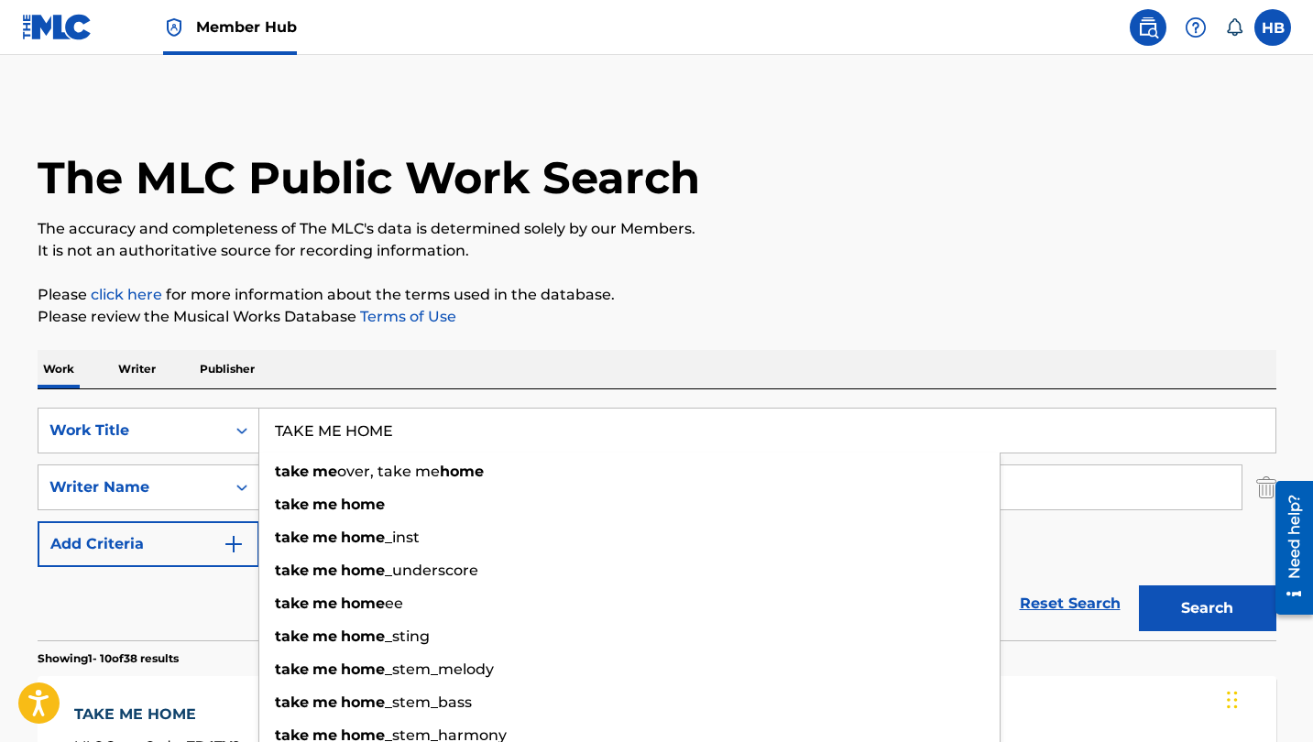
drag, startPoint x: 417, startPoint y: 447, endPoint x: 241, endPoint y: 401, distance: 181.8
click at [241, 401] on div "SearchWithCriteria8230fe05-124a-4a69-9f66-c4f1aaa931d5 Work Title TAKE ME HOME …" at bounding box center [657, 515] width 1239 height 251
paste input "I HATE THE WAY I LOVE YOU"
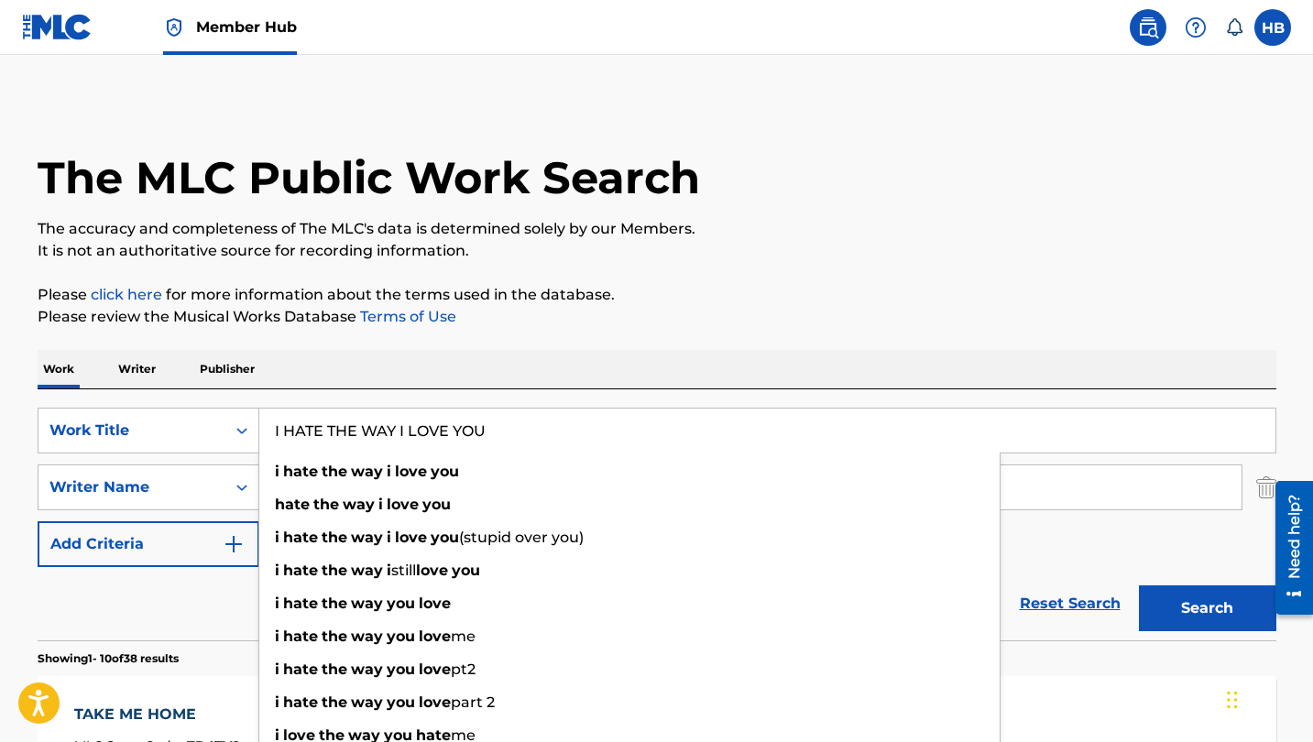
type input "I HATE THE WAY I LOVE YOU"
click at [168, 602] on div "Reset Search Search" at bounding box center [657, 603] width 1239 height 73
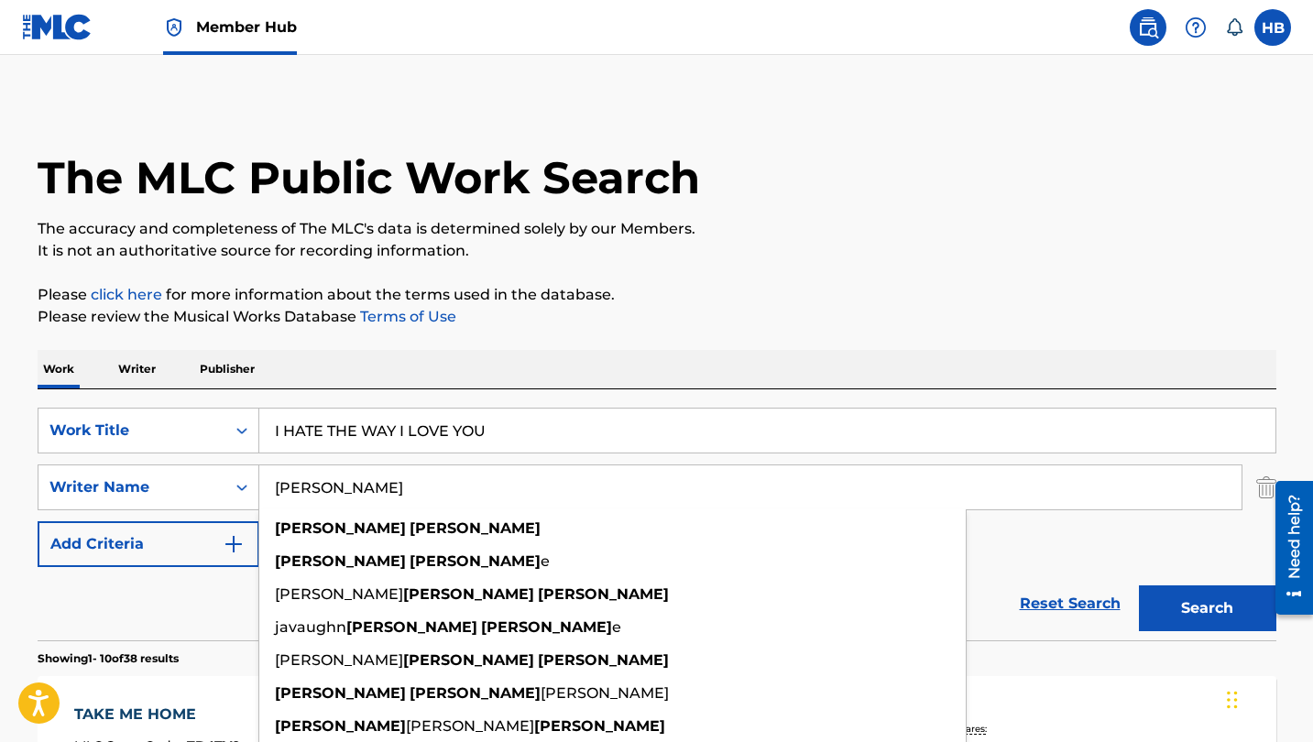
drag, startPoint x: 408, startPoint y: 495, endPoint x: 280, endPoint y: 486, distance: 127.7
click at [282, 486] on input "TODD CLARK" at bounding box center [750, 488] width 982 height 44
type input "T"
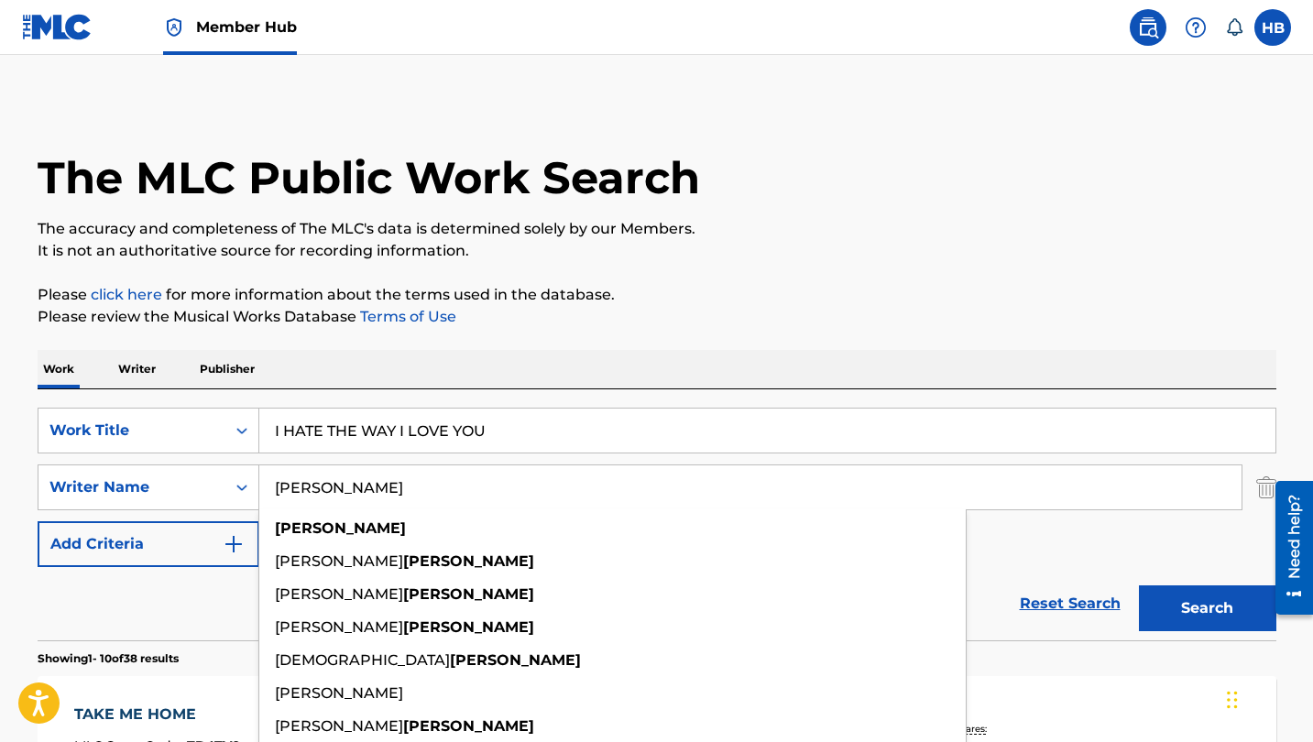
type input "FUHRMANN"
click at [1207, 609] on button "Search" at bounding box center [1207, 609] width 137 height 46
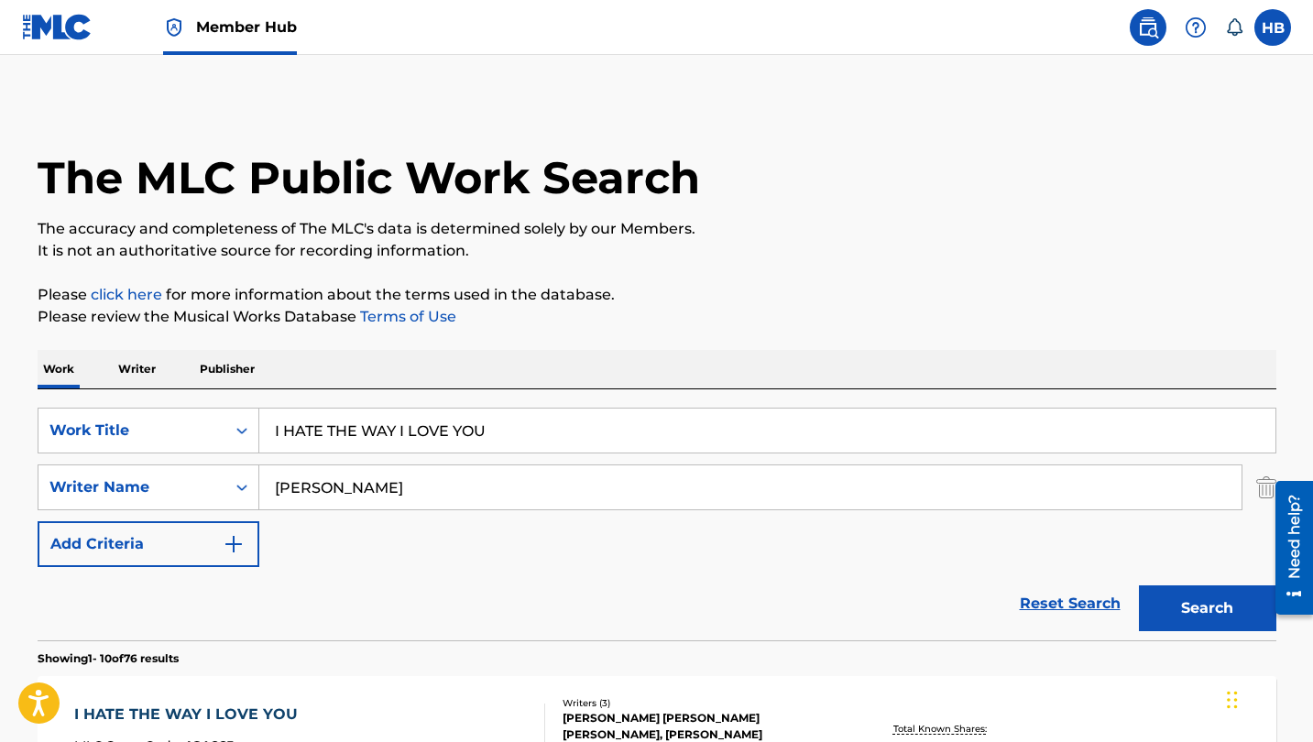
click at [316, 588] on div "Reset Search Search" at bounding box center [657, 603] width 1239 height 73
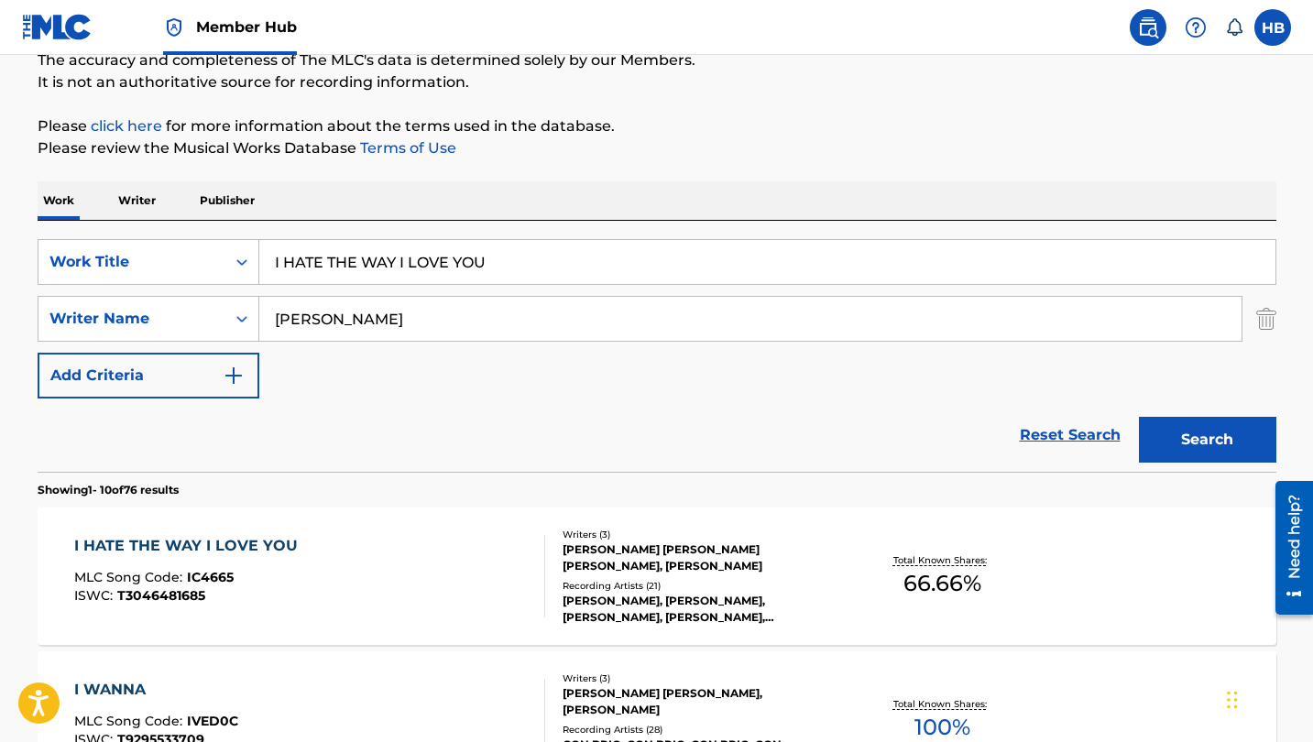
scroll to position [191, 0]
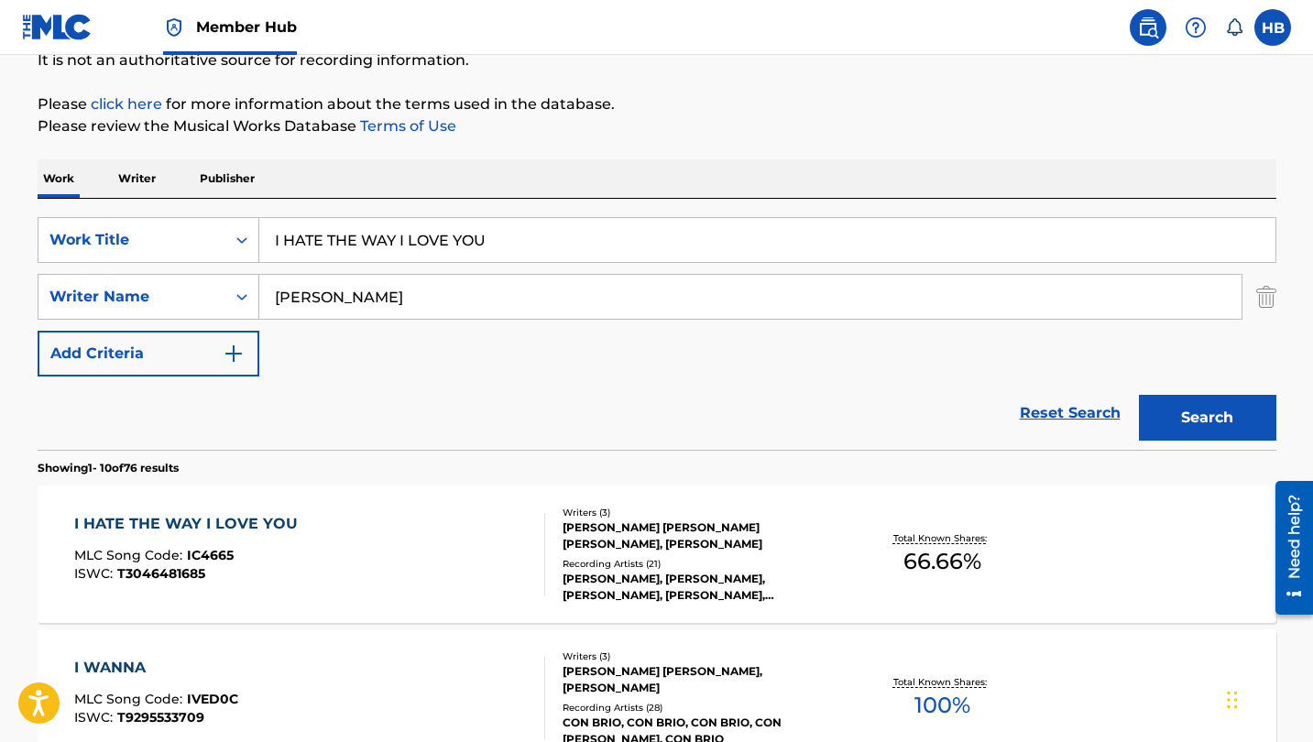
click at [248, 524] on div "I HATE THE WAY I LOVE YOU" at bounding box center [190, 524] width 233 height 22
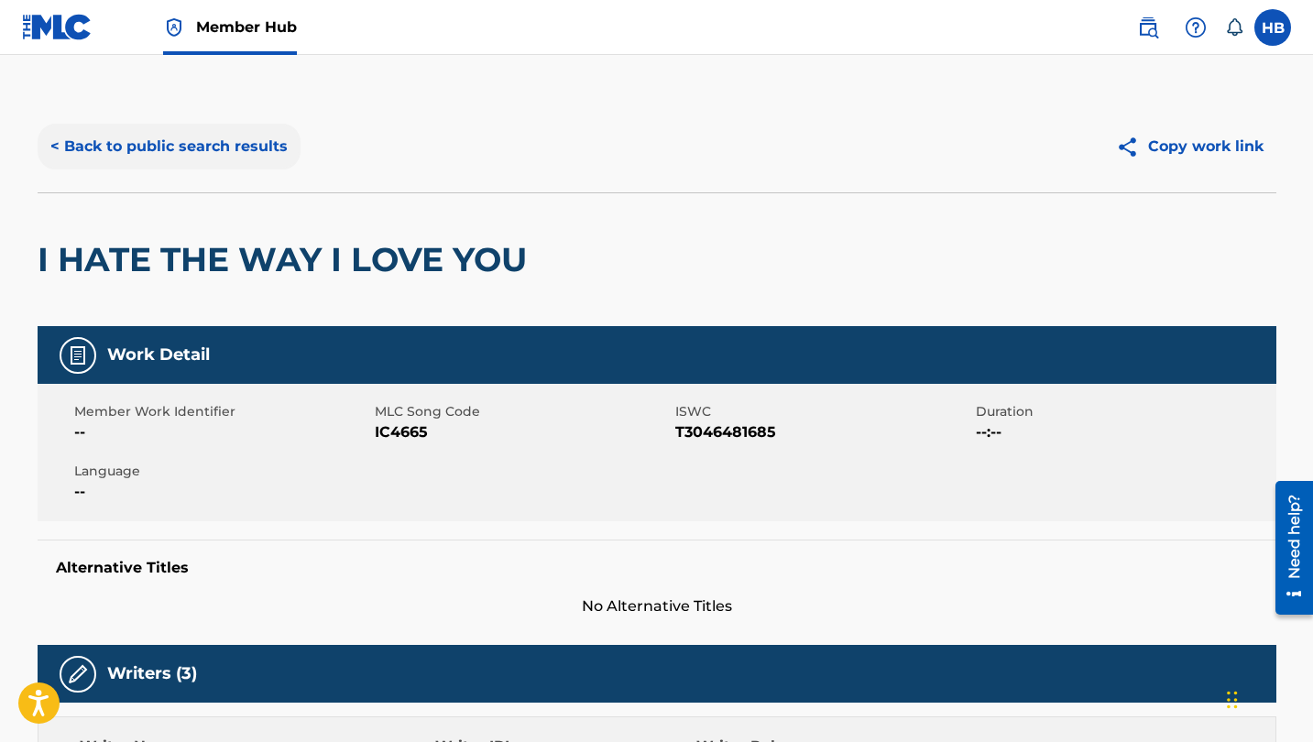
click at [235, 152] on button "< Back to public search results" at bounding box center [169, 147] width 263 height 46
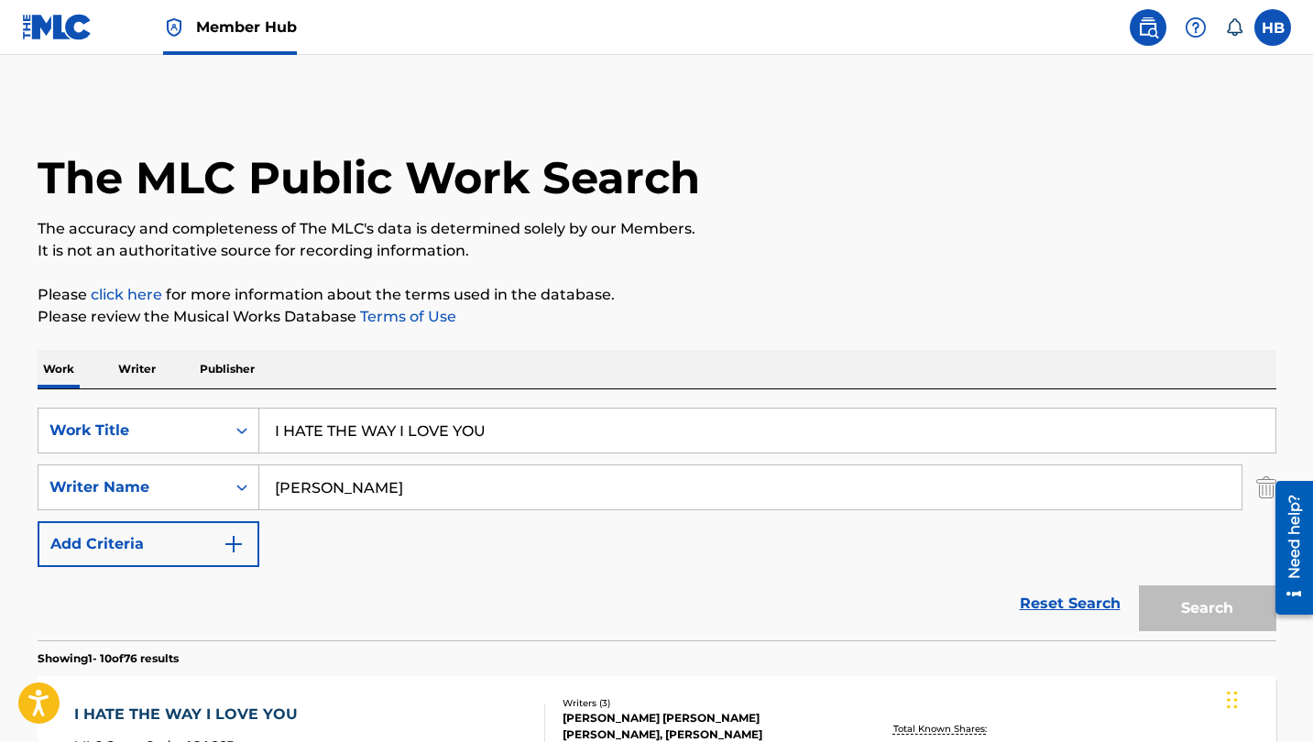
scroll to position [191, 0]
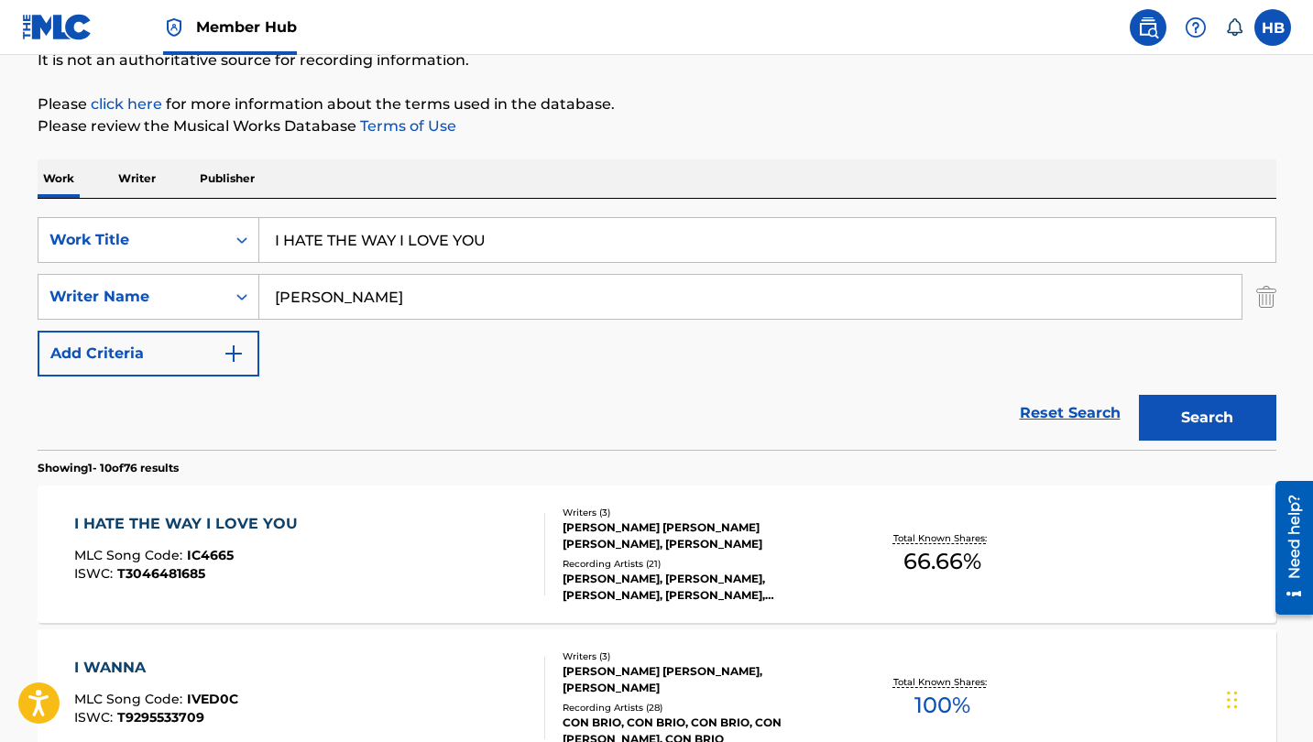
click at [435, 234] on input "I HATE THE WAY I LOVE YOU" at bounding box center [767, 240] width 1016 height 44
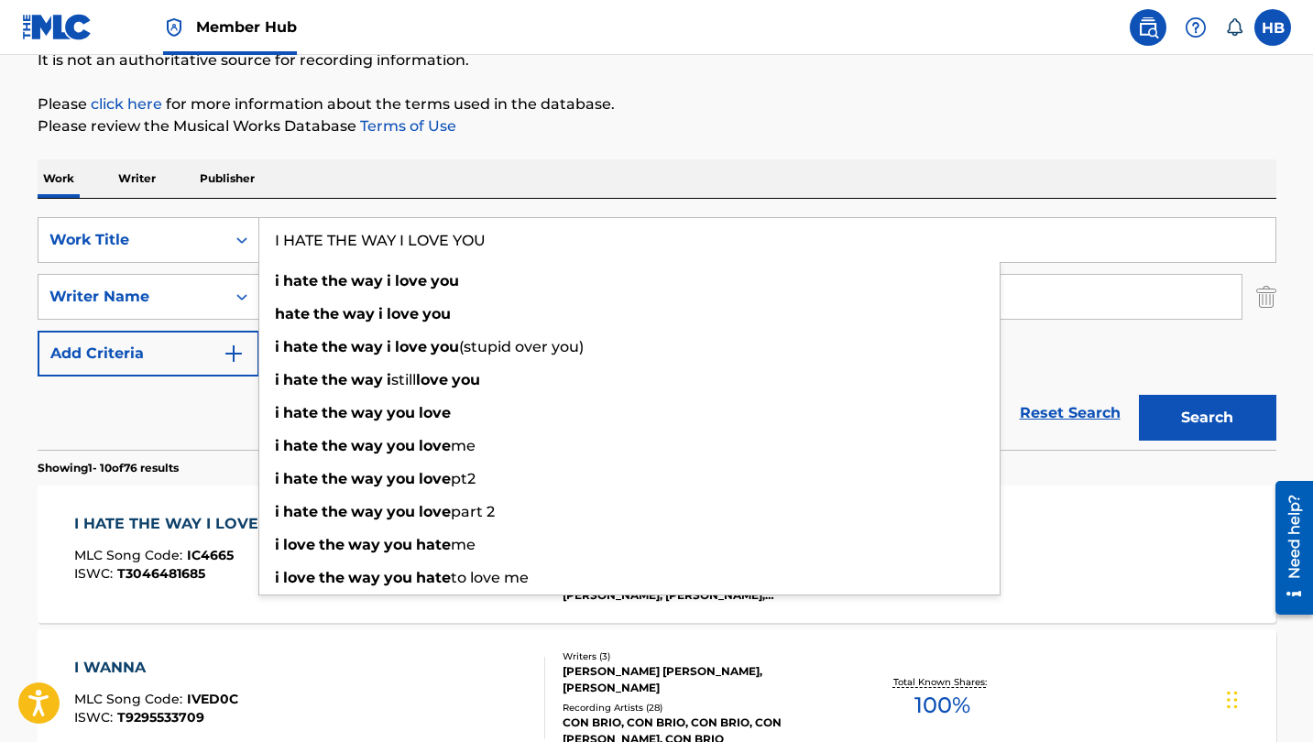
click at [435, 234] on input "I HATE THE WAY I LOVE YOU" at bounding box center [767, 240] width 1016 height 44
paste input "N MY BLOOD"
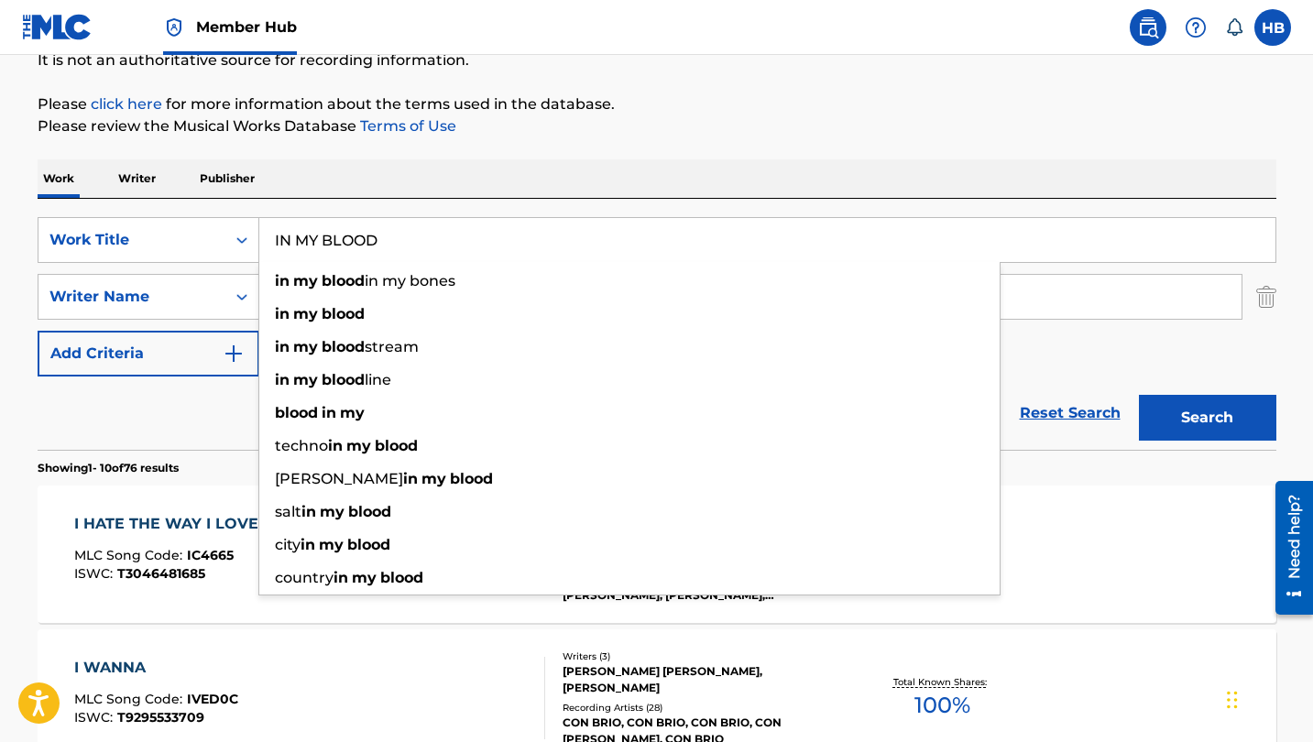
type input "IN MY BLOOD"
click at [226, 433] on div "Reset Search Search" at bounding box center [657, 413] width 1239 height 73
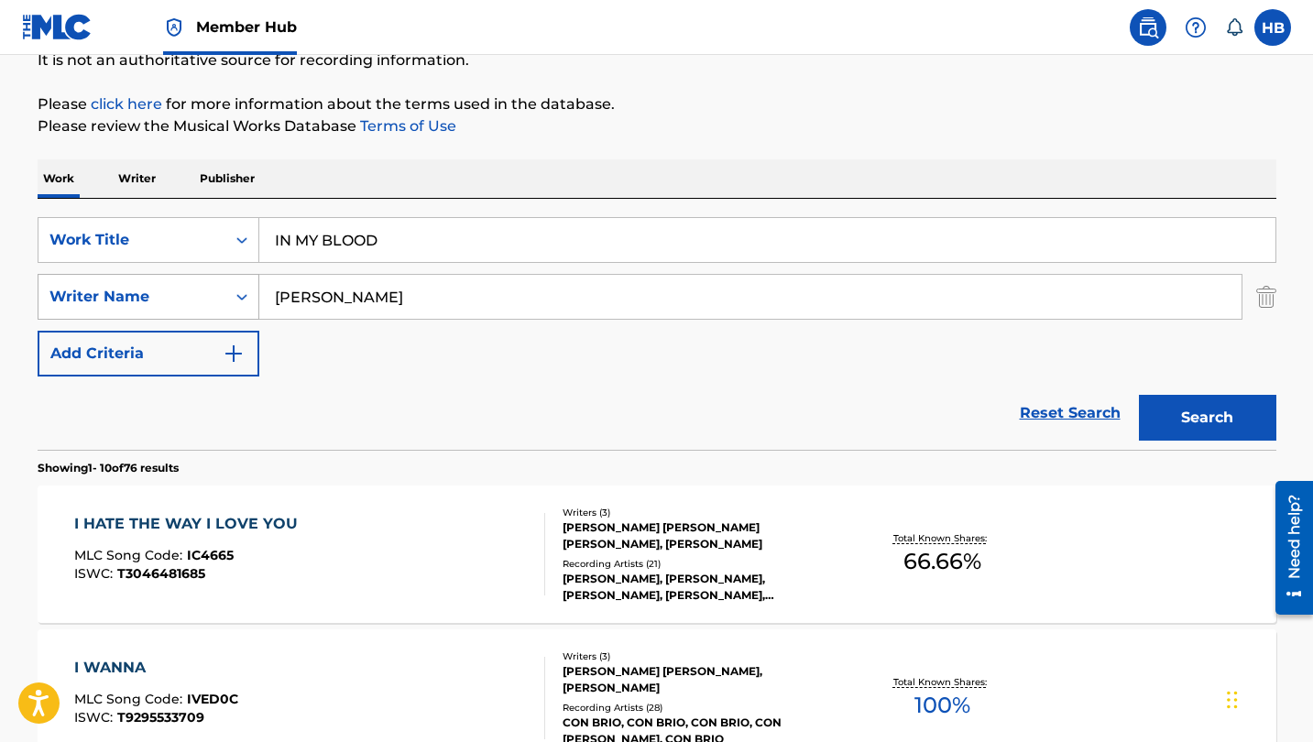
drag, startPoint x: 374, startPoint y: 296, endPoint x: 217, endPoint y: 296, distance: 156.7
click at [217, 296] on div "SearchWithCriteria636f6c22-4c75-4f05-9e1d-3455a779655f Writer Name FUHRMANN" at bounding box center [657, 297] width 1239 height 46
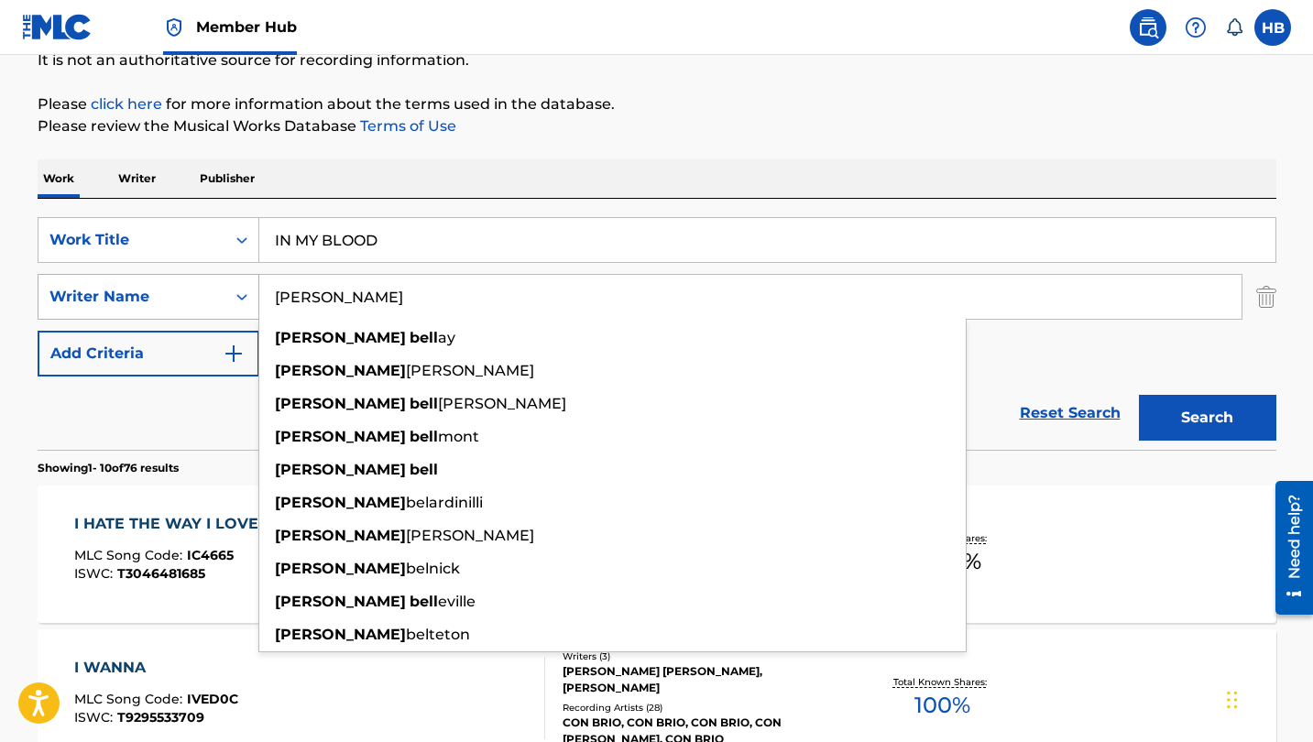
type input "JASON BELL"
click at [1207, 418] on button "Search" at bounding box center [1207, 418] width 137 height 46
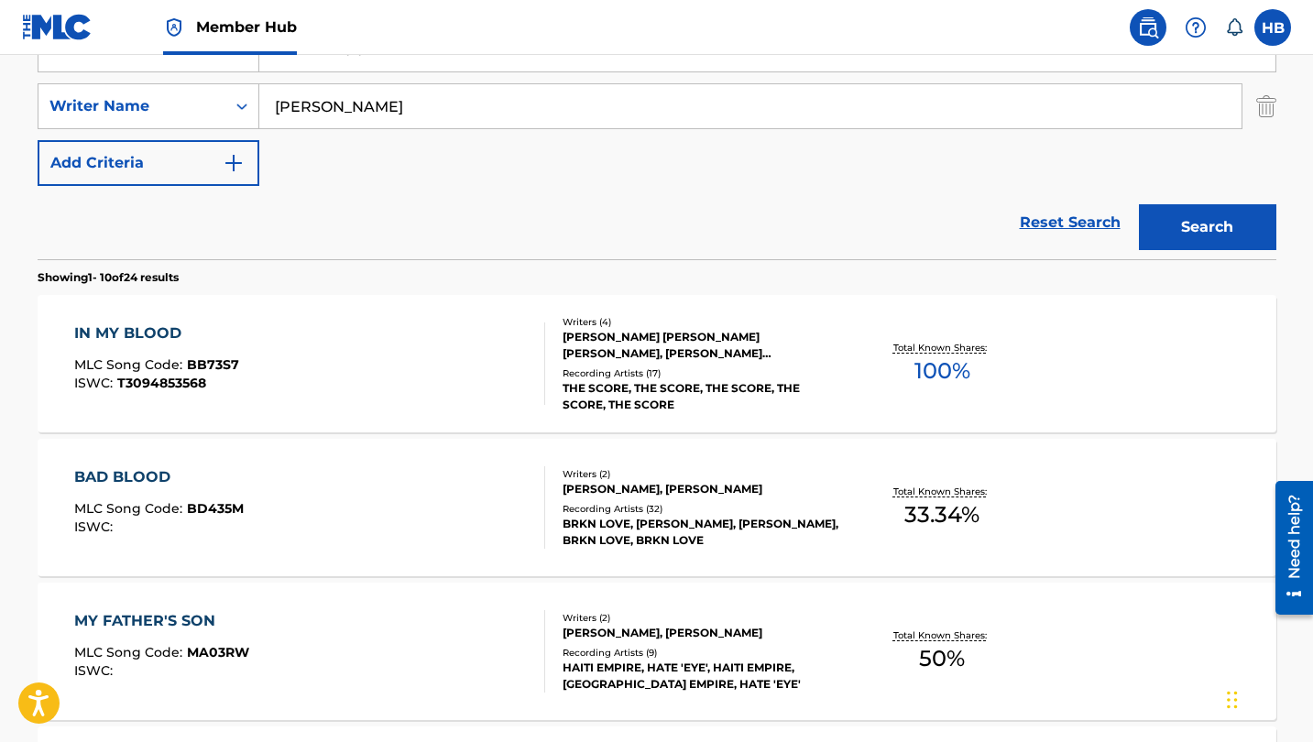
scroll to position [392, 0]
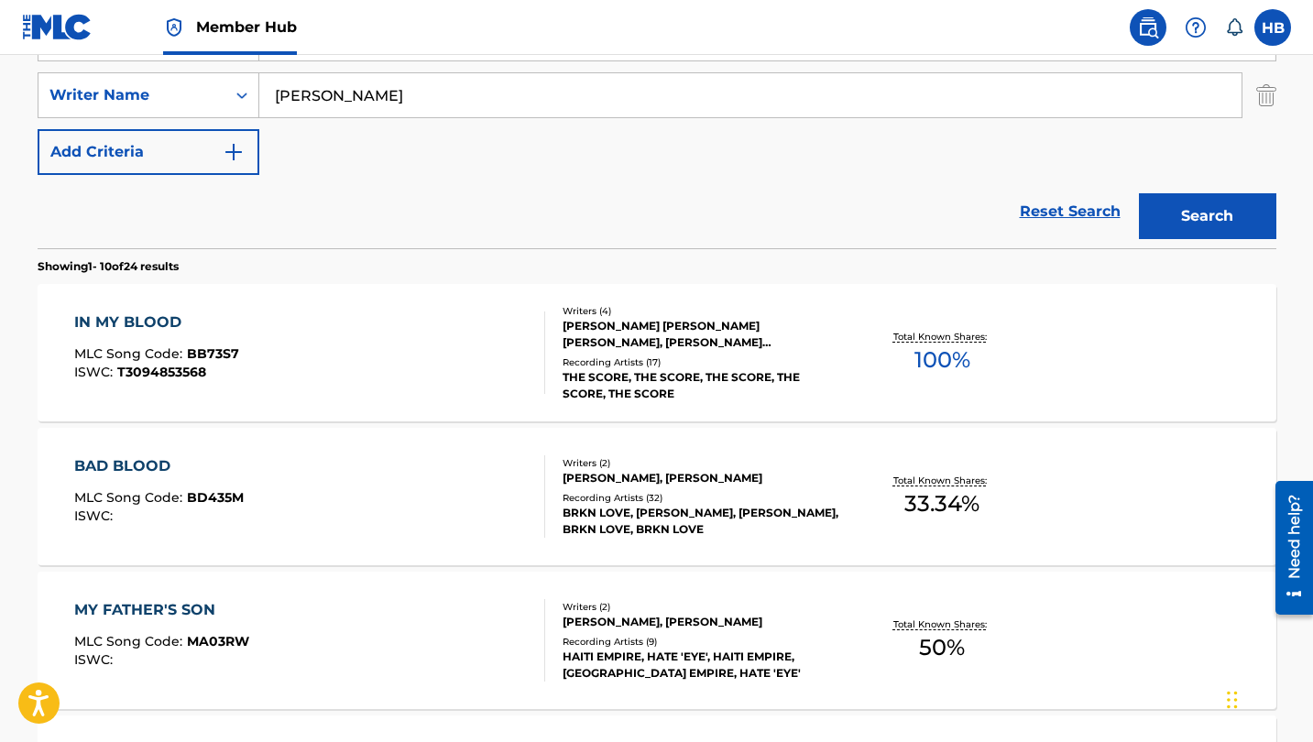
click at [142, 316] on div "IN MY BLOOD" at bounding box center [156, 323] width 165 height 22
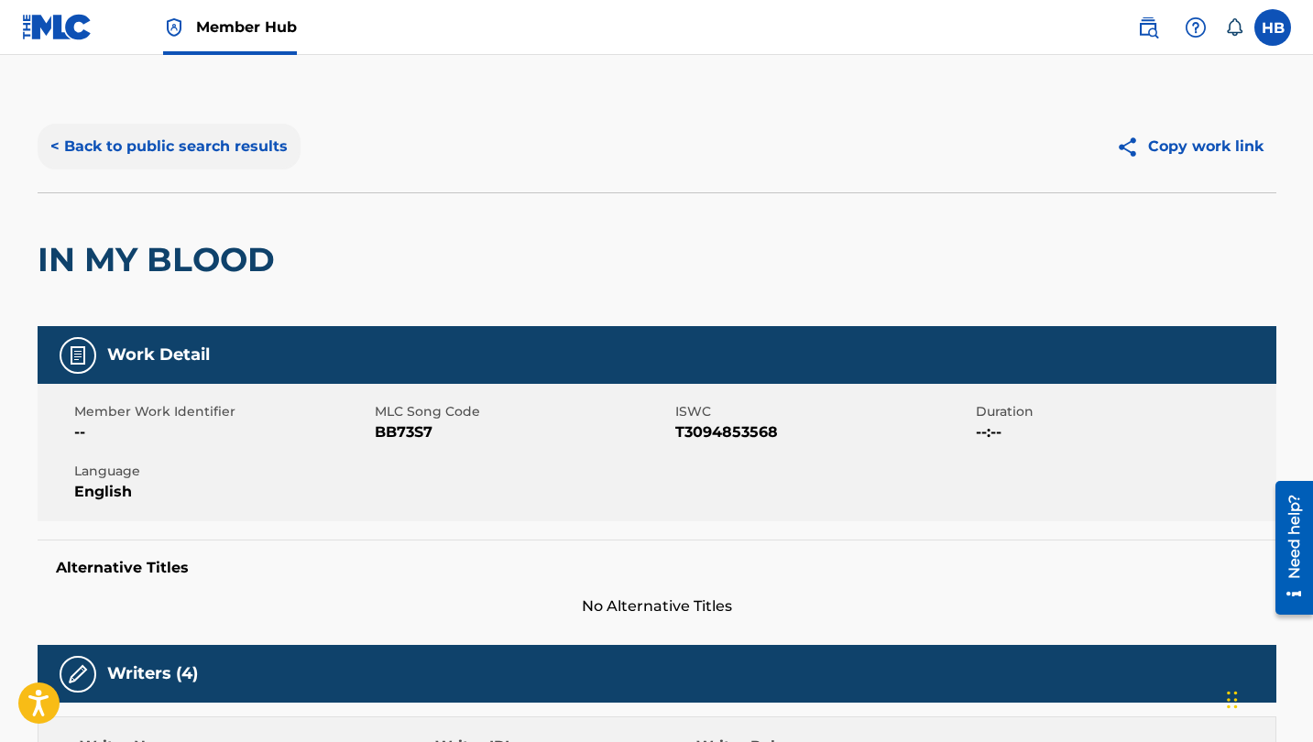
click at [222, 137] on button "< Back to public search results" at bounding box center [169, 147] width 263 height 46
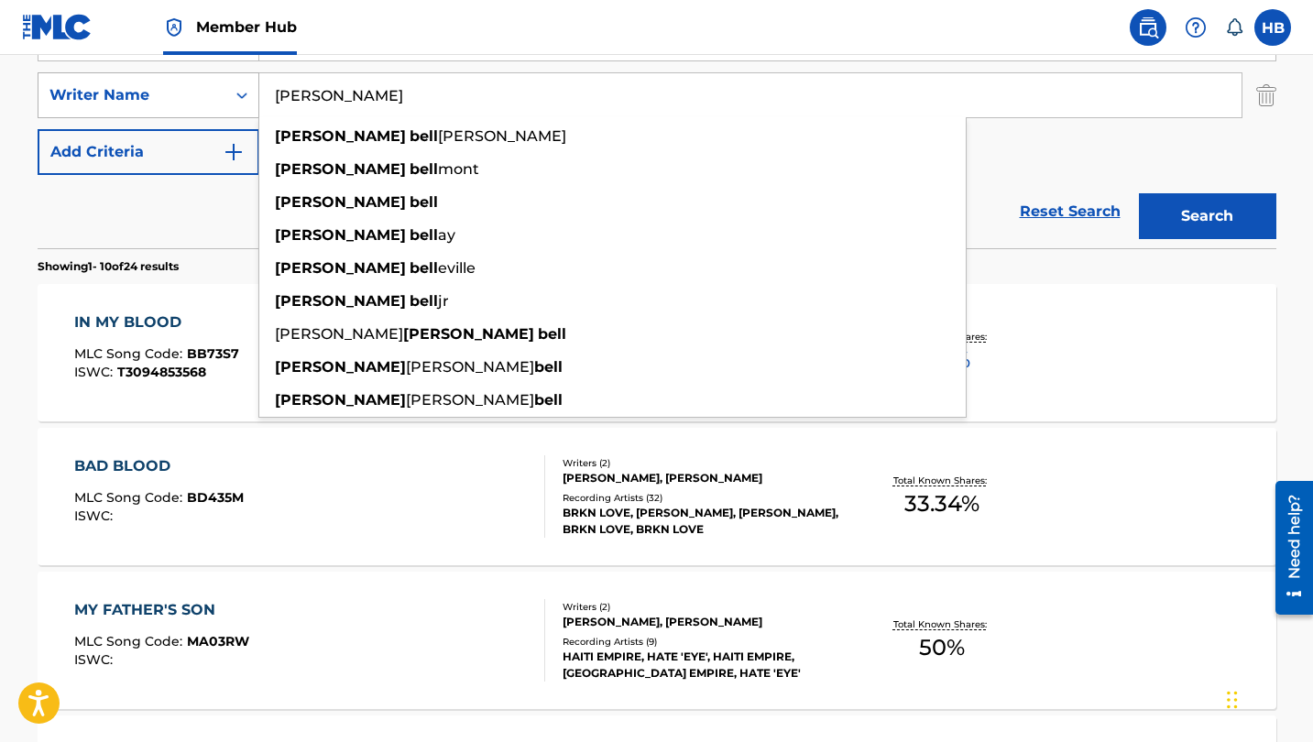
drag, startPoint x: 417, startPoint y: 93, endPoint x: 249, endPoint y: 92, distance: 167.7
click at [249, 92] on div "SearchWithCriteria636f6c22-4c75-4f05-9e1d-3455a779655f Writer Name JASON BELL j…" at bounding box center [657, 95] width 1239 height 46
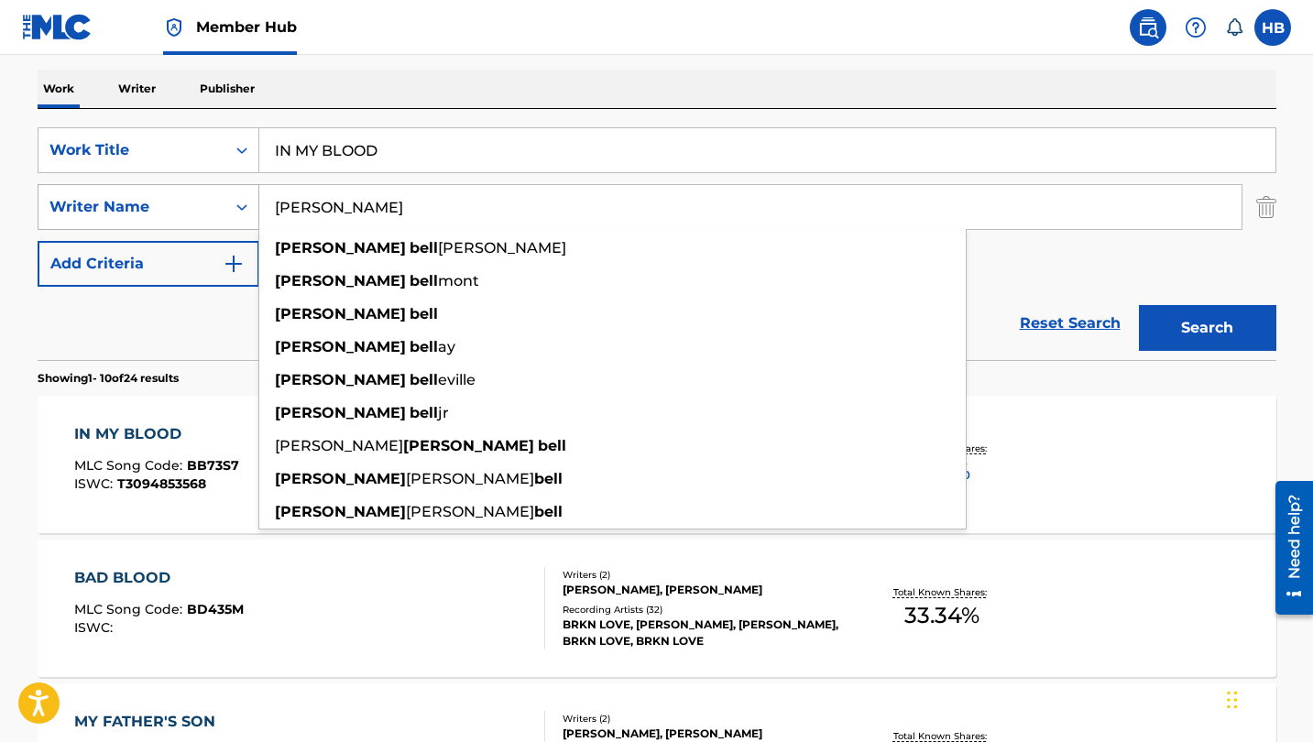
scroll to position [251, 0]
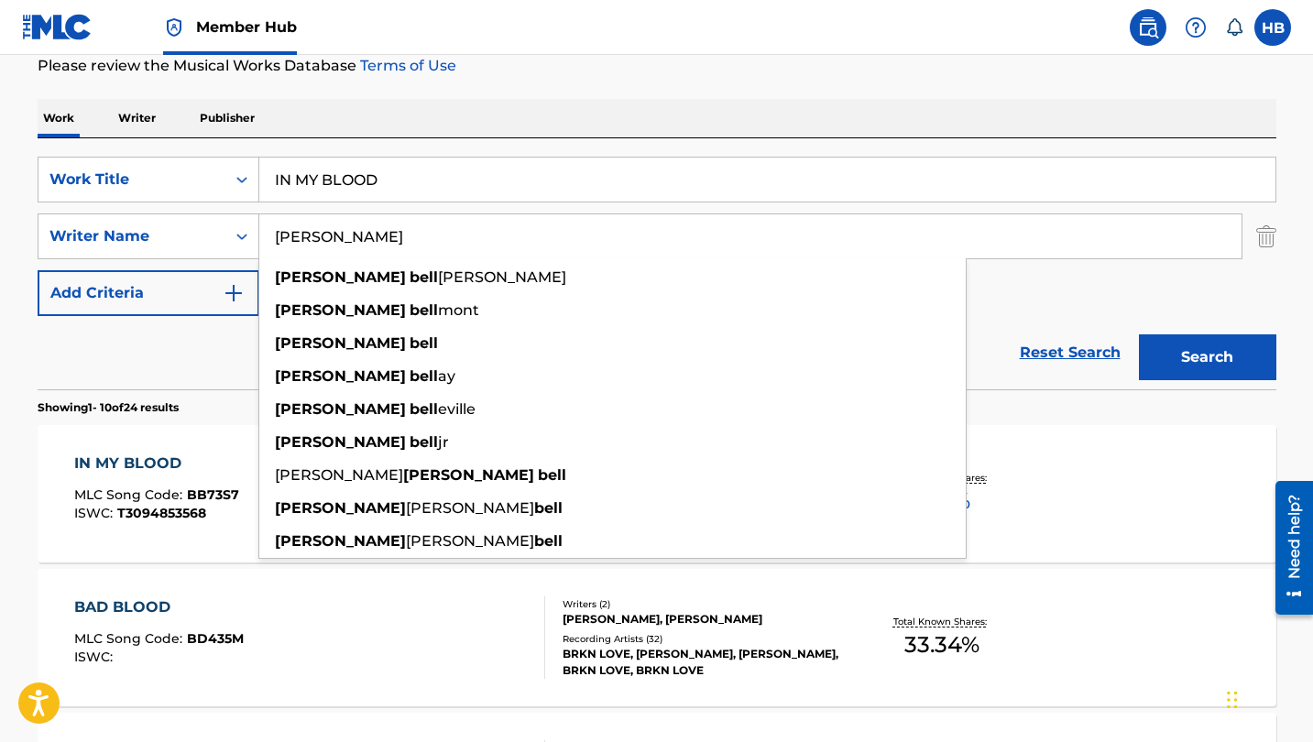
click at [413, 185] on input "IN MY BLOOD" at bounding box center [767, 180] width 1016 height 44
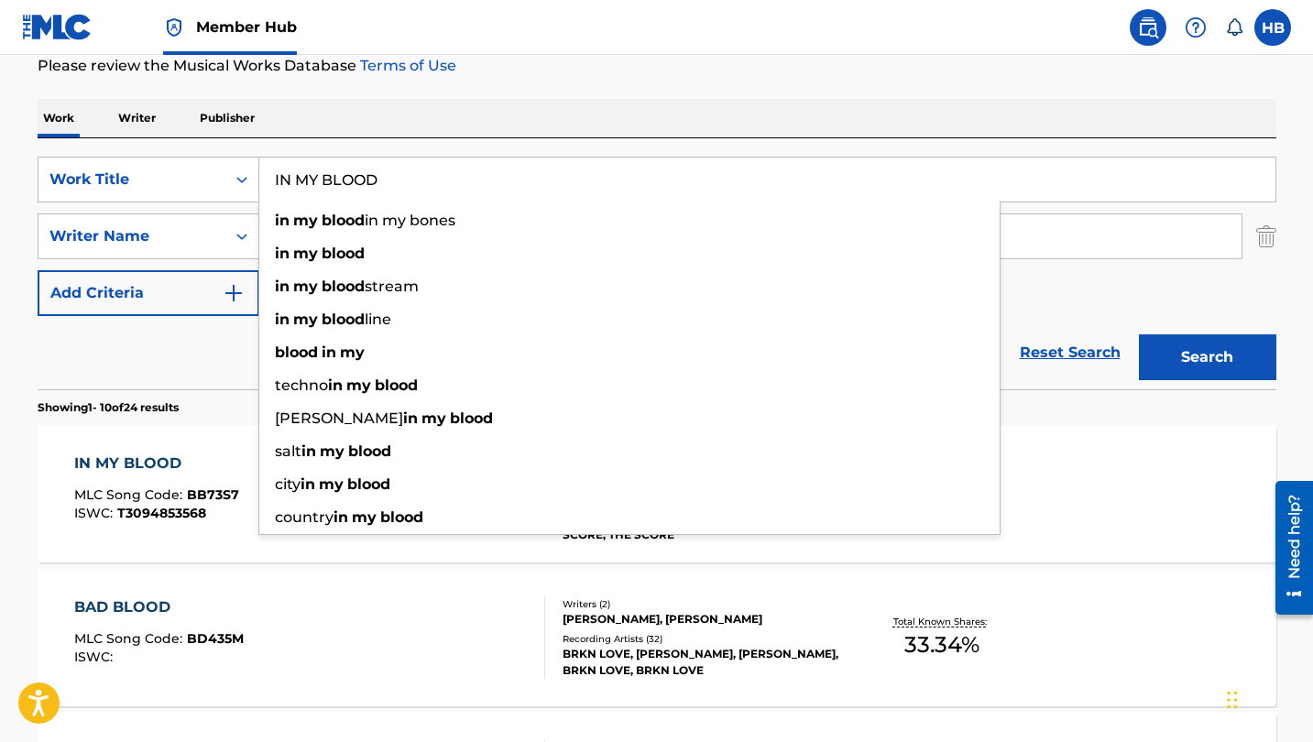
drag, startPoint x: 413, startPoint y: 185, endPoint x: 266, endPoint y: 179, distance: 147.7
click at [266, 179] on input "IN MY BLOOD" at bounding box center [767, 180] width 1016 height 44
paste input "BIG DREAMS"
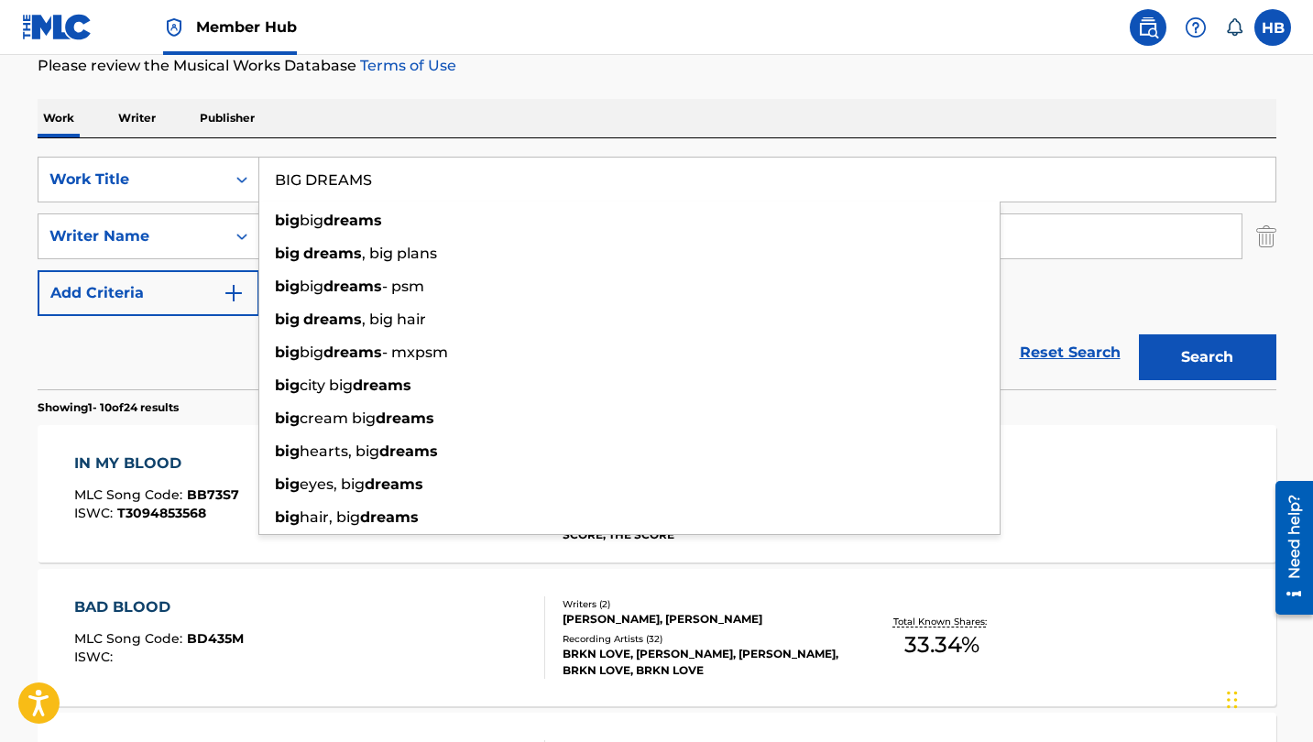
type input "BIG DREAMS"
click at [1207, 357] on button "Search" at bounding box center [1207, 358] width 137 height 46
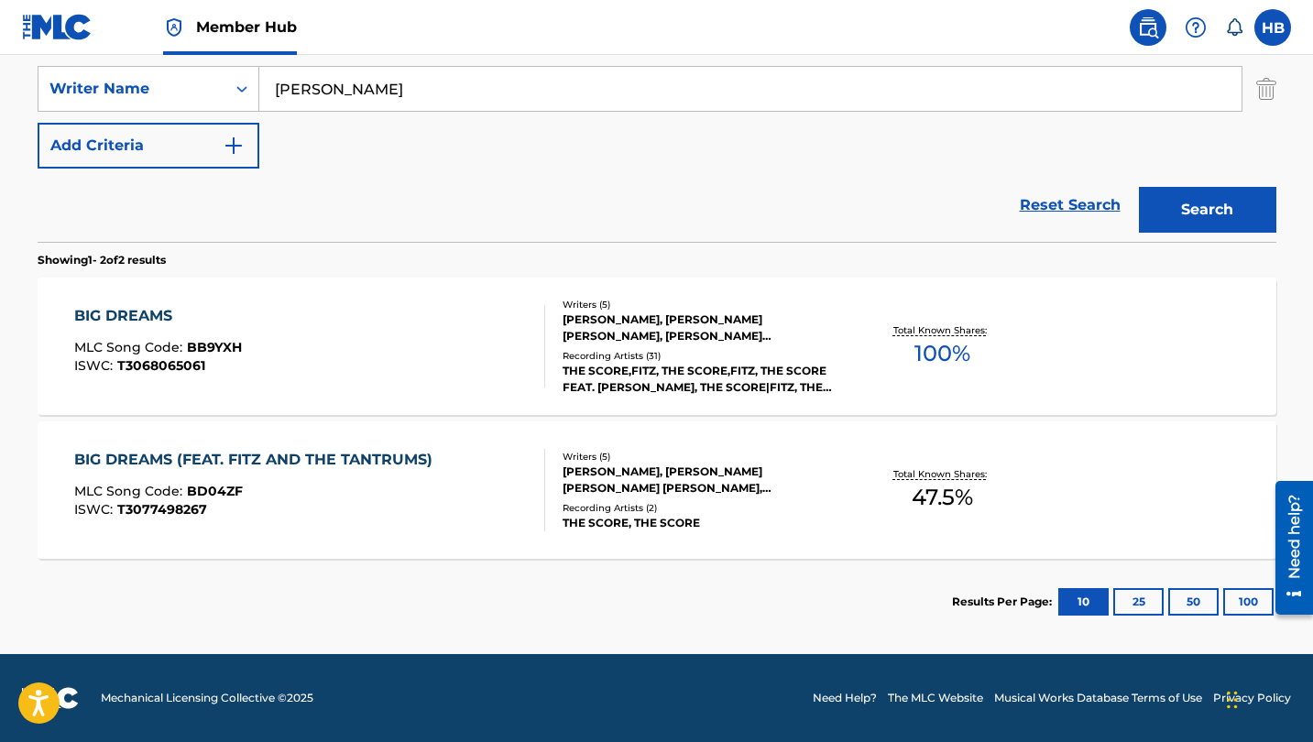
scroll to position [399, 0]
click at [102, 316] on div "BIG DREAMS" at bounding box center [158, 316] width 168 height 22
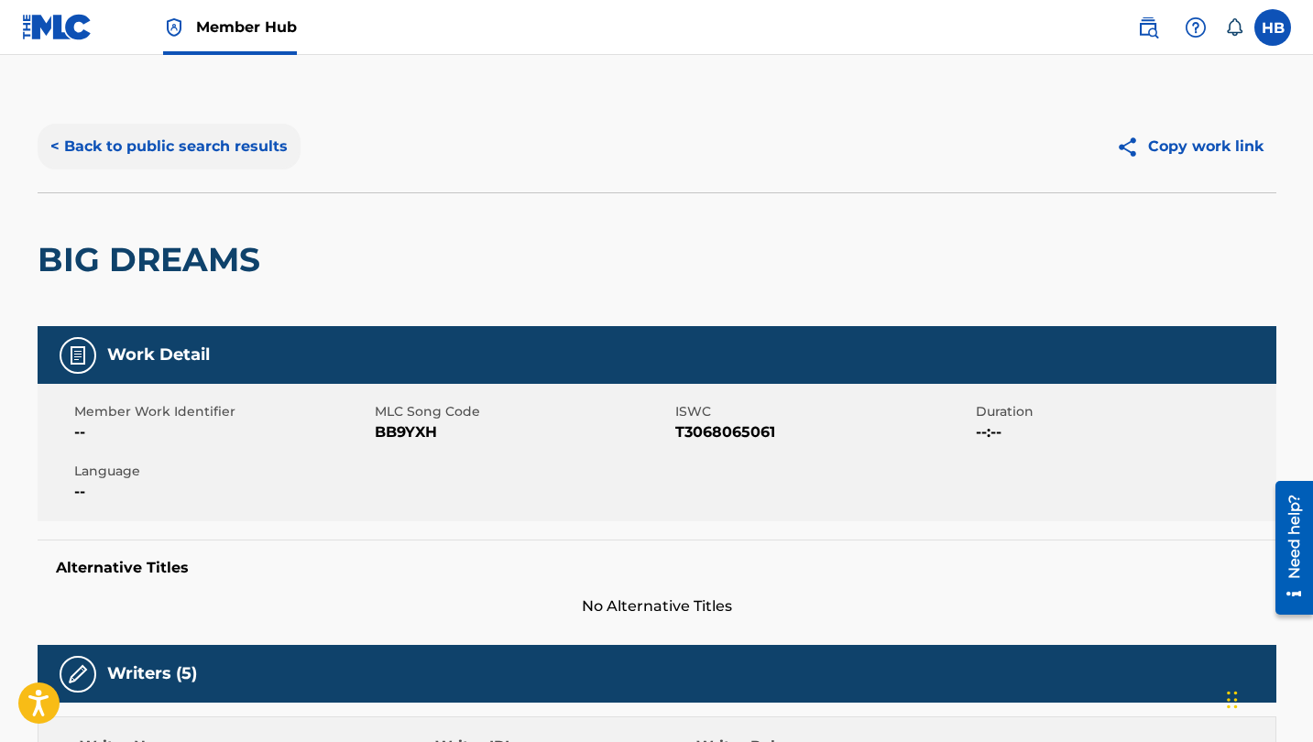
click at [248, 151] on button "< Back to public search results" at bounding box center [169, 147] width 263 height 46
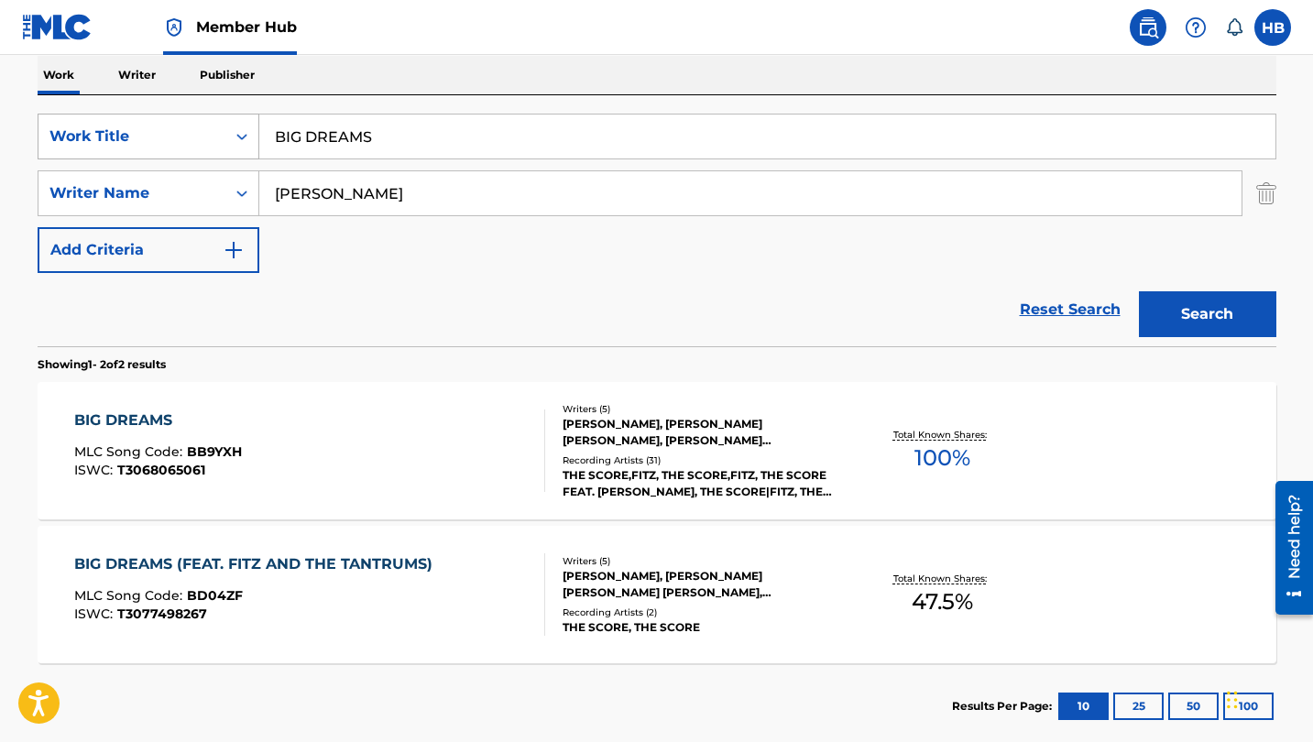
drag, startPoint x: 345, startPoint y: 137, endPoint x: 243, endPoint y: 136, distance: 101.7
click at [244, 136] on div "SearchWithCriteria8230fe05-124a-4a69-9f66-c4f1aaa931d5 Work Title BIG DREAMS" at bounding box center [657, 137] width 1239 height 46
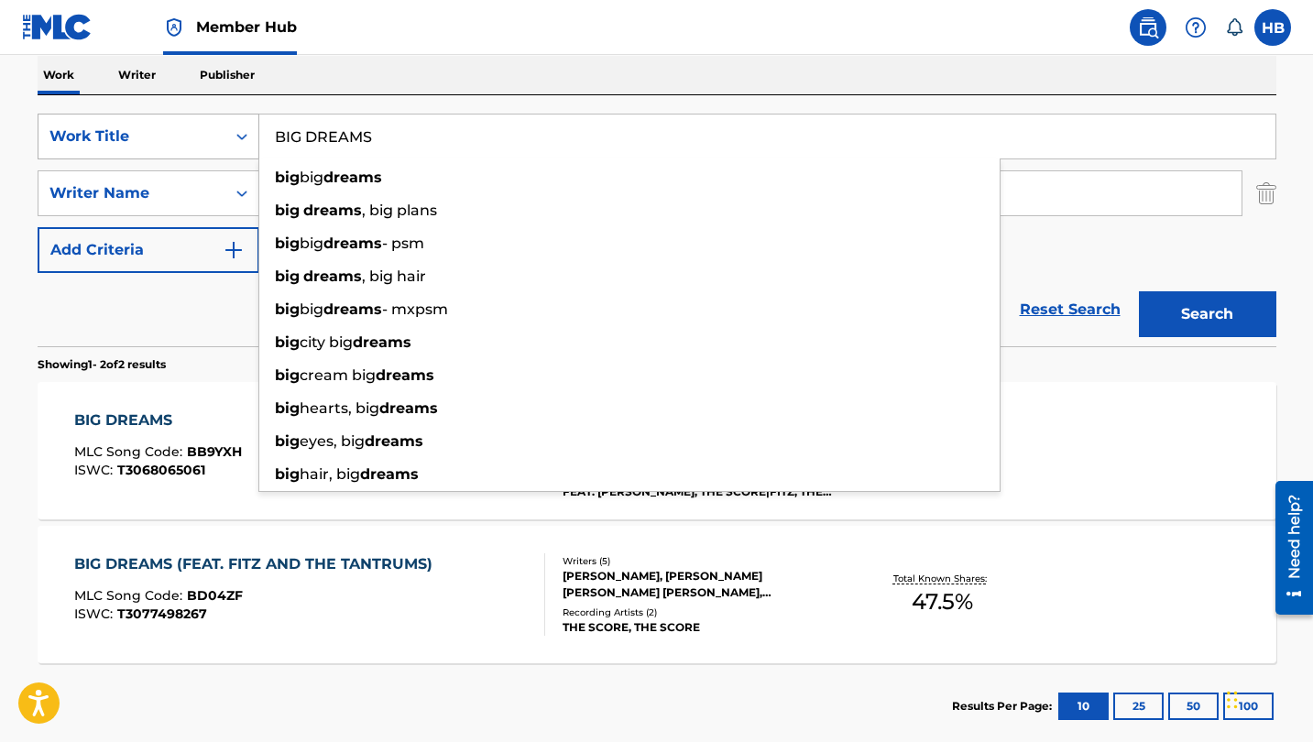
paste input "EST FRIEND"
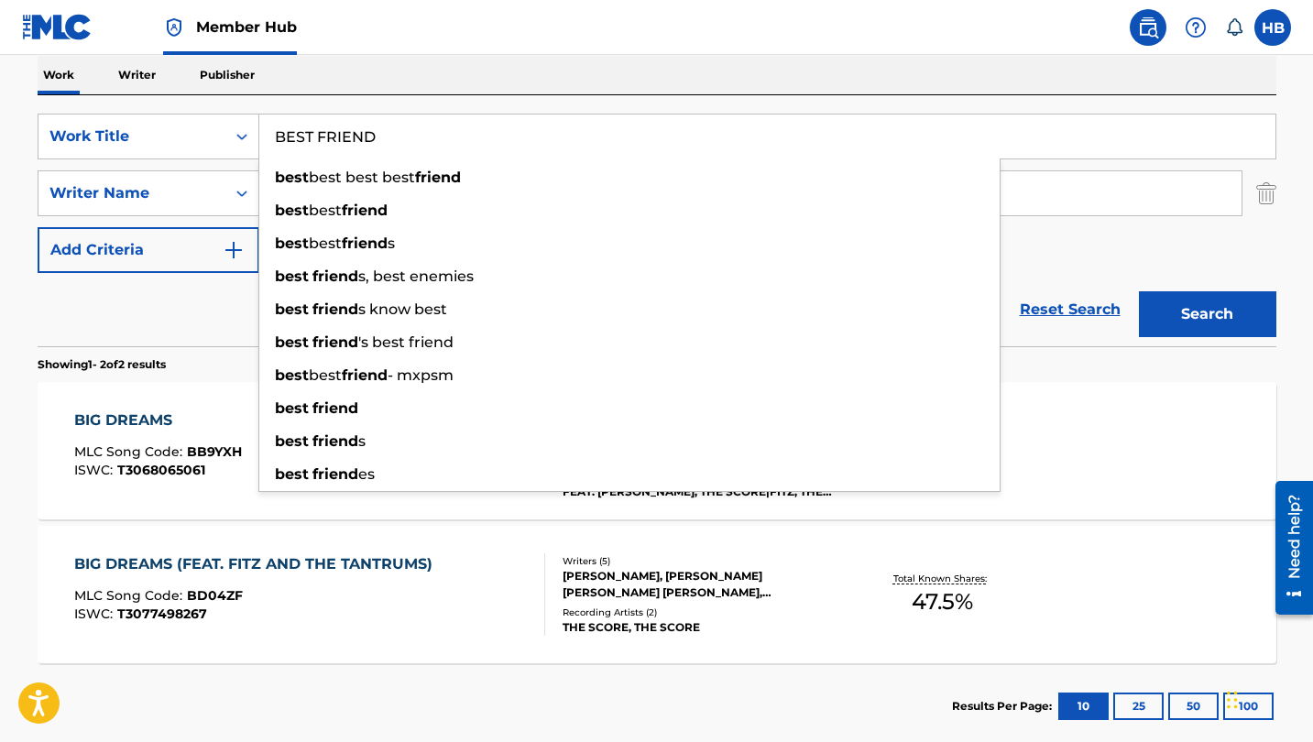
type input "BEST FRIEND"
click at [191, 323] on div "Reset Search Search" at bounding box center [657, 309] width 1239 height 73
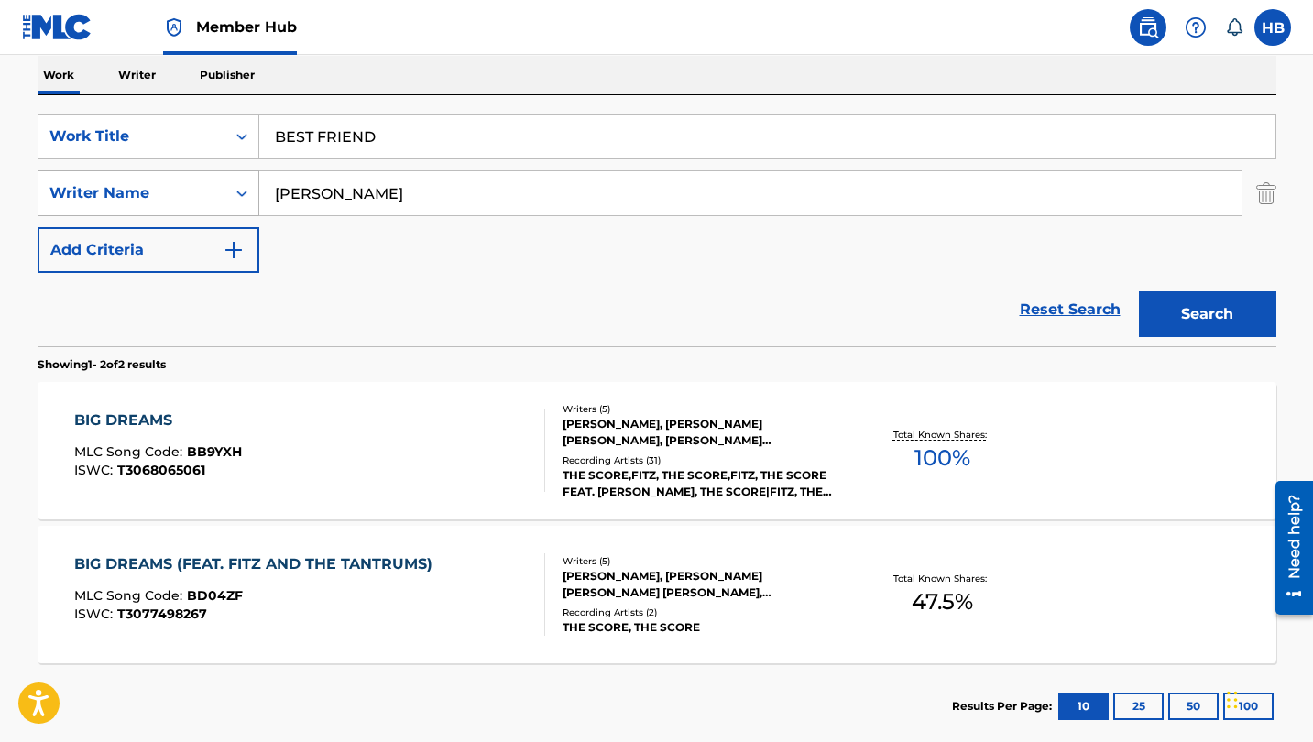
drag, startPoint x: 381, startPoint y: 206, endPoint x: 256, endPoint y: 198, distance: 125.8
click at [256, 198] on div "SearchWithCriteria636f6c22-4c75-4f05-9e1d-3455a779655f Writer Name JASON BELL" at bounding box center [657, 193] width 1239 height 46
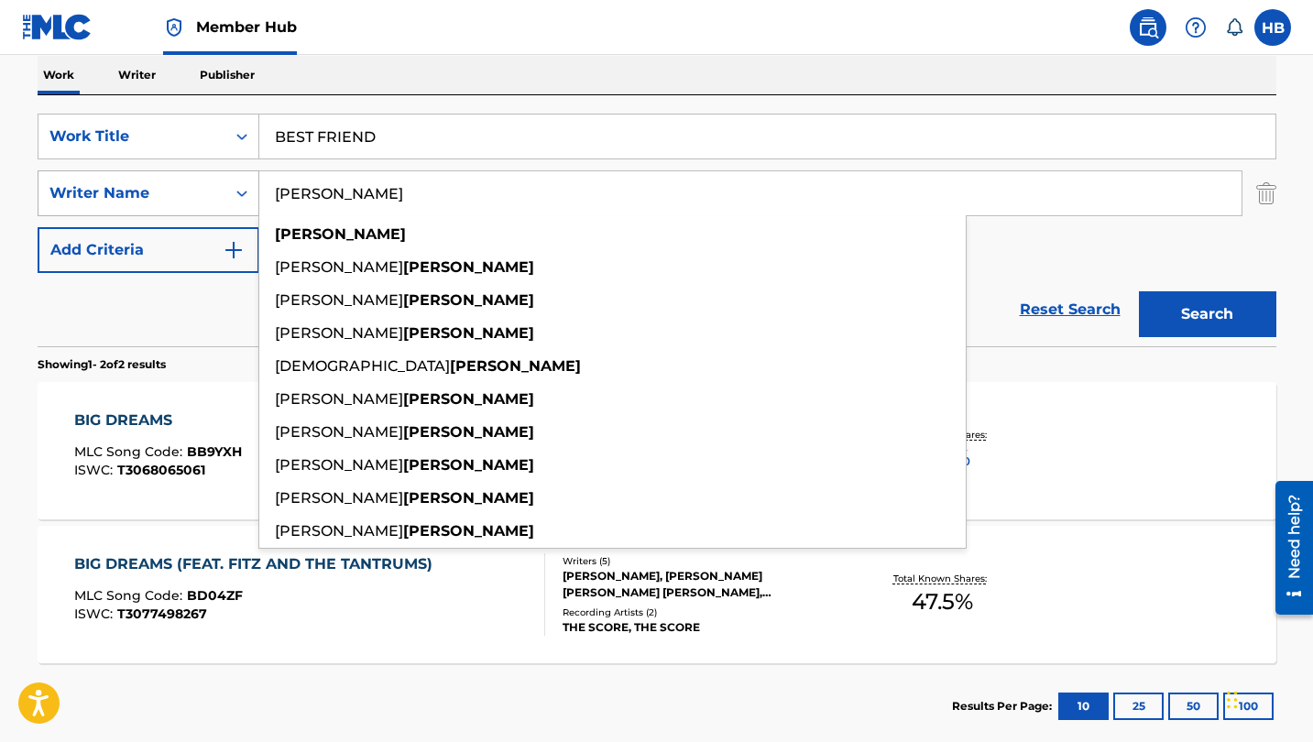
type input "FUHRMANN"
click at [1207, 314] on button "Search" at bounding box center [1207, 314] width 137 height 46
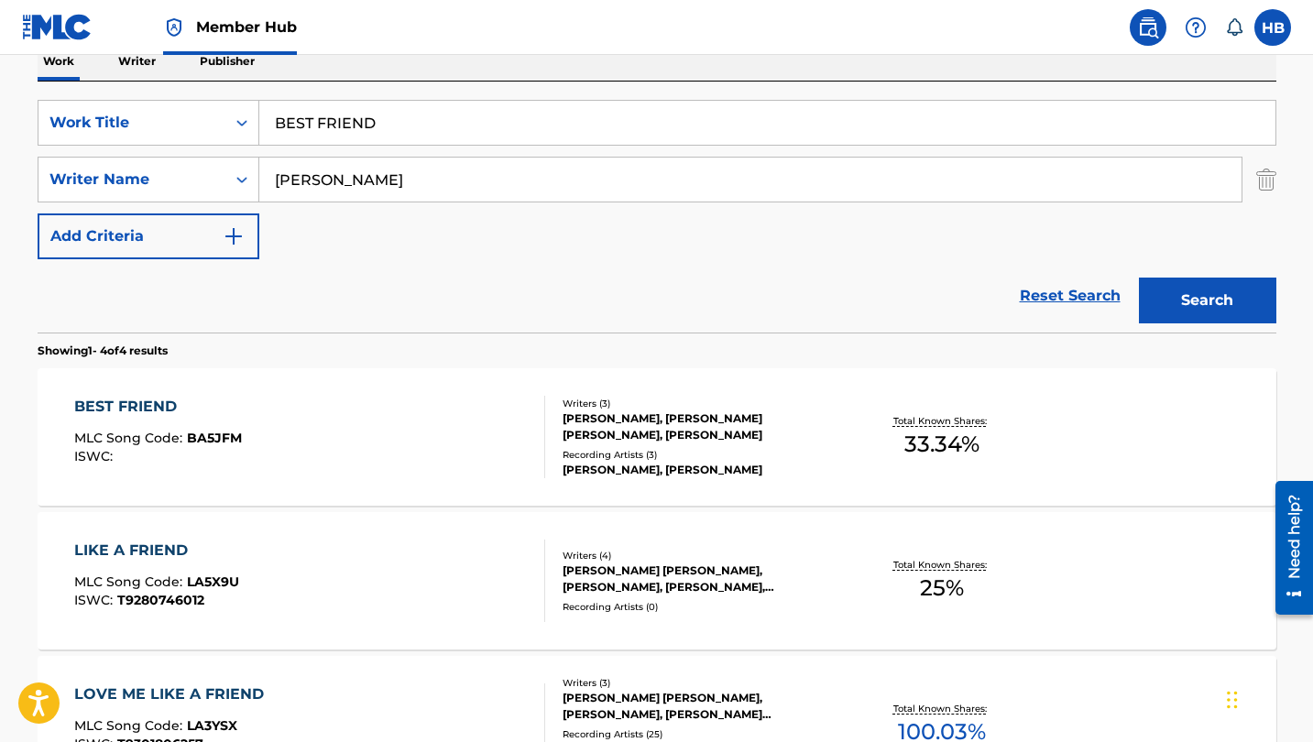
scroll to position [313, 0]
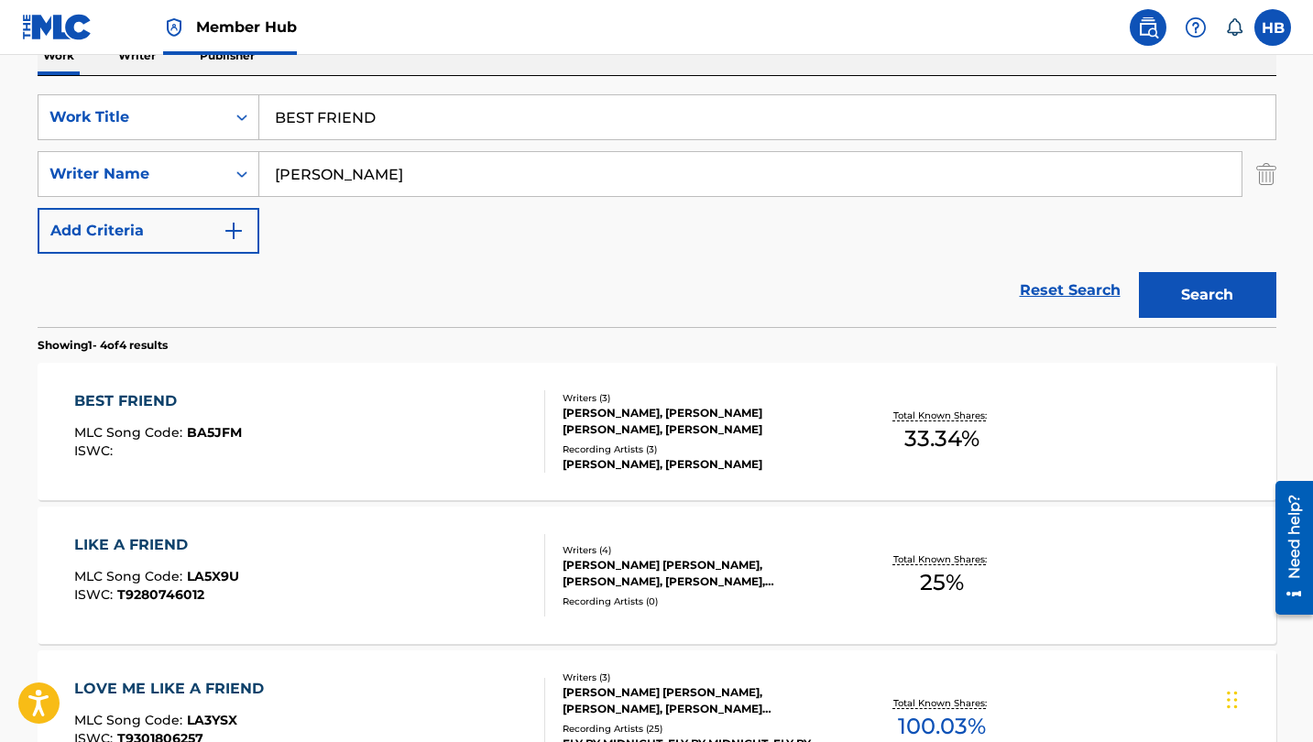
click at [139, 401] on div "BEST FRIEND" at bounding box center [158, 401] width 168 height 22
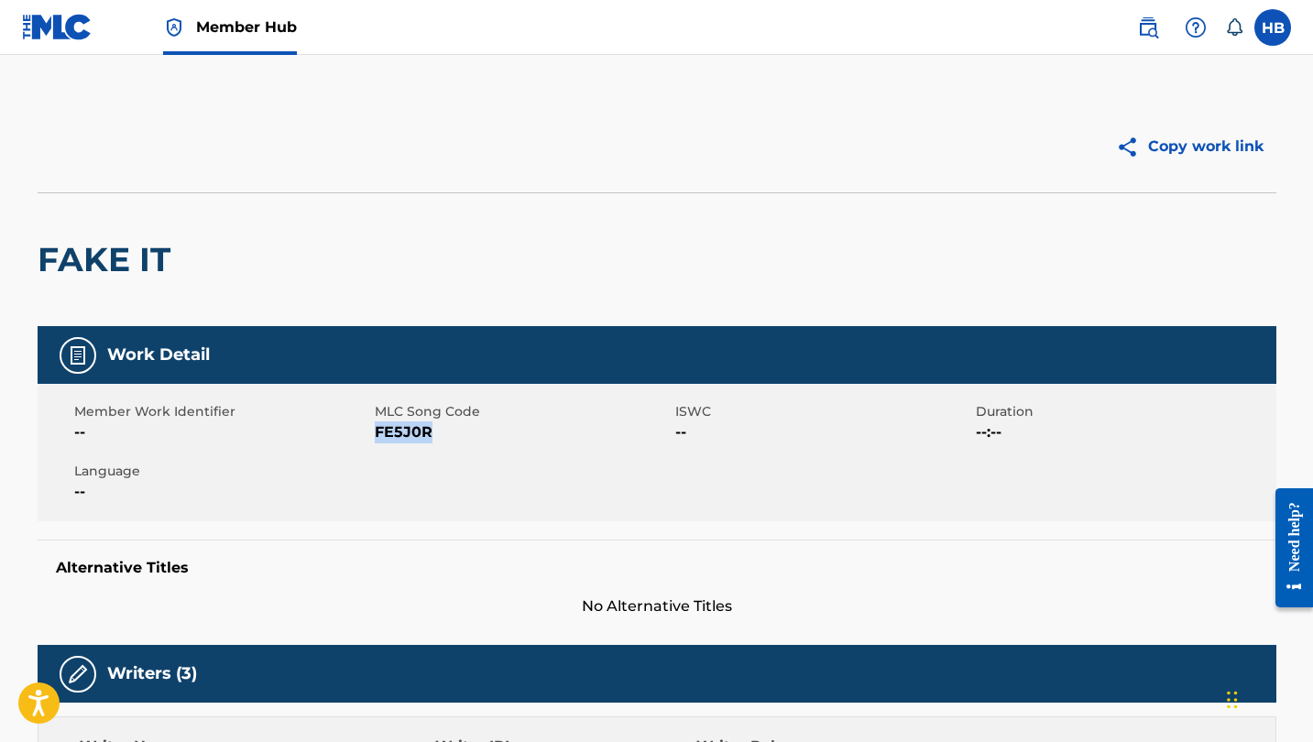
drag, startPoint x: 378, startPoint y: 429, endPoint x: 466, endPoint y: 429, distance: 88.0
click at [466, 429] on span "FE5J0R" at bounding box center [523, 433] width 296 height 22
copy span "FE5J0R"
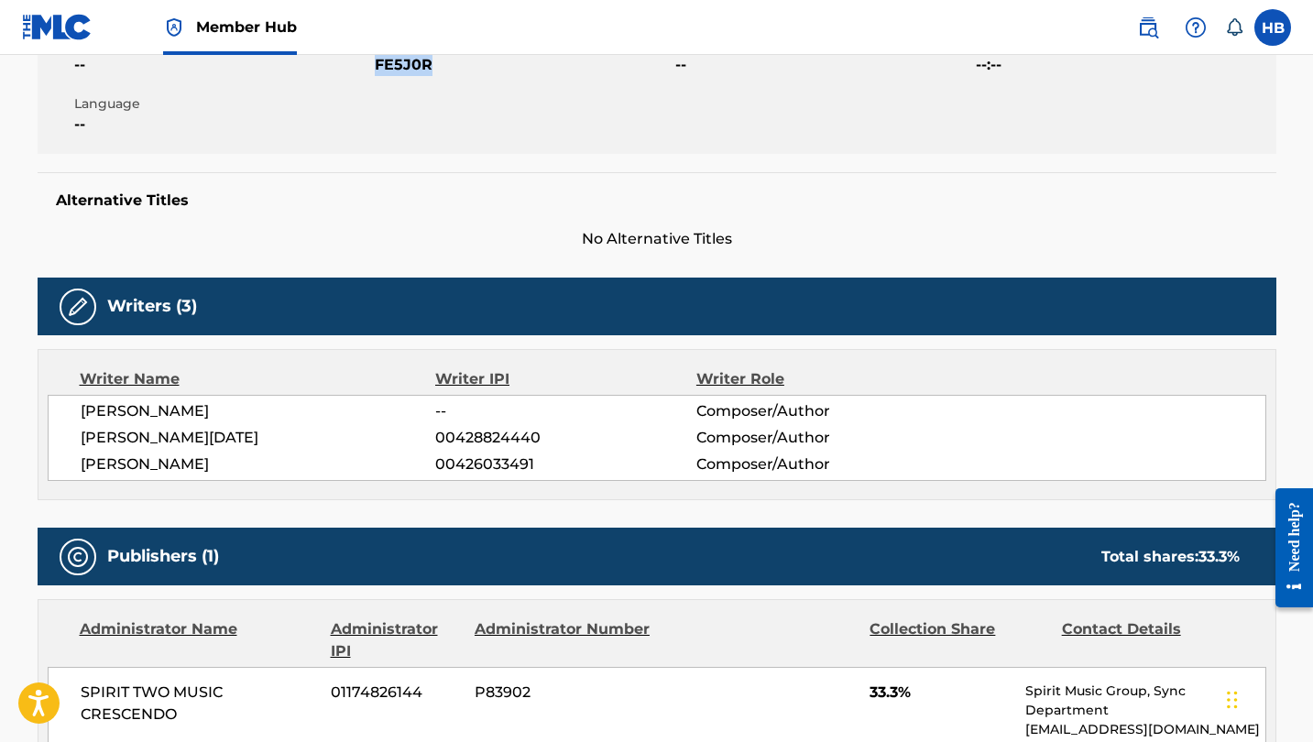
scroll to position [53, 0]
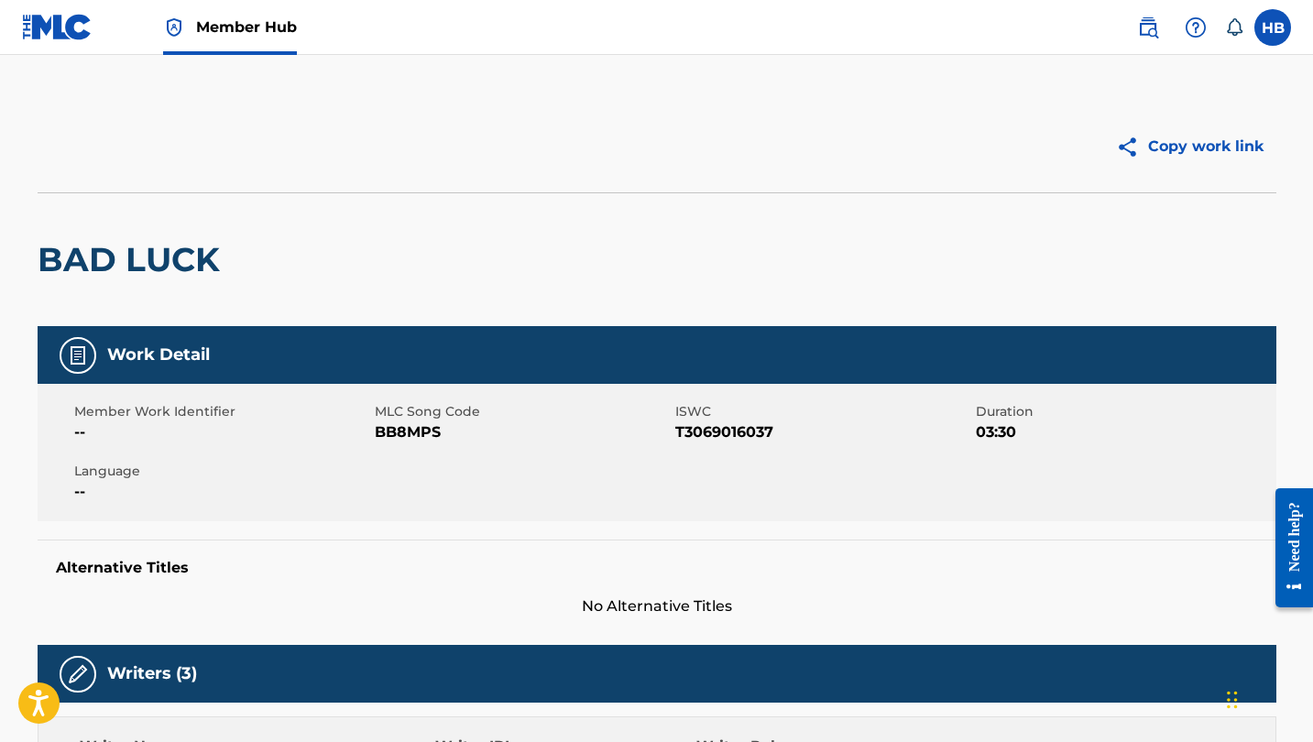
click at [245, 28] on span "Member Hub" at bounding box center [246, 26] width 101 height 21
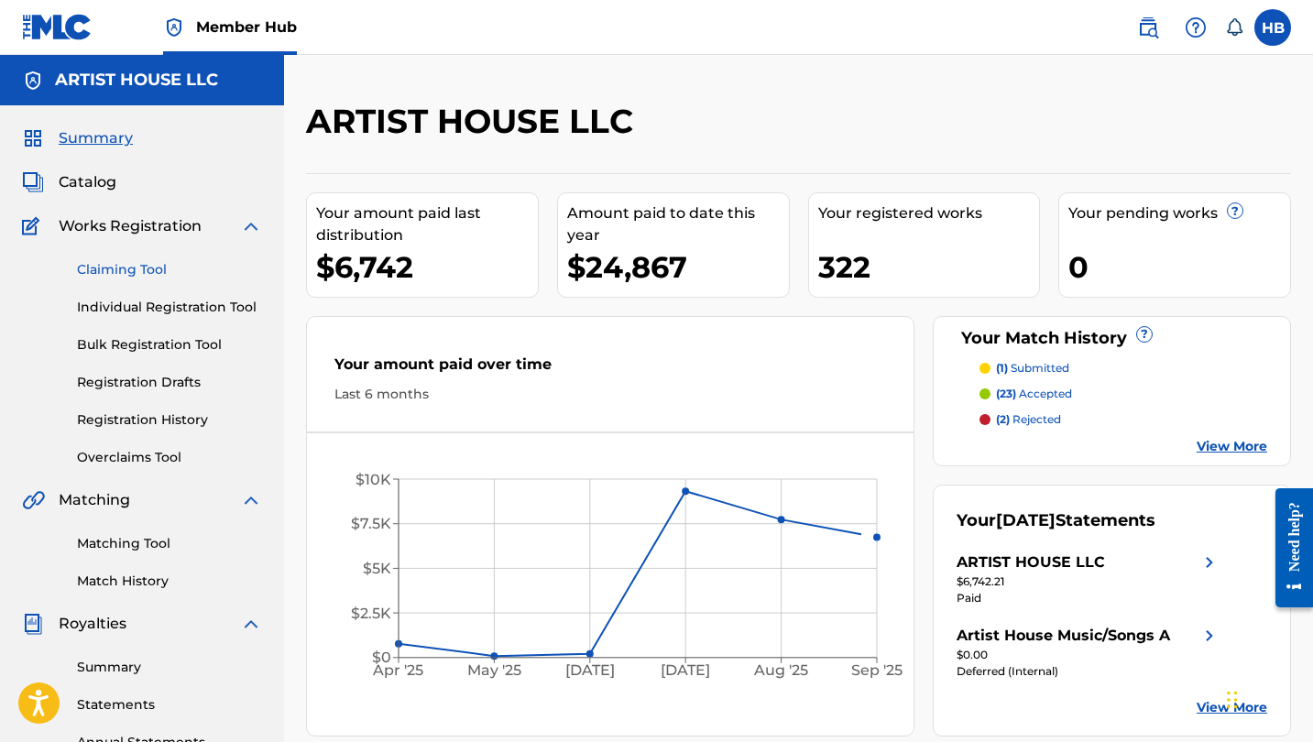
click at [126, 272] on link "Claiming Tool" at bounding box center [169, 269] width 185 height 19
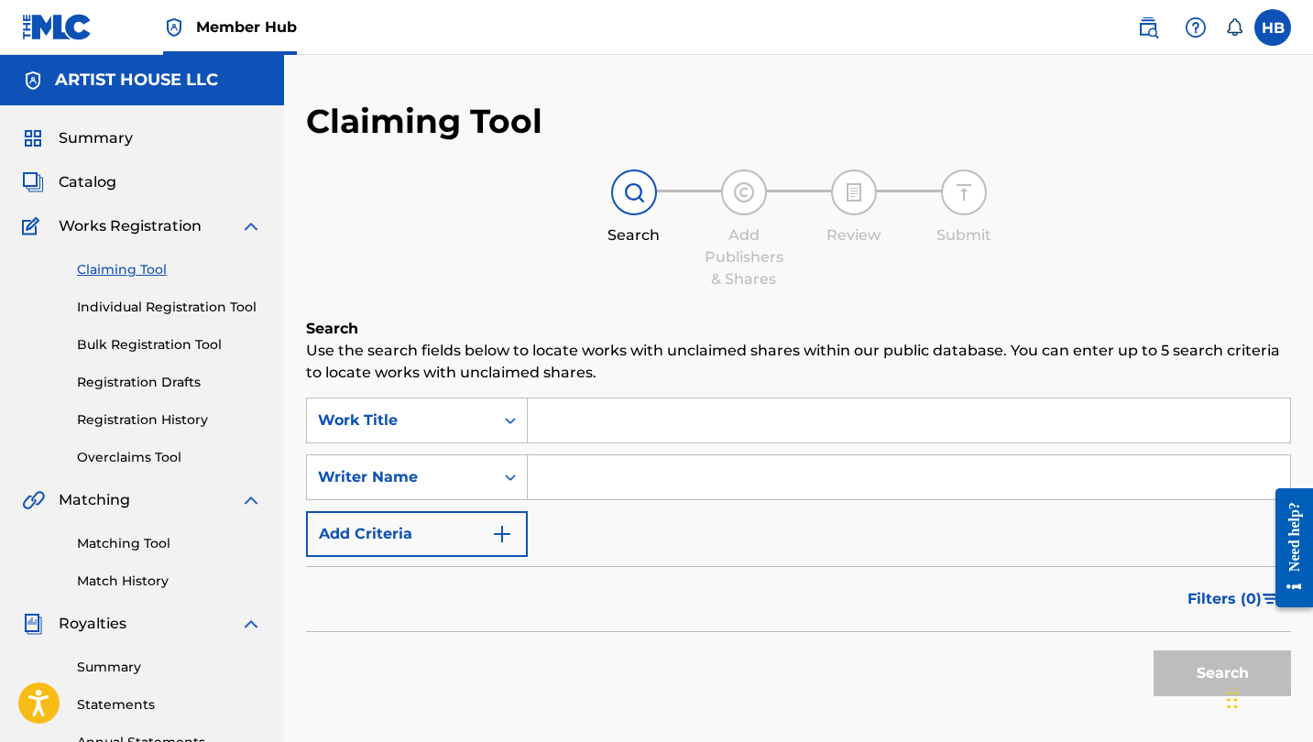
click at [621, 434] on input "Search Form" at bounding box center [909, 421] width 763 height 44
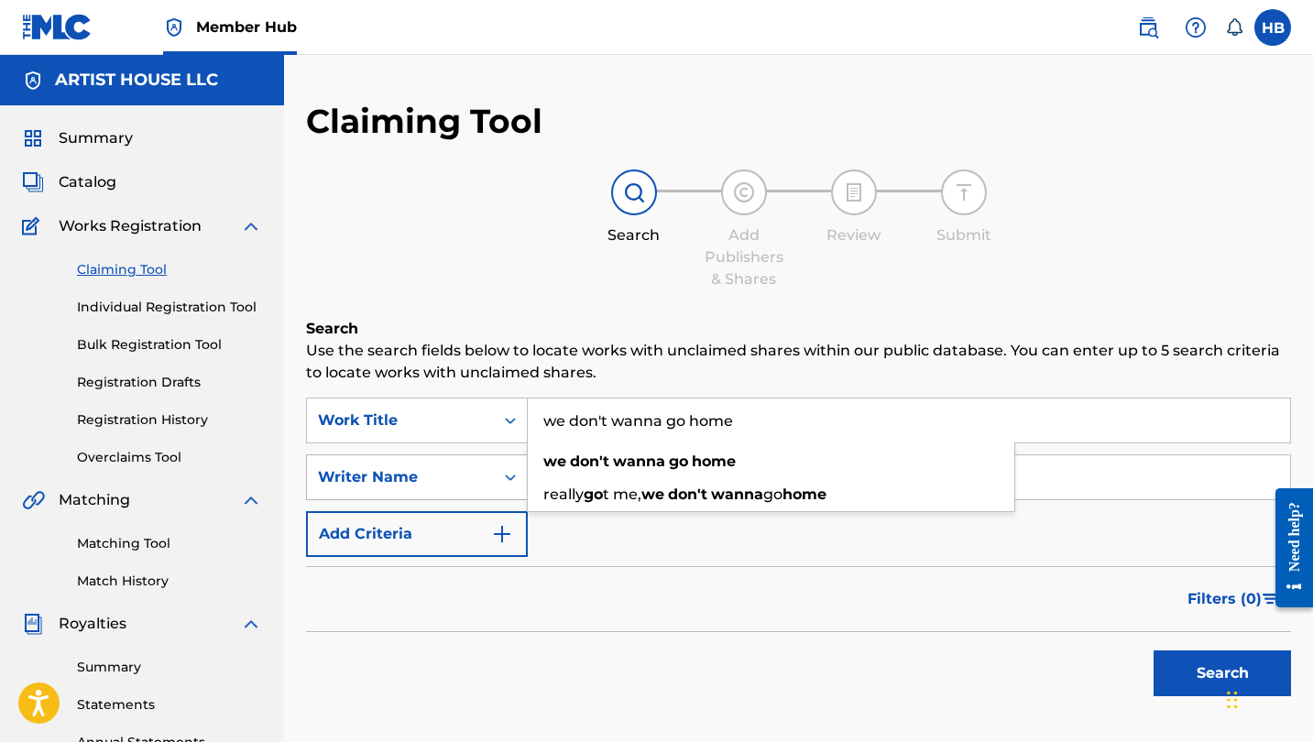
type input "we don't wanna go home"
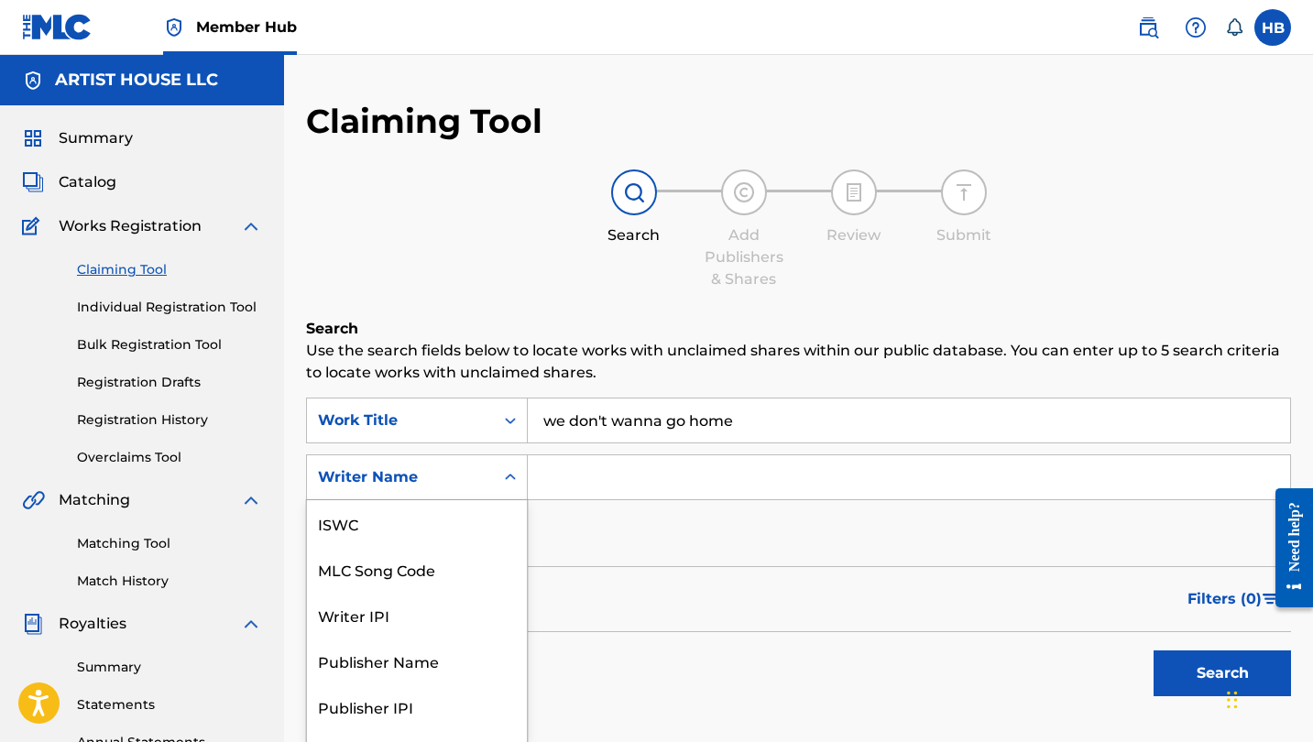
click at [398, 483] on div "Writer Name" at bounding box center [400, 477] width 187 height 35
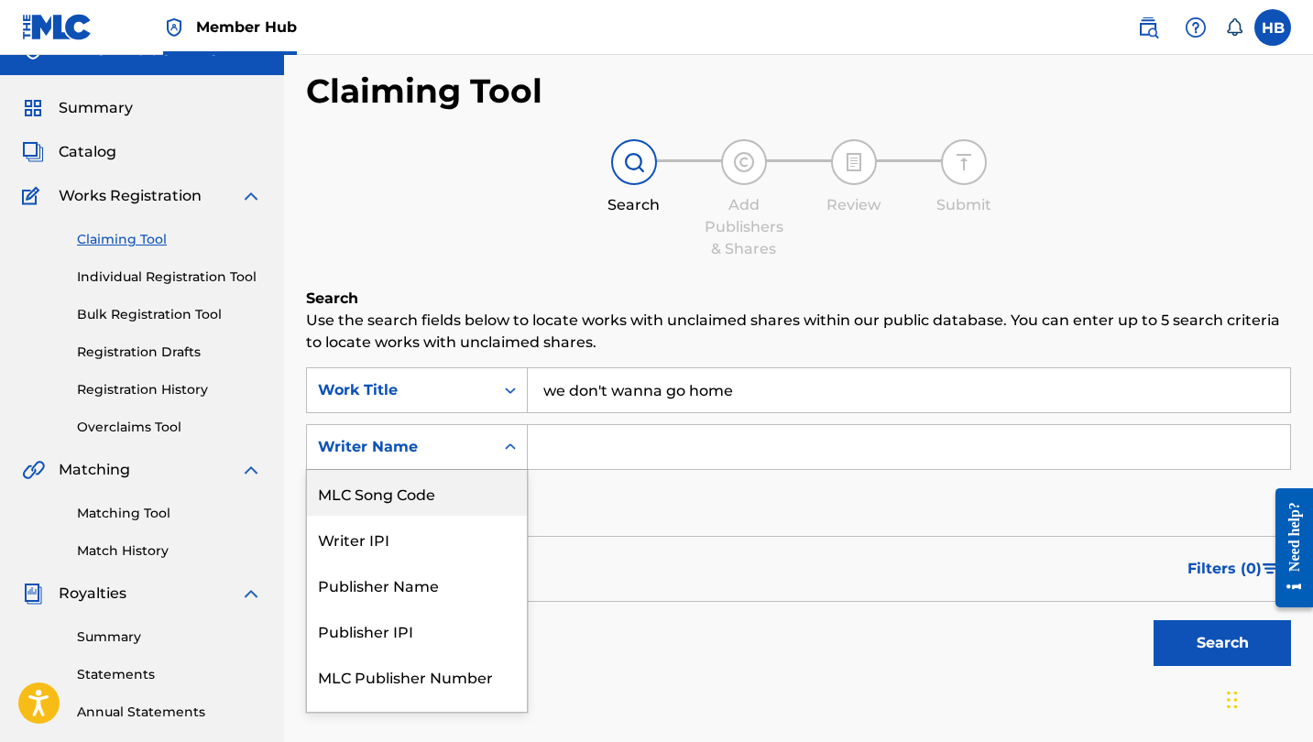
scroll to position [34, 0]
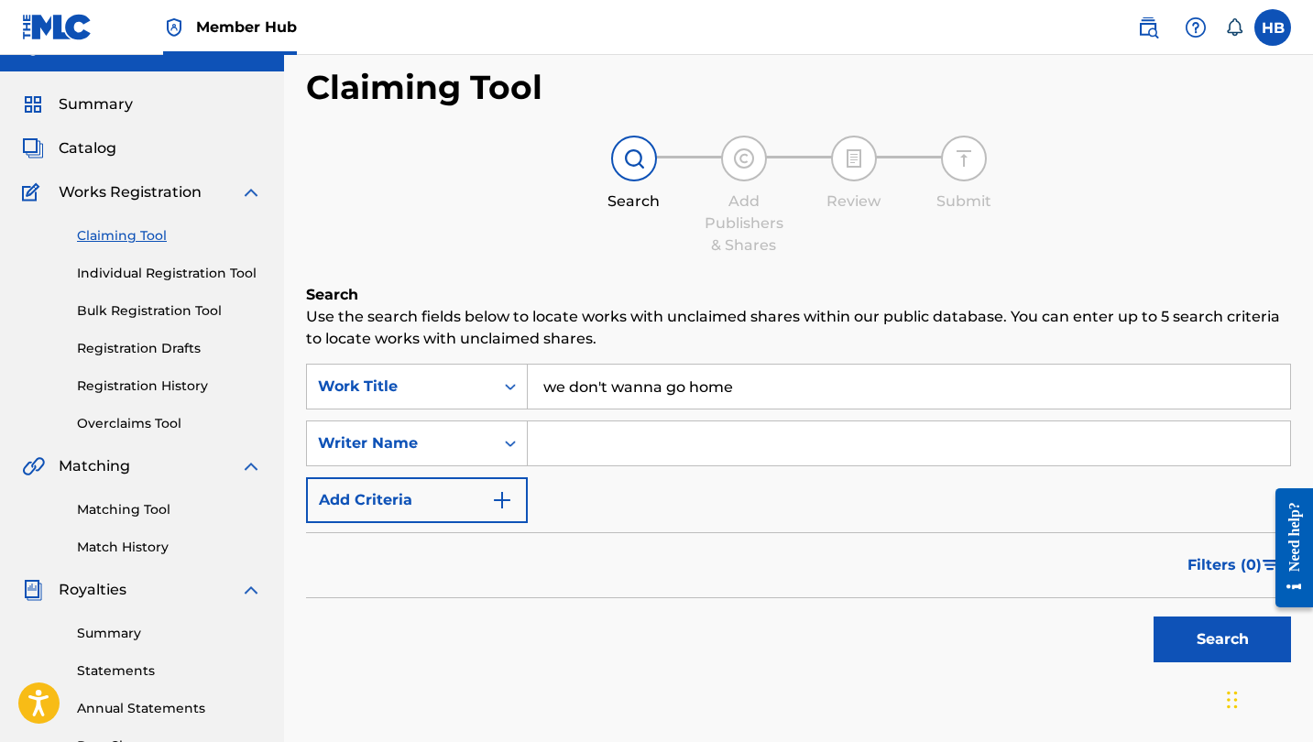
click at [612, 431] on input "Search Form" at bounding box center [909, 444] width 763 height 44
type input "c"
type input "todd clark"
click at [1223, 640] on button "Search" at bounding box center [1222, 640] width 137 height 46
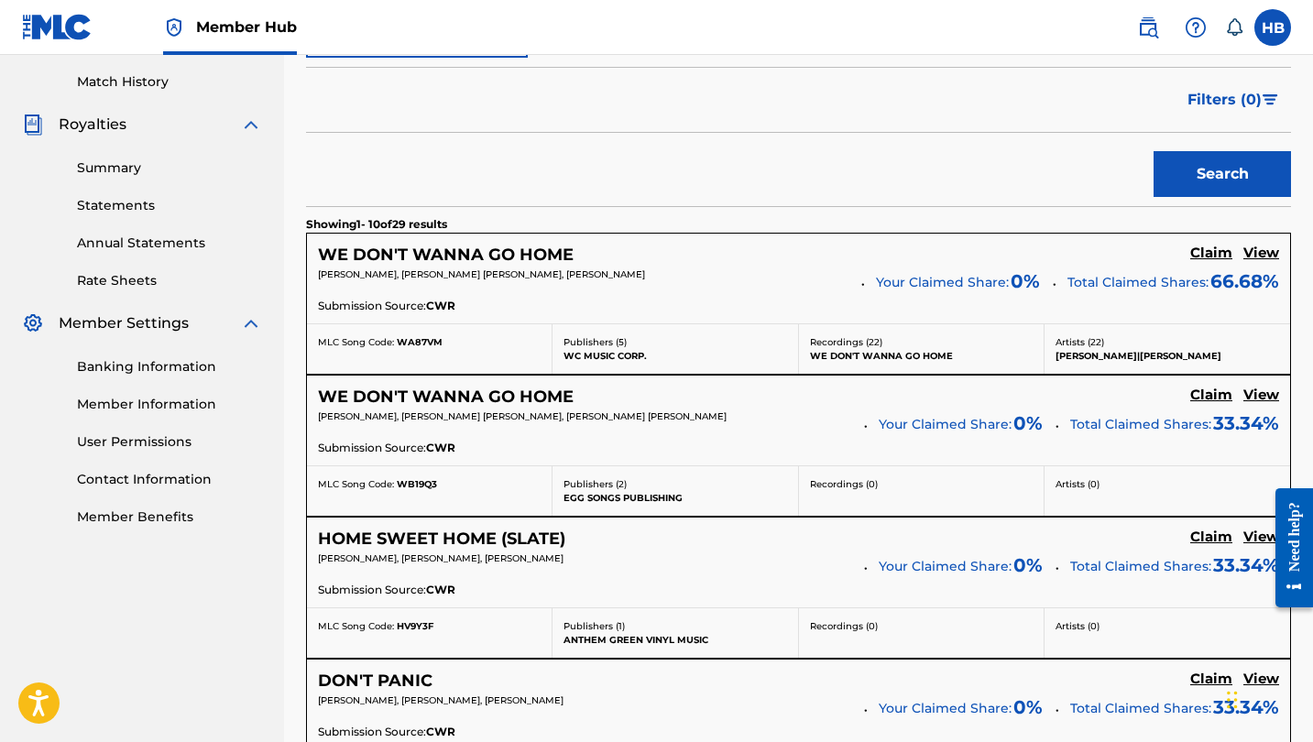
scroll to position [501, 0]
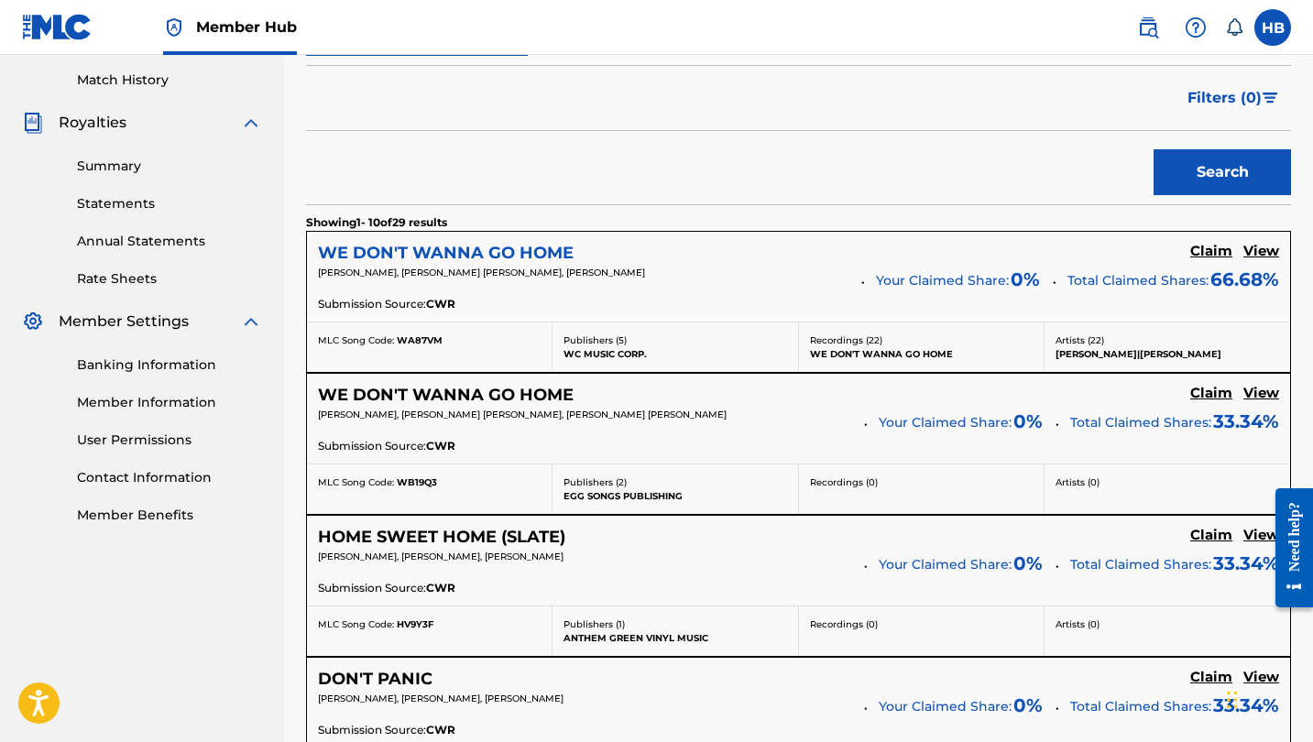
click at [492, 252] on h5 "WE DON'T WANNA GO HOME" at bounding box center [446, 253] width 256 height 21
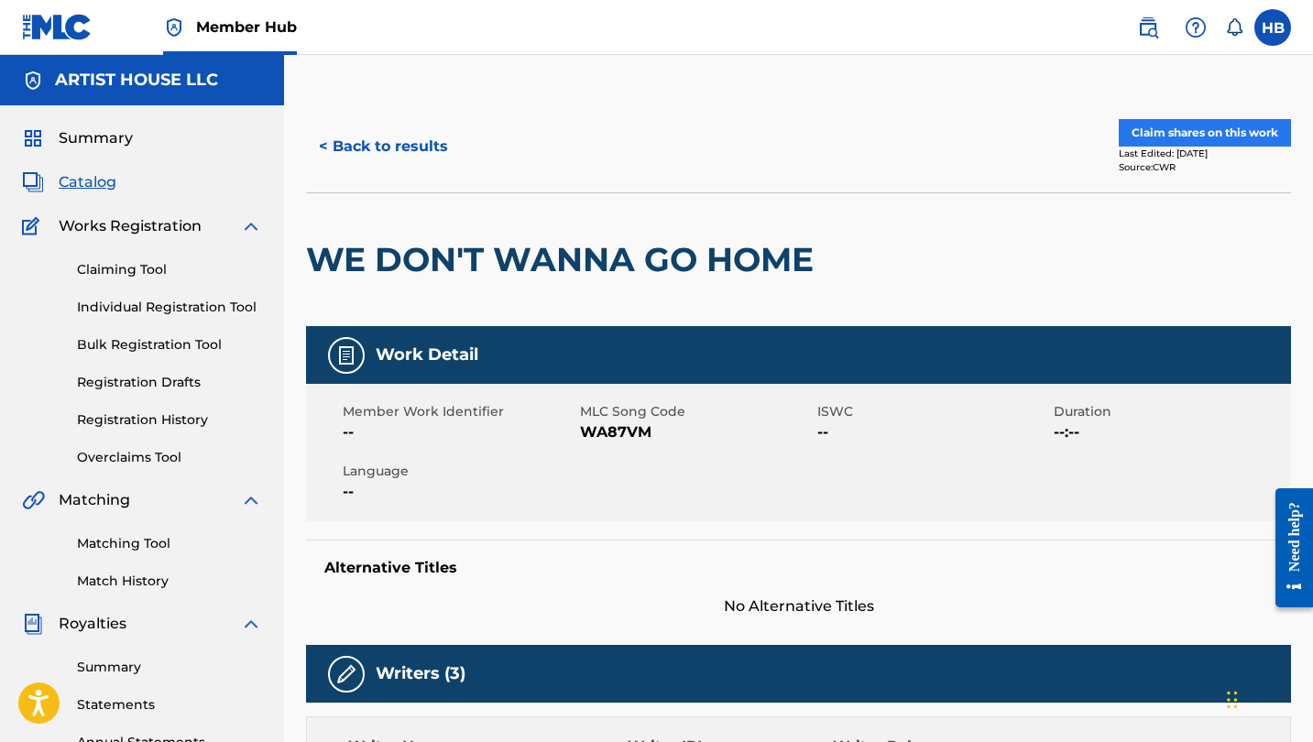
click at [1206, 131] on button "Claim shares on this work" at bounding box center [1205, 132] width 172 height 27
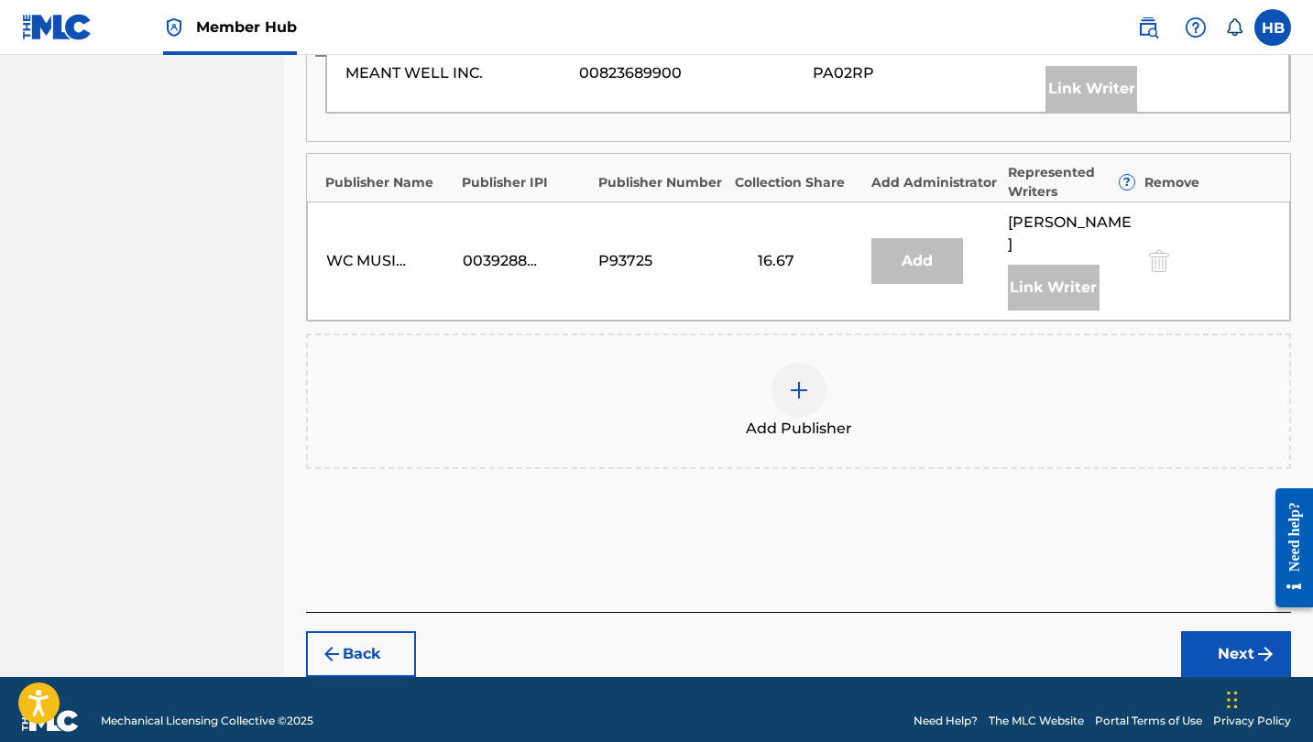
scroll to position [981, 0]
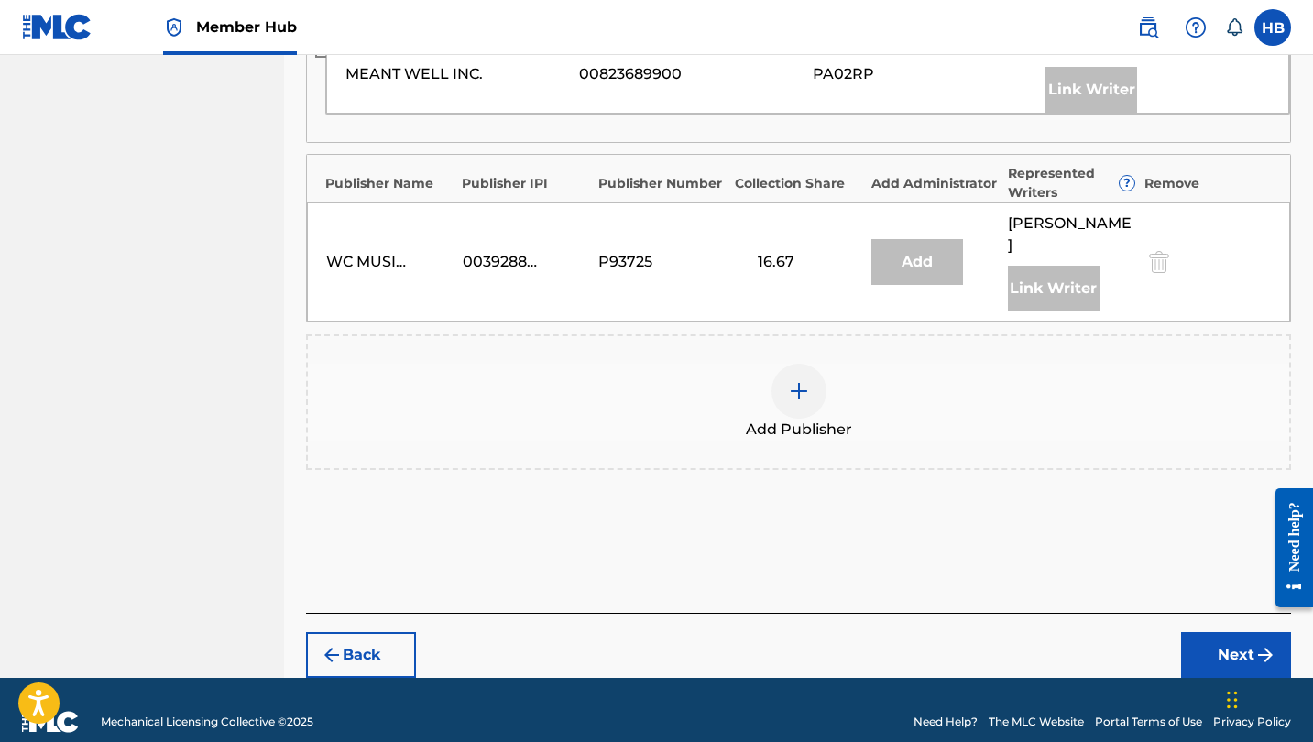
click at [796, 380] on img at bounding box center [799, 391] width 22 height 22
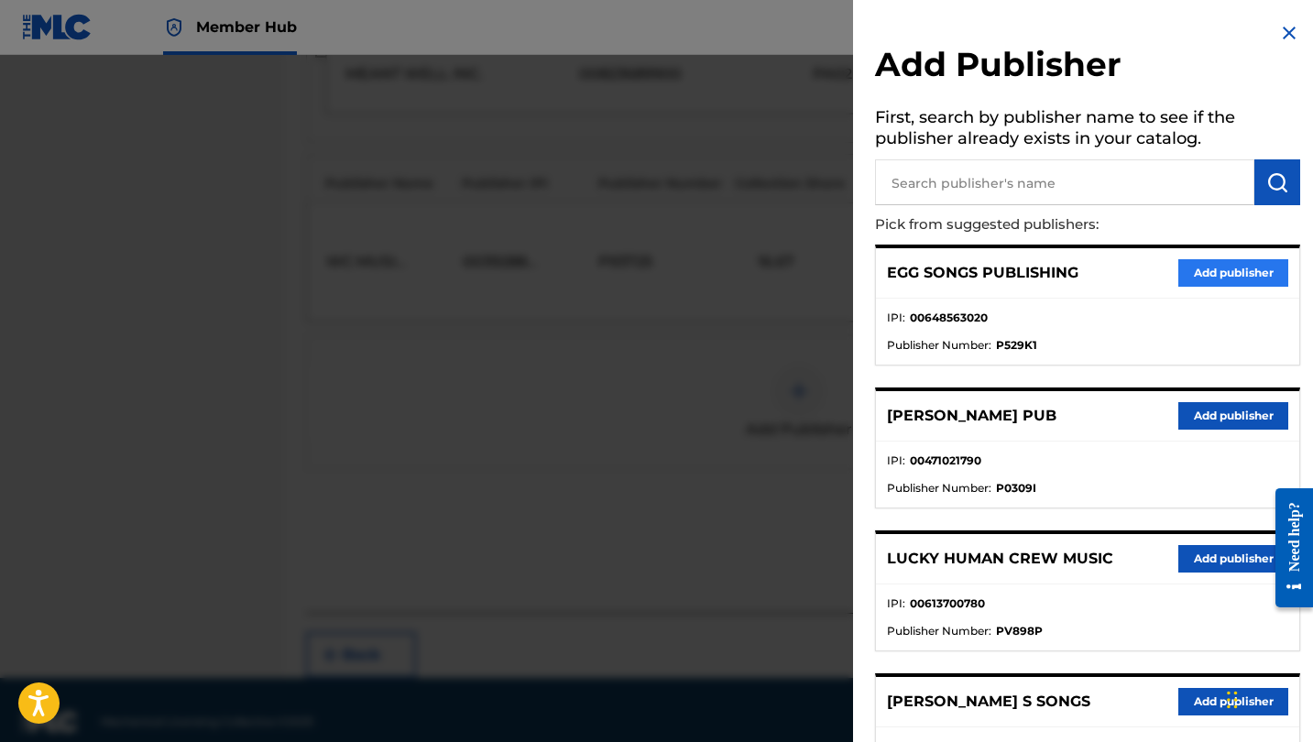
click at [1214, 264] on button "Add publisher" at bounding box center [1234, 272] width 110 height 27
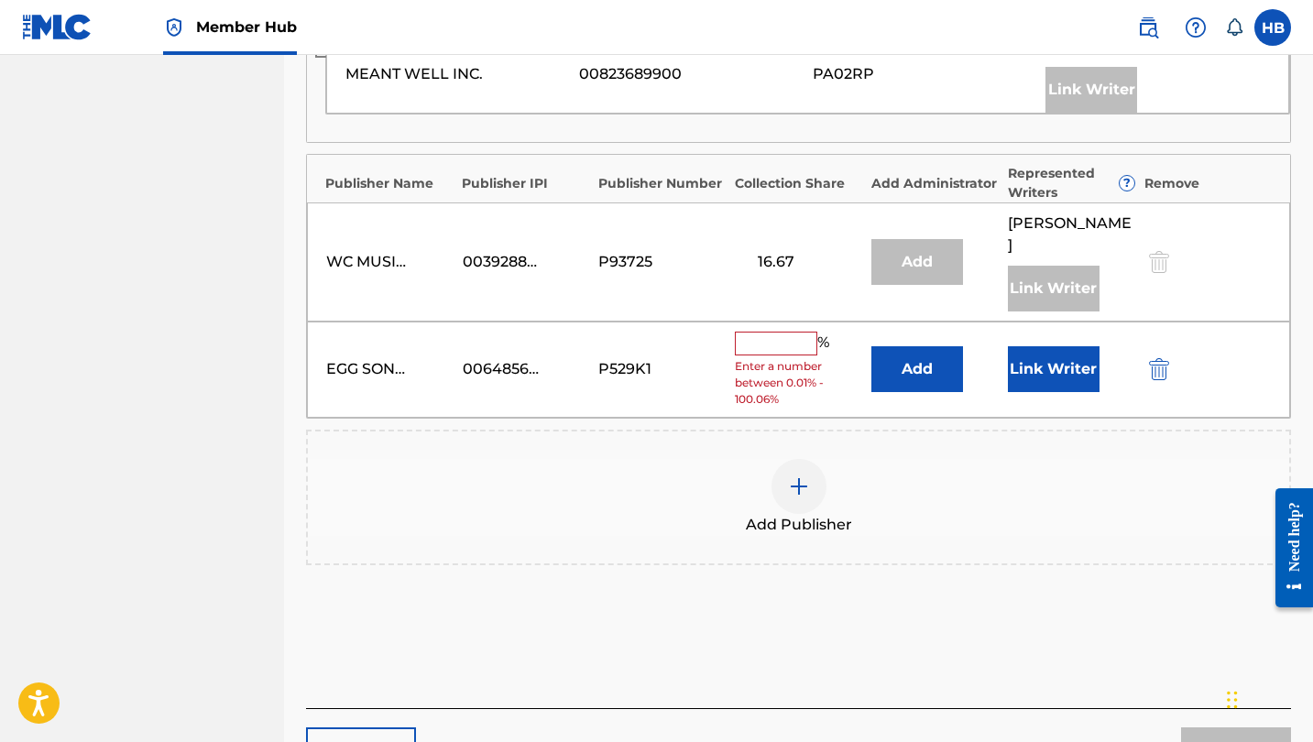
click at [768, 332] on input "text" at bounding box center [776, 344] width 82 height 24
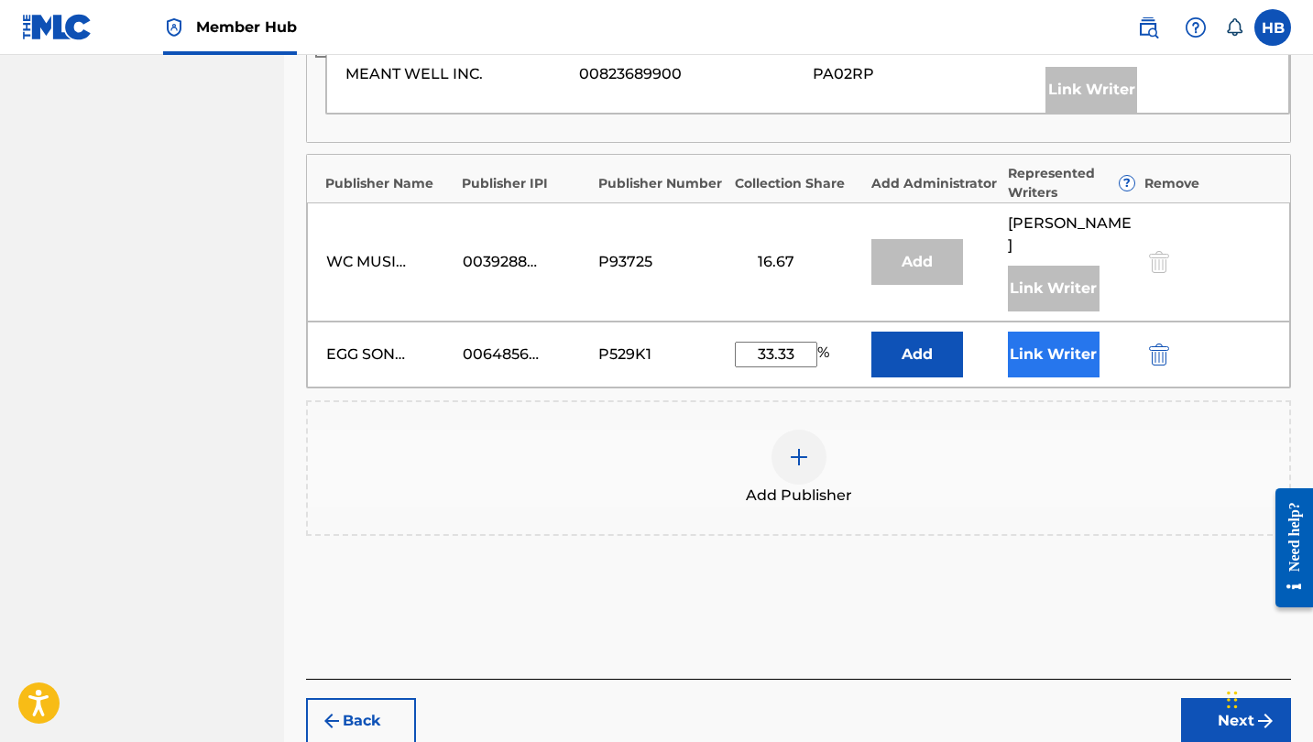
click at [1049, 334] on button "Link Writer" at bounding box center [1054, 355] width 92 height 46
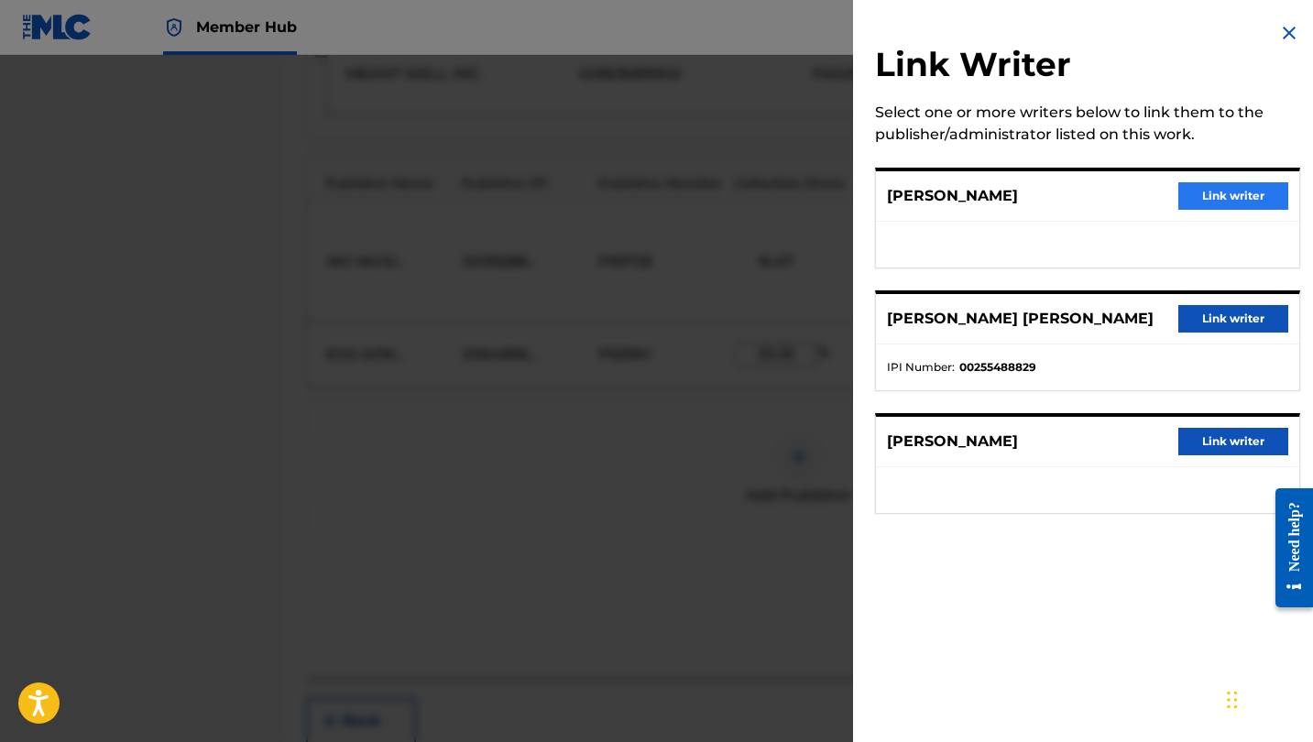
click at [1213, 195] on button "Link writer" at bounding box center [1234, 195] width 110 height 27
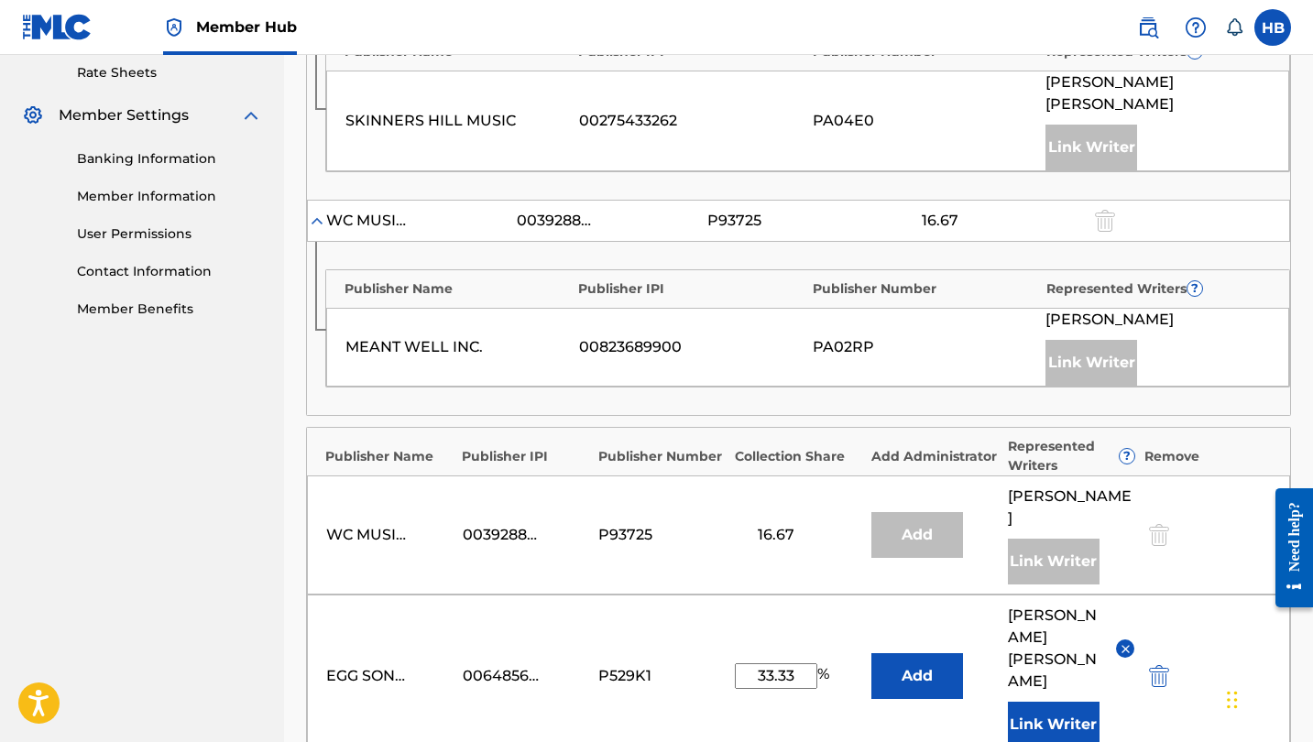
scroll to position [970, 0]
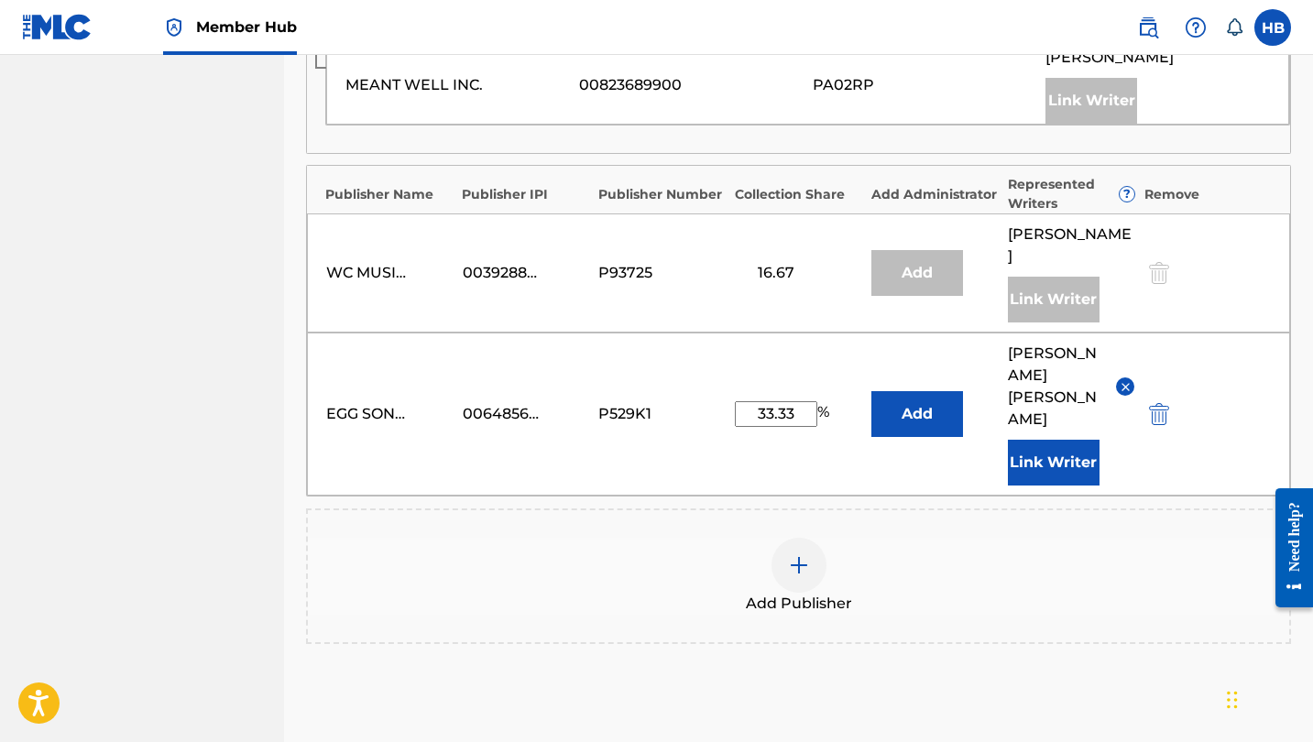
click at [794, 401] on input "33.33" at bounding box center [776, 414] width 82 height 26
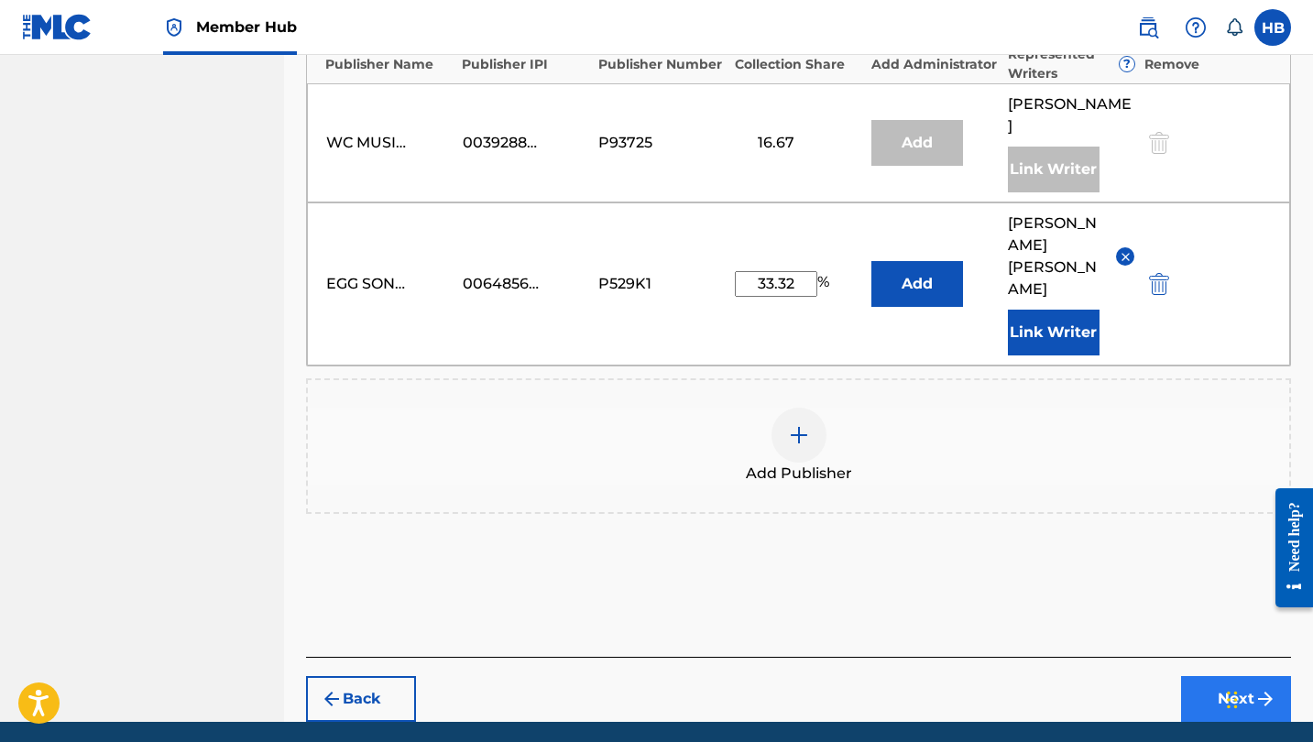
type input "33.32"
click at [1235, 676] on button "Next" at bounding box center [1236, 699] width 110 height 46
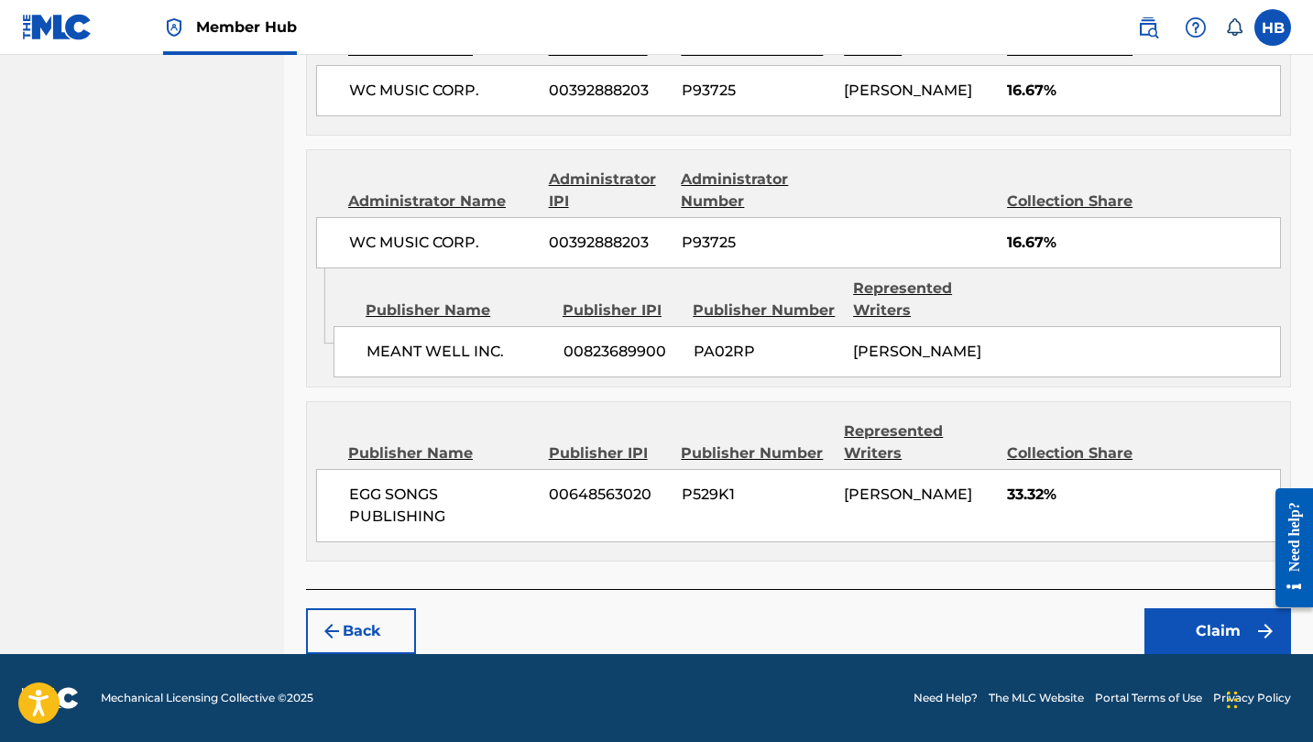
scroll to position [1144, 0]
click at [1205, 631] on button "Claim" at bounding box center [1218, 632] width 147 height 46
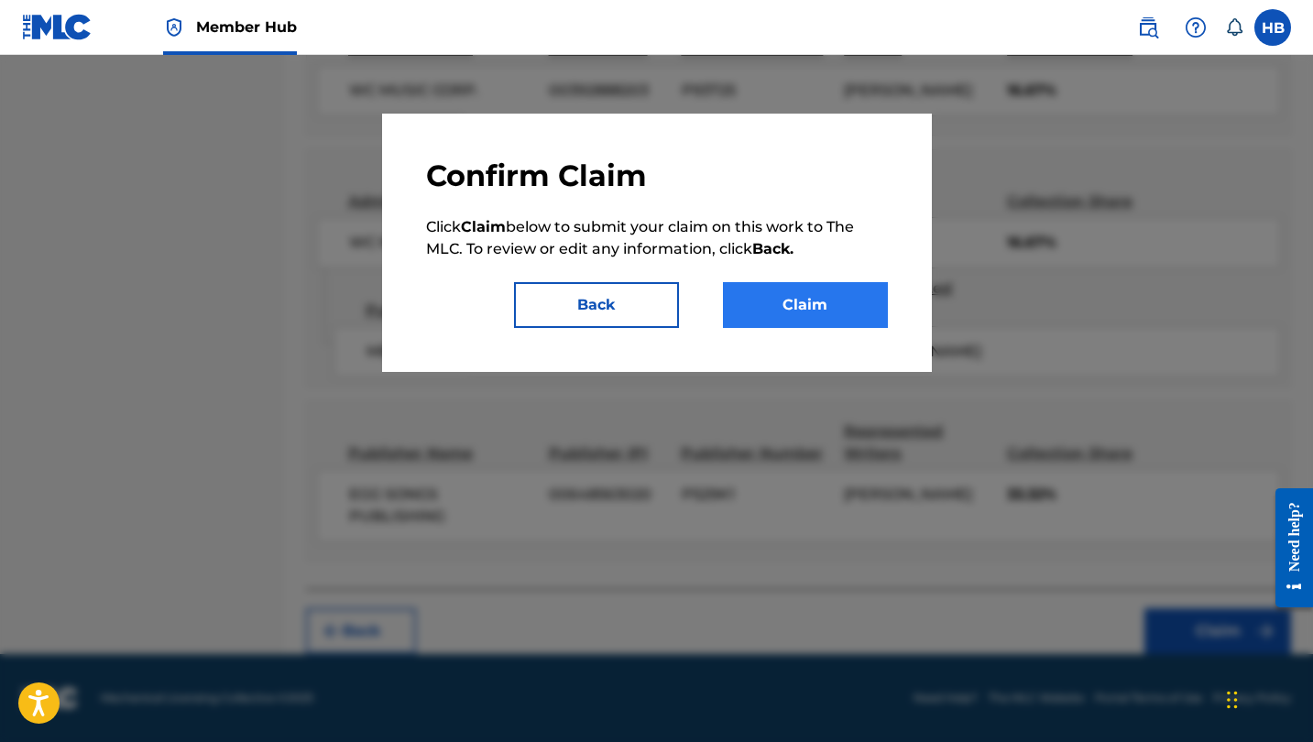
click at [818, 302] on button "Claim" at bounding box center [805, 305] width 165 height 46
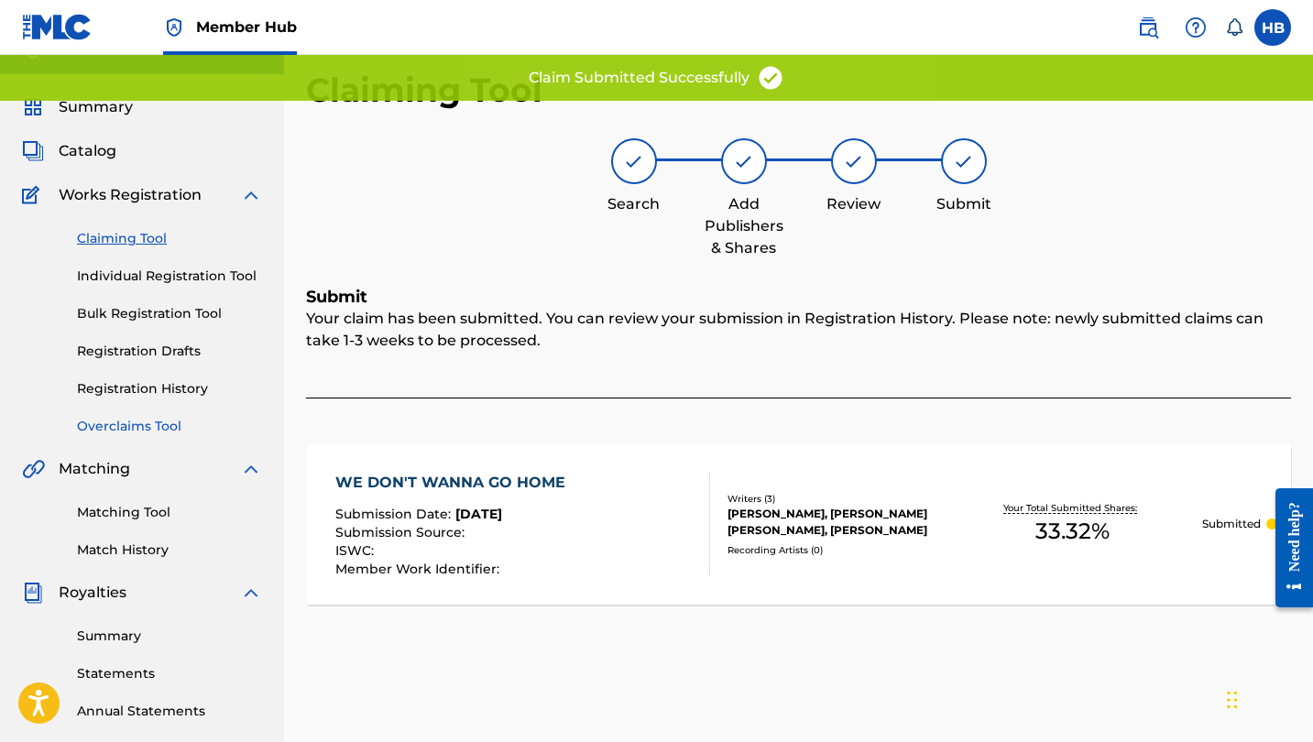
scroll to position [30, 0]
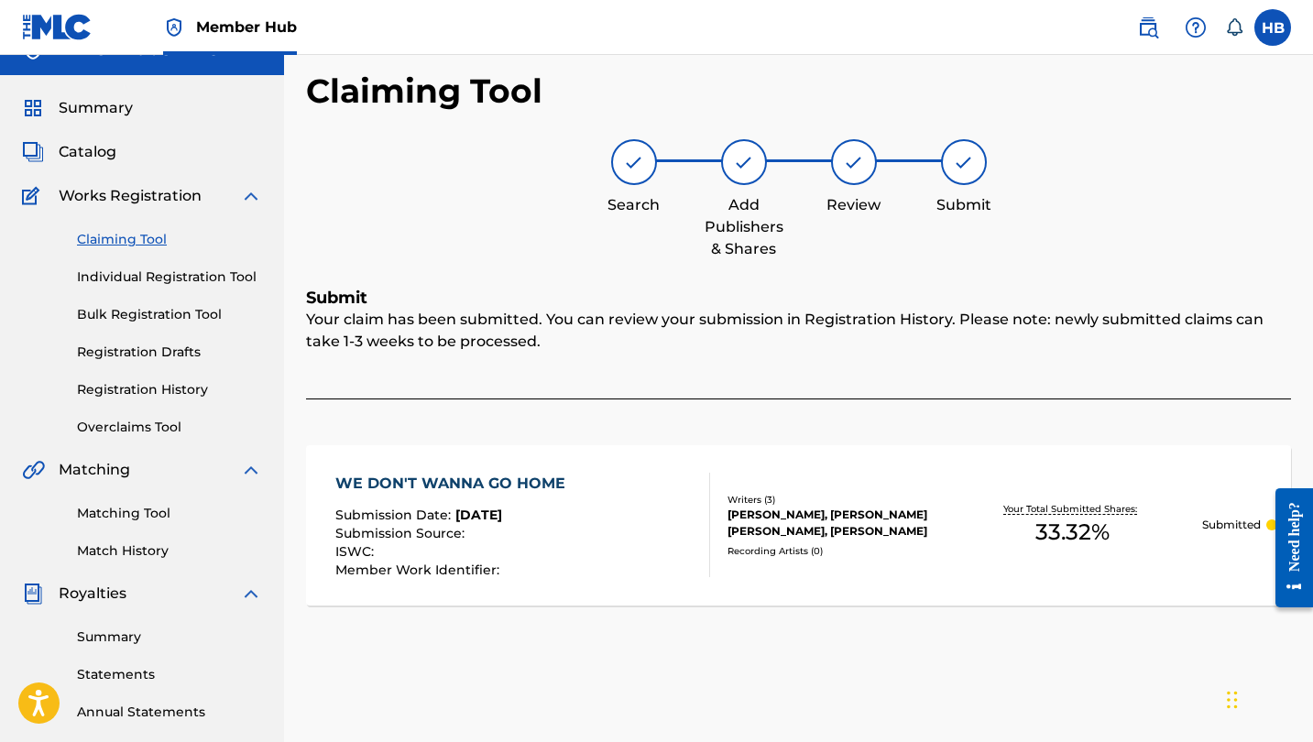
click at [115, 245] on link "Claiming Tool" at bounding box center [169, 239] width 185 height 19
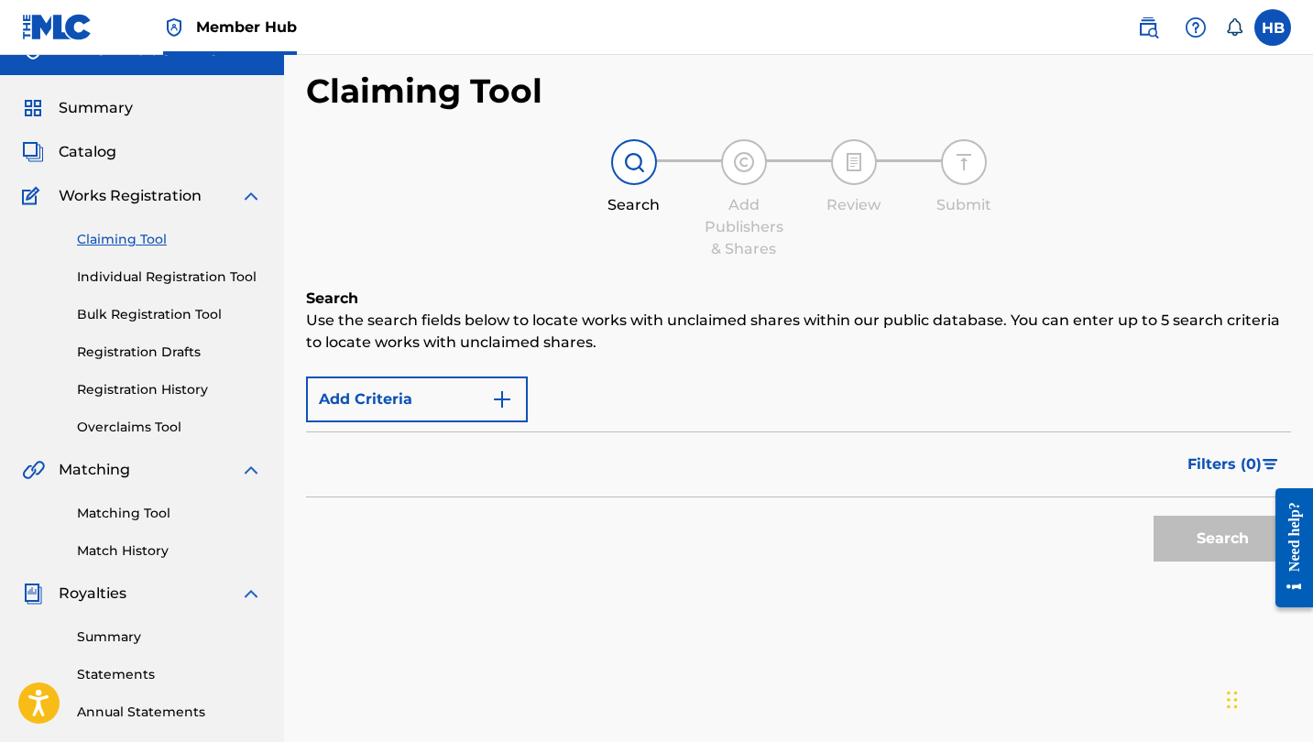
scroll to position [0, 0]
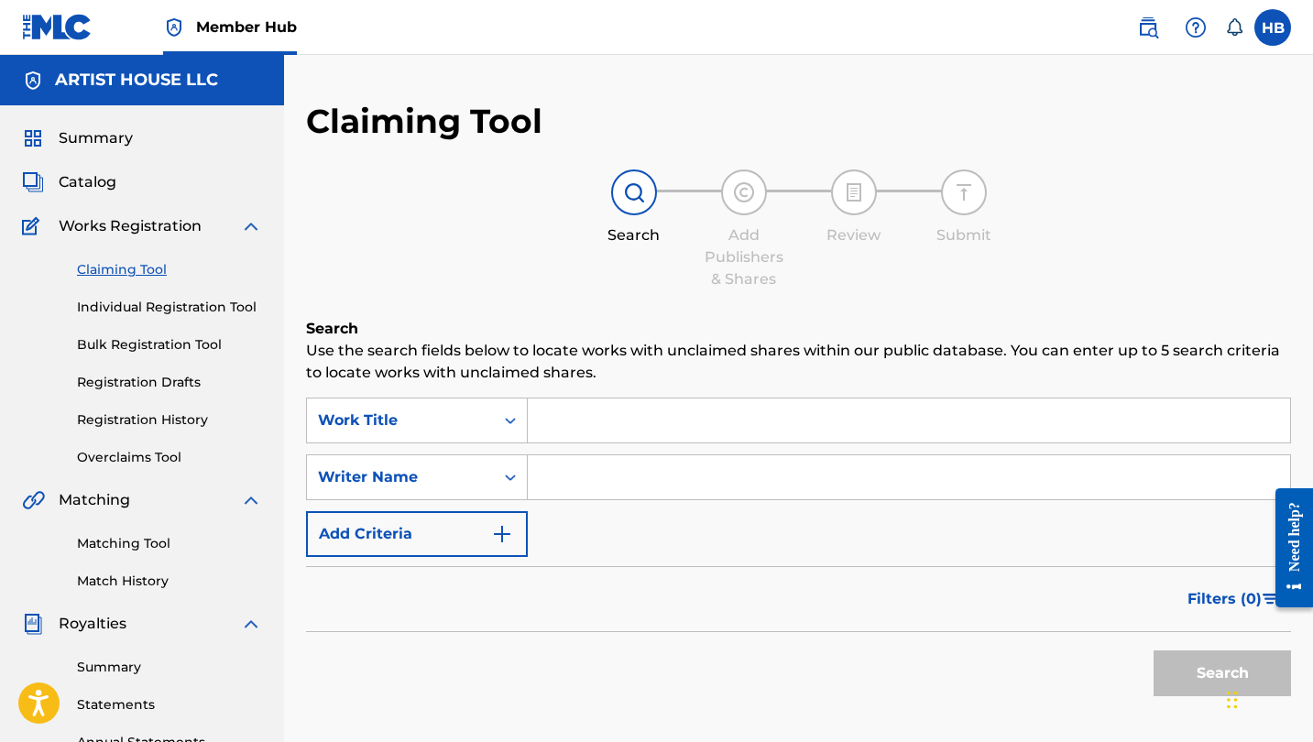
click at [581, 433] on input "Search Form" at bounding box center [909, 421] width 763 height 44
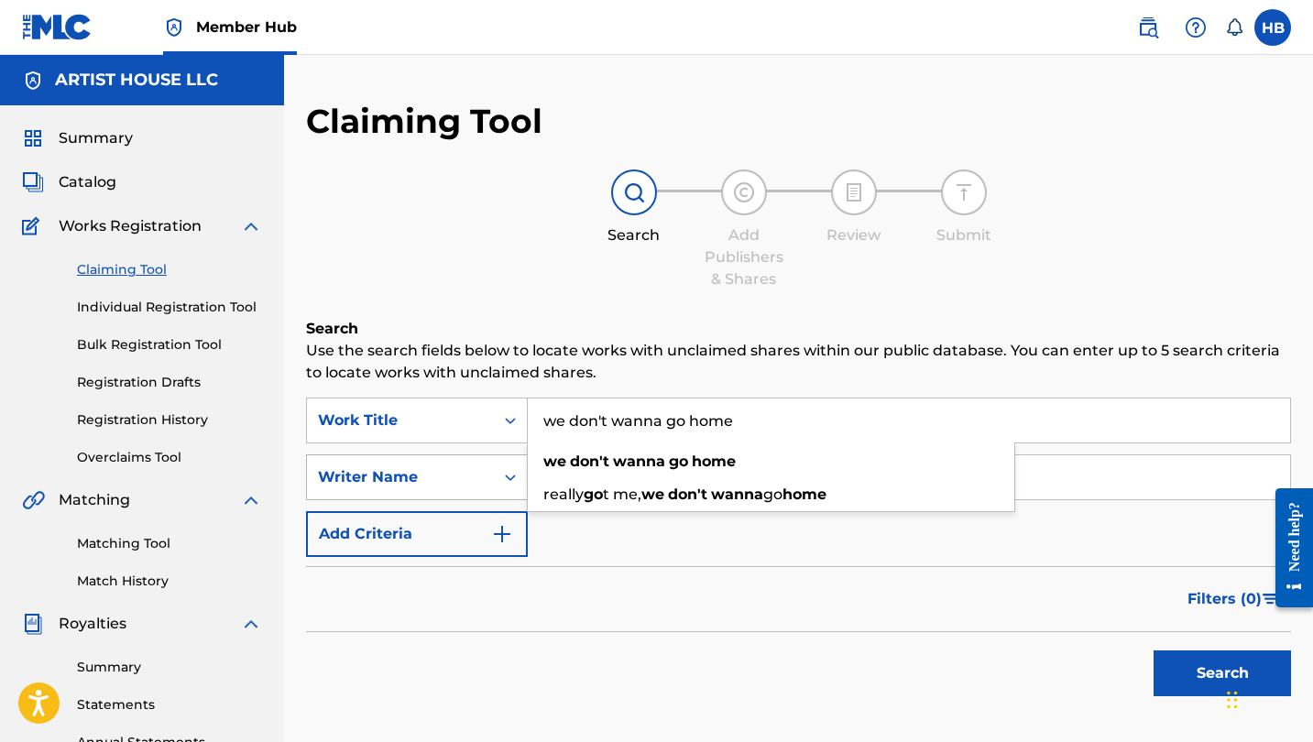
type input "we don't wanna go home"
click at [438, 473] on div "Writer Name" at bounding box center [400, 477] width 165 height 22
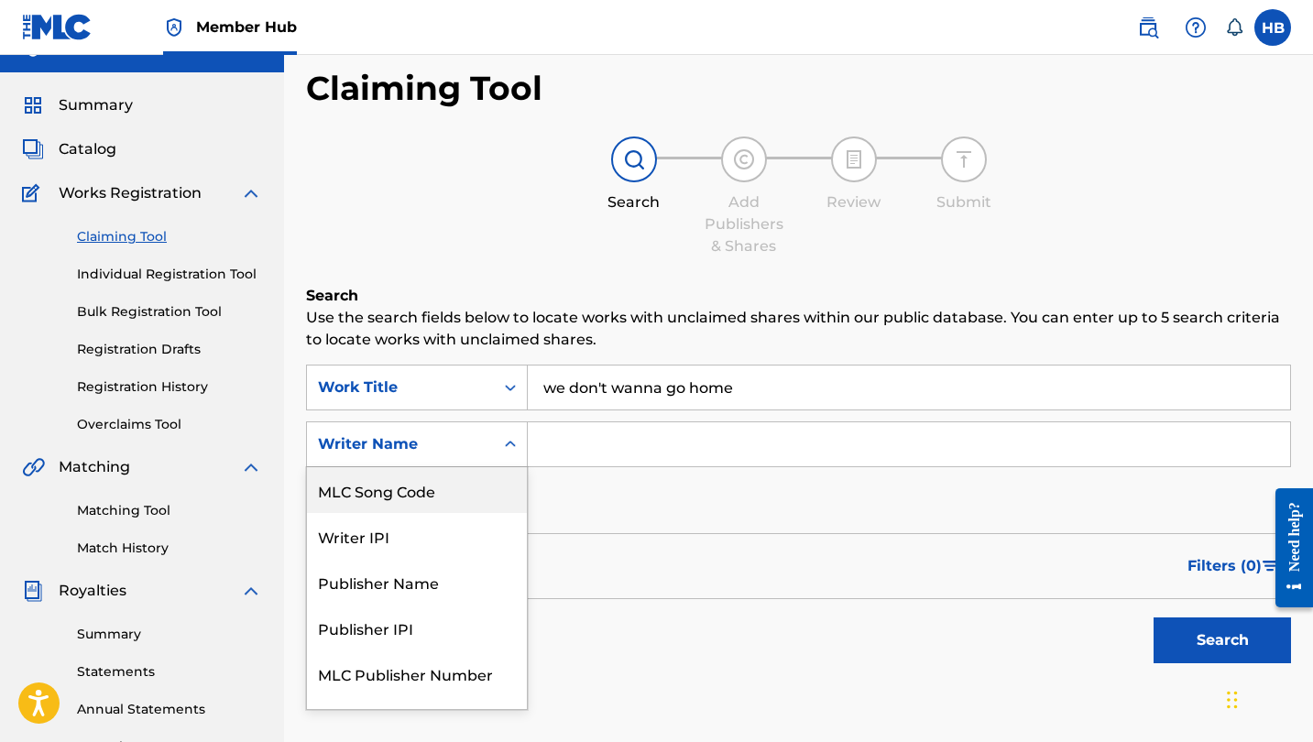
scroll to position [34, 0]
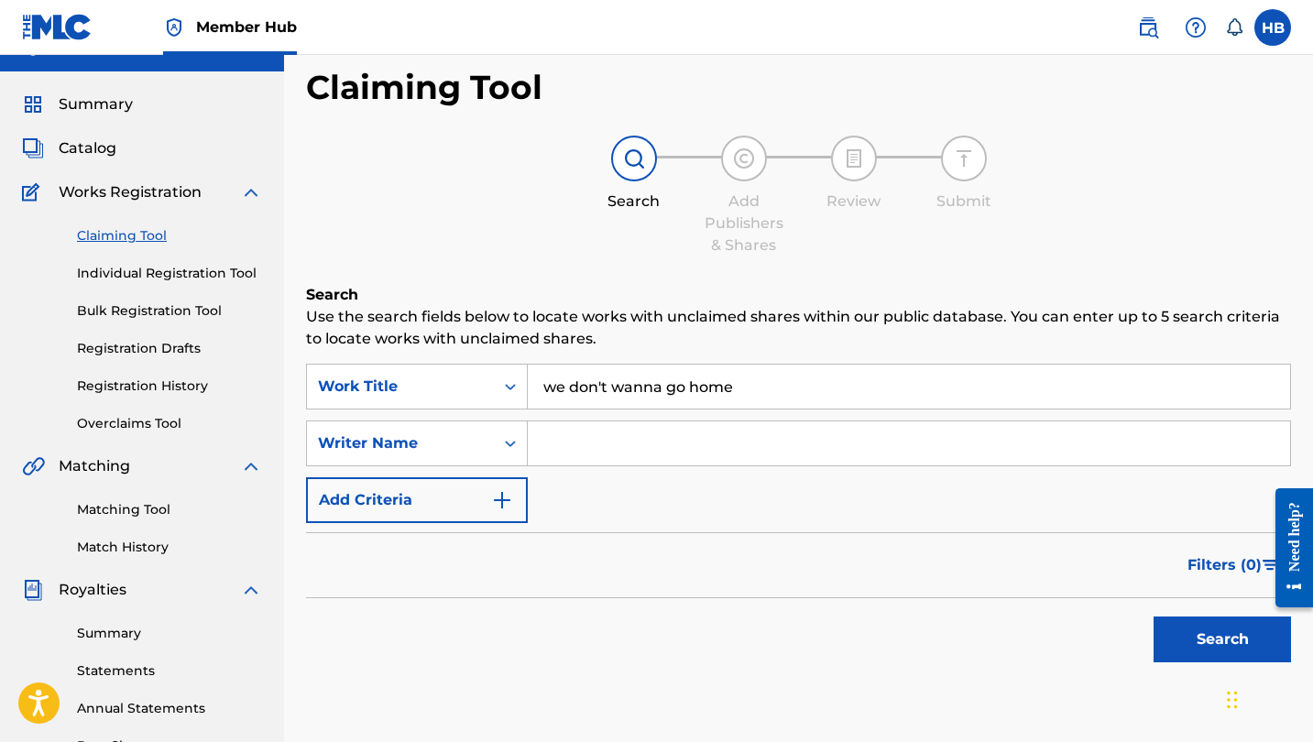
click at [620, 445] on input "Search Form" at bounding box center [909, 444] width 763 height 44
type input "todd clark"
click at [1223, 640] on button "Search" at bounding box center [1222, 640] width 137 height 46
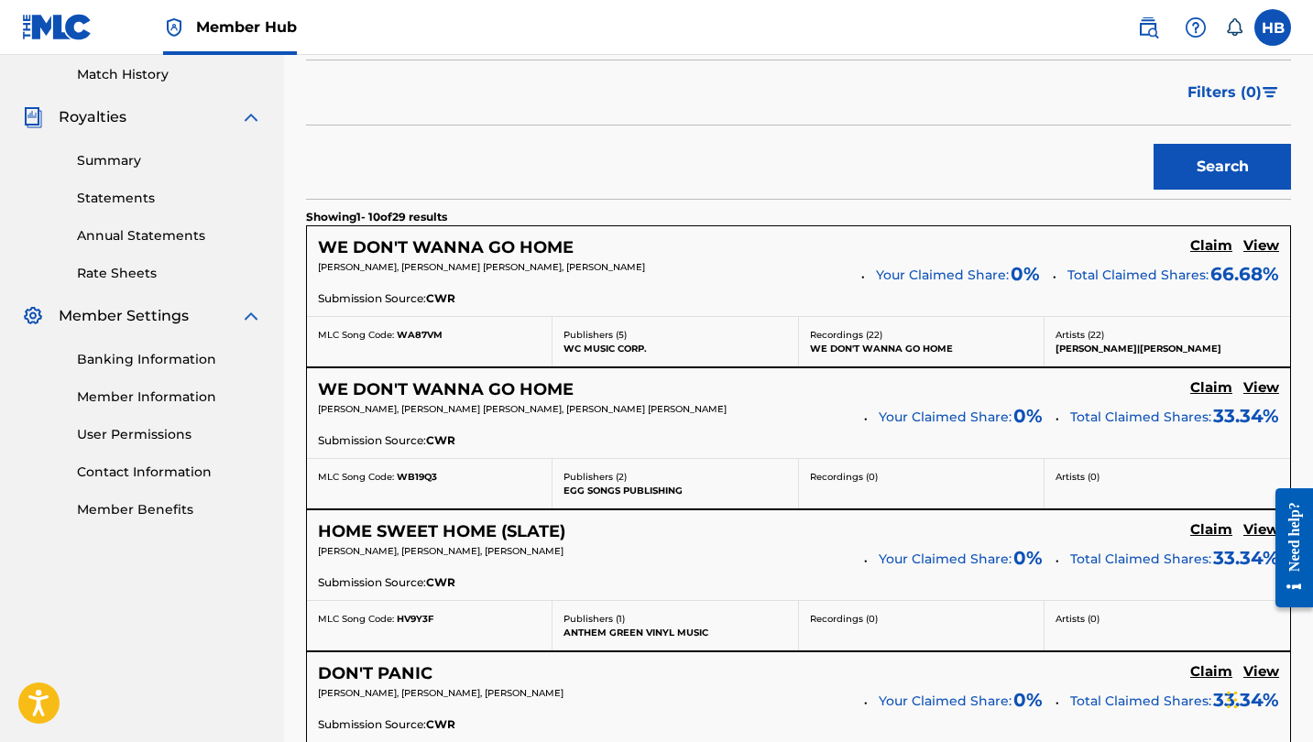
scroll to position [513, 0]
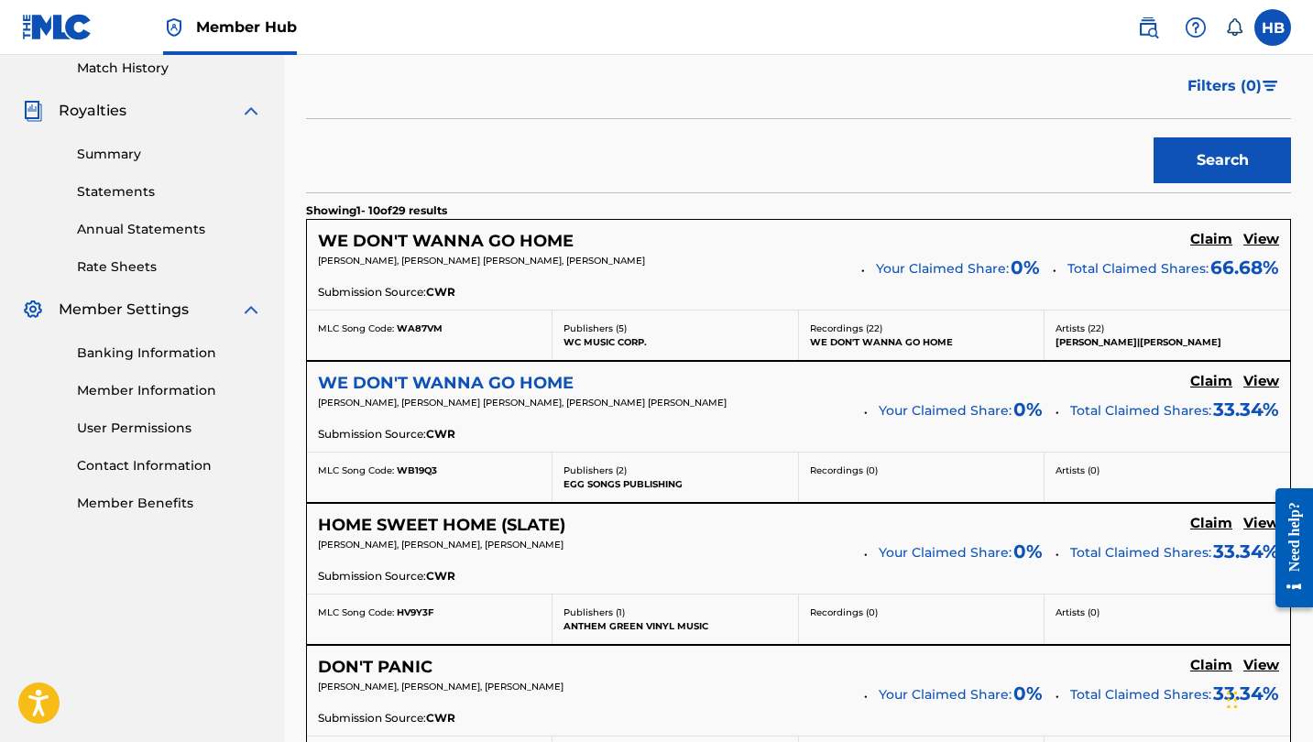
click at [459, 381] on h5 "WE DON'T WANNA GO HOME" at bounding box center [446, 383] width 256 height 21
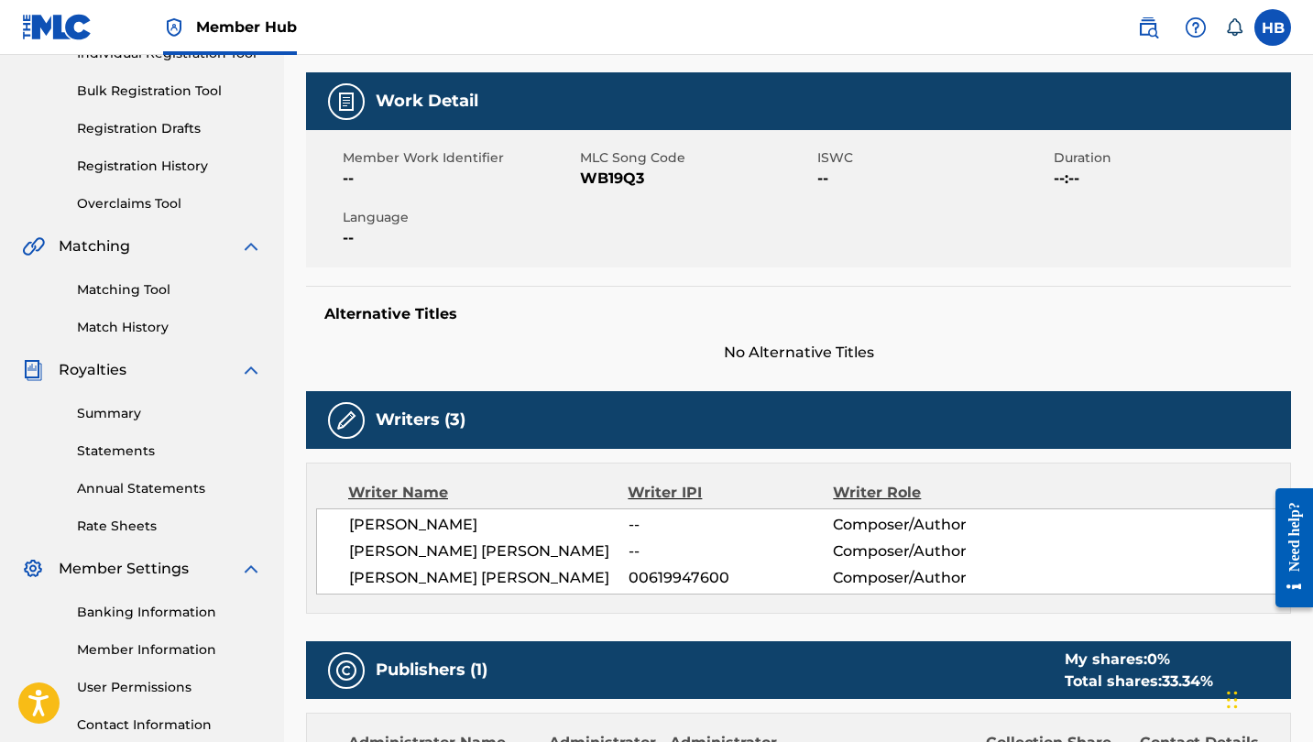
scroll to position [183, 0]
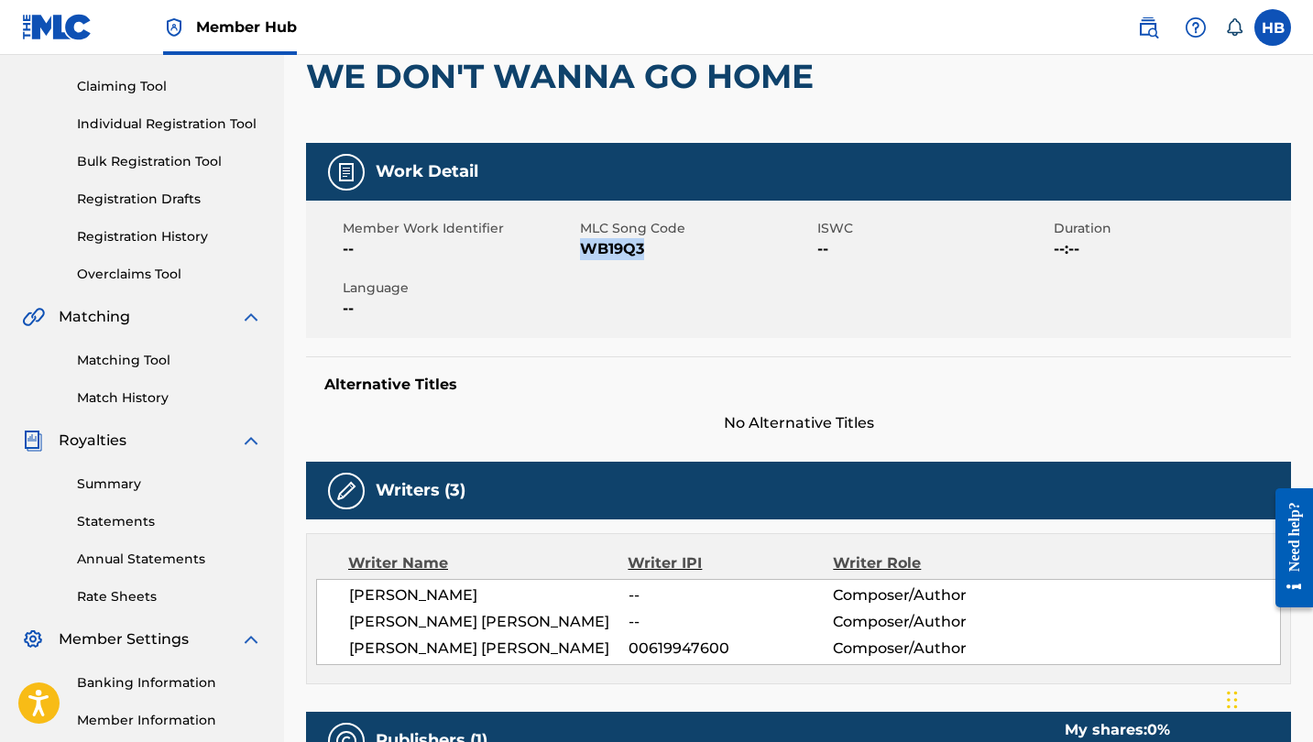
drag, startPoint x: 581, startPoint y: 249, endPoint x: 650, endPoint y: 249, distance: 68.7
click at [649, 249] on span "WB19Q3" at bounding box center [696, 249] width 233 height 22
copy span "WB19Q3"
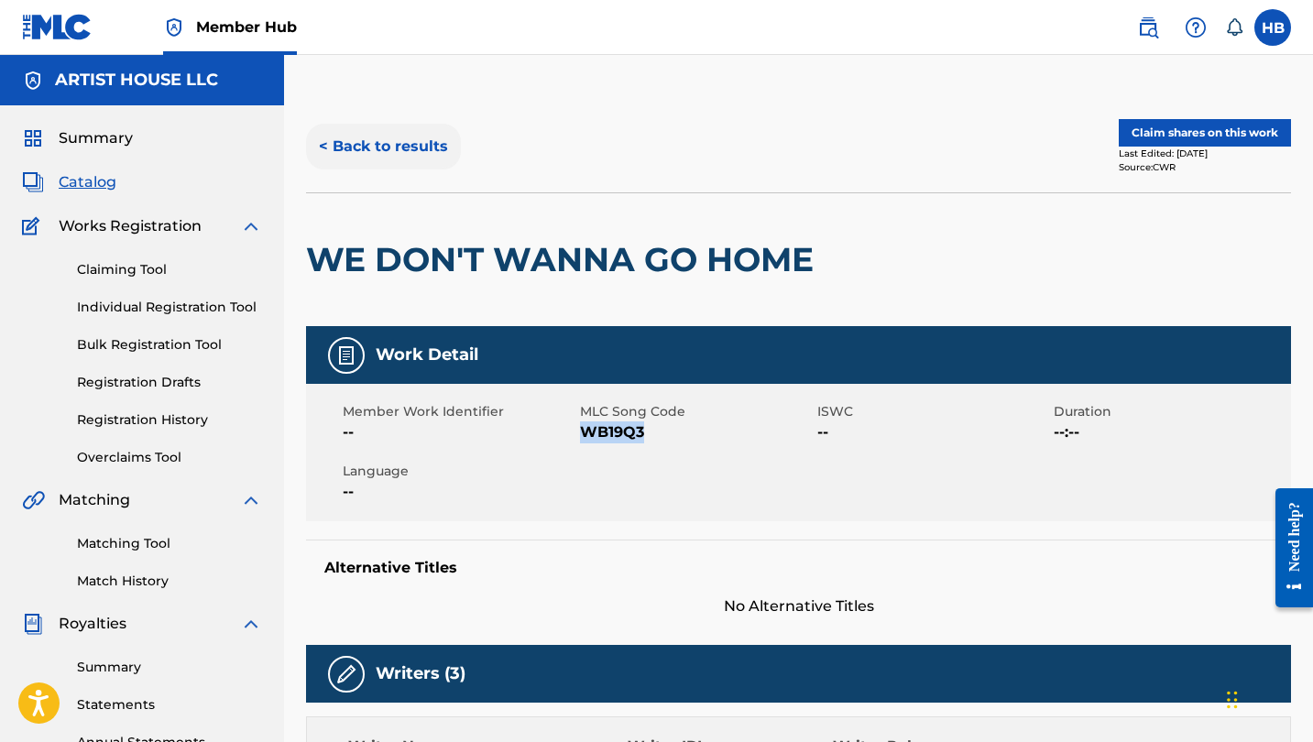
scroll to position [0, 0]
click at [368, 143] on button "< Back to results" at bounding box center [383, 147] width 155 height 46
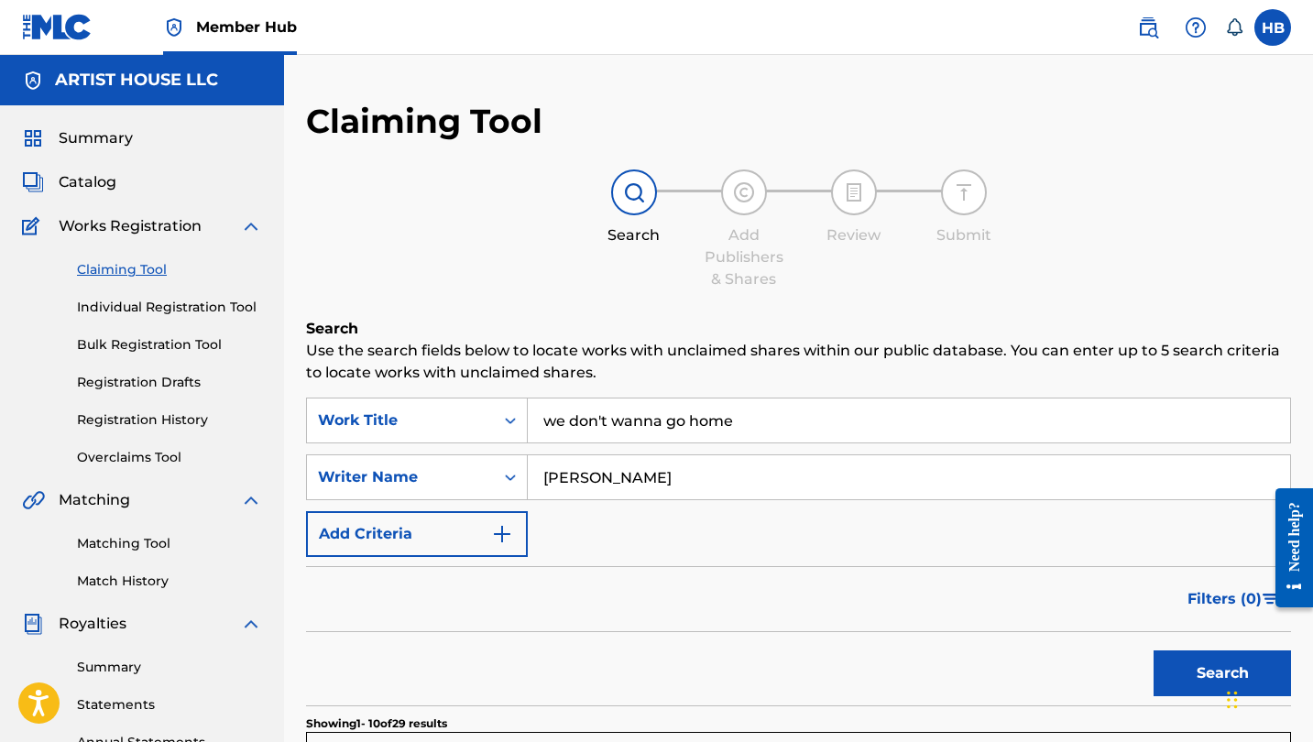
click at [605, 433] on input "we don't wanna go home" at bounding box center [909, 421] width 763 height 44
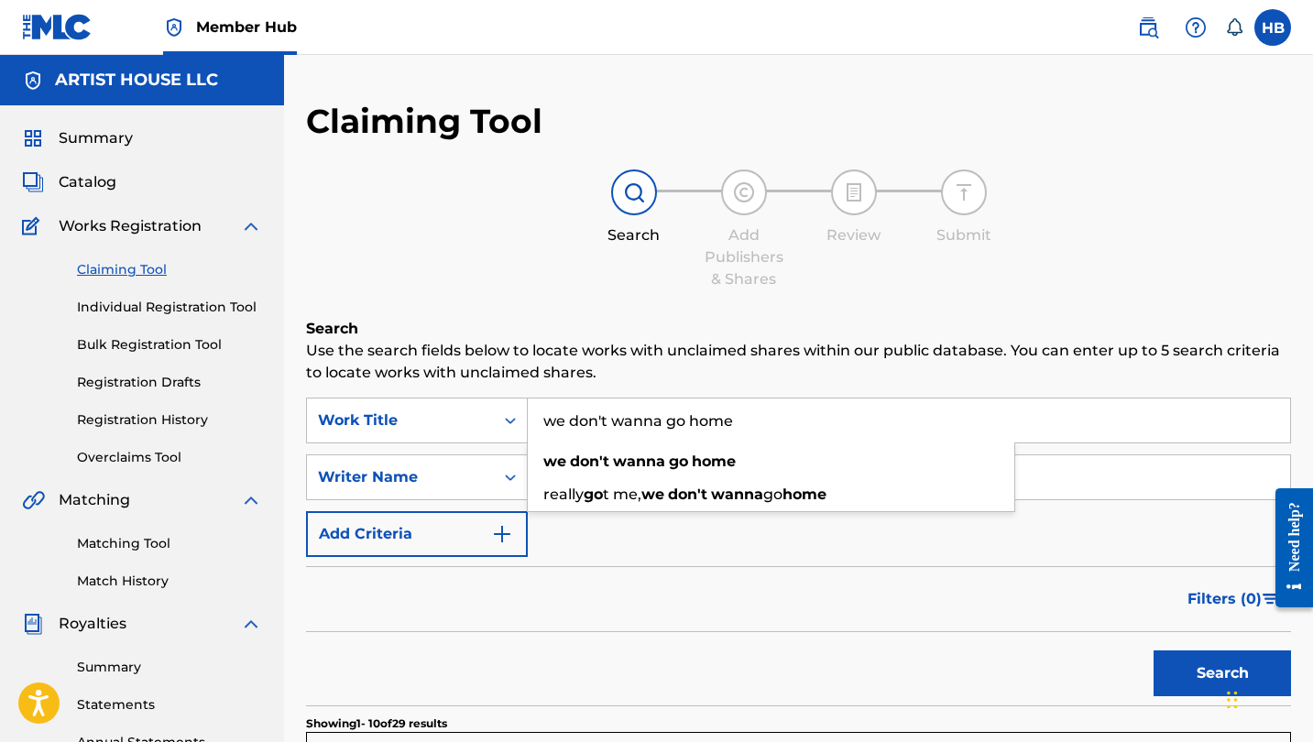
click at [605, 433] on input "we don't wanna go home" at bounding box center [909, 421] width 763 height 44
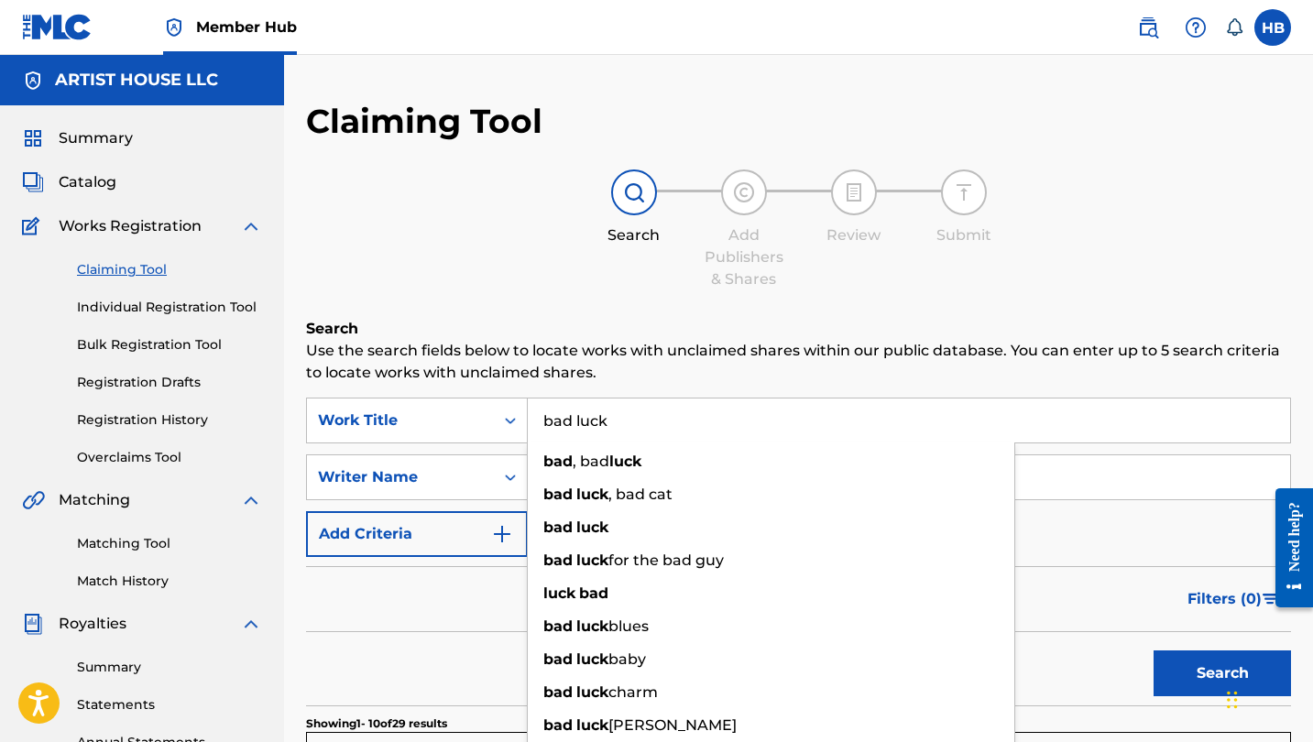
type input "bad luck"
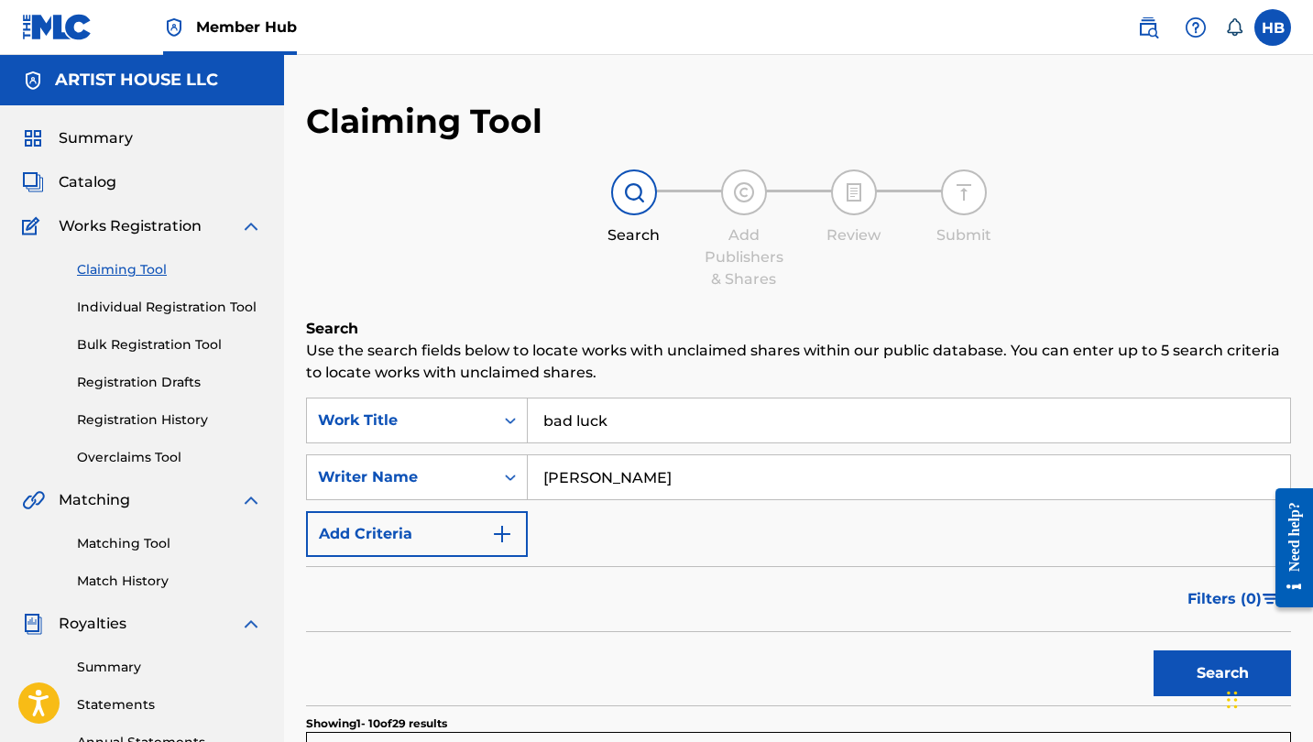
click at [442, 622] on div "Filters ( 0 )" at bounding box center [798, 599] width 985 height 66
click at [647, 481] on input "todd clark" at bounding box center [909, 477] width 763 height 44
type input "pomeranz"
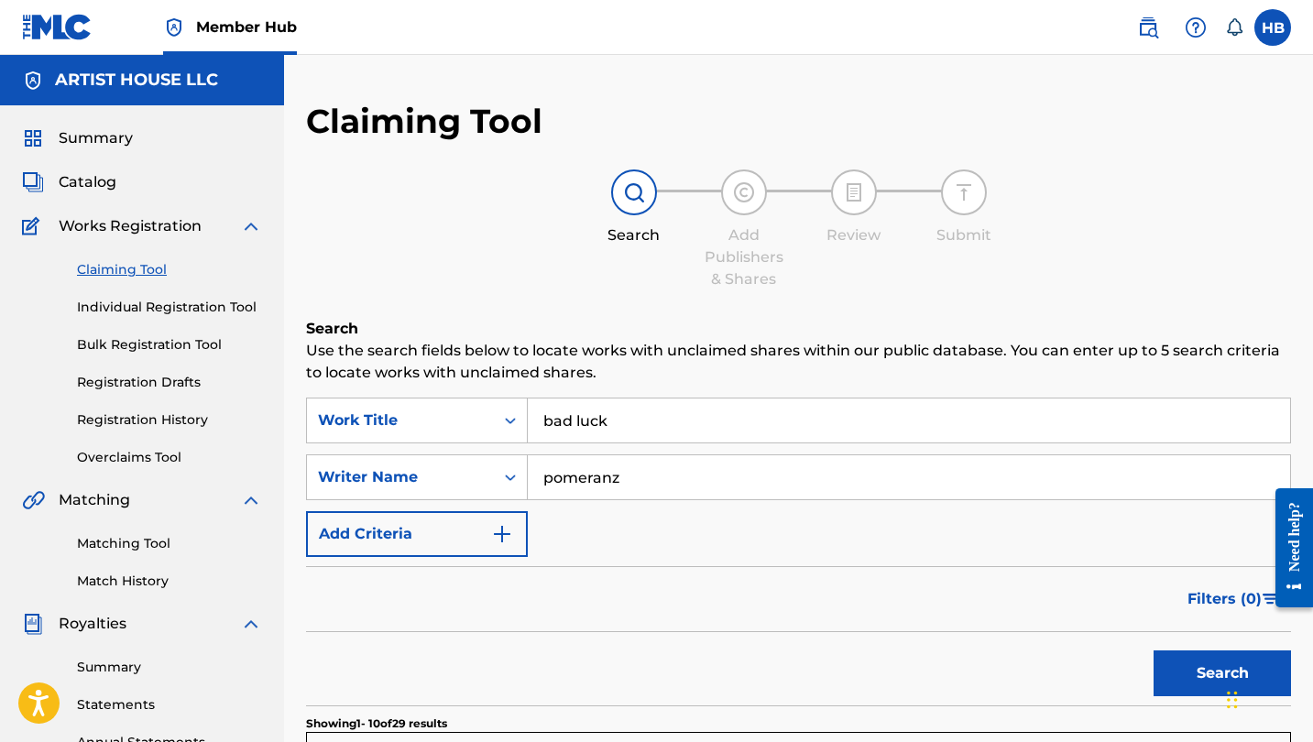
click at [1223, 674] on button "Search" at bounding box center [1222, 674] width 137 height 46
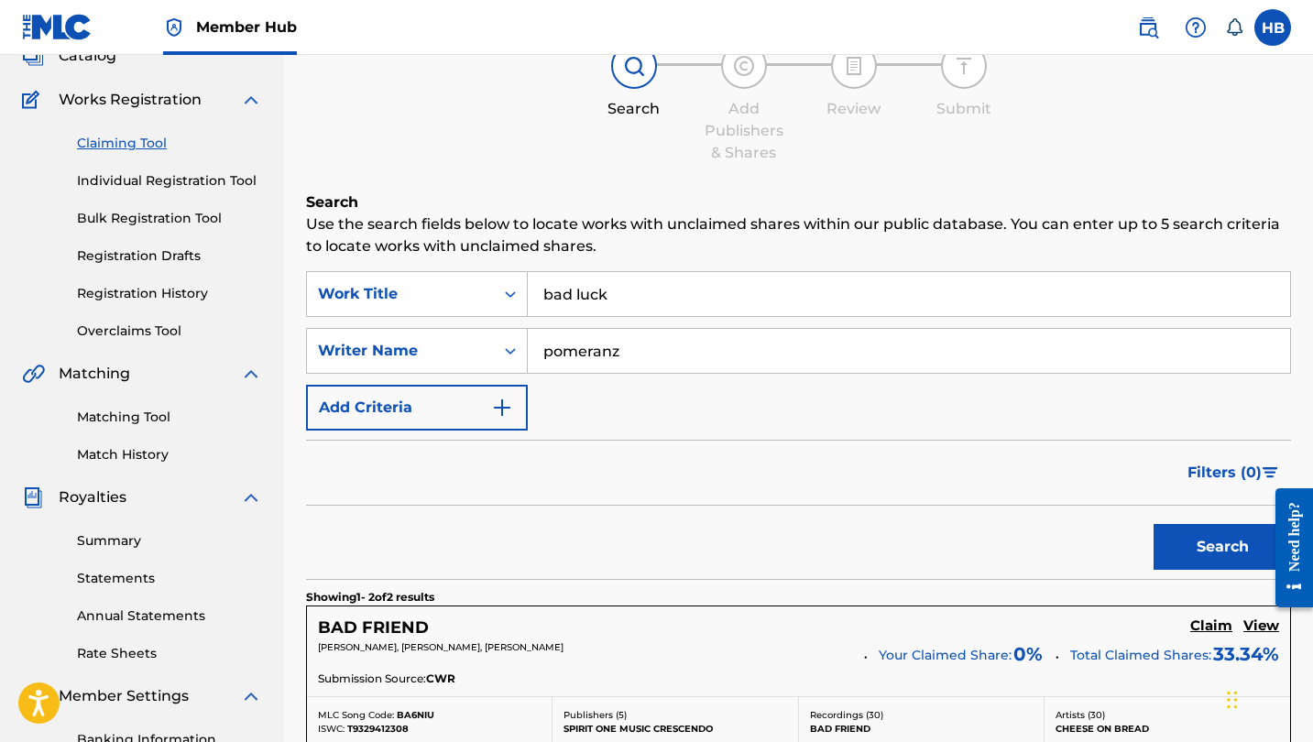
scroll to position [50, 0]
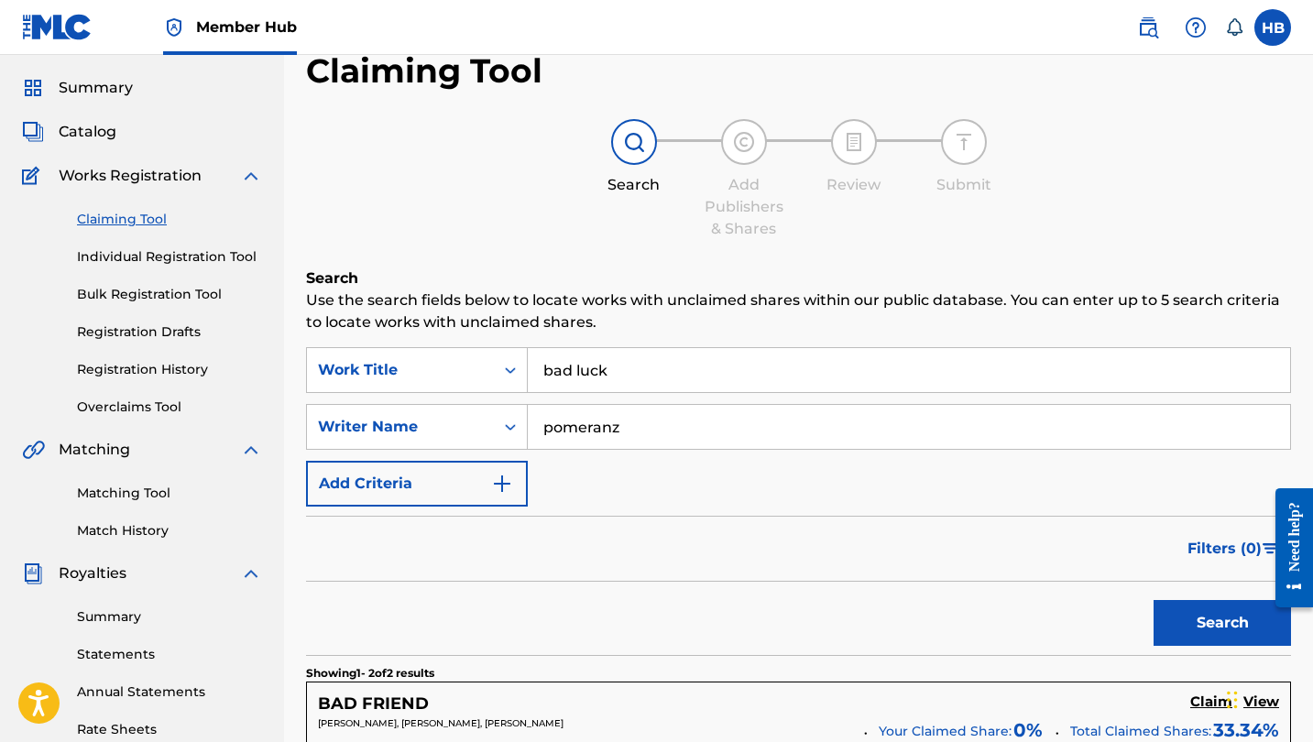
click at [625, 377] on input "bad luck" at bounding box center [909, 370] width 763 height 44
click at [381, 565] on div "Filters ( 0 )" at bounding box center [798, 549] width 985 height 66
click at [1152, 27] on img at bounding box center [1148, 27] width 22 height 22
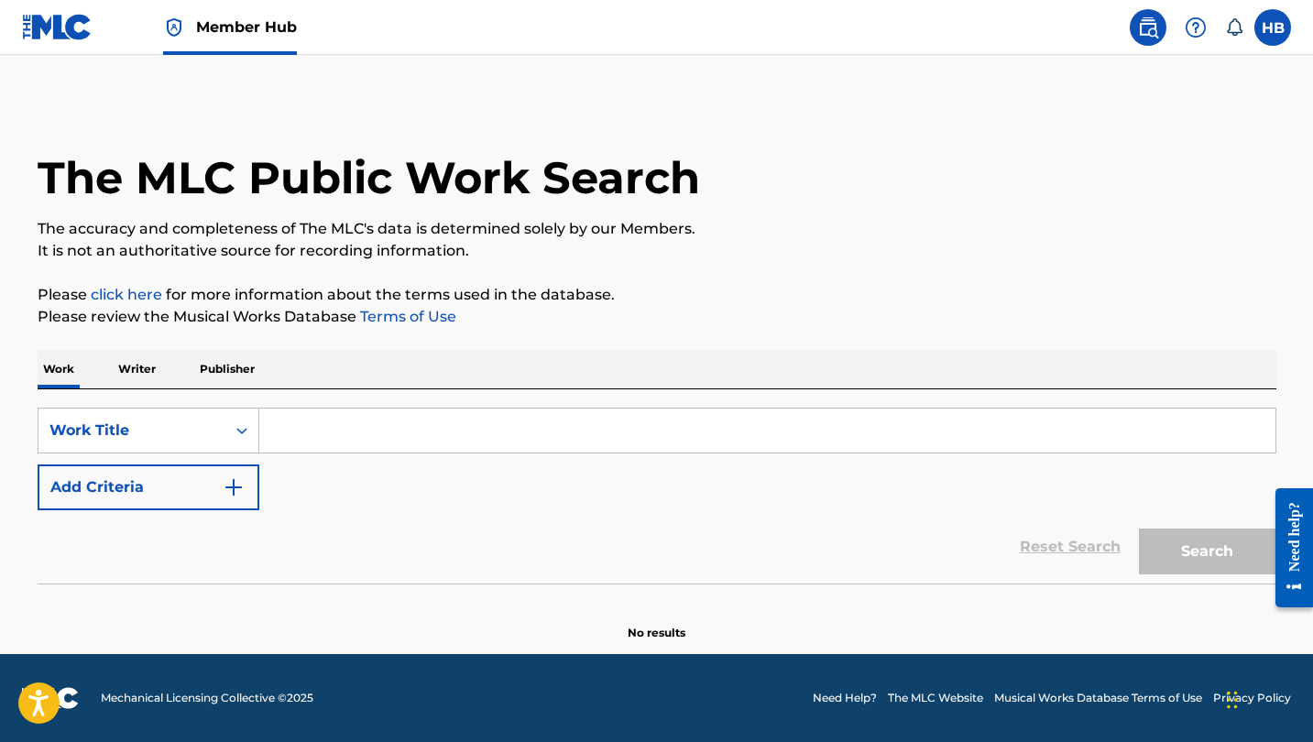
click at [327, 444] on input "Search Form" at bounding box center [767, 431] width 1016 height 44
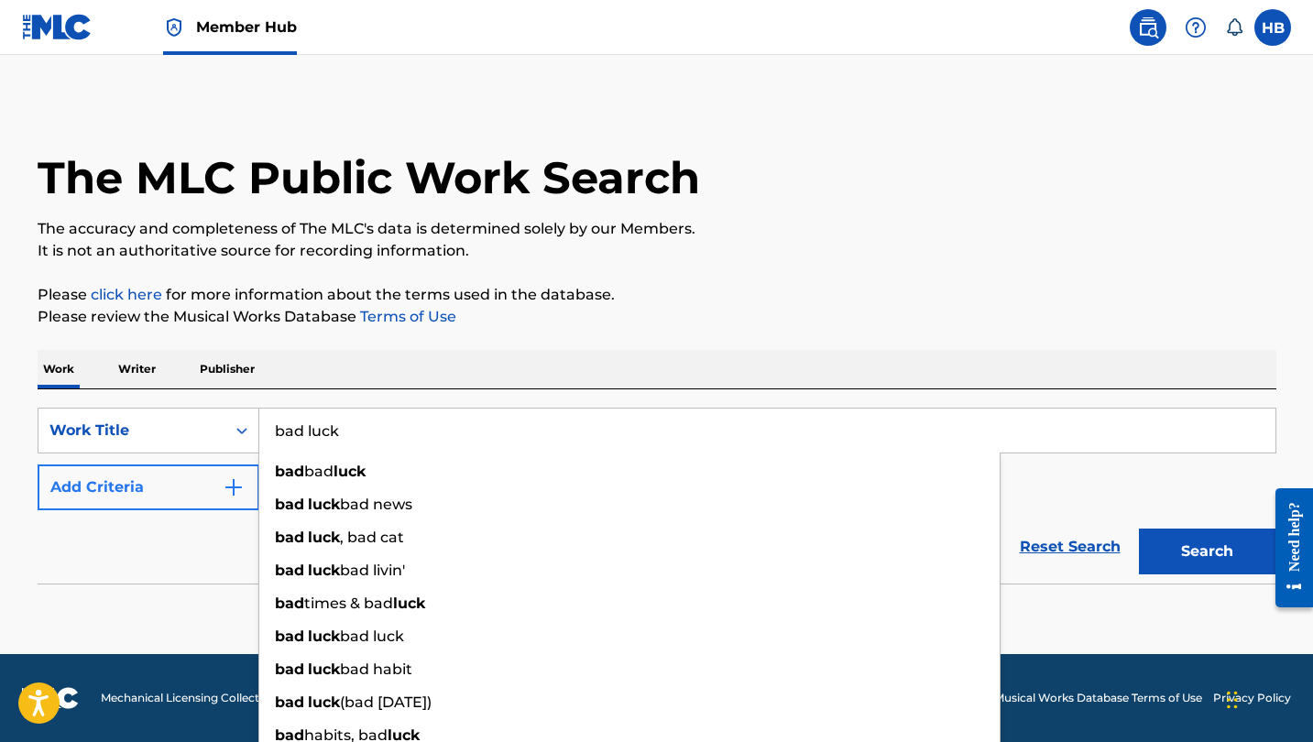
type input "bad luck"
click at [147, 503] on button "Add Criteria" at bounding box center [149, 488] width 222 height 46
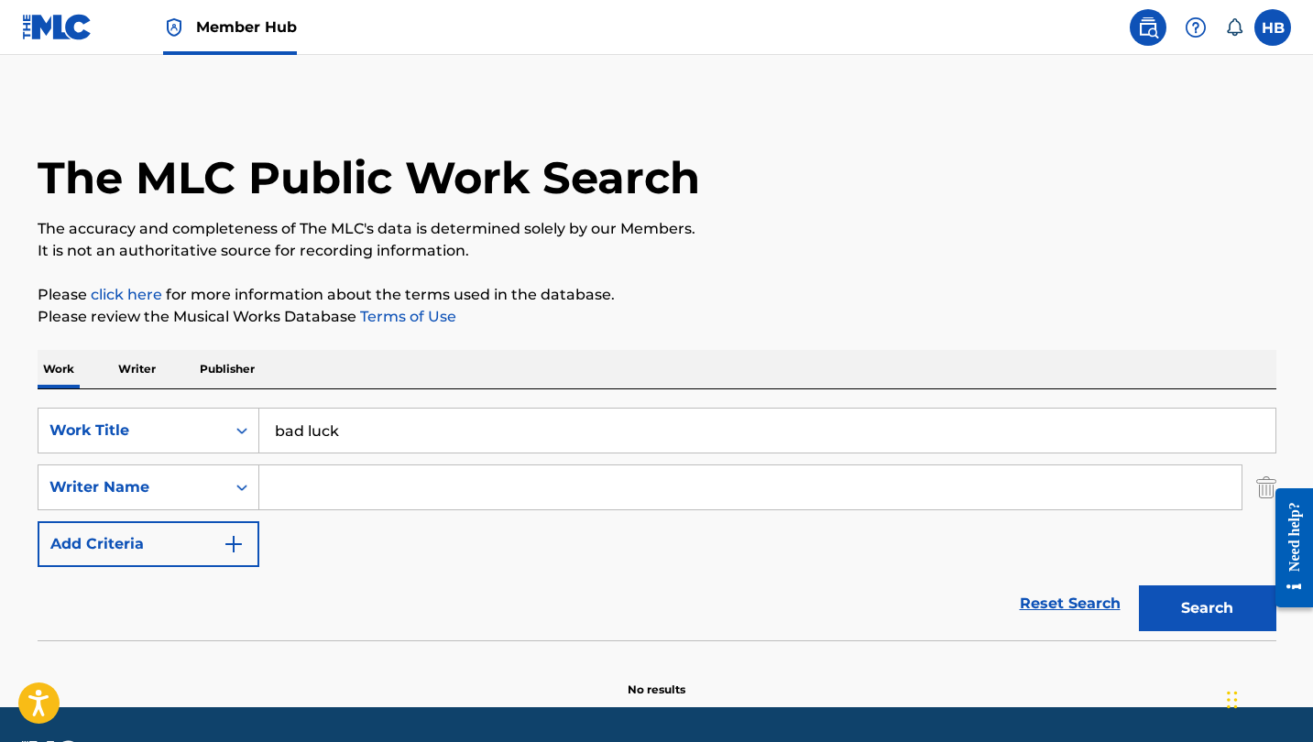
click at [401, 471] on input "Search Form" at bounding box center [750, 488] width 982 height 44
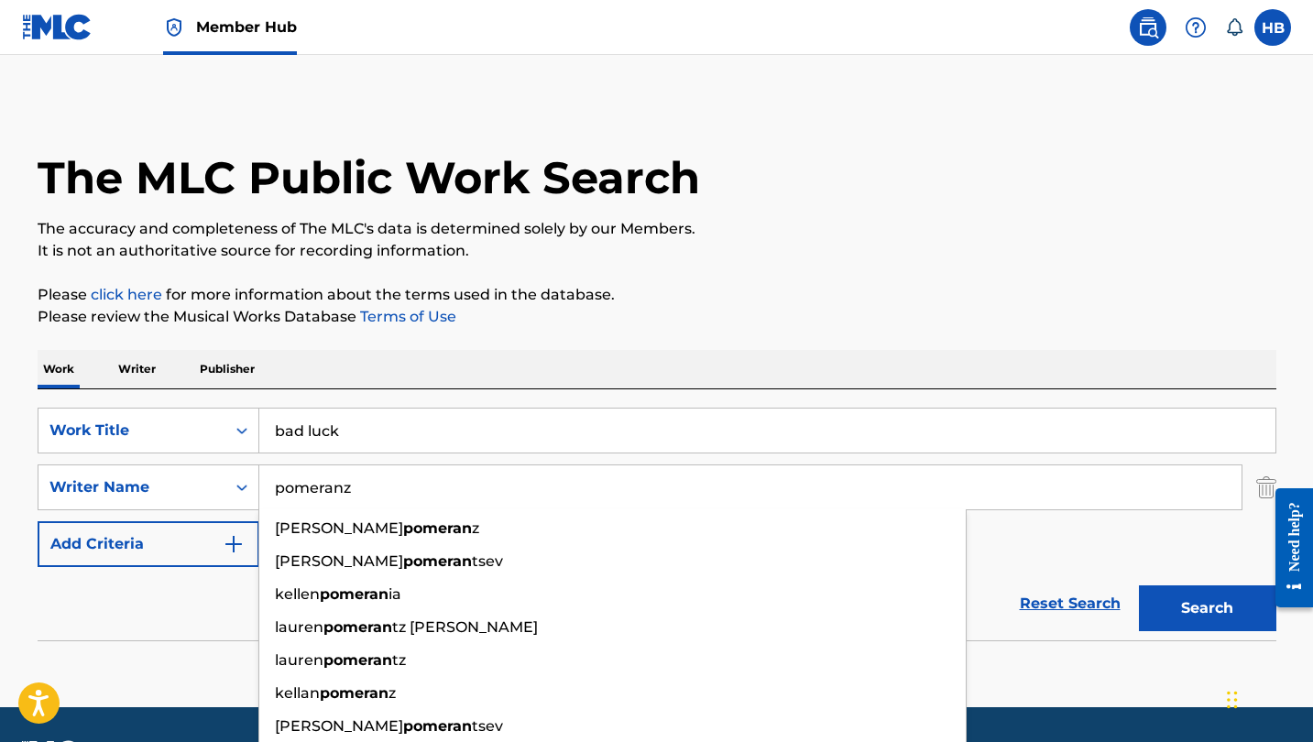
type input "pomeranz"
click at [1207, 609] on button "Search" at bounding box center [1207, 609] width 137 height 46
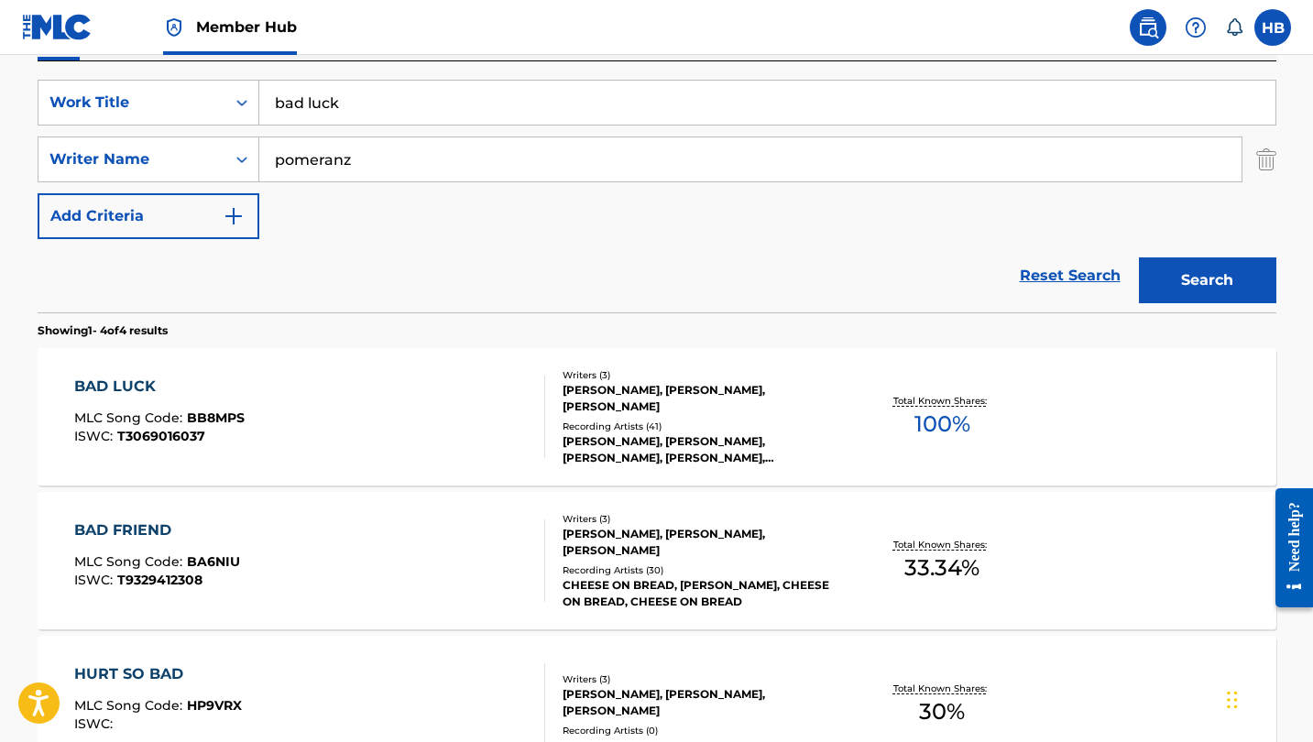
scroll to position [340, 0]
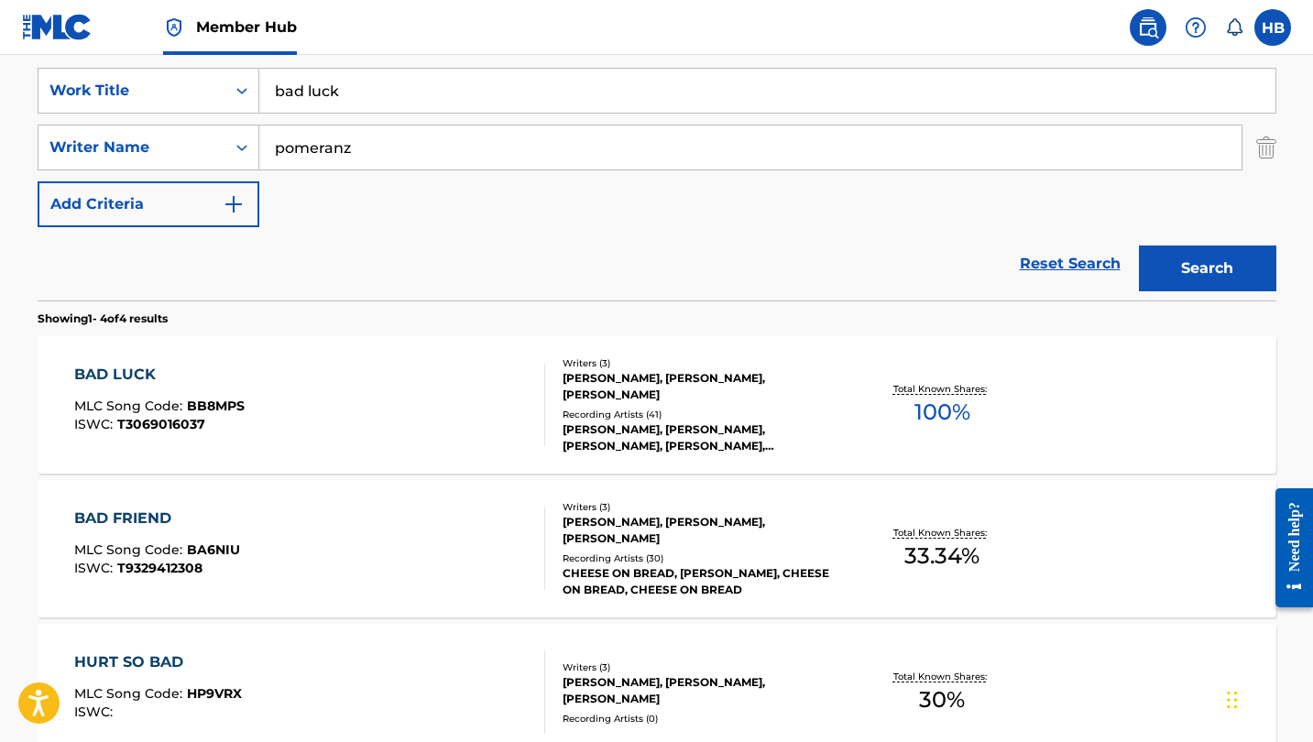
click at [119, 378] on div "BAD LUCK" at bounding box center [159, 375] width 170 height 22
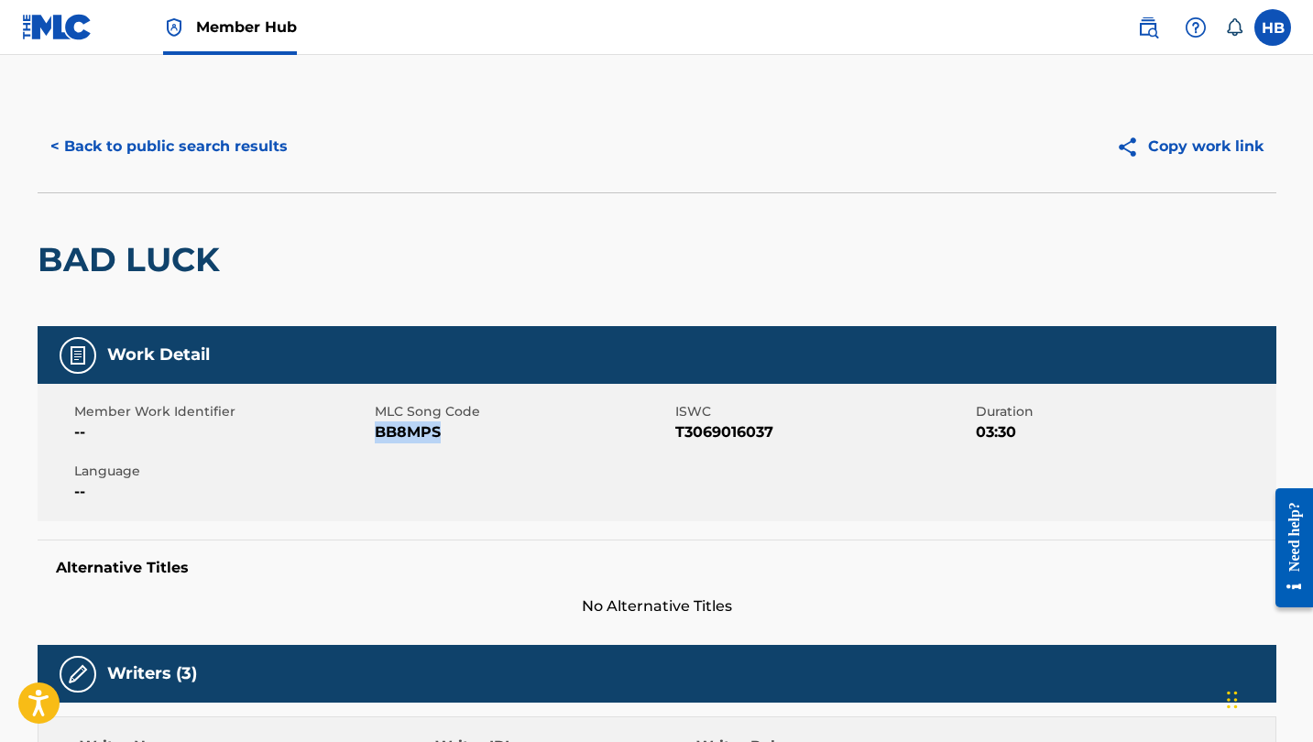
drag, startPoint x: 375, startPoint y: 431, endPoint x: 461, endPoint y: 433, distance: 86.2
click at [461, 433] on span "BB8MPS" at bounding box center [523, 433] width 296 height 22
copy span "BB8MPS"
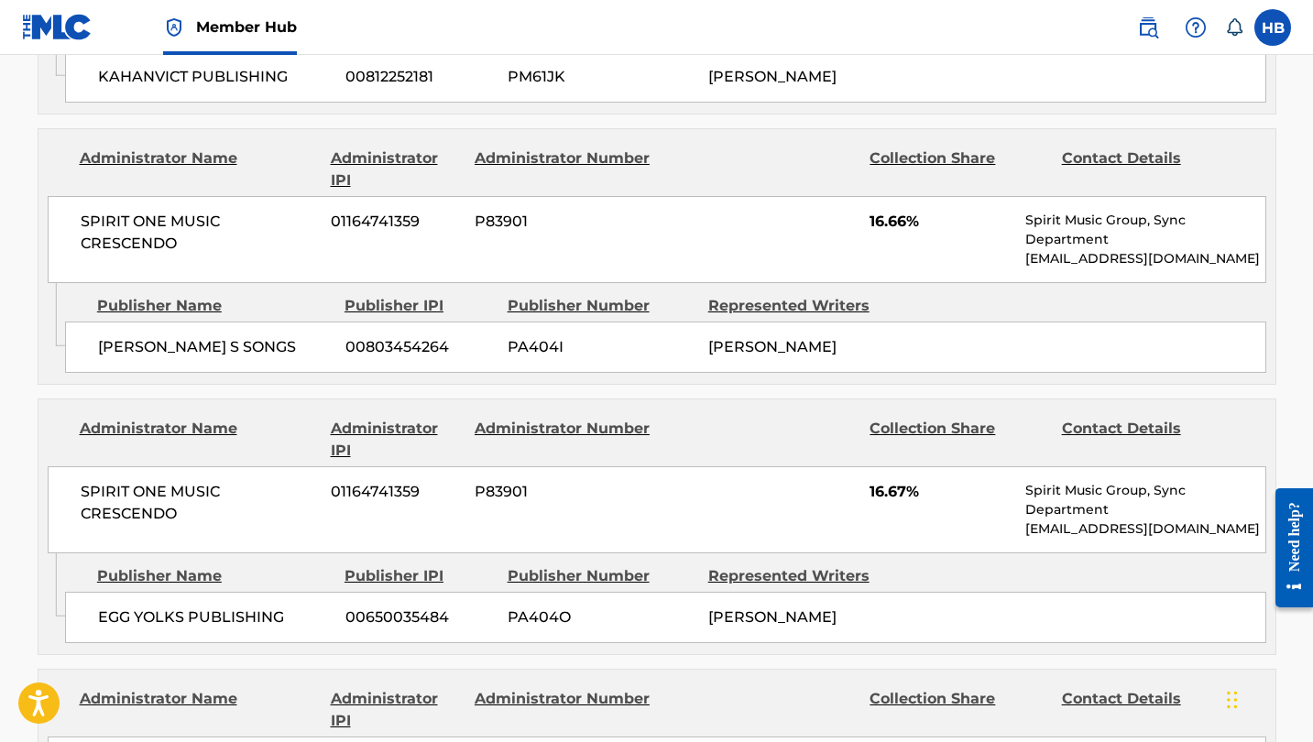
scroll to position [952, 0]
